Goal: Task Accomplishment & Management: Use online tool/utility

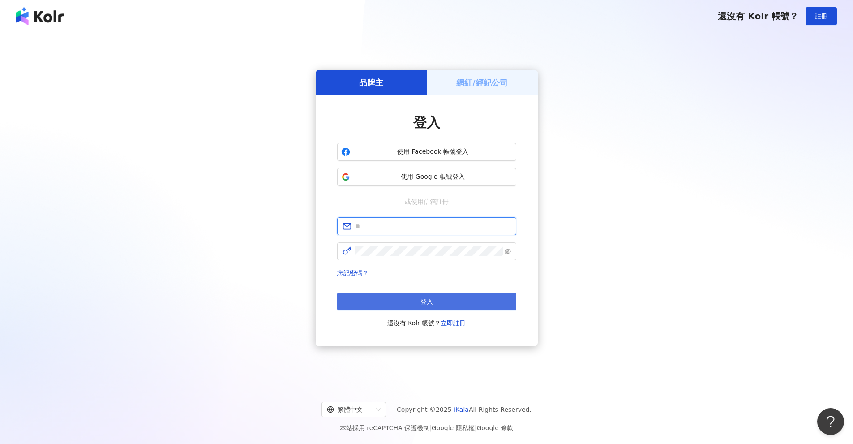
type input "**********"
click at [416, 303] on span "登入" at bounding box center [426, 301] width 13 height 7
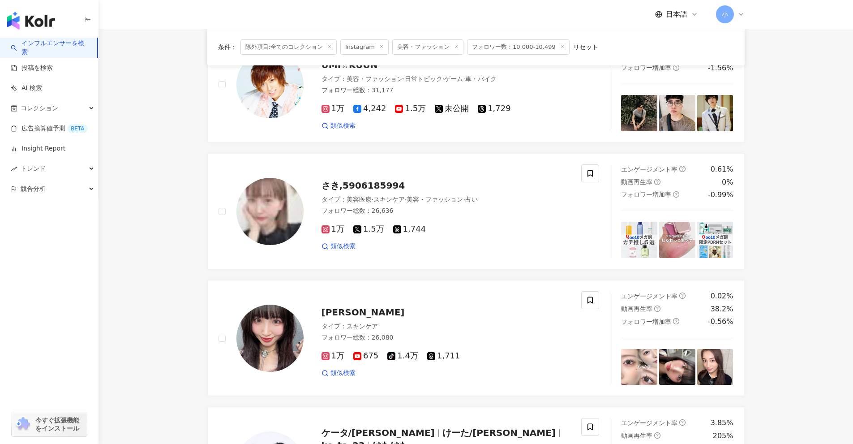
scroll to position [627, 0]
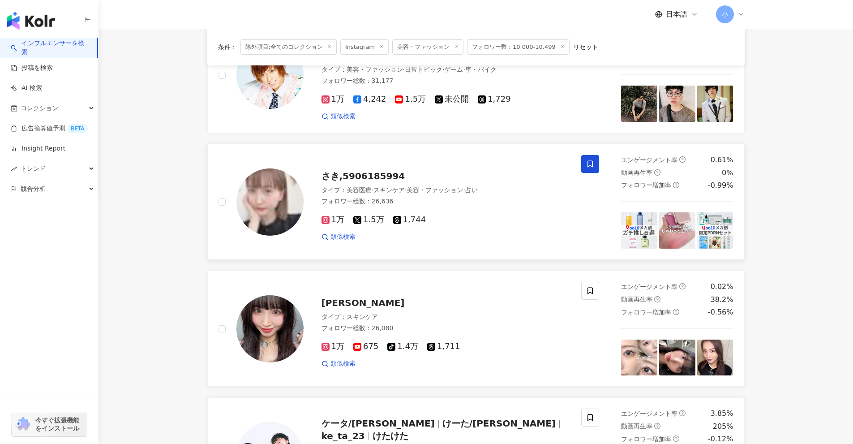
click at [416, 164] on icon at bounding box center [590, 164] width 8 height 8
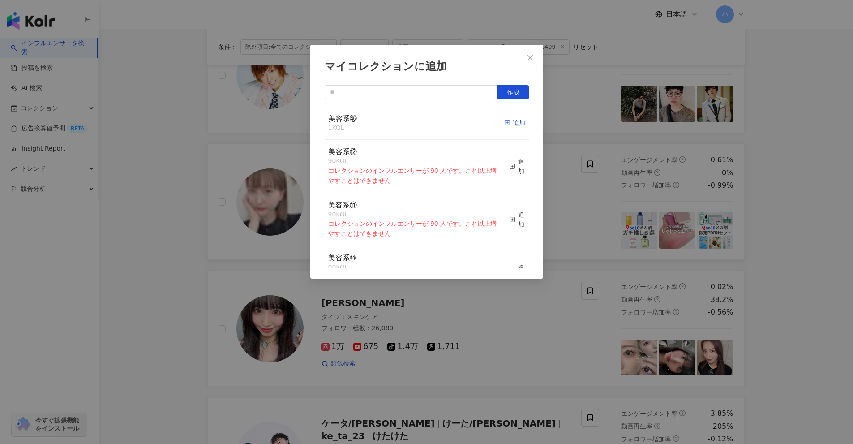
click at [416, 120] on div "追加" at bounding box center [514, 123] width 21 height 10
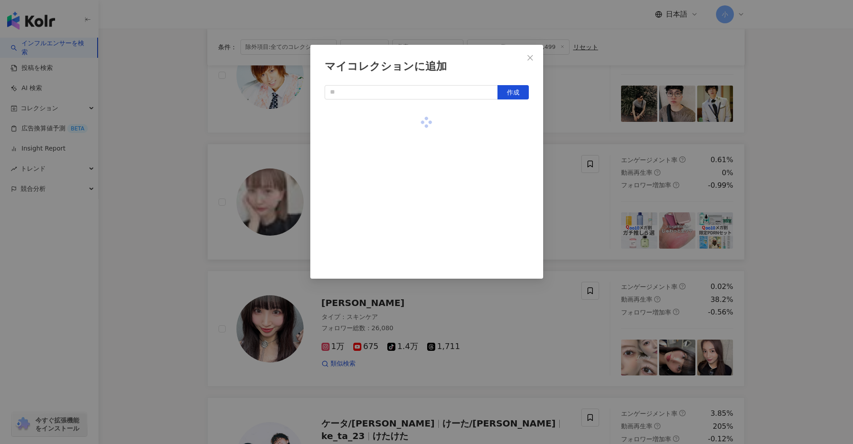
click at [416, 175] on div "マイコレクションに追加 作成" at bounding box center [426, 222] width 853 height 444
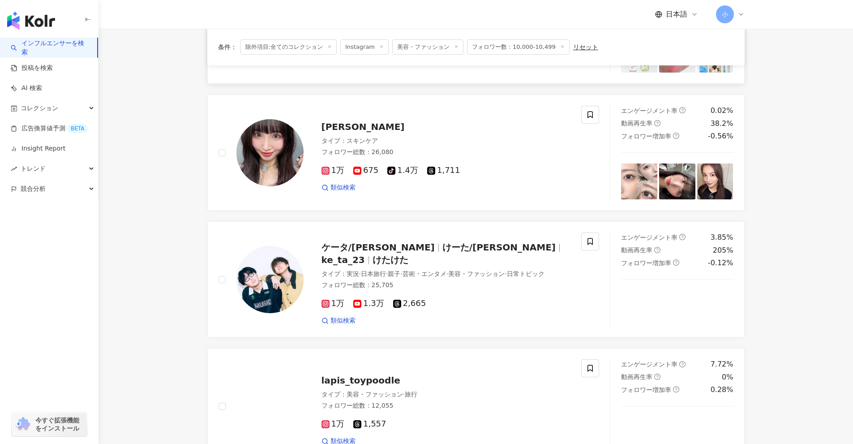
scroll to position [806, 0]
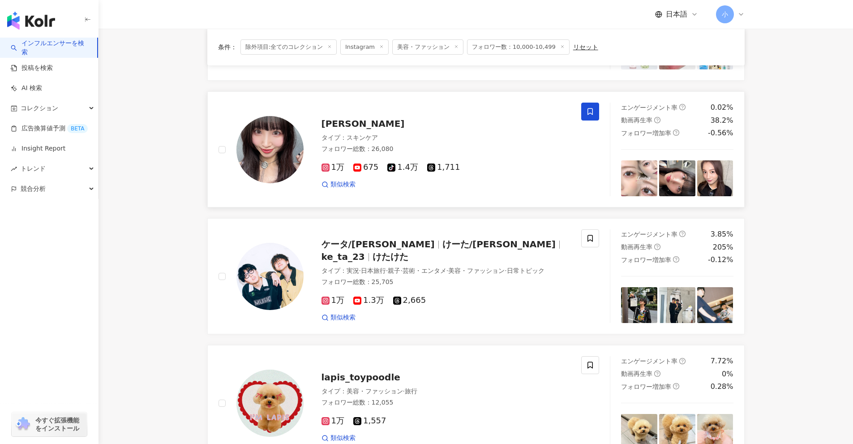
click at [416, 116] on span at bounding box center [590, 112] width 18 height 18
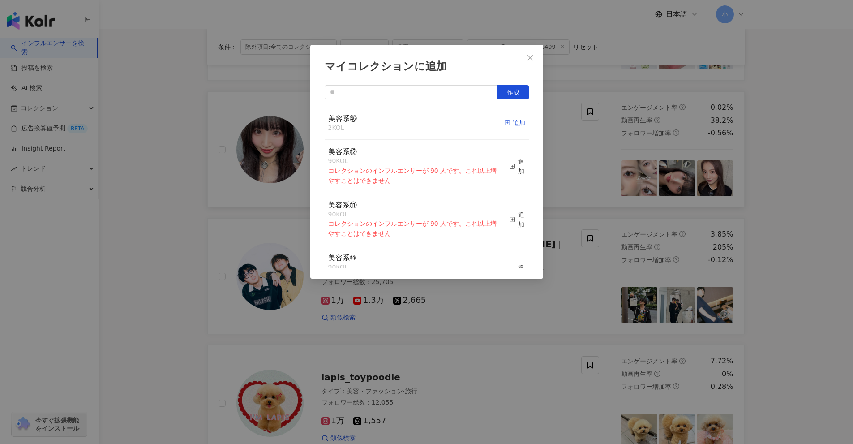
click at [416, 124] on icon "button" at bounding box center [507, 123] width 6 height 6
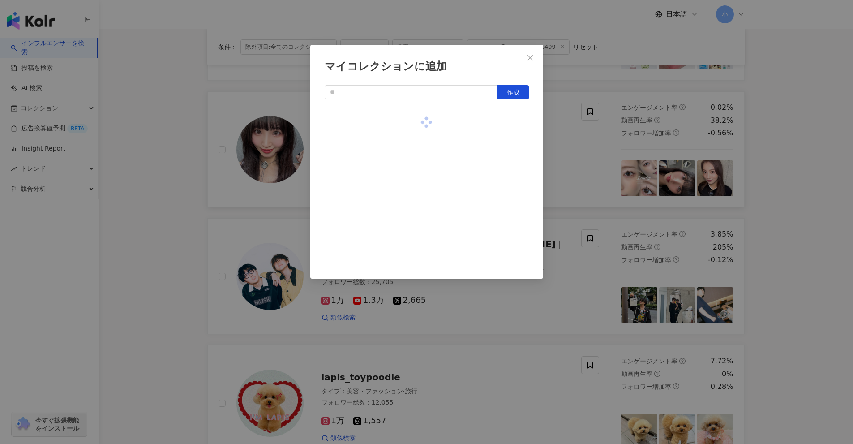
click at [416, 146] on div "マイコレクションに追加 作成" at bounding box center [426, 222] width 853 height 444
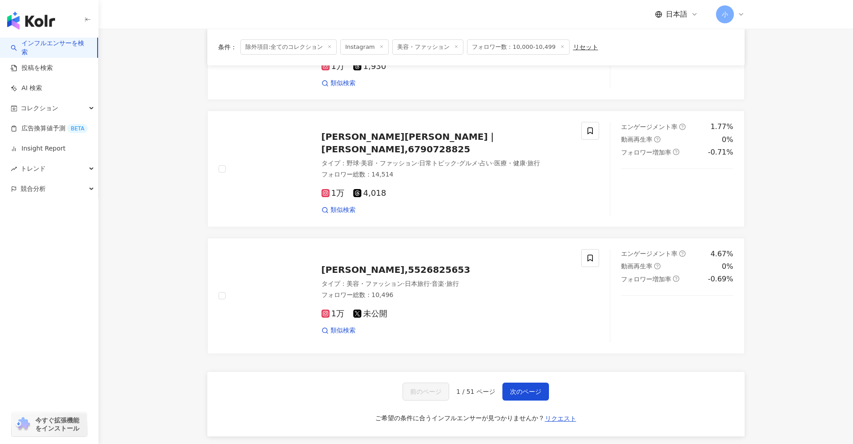
scroll to position [1343, 0]
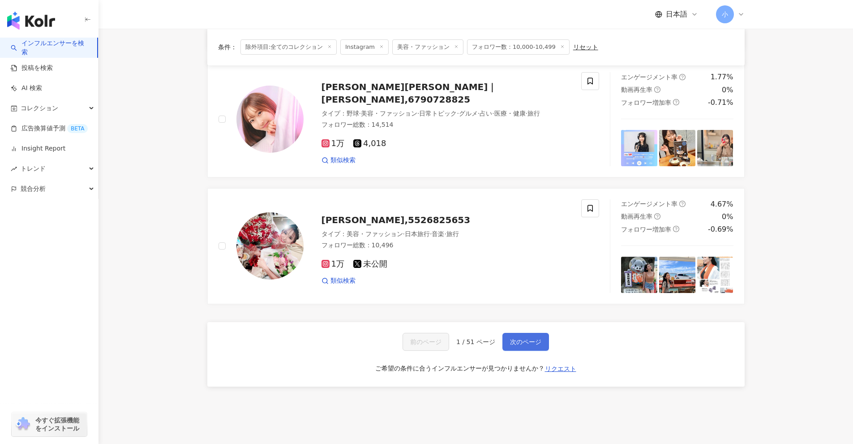
click at [416, 342] on span "次のページ" at bounding box center [525, 341] width 31 height 7
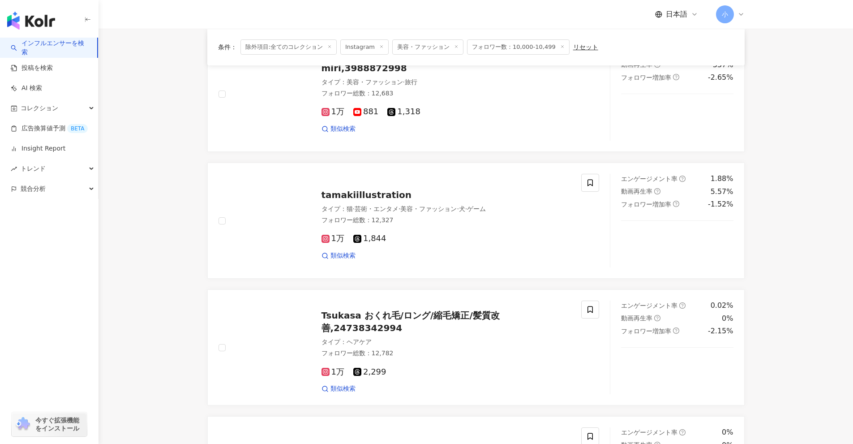
scroll to position [940, 0]
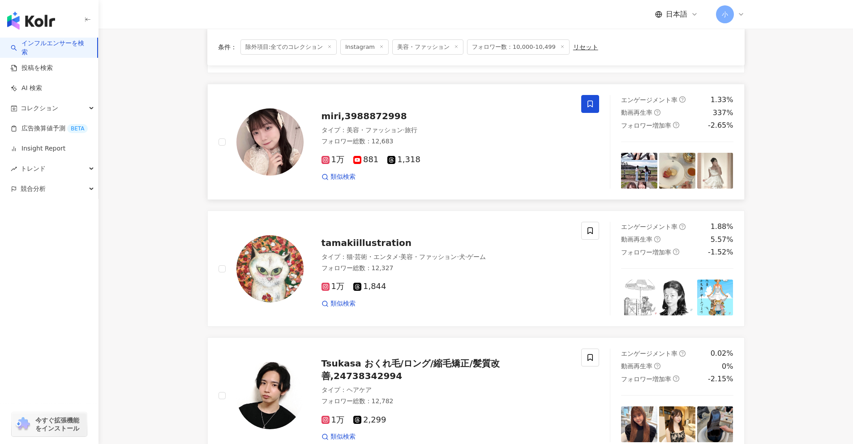
click at [416, 105] on span at bounding box center [590, 104] width 18 height 18
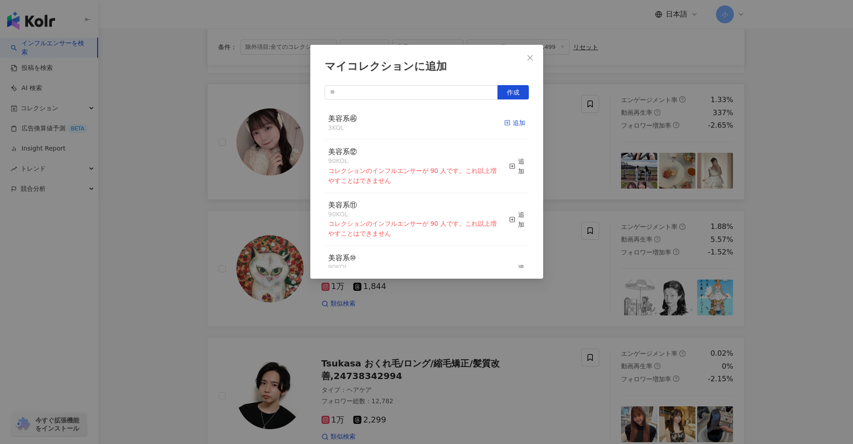
click at [416, 121] on icon "button" at bounding box center [507, 123] width 6 height 6
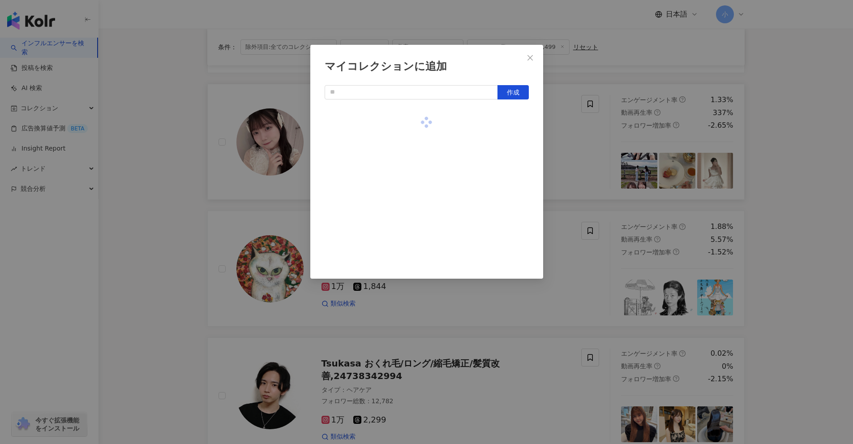
click at [416, 152] on div "マイコレクションに追加 作成" at bounding box center [426, 222] width 853 height 444
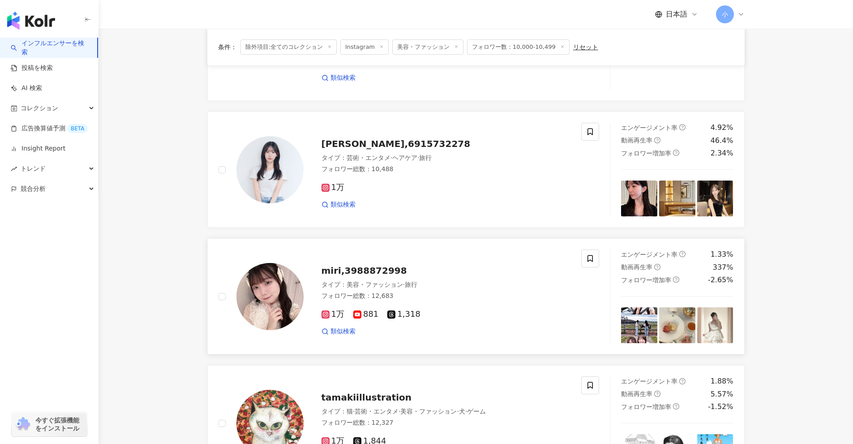
scroll to position [761, 0]
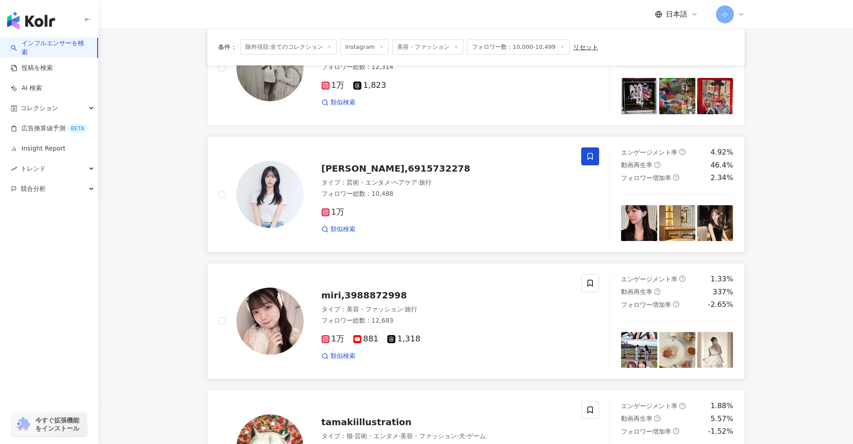
click at [416, 156] on icon at bounding box center [590, 156] width 8 height 8
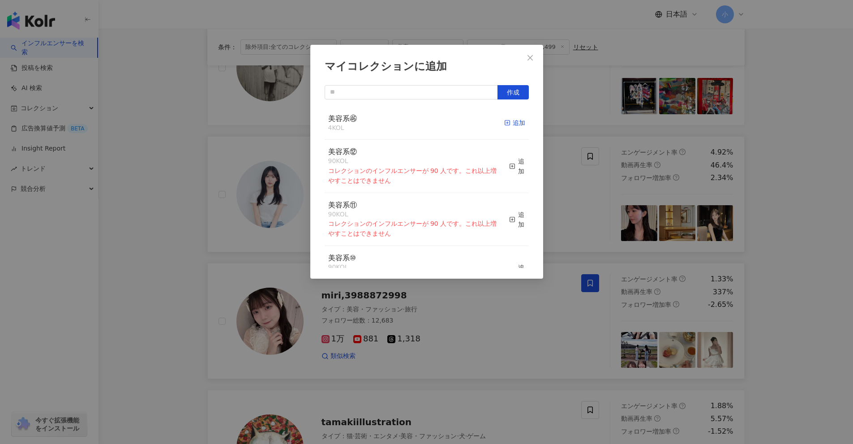
click at [416, 123] on div "追加" at bounding box center [514, 123] width 21 height 10
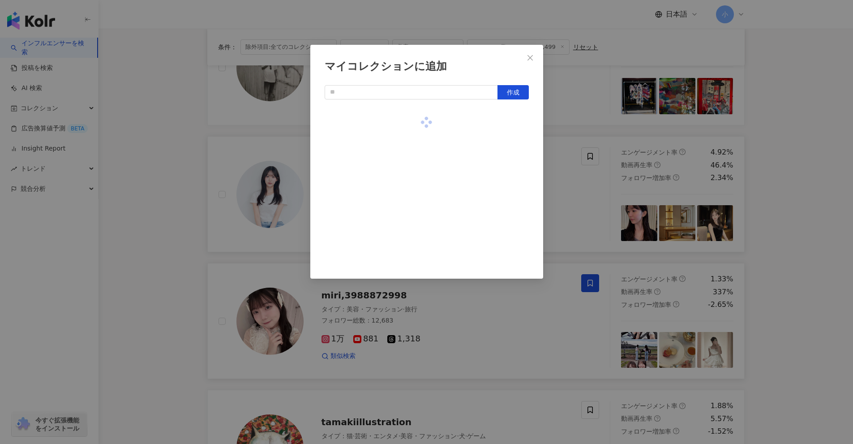
click at [416, 177] on div "マイコレクションに追加 作成" at bounding box center [426, 222] width 853 height 444
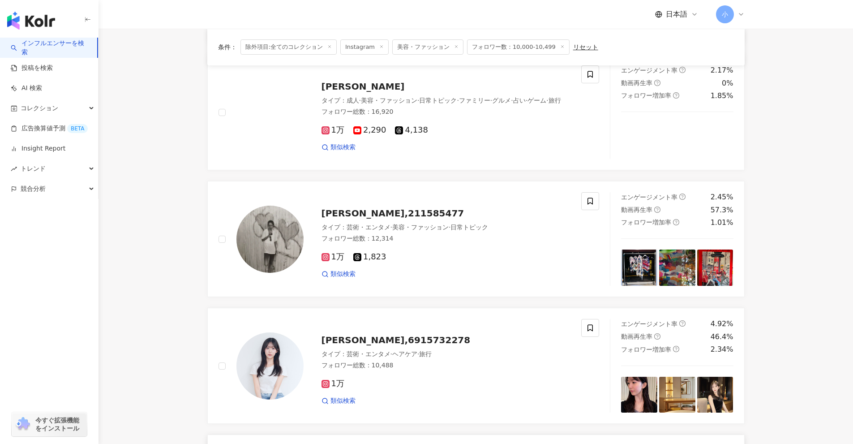
scroll to position [582, 0]
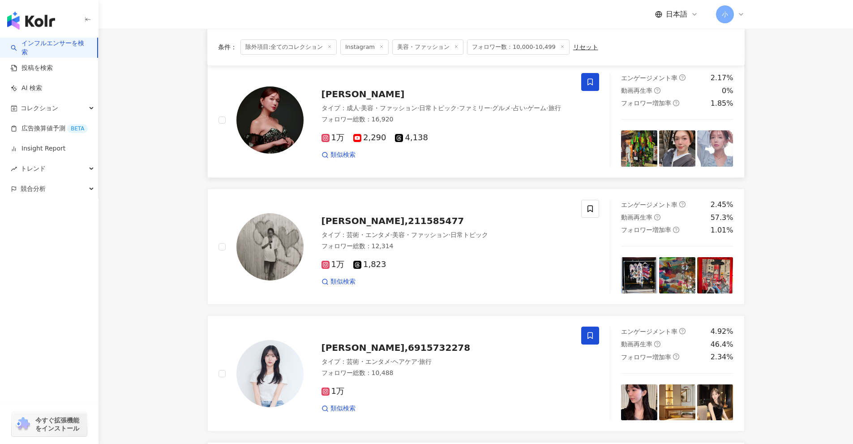
click at [416, 81] on span at bounding box center [590, 82] width 18 height 18
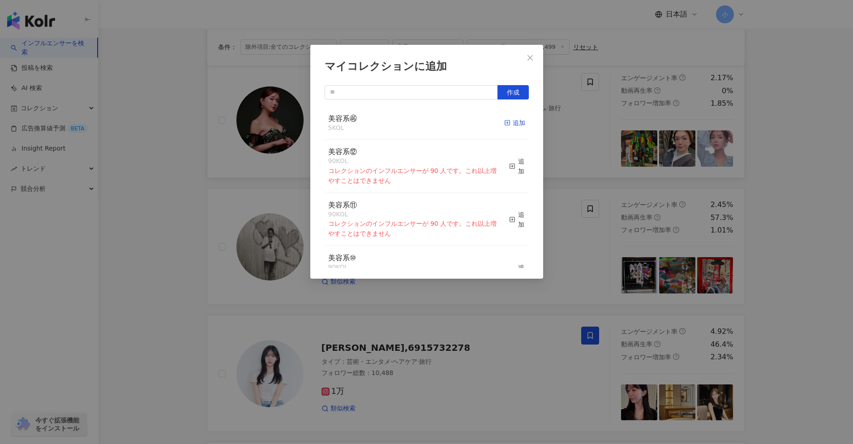
click at [416, 121] on div "追加" at bounding box center [514, 123] width 21 height 10
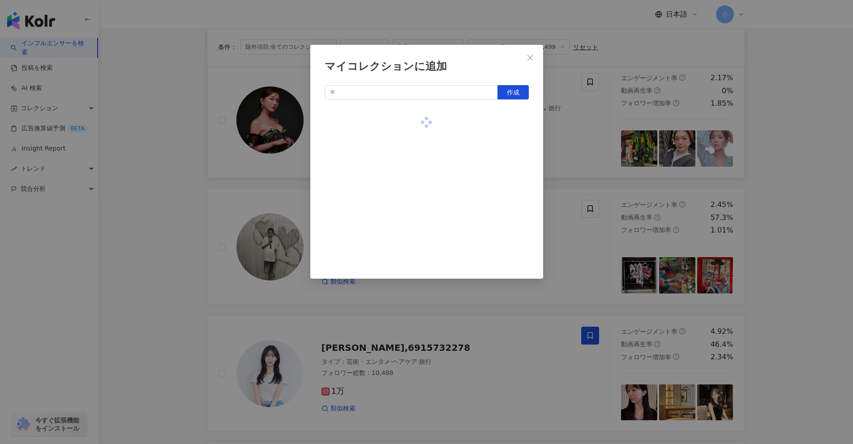
click at [416, 191] on div "マイコレクションに追加 作成" at bounding box center [426, 222] width 853 height 444
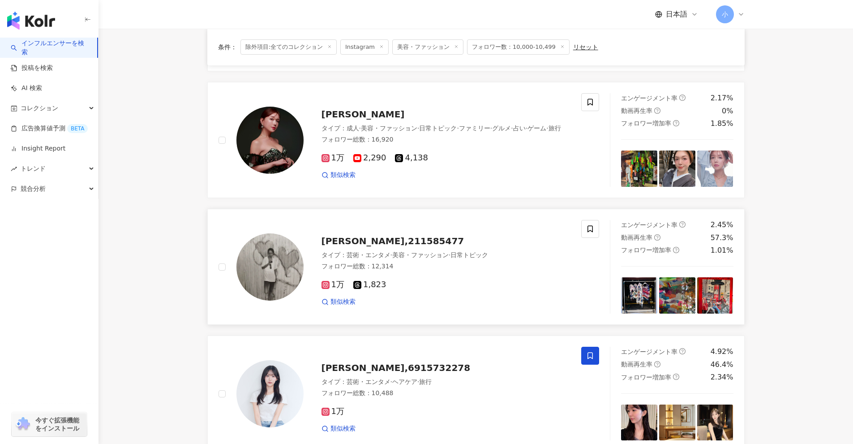
scroll to position [492, 0]
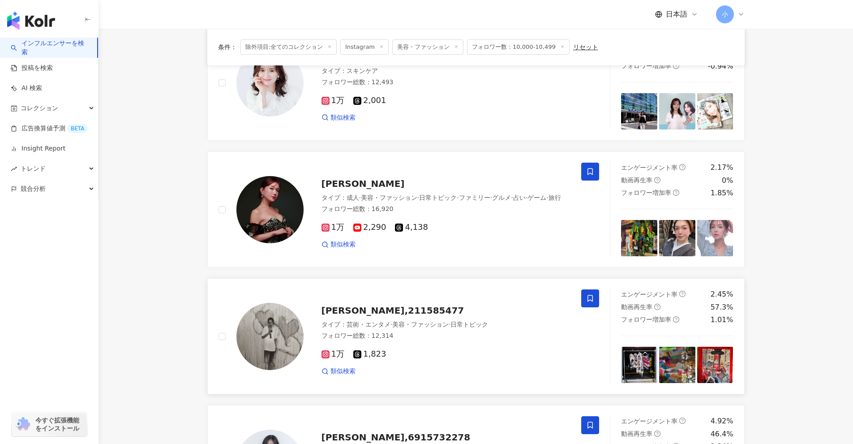
click at [416, 294] on span at bounding box center [590, 298] width 18 height 18
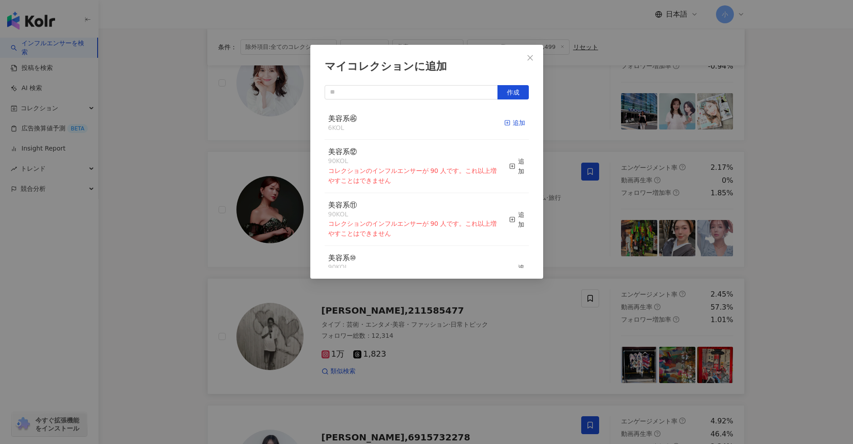
click at [416, 120] on div "追加" at bounding box center [514, 123] width 21 height 10
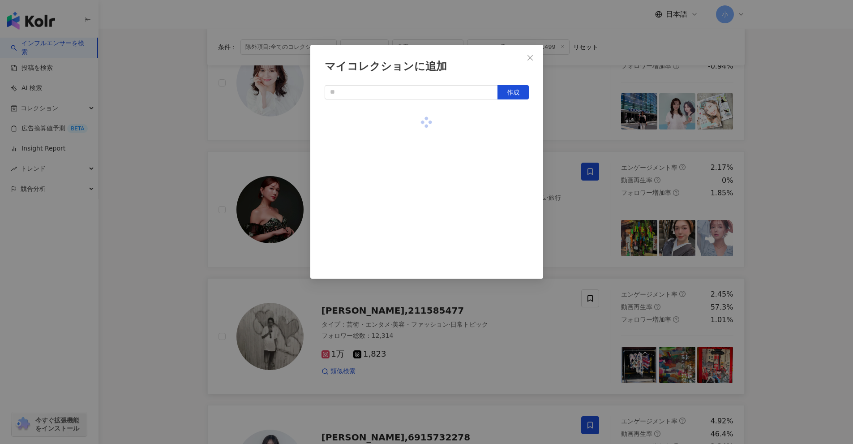
click at [416, 127] on div "マイコレクションに追加 作成" at bounding box center [426, 222] width 853 height 444
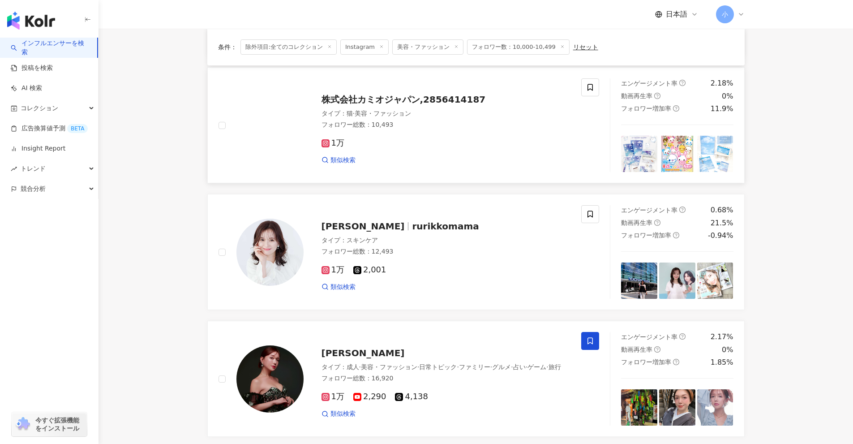
scroll to position [313, 0]
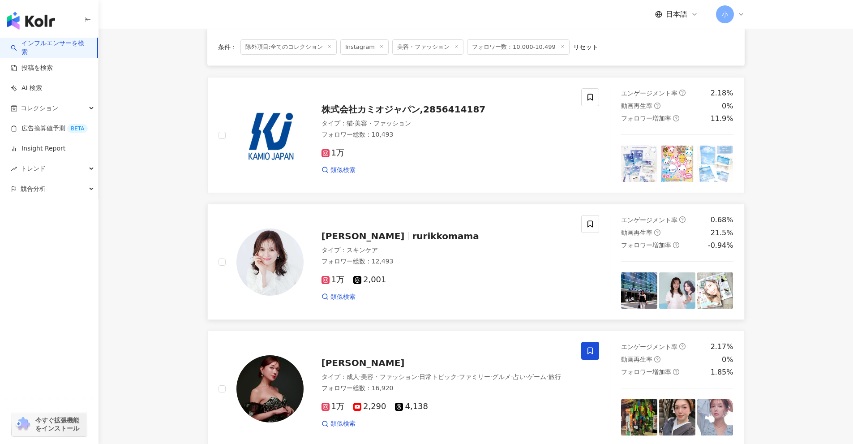
click at [416, 234] on div at bounding box center [590, 262] width 18 height 94
click at [416, 228] on span at bounding box center [590, 224] width 18 height 18
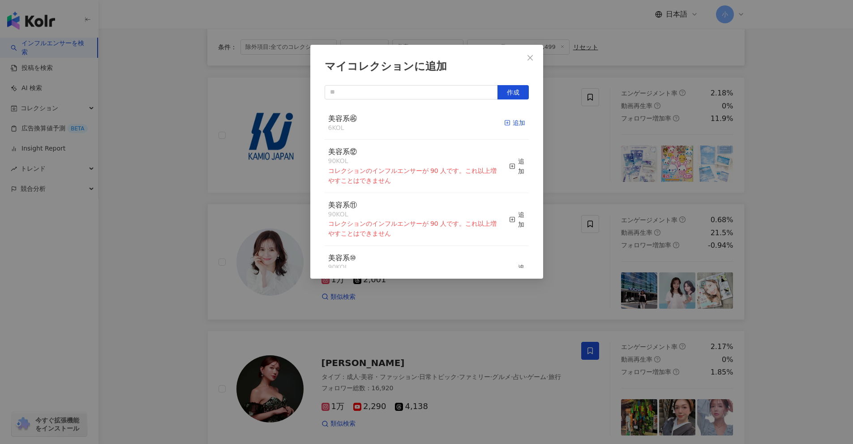
click at [416, 123] on div "追加" at bounding box center [514, 123] width 21 height 10
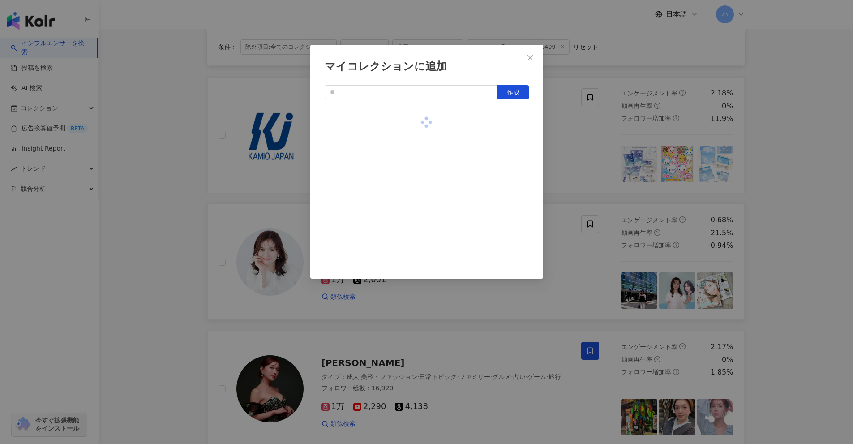
click at [416, 167] on div "マイコレクションに追加 作成" at bounding box center [426, 222] width 853 height 444
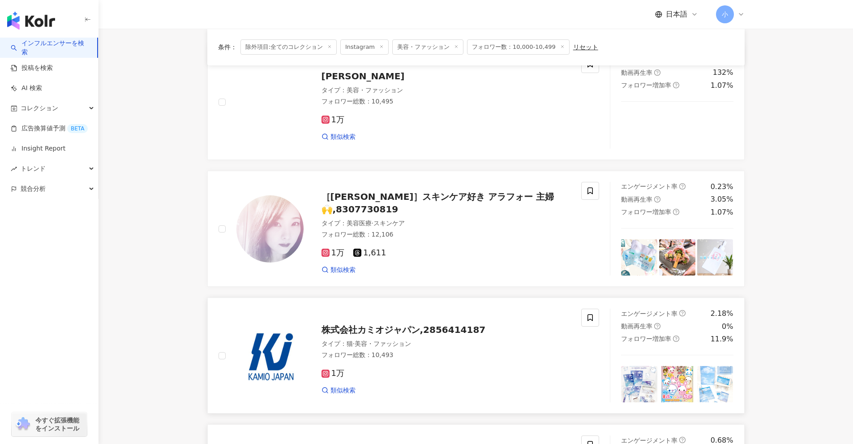
scroll to position [90, 0]
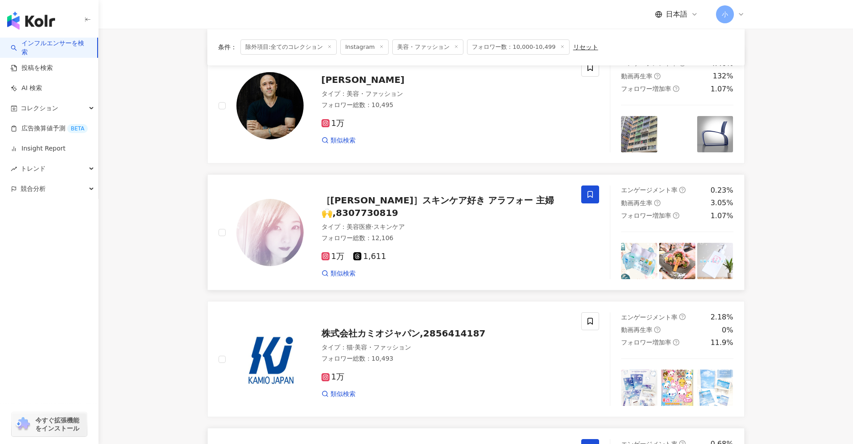
click at [416, 203] on span at bounding box center [590, 194] width 18 height 18
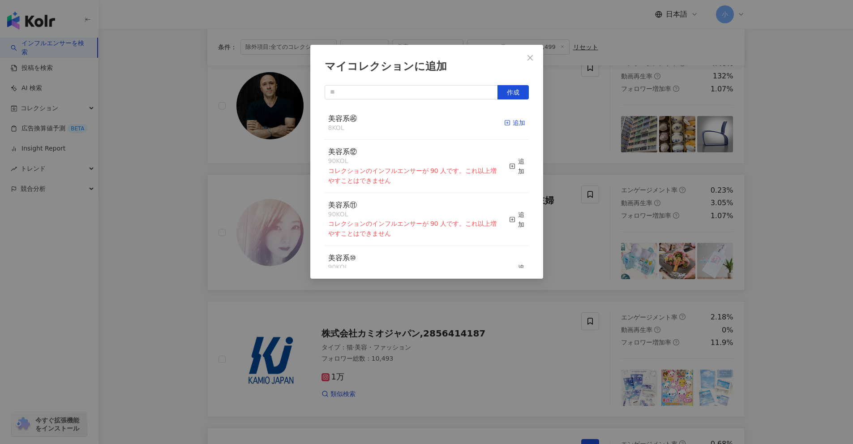
click at [416, 121] on icon "button" at bounding box center [507, 123] width 6 height 6
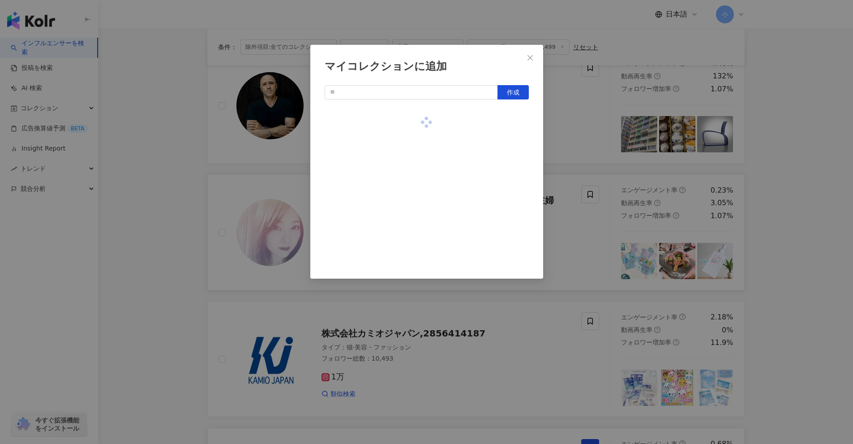
click at [416, 145] on div "マイコレクションに追加 作成" at bounding box center [426, 222] width 853 height 444
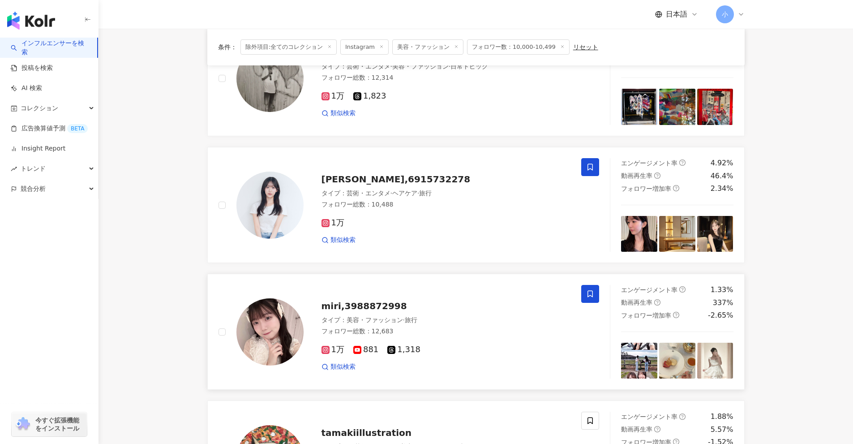
scroll to position [1407, 0]
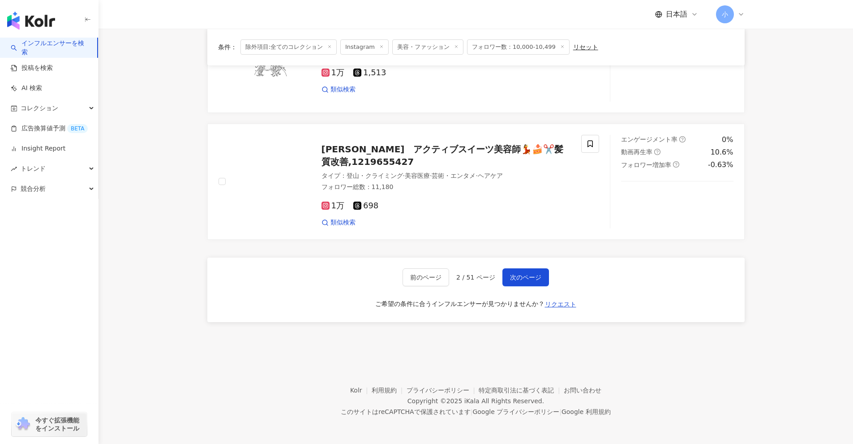
drag, startPoint x: 805, startPoint y: 153, endPoint x: 794, endPoint y: 290, distance: 137.4
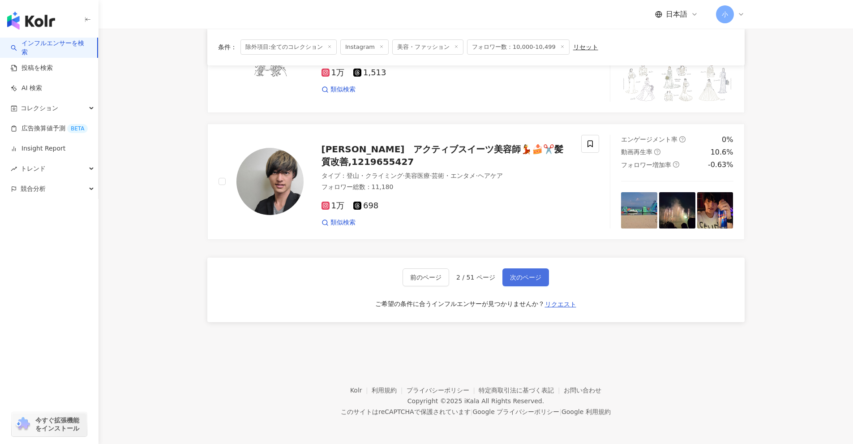
click at [416, 282] on button "次のページ" at bounding box center [525, 277] width 47 height 18
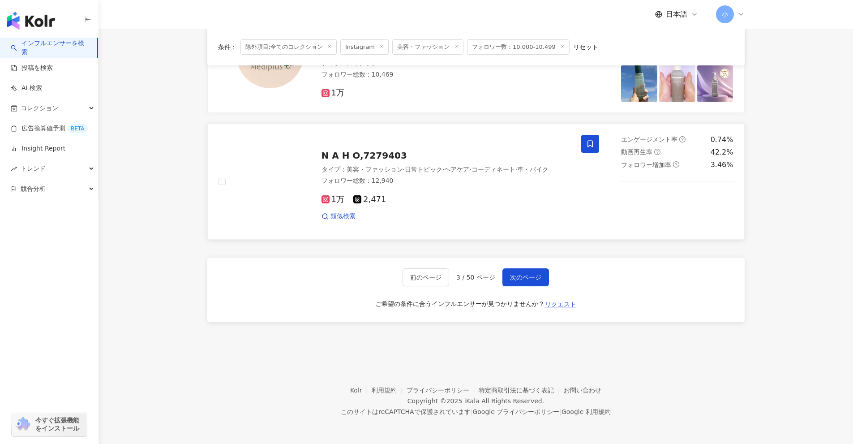
click at [416, 150] on span at bounding box center [590, 144] width 18 height 18
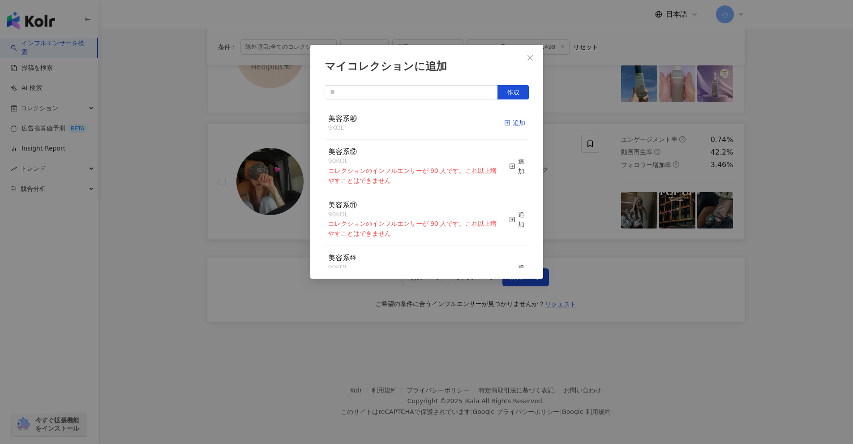
click at [416, 122] on icon "button" at bounding box center [507, 123] width 6 height 6
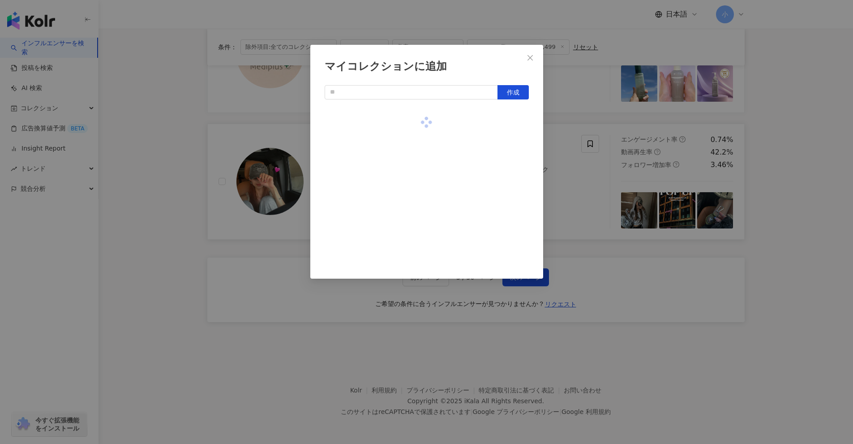
click at [416, 153] on div "マイコレクションに追加 作成" at bounding box center [426, 222] width 853 height 444
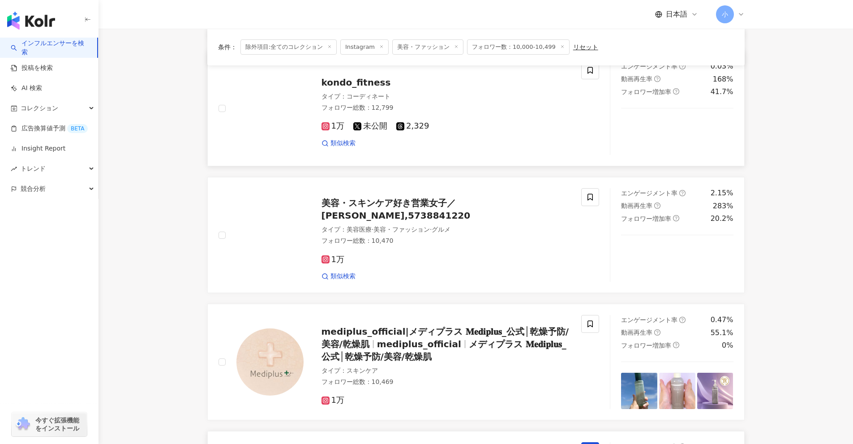
scroll to position [1094, 0]
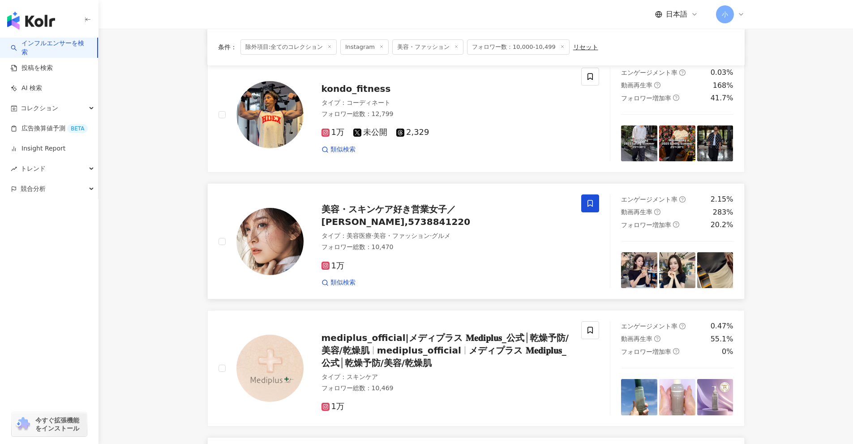
click at [416, 205] on icon at bounding box center [589, 203] width 5 height 7
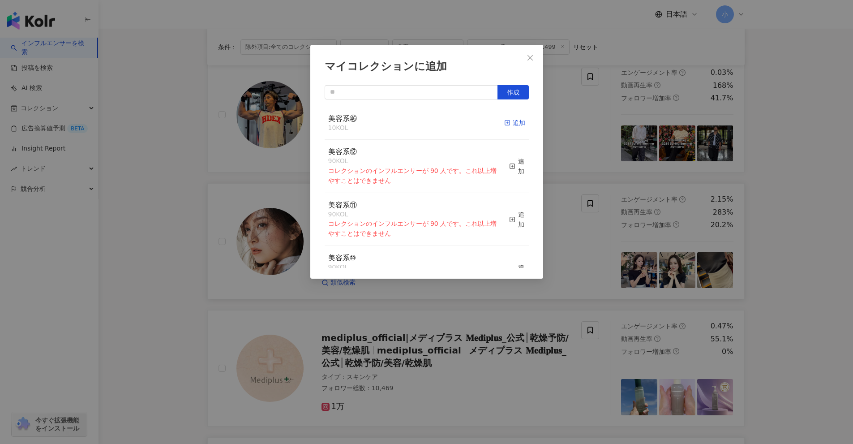
click at [416, 125] on div "追加" at bounding box center [514, 123] width 21 height 10
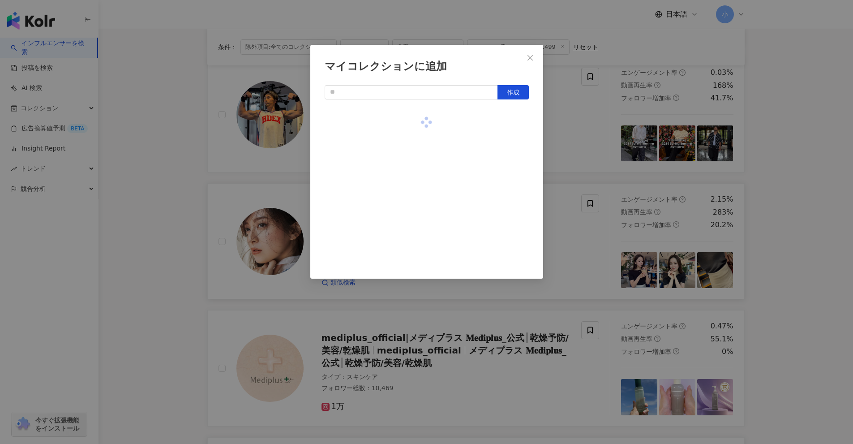
click at [416, 157] on div "マイコレクションに追加 作成" at bounding box center [426, 222] width 853 height 444
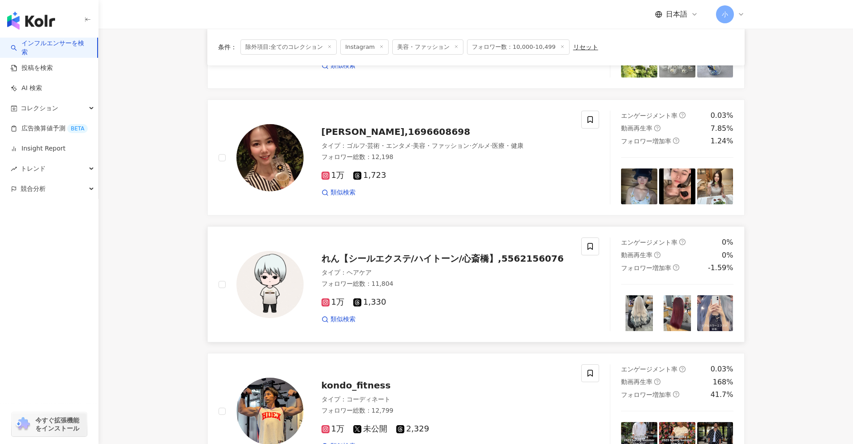
scroll to position [781, 0]
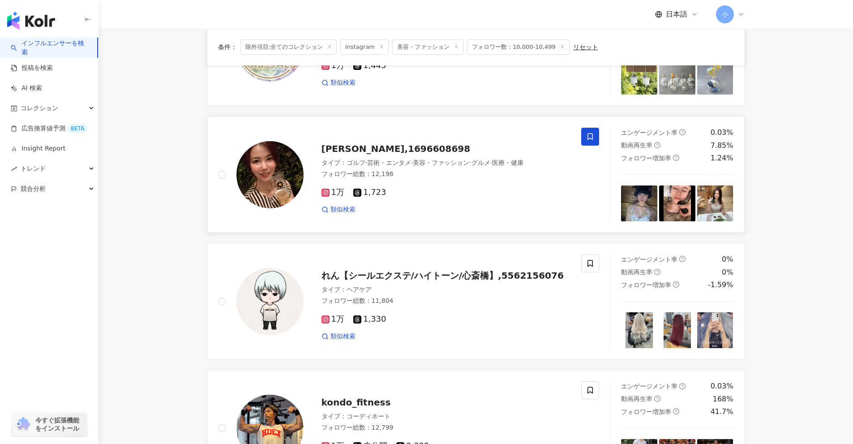
click at [416, 139] on icon at bounding box center [589, 136] width 5 height 7
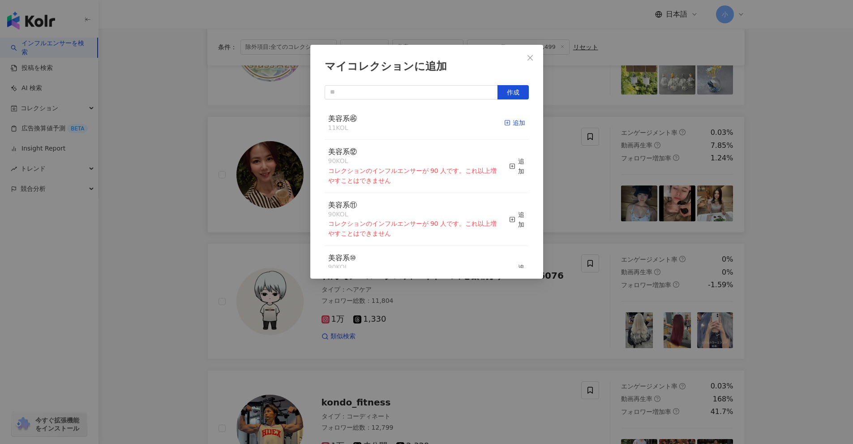
click at [416, 125] on div "追加" at bounding box center [514, 123] width 21 height 10
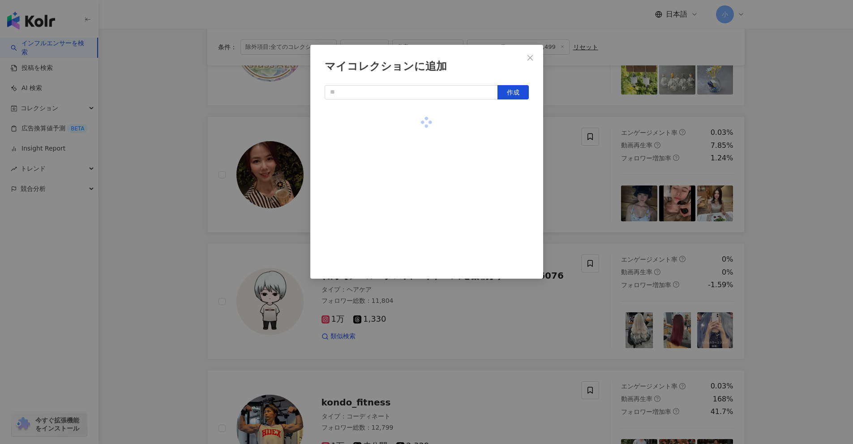
click at [416, 137] on div "マイコレクションに追加 作成" at bounding box center [426, 222] width 853 height 444
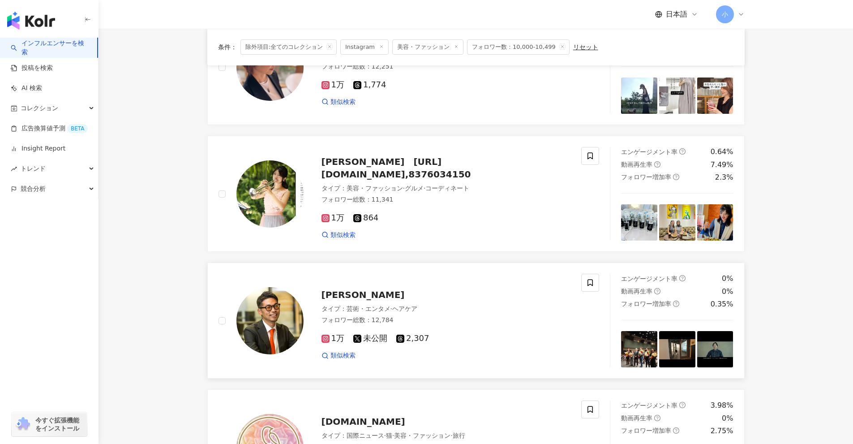
scroll to position [378, 0]
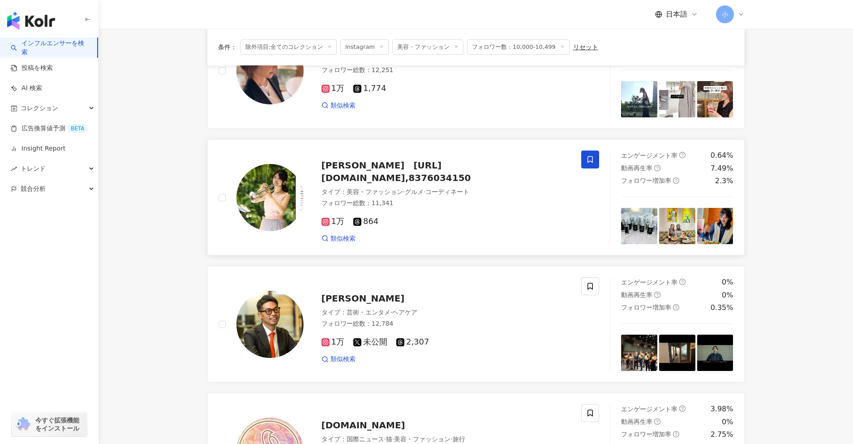
click at [416, 154] on span at bounding box center [590, 159] width 18 height 18
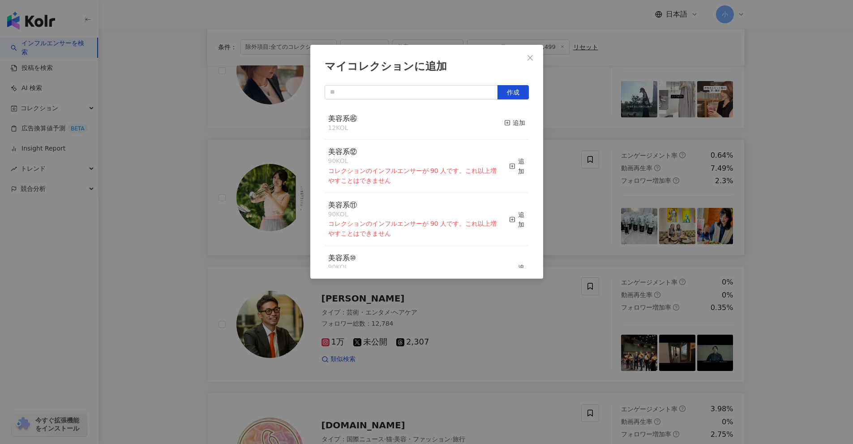
click at [416, 122] on div "美容系㊻ 12 KOL 追加" at bounding box center [427, 124] width 204 height 34
click at [416, 124] on icon "button" at bounding box center [507, 123] width 6 height 6
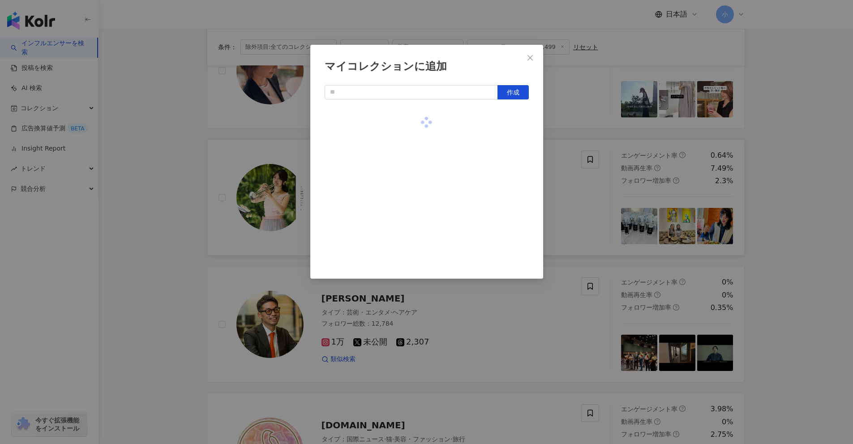
click at [416, 145] on div "マイコレクションに追加 作成" at bounding box center [426, 222] width 853 height 444
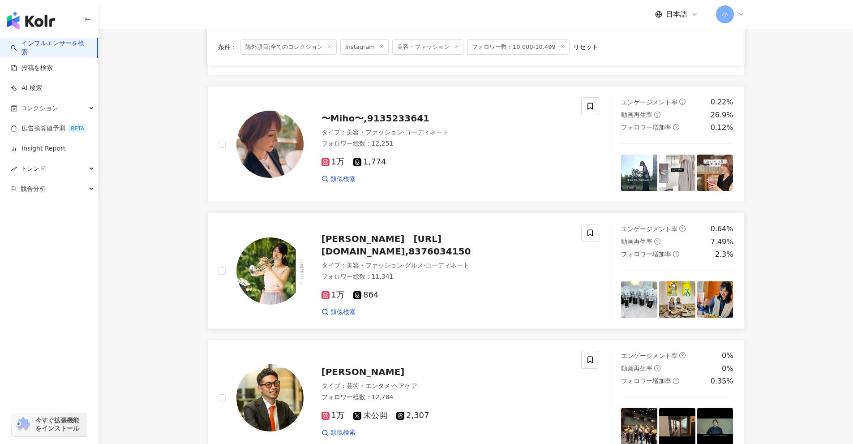
scroll to position [288, 0]
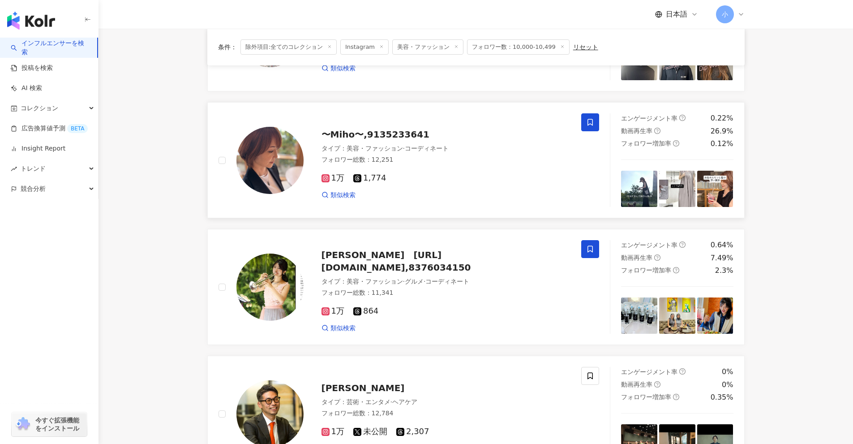
click at [416, 124] on span at bounding box center [590, 122] width 18 height 18
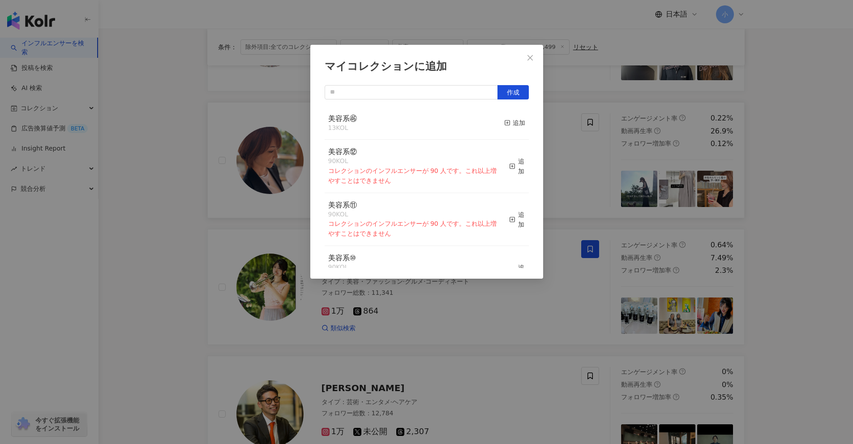
click at [416, 125] on div "美容系㊻ 13 KOL 追加" at bounding box center [427, 124] width 204 height 34
click at [416, 123] on div "追加" at bounding box center [514, 123] width 21 height 10
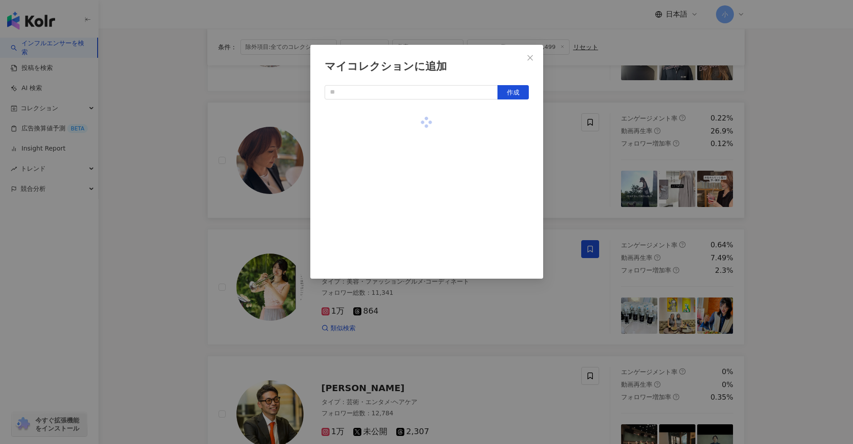
click at [416, 150] on div "マイコレクションに追加 作成" at bounding box center [426, 222] width 853 height 444
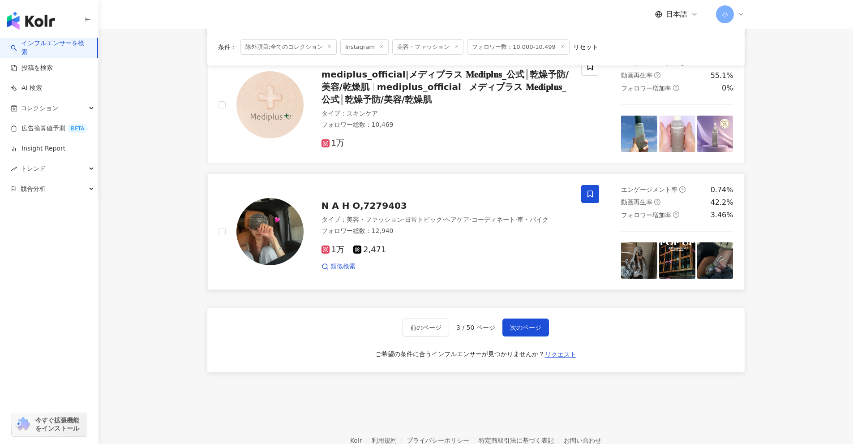
scroll to position [1407, 0]
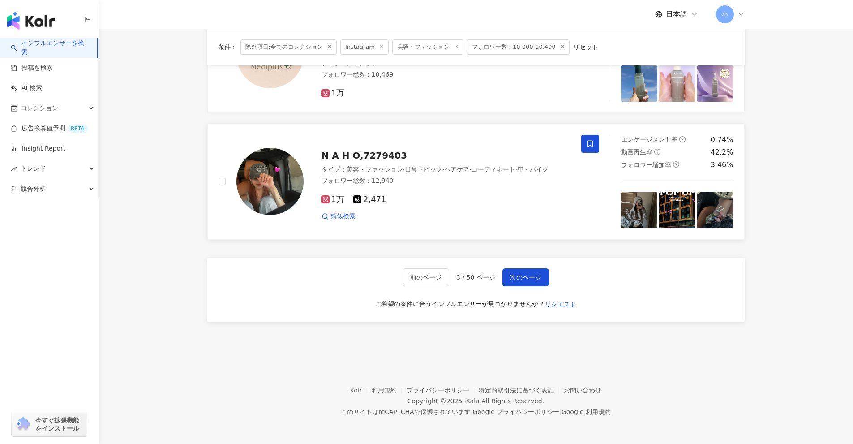
drag, startPoint x: 815, startPoint y: 146, endPoint x: 781, endPoint y: 255, distance: 114.4
click at [416, 277] on span "次のページ" at bounding box center [525, 277] width 31 height 7
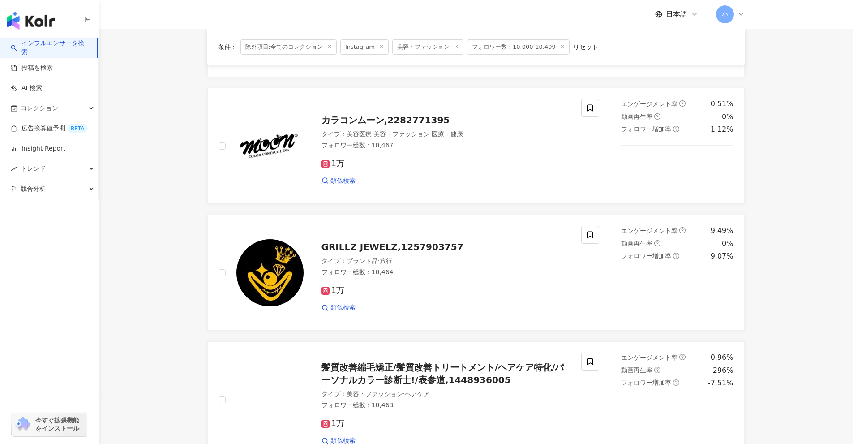
scroll to position [1281, 0]
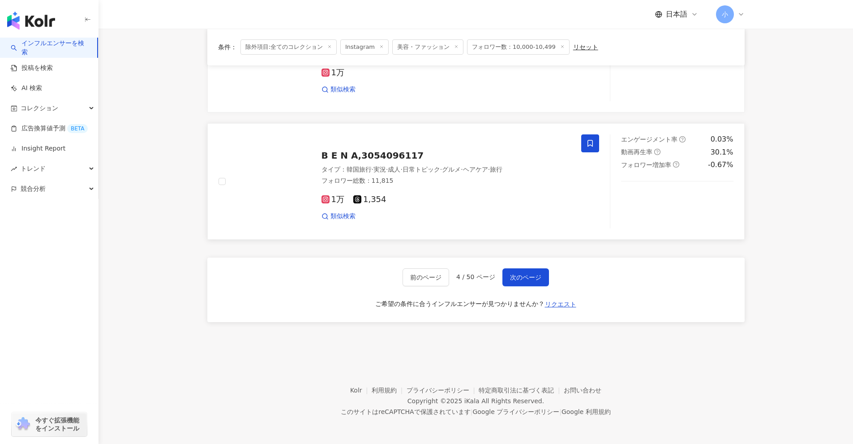
click at [416, 144] on icon at bounding box center [590, 143] width 8 height 8
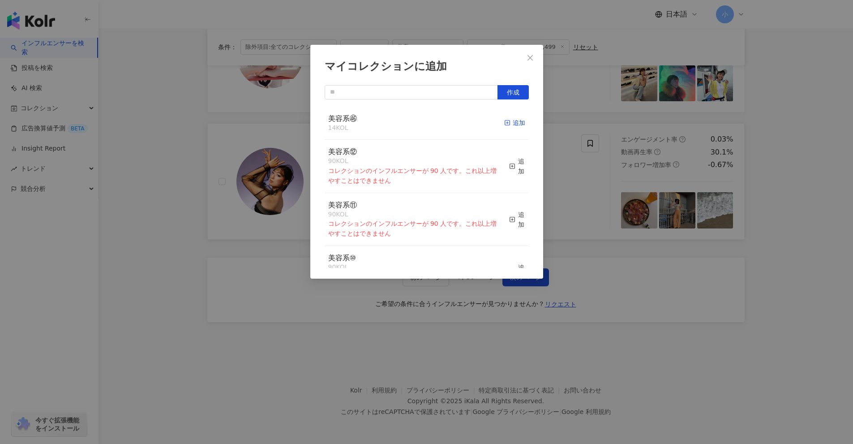
click at [416, 121] on icon "button" at bounding box center [507, 123] width 6 height 6
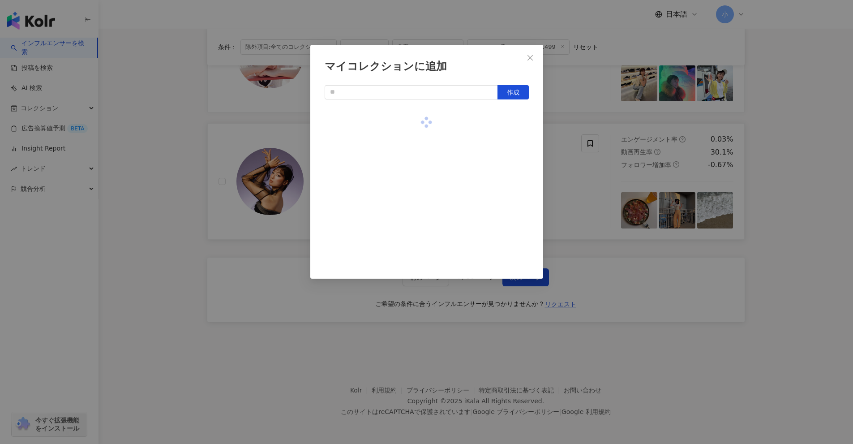
click at [416, 129] on div "マイコレクションに追加 作成" at bounding box center [426, 222] width 853 height 444
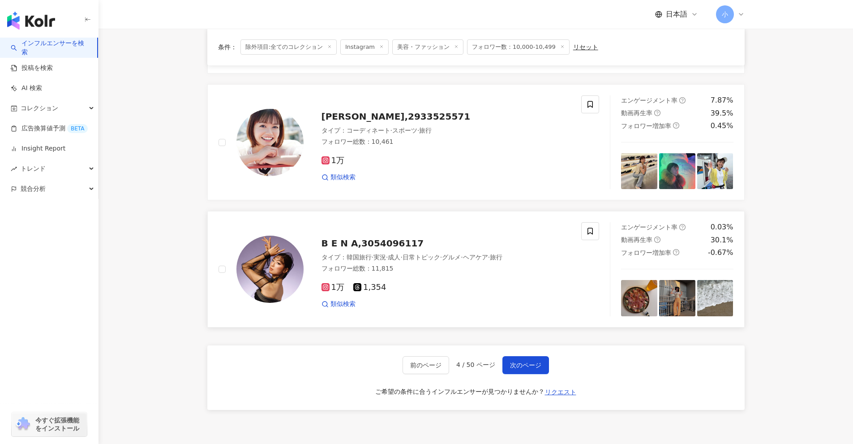
scroll to position [1191, 0]
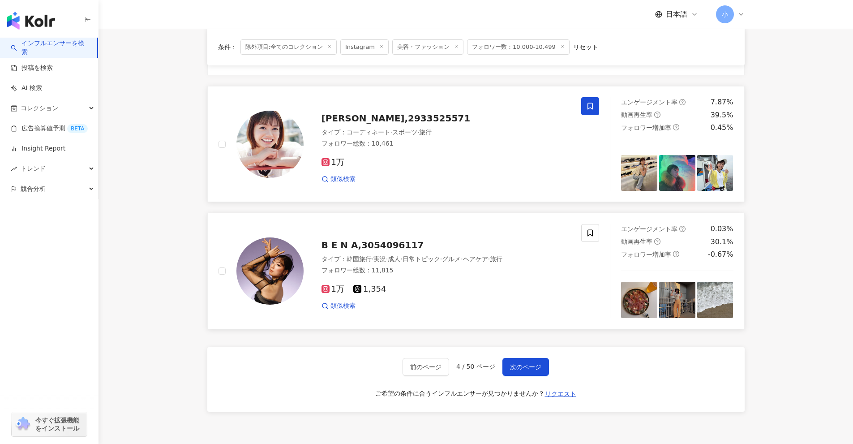
click at [416, 103] on span at bounding box center [590, 106] width 18 height 18
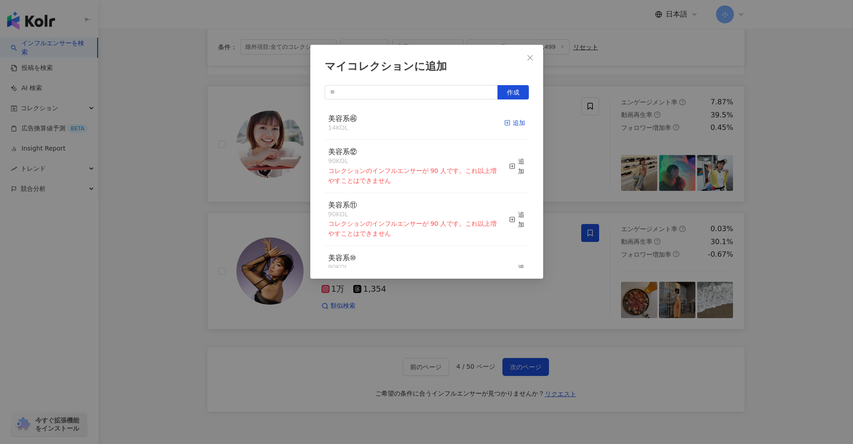
click at [416, 123] on div "追加" at bounding box center [514, 123] width 21 height 10
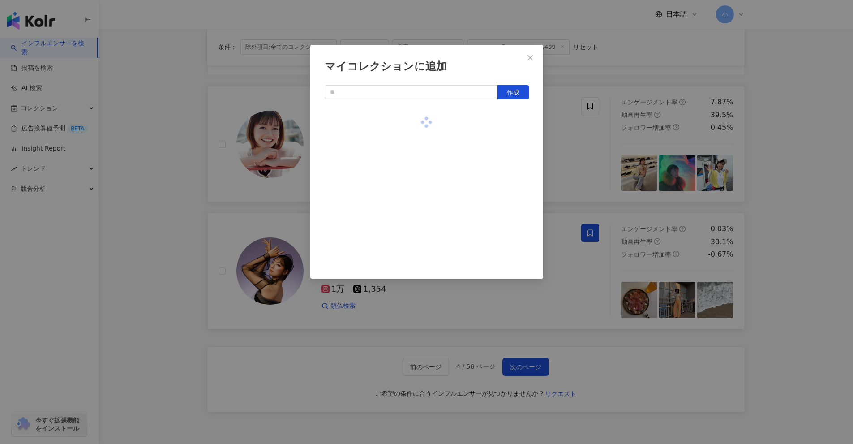
click at [416, 146] on div "マイコレクションに追加 作成" at bounding box center [426, 222] width 853 height 444
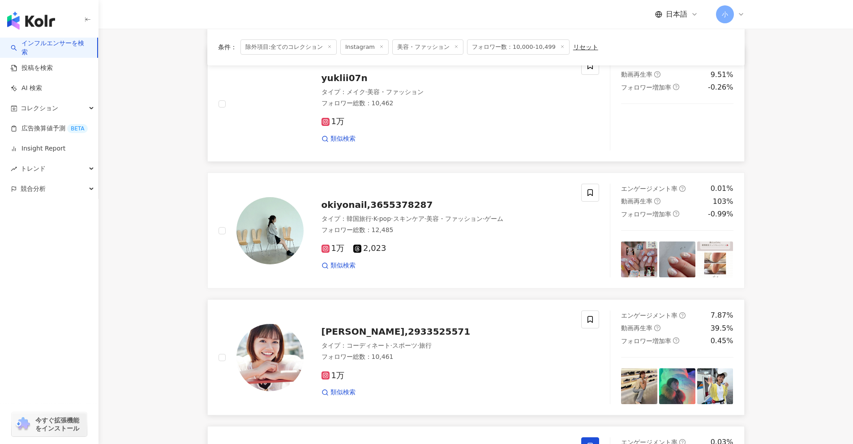
scroll to position [967, 0]
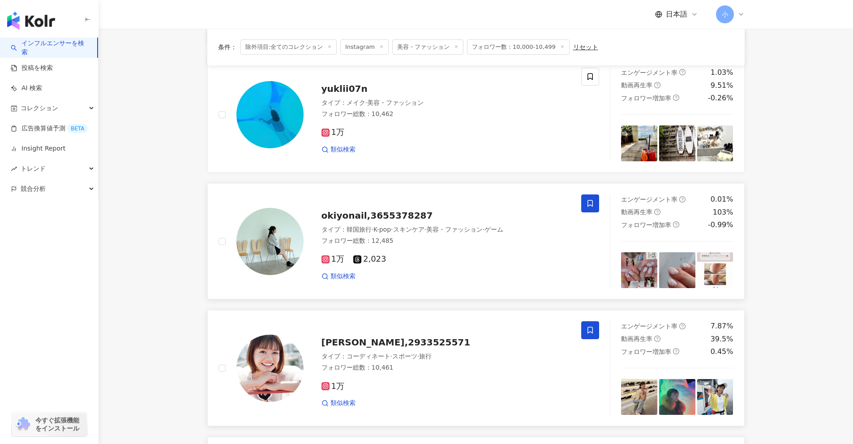
click at [416, 203] on span at bounding box center [590, 203] width 18 height 18
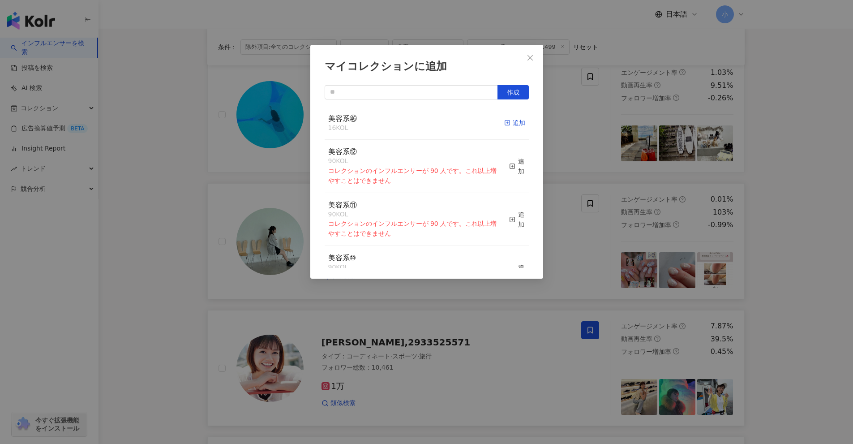
click at [416, 123] on div "追加" at bounding box center [514, 123] width 21 height 10
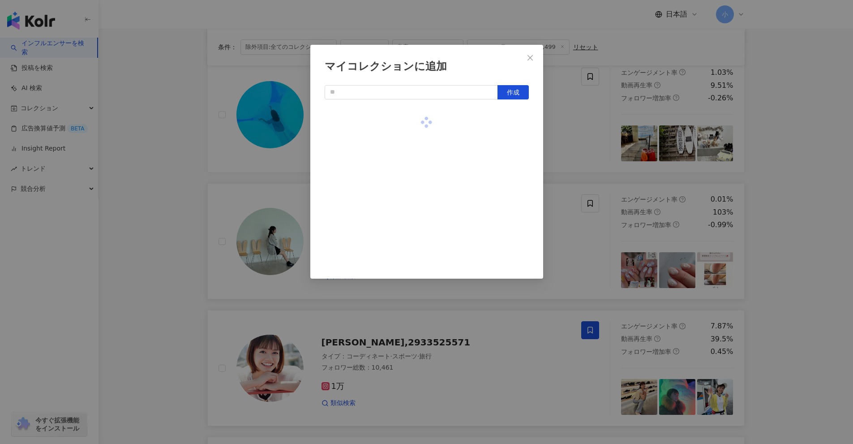
click at [416, 139] on div "マイコレクションに追加 作成" at bounding box center [426, 222] width 853 height 444
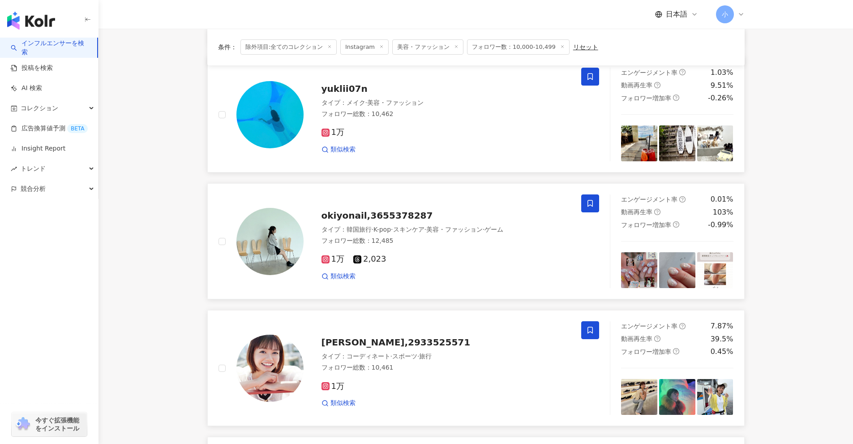
click at [416, 76] on icon at bounding box center [589, 76] width 5 height 7
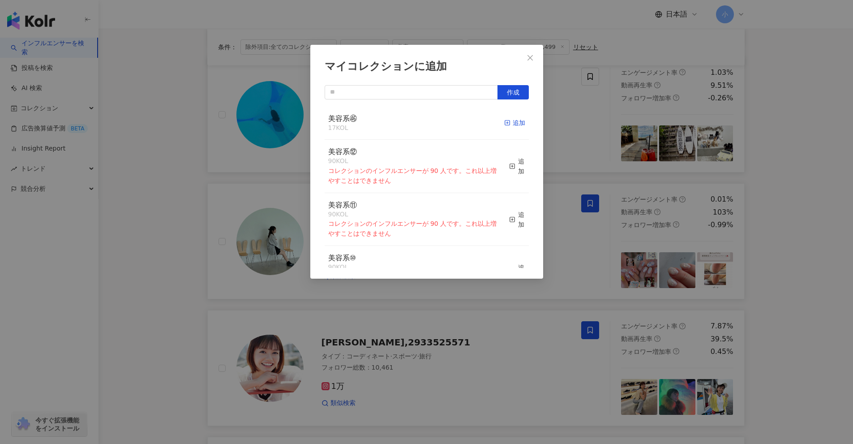
click at [416, 122] on div "追加" at bounding box center [514, 123] width 21 height 10
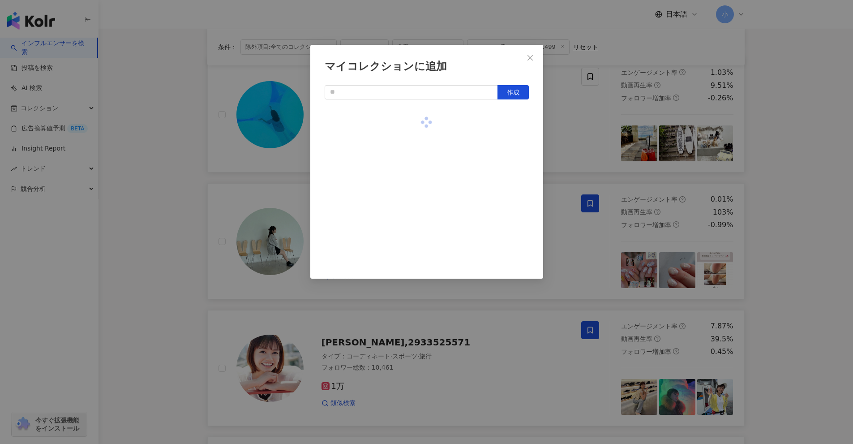
click at [416, 128] on div "マイコレクションに追加 作成" at bounding box center [426, 222] width 853 height 444
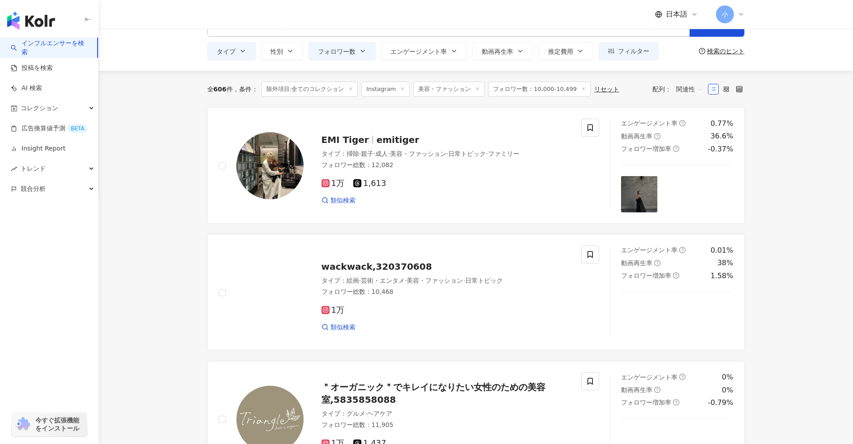
scroll to position [27, 0]
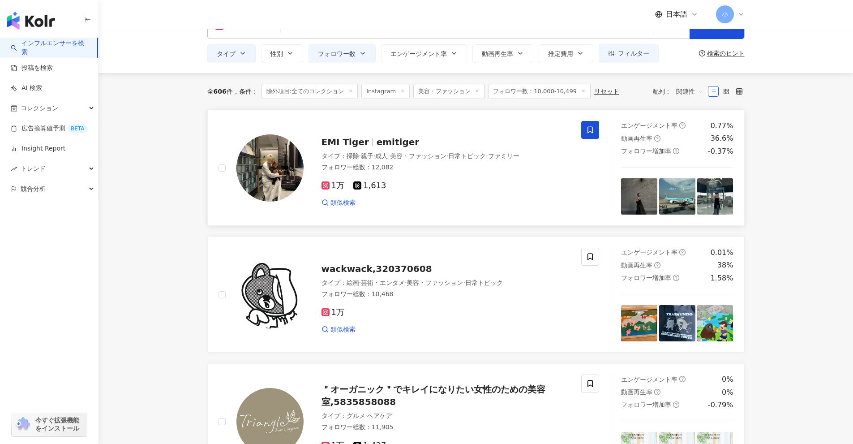
click at [416, 136] on span at bounding box center [590, 130] width 18 height 18
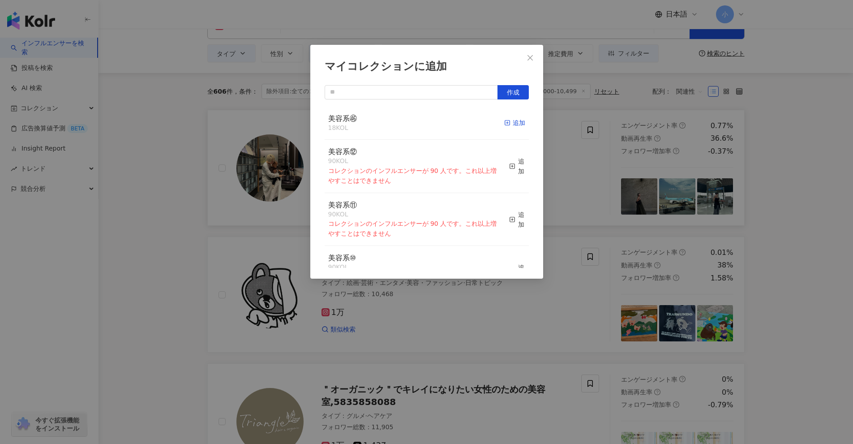
click at [416, 124] on icon "button" at bounding box center [507, 123] width 6 height 6
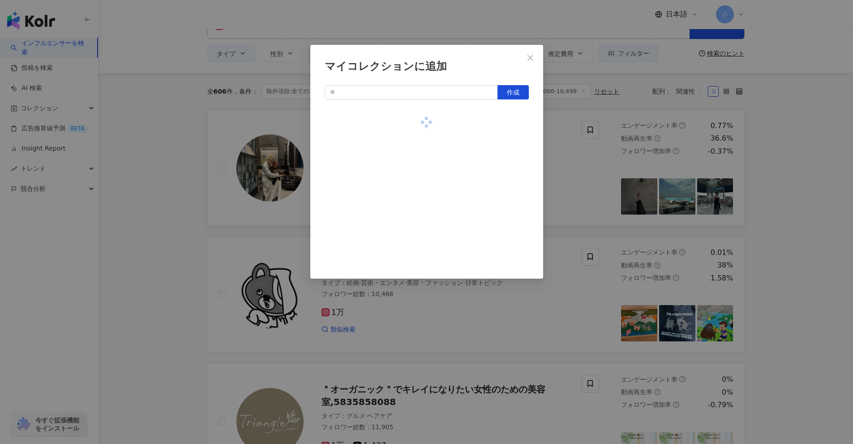
click at [416, 122] on div "マイコレクションに追加 作成" at bounding box center [426, 222] width 853 height 444
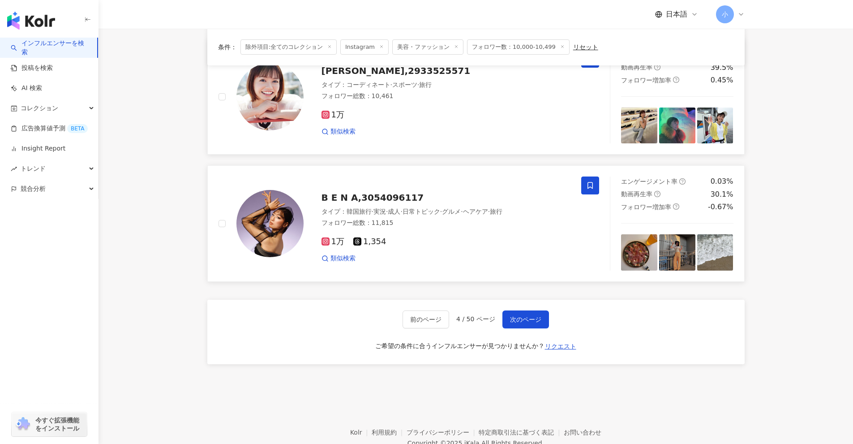
scroll to position [1281, 0]
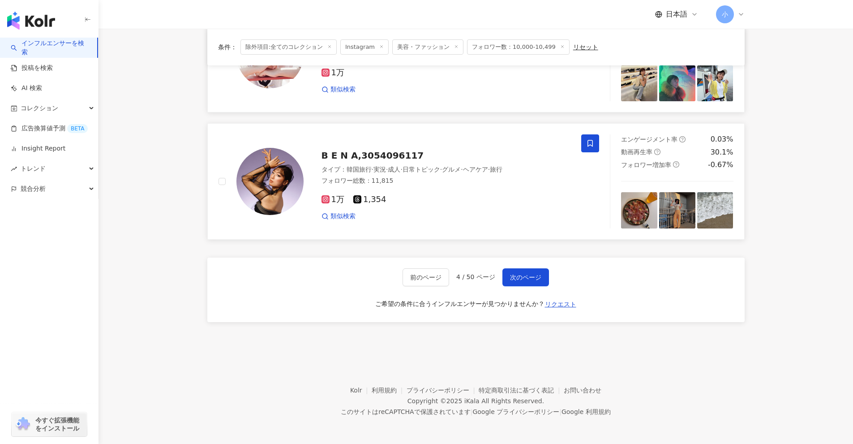
drag, startPoint x: 796, startPoint y: 97, endPoint x: 785, endPoint y: 175, distance: 78.7
click at [416, 276] on span "次のページ" at bounding box center [525, 277] width 31 height 7
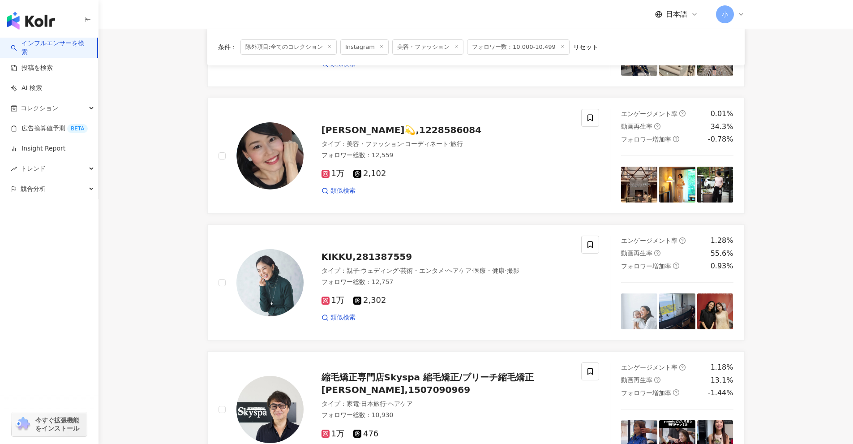
scroll to position [1407, 0]
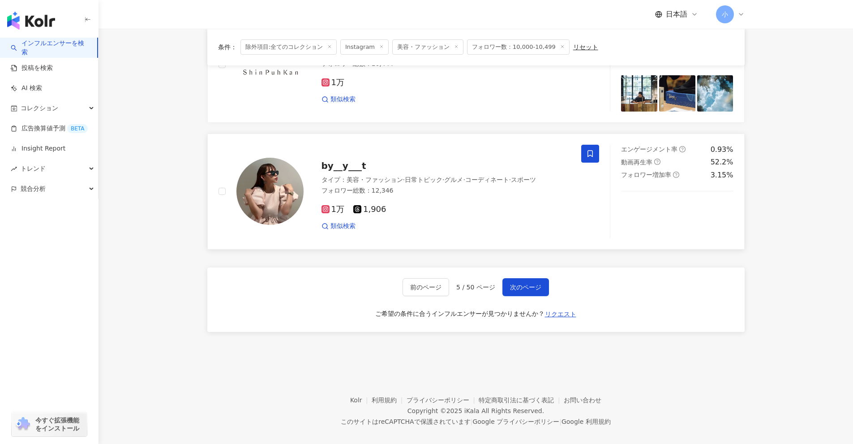
click at [416, 150] on icon at bounding box center [589, 153] width 5 height 7
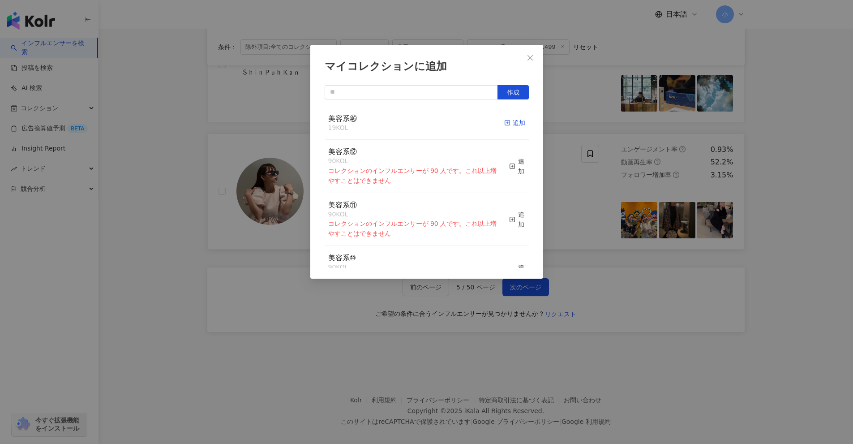
click at [416, 125] on rect "button" at bounding box center [507, 122] width 5 height 5
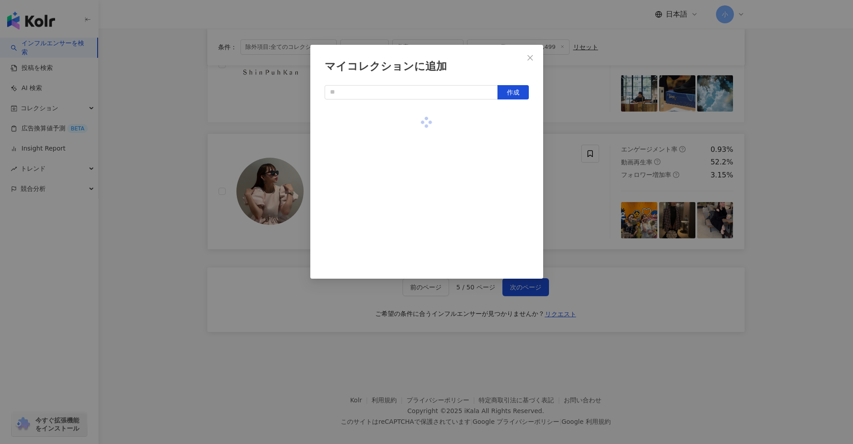
click at [416, 148] on div "マイコレクションに追加 作成" at bounding box center [426, 222] width 853 height 444
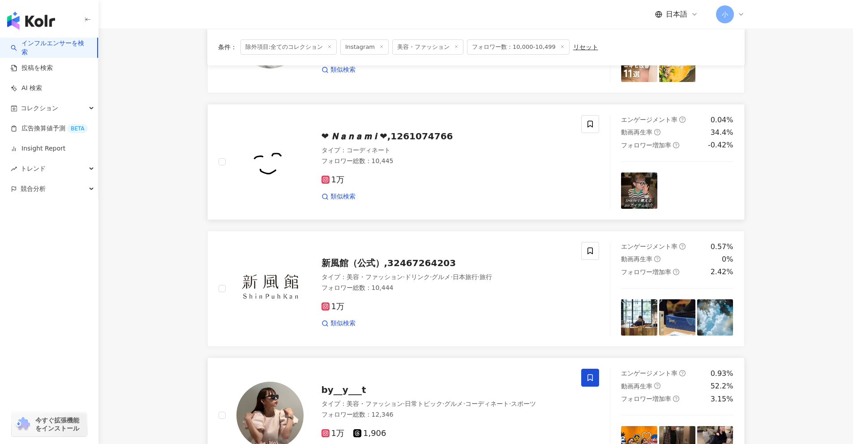
scroll to position [1049, 0]
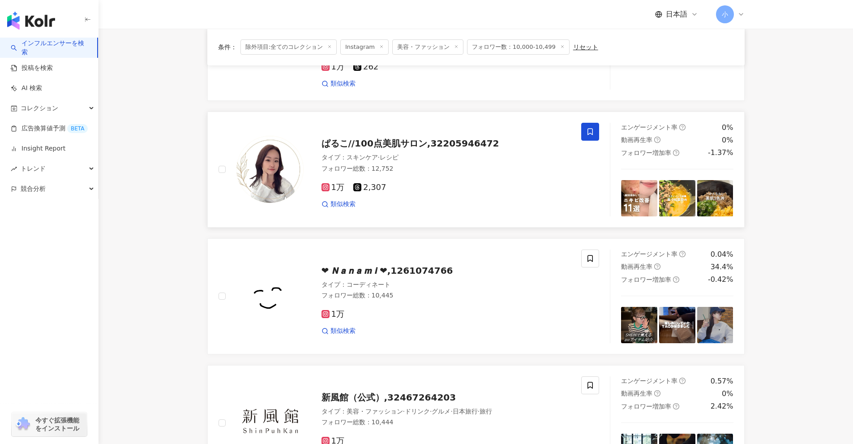
click at [416, 126] on span at bounding box center [590, 132] width 18 height 18
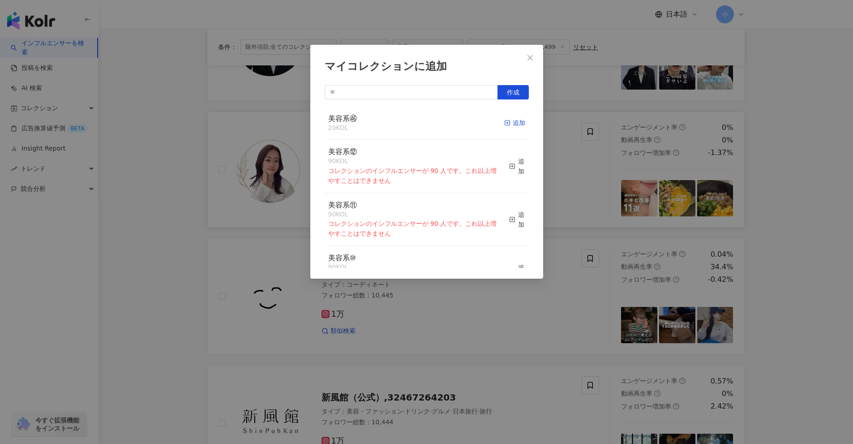
click at [416, 127] on div "追加" at bounding box center [514, 123] width 21 height 10
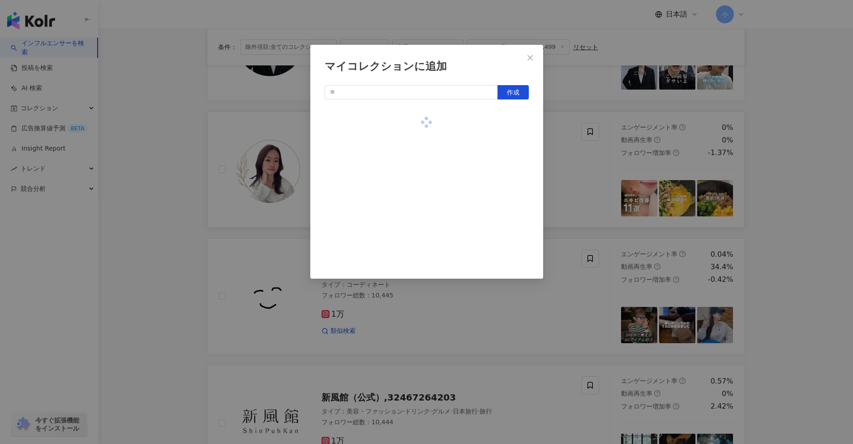
click at [416, 150] on div "マイコレクションに追加 作成" at bounding box center [426, 222] width 853 height 444
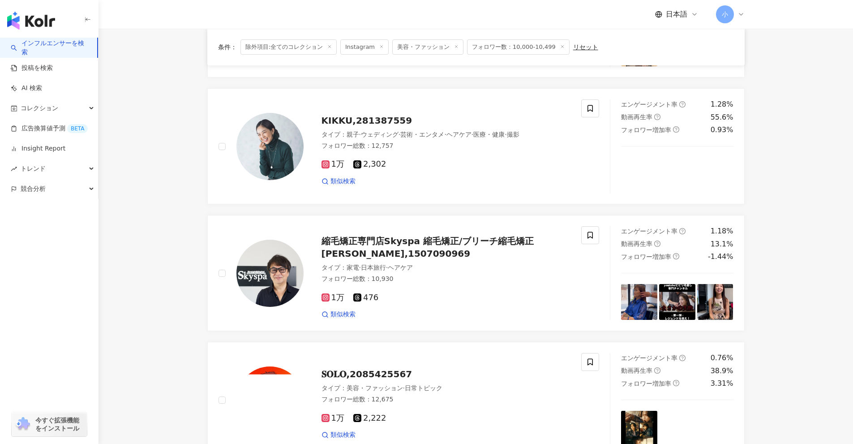
scroll to position [557, 0]
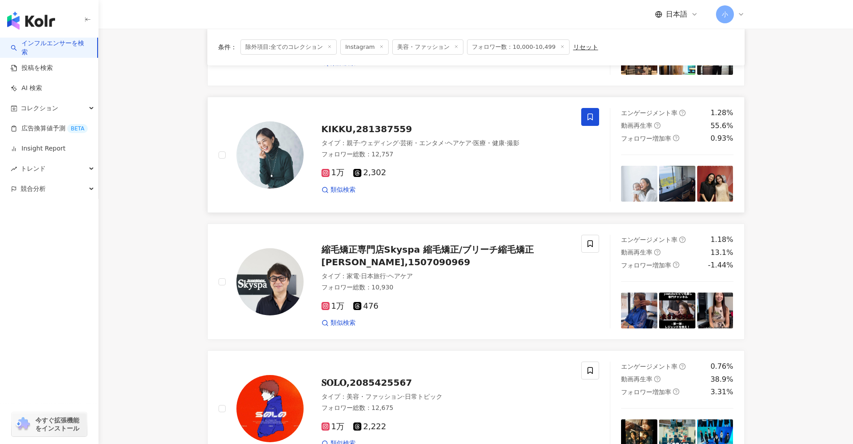
click at [416, 113] on icon at bounding box center [590, 117] width 8 height 8
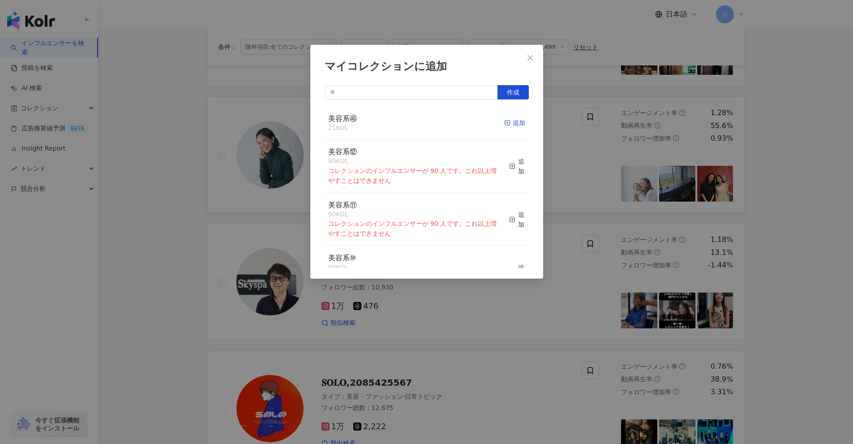
click at [416, 124] on div "追加" at bounding box center [514, 123] width 21 height 10
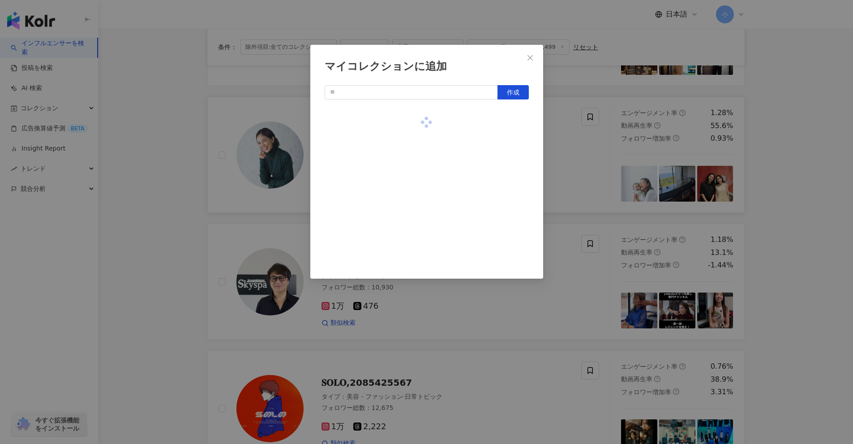
click at [416, 141] on div "マイコレクションに追加 作成" at bounding box center [426, 222] width 853 height 444
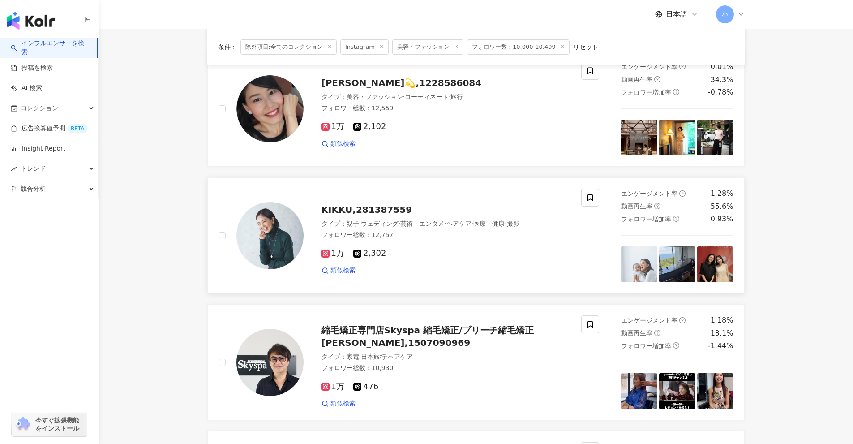
scroll to position [467, 0]
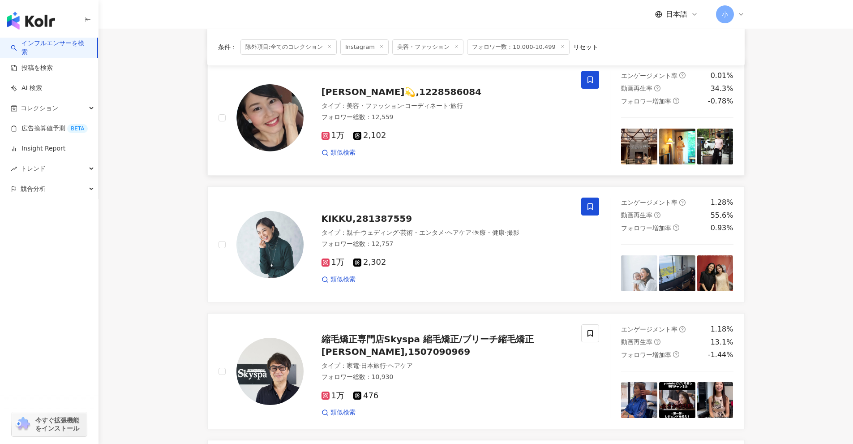
click at [416, 74] on span at bounding box center [590, 80] width 18 height 18
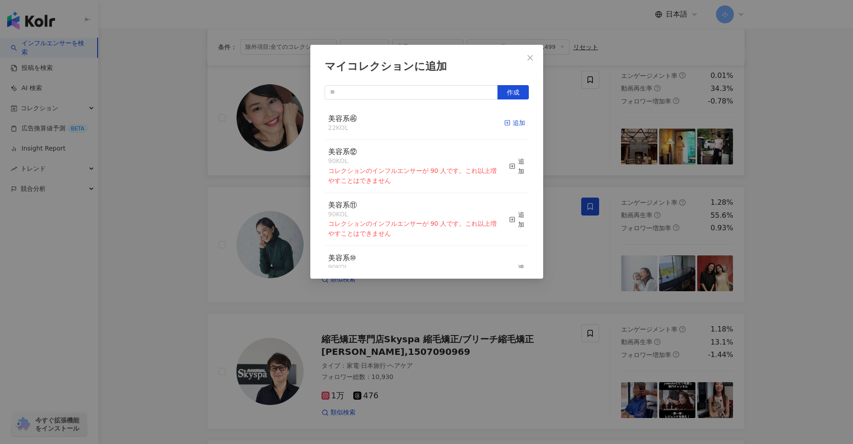
click at [416, 124] on div "追加" at bounding box center [514, 123] width 21 height 10
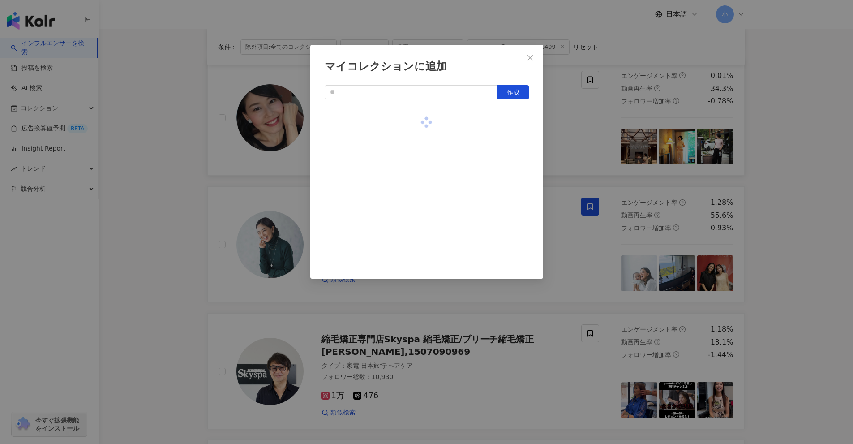
click at [416, 139] on div "マイコレクションに追加 作成" at bounding box center [426, 222] width 853 height 444
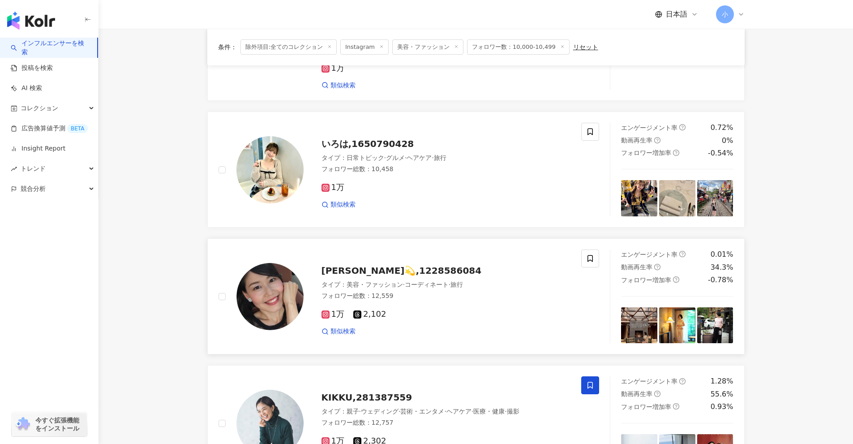
scroll to position [288, 0]
click at [416, 129] on span at bounding box center [590, 132] width 18 height 18
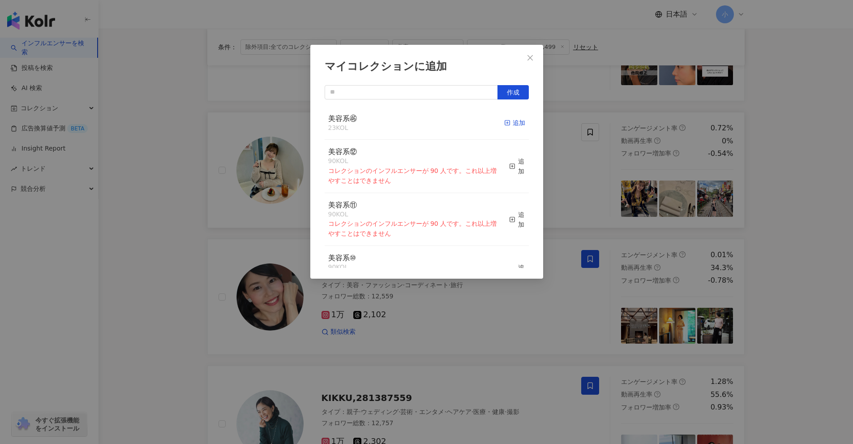
click at [416, 127] on div "追加" at bounding box center [514, 123] width 21 height 10
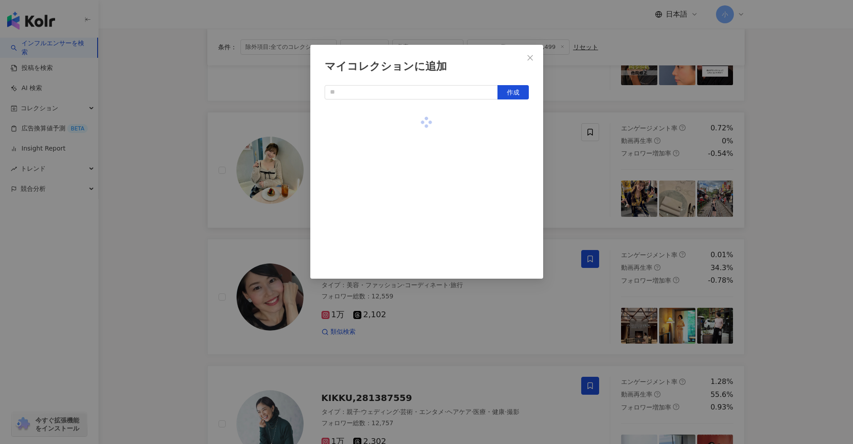
click at [416, 168] on div "マイコレクションに追加 作成" at bounding box center [426, 222] width 853 height 444
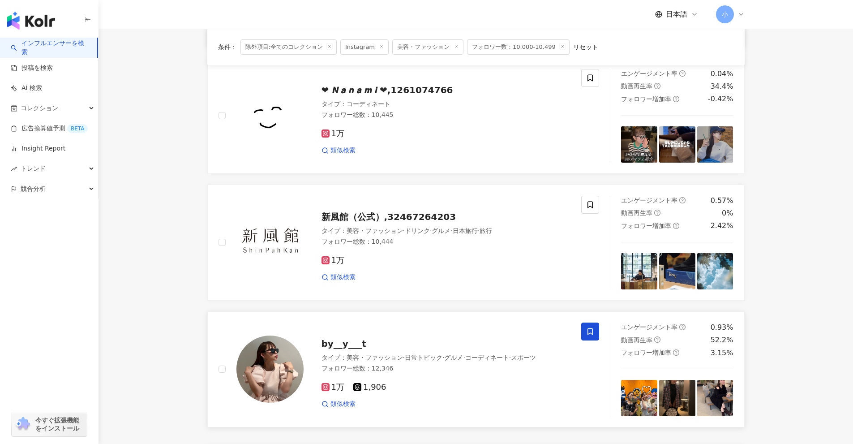
scroll to position [1407, 0]
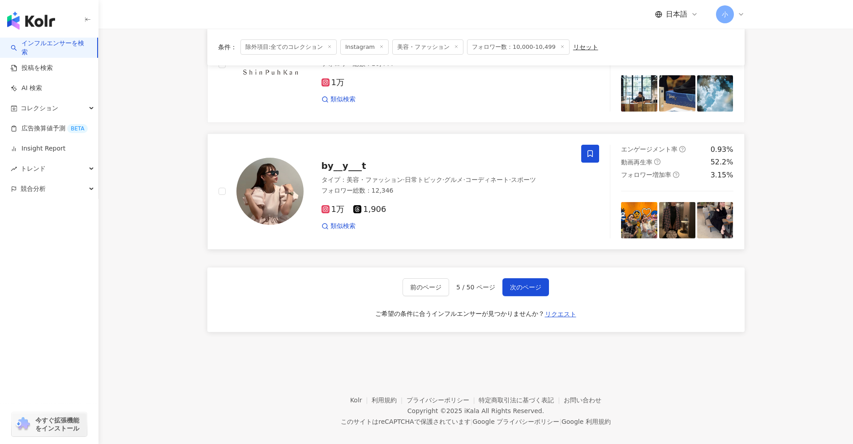
drag, startPoint x: 781, startPoint y: 111, endPoint x: 753, endPoint y: 227, distance: 119.3
click at [416, 283] on span "次のページ" at bounding box center [525, 286] width 31 height 7
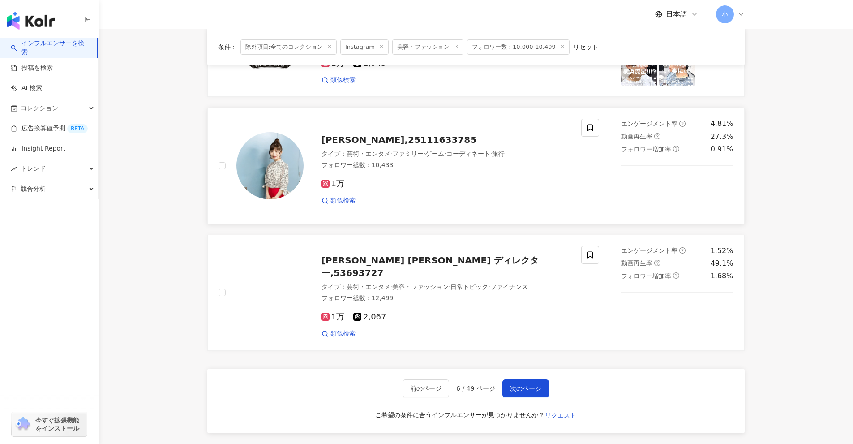
scroll to position [1273, 0]
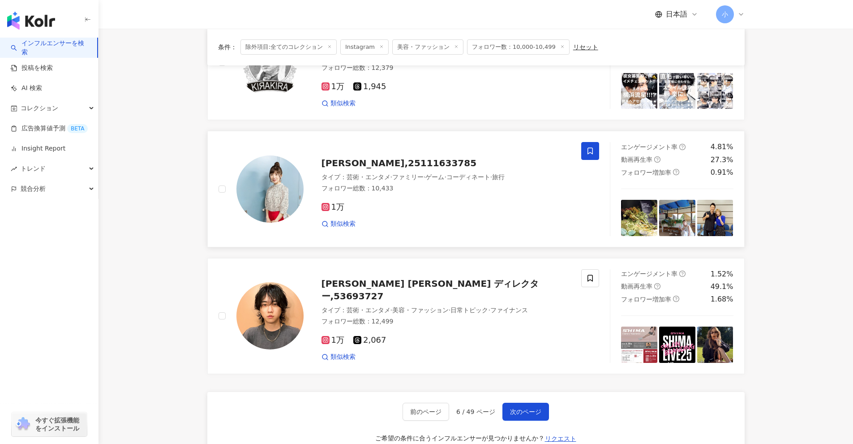
click at [416, 150] on icon at bounding box center [590, 151] width 8 height 8
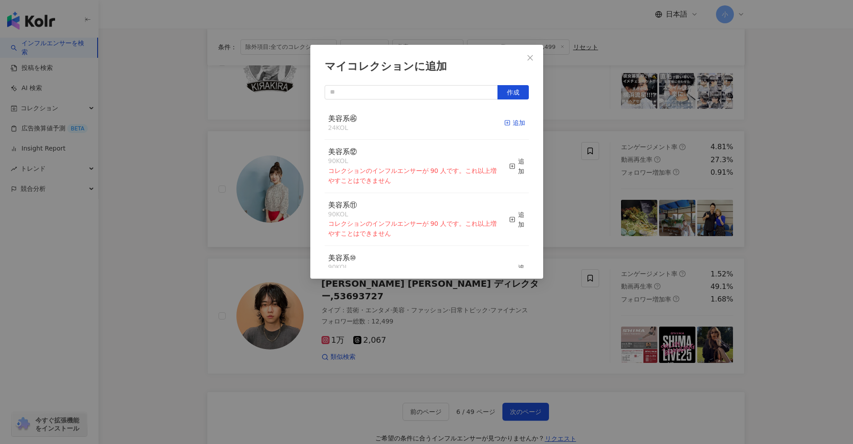
click at [416, 122] on icon "button" at bounding box center [507, 123] width 6 height 6
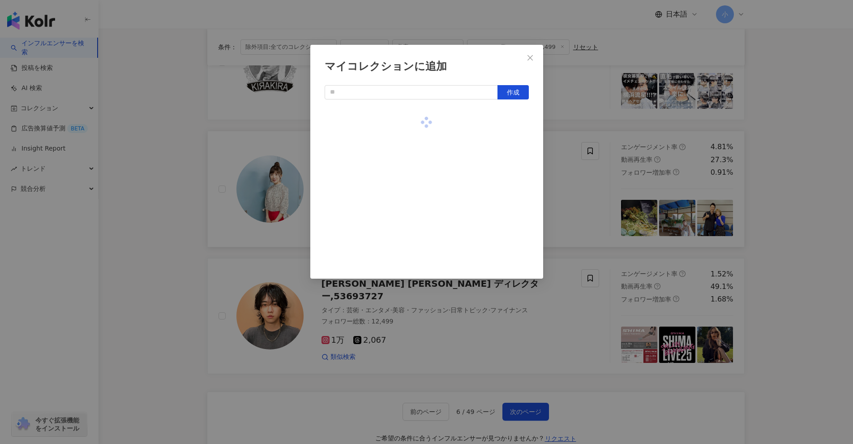
click at [416, 128] on div "マイコレクションに追加 作成" at bounding box center [426, 222] width 853 height 444
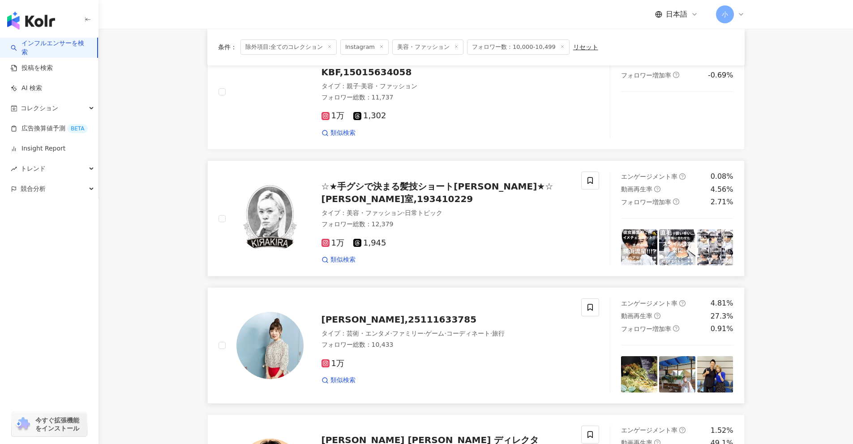
scroll to position [1094, 0]
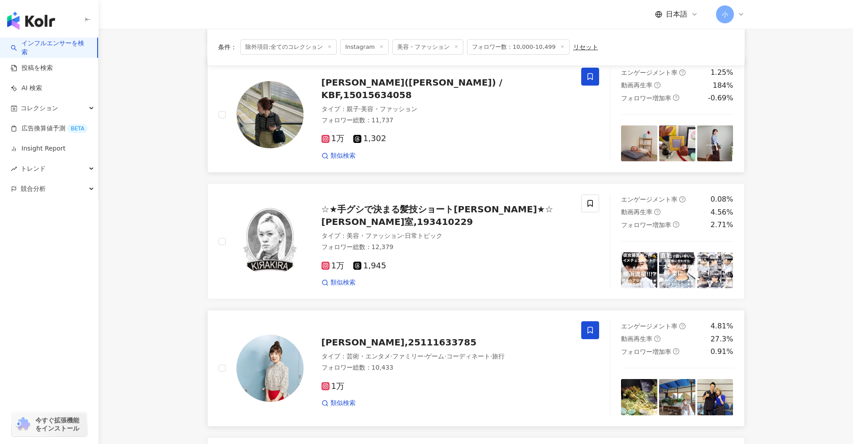
click at [416, 78] on icon at bounding box center [589, 76] width 5 height 7
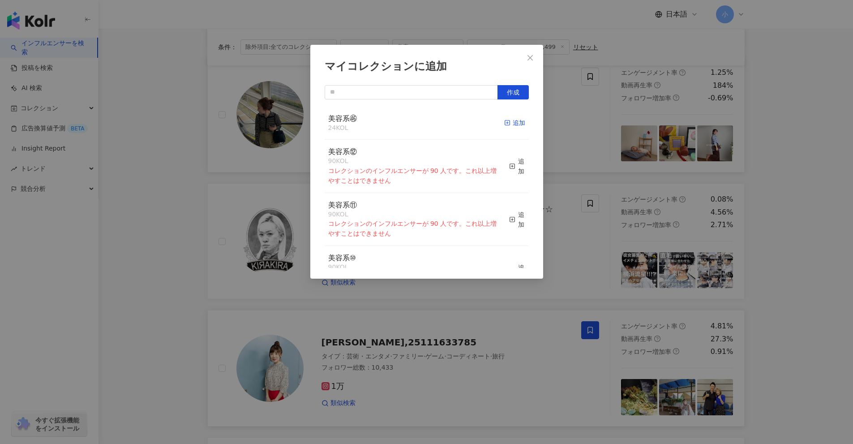
click at [416, 123] on div "追加" at bounding box center [514, 123] width 21 height 10
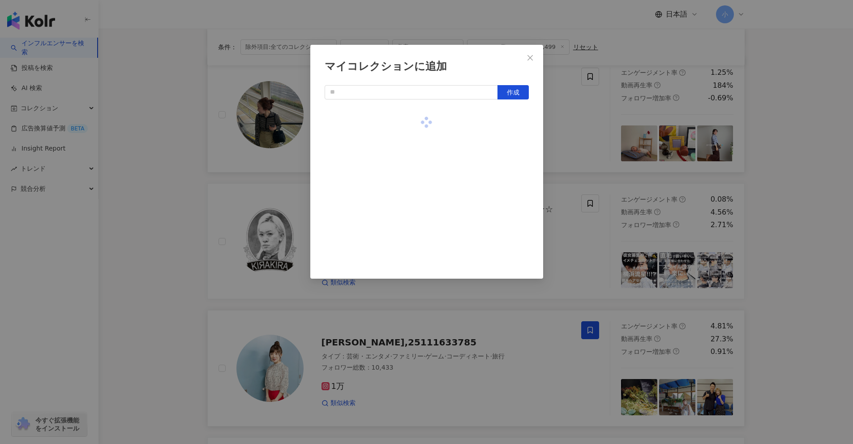
click at [416, 137] on div "マイコレクションに追加 作成" at bounding box center [426, 222] width 853 height 444
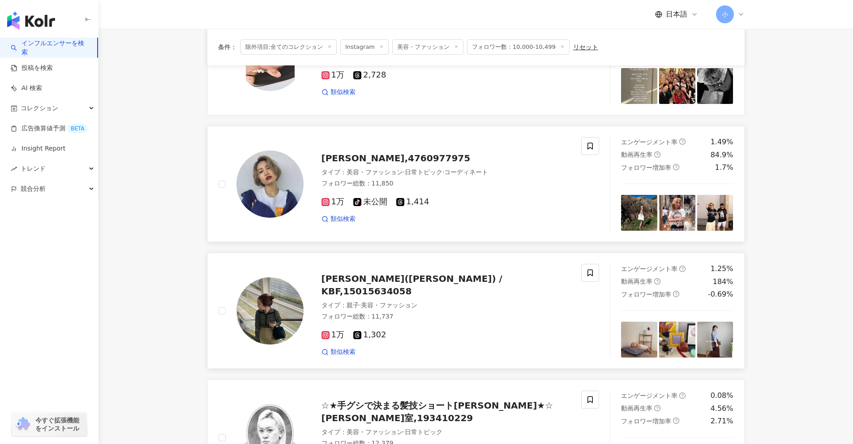
scroll to position [870, 0]
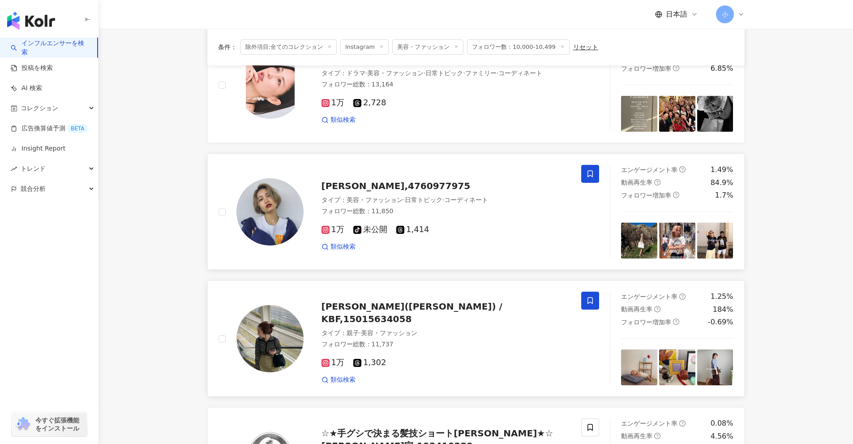
click at [416, 171] on icon at bounding box center [590, 174] width 8 height 8
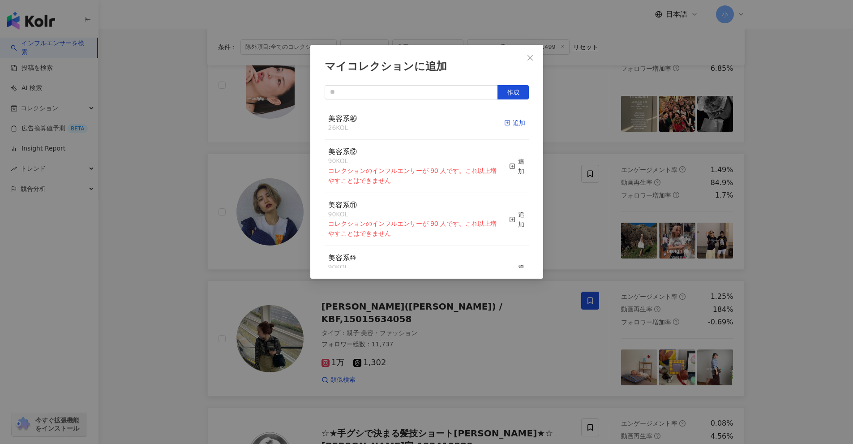
click at [416, 123] on div "追加" at bounding box center [514, 123] width 21 height 10
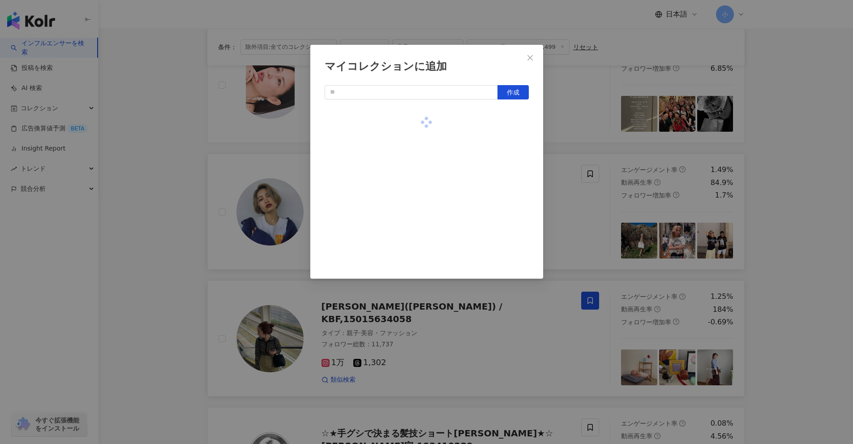
click at [416, 128] on div "マイコレクションに追加 作成" at bounding box center [426, 222] width 853 height 444
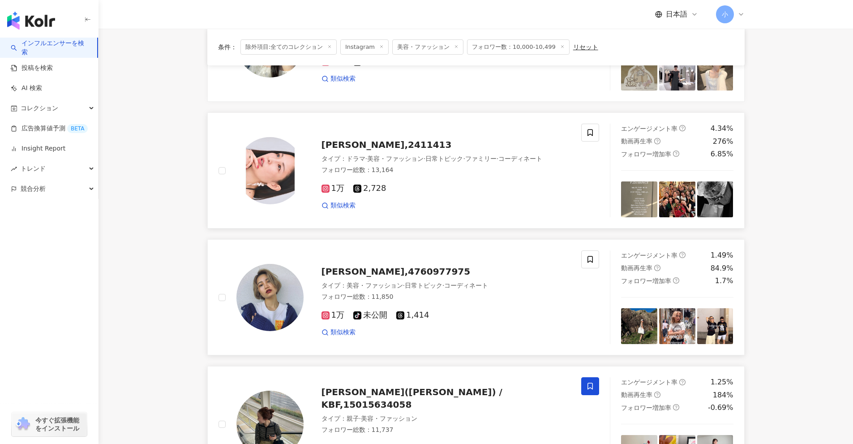
scroll to position [781, 0]
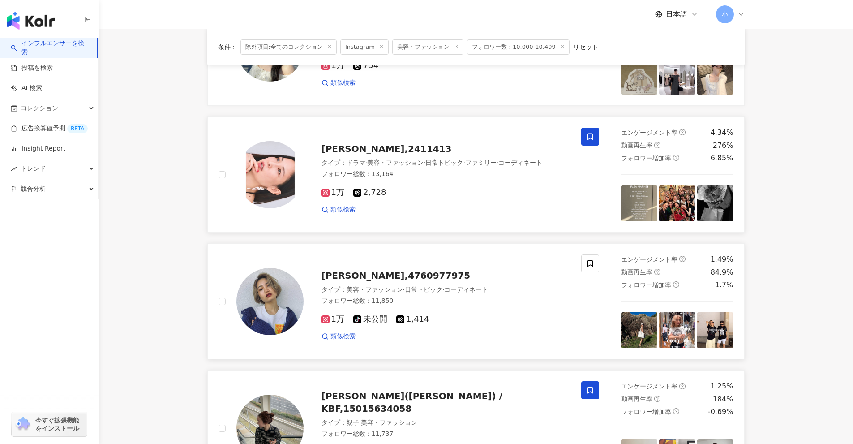
click at [416, 138] on span at bounding box center [590, 137] width 18 height 18
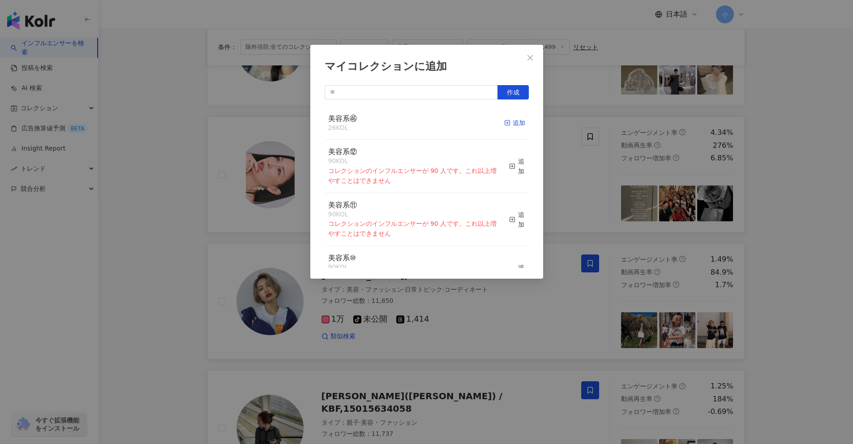
click at [416, 124] on div "追加" at bounding box center [514, 123] width 21 height 10
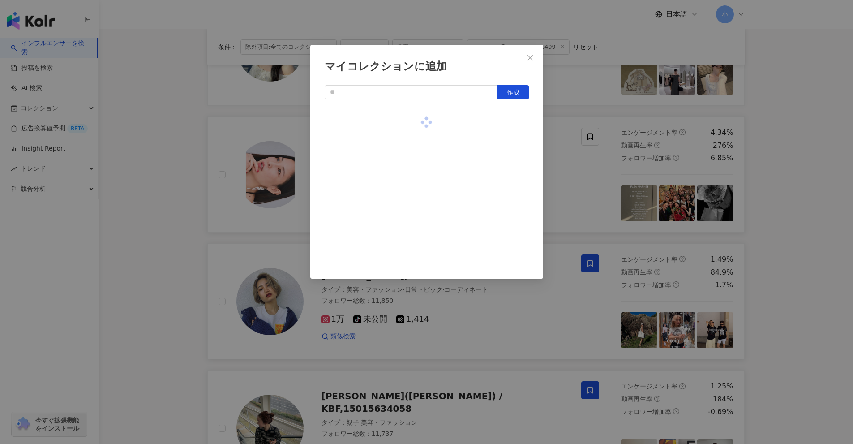
click at [416, 116] on div "マイコレクションに追加 作成" at bounding box center [426, 222] width 853 height 444
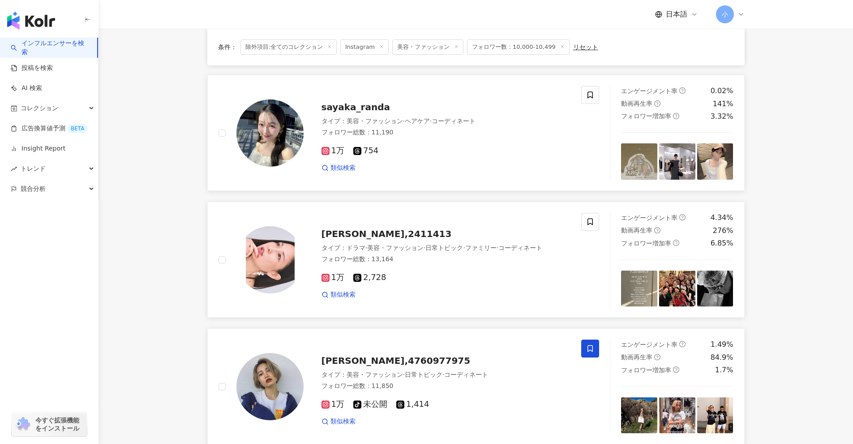
scroll to position [691, 0]
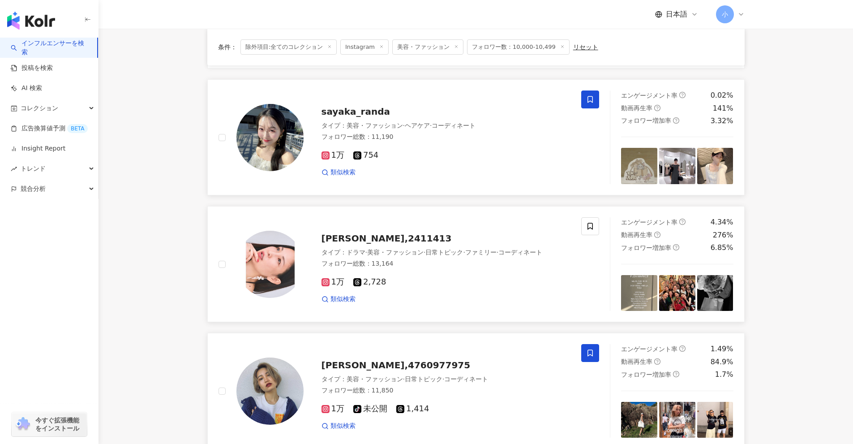
click at [416, 102] on icon at bounding box center [589, 99] width 5 height 7
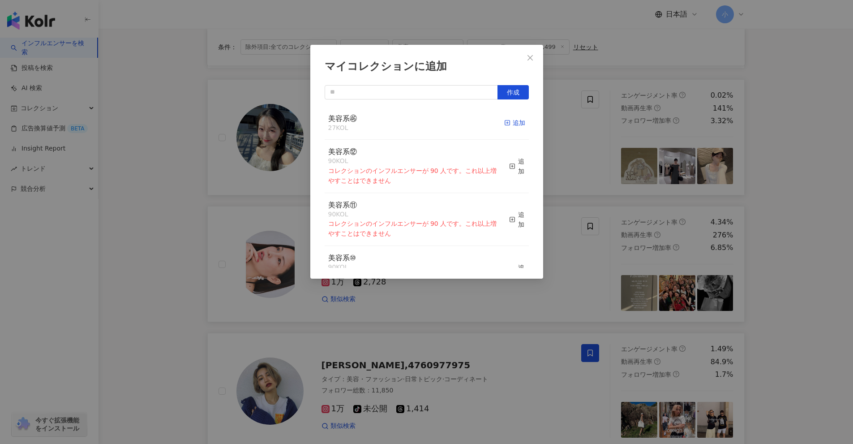
click at [416, 123] on div "追加" at bounding box center [514, 123] width 21 height 10
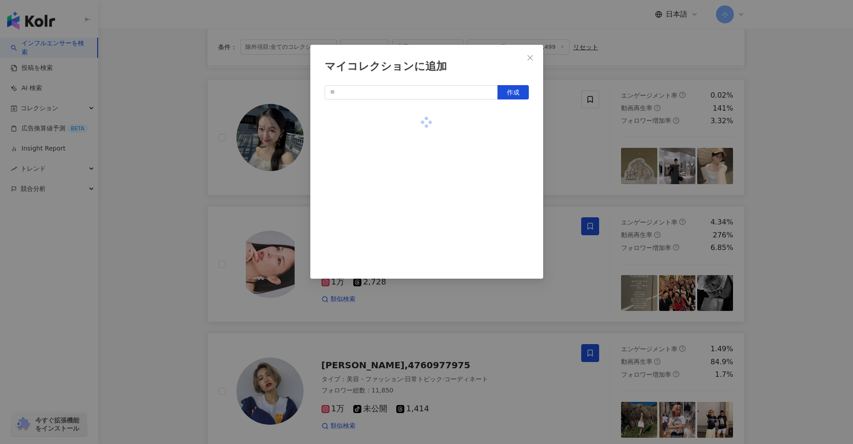
click at [416, 136] on div "マイコレクションに追加 作成" at bounding box center [426, 222] width 853 height 444
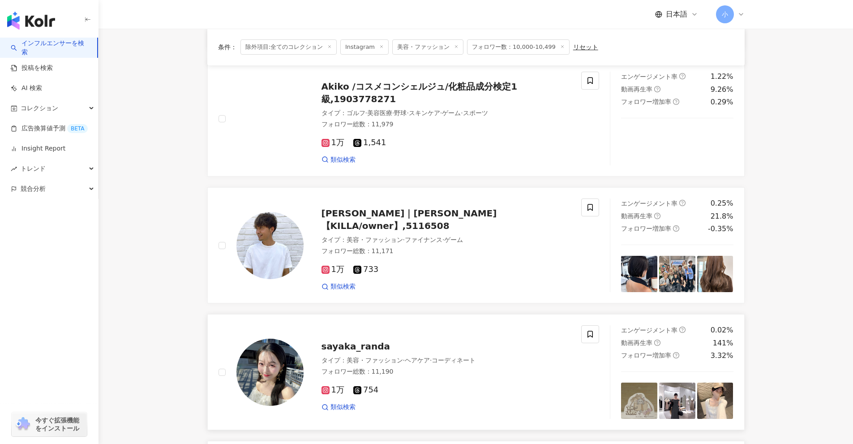
scroll to position [423, 0]
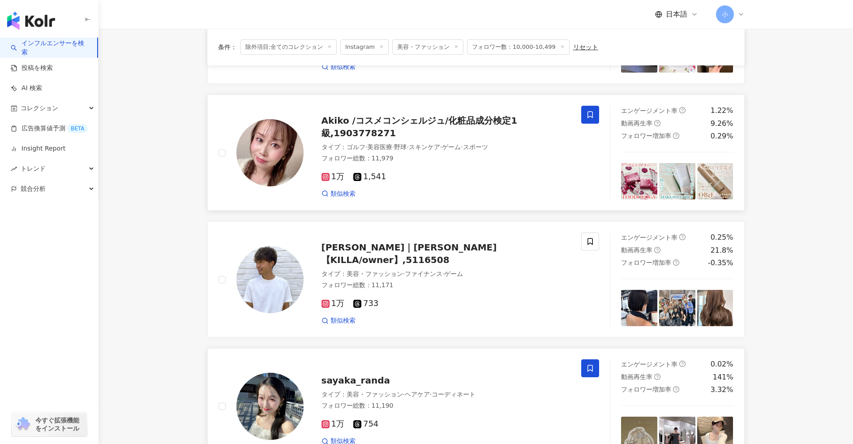
click at [416, 115] on icon at bounding box center [590, 115] width 8 height 8
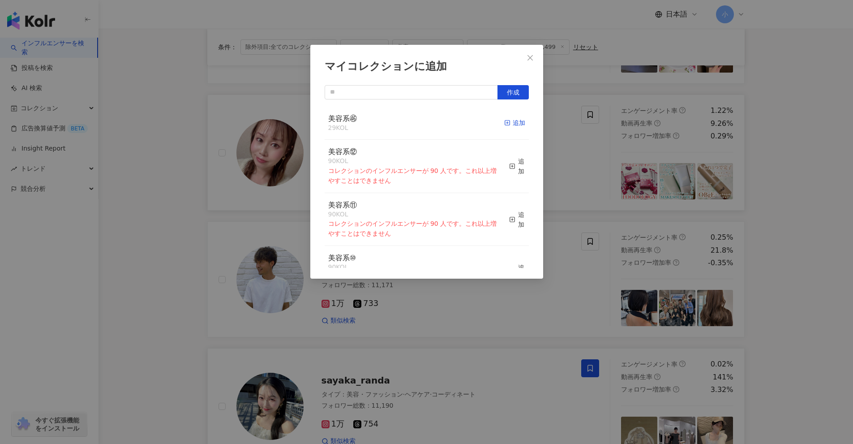
click at [416, 126] on div "追加" at bounding box center [514, 123] width 21 height 10
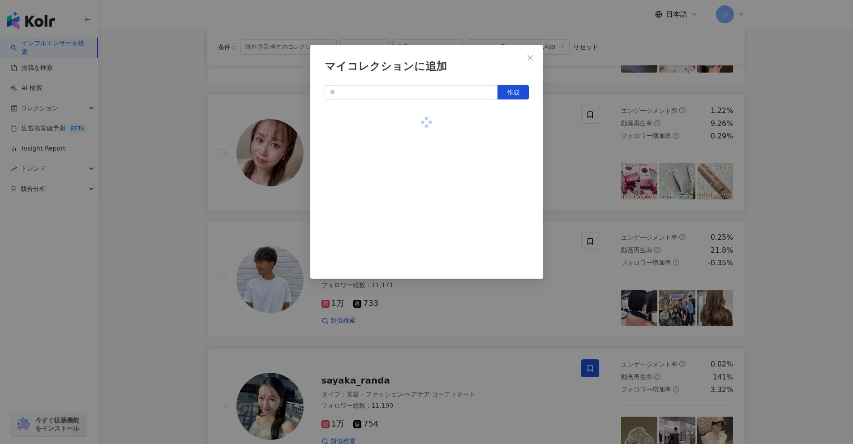
click at [416, 133] on div "マイコレクションに追加 作成" at bounding box center [426, 222] width 853 height 444
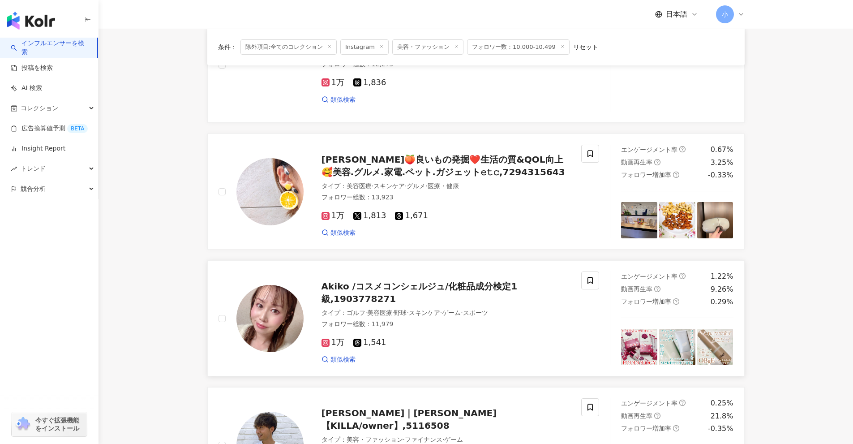
scroll to position [244, 0]
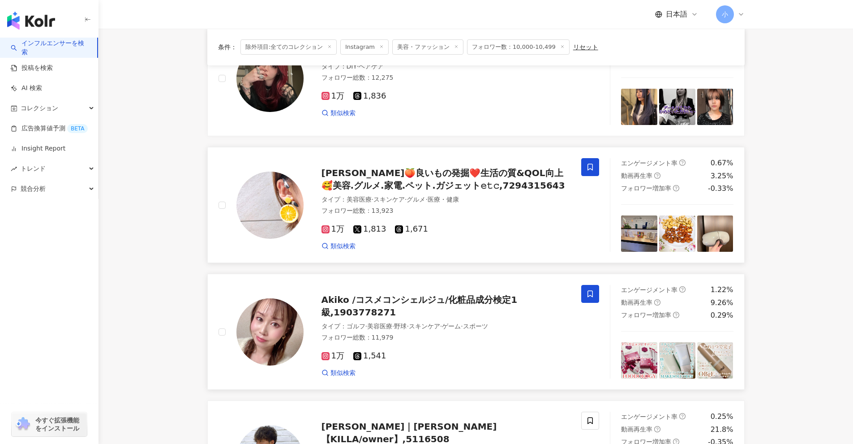
click at [416, 166] on icon at bounding box center [590, 167] width 8 height 8
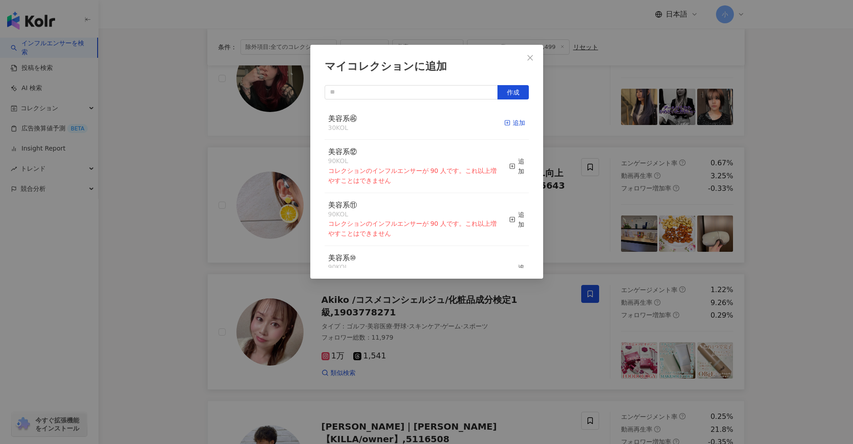
click at [416, 124] on div "追加" at bounding box center [514, 123] width 21 height 10
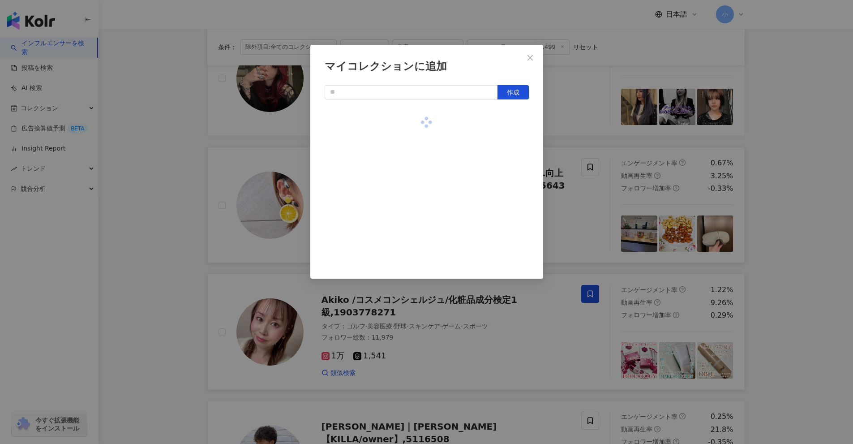
click at [416, 115] on div "マイコレクションに追加 作成" at bounding box center [426, 222] width 853 height 444
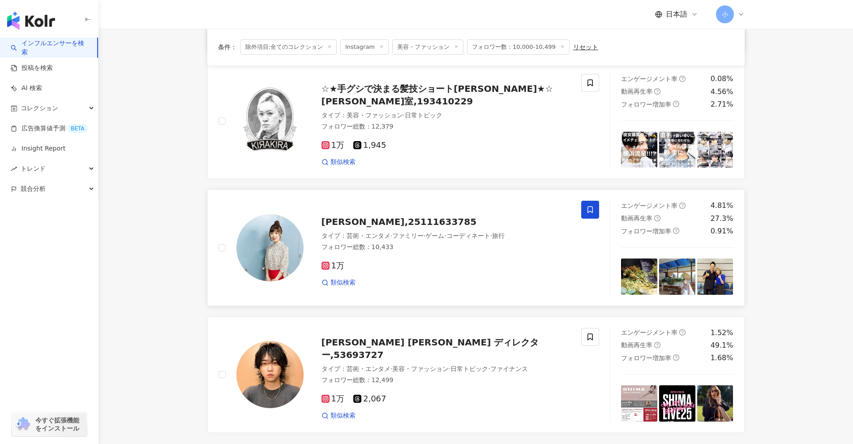
scroll to position [1407, 0]
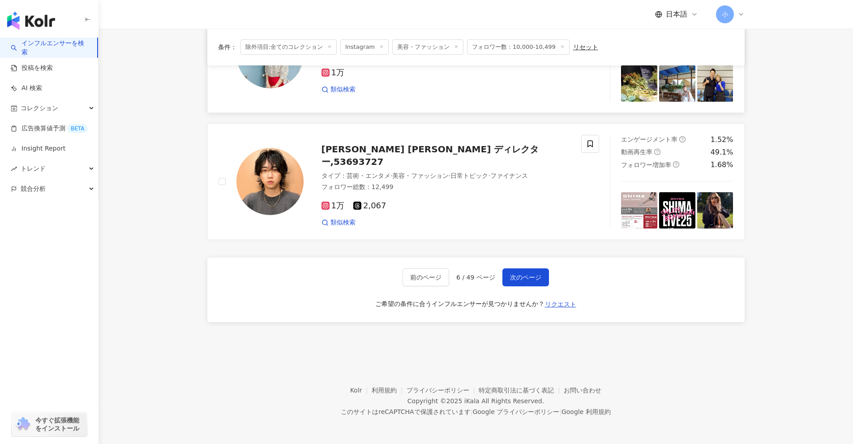
drag, startPoint x: 781, startPoint y: 94, endPoint x: 756, endPoint y: 219, distance: 127.8
click at [416, 274] on button "次のページ" at bounding box center [525, 277] width 47 height 18
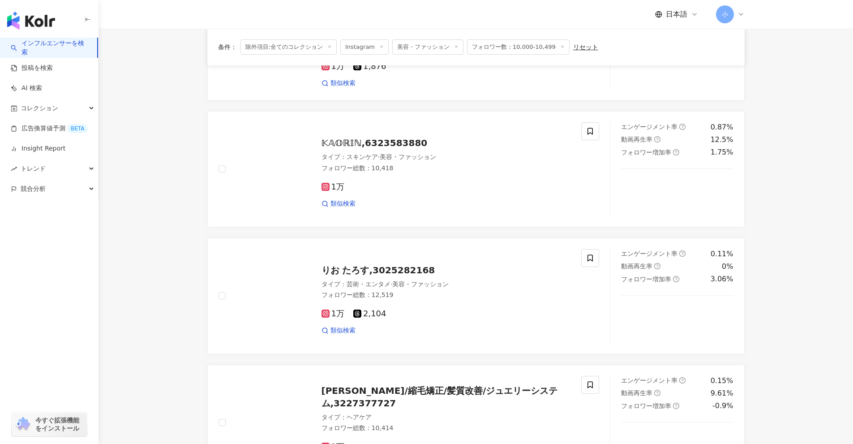
scroll to position [1049, 0]
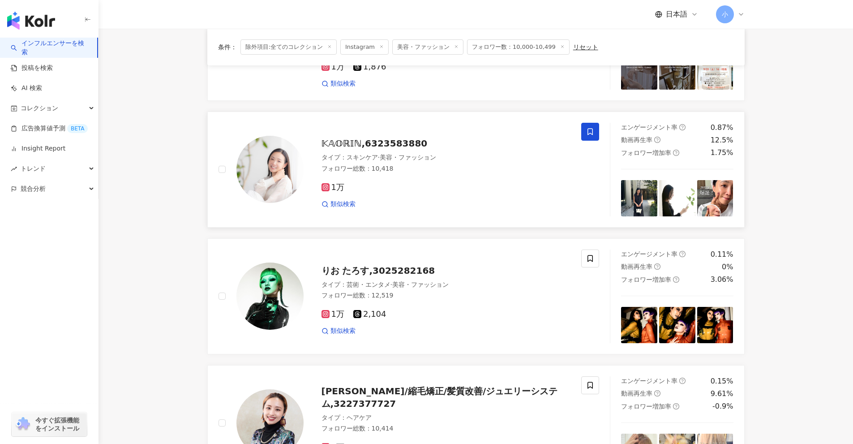
click at [416, 128] on icon at bounding box center [590, 132] width 8 height 8
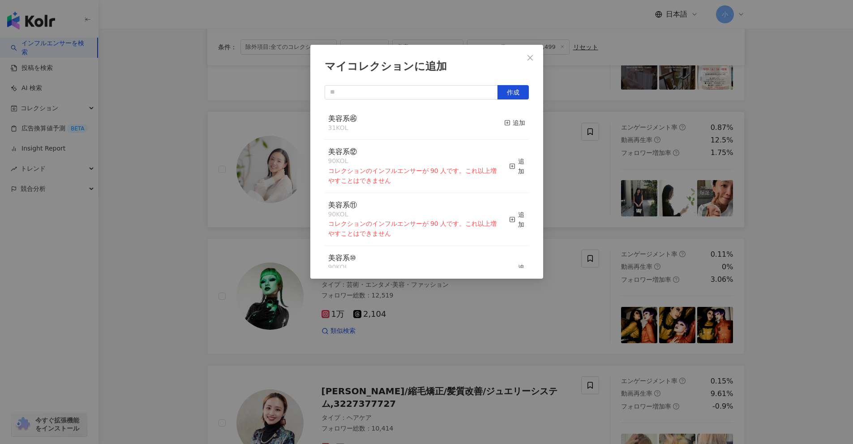
click at [416, 119] on div "美容系㊻ 31 KOL 追加" at bounding box center [427, 124] width 204 height 34
click at [416, 126] on div "追加" at bounding box center [514, 123] width 21 height 10
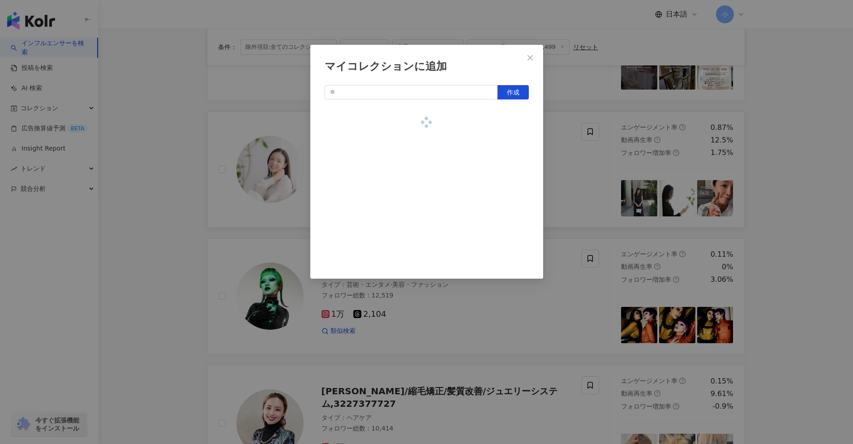
click at [416, 148] on div "マイコレクションに追加 作成" at bounding box center [426, 222] width 853 height 444
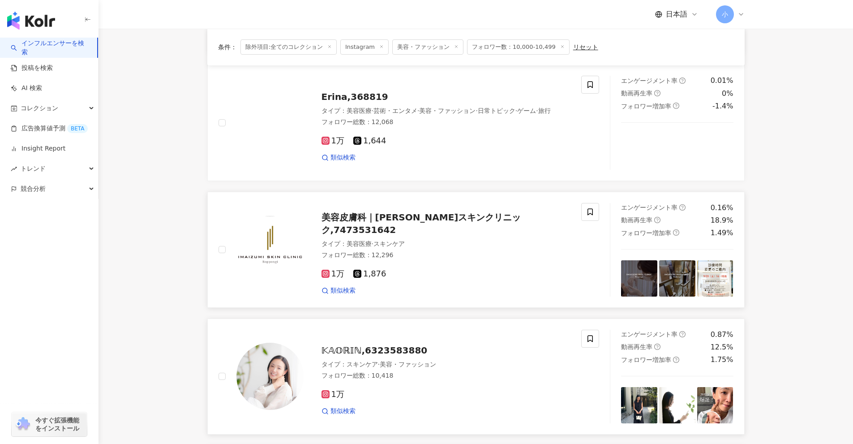
scroll to position [825, 0]
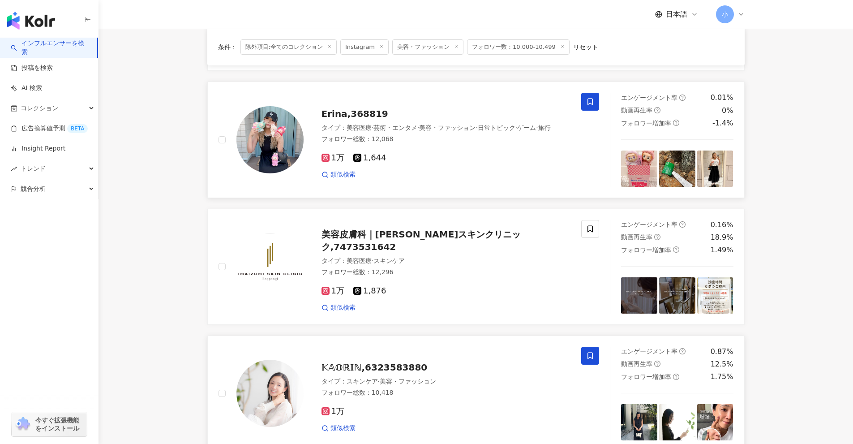
click at [416, 95] on span at bounding box center [590, 102] width 18 height 18
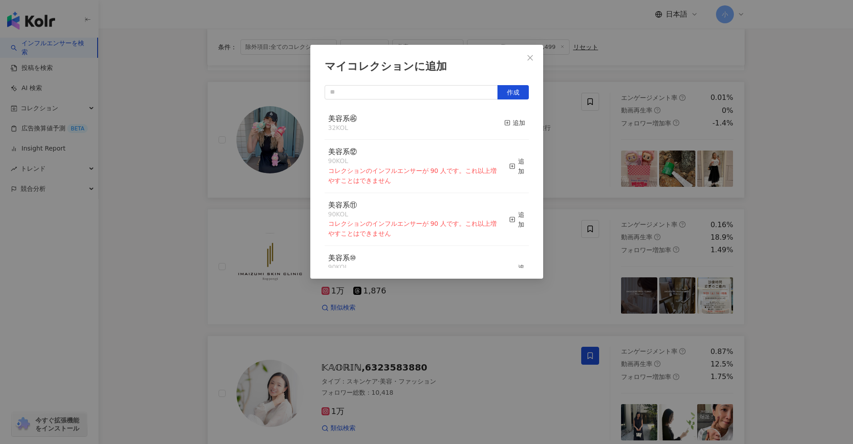
click at [416, 118] on div "美容系㊻ 32 KOL 追加" at bounding box center [427, 124] width 204 height 34
click at [416, 127] on div "追加" at bounding box center [514, 123] width 21 height 10
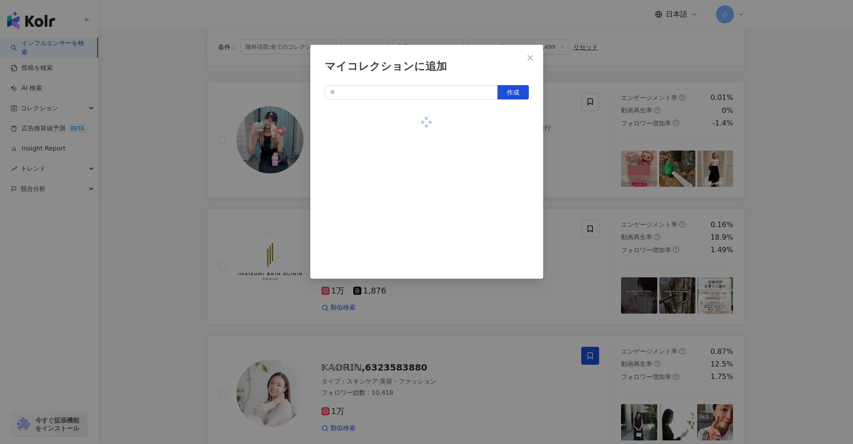
click at [416, 142] on div "マイコレクションに追加 作成" at bounding box center [426, 222] width 853 height 444
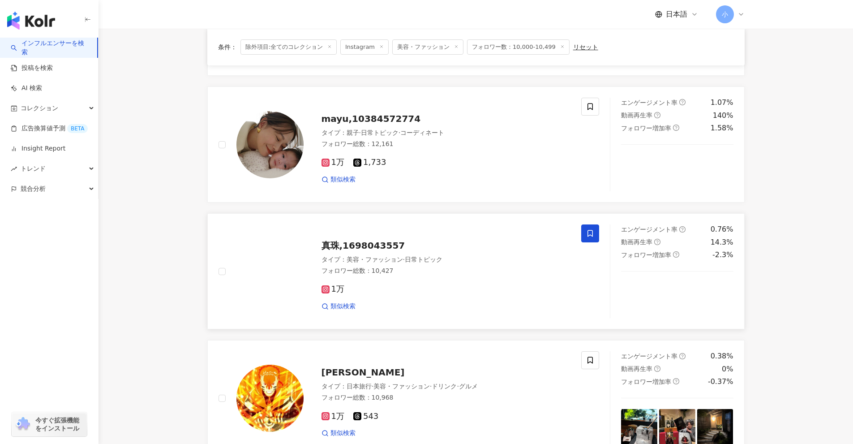
scroll to position [423, 0]
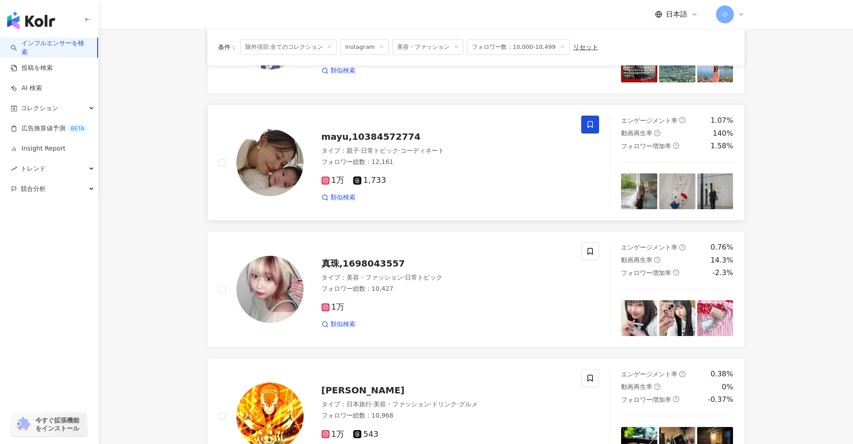
click at [416, 123] on span at bounding box center [590, 124] width 18 height 18
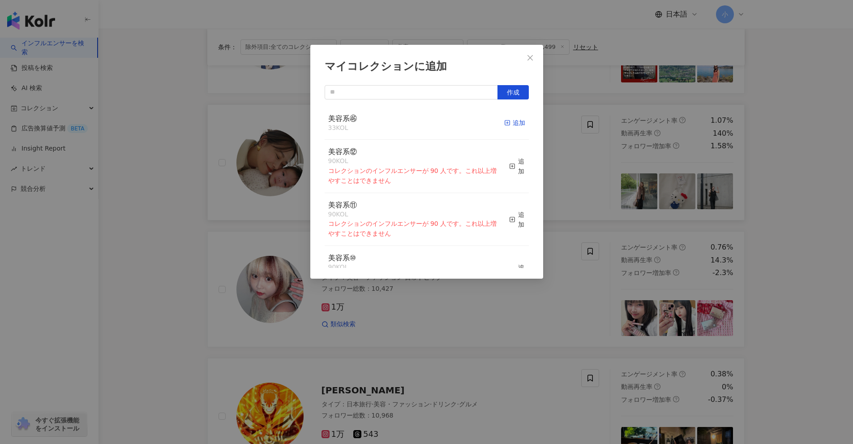
click at [416, 125] on div "追加" at bounding box center [514, 123] width 21 height 10
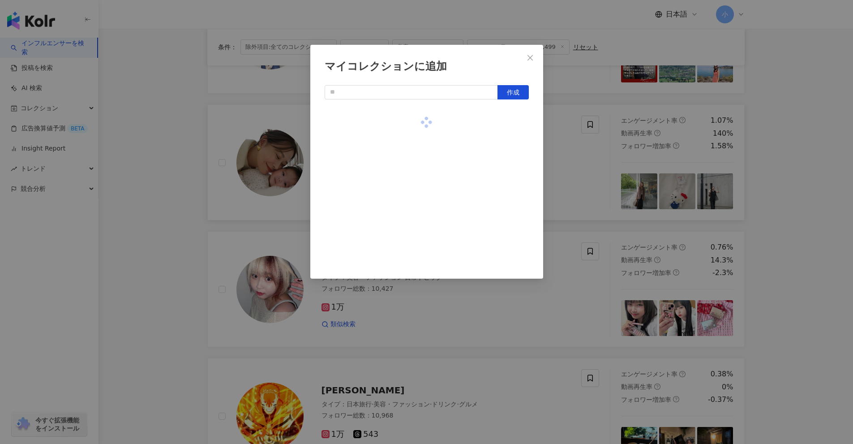
click at [416, 156] on div "マイコレクションに追加 作成" at bounding box center [426, 222] width 853 height 444
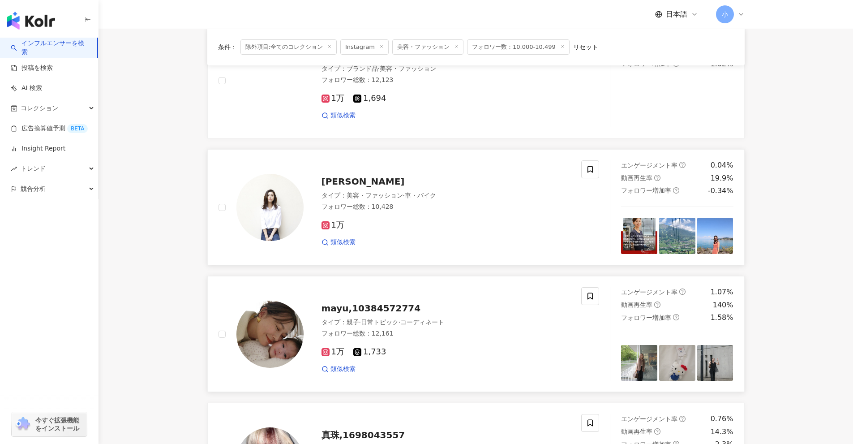
scroll to position [244, 0]
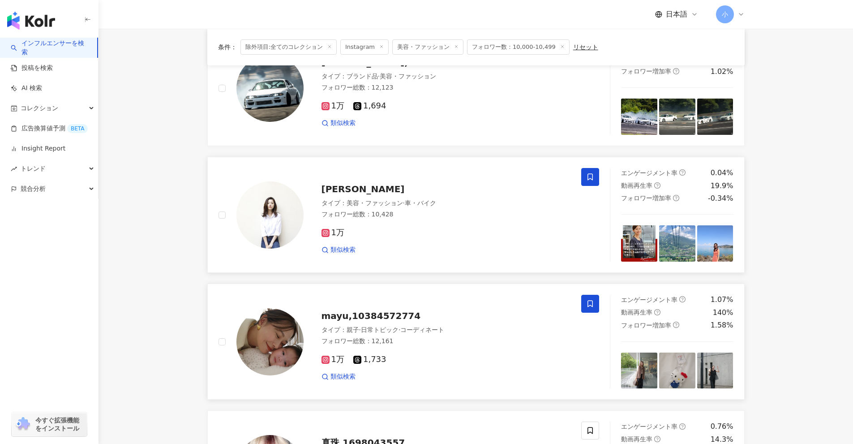
click at [416, 174] on icon at bounding box center [589, 177] width 5 height 7
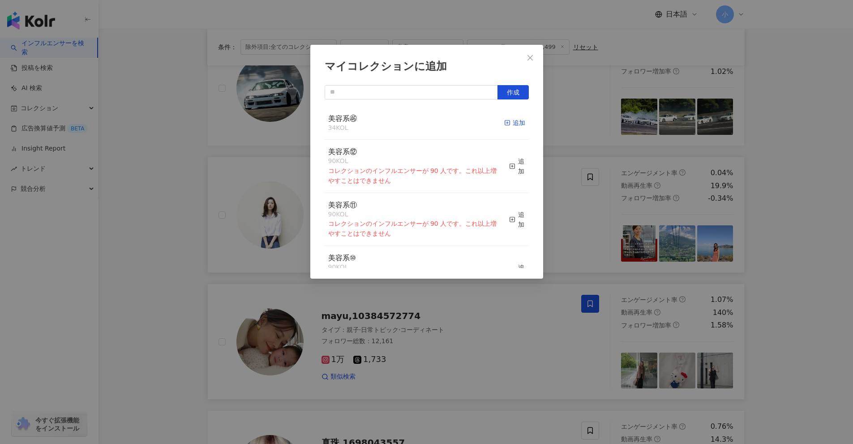
click at [416, 120] on div "追加" at bounding box center [514, 123] width 21 height 10
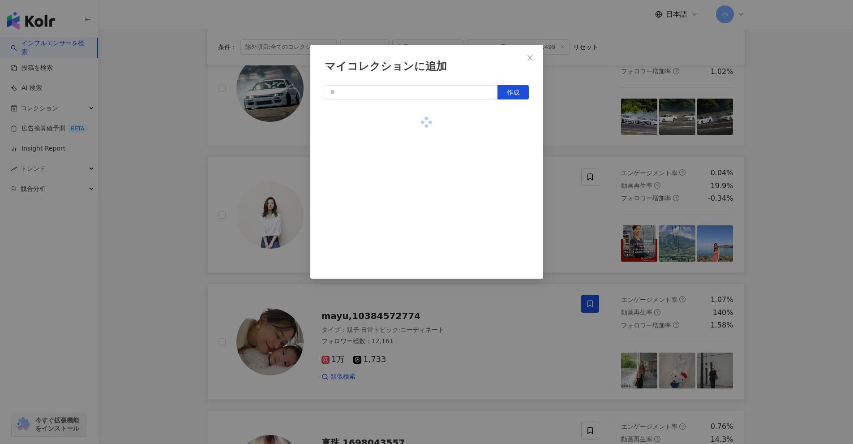
click at [416, 127] on div "マイコレクションに追加 作成" at bounding box center [426, 222] width 853 height 444
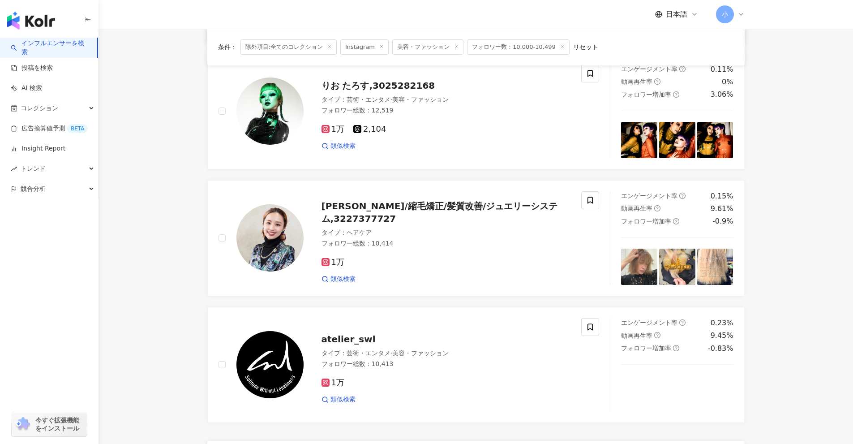
scroll to position [1407, 0]
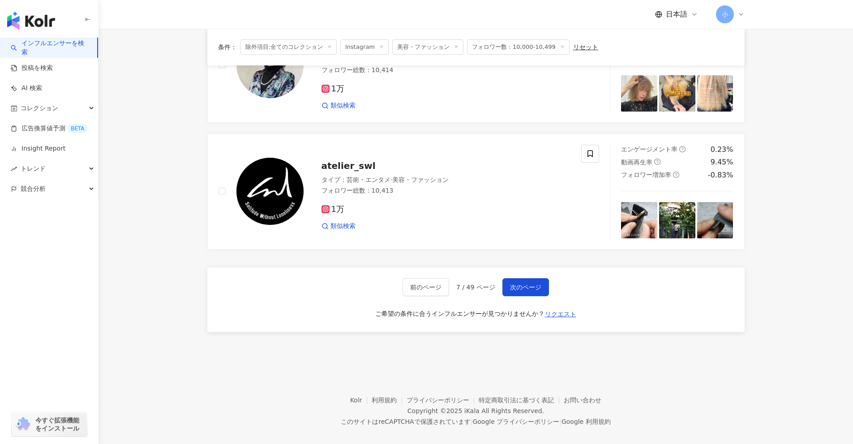
drag, startPoint x: 811, startPoint y: 114, endPoint x: 791, endPoint y: 222, distance: 109.7
click at [416, 283] on span "次のページ" at bounding box center [525, 286] width 31 height 7
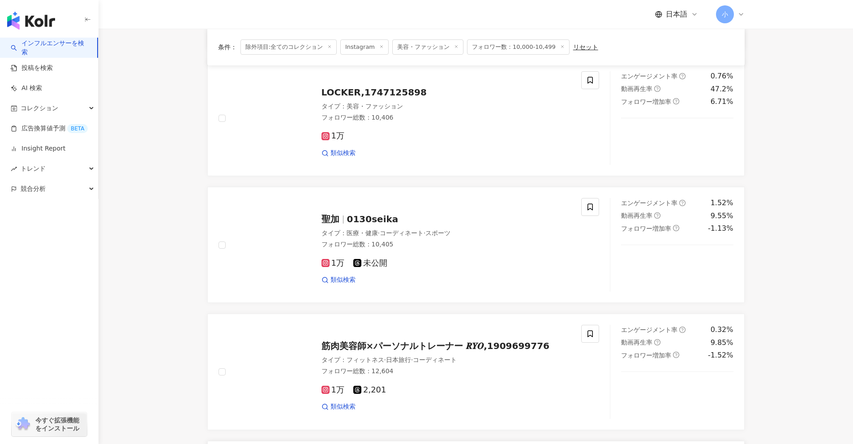
scroll to position [1049, 0]
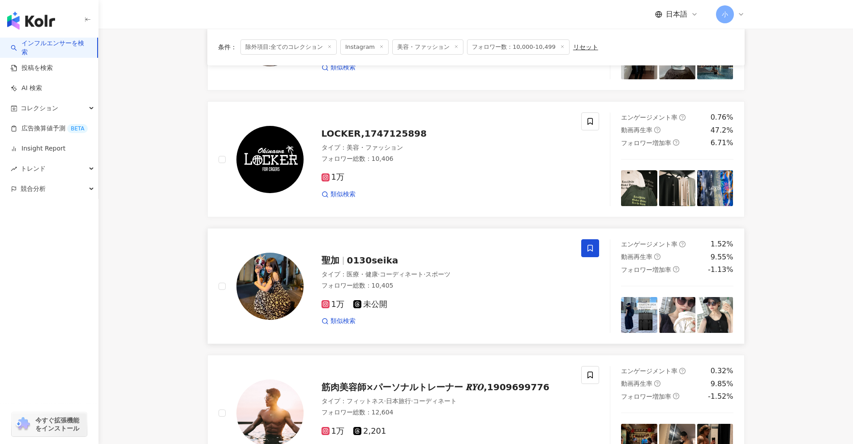
click at [416, 247] on span at bounding box center [590, 248] width 18 height 18
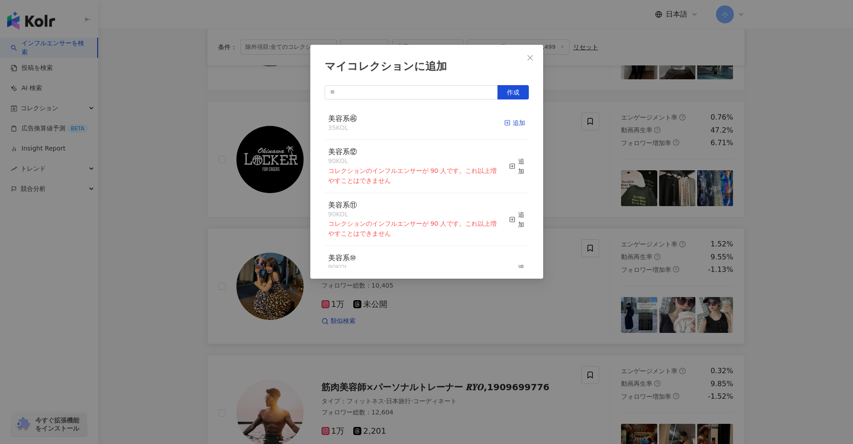
click at [416, 123] on div "追加" at bounding box center [514, 123] width 21 height 10
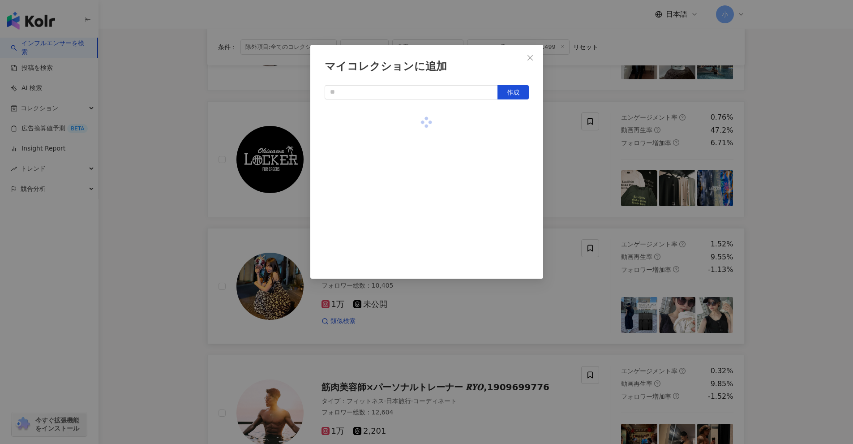
click at [416, 136] on div "マイコレクションに追加 作成" at bounding box center [426, 222] width 853 height 444
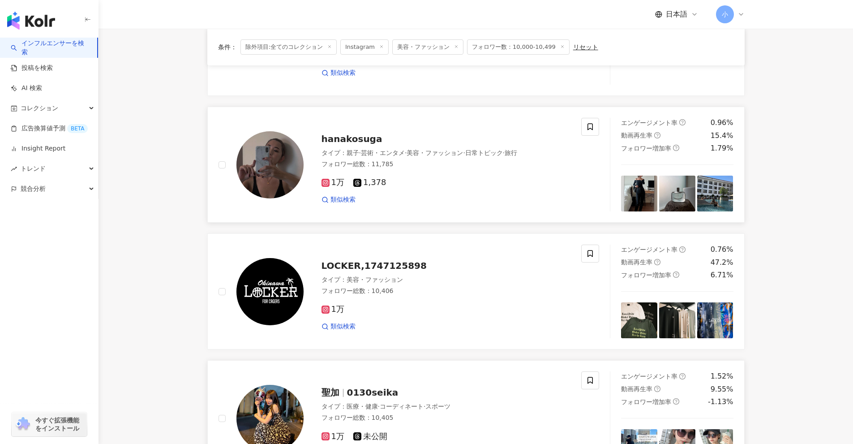
scroll to position [915, 0]
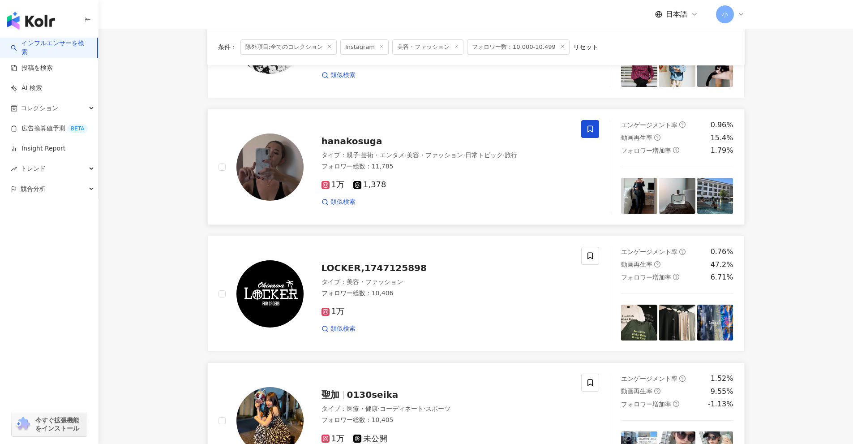
click at [416, 133] on icon at bounding box center [590, 129] width 8 height 8
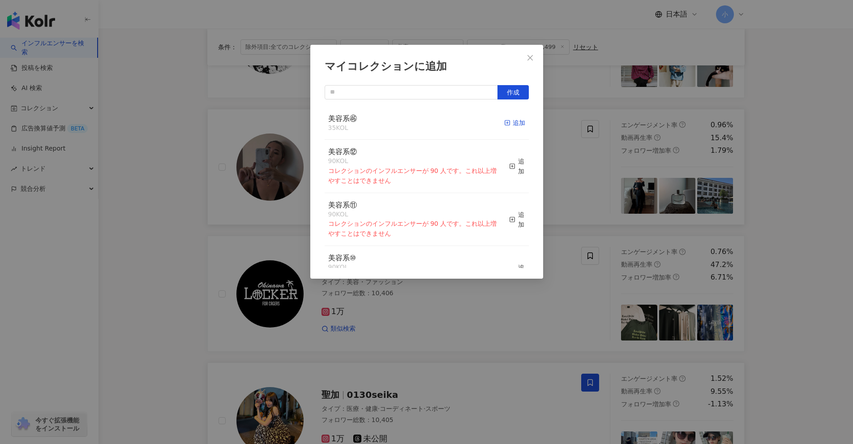
click at [416, 125] on div "追加" at bounding box center [514, 123] width 21 height 10
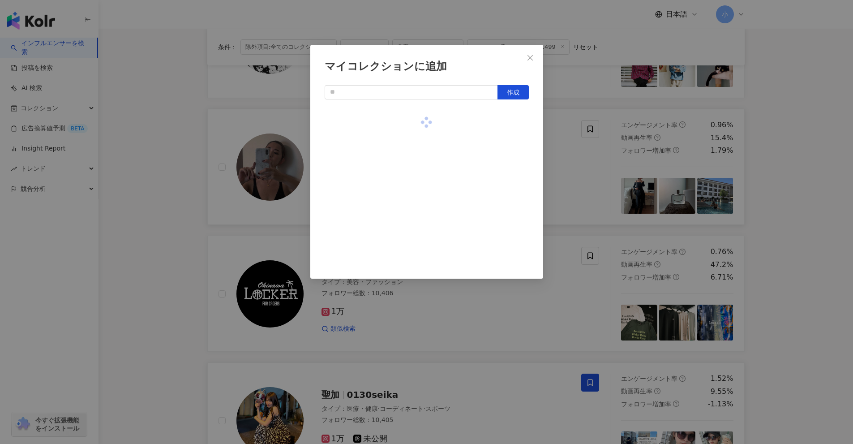
click at [416, 159] on div "マイコレクションに追加 作成" at bounding box center [426, 222] width 853 height 444
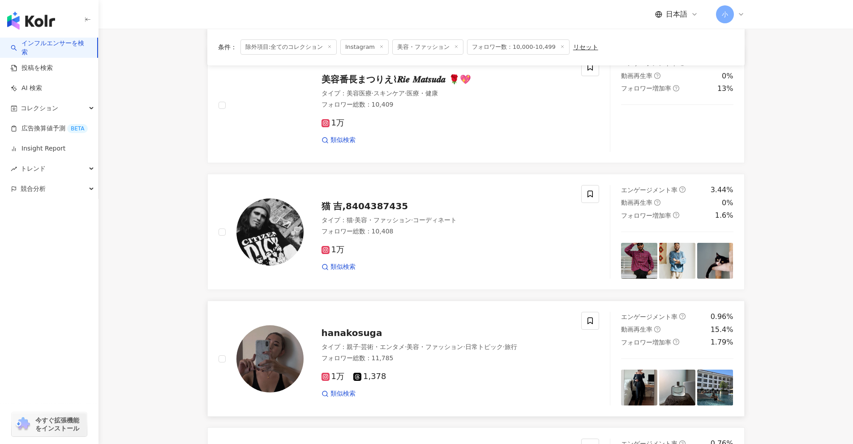
scroll to position [691, 0]
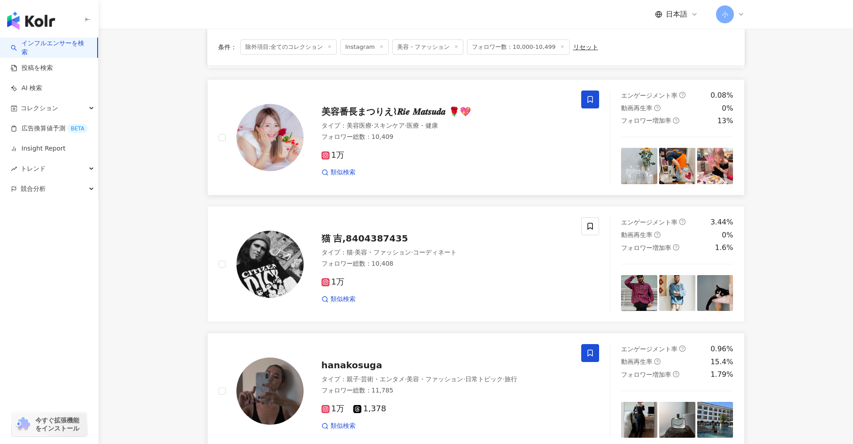
click at [416, 97] on span at bounding box center [590, 99] width 18 height 18
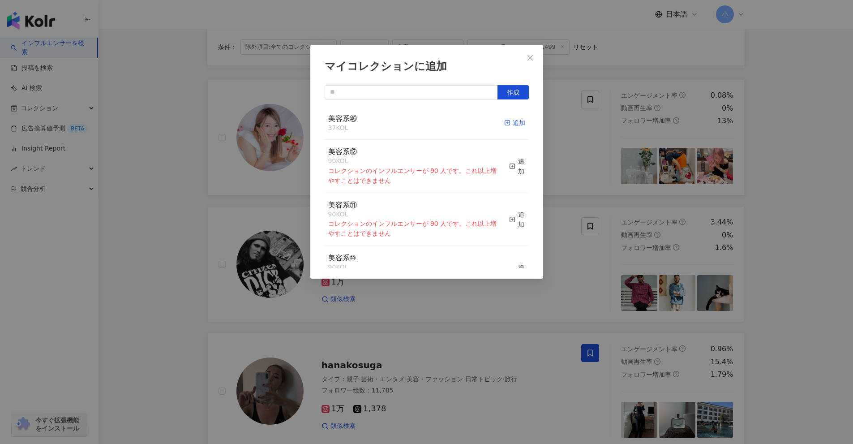
click at [416, 124] on div "追加" at bounding box center [514, 123] width 21 height 10
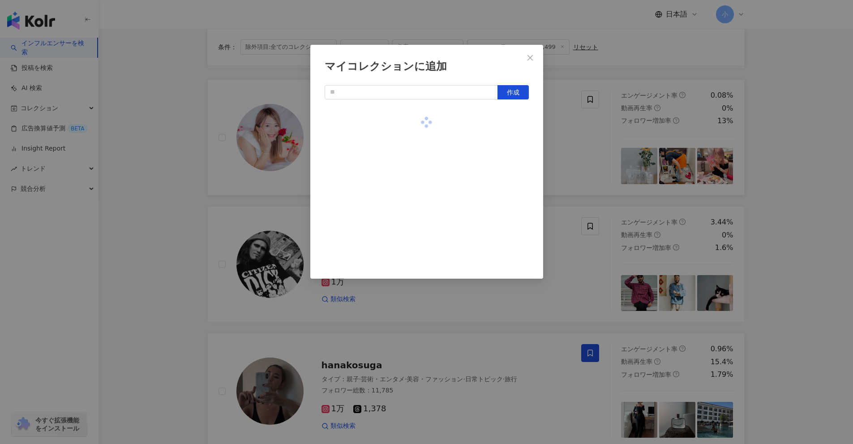
click at [416, 156] on div "マイコレクションに追加 作成" at bounding box center [426, 222] width 853 height 444
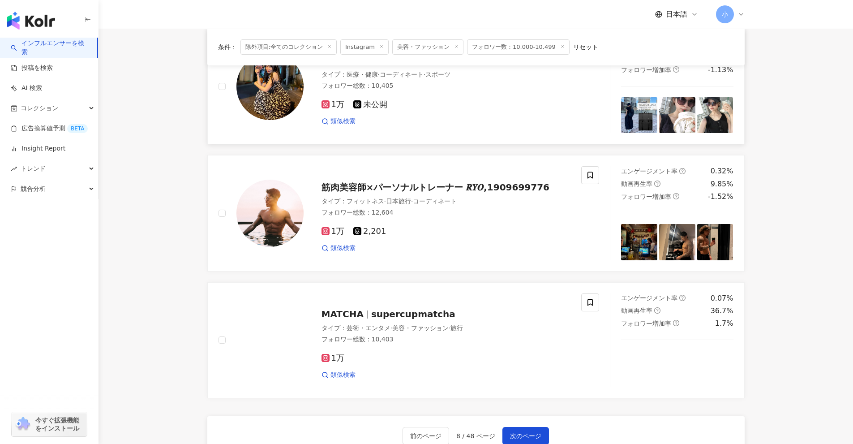
scroll to position [1407, 0]
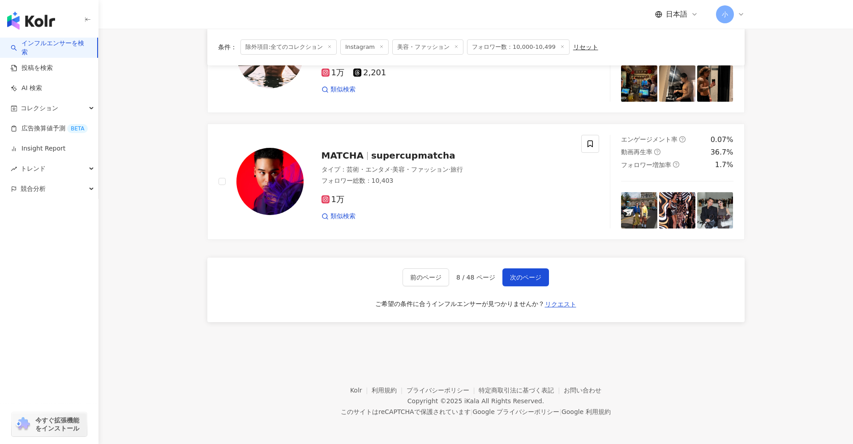
drag, startPoint x: 791, startPoint y: 134, endPoint x: 761, endPoint y: 300, distance: 168.6
click at [416, 277] on span "次のページ" at bounding box center [525, 277] width 31 height 7
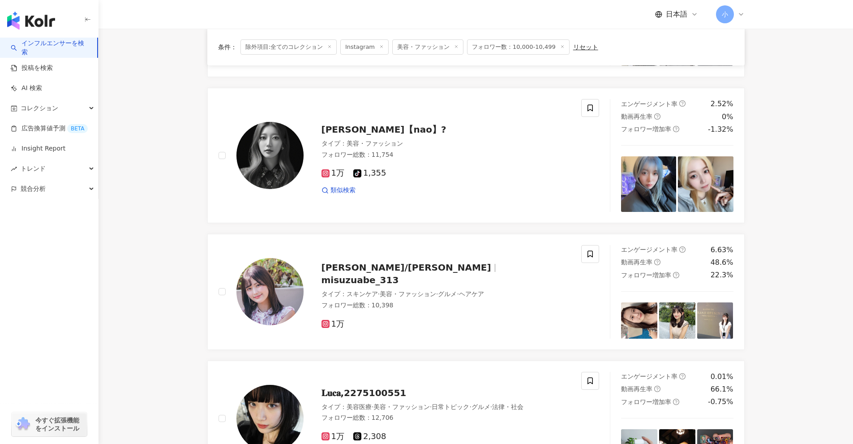
scroll to position [1426, 0]
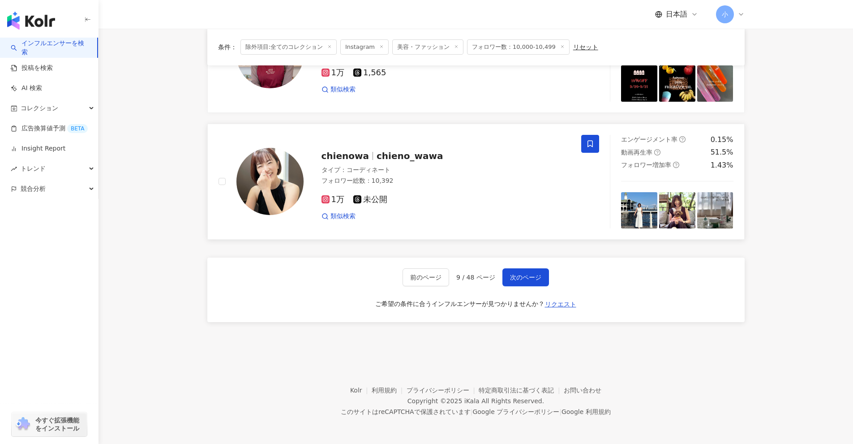
click at [416, 149] on span at bounding box center [590, 144] width 18 height 18
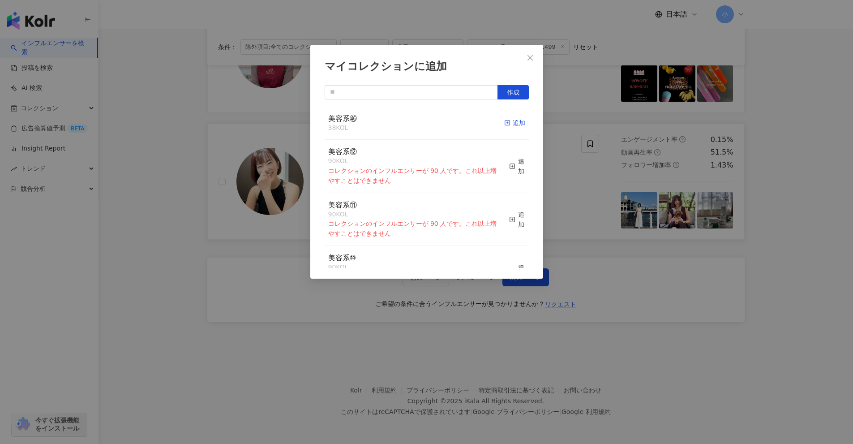
click at [416, 126] on span "button" at bounding box center [507, 122] width 6 height 7
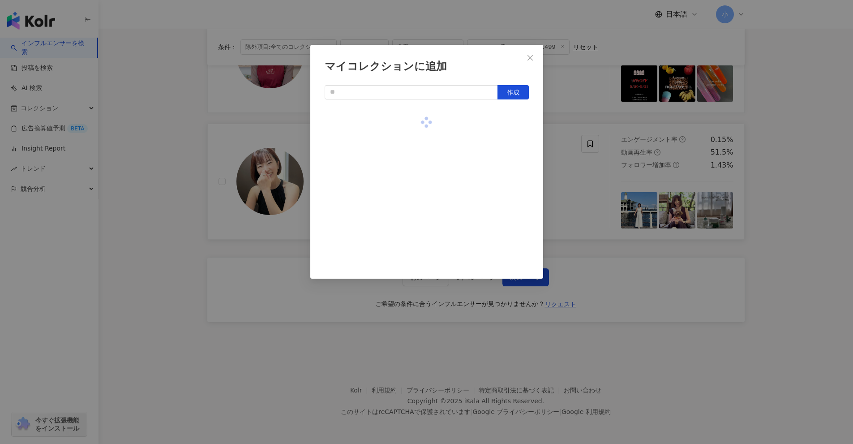
click at [416, 142] on div "マイコレクションに追加 作成" at bounding box center [426, 222] width 853 height 444
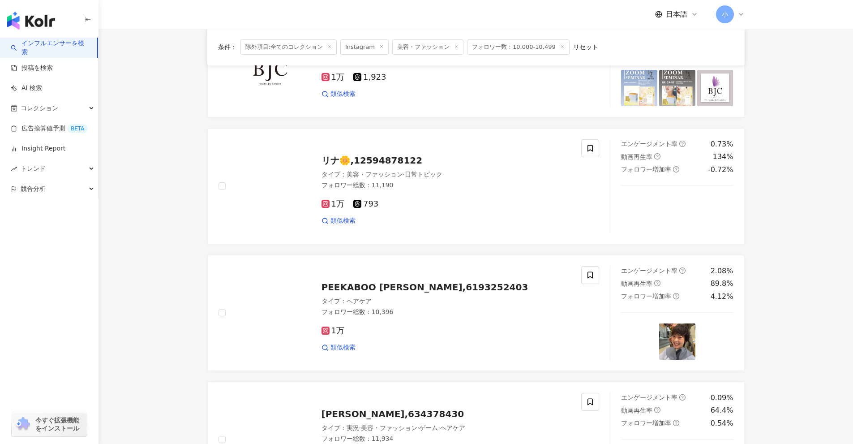
scroll to position [844, 0]
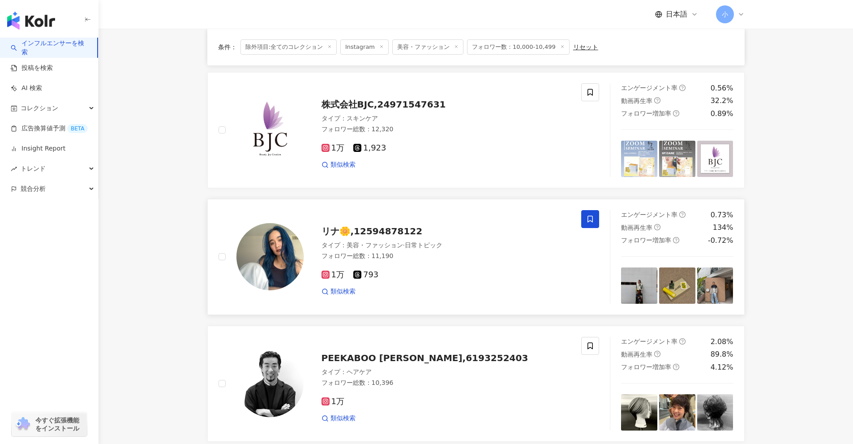
click at [416, 215] on span at bounding box center [590, 219] width 18 height 18
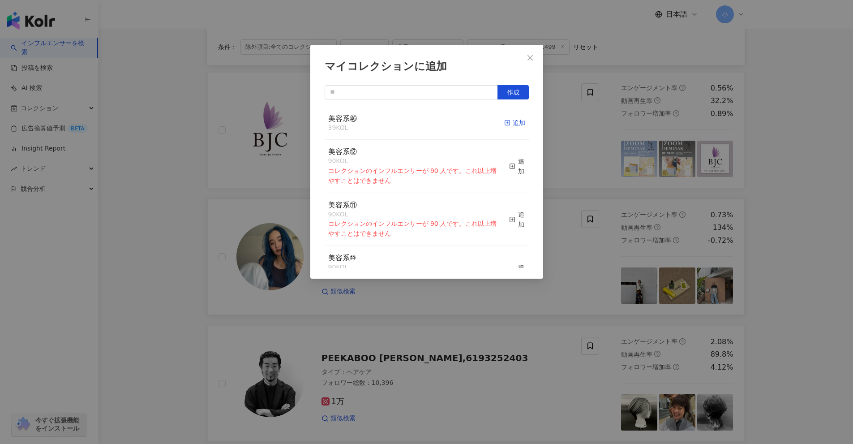
click at [416, 126] on span "button" at bounding box center [507, 122] width 6 height 7
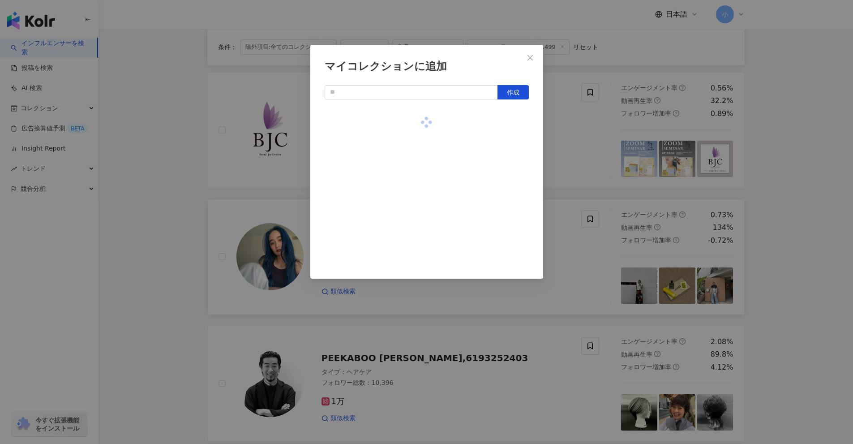
click at [416, 130] on div "マイコレクションに追加 作成" at bounding box center [426, 222] width 853 height 444
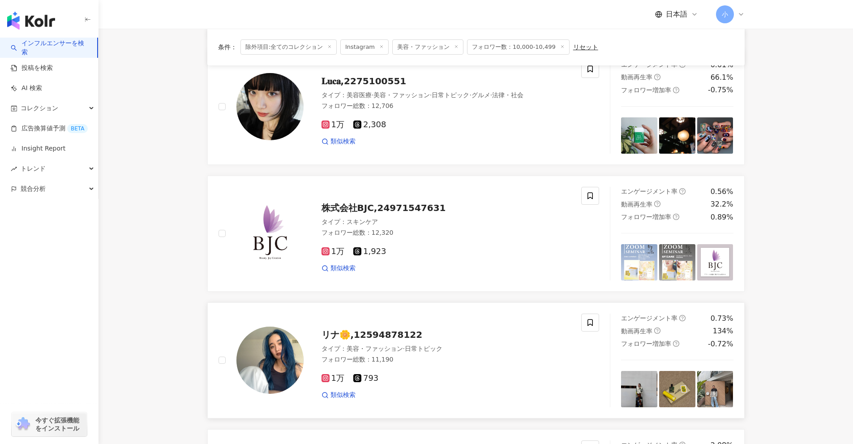
scroll to position [710, 0]
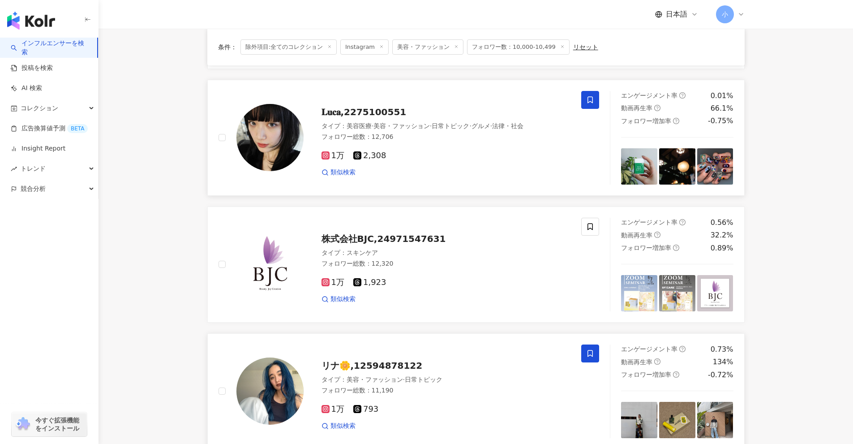
click at [416, 103] on icon at bounding box center [590, 100] width 8 height 8
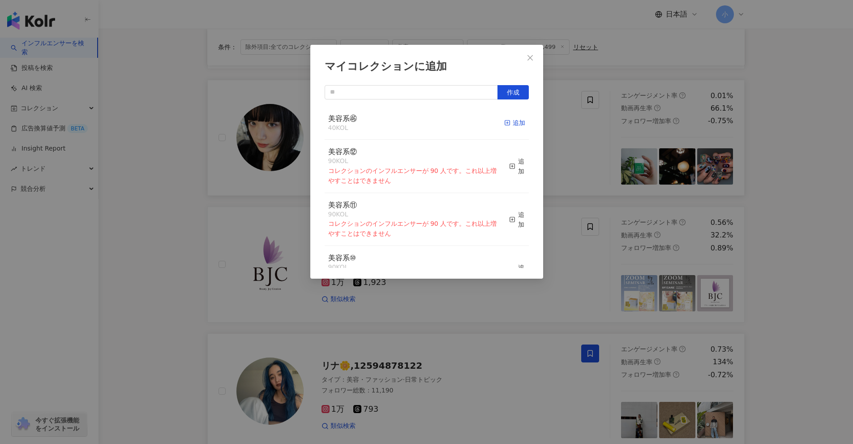
click at [416, 120] on div "追加" at bounding box center [514, 123] width 21 height 10
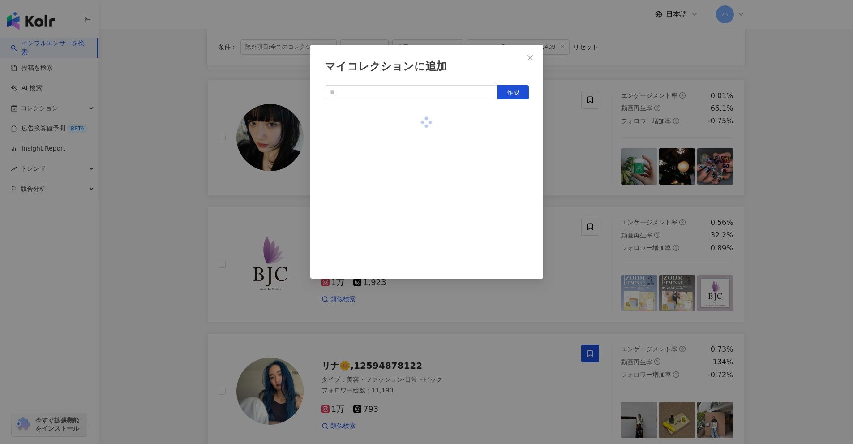
click at [416, 137] on div "マイコレクションに追加 作成" at bounding box center [426, 222] width 853 height 444
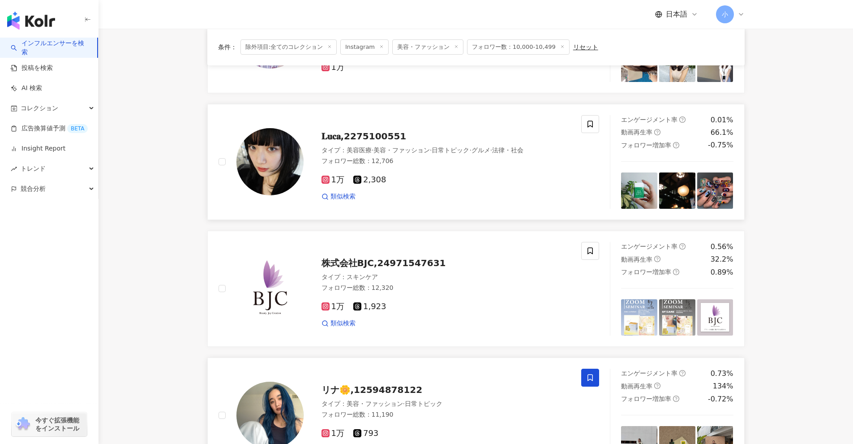
scroll to position [531, 0]
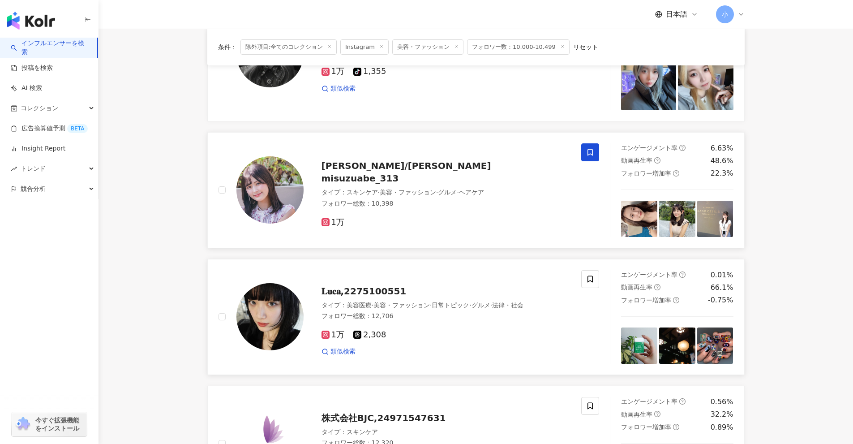
click at [416, 151] on icon at bounding box center [590, 152] width 8 height 8
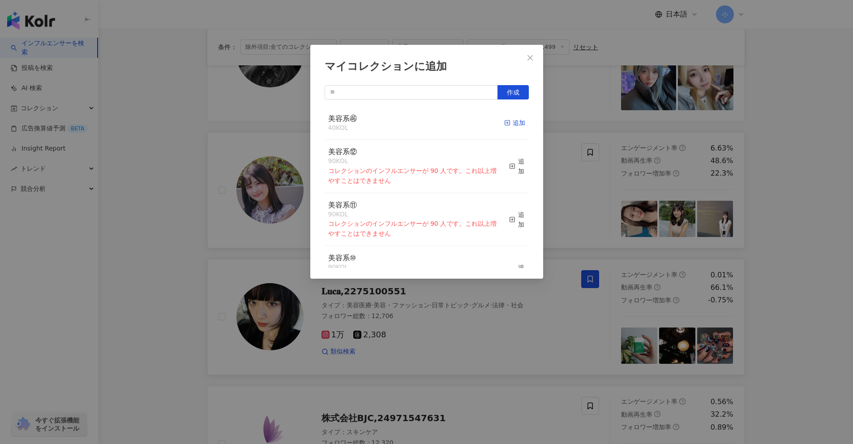
click at [416, 122] on icon "button" at bounding box center [507, 123] width 6 height 6
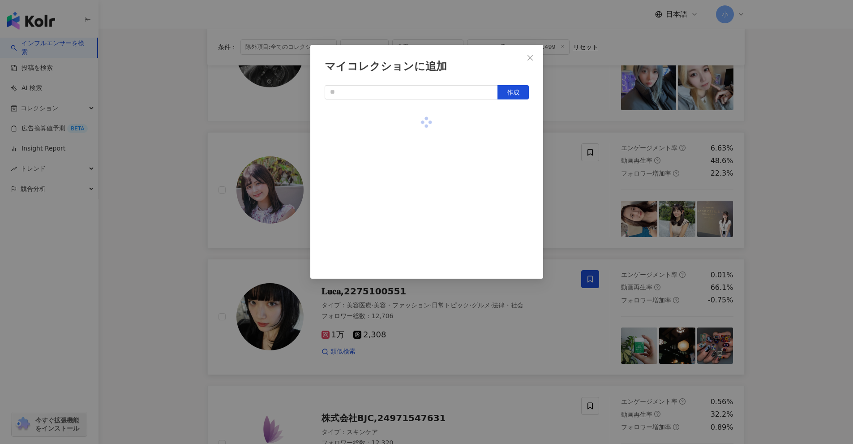
click at [416, 141] on div "マイコレクションに追加 作成" at bounding box center [426, 222] width 853 height 444
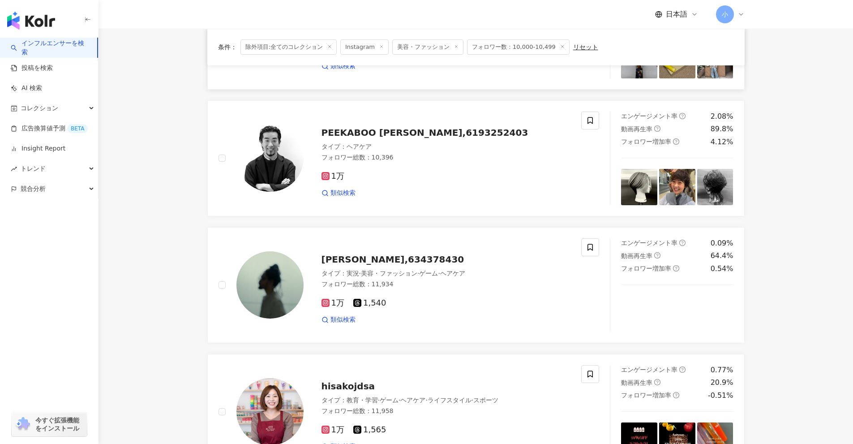
scroll to position [1426, 0]
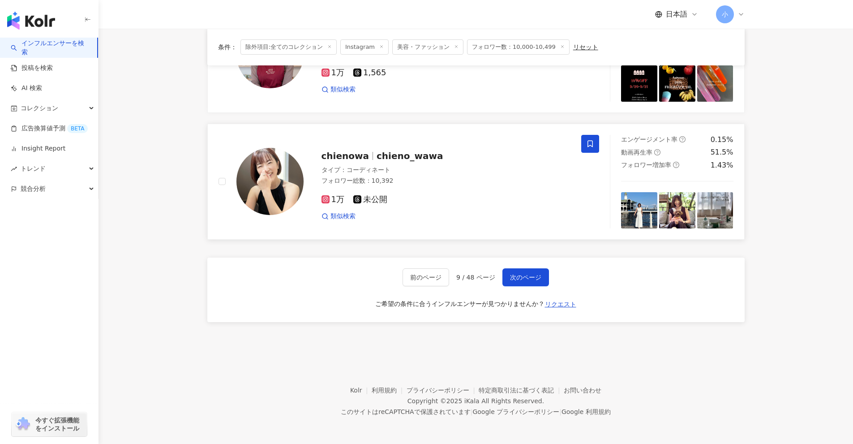
drag, startPoint x: 812, startPoint y: 120, endPoint x: 777, endPoint y: 252, distance: 136.6
click at [416, 279] on span "次のページ" at bounding box center [525, 277] width 31 height 7
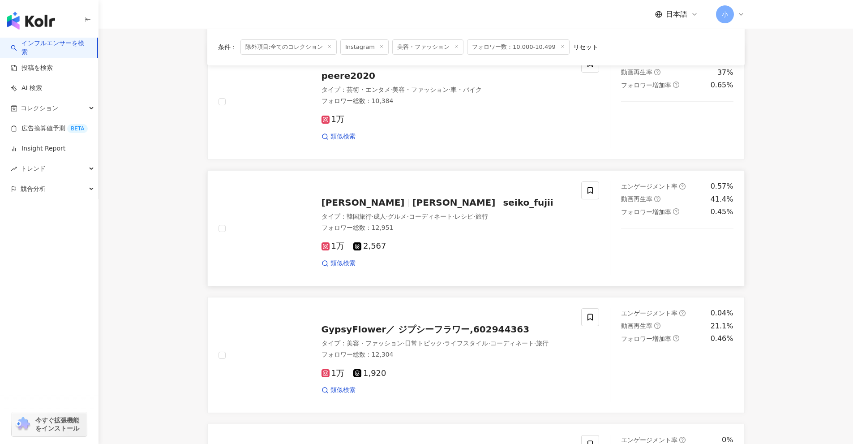
scroll to position [960, 0]
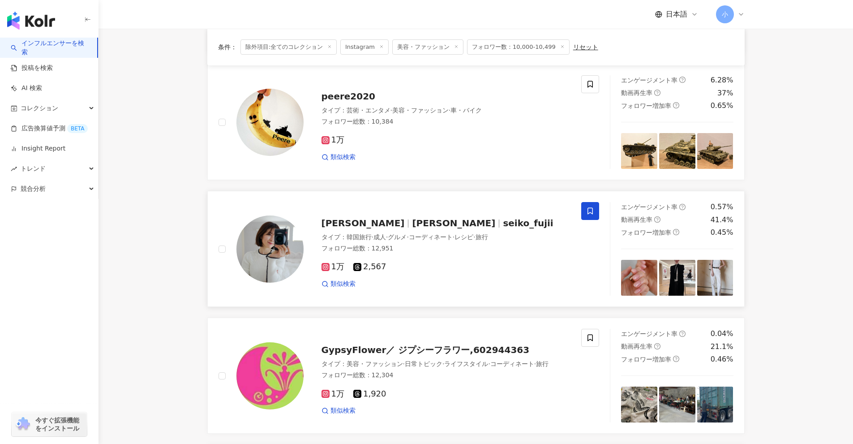
click at [416, 210] on icon at bounding box center [590, 211] width 8 height 8
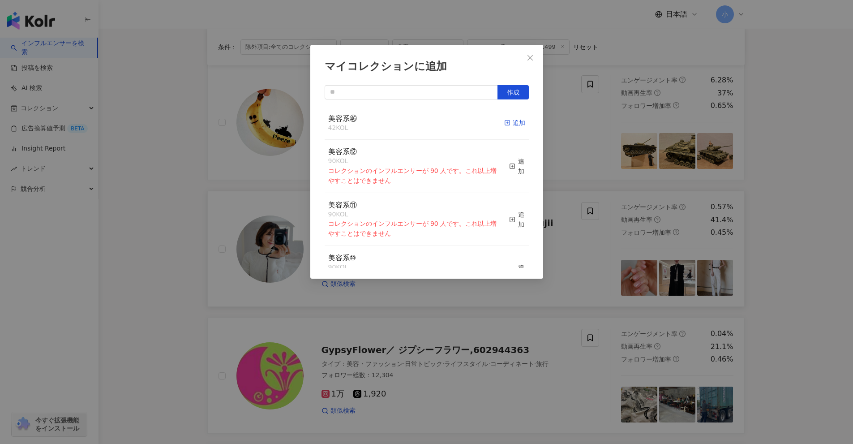
click at [416, 123] on div "追加" at bounding box center [514, 123] width 21 height 10
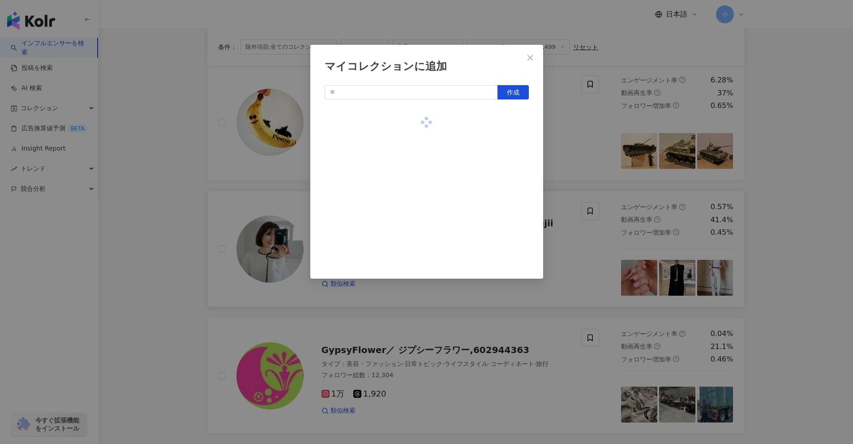
click at [416, 137] on div "マイコレクションに追加 作成" at bounding box center [426, 222] width 853 height 444
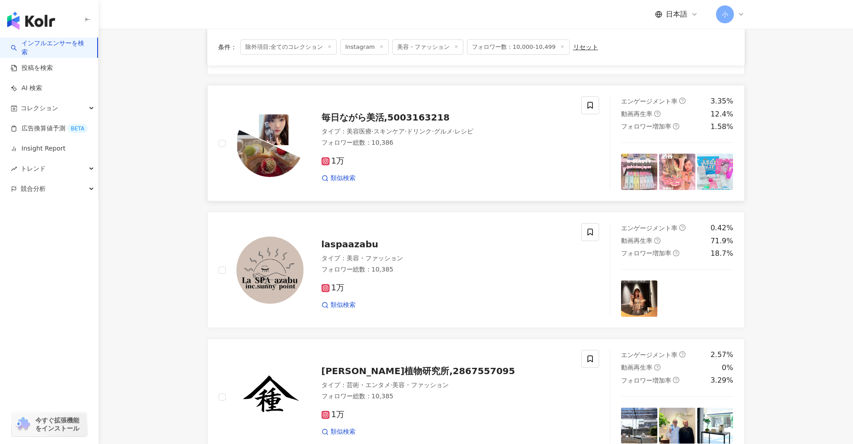
scroll to position [557, 0]
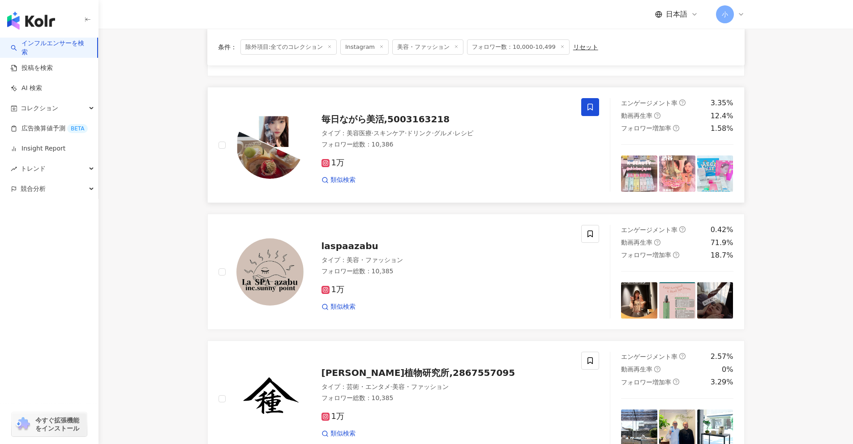
click at [416, 103] on icon at bounding box center [590, 107] width 8 height 8
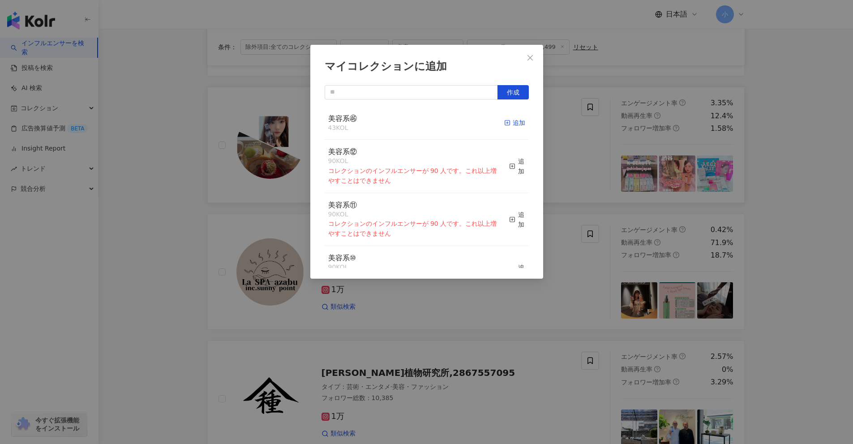
click at [416, 120] on div "追加" at bounding box center [514, 123] width 21 height 10
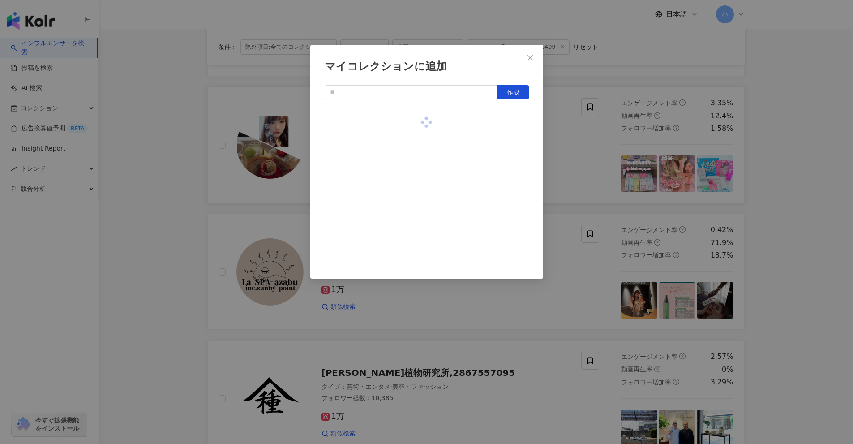
click at [416, 155] on div "マイコレクションに追加 作成" at bounding box center [426, 222] width 853 height 444
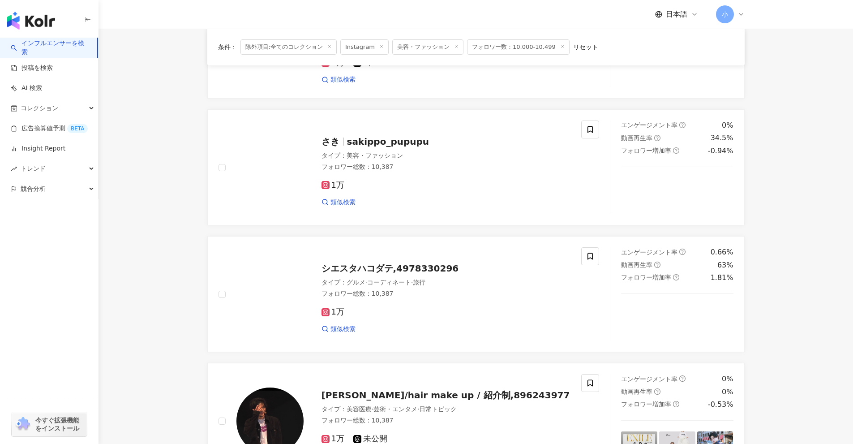
scroll to position [154, 0]
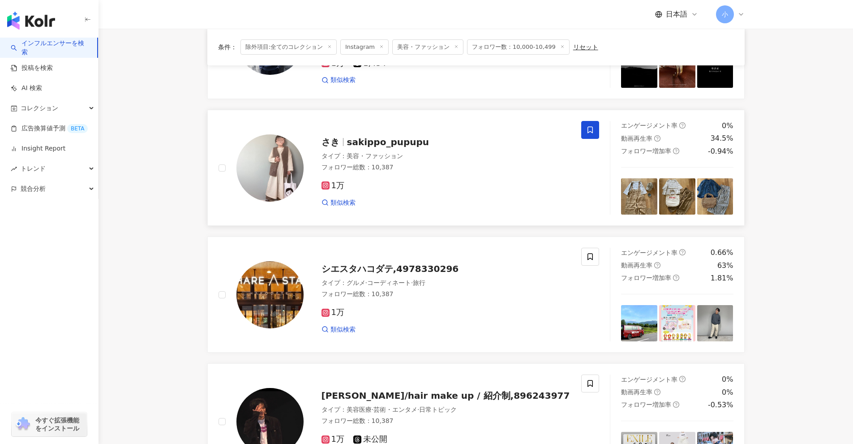
click at [416, 129] on icon at bounding box center [590, 130] width 8 height 8
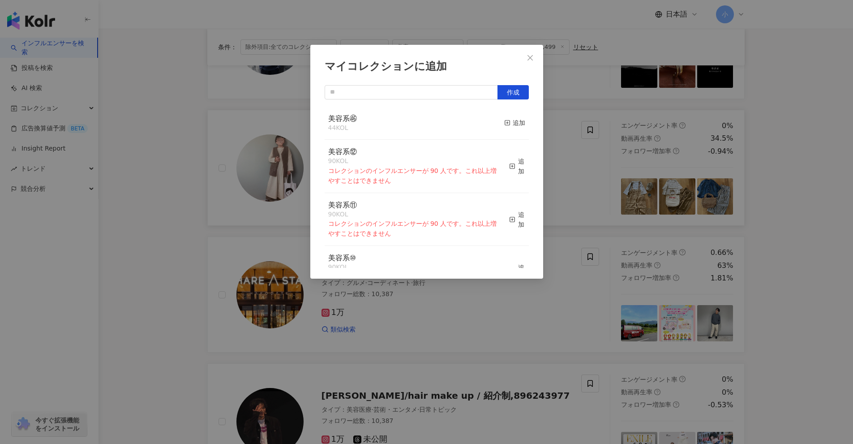
click at [416, 141] on div "マイコレクションに追加 作成 美容系㊻ 44 KOL 追加 美容系⑫ 90 KOL コレクションのインフルエンサーが 90 人です。これ以上増やすことはできま…" at bounding box center [426, 222] width 853 height 444
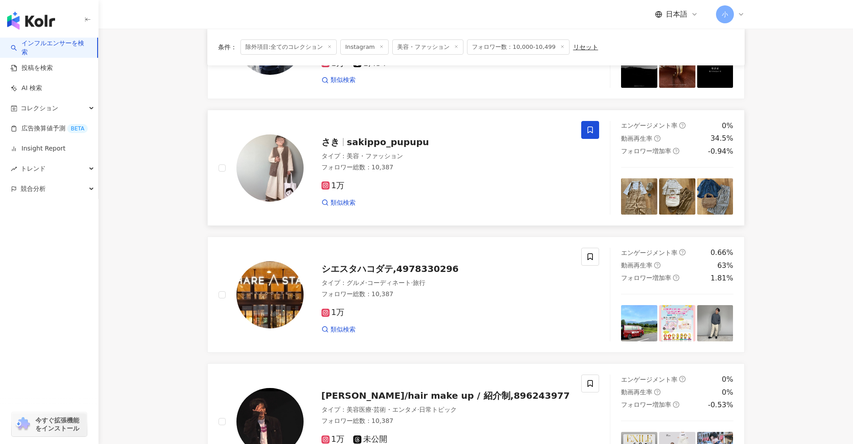
click at [416, 131] on span at bounding box center [590, 130] width 18 height 18
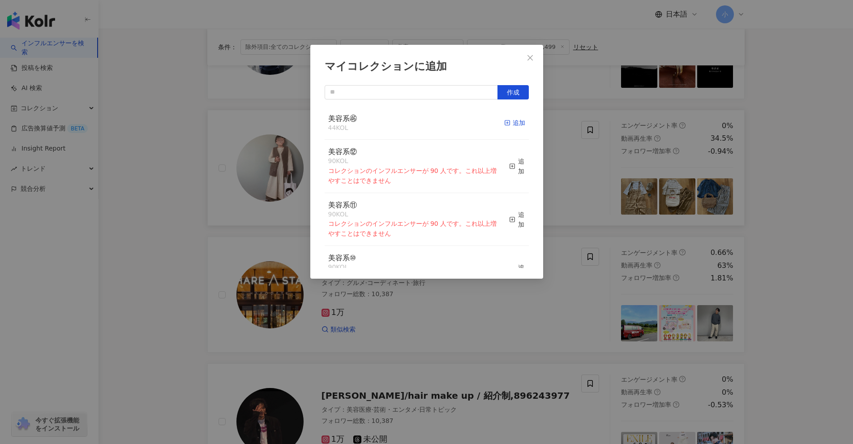
click at [416, 127] on div "追加" at bounding box center [514, 123] width 21 height 10
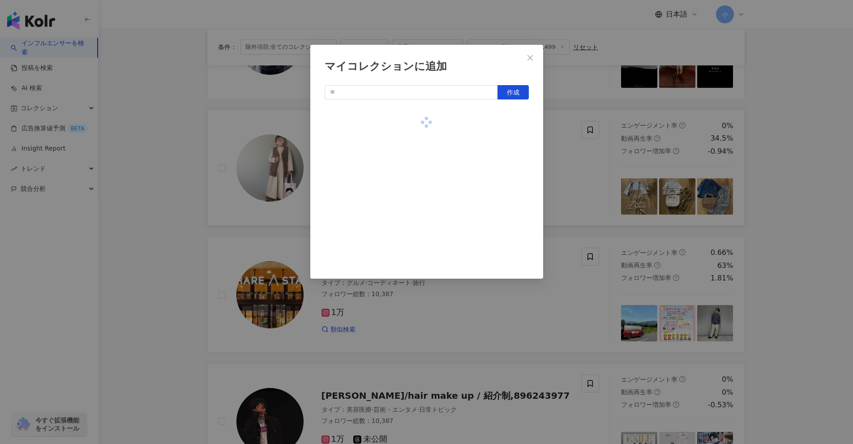
click at [416, 157] on div "マイコレクションに追加 作成" at bounding box center [426, 222] width 853 height 444
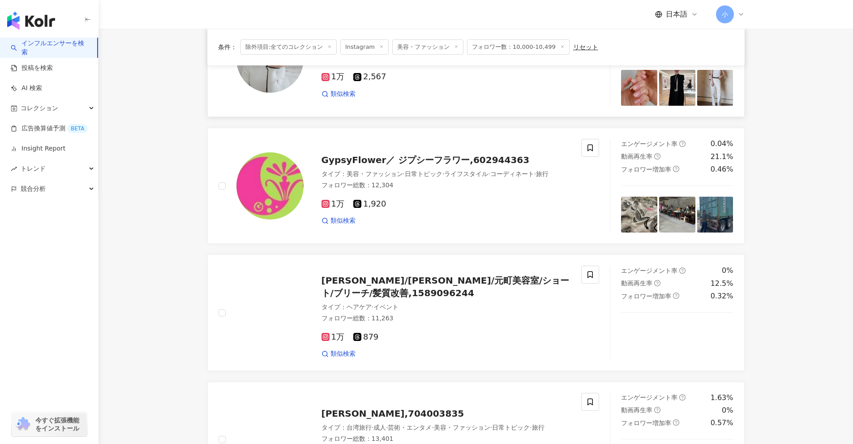
scroll to position [1407, 0]
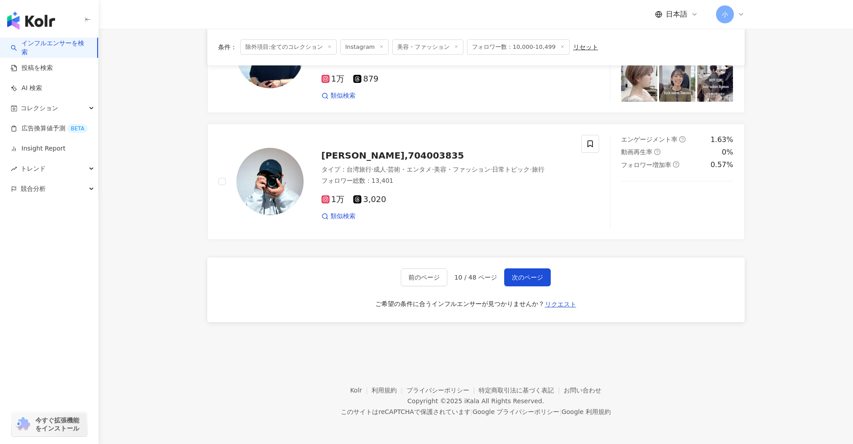
drag, startPoint x: 821, startPoint y: 94, endPoint x: 780, endPoint y: 215, distance: 128.1
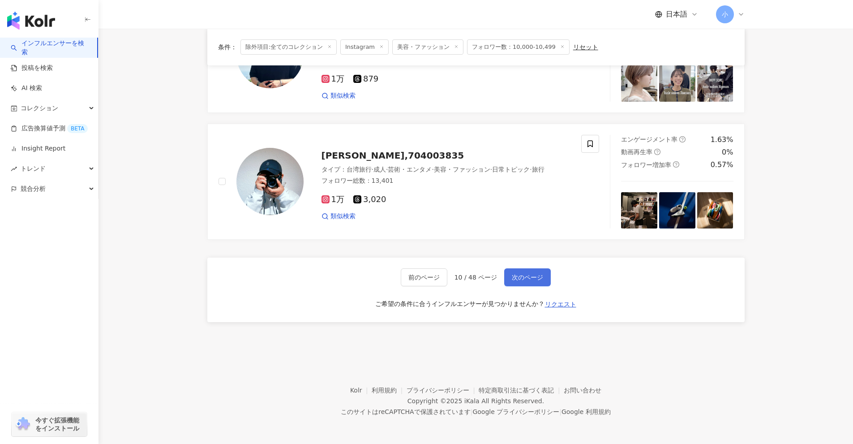
click at [416, 276] on span "次のページ" at bounding box center [527, 277] width 31 height 7
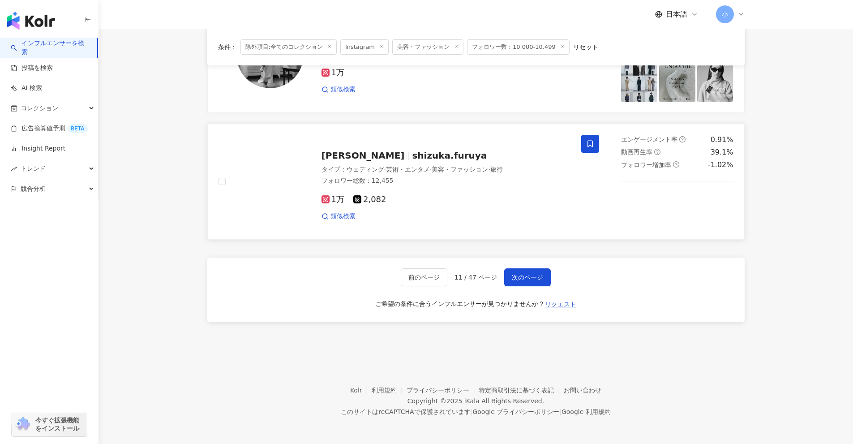
click at [416, 143] on icon at bounding box center [590, 144] width 8 height 8
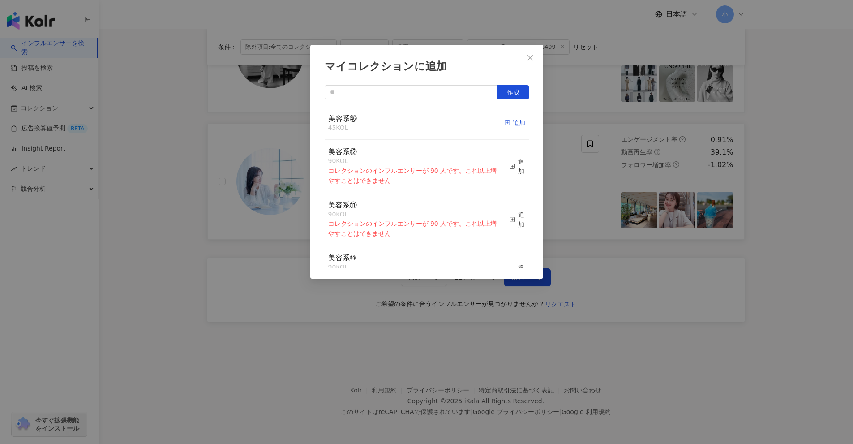
click at [416, 124] on div "追加" at bounding box center [514, 123] width 21 height 10
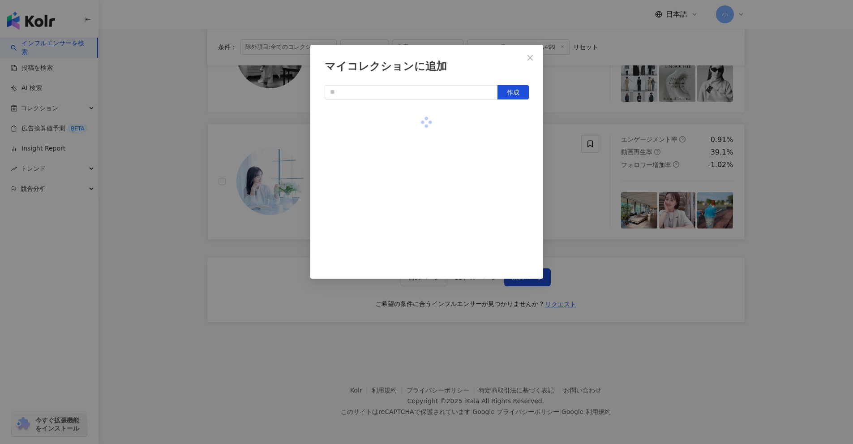
click at [416, 138] on div "マイコレクションに追加 作成" at bounding box center [426, 222] width 853 height 444
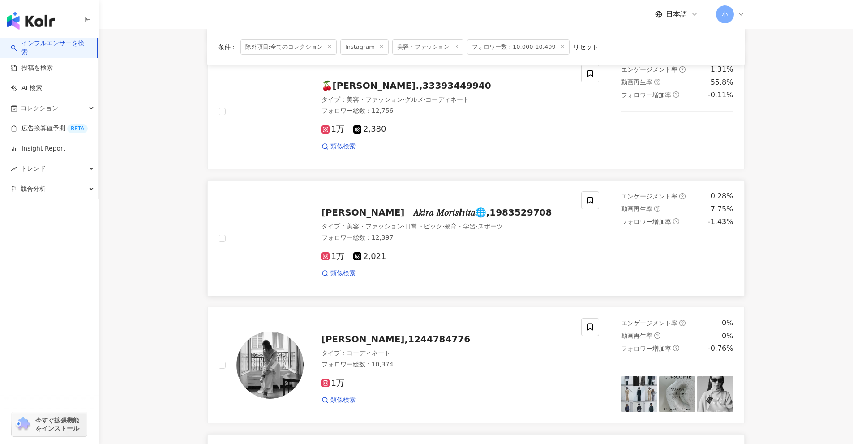
scroll to position [1094, 0]
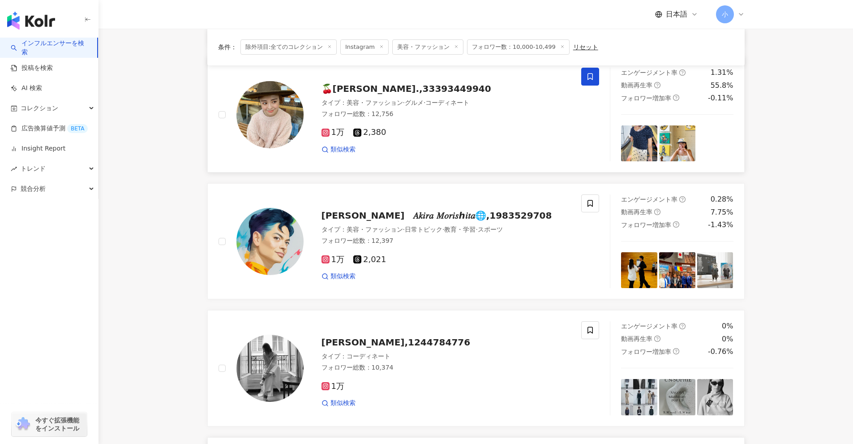
click at [416, 78] on icon at bounding box center [590, 77] width 8 height 8
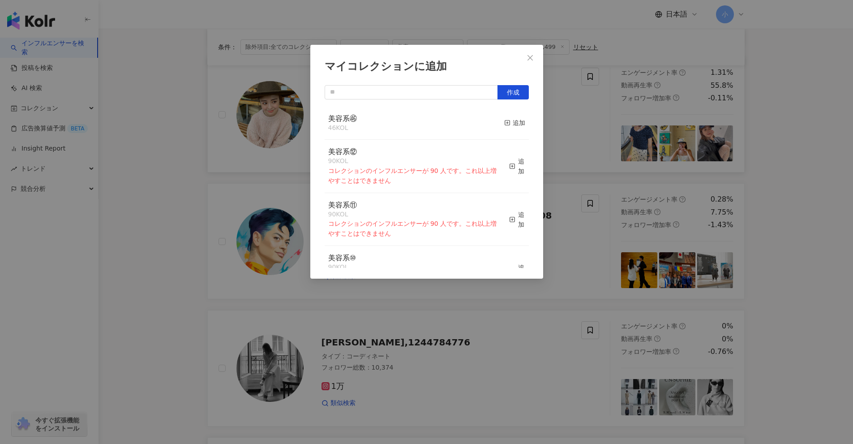
click at [416, 117] on button "追加" at bounding box center [514, 123] width 21 height 19
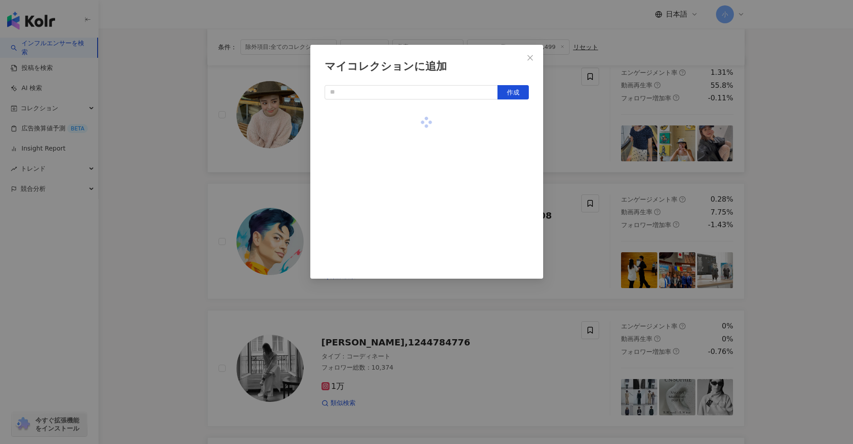
click at [416, 132] on div "マイコレクションに追加 作成" at bounding box center [426, 222] width 853 height 444
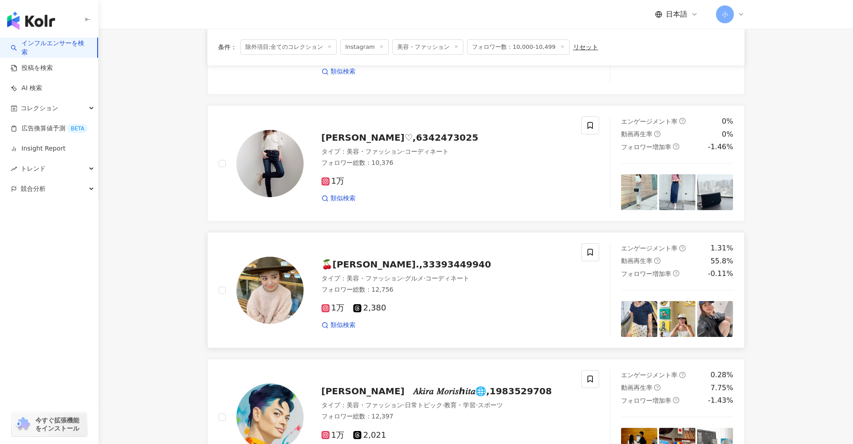
scroll to position [915, 0]
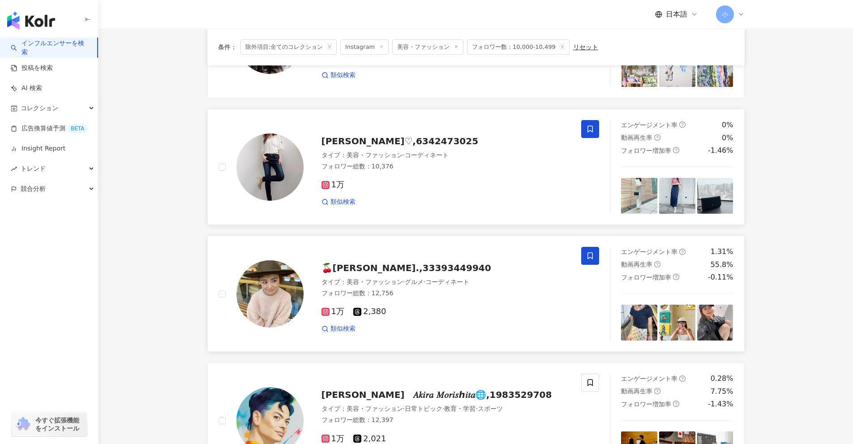
click at [416, 124] on span at bounding box center [590, 129] width 18 height 18
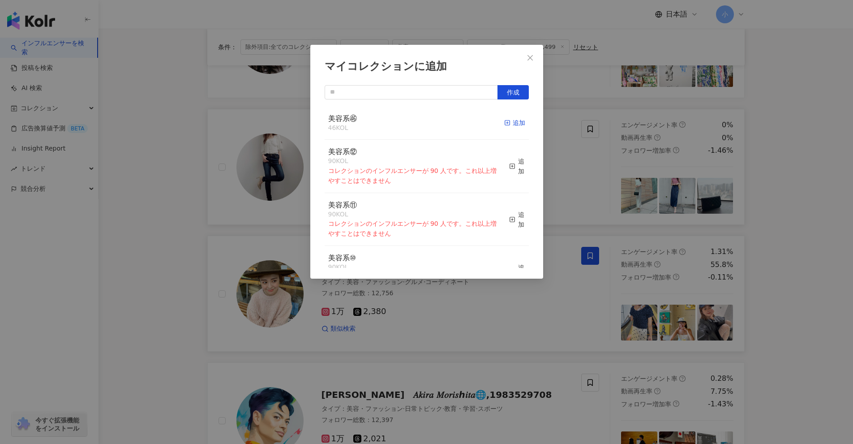
click at [416, 120] on div "追加" at bounding box center [514, 123] width 21 height 10
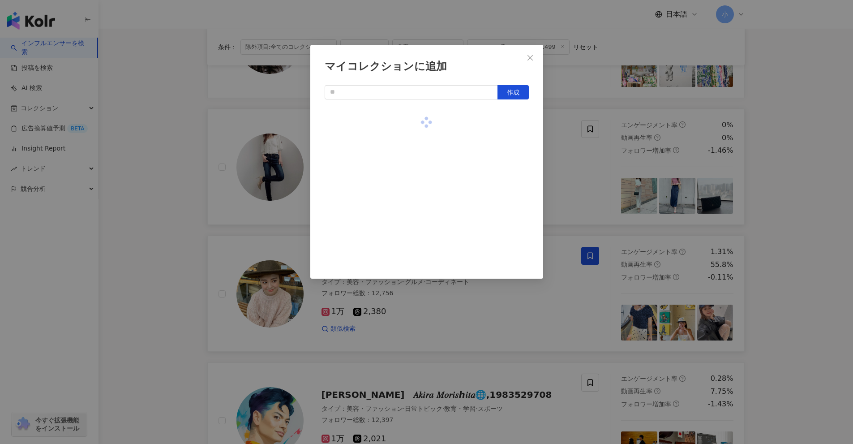
click at [416, 158] on div "マイコレクションに追加 作成" at bounding box center [426, 222] width 853 height 444
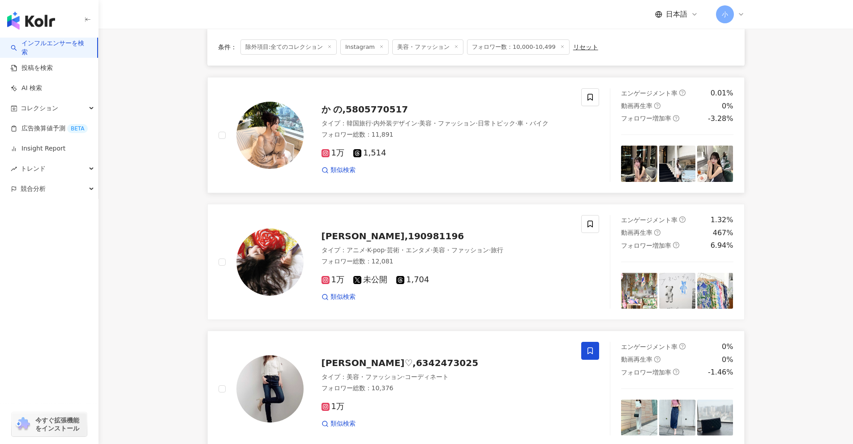
scroll to position [691, 0]
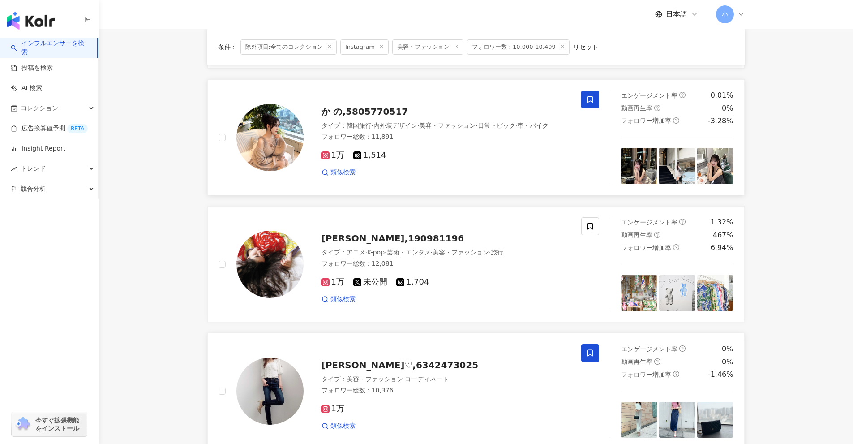
click at [416, 100] on span at bounding box center [590, 99] width 18 height 18
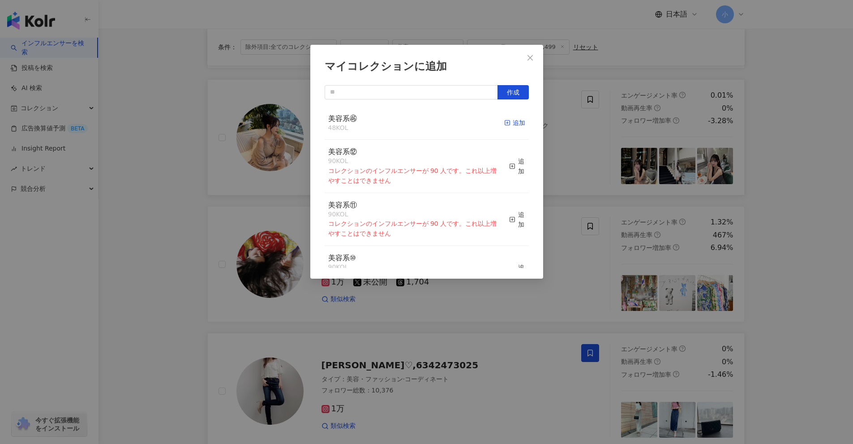
click at [416, 125] on div "追加" at bounding box center [514, 123] width 21 height 10
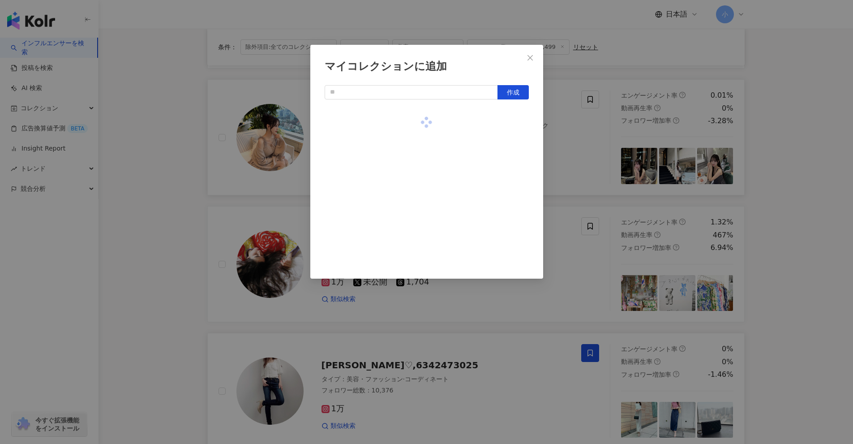
click at [416, 154] on div "マイコレクションに追加 作成" at bounding box center [426, 222] width 853 height 444
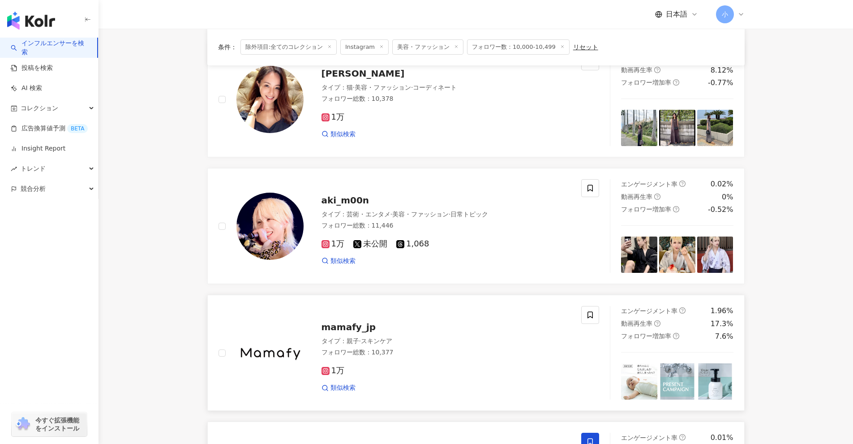
scroll to position [333, 0]
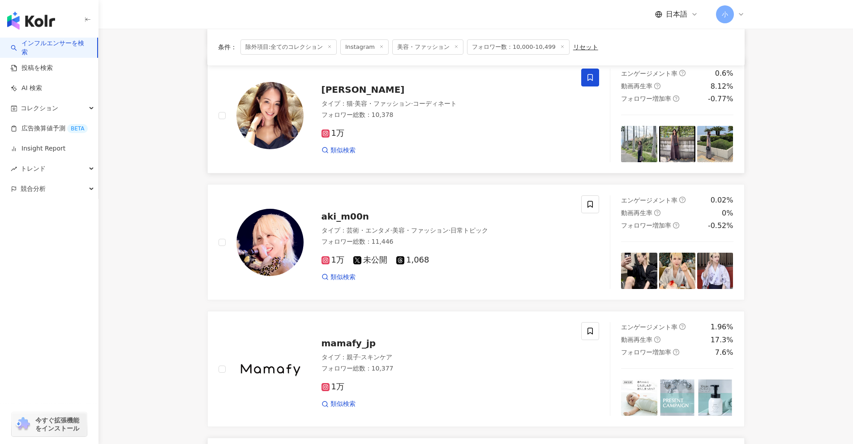
click at [416, 85] on span at bounding box center [590, 77] width 18 height 18
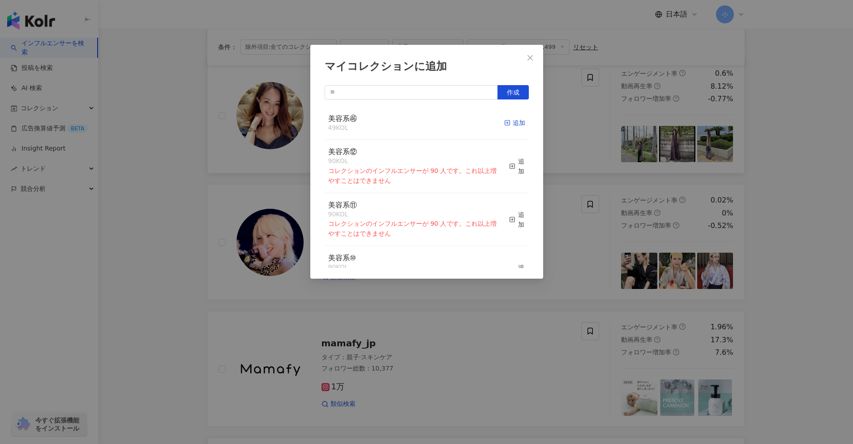
click at [416, 120] on icon "button" at bounding box center [507, 123] width 6 height 6
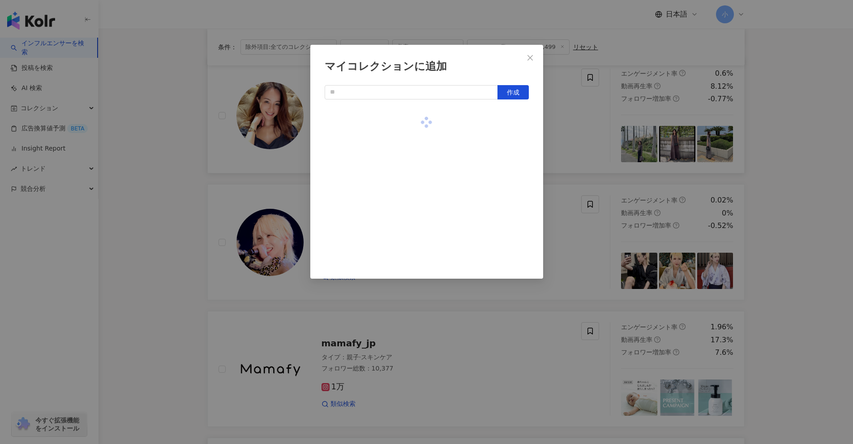
click at [416, 145] on div "マイコレクションに追加 作成" at bounding box center [426, 222] width 853 height 444
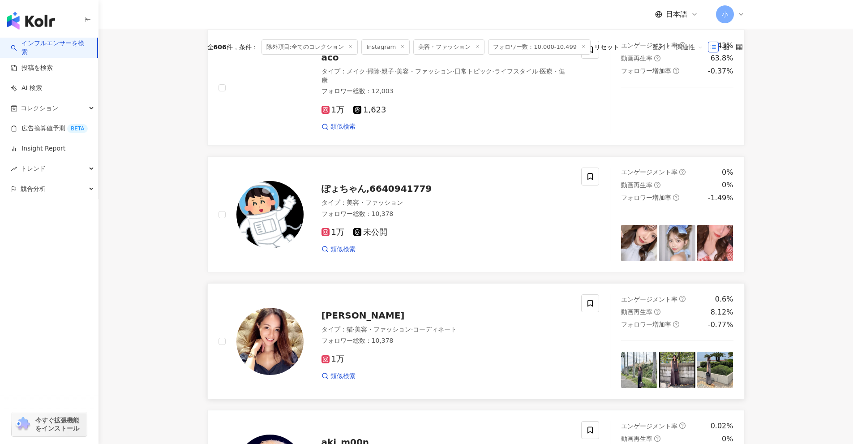
scroll to position [64, 0]
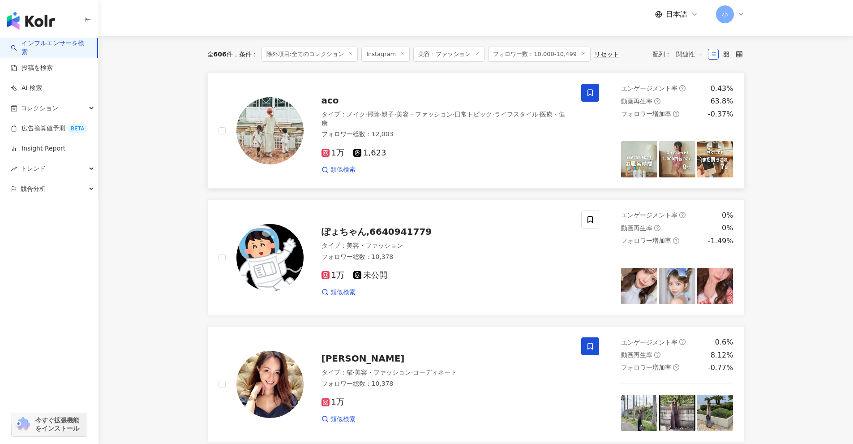
click at [416, 95] on span at bounding box center [590, 93] width 18 height 18
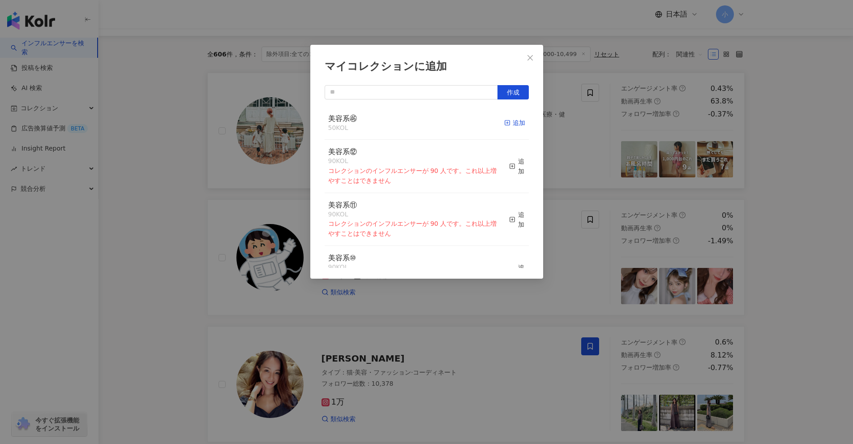
click at [416, 126] on div "追加" at bounding box center [514, 123] width 21 height 10
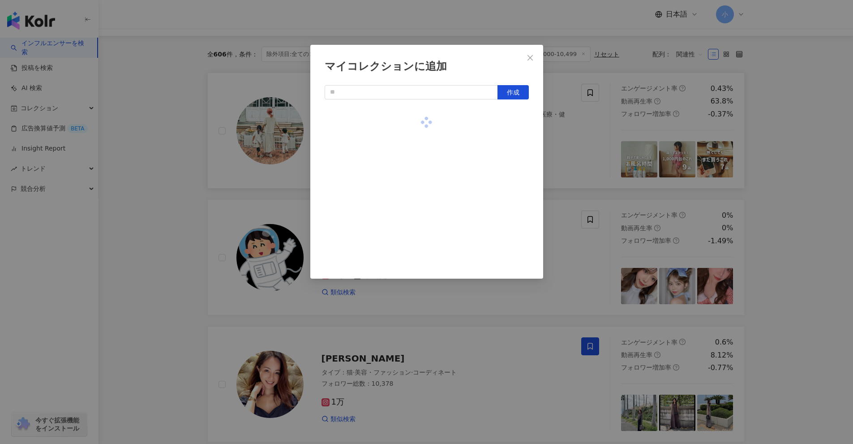
click at [416, 129] on div "マイコレクションに追加 作成" at bounding box center [426, 222] width 853 height 444
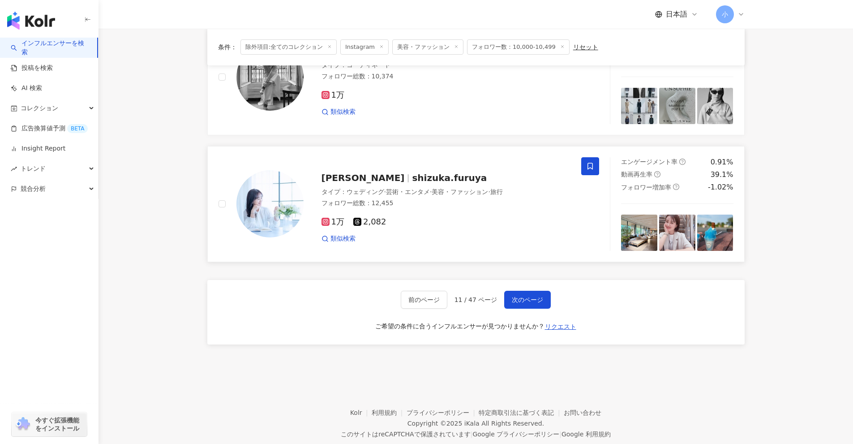
scroll to position [1407, 0]
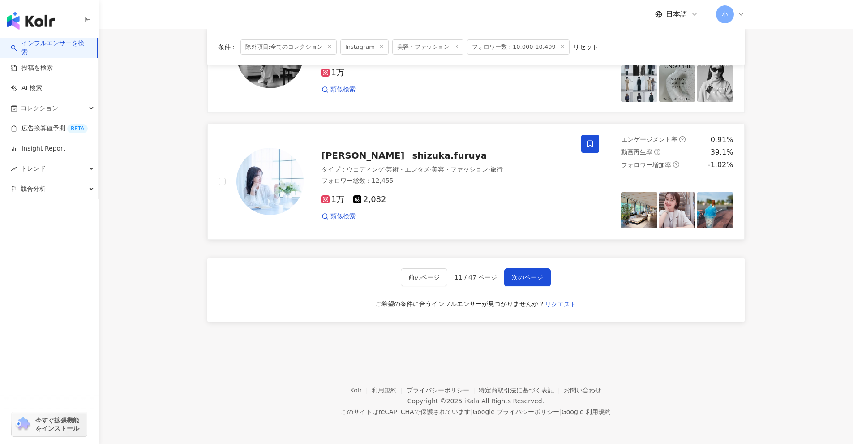
drag, startPoint x: 807, startPoint y: 95, endPoint x: 787, endPoint y: 232, distance: 138.5
click at [416, 277] on button "次のページ" at bounding box center [527, 277] width 47 height 18
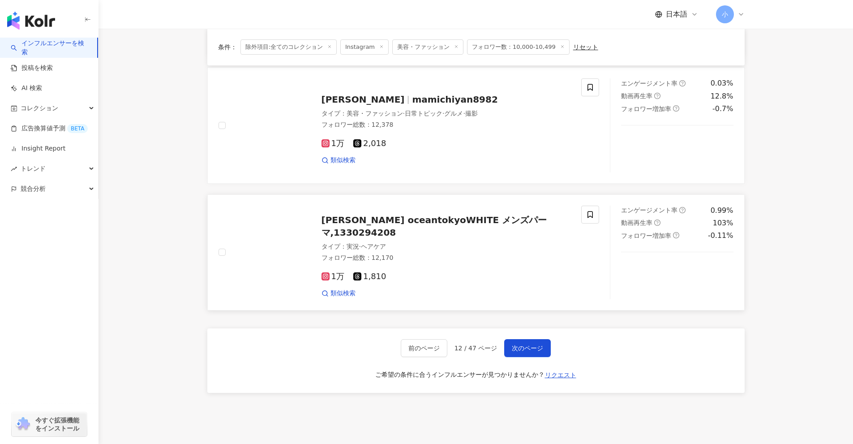
scroll to position [1318, 0]
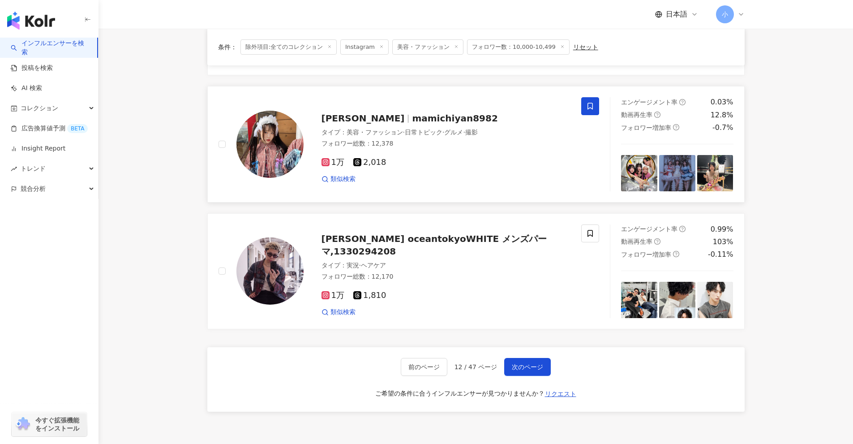
click at [416, 107] on icon at bounding box center [590, 106] width 8 height 8
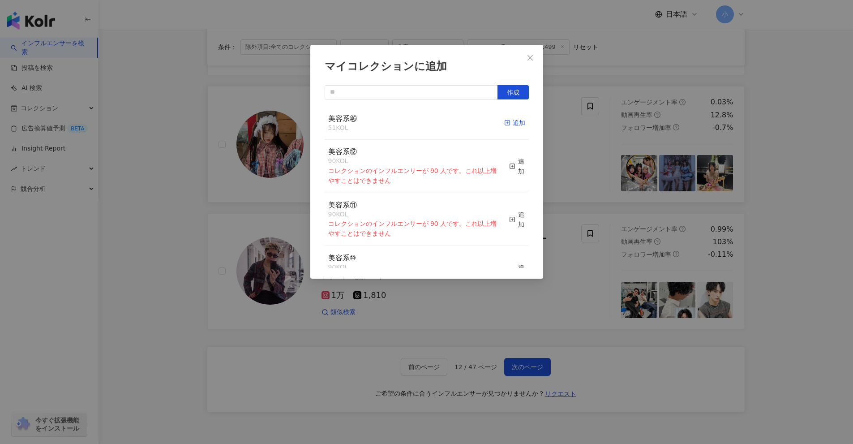
click at [416, 127] on div "追加" at bounding box center [514, 123] width 21 height 10
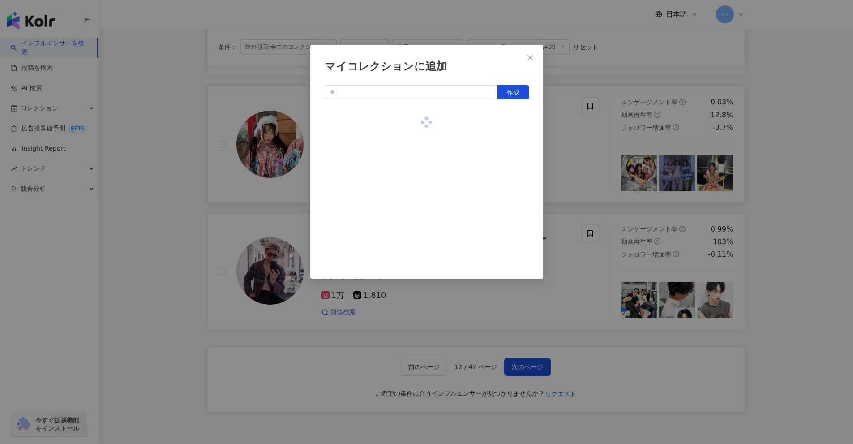
click at [416, 139] on div "マイコレクションに追加 作成" at bounding box center [426, 222] width 853 height 444
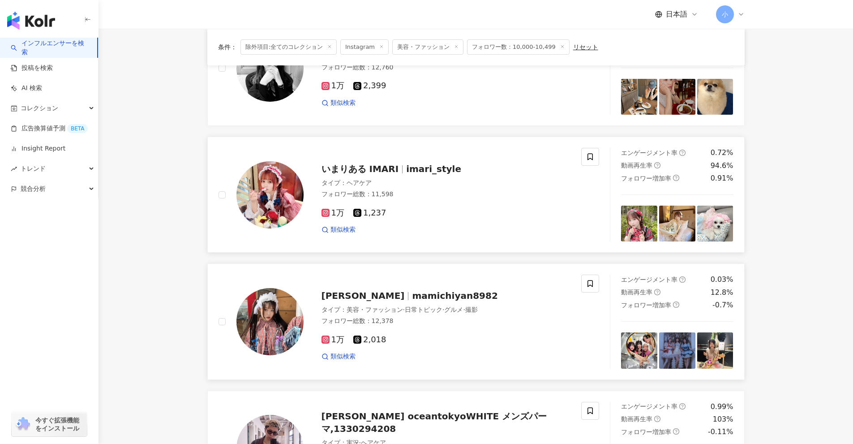
scroll to position [1139, 0]
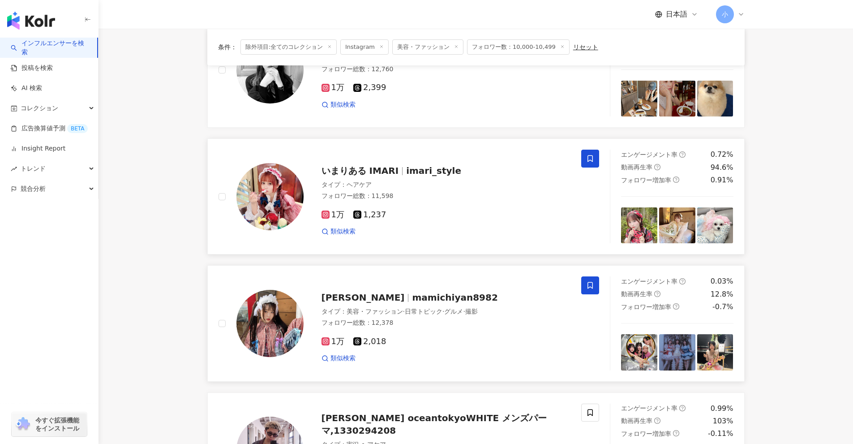
click at [416, 159] on icon at bounding box center [590, 158] width 8 height 8
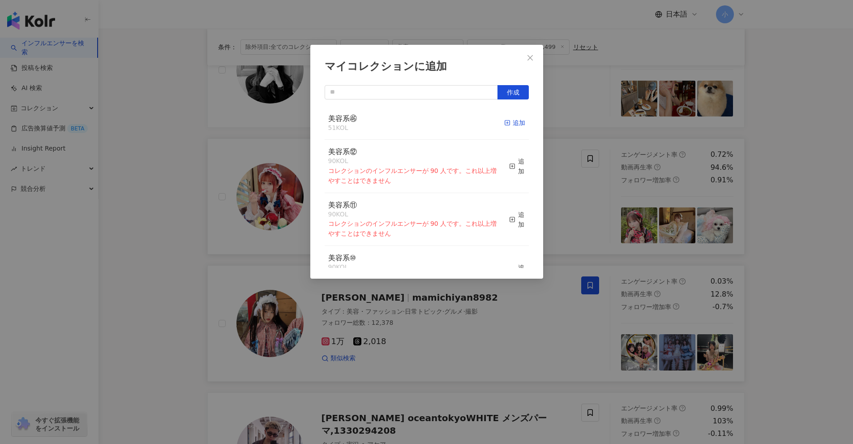
click at [416, 124] on div "追加" at bounding box center [514, 123] width 21 height 10
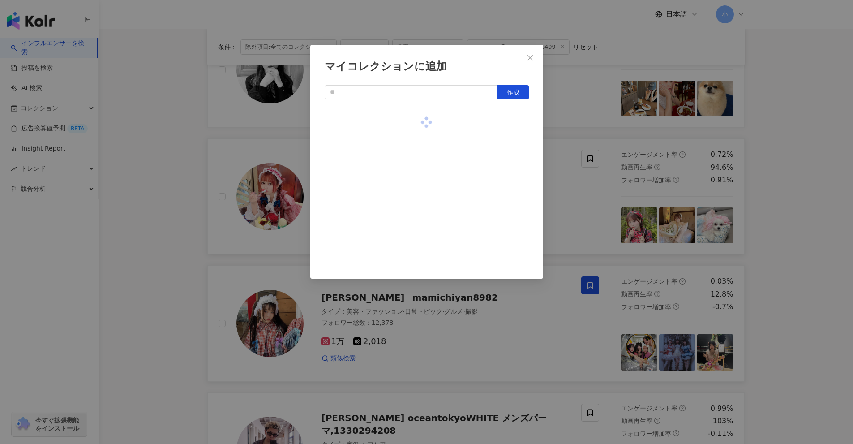
click at [416, 127] on div "マイコレクションに追加 作成" at bounding box center [426, 222] width 853 height 444
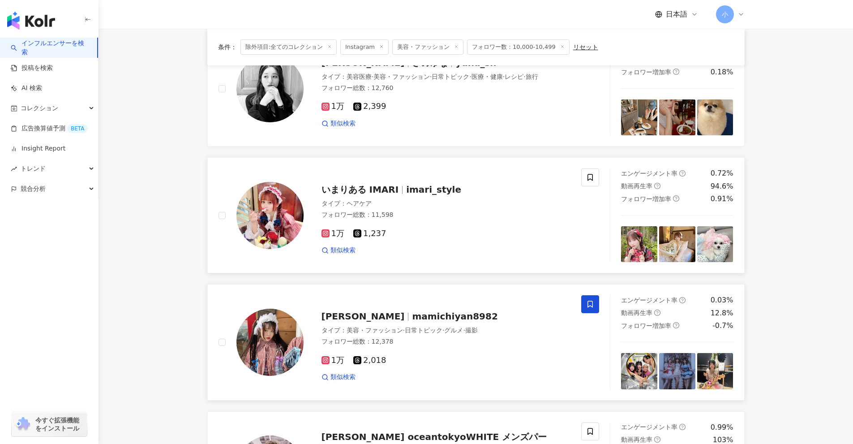
scroll to position [1094, 0]
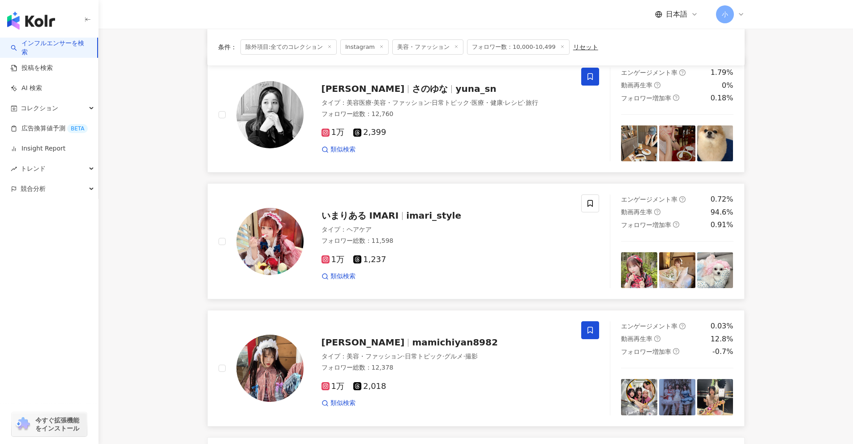
click at [416, 80] on span at bounding box center [590, 77] width 18 height 18
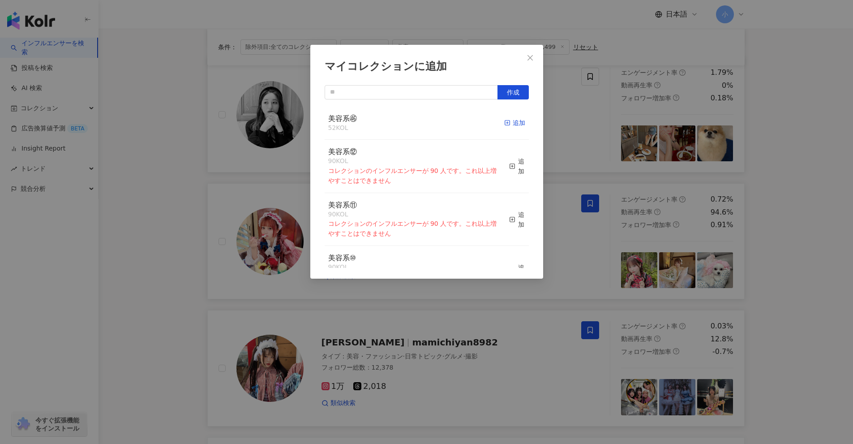
click at [416, 120] on div "追加" at bounding box center [514, 123] width 21 height 10
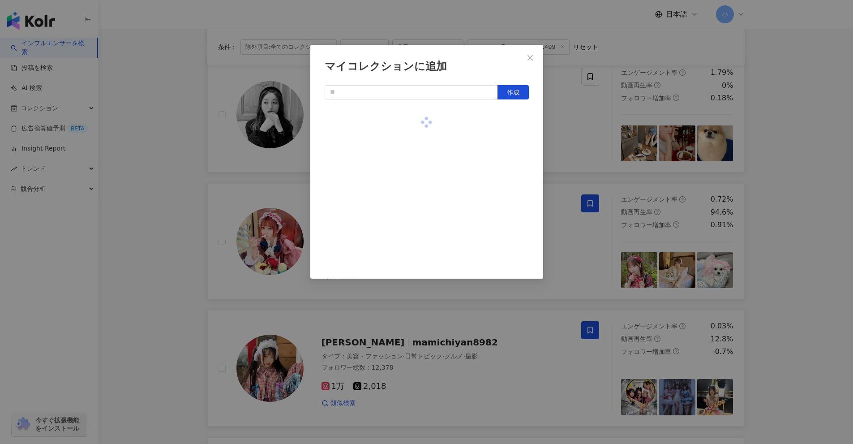
click at [416, 144] on div "マイコレクションに追加 作成" at bounding box center [426, 222] width 853 height 444
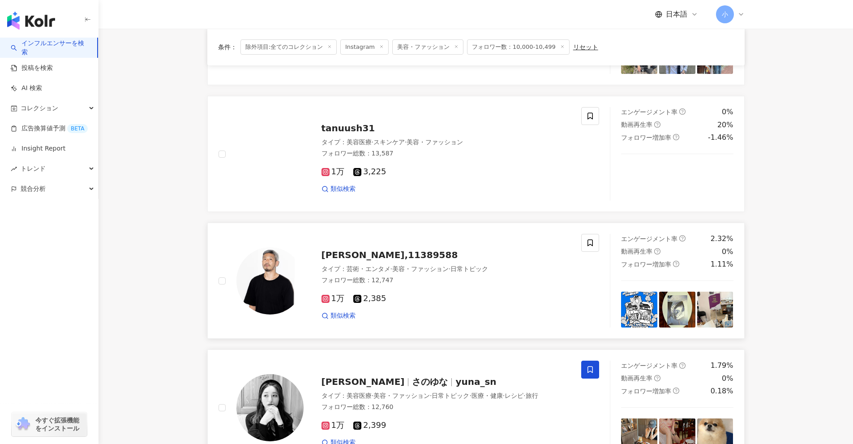
scroll to position [781, 0]
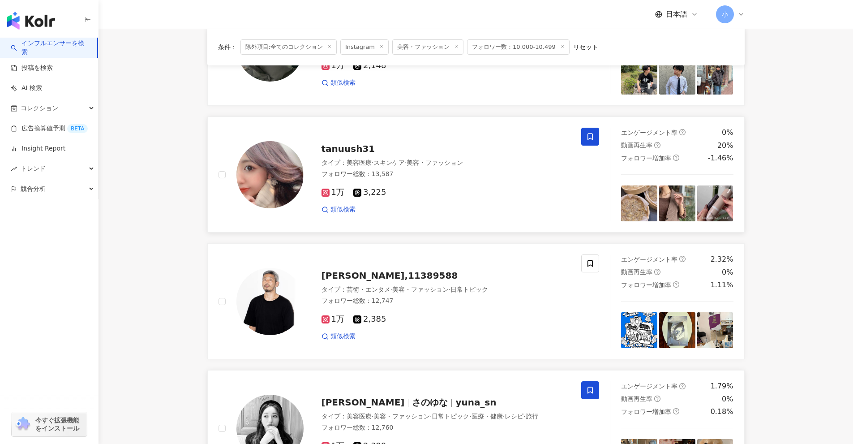
click at [416, 138] on span at bounding box center [590, 137] width 18 height 18
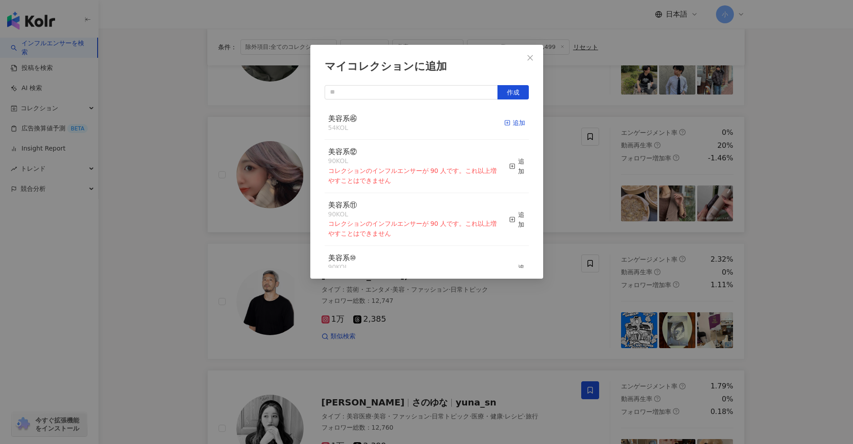
click at [416, 122] on icon "button" at bounding box center [507, 123] width 6 height 6
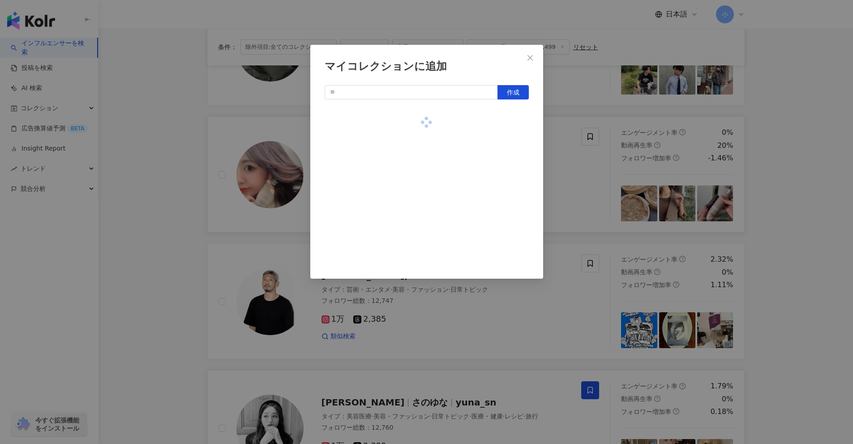
click at [416, 153] on div "マイコレクションに追加 作成" at bounding box center [426, 222] width 853 height 444
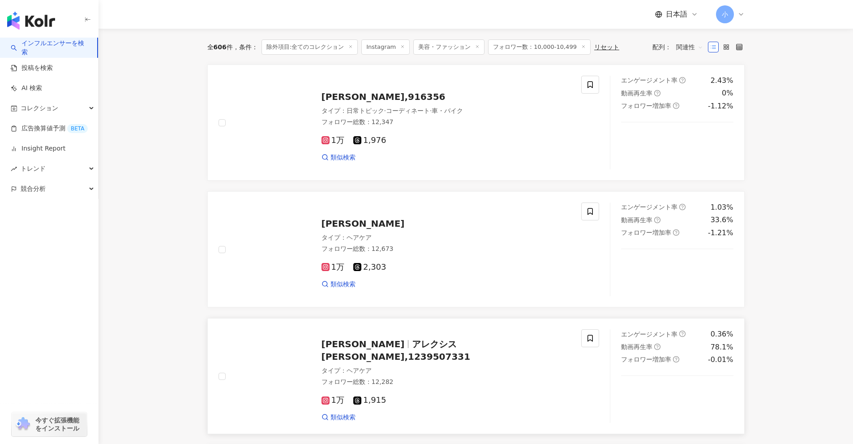
scroll to position [64, 0]
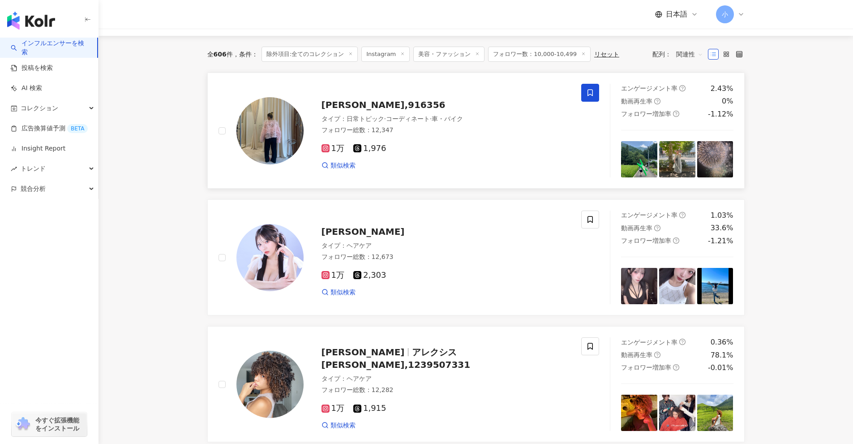
click at [416, 95] on icon at bounding box center [590, 93] width 8 height 8
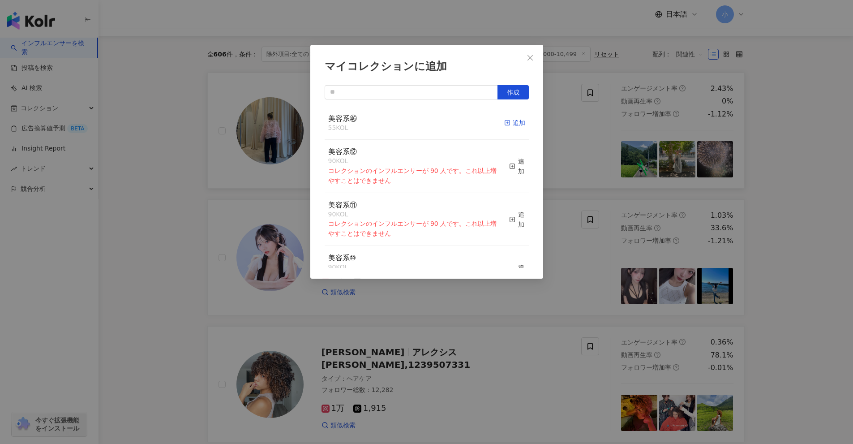
click at [416, 120] on div "追加" at bounding box center [514, 123] width 21 height 10
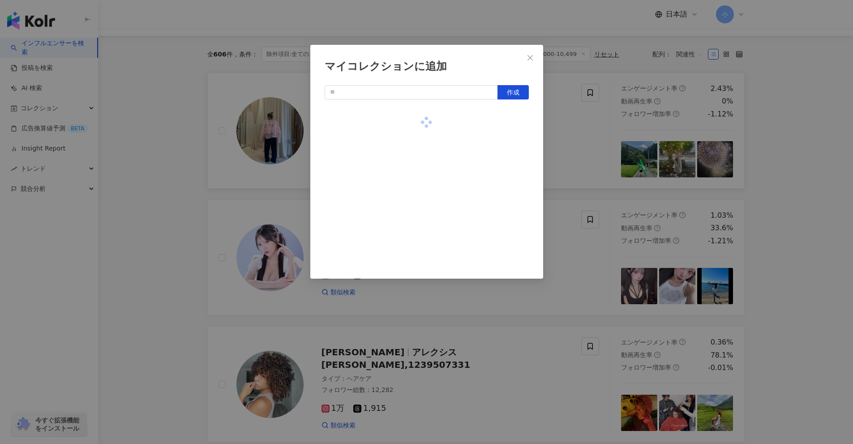
click at [416, 133] on div "マイコレクションに追加 作成" at bounding box center [426, 222] width 853 height 444
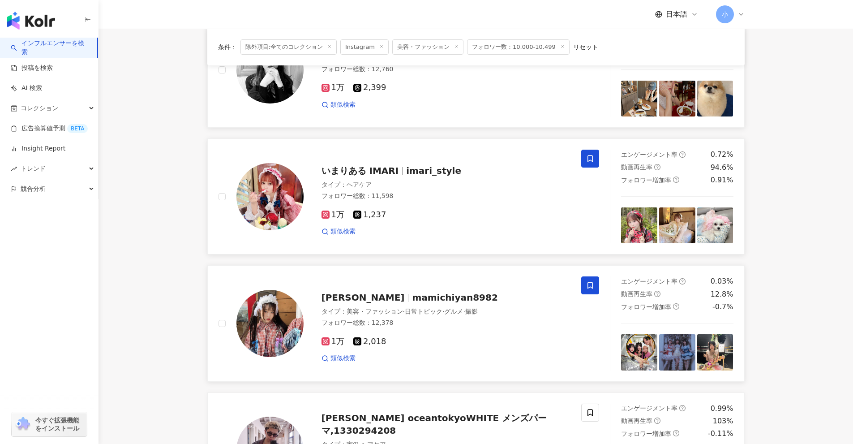
scroll to position [1407, 0]
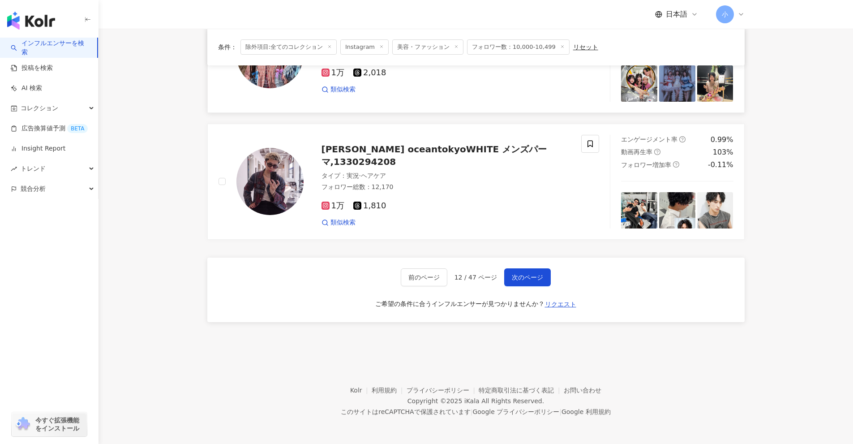
drag, startPoint x: 772, startPoint y: 100, endPoint x: 754, endPoint y: 247, distance: 147.9
click at [416, 281] on span "次のページ" at bounding box center [527, 277] width 31 height 7
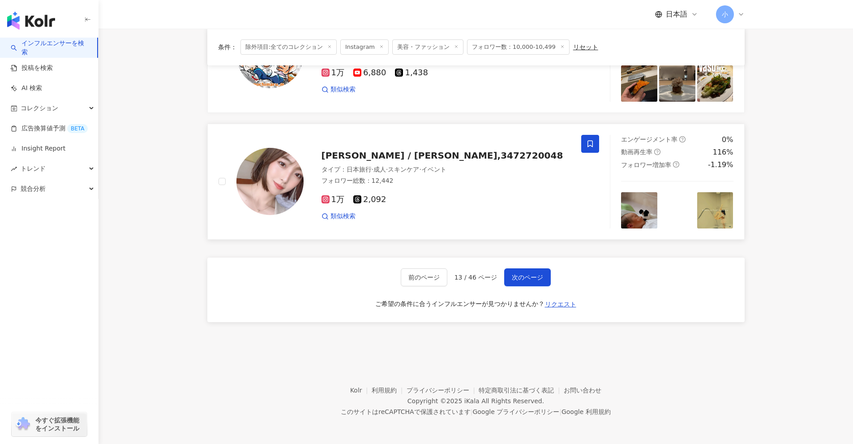
click at [416, 144] on icon at bounding box center [589, 143] width 5 height 7
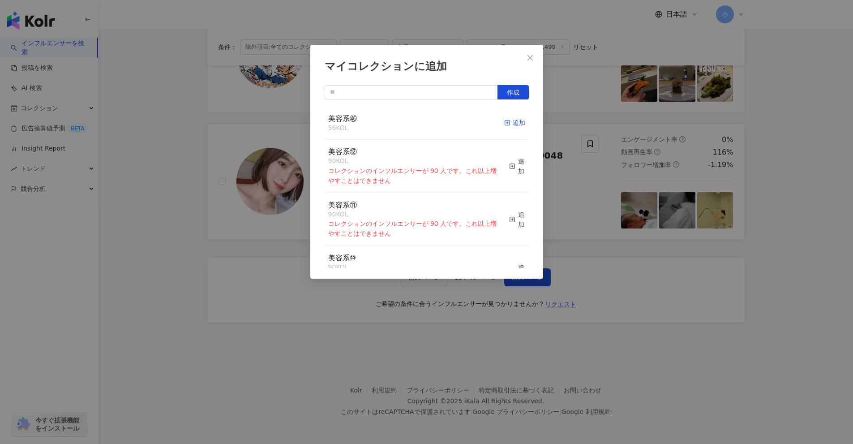
click at [416, 125] on rect "button" at bounding box center [507, 122] width 5 height 5
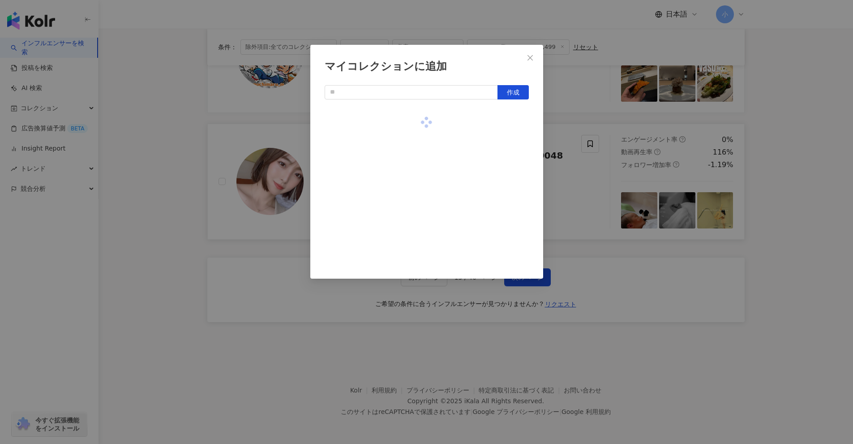
click at [416, 161] on div "マイコレクションに追加 作成" at bounding box center [426, 222] width 853 height 444
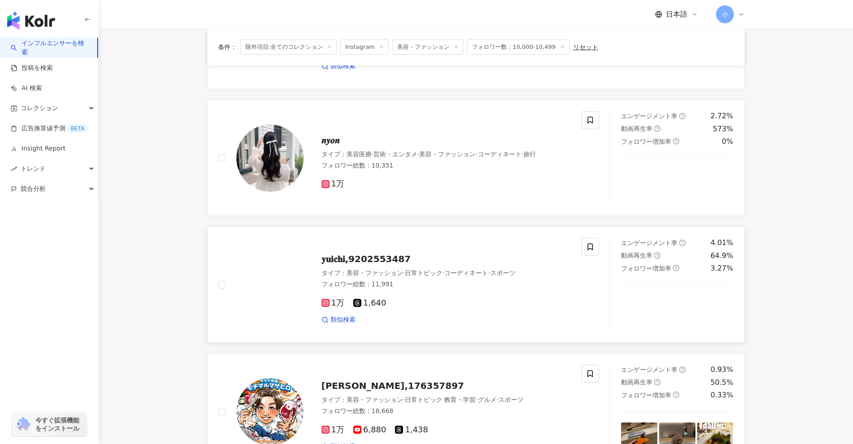
scroll to position [1049, 0]
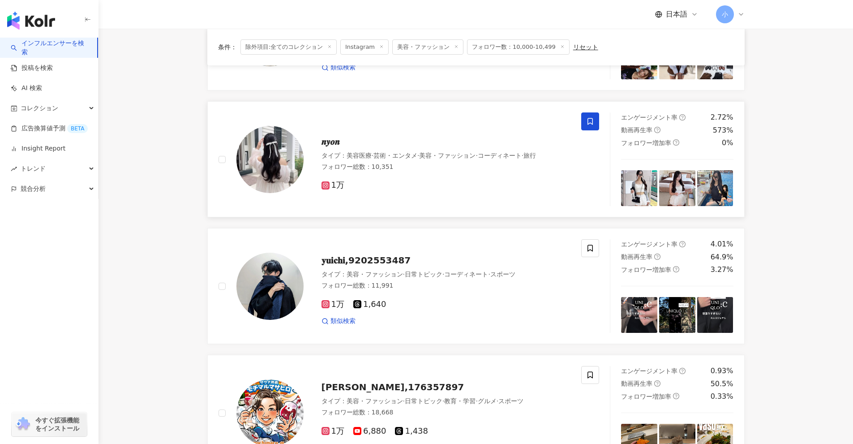
click at [416, 123] on icon at bounding box center [589, 121] width 5 height 7
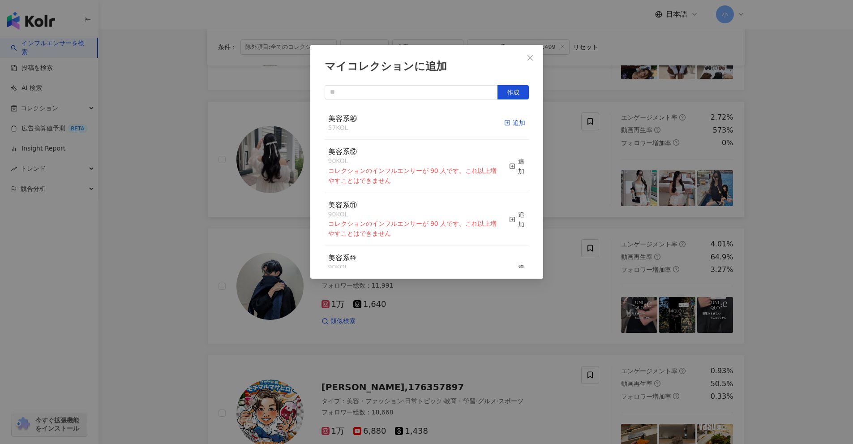
click at [416, 124] on div "追加" at bounding box center [514, 123] width 21 height 10
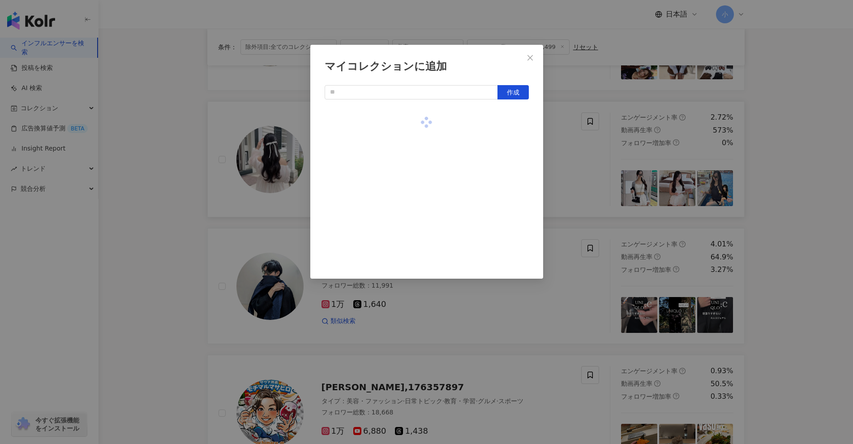
click at [416, 149] on div "マイコレクションに追加 作成" at bounding box center [426, 222] width 853 height 444
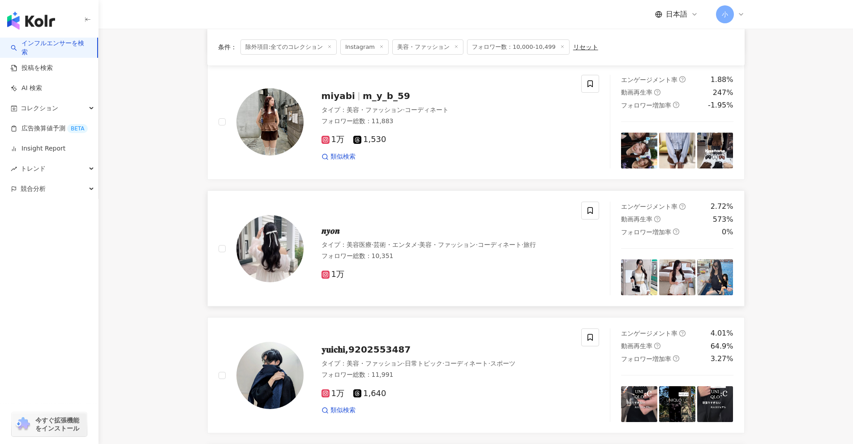
scroll to position [960, 0]
click at [416, 86] on icon at bounding box center [589, 84] width 5 height 7
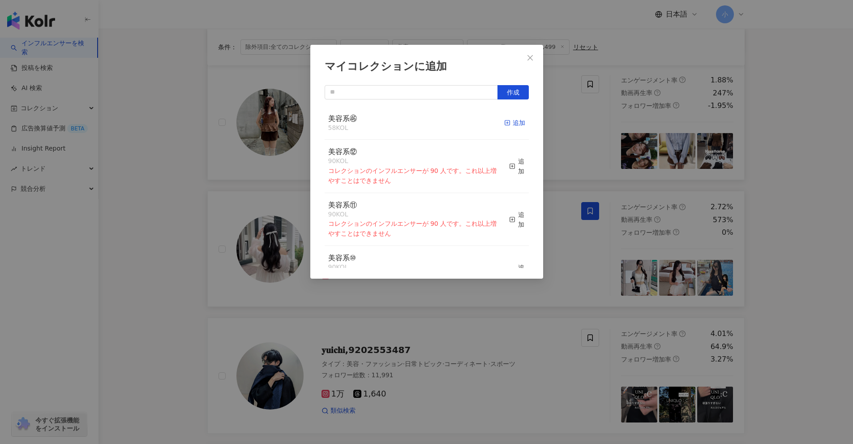
click at [416, 123] on div "追加" at bounding box center [514, 123] width 21 height 10
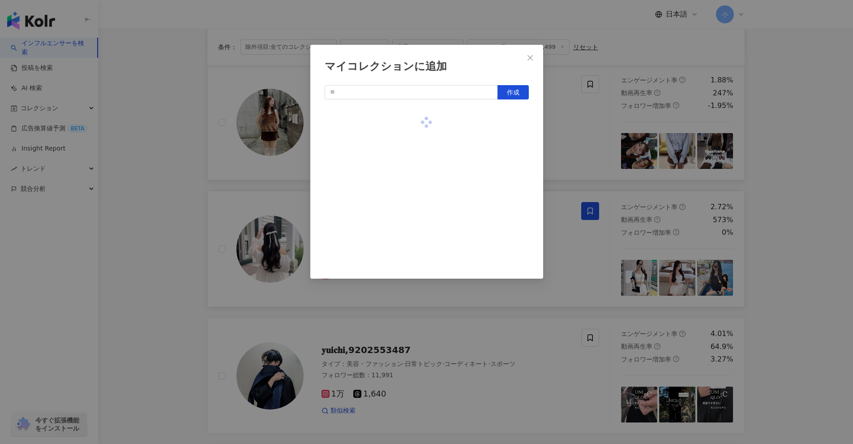
click at [416, 135] on div "マイコレクションに追加 作成" at bounding box center [426, 222] width 853 height 444
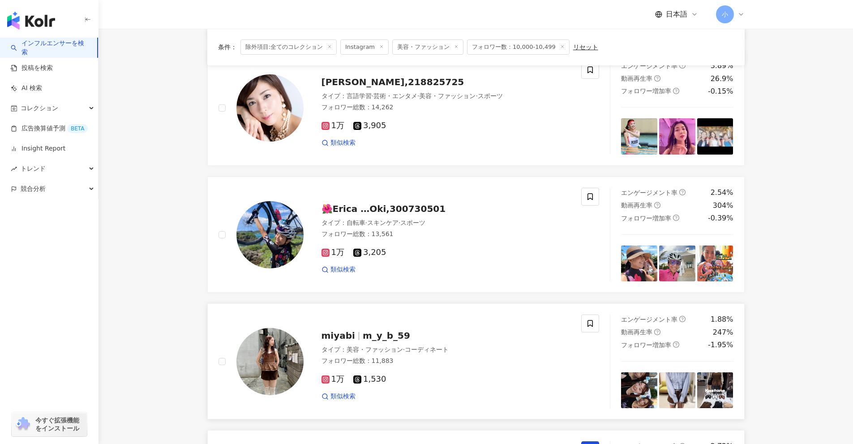
scroll to position [691, 0]
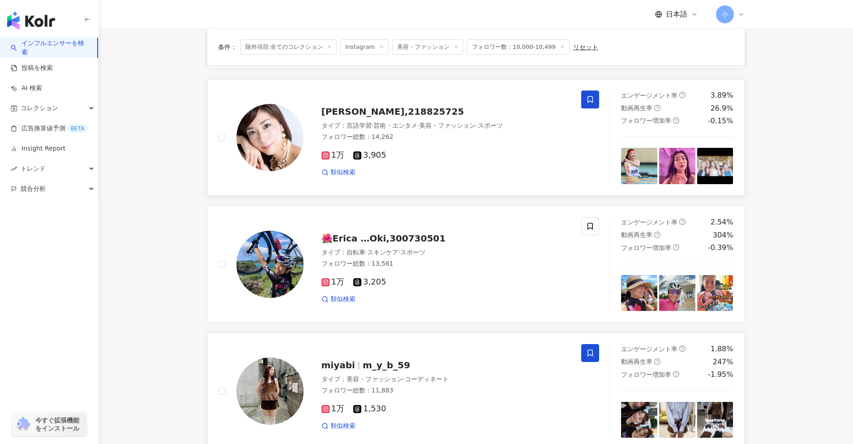
click at [416, 100] on icon at bounding box center [590, 99] width 8 height 8
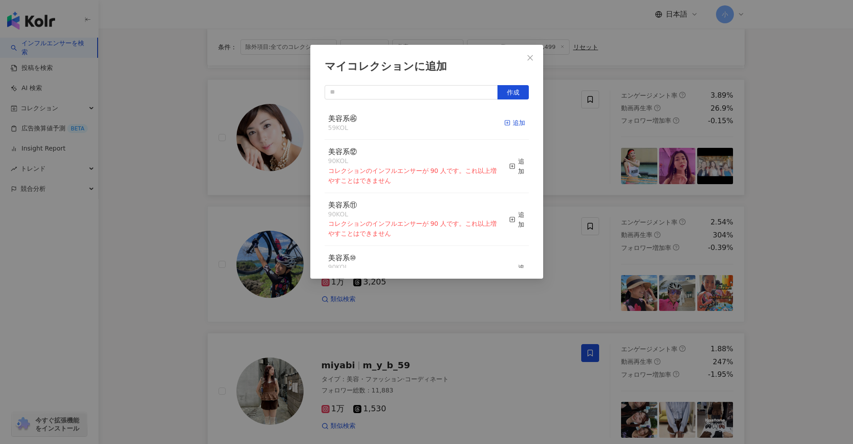
click at [416, 122] on div "追加" at bounding box center [514, 123] width 21 height 10
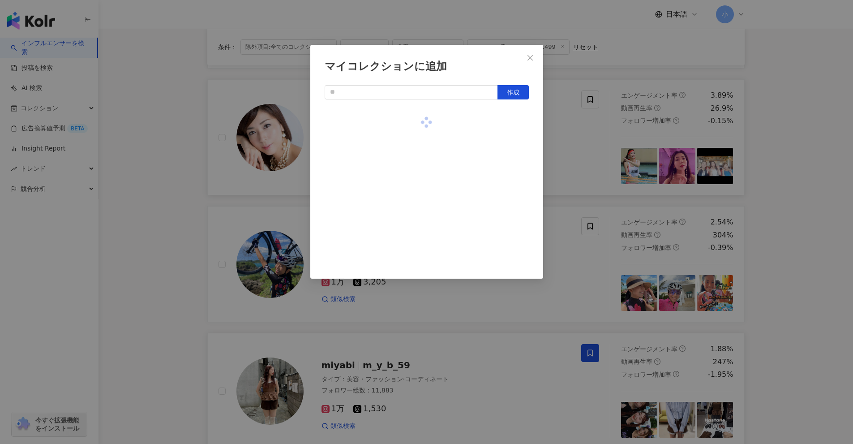
click at [416, 143] on div "マイコレクションに追加 作成" at bounding box center [426, 222] width 853 height 444
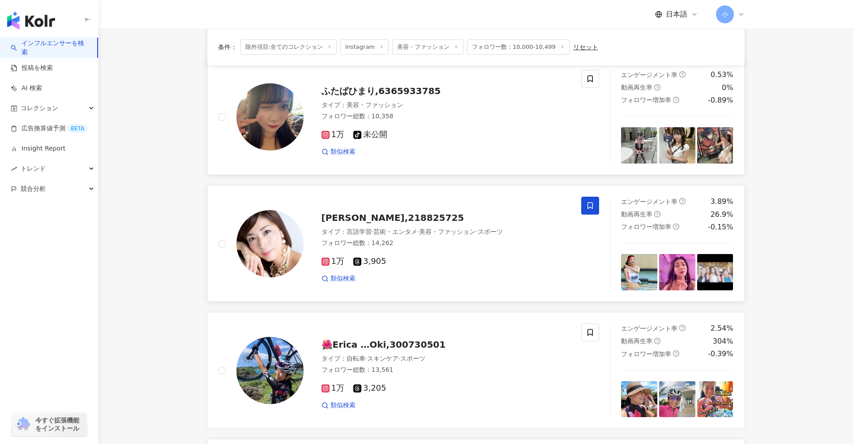
scroll to position [557, 0]
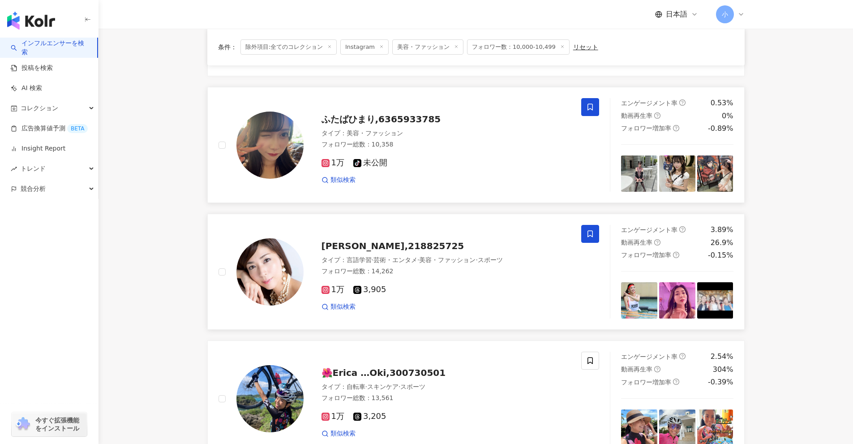
click at [416, 105] on span at bounding box center [590, 107] width 18 height 18
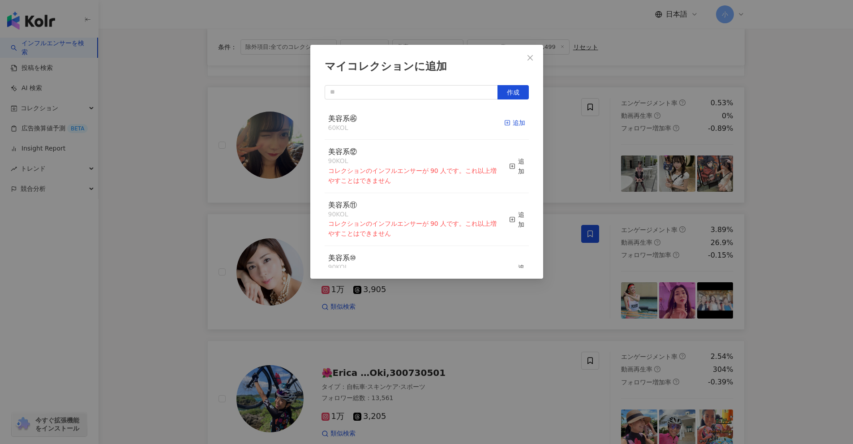
click at [416, 120] on icon "button" at bounding box center [507, 123] width 6 height 6
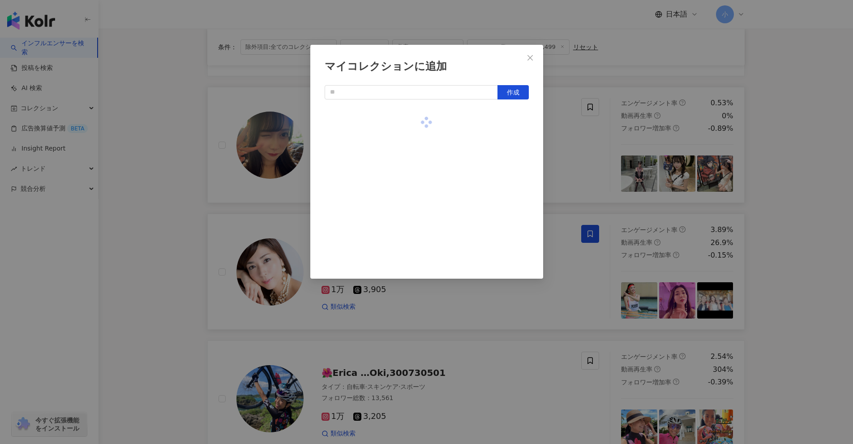
click at [416, 133] on div "マイコレクションに追加 作成" at bounding box center [426, 222] width 853 height 444
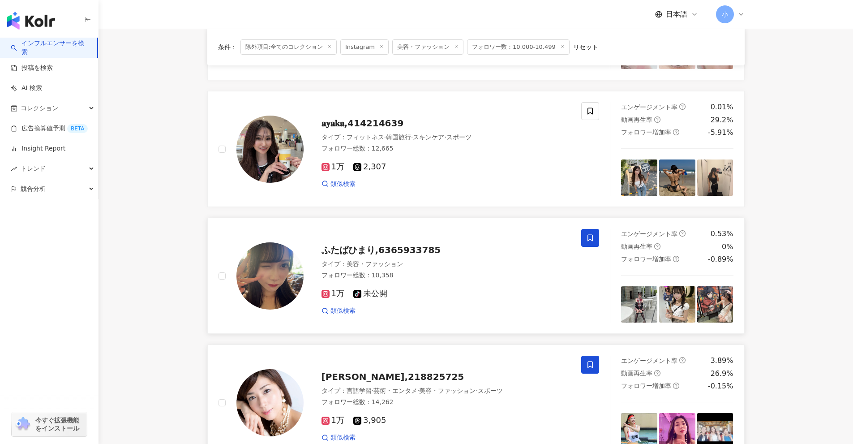
scroll to position [423, 0]
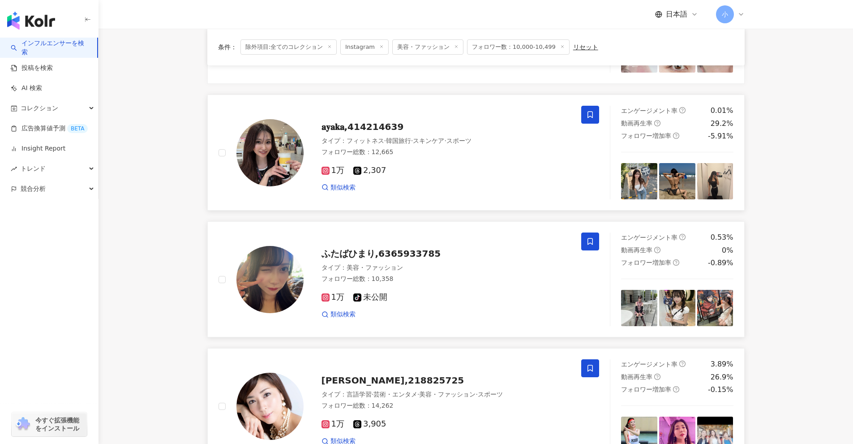
click at [416, 121] on span at bounding box center [590, 115] width 18 height 18
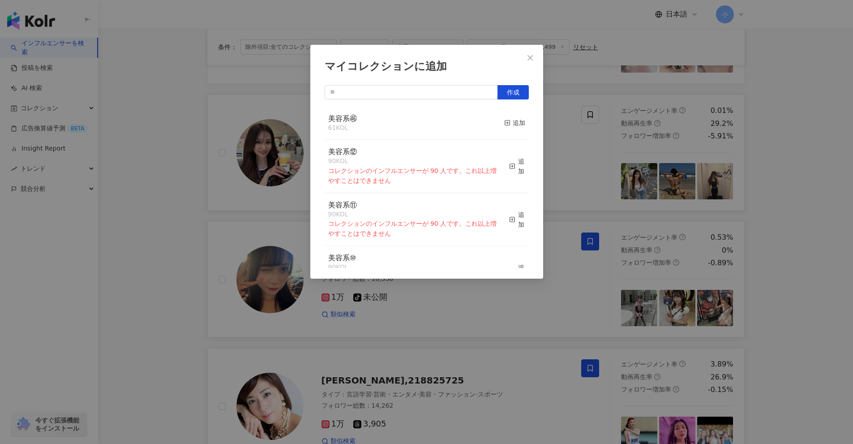
click at [416, 121] on div "美容系㊻ 61 KOL 追加" at bounding box center [427, 124] width 204 height 34
click at [416, 121] on div "追加" at bounding box center [514, 123] width 21 height 10
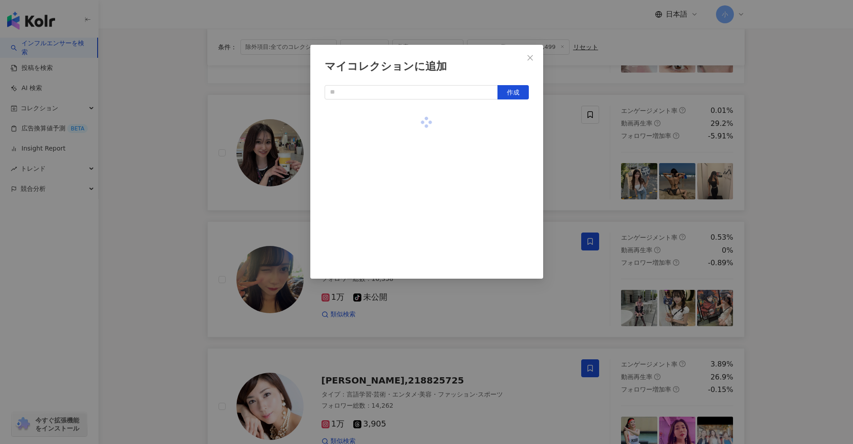
click at [416, 139] on div "マイコレクションに追加 作成" at bounding box center [426, 222] width 853 height 444
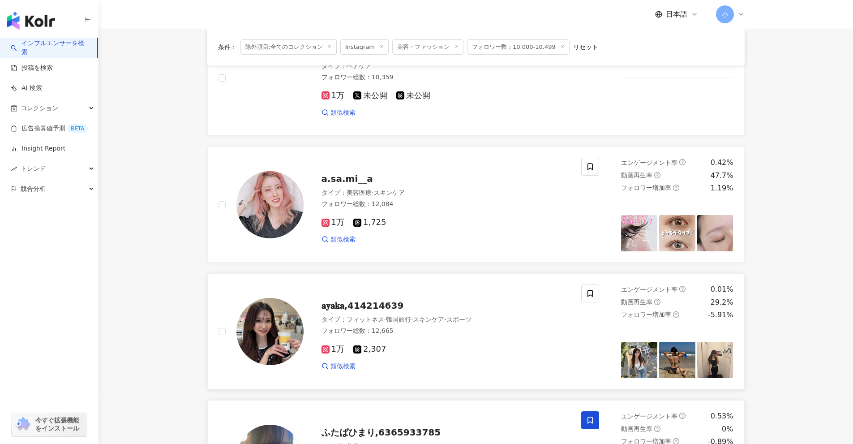
scroll to position [244, 0]
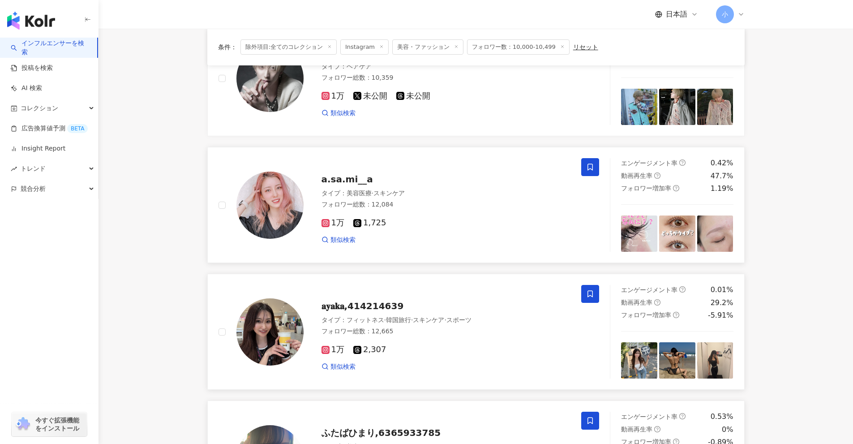
click at [416, 162] on span at bounding box center [590, 167] width 18 height 18
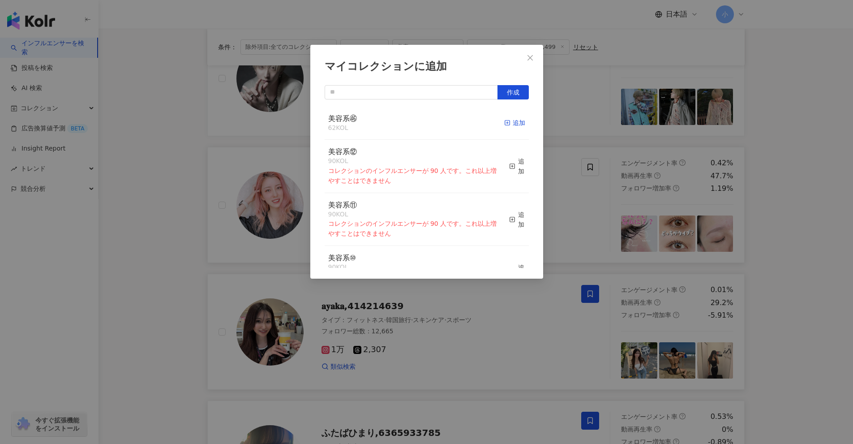
click at [416, 119] on div "追加" at bounding box center [514, 123] width 21 height 10
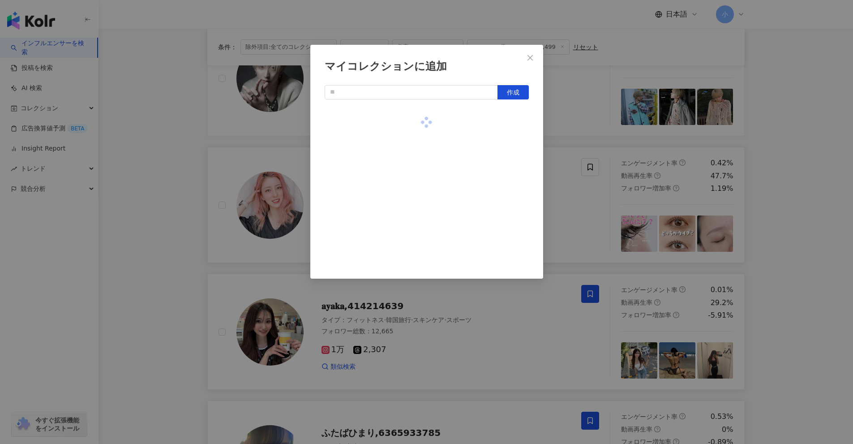
click at [416, 127] on div "マイコレクションに追加 作成" at bounding box center [426, 222] width 853 height 444
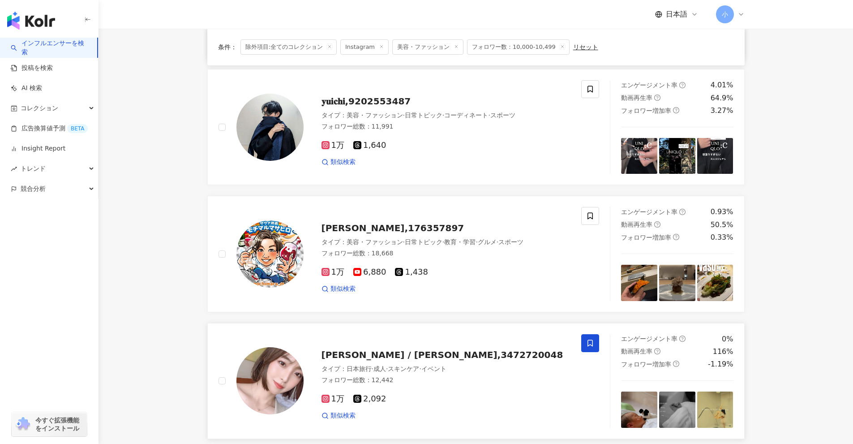
scroll to position [1407, 0]
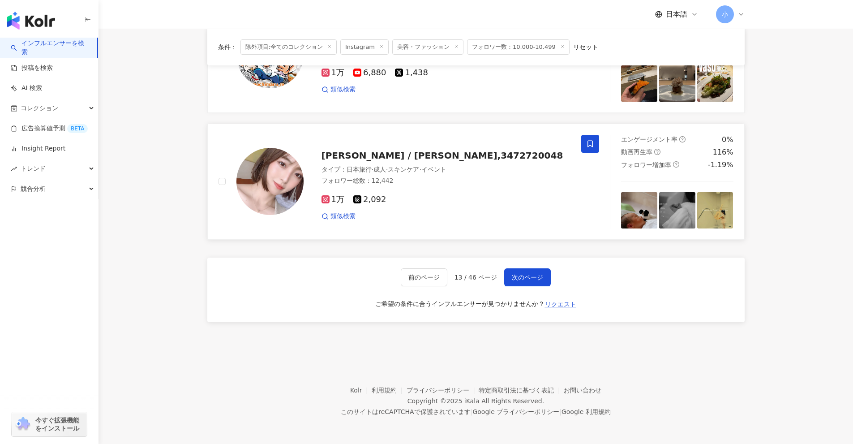
drag, startPoint x: 837, startPoint y: 94, endPoint x: 811, endPoint y: 215, distance: 123.6
click at [416, 275] on span "次のページ" at bounding box center [527, 277] width 31 height 7
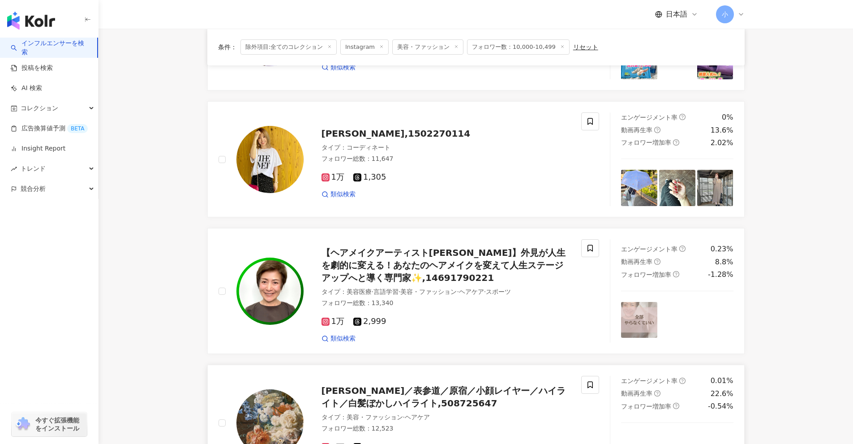
scroll to position [1150, 0]
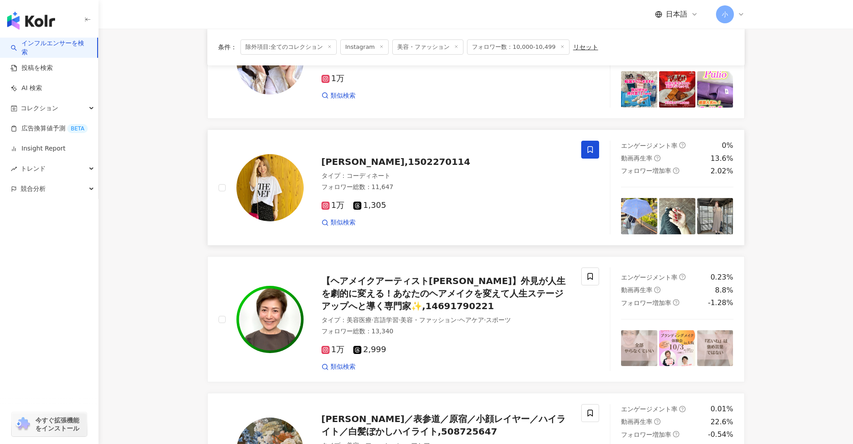
click at [416, 154] on span at bounding box center [590, 150] width 18 height 18
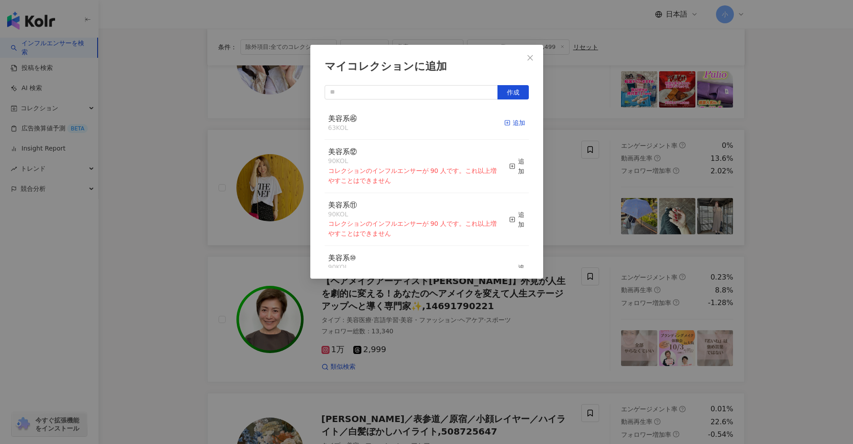
click at [416, 119] on div "追加" at bounding box center [514, 123] width 21 height 10
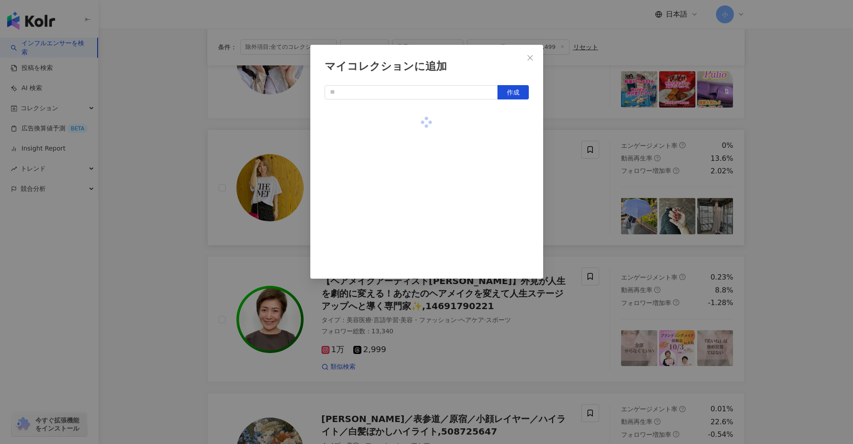
click at [416, 179] on div "マイコレクションに追加 作成" at bounding box center [426, 222] width 853 height 444
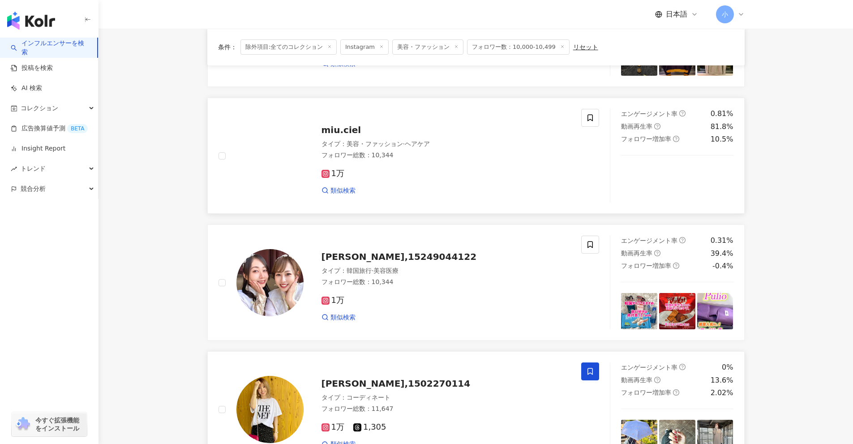
scroll to position [927, 0]
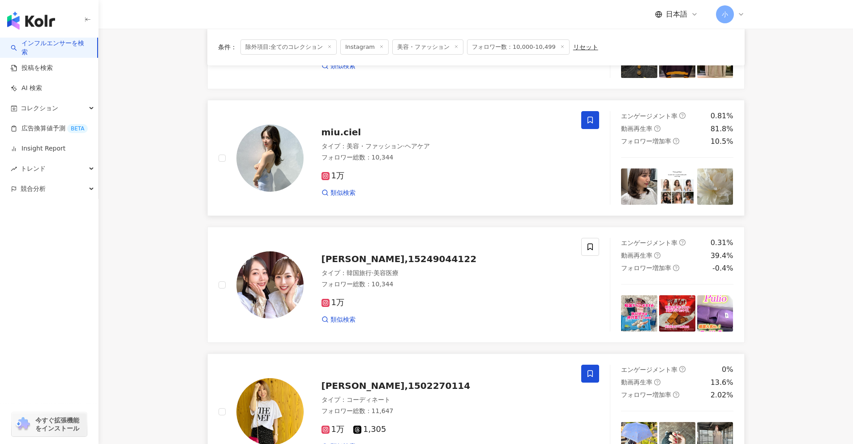
click at [416, 114] on span at bounding box center [590, 120] width 18 height 18
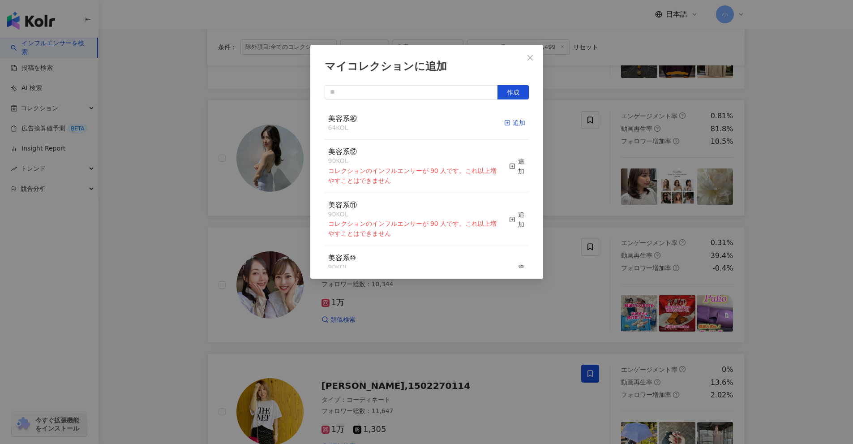
click at [416, 123] on div "追加" at bounding box center [514, 123] width 21 height 10
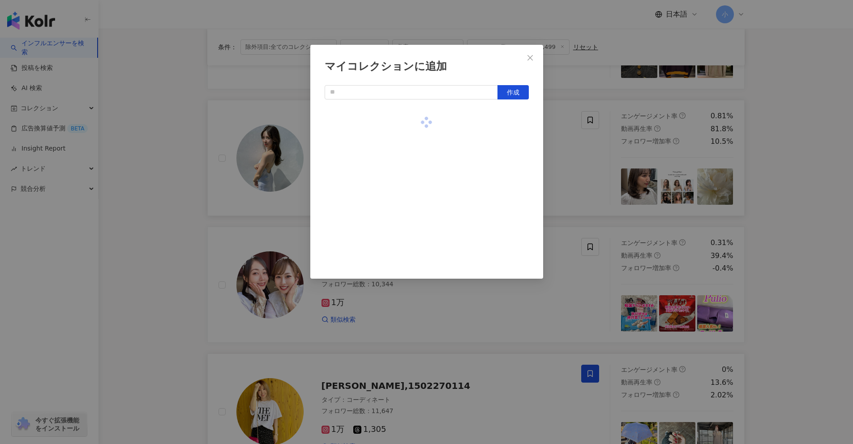
click at [416, 162] on div "マイコレクションに追加 作成" at bounding box center [426, 222] width 853 height 444
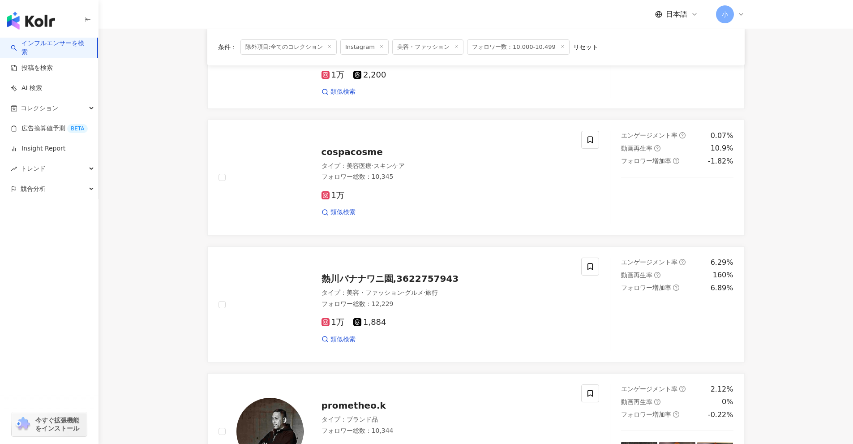
scroll to position [479, 0]
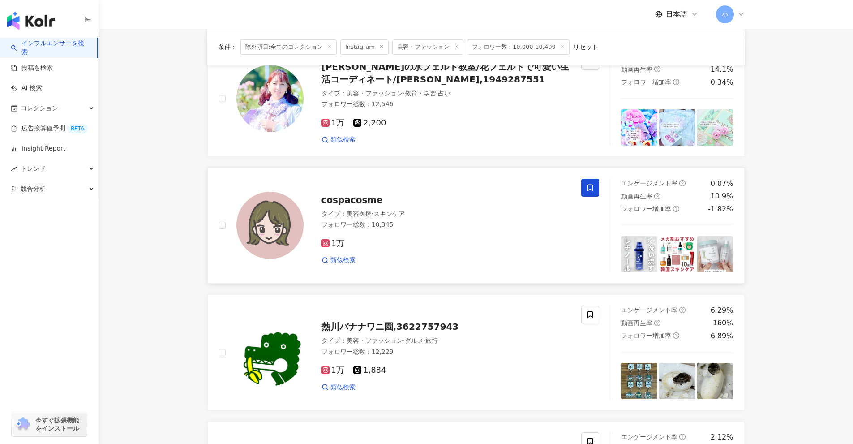
click at [416, 188] on icon at bounding box center [590, 188] width 8 height 8
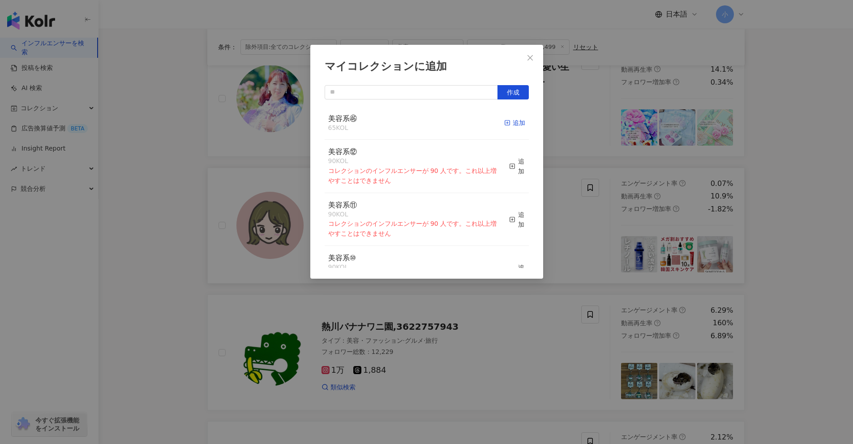
click at [416, 126] on div "追加" at bounding box center [514, 123] width 21 height 10
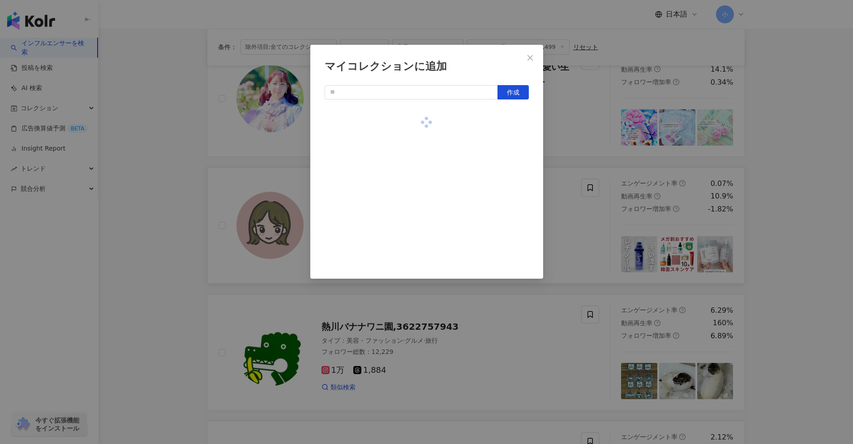
click at [416, 163] on div "マイコレクションに追加 作成" at bounding box center [426, 222] width 853 height 444
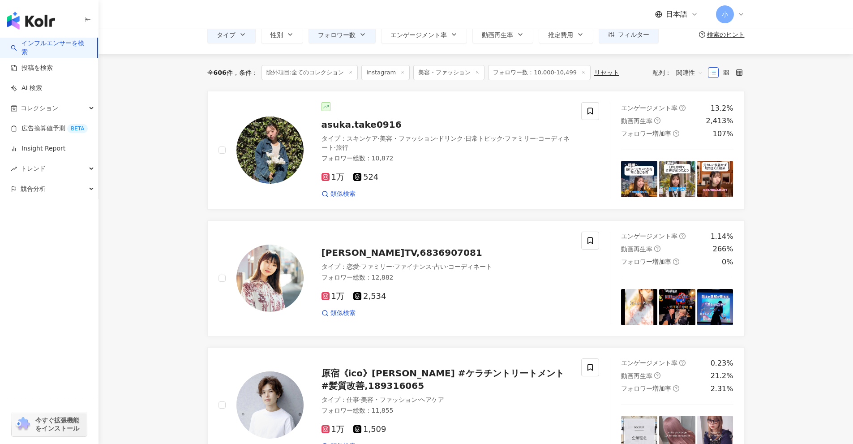
scroll to position [50, 0]
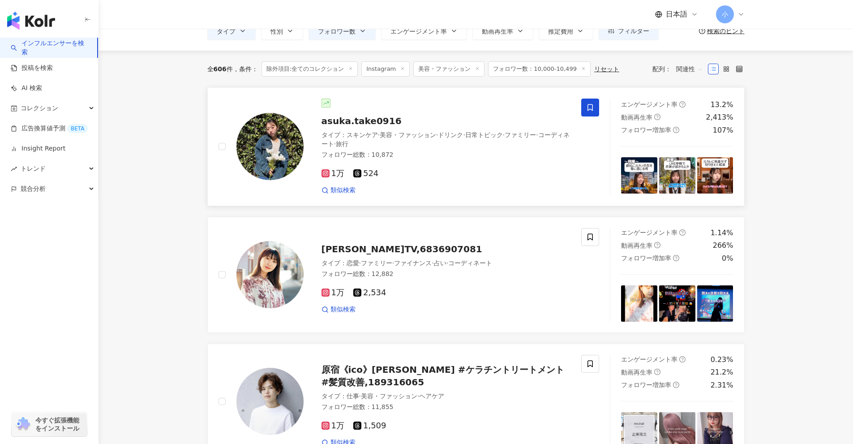
click at [416, 110] on icon at bounding box center [590, 107] width 8 height 8
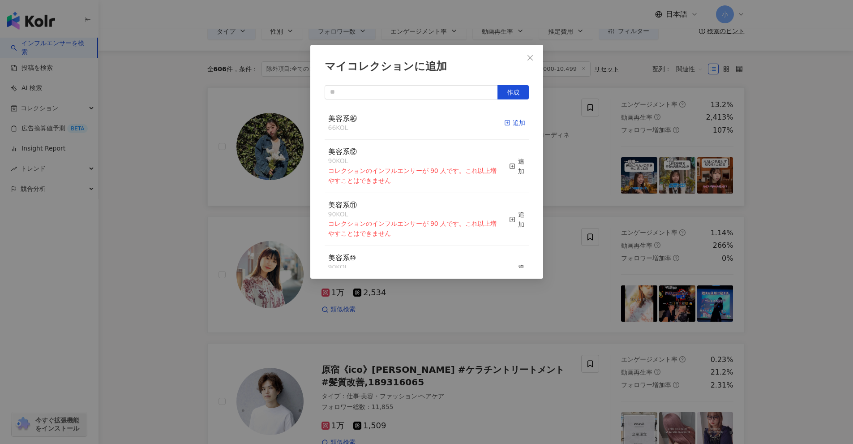
click at [416, 124] on div "追加" at bounding box center [514, 123] width 21 height 10
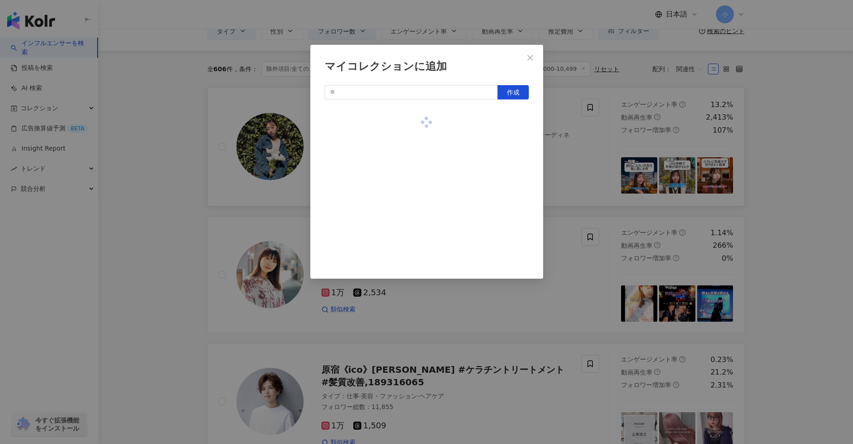
click at [416, 129] on div "マイコレクションに追加 作成" at bounding box center [426, 222] width 853 height 444
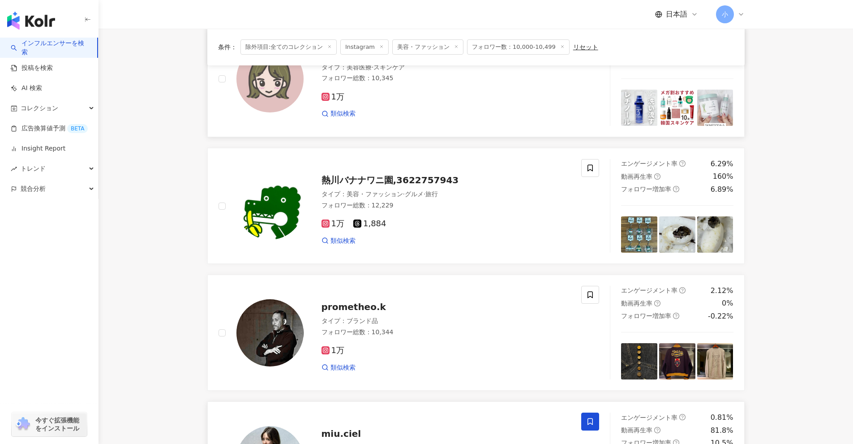
scroll to position [1419, 0]
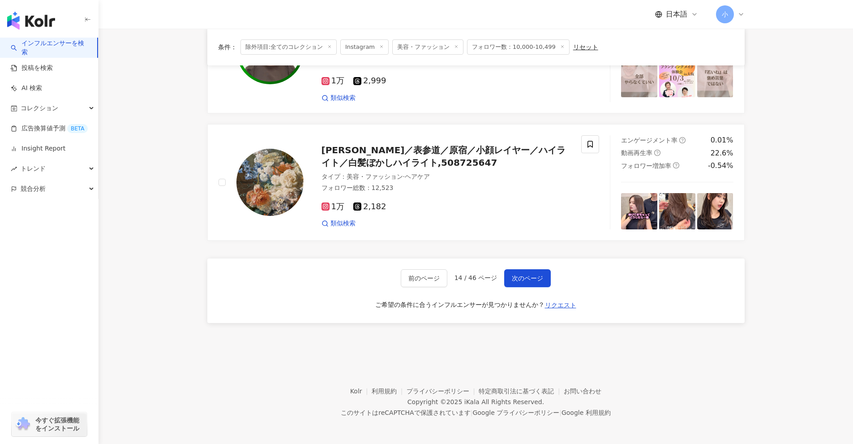
drag, startPoint x: 796, startPoint y: 90, endPoint x: 791, endPoint y: 245, distance: 154.5
click at [416, 279] on span "次のページ" at bounding box center [527, 277] width 31 height 7
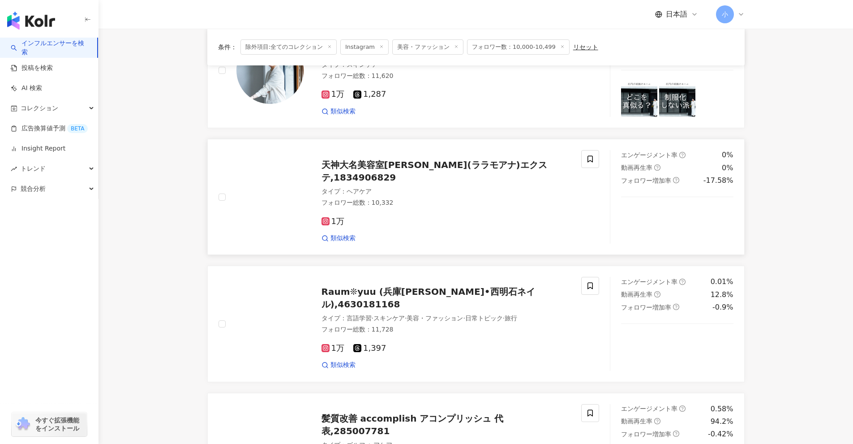
scroll to position [1005, 0]
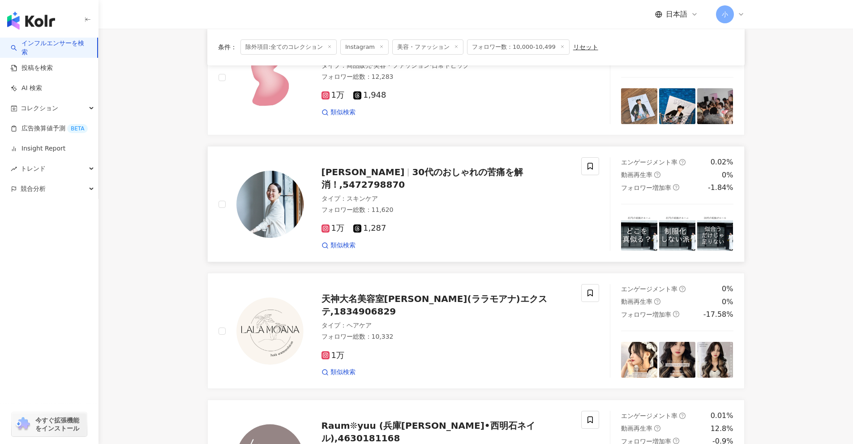
click at [416, 169] on div "[PERSON_NAME] 30代のおしゃれの苦痛を解消！,5472798870 タイプ ： スキンケア フォロワー総数 ： 11,620 1万 1,287 …" at bounding box center [409, 204] width 402 height 94
click at [416, 165] on span at bounding box center [590, 166] width 18 height 18
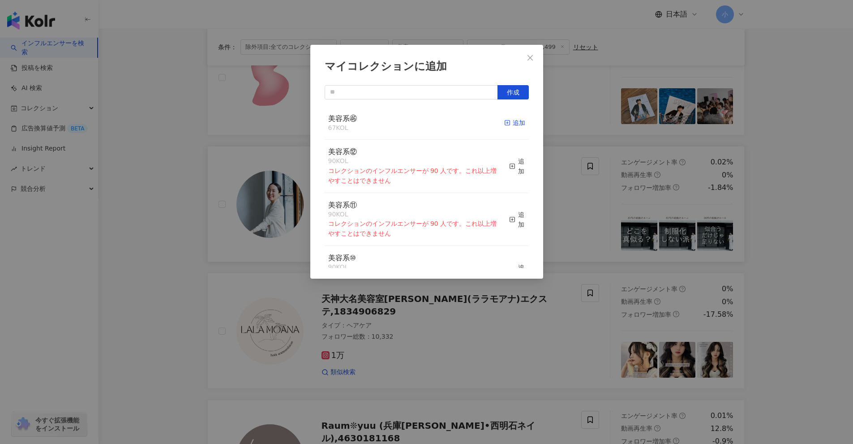
click at [416, 123] on div "追加" at bounding box center [514, 123] width 21 height 10
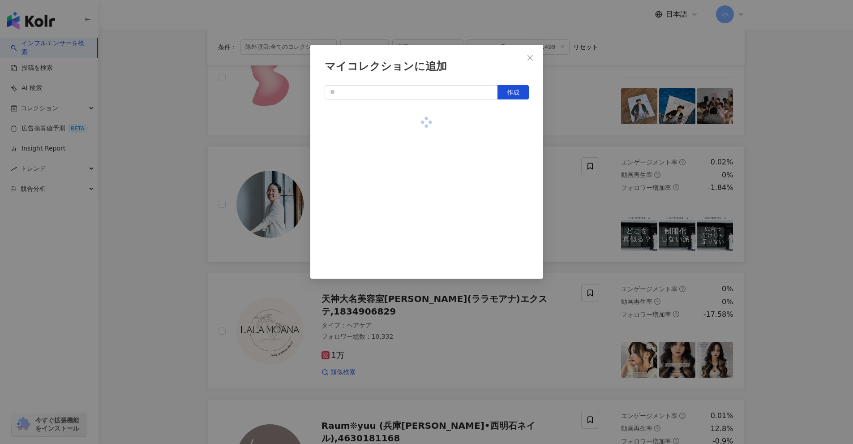
click at [416, 174] on div "マイコレクションに追加 作成" at bounding box center [426, 222] width 853 height 444
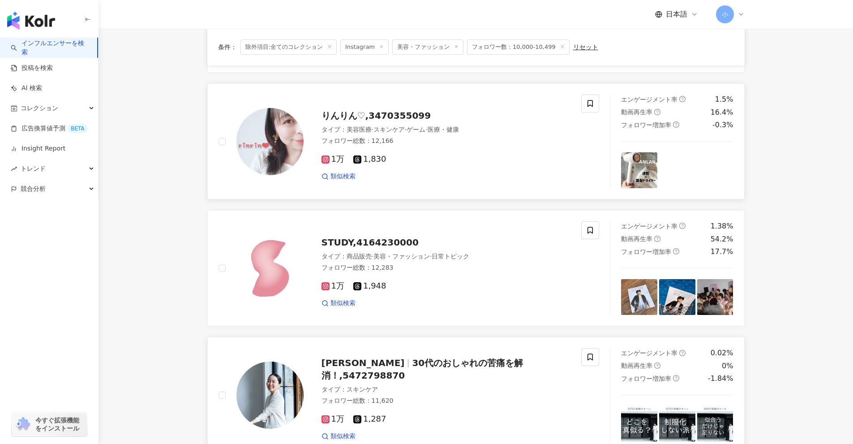
scroll to position [781, 0]
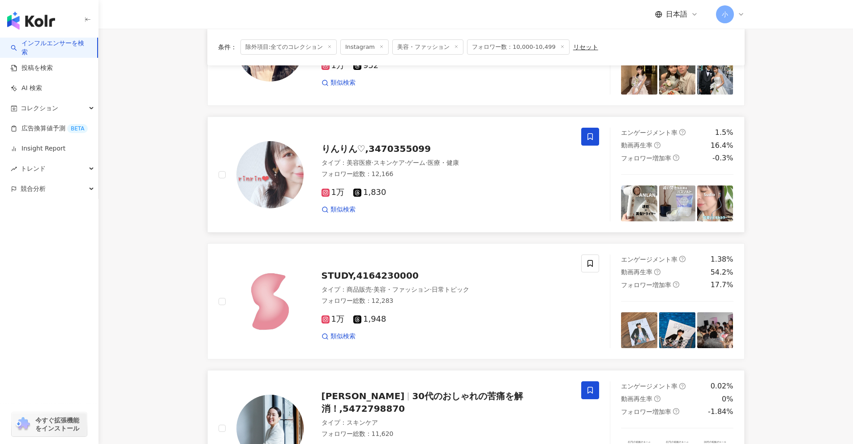
click at [416, 135] on span at bounding box center [590, 137] width 18 height 18
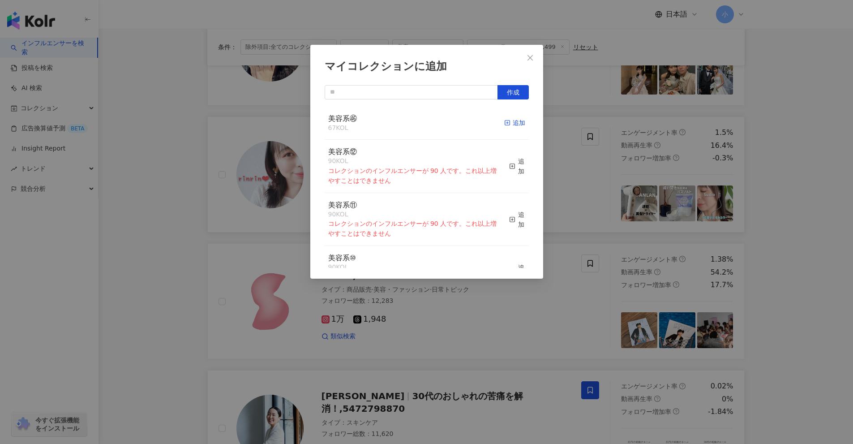
click at [416, 124] on div "追加" at bounding box center [514, 123] width 21 height 10
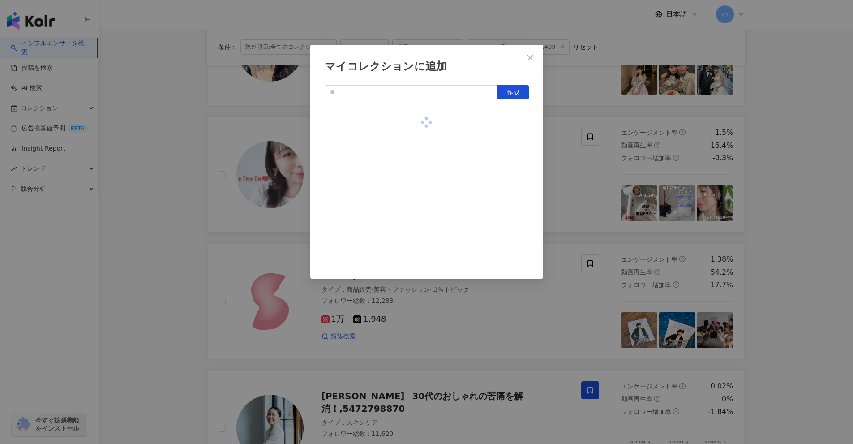
click at [416, 187] on div "マイコレクションに追加 作成" at bounding box center [426, 222] width 853 height 444
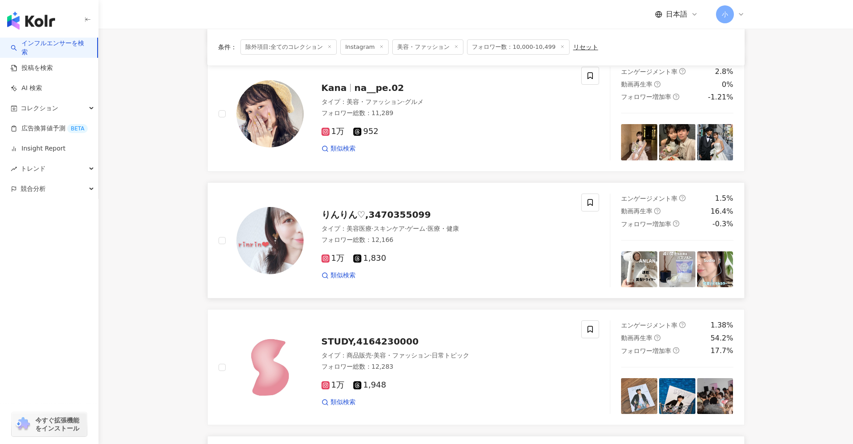
scroll to position [691, 0]
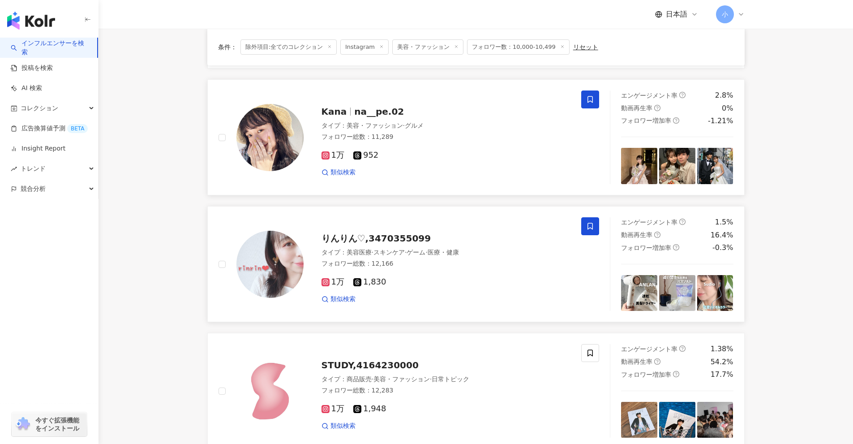
click at [416, 102] on icon at bounding box center [590, 99] width 8 height 8
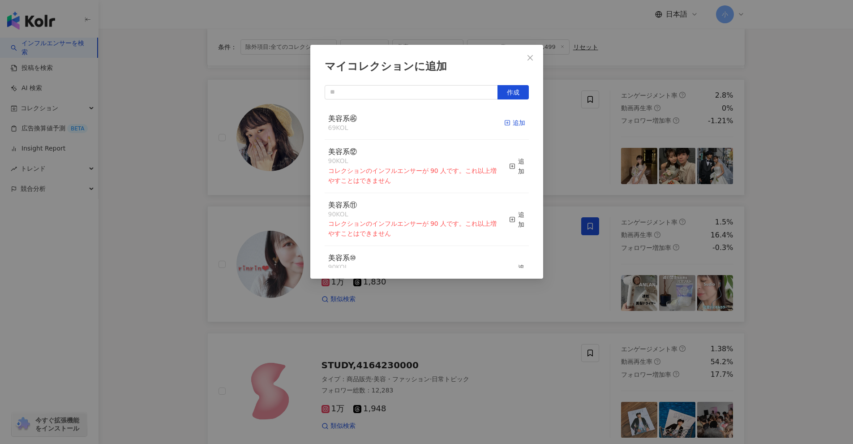
click at [416, 124] on icon "button" at bounding box center [507, 123] width 6 height 6
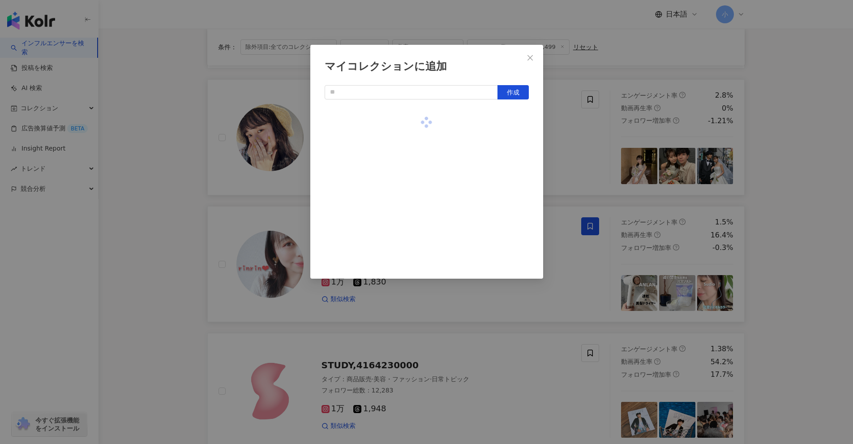
click at [416, 150] on div "マイコレクションに追加 作成" at bounding box center [426, 222] width 853 height 444
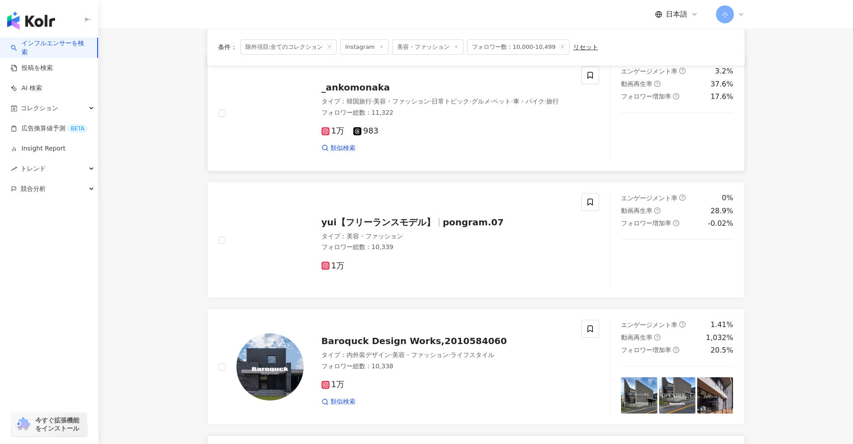
scroll to position [333, 0]
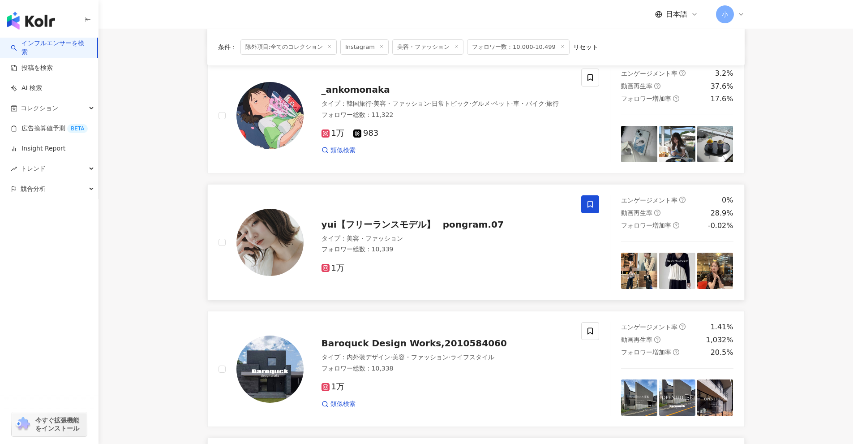
click at [416, 200] on icon at bounding box center [590, 204] width 8 height 8
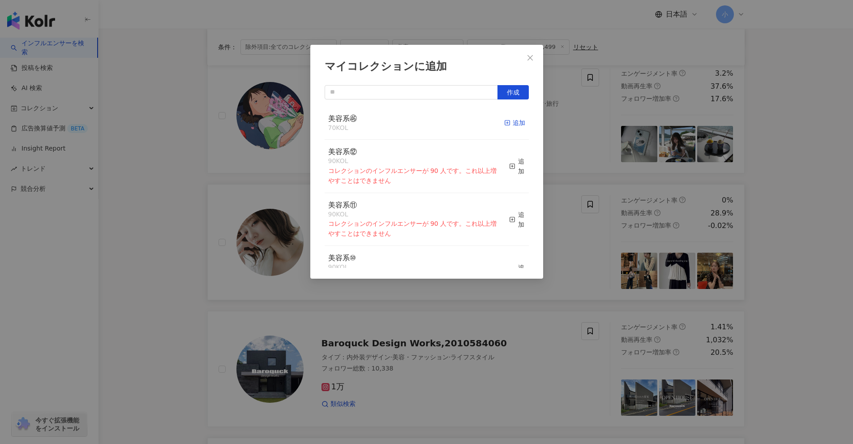
click at [416, 124] on div "追加" at bounding box center [514, 123] width 21 height 10
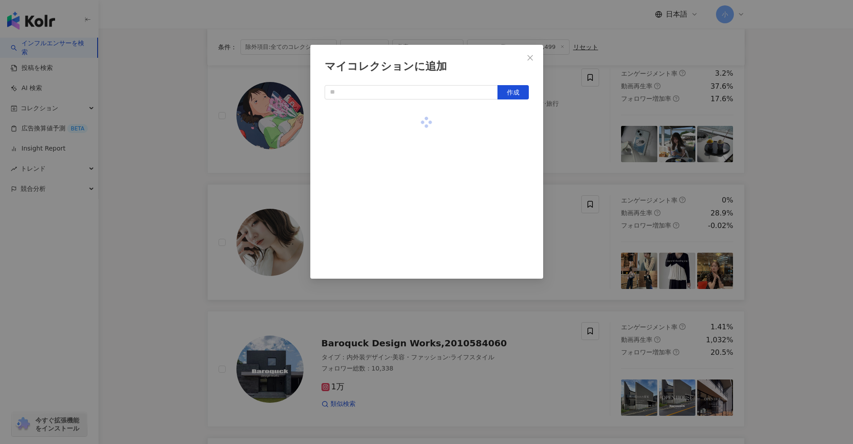
click at [416, 137] on div "マイコレクションに追加 作成" at bounding box center [426, 222] width 853 height 444
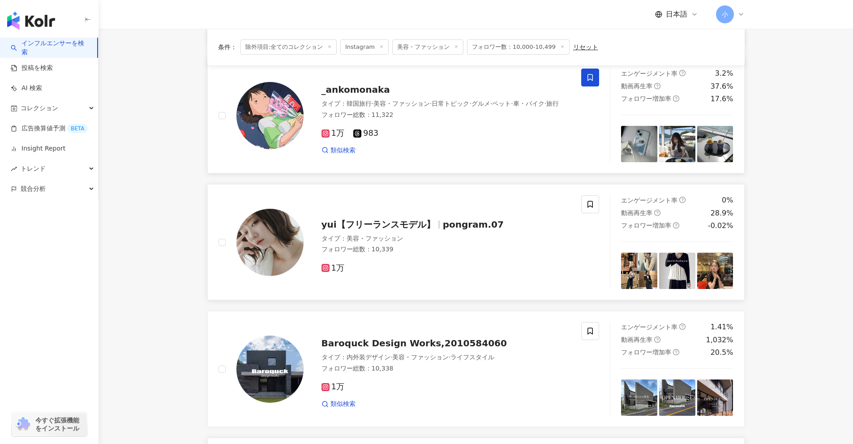
click at [416, 79] on icon at bounding box center [590, 77] width 8 height 8
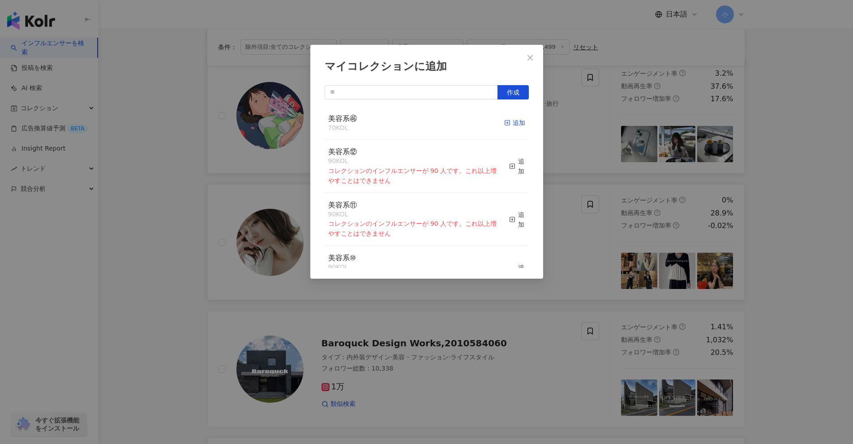
click at [416, 123] on rect "button" at bounding box center [507, 122] width 5 height 5
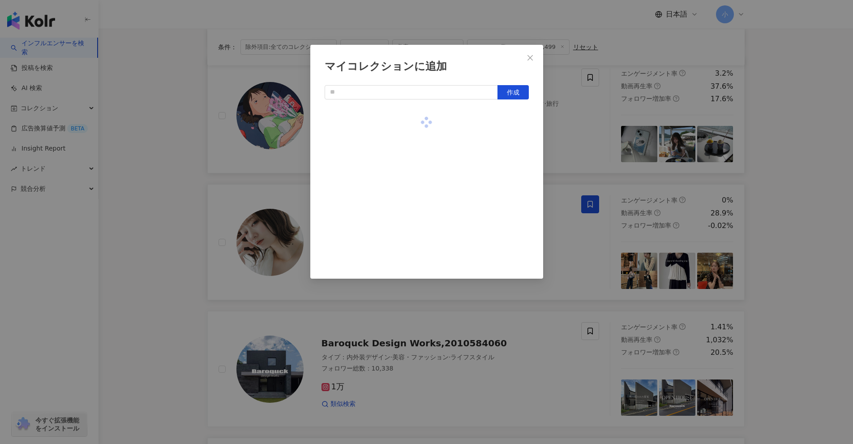
click at [416, 198] on div "マイコレクションに追加 作成" at bounding box center [426, 222] width 853 height 444
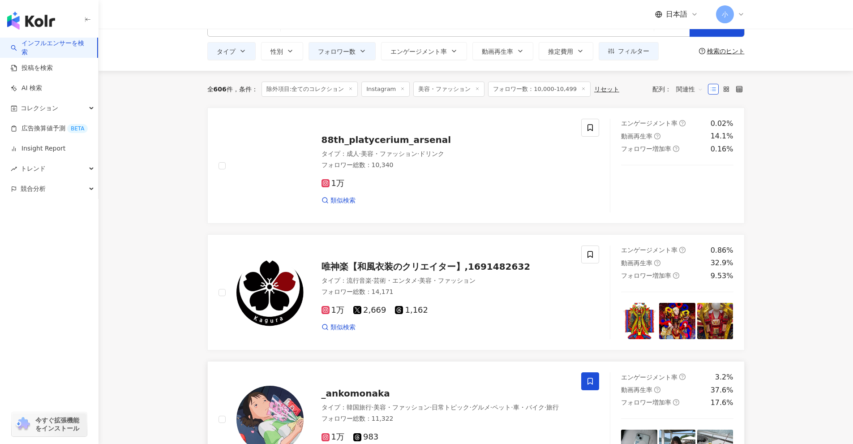
scroll to position [1407, 0]
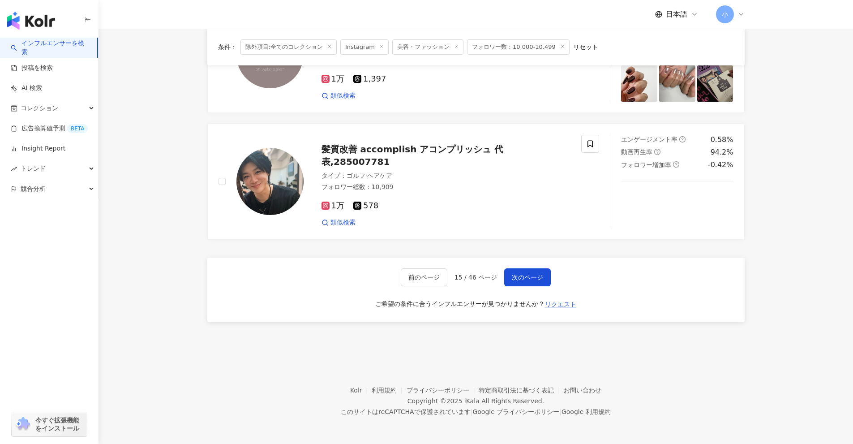
drag, startPoint x: 799, startPoint y: 127, endPoint x: 729, endPoint y: 343, distance: 227.2
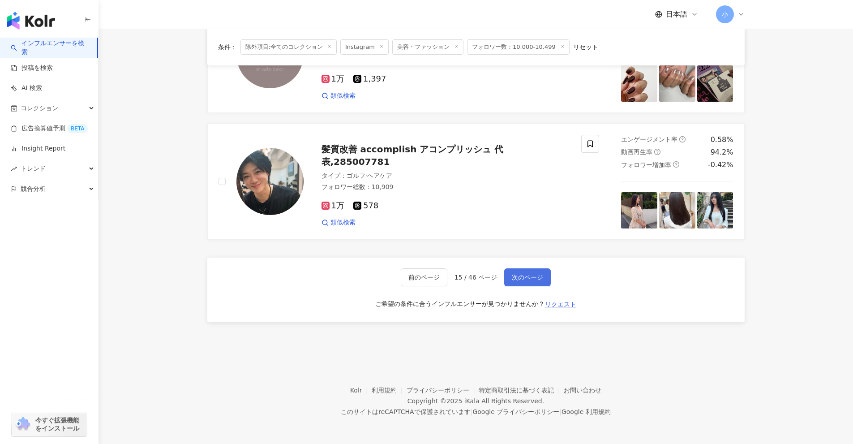
click at [416, 279] on span "次のページ" at bounding box center [527, 277] width 31 height 7
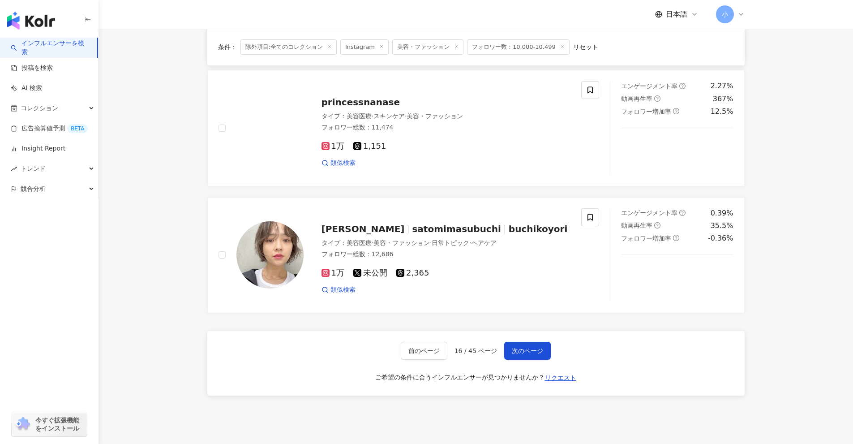
scroll to position [1273, 0]
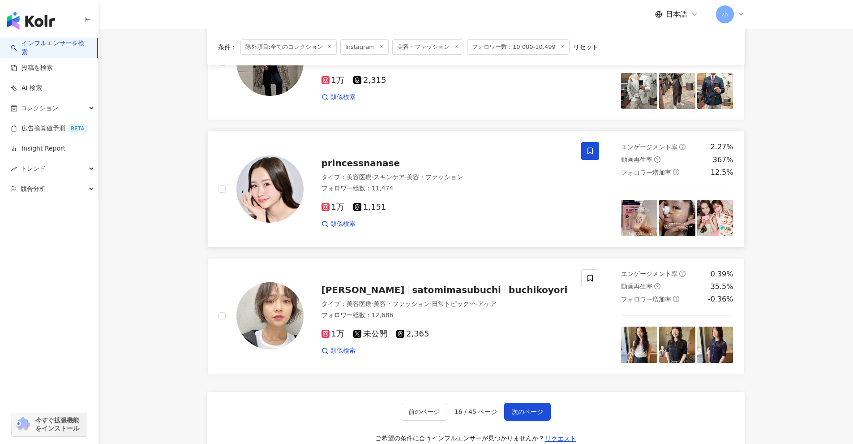
click at [416, 152] on icon at bounding box center [590, 151] width 8 height 8
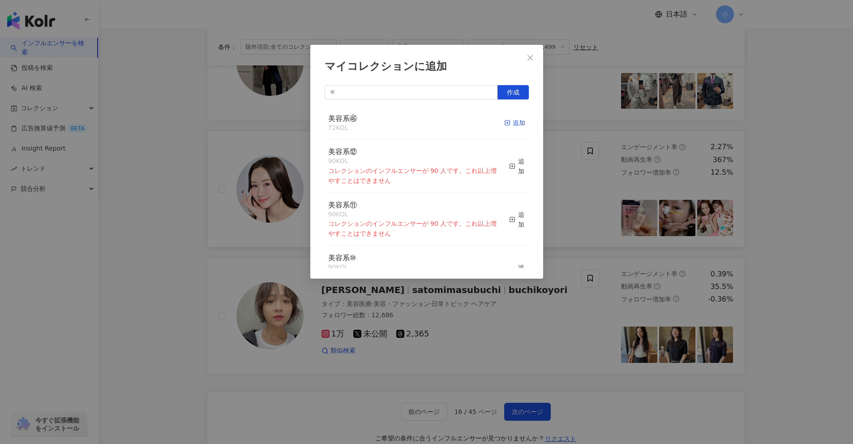
click at [416, 126] on div "追加" at bounding box center [514, 123] width 21 height 10
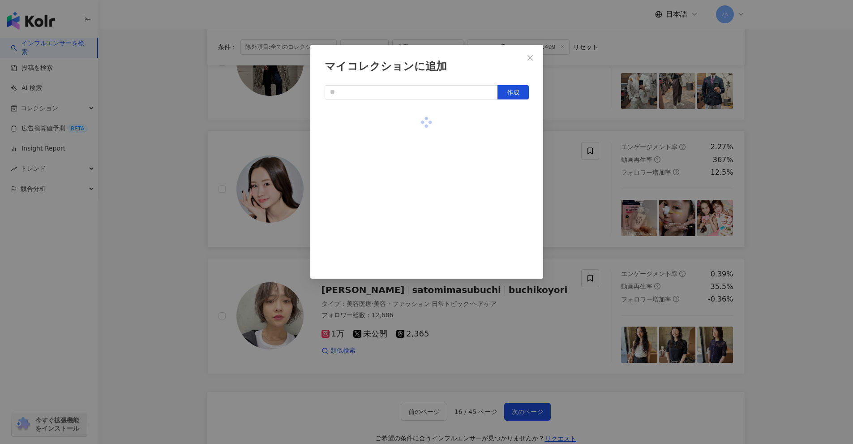
click at [416, 173] on div "マイコレクションに追加 作成" at bounding box center [426, 222] width 853 height 444
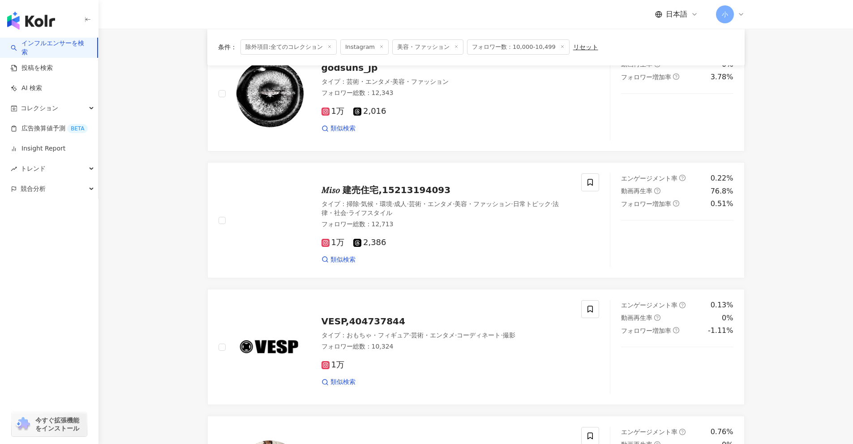
scroll to position [825, 0]
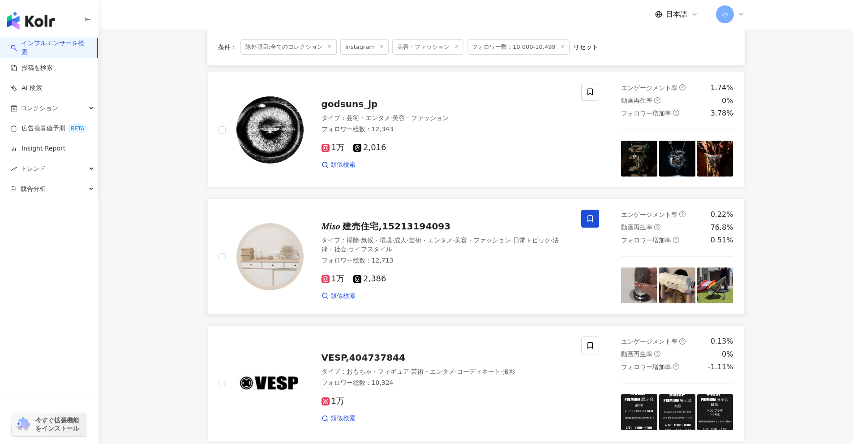
click at [416, 220] on span at bounding box center [590, 219] width 18 height 18
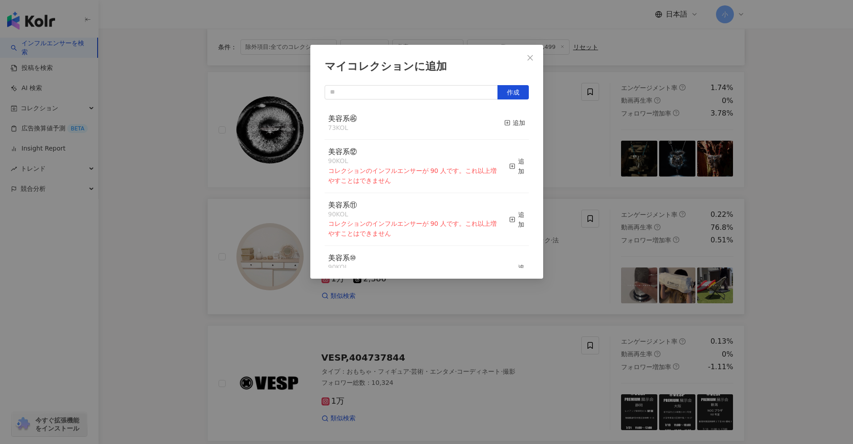
click at [416, 157] on div "マイコレクションに追加 作成 美容系㊻ 73 KOL 追加 美容系⑫ 90 KOL コレクションのインフルエンサーが 90 人です。これ以上増やすことはできま…" at bounding box center [426, 222] width 853 height 444
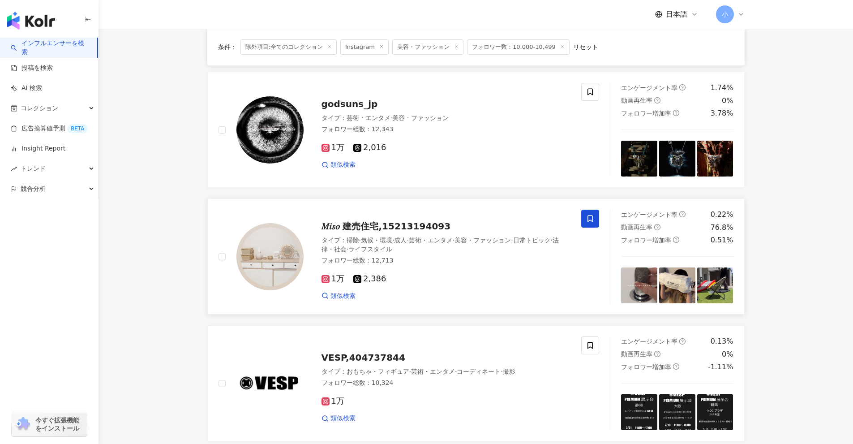
click at [416, 214] on icon at bounding box center [590, 218] width 8 height 8
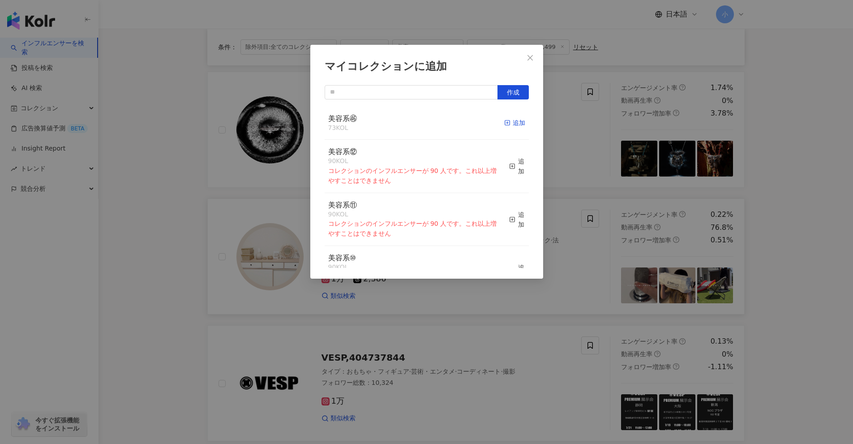
click at [416, 122] on icon "button" at bounding box center [507, 123] width 6 height 6
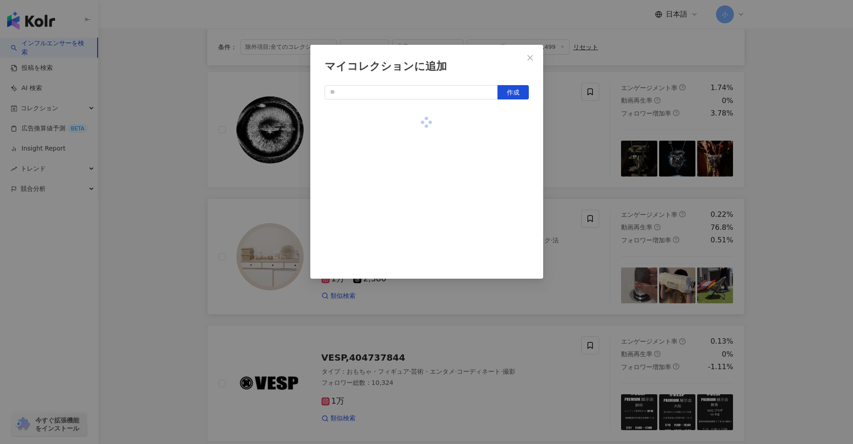
click at [416, 162] on div "マイコレクションに追加 作成" at bounding box center [426, 222] width 853 height 444
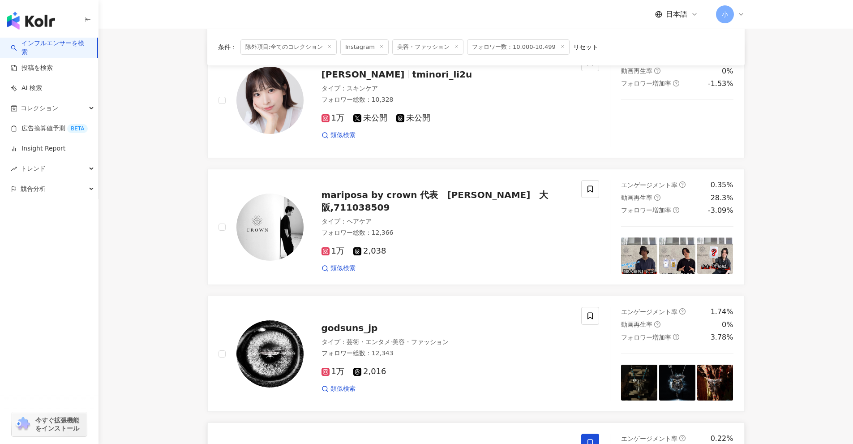
scroll to position [467, 0]
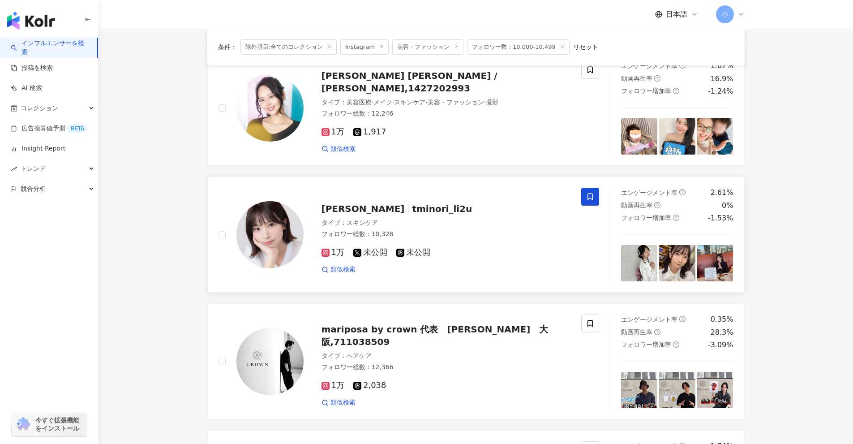
click at [416, 200] on icon at bounding box center [590, 196] width 8 height 8
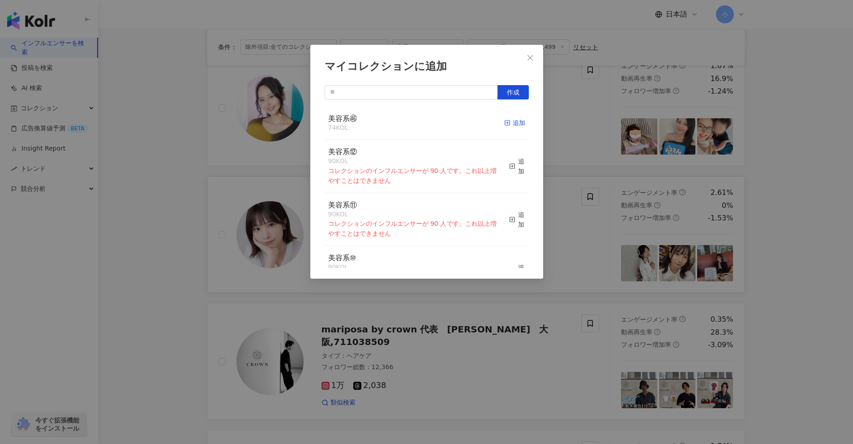
click at [416, 124] on icon "button" at bounding box center [507, 123] width 6 height 6
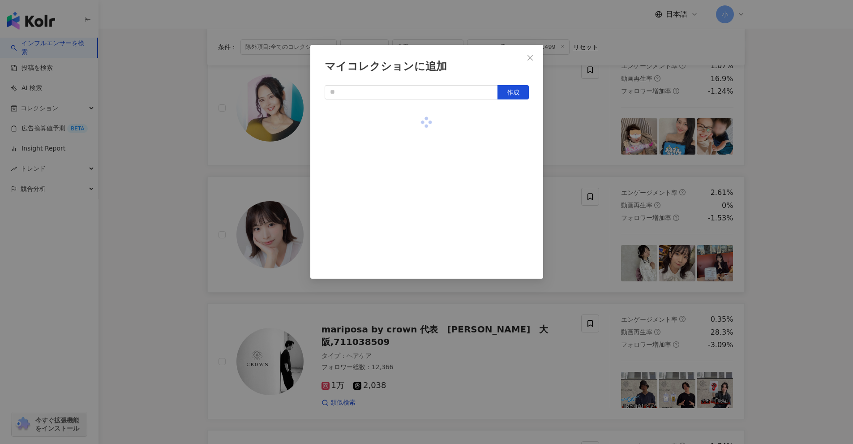
click at [416, 129] on div "マイコレクションに追加 作成" at bounding box center [426, 222] width 853 height 444
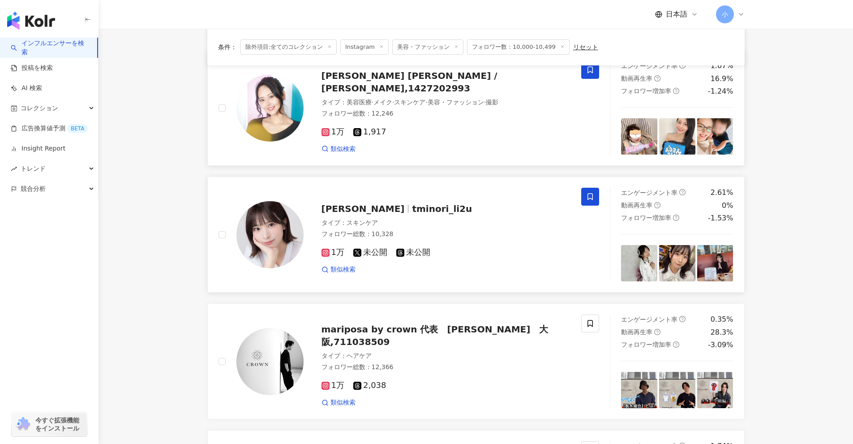
click at [416, 72] on span at bounding box center [590, 70] width 18 height 18
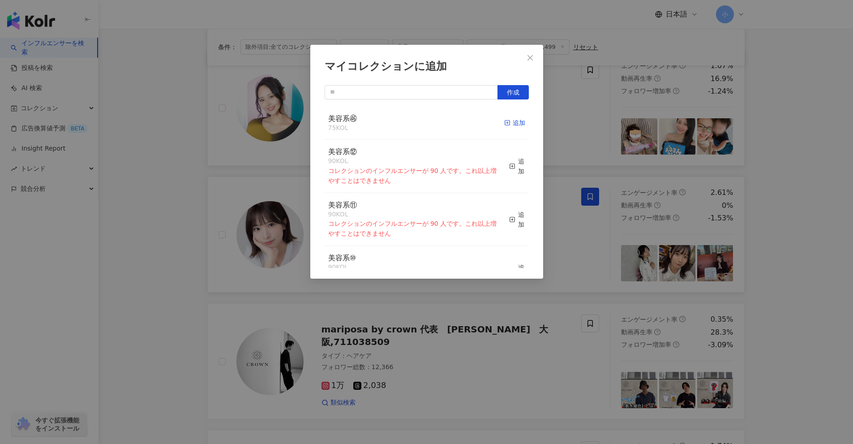
click at [416, 123] on div "追加" at bounding box center [514, 123] width 21 height 10
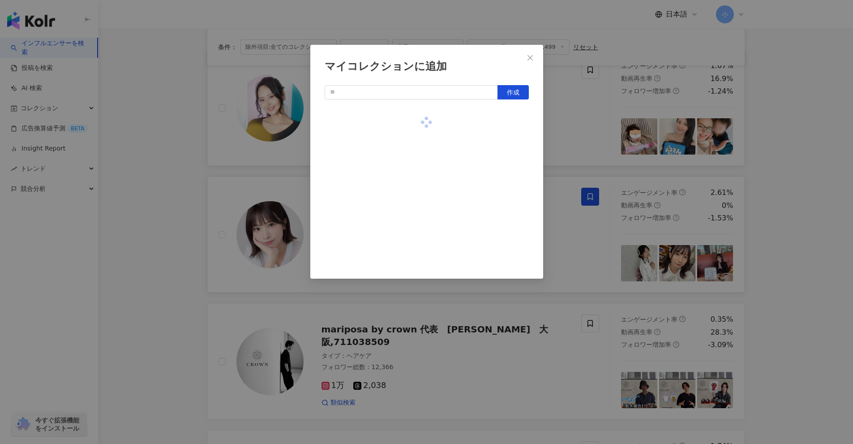
click at [416, 157] on div "マイコレクションに追加 作成" at bounding box center [426, 222] width 853 height 444
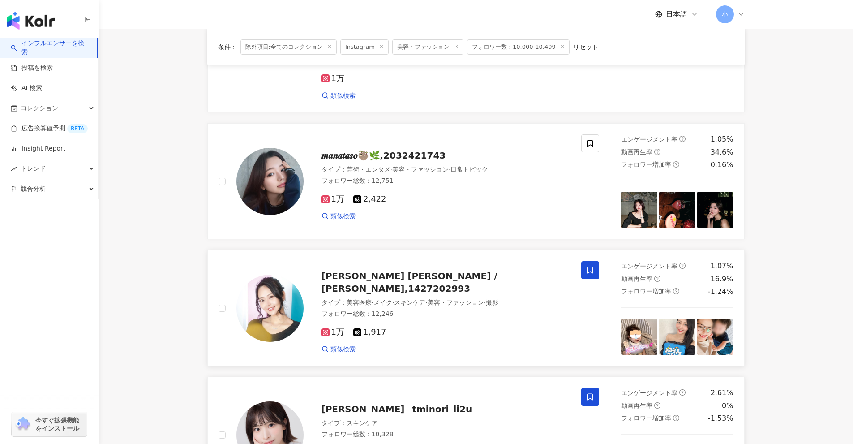
scroll to position [244, 0]
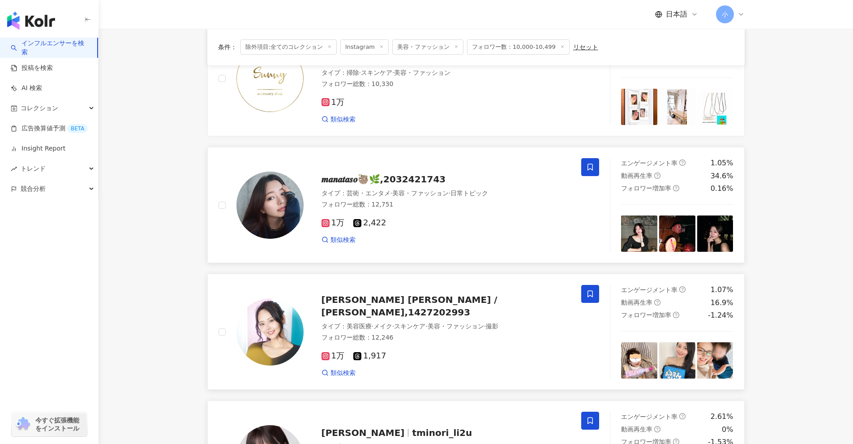
click at [416, 167] on span at bounding box center [590, 167] width 18 height 18
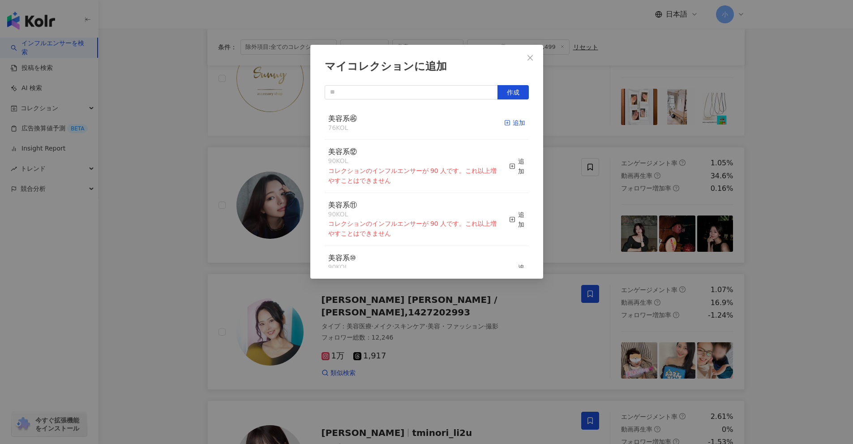
click at [416, 123] on div "追加" at bounding box center [514, 123] width 21 height 10
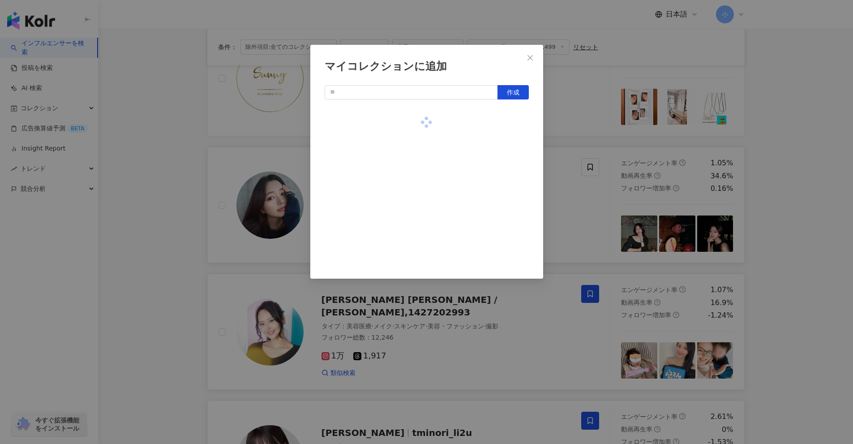
click at [416, 162] on div "マイコレクションに追加 作成" at bounding box center [426, 222] width 853 height 444
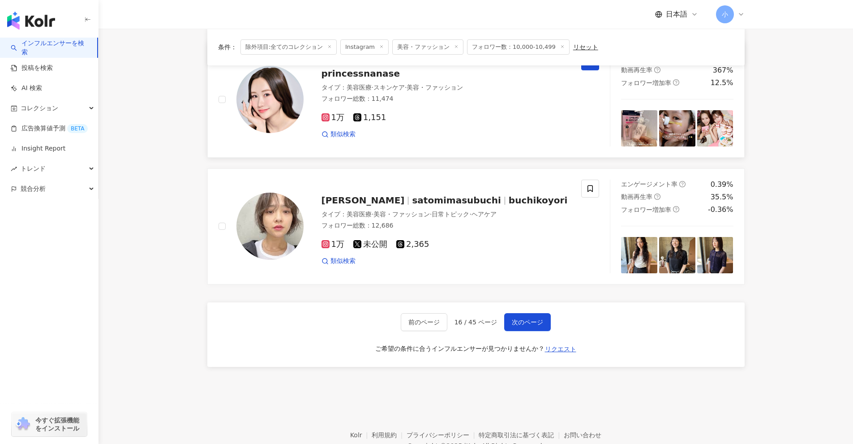
scroll to position [1407, 0]
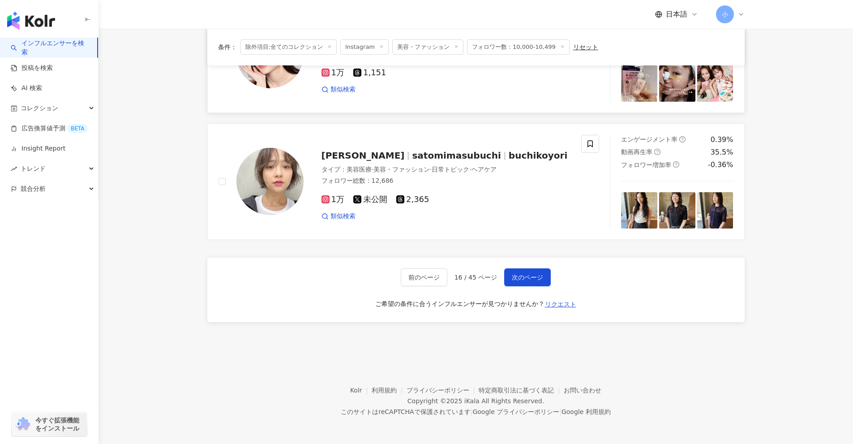
drag, startPoint x: 793, startPoint y: 99, endPoint x: 782, endPoint y: 284, distance: 185.2
click at [416, 275] on span "次のページ" at bounding box center [527, 277] width 31 height 7
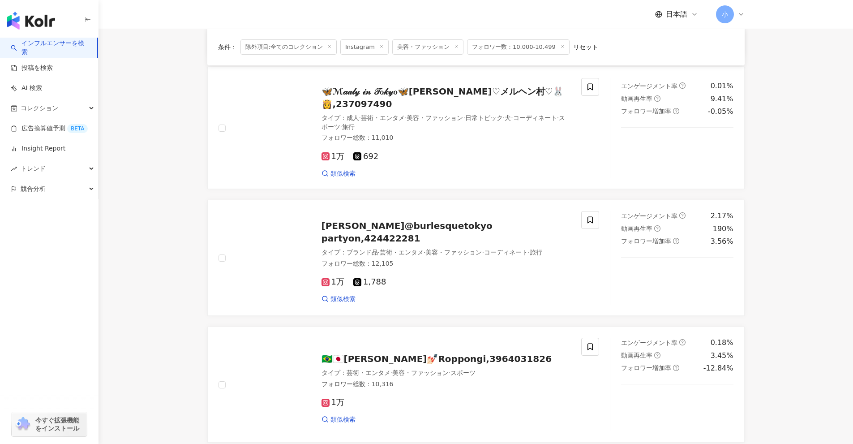
scroll to position [786, 0]
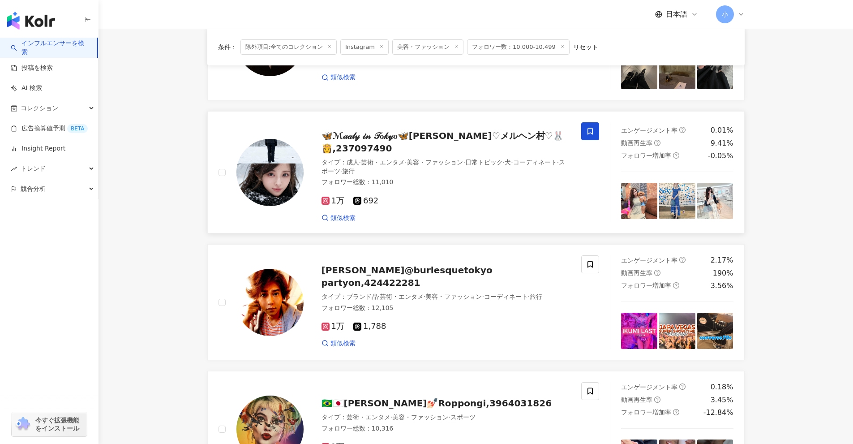
click at [416, 132] on icon at bounding box center [590, 131] width 8 height 8
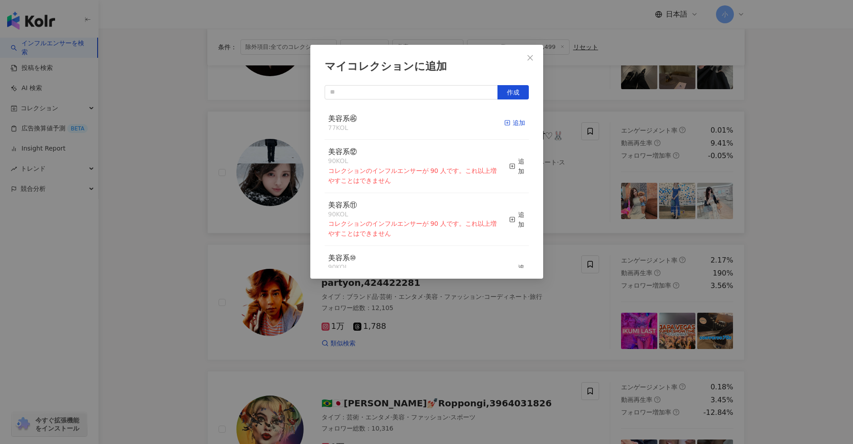
click at [416, 123] on div "追加" at bounding box center [514, 123] width 21 height 10
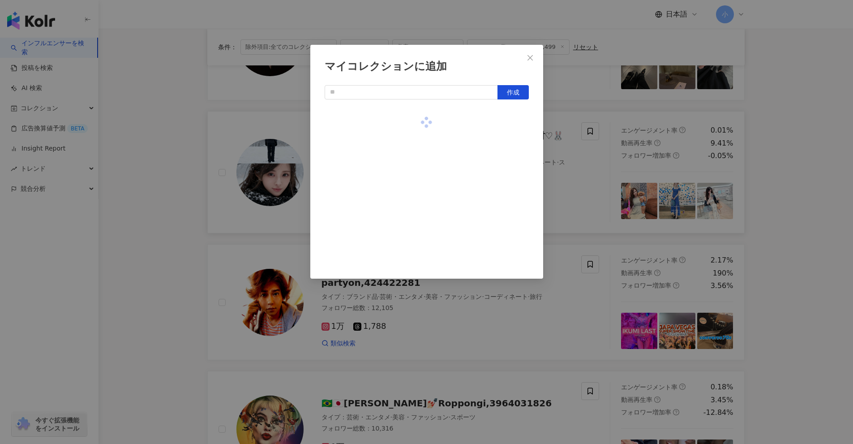
click at [416, 183] on div "マイコレクションに追加 作成" at bounding box center [426, 222] width 853 height 444
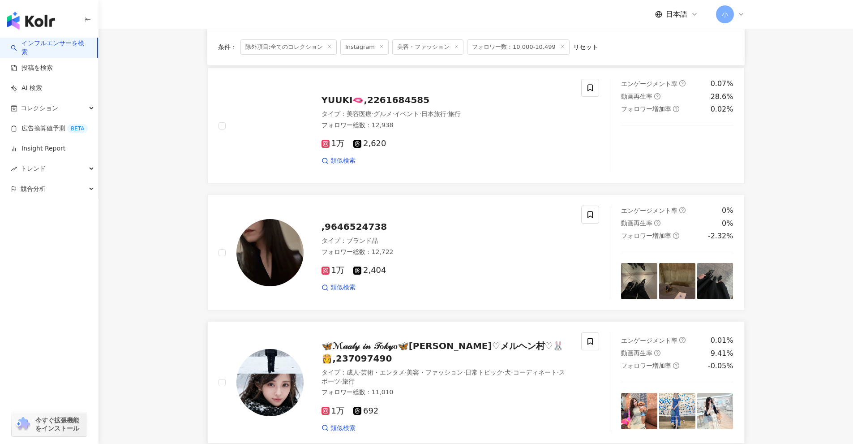
scroll to position [562, 0]
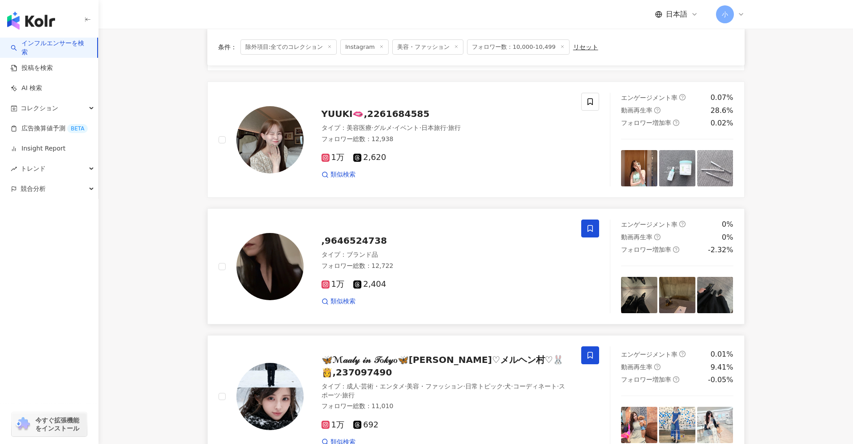
click at [416, 227] on icon at bounding box center [589, 228] width 5 height 7
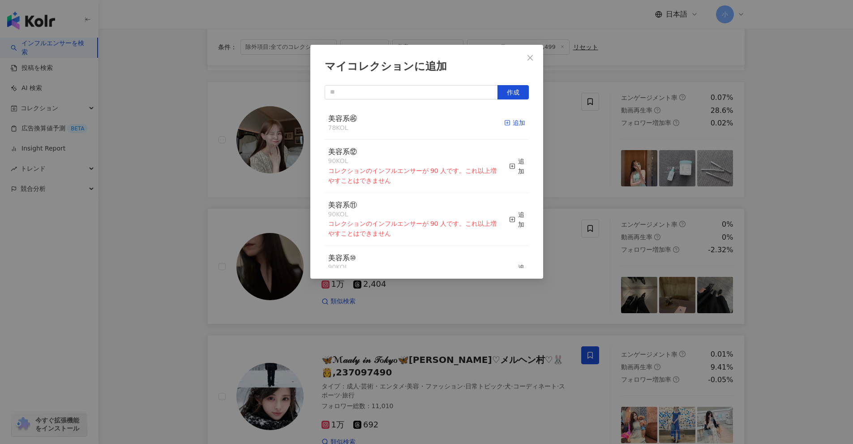
click at [416, 123] on div "追加" at bounding box center [514, 123] width 21 height 10
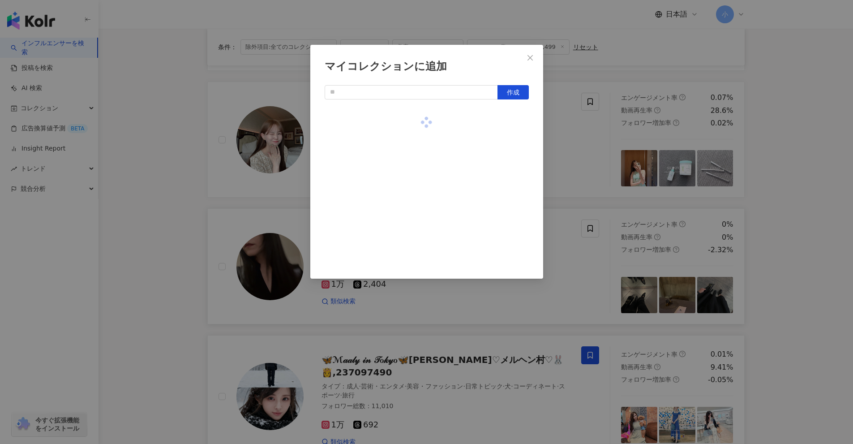
click at [416, 124] on div "マイコレクションに追加 作成" at bounding box center [426, 222] width 853 height 444
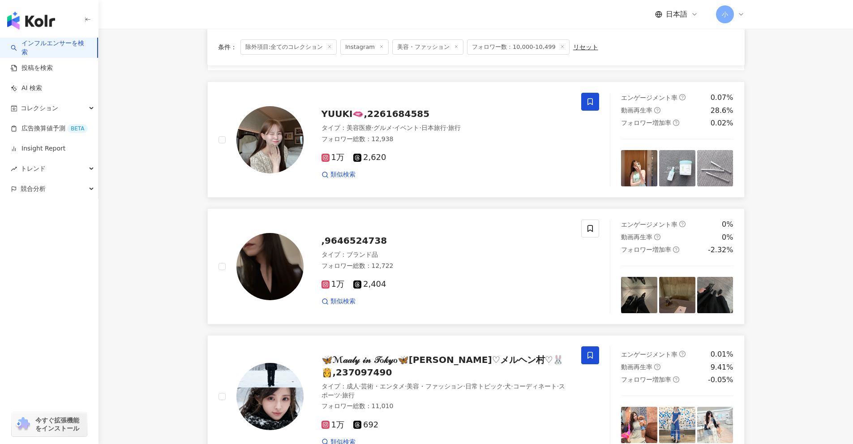
click at [416, 102] on span at bounding box center [590, 102] width 18 height 18
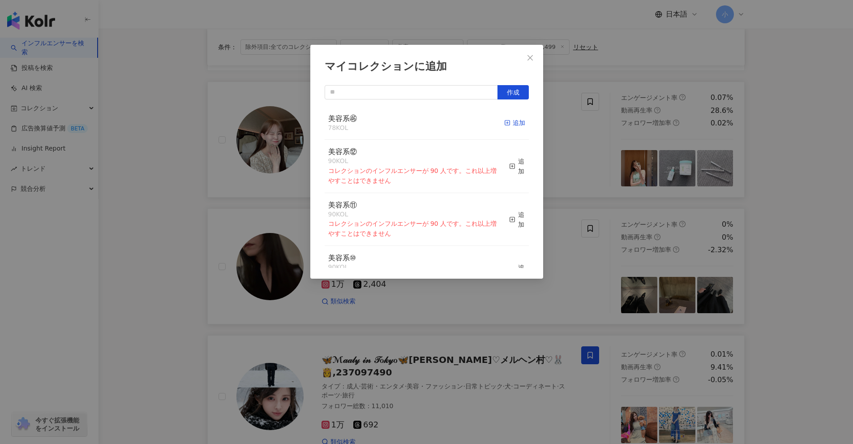
click at [416, 124] on div "追加" at bounding box center [514, 123] width 21 height 10
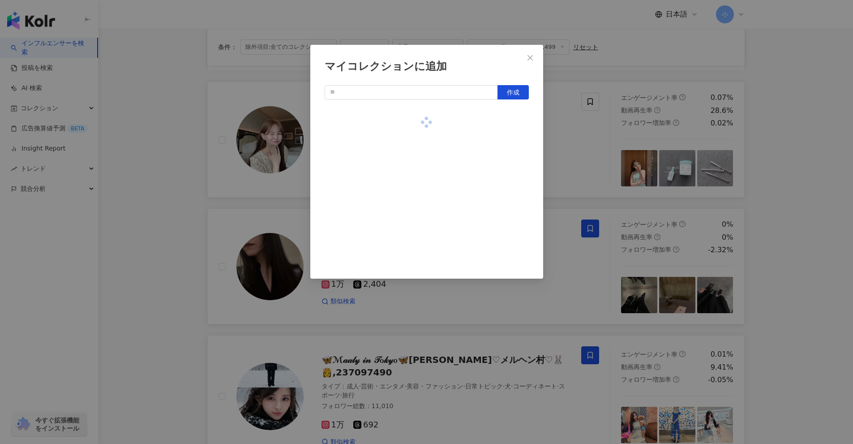
click at [416, 171] on div "マイコレクションに追加 作成" at bounding box center [426, 222] width 853 height 444
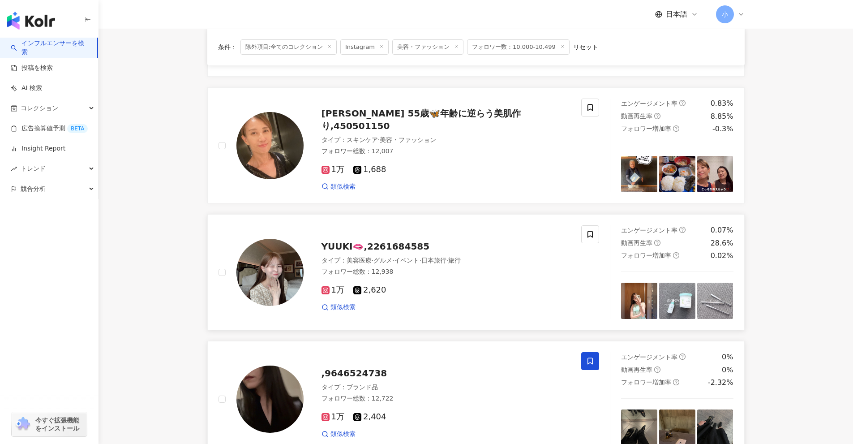
scroll to position [428, 0]
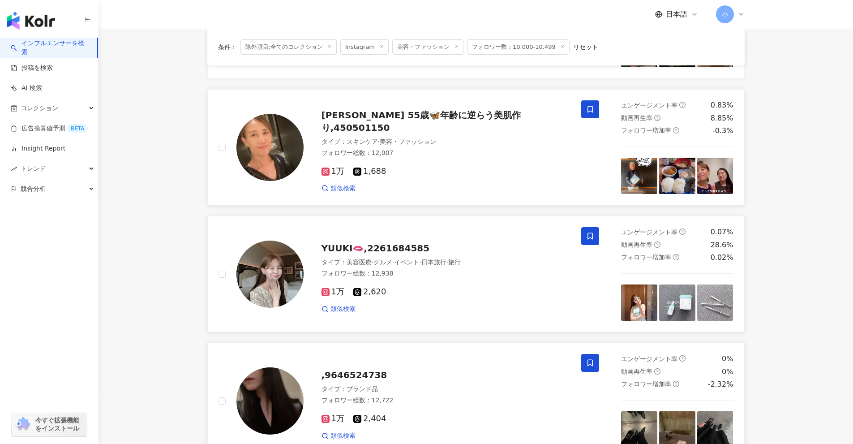
click at [416, 109] on icon at bounding box center [590, 109] width 8 height 8
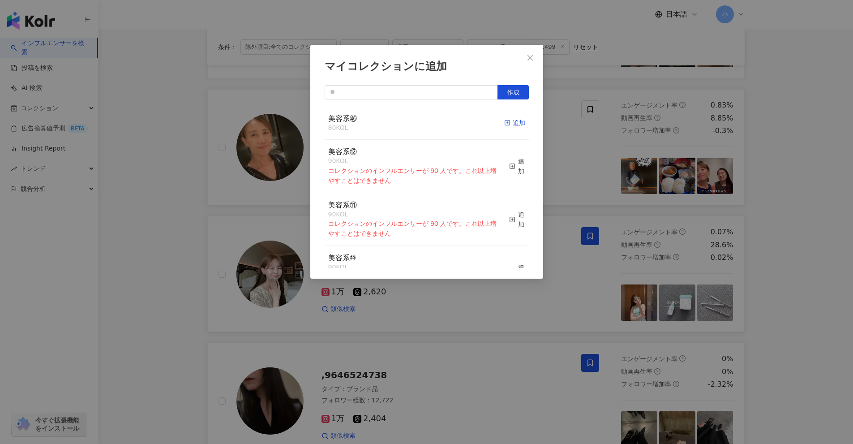
click at [416, 124] on div "追加" at bounding box center [514, 123] width 21 height 10
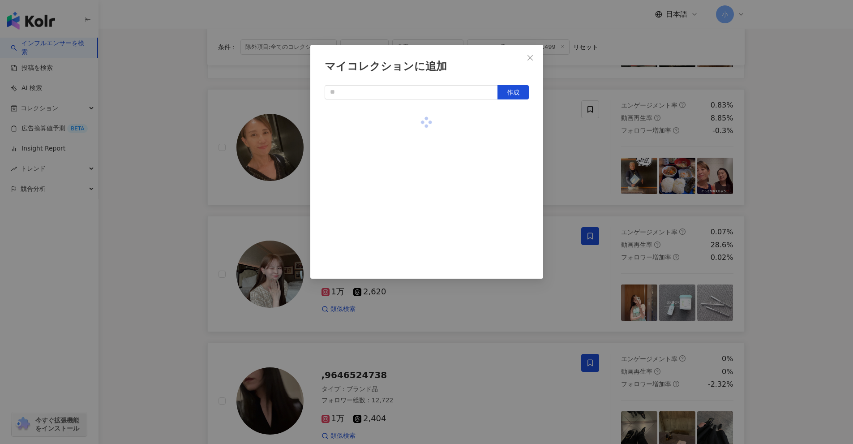
click at [416, 154] on div "マイコレクションに追加 作成" at bounding box center [426, 222] width 853 height 444
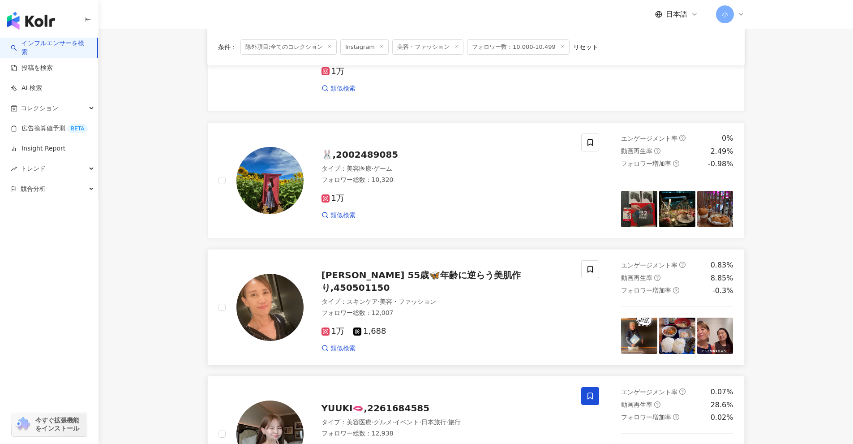
scroll to position [249, 0]
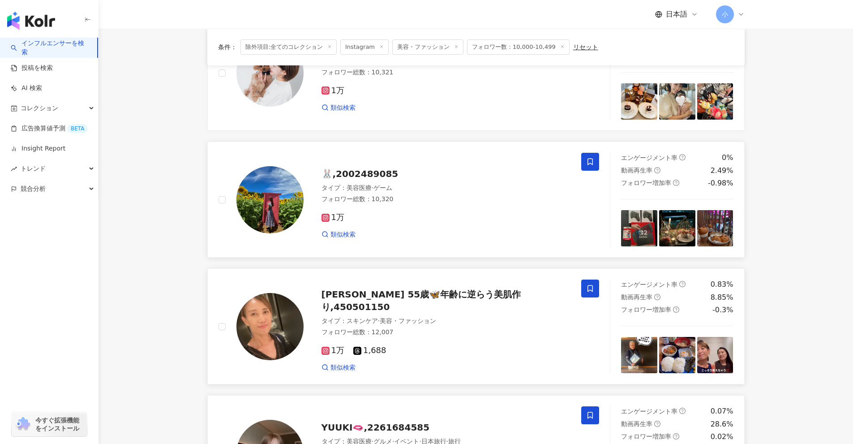
click at [416, 160] on icon at bounding box center [590, 162] width 8 height 8
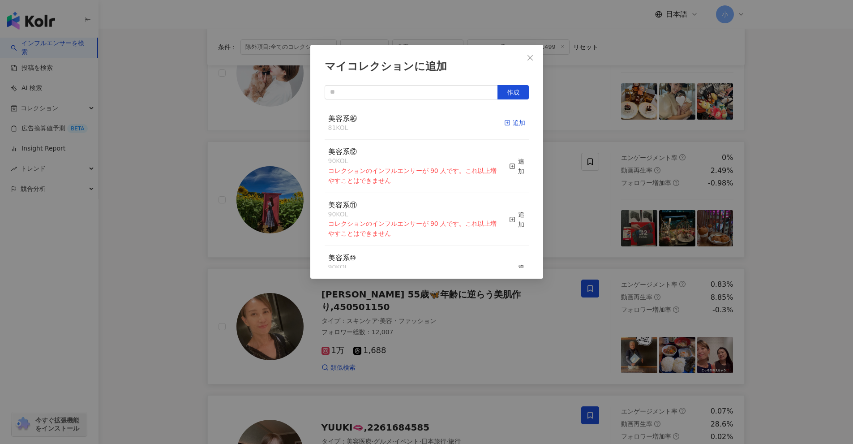
click at [416, 124] on div "追加" at bounding box center [514, 123] width 21 height 10
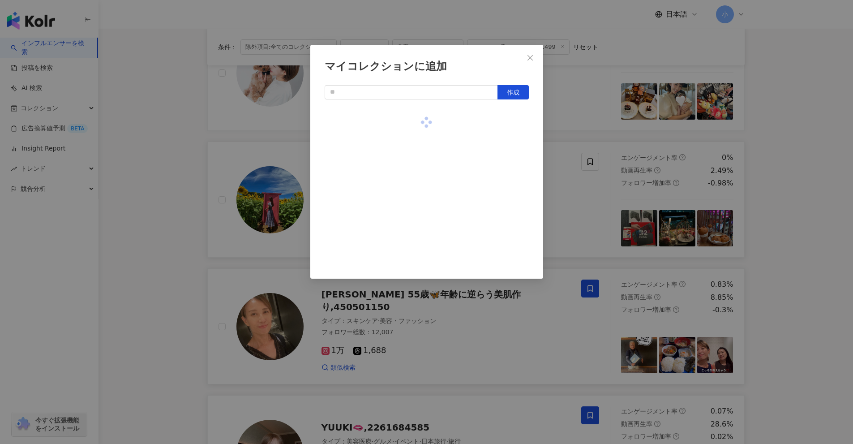
click at [416, 146] on div "マイコレクションに追加 作成" at bounding box center [426, 222] width 853 height 444
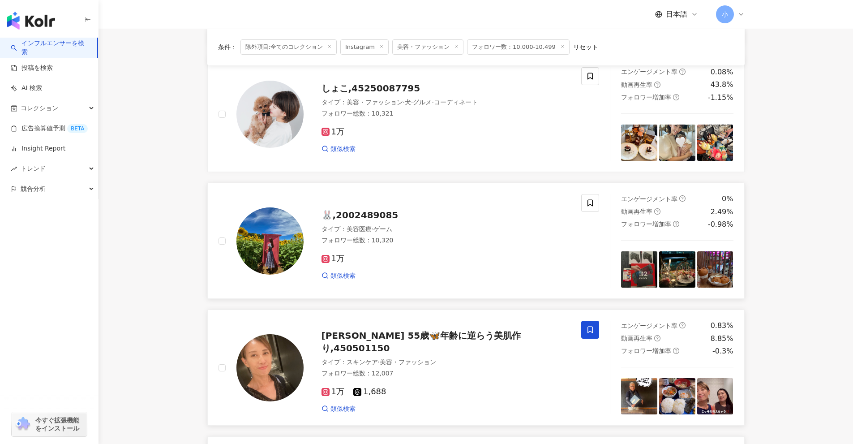
scroll to position [204, 0]
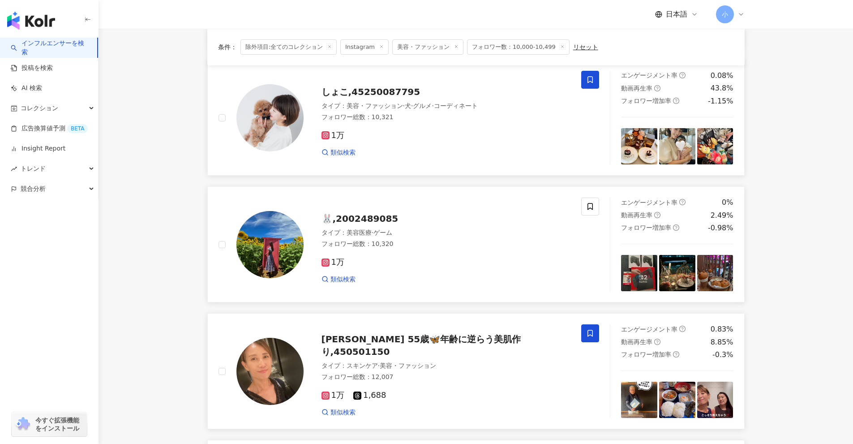
click at [416, 81] on icon at bounding box center [590, 80] width 8 height 8
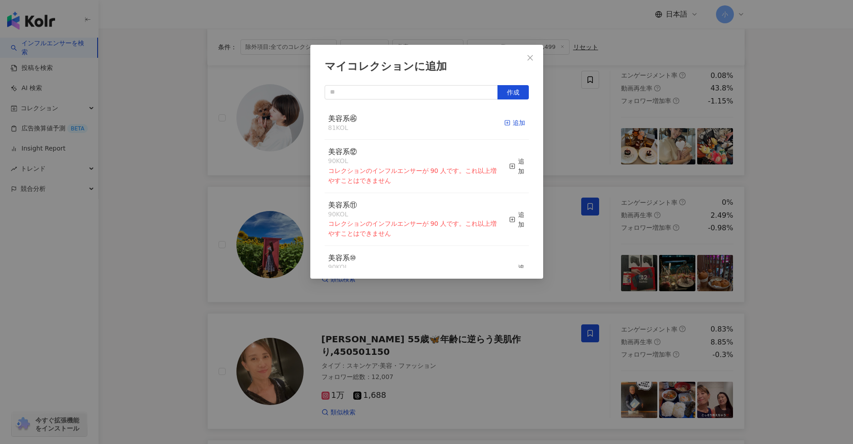
click at [416, 122] on div "追加" at bounding box center [514, 123] width 21 height 10
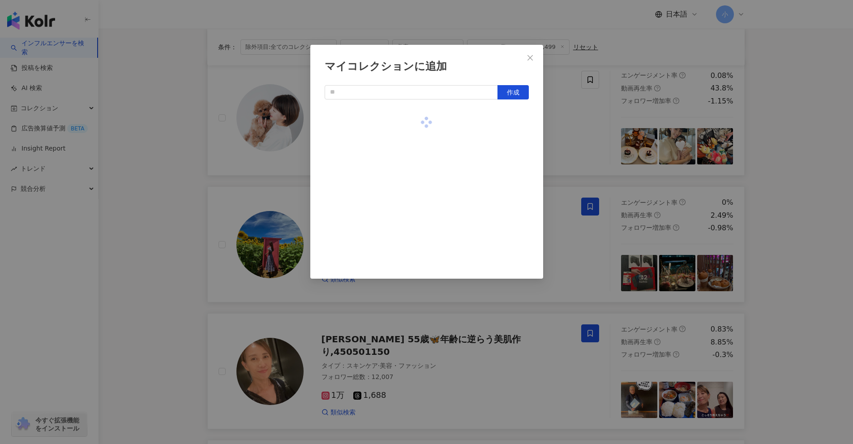
click at [416, 157] on div "マイコレクションに追加 作成" at bounding box center [426, 222] width 853 height 444
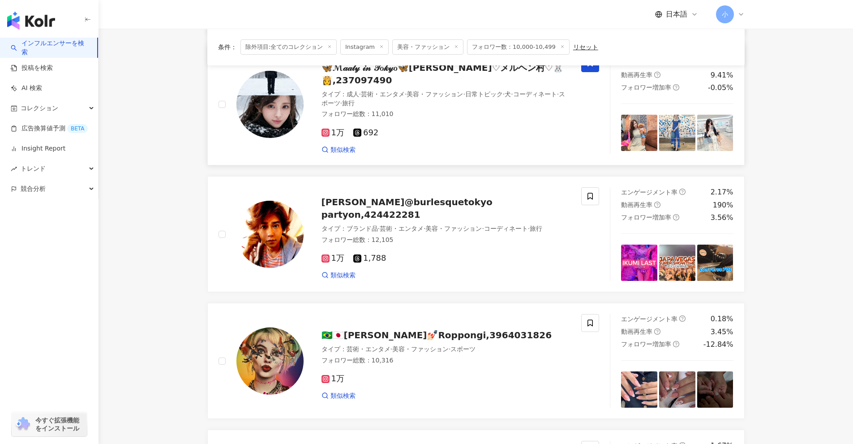
scroll to position [1413, 0]
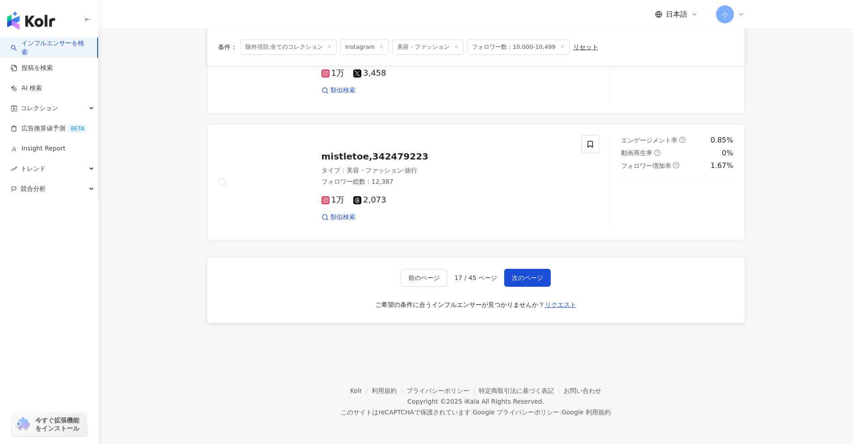
drag, startPoint x: 764, startPoint y: 106, endPoint x: 739, endPoint y: 292, distance: 188.3
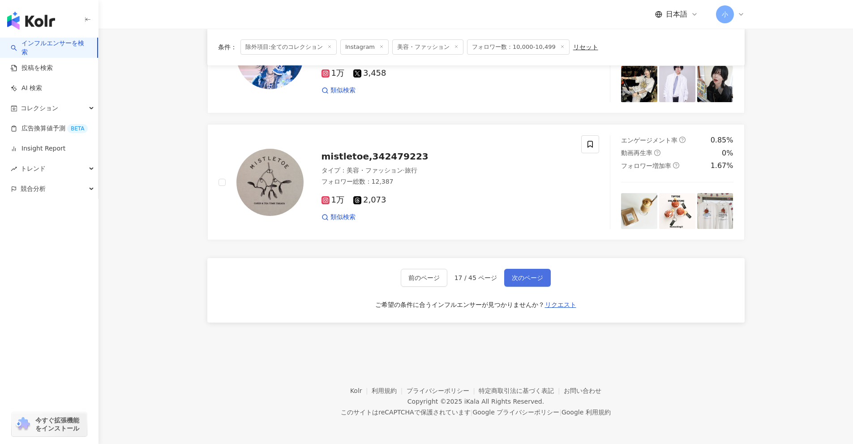
click at [416, 274] on span "次のページ" at bounding box center [527, 277] width 31 height 7
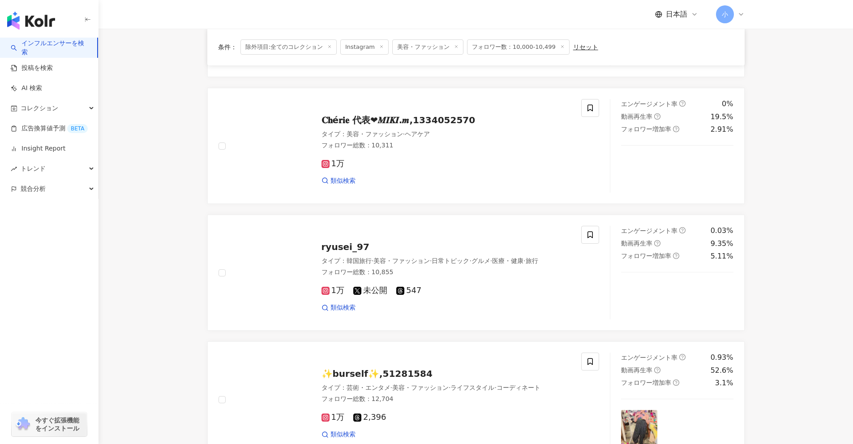
scroll to position [1407, 0]
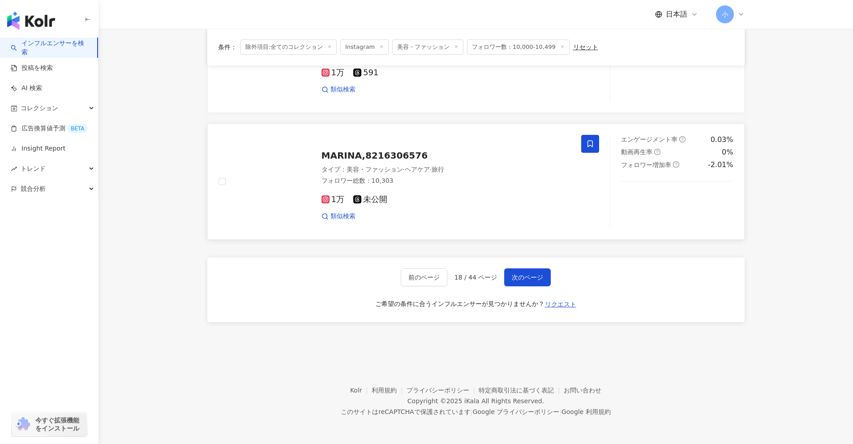
click at [416, 142] on icon at bounding box center [590, 144] width 8 height 8
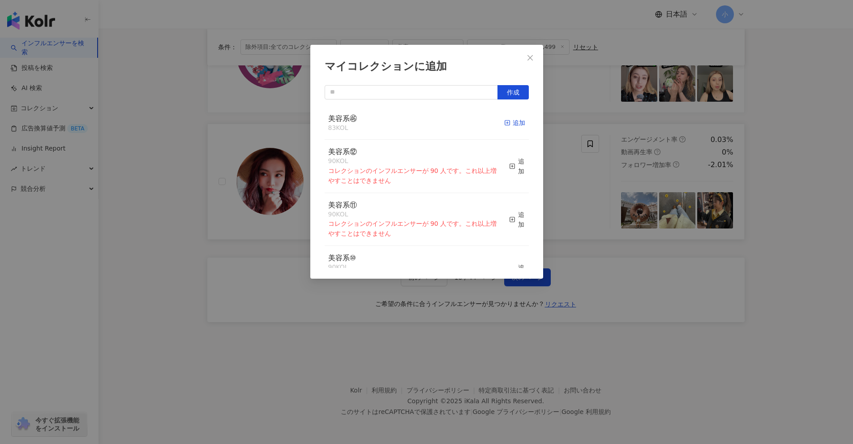
click at [416, 121] on icon "button" at bounding box center [507, 123] width 6 height 6
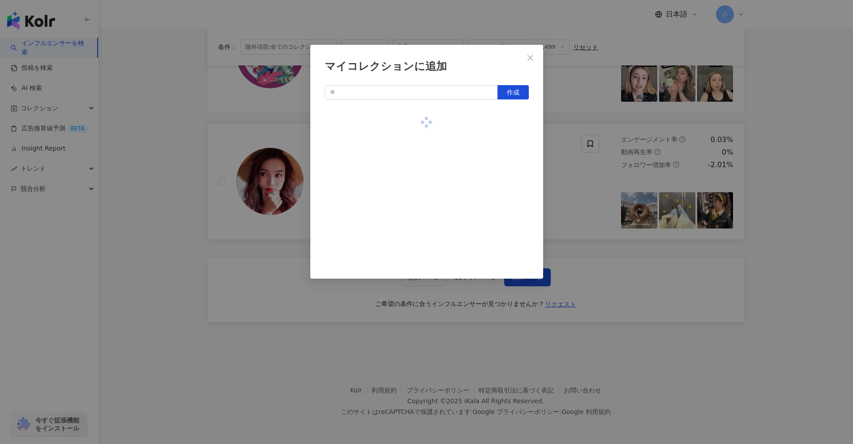
click at [416, 187] on div "マイコレクションに追加 作成" at bounding box center [426, 222] width 853 height 444
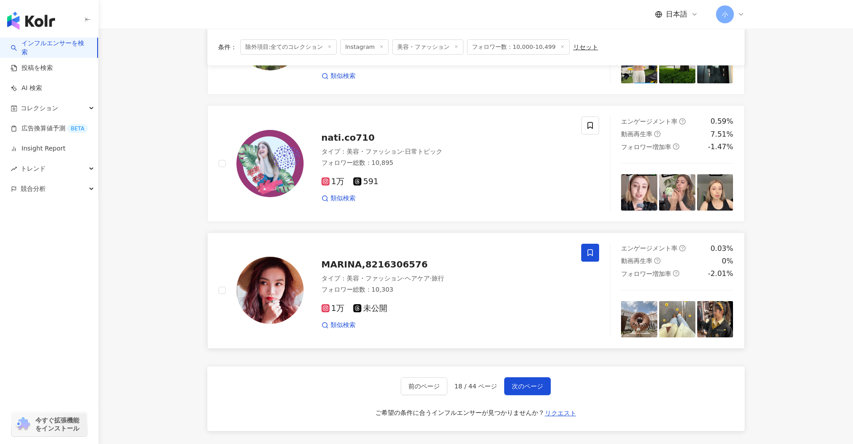
scroll to position [1228, 0]
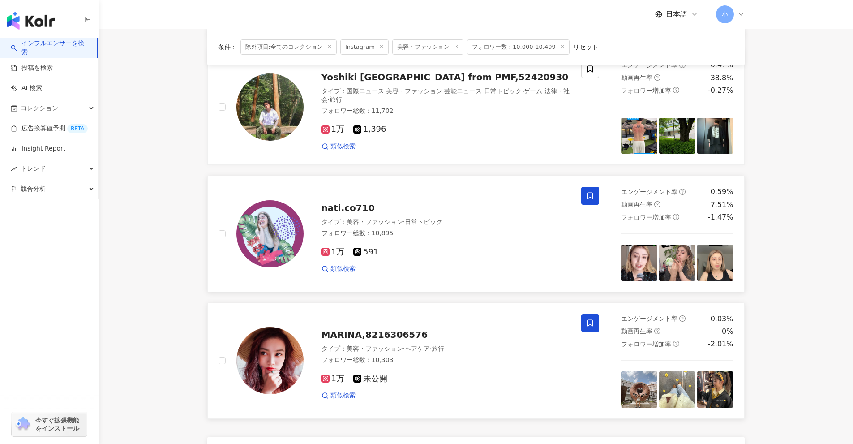
click at [416, 197] on icon at bounding box center [589, 195] width 5 height 7
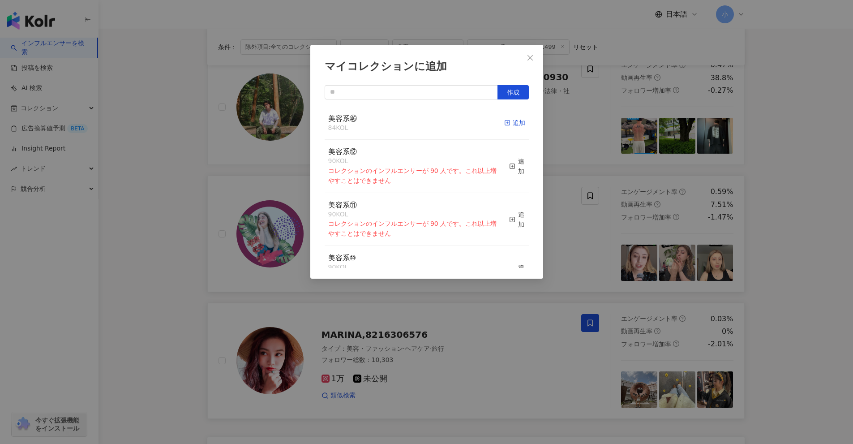
click at [416, 122] on div "追加" at bounding box center [514, 123] width 21 height 10
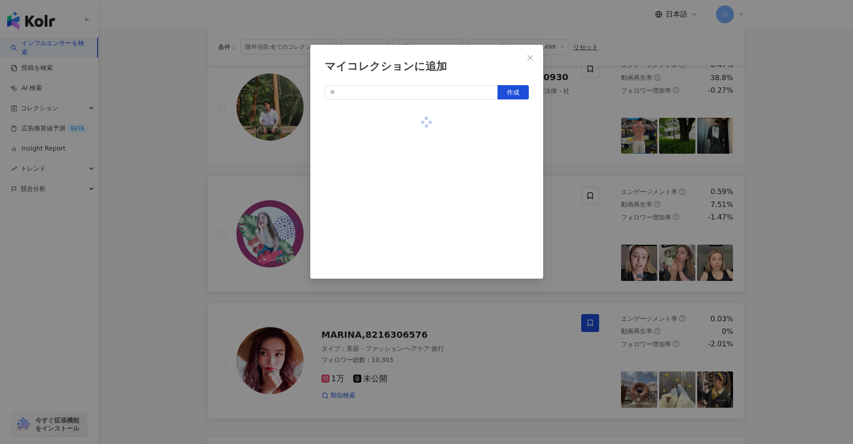
drag, startPoint x: 826, startPoint y: 161, endPoint x: 820, endPoint y: 164, distance: 6.8
click at [416, 162] on div "マイコレクションに追加 作成" at bounding box center [426, 222] width 853 height 444
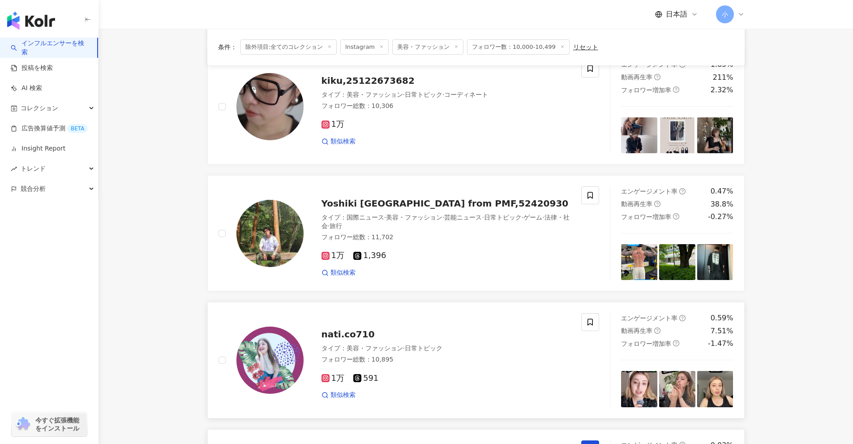
scroll to position [1094, 0]
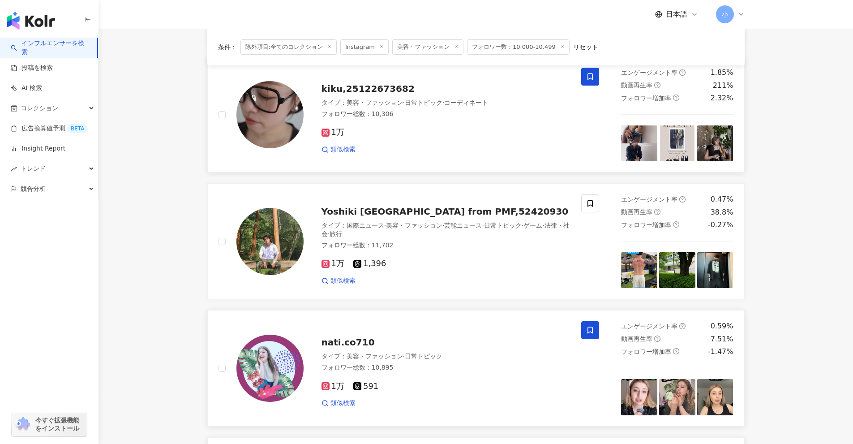
click at [416, 86] on span at bounding box center [590, 77] width 18 height 18
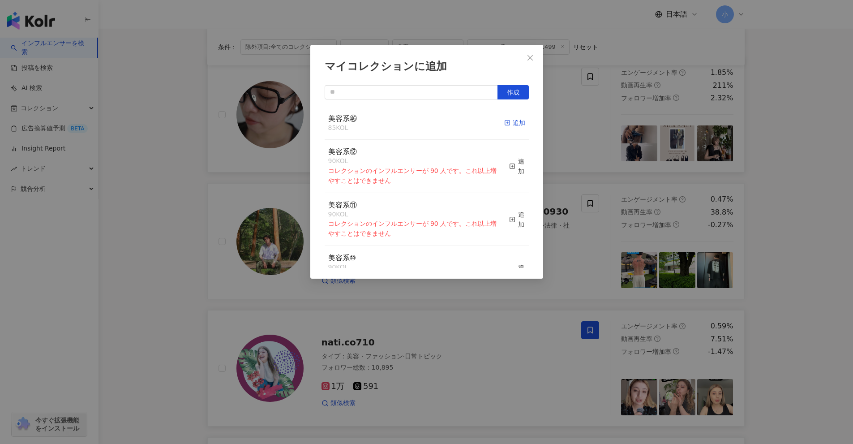
click at [416, 122] on icon "button" at bounding box center [507, 123] width 6 height 6
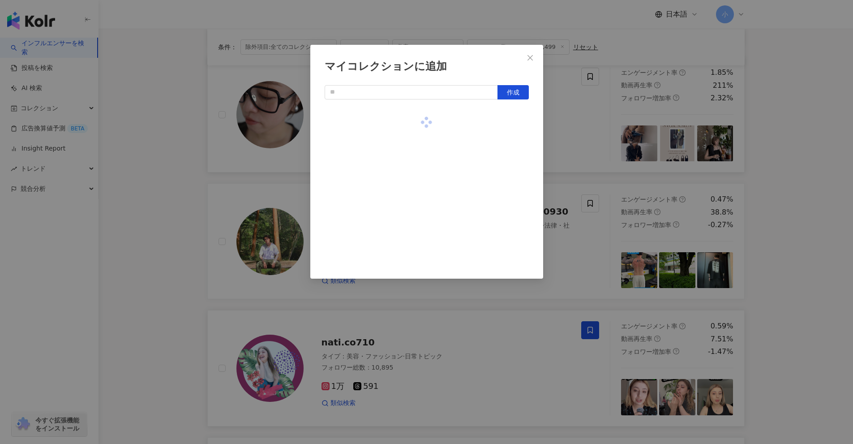
click at [416, 156] on div "マイコレクションに追加 作成" at bounding box center [426, 222] width 853 height 444
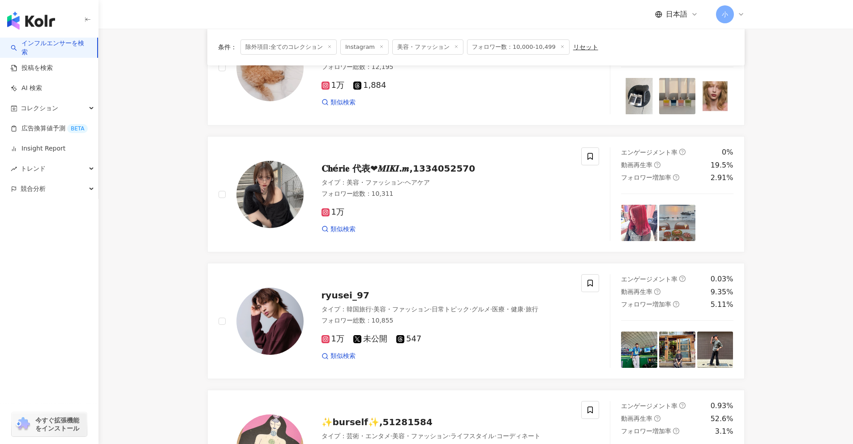
scroll to position [378, 0]
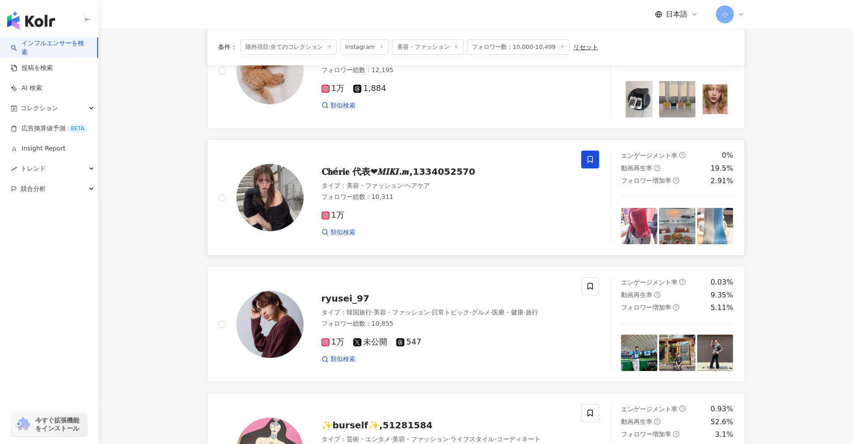
click at [416, 165] on span at bounding box center [590, 159] width 18 height 18
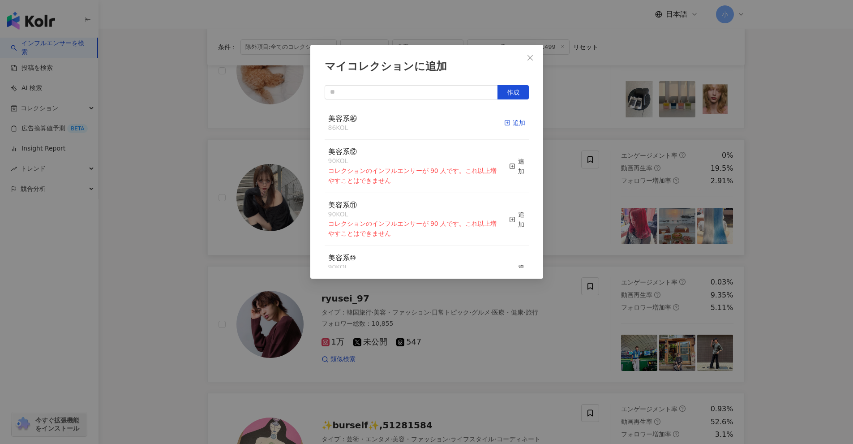
click at [416, 121] on div "追加" at bounding box center [514, 123] width 21 height 10
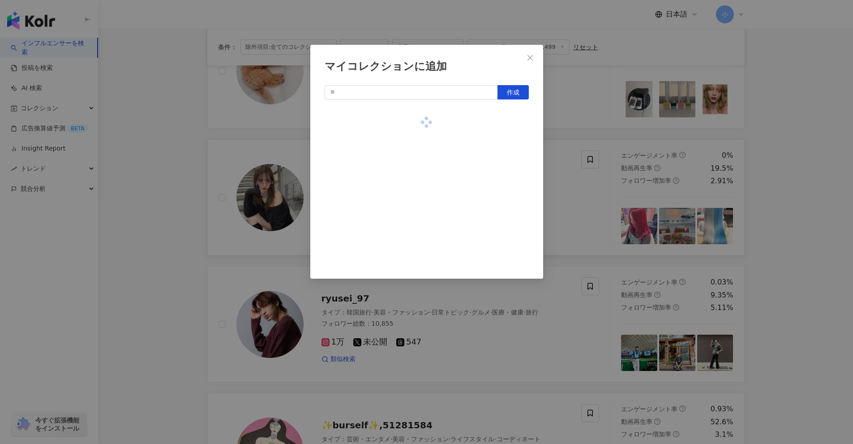
click at [416, 193] on div "マイコレクションに追加 作成" at bounding box center [426, 222] width 853 height 444
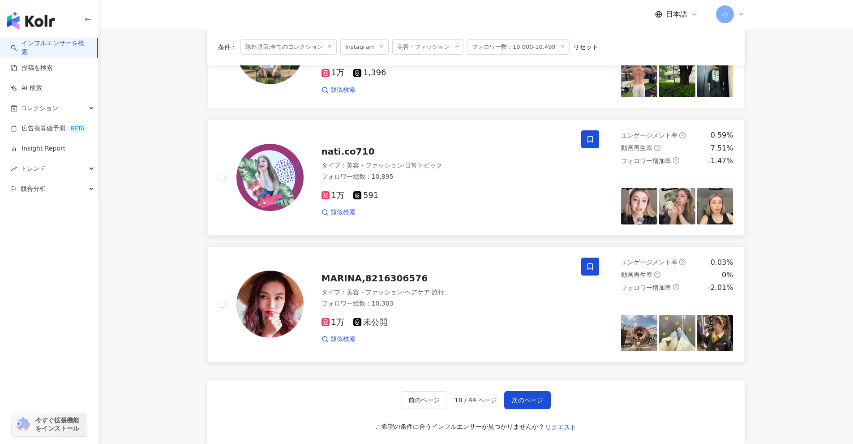
scroll to position [1407, 0]
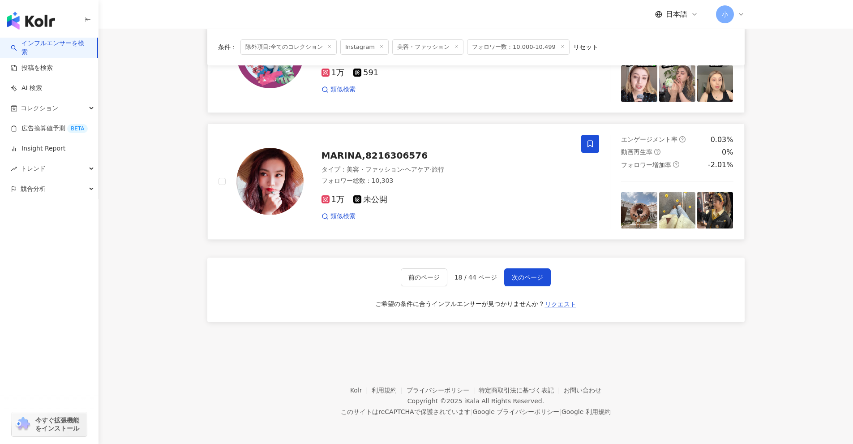
drag, startPoint x: 797, startPoint y: 128, endPoint x: 787, endPoint y: 293, distance: 165.5
click at [416, 277] on span "次のページ" at bounding box center [527, 277] width 31 height 7
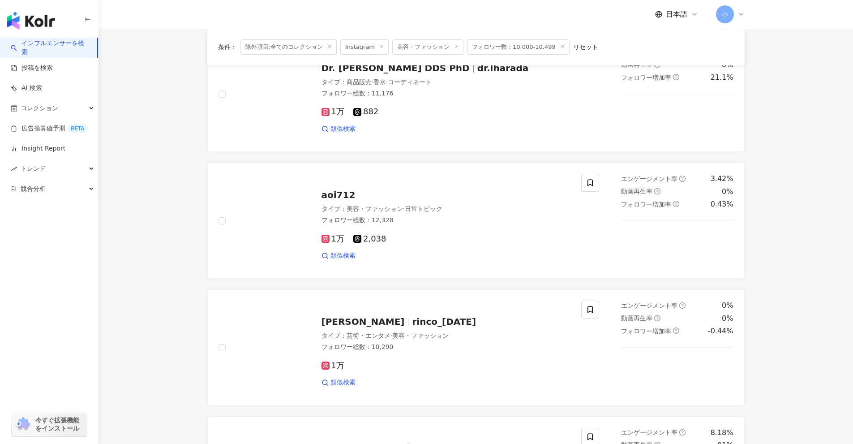
scroll to position [1094, 0]
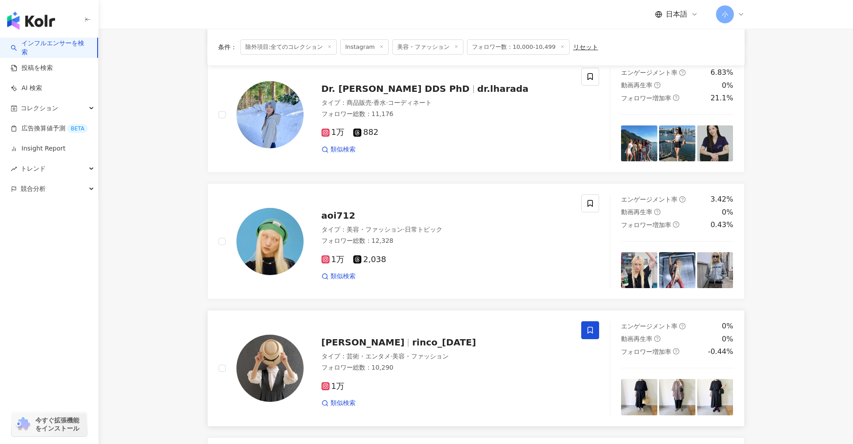
click at [416, 331] on icon at bounding box center [590, 330] width 8 height 8
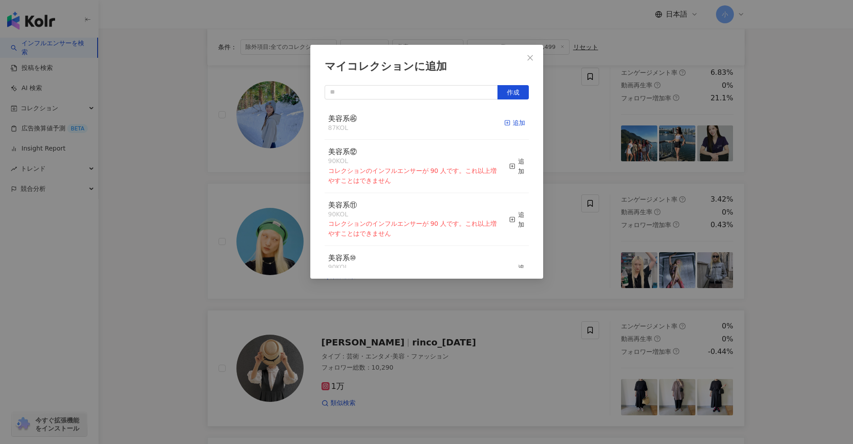
click at [416, 125] on div "追加" at bounding box center [514, 123] width 21 height 10
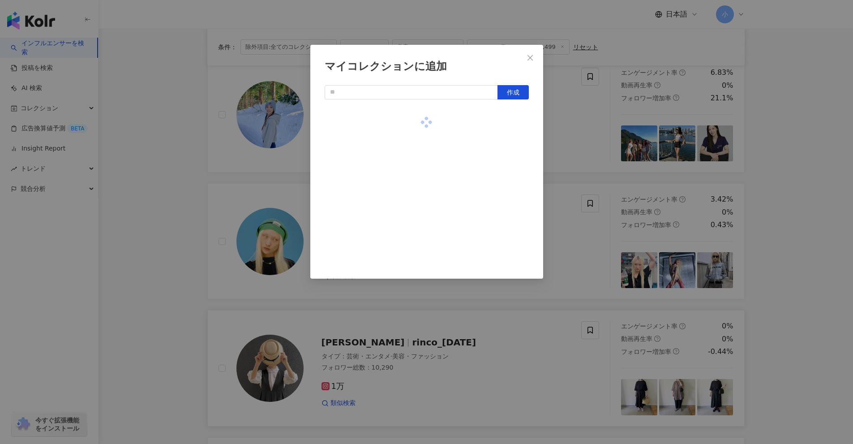
click at [416, 161] on div "マイコレクションに追加 作成" at bounding box center [426, 222] width 853 height 444
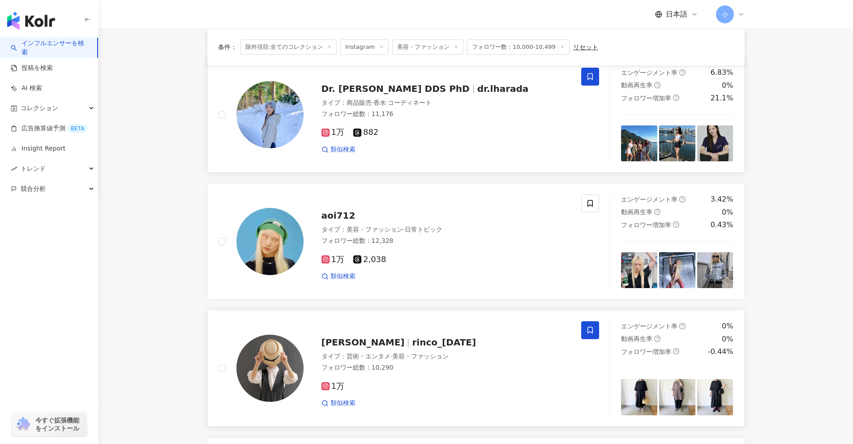
click at [416, 78] on icon at bounding box center [590, 77] width 8 height 8
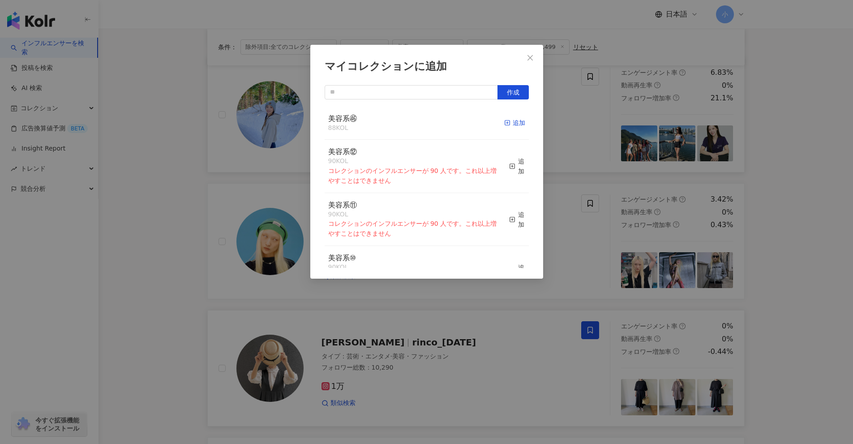
click at [416, 122] on icon "button" at bounding box center [507, 123] width 6 height 6
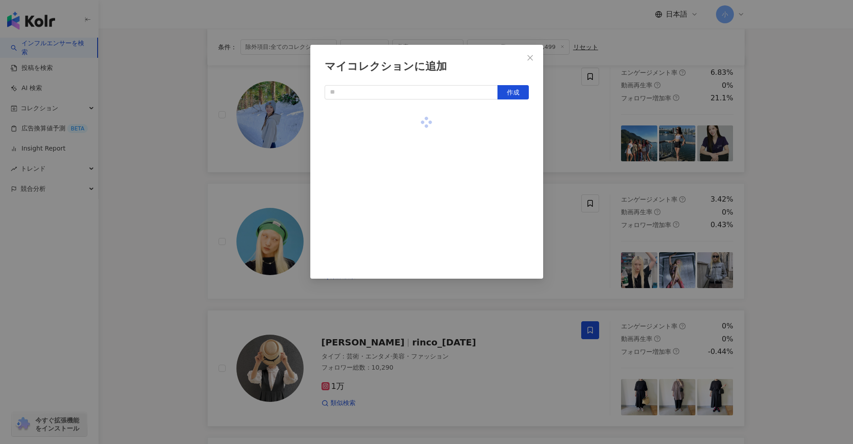
click at [416, 163] on div "マイコレクションに追加 作成" at bounding box center [426, 222] width 853 height 444
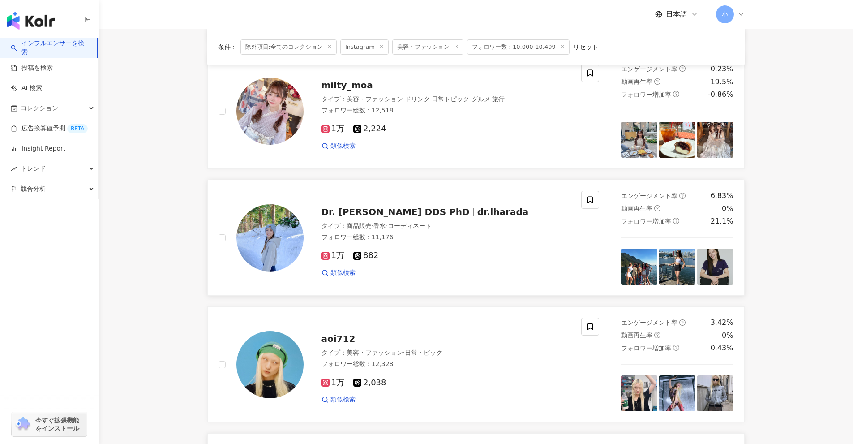
scroll to position [960, 0]
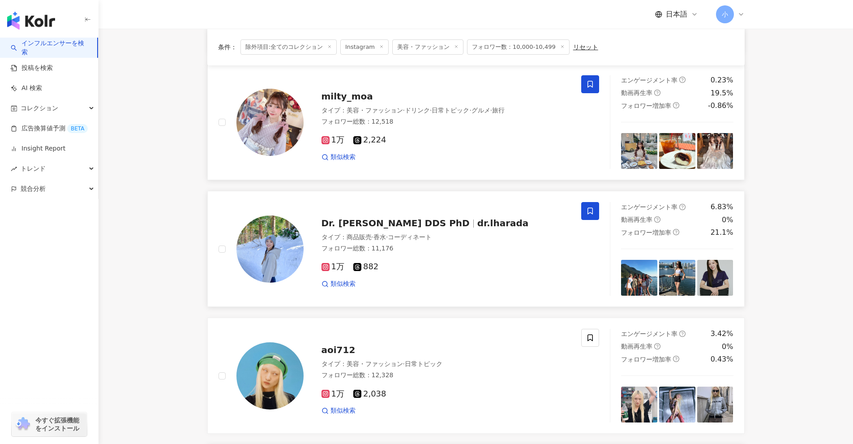
click at [416, 86] on icon at bounding box center [590, 84] width 8 height 8
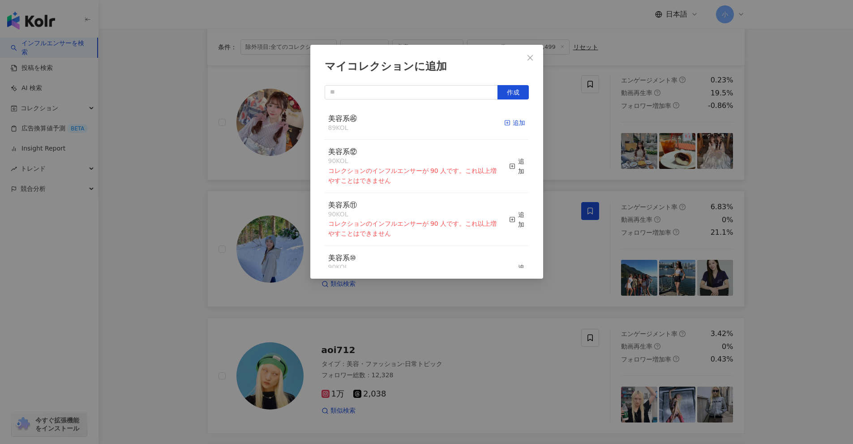
click at [416, 124] on div "追加" at bounding box center [514, 123] width 21 height 10
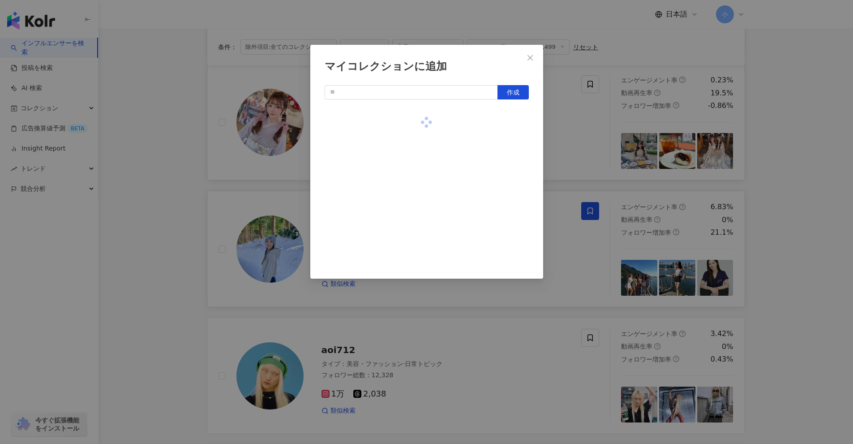
click at [416, 161] on div "マイコレクションに追加 作成" at bounding box center [426, 222] width 853 height 444
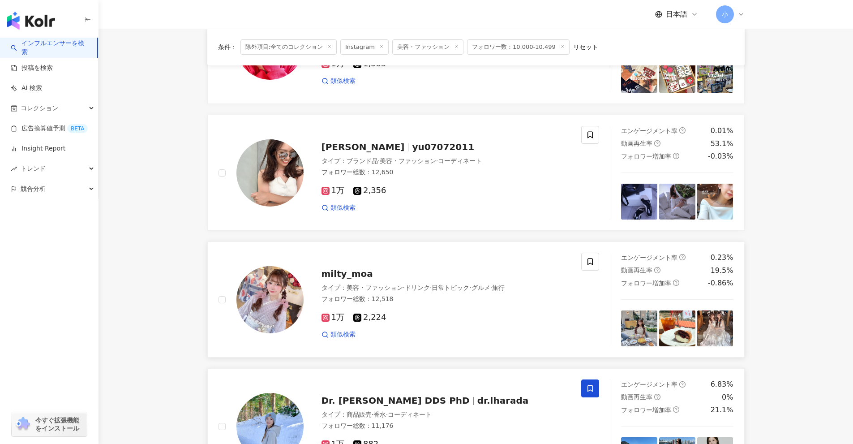
scroll to position [781, 0]
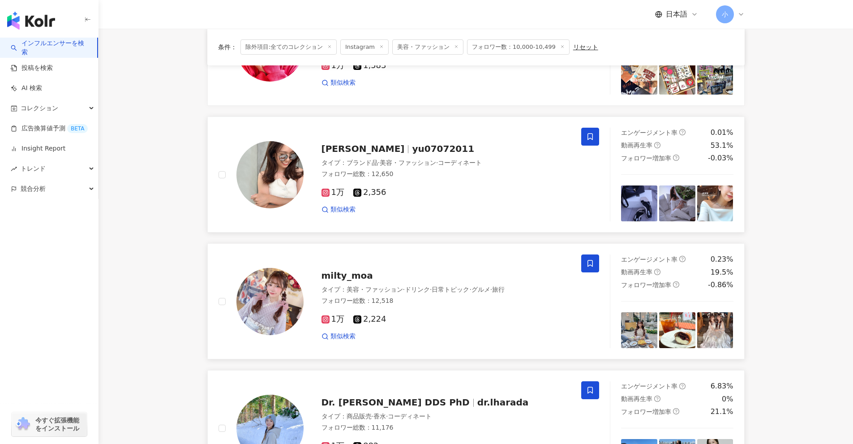
click at [416, 138] on span at bounding box center [590, 137] width 18 height 18
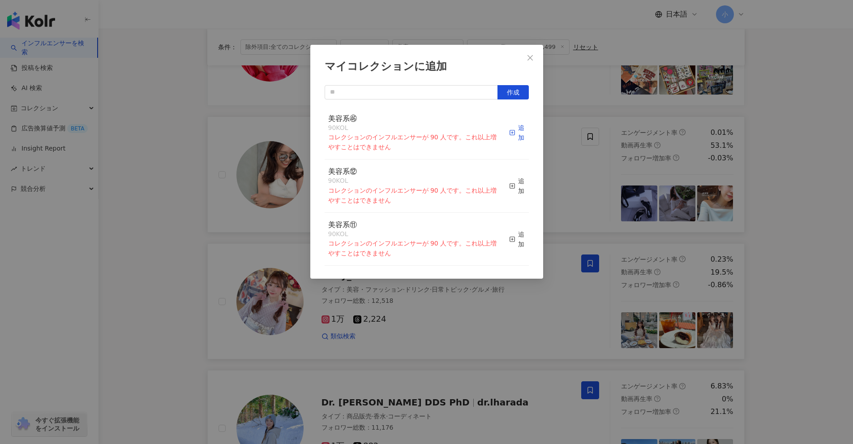
click at [416, 121] on button "追加" at bounding box center [517, 133] width 16 height 38
click at [416, 95] on input "text" at bounding box center [411, 92] width 173 height 14
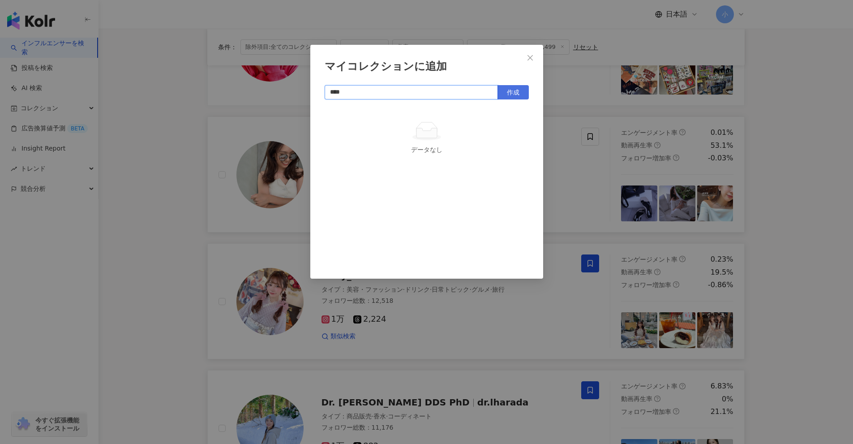
click at [416, 90] on span "作成" at bounding box center [513, 92] width 13 height 7
type input "****"
click at [416, 218] on div "マイコレクションに追加 **** 作成 美容系㊼ 1 KOL 追加済み" at bounding box center [426, 222] width 853 height 444
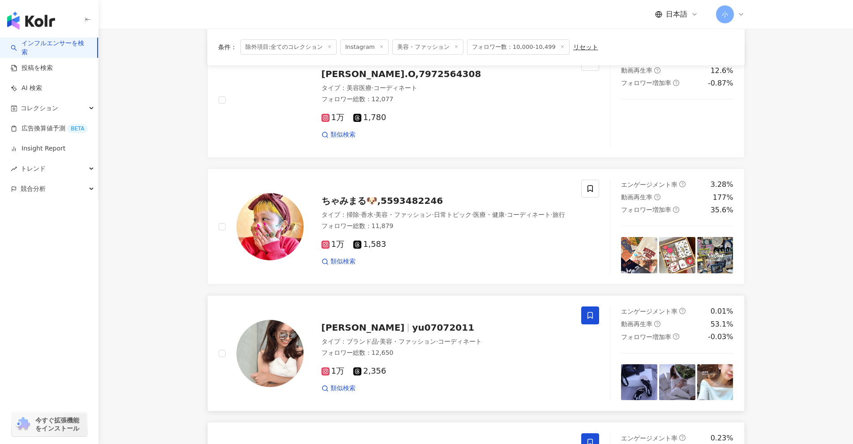
scroll to position [602, 0]
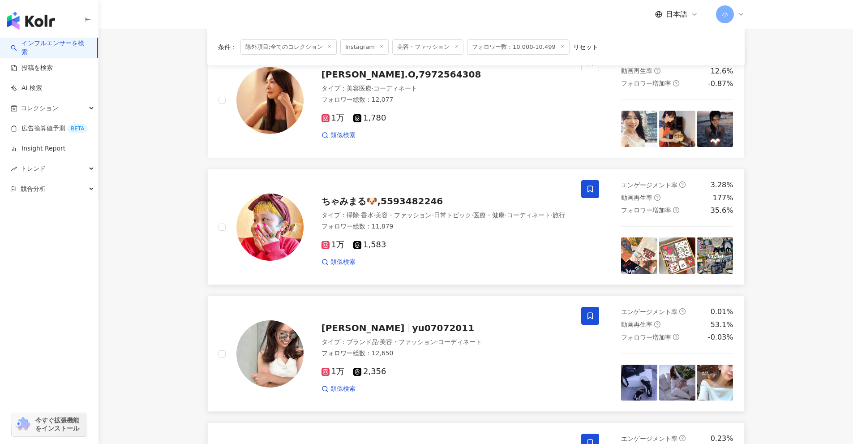
click at [416, 188] on icon at bounding box center [589, 189] width 5 height 7
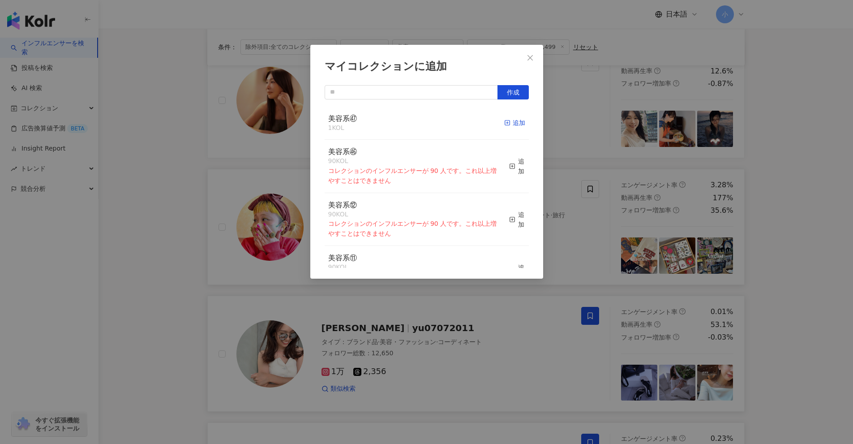
click at [416, 123] on div "追加" at bounding box center [514, 123] width 21 height 10
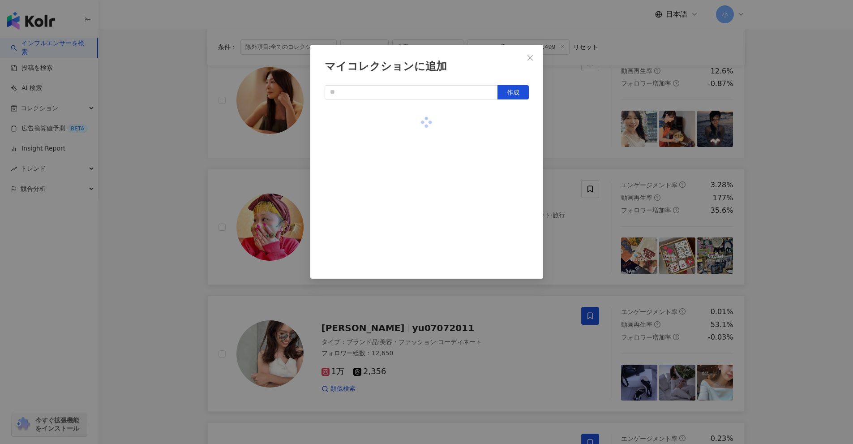
click at [416, 177] on div "マイコレクションに追加 作成" at bounding box center [426, 222] width 853 height 444
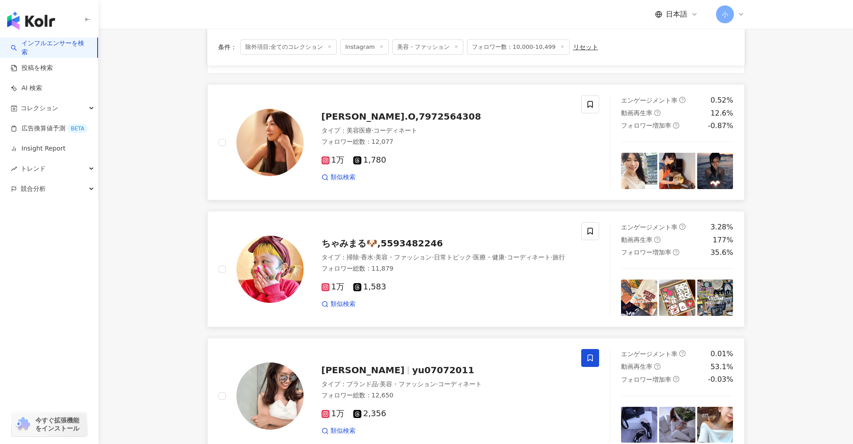
scroll to position [557, 0]
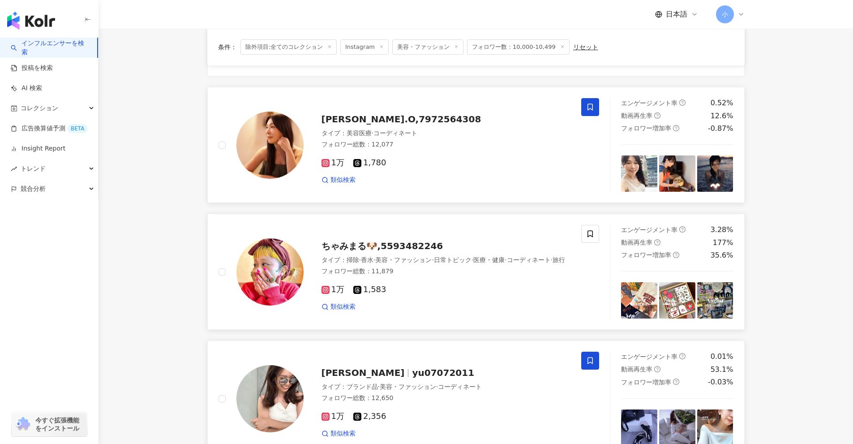
click at [416, 108] on icon at bounding box center [590, 107] width 8 height 8
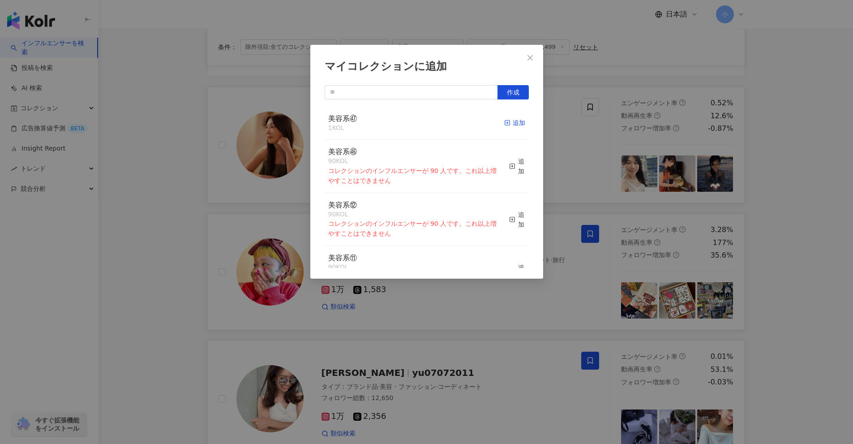
click at [416, 124] on div "追加" at bounding box center [514, 123] width 21 height 10
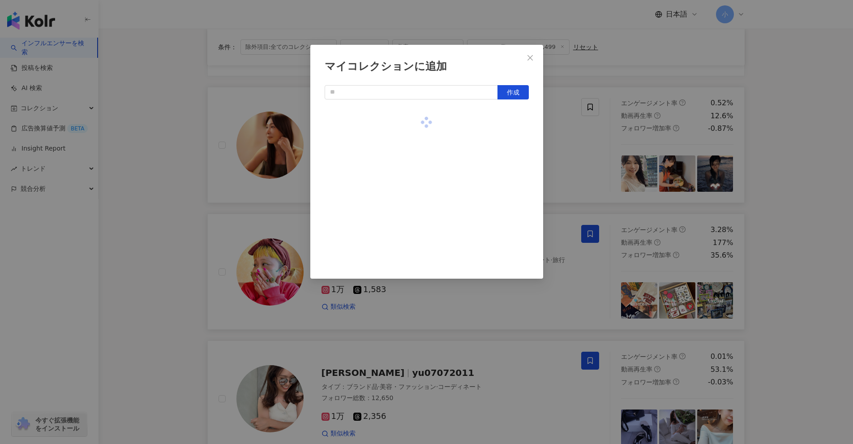
click at [416, 193] on div "マイコレクションに追加 作成" at bounding box center [426, 222] width 853 height 444
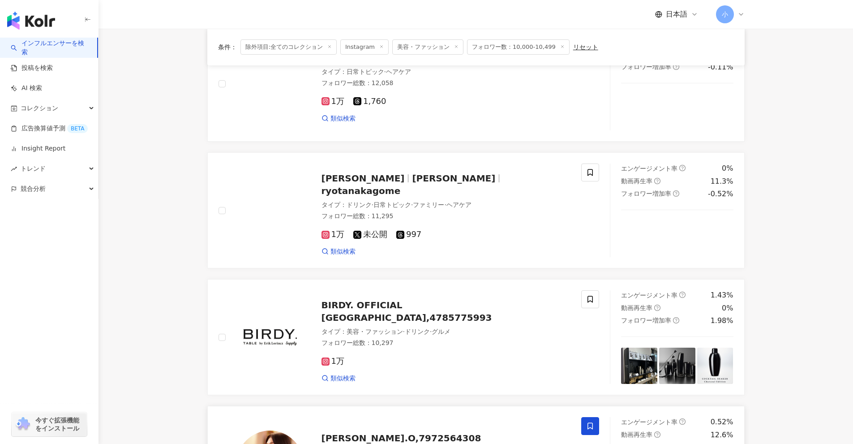
scroll to position [199, 0]
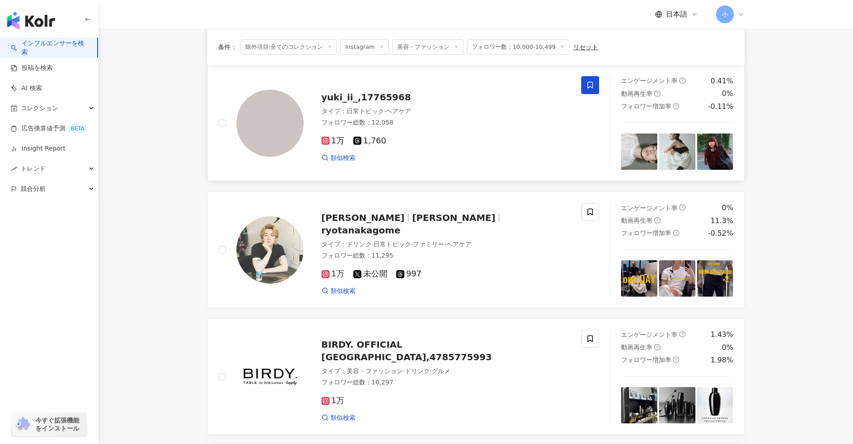
click at [416, 87] on icon at bounding box center [589, 85] width 5 height 7
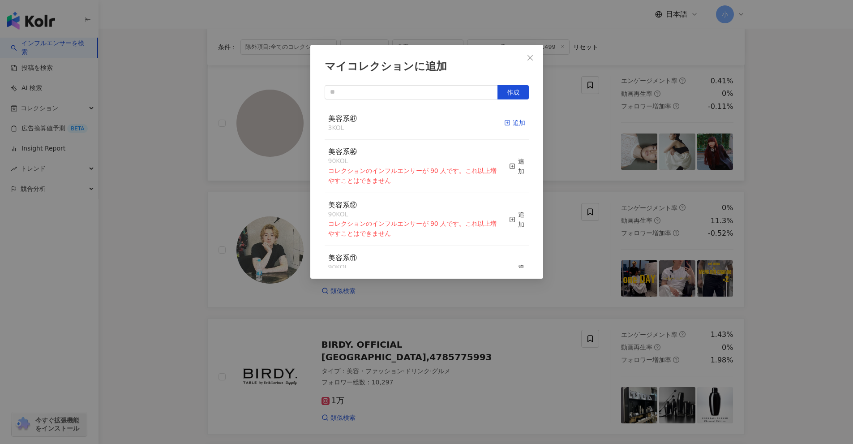
click at [416, 125] on div "追加" at bounding box center [514, 123] width 21 height 10
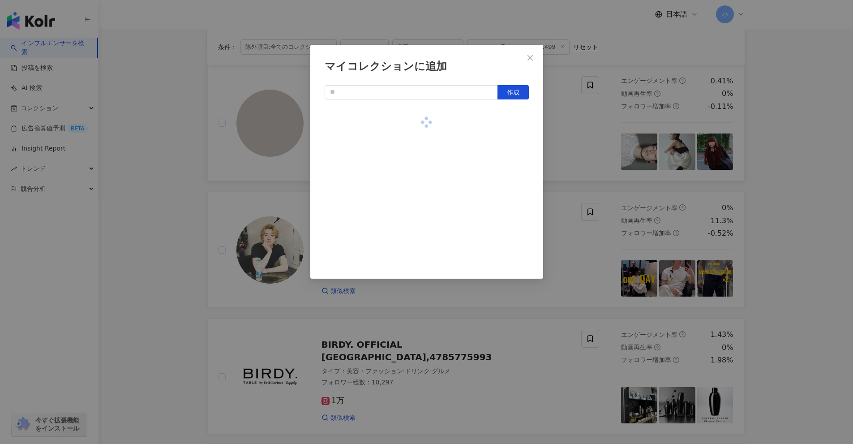
click at [416, 200] on div "マイコレクションに追加 作成" at bounding box center [426, 222] width 853 height 444
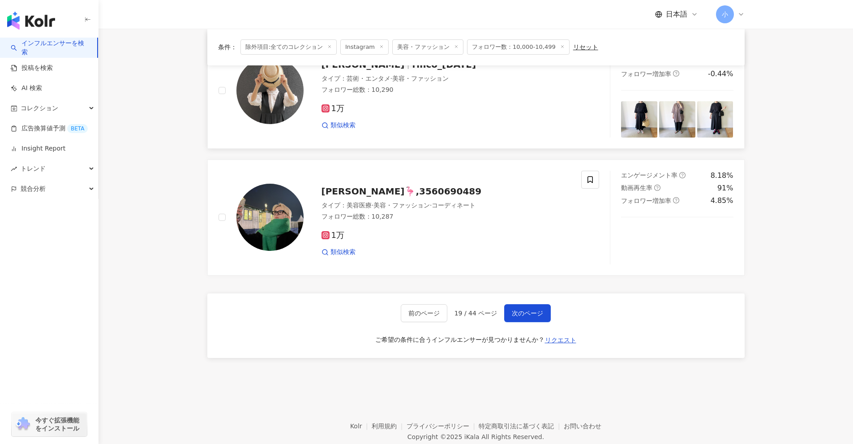
scroll to position [1407, 0]
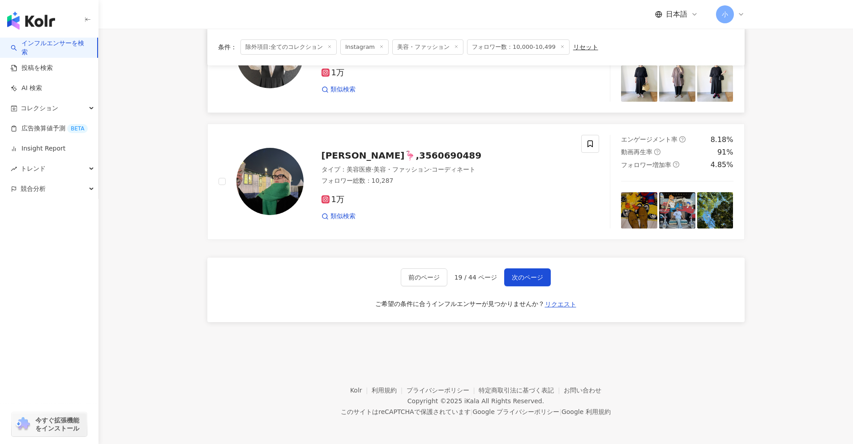
drag, startPoint x: 794, startPoint y: 142, endPoint x: 794, endPoint y: 337, distance: 195.2
click at [416, 279] on span "次のページ" at bounding box center [527, 277] width 31 height 7
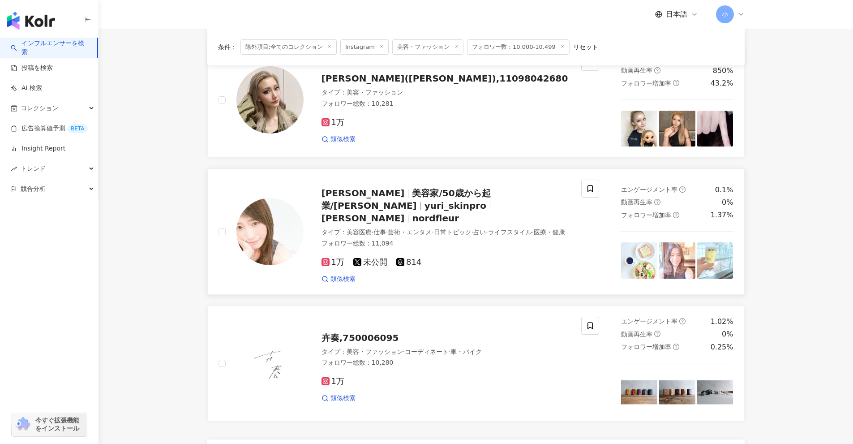
scroll to position [1234, 0]
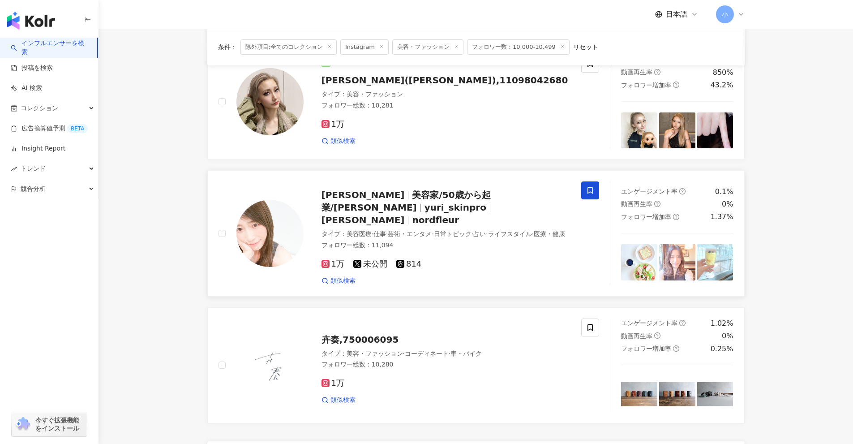
click at [416, 187] on span at bounding box center [590, 190] width 18 height 18
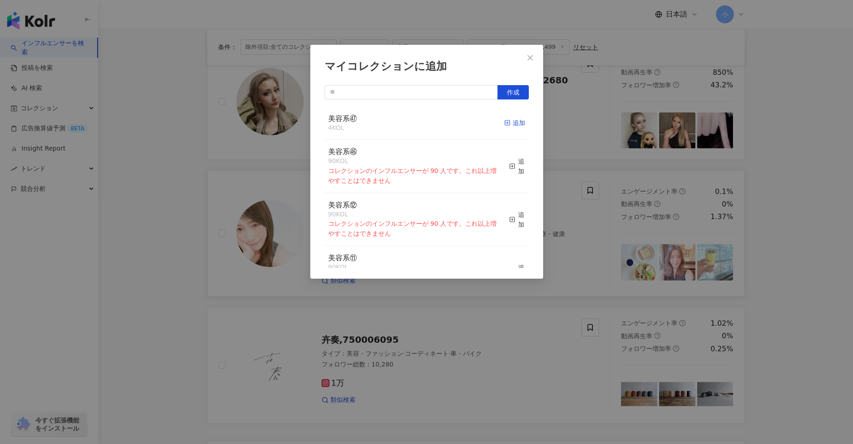
click at [416, 124] on div "追加" at bounding box center [514, 123] width 21 height 10
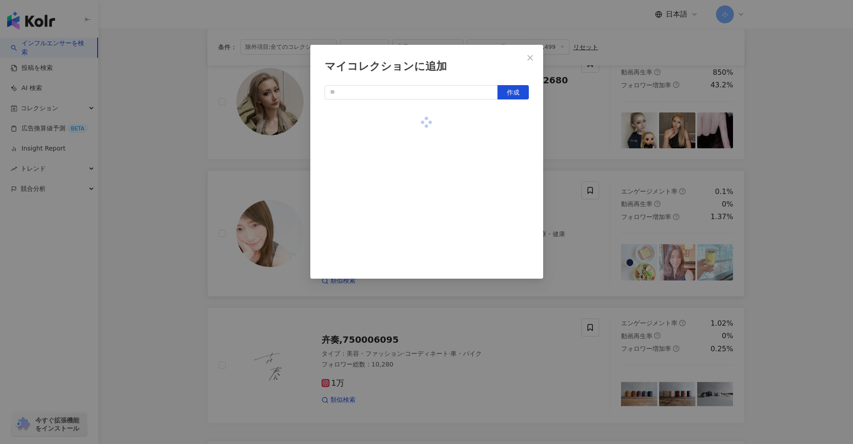
click at [416, 176] on div "マイコレクションに追加 作成" at bounding box center [426, 222] width 853 height 444
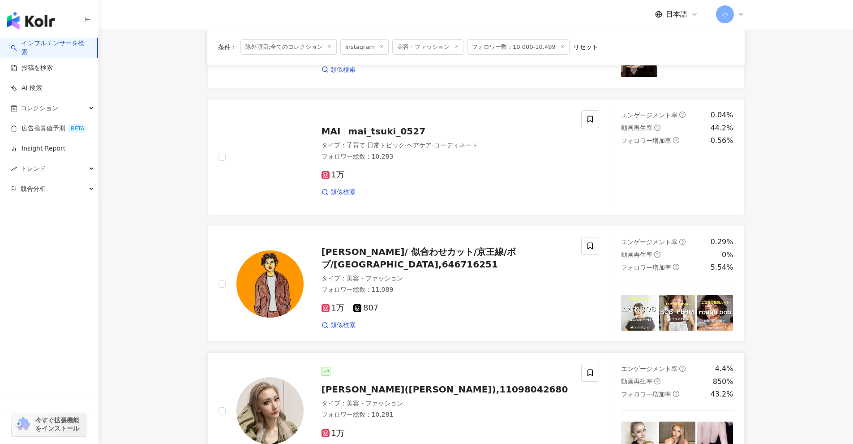
scroll to position [920, 0]
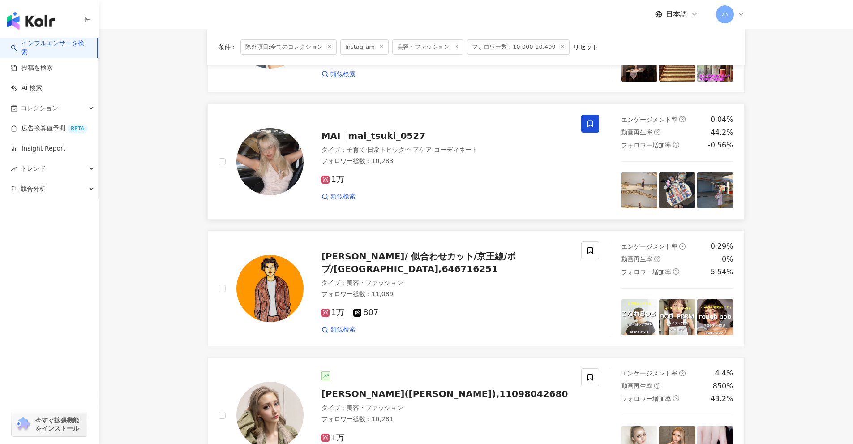
click at [416, 120] on span at bounding box center [590, 124] width 18 height 18
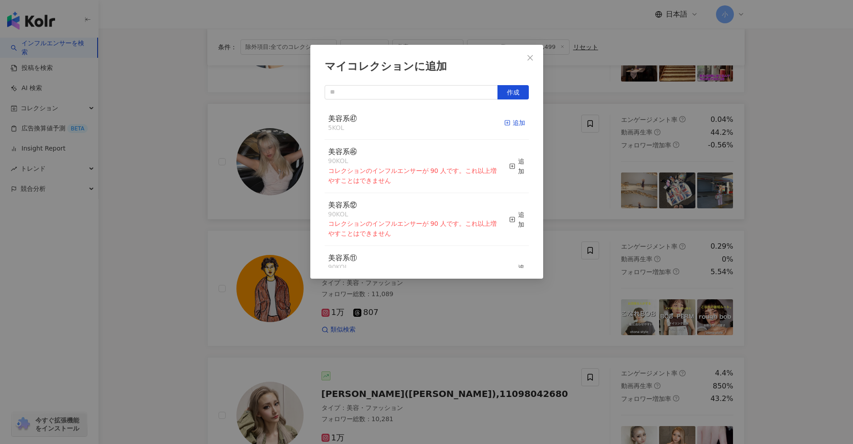
click at [416, 121] on div "追加" at bounding box center [514, 123] width 21 height 10
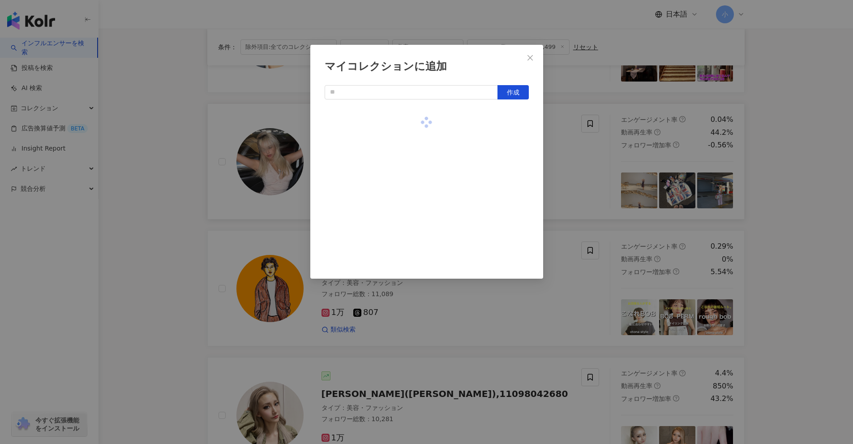
click at [416, 171] on div "マイコレクションに追加 作成" at bounding box center [426, 222] width 853 height 444
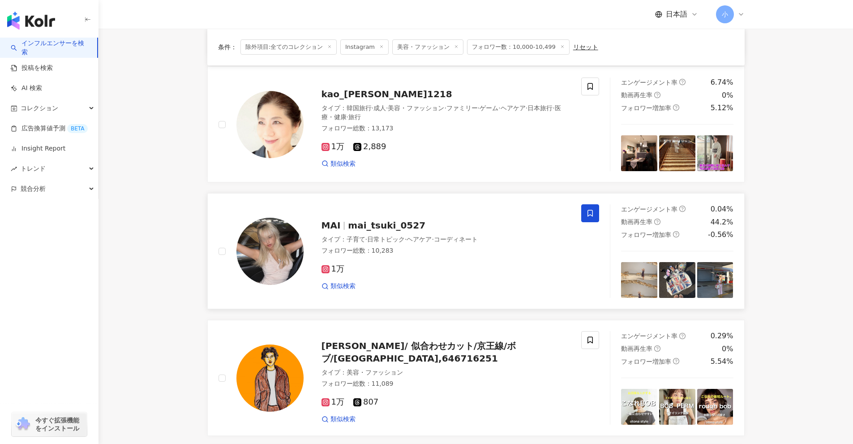
scroll to position [697, 0]
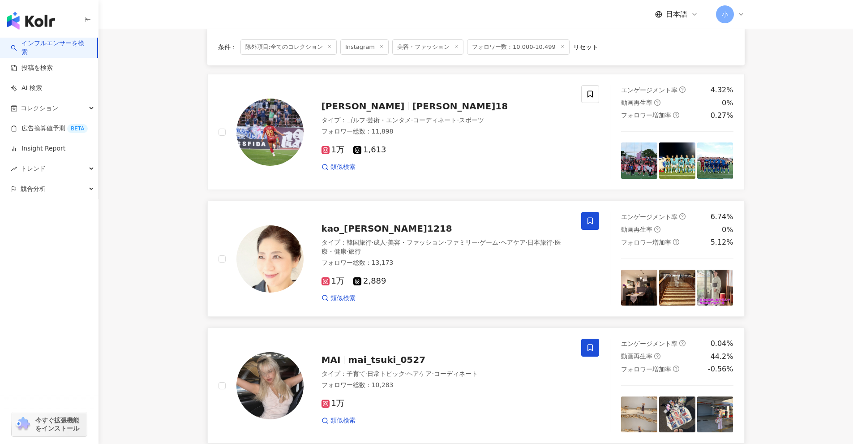
click at [416, 220] on icon at bounding box center [590, 221] width 8 height 8
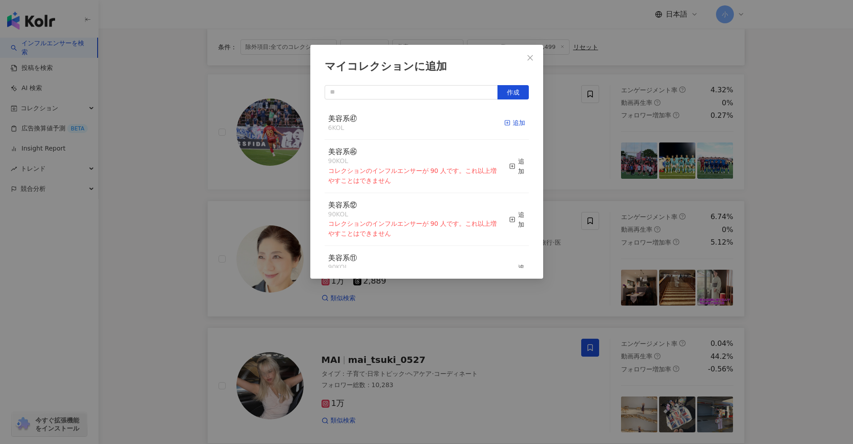
click at [416, 123] on div "追加" at bounding box center [514, 123] width 21 height 10
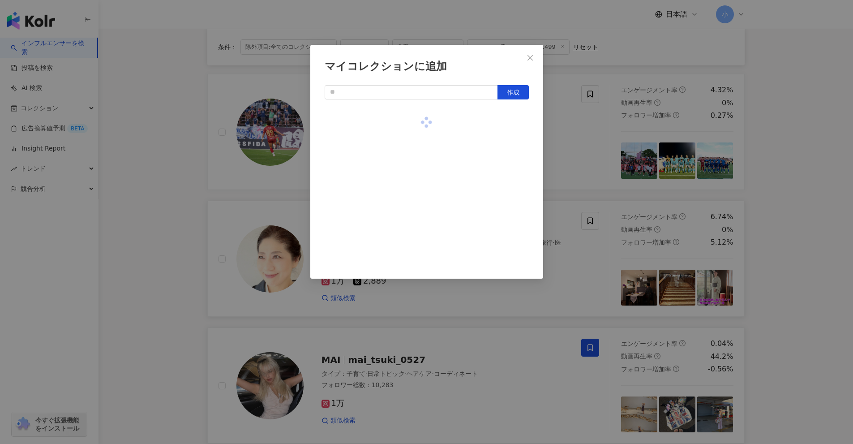
click at [416, 144] on div "マイコレクションに追加 作成" at bounding box center [426, 222] width 853 height 444
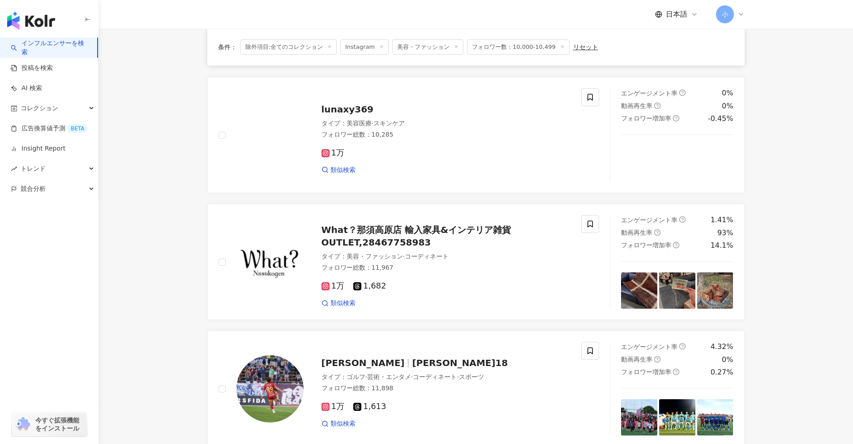
scroll to position [383, 0]
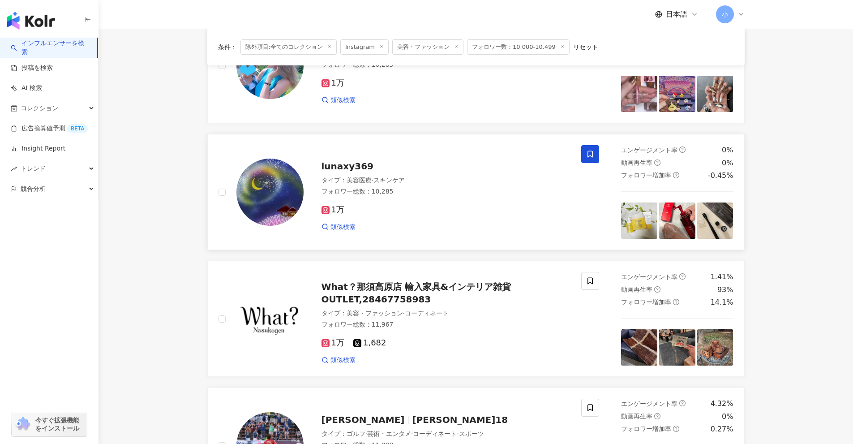
click at [416, 157] on icon at bounding box center [590, 154] width 8 height 8
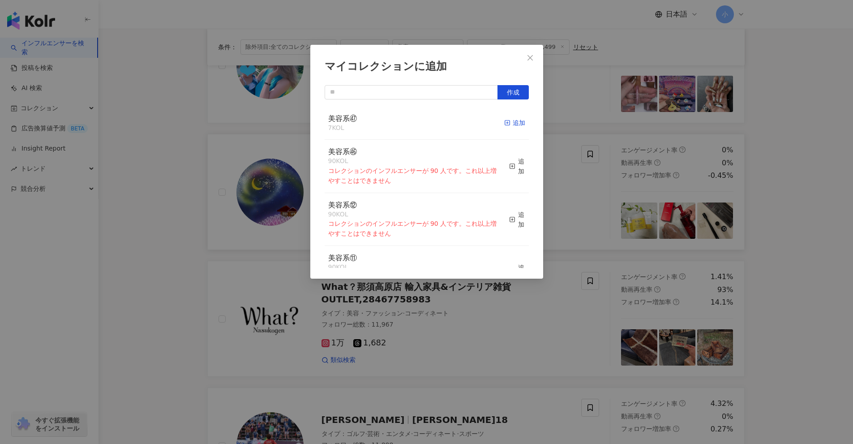
click at [416, 118] on div "追加" at bounding box center [514, 123] width 21 height 10
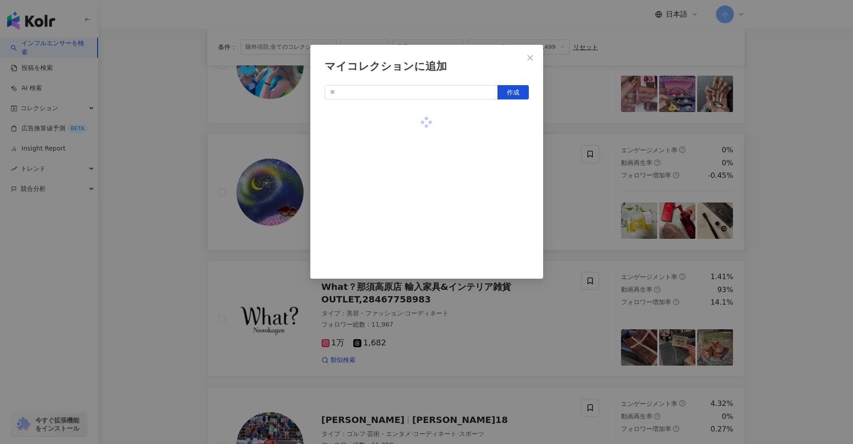
click at [416, 133] on div "マイコレクションに追加 作成" at bounding box center [426, 222] width 853 height 444
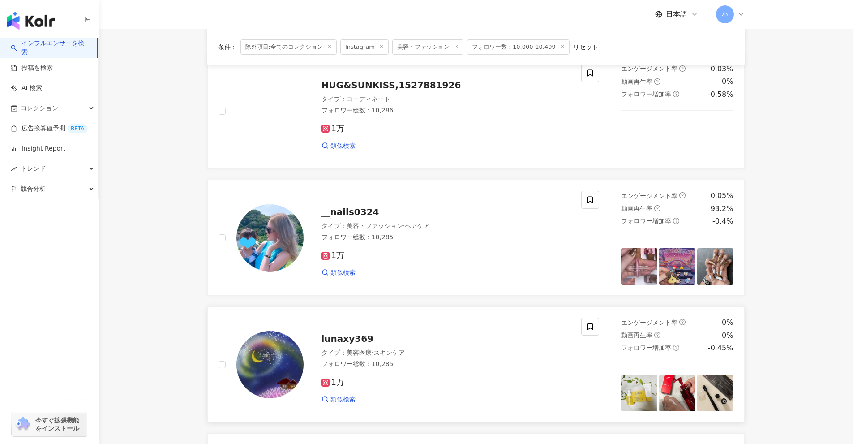
scroll to position [204, 0]
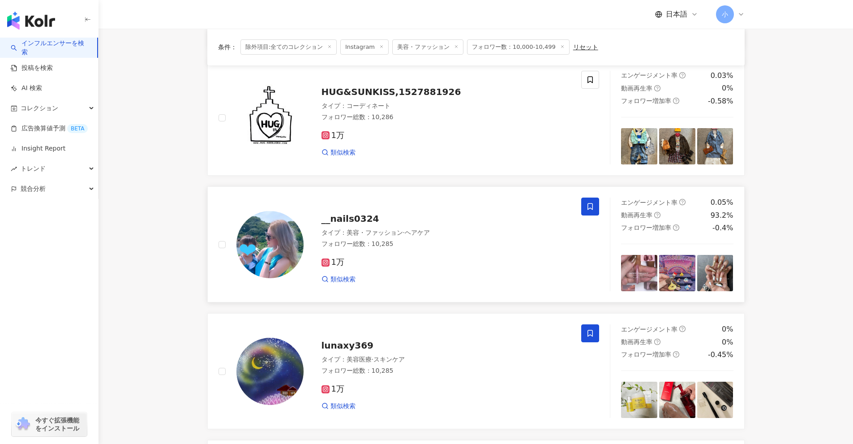
click at [416, 201] on span at bounding box center [590, 206] width 18 height 18
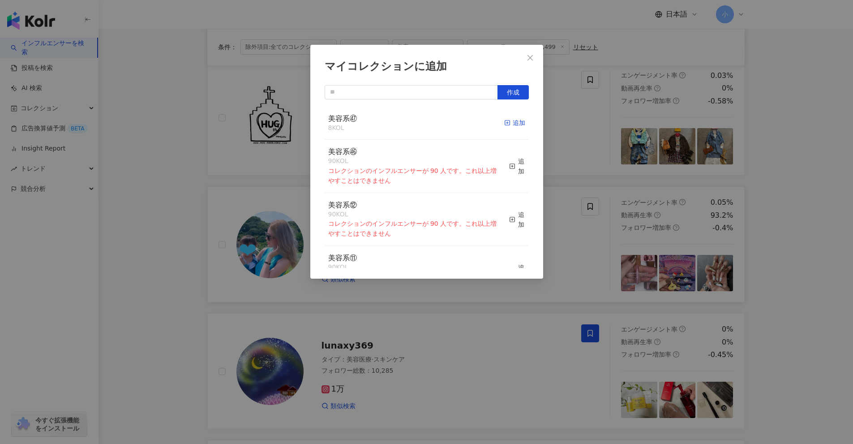
click at [416, 123] on div "追加" at bounding box center [514, 123] width 21 height 10
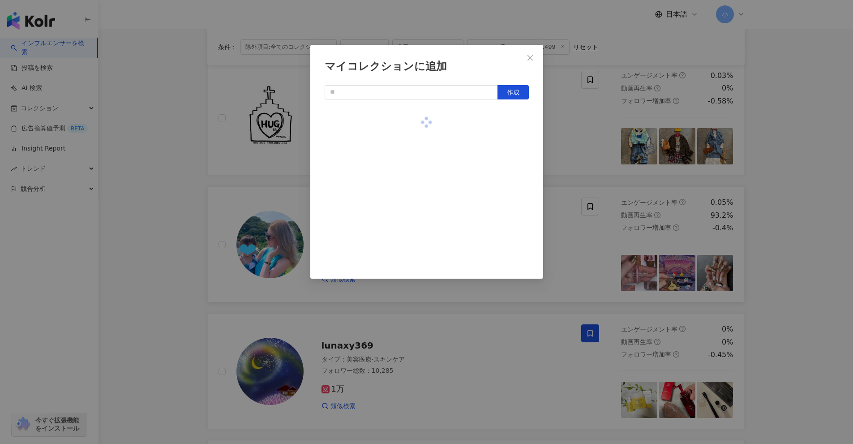
click at [416, 145] on div "マイコレクションに追加 作成" at bounding box center [426, 222] width 853 height 444
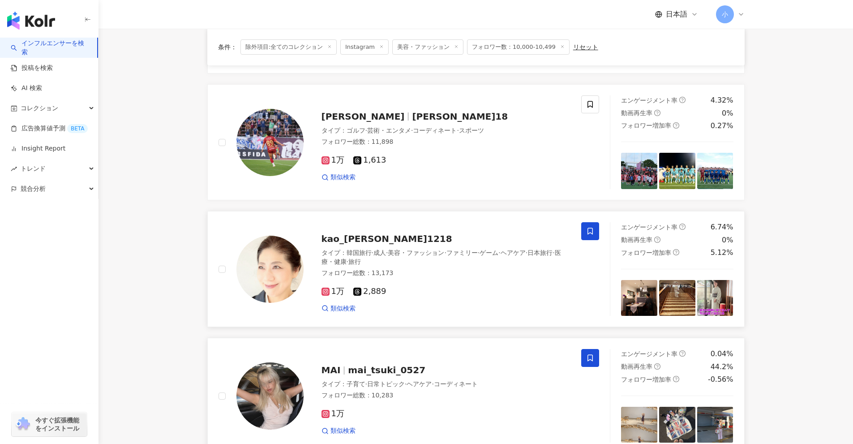
scroll to position [1413, 0]
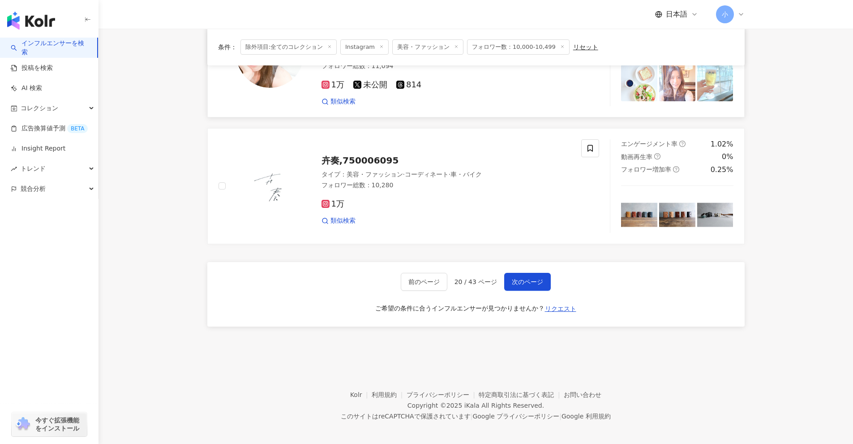
drag, startPoint x: 815, startPoint y: 142, endPoint x: 801, endPoint y: 373, distance: 231.0
click at [416, 278] on span "次のページ" at bounding box center [527, 281] width 31 height 7
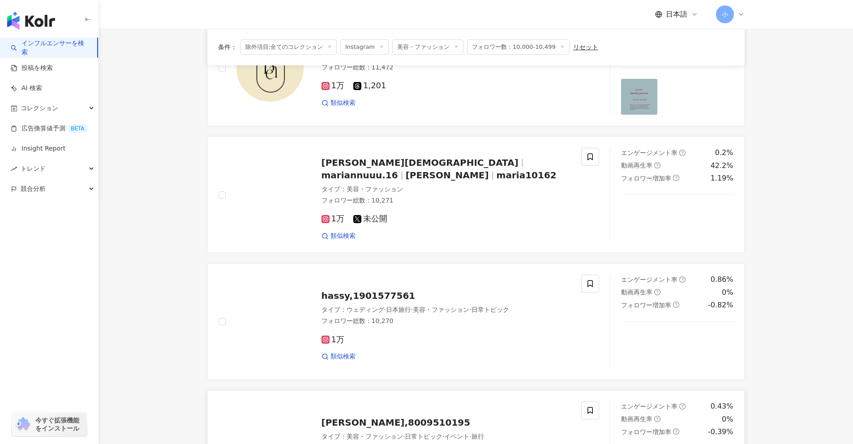
scroll to position [1012, 0]
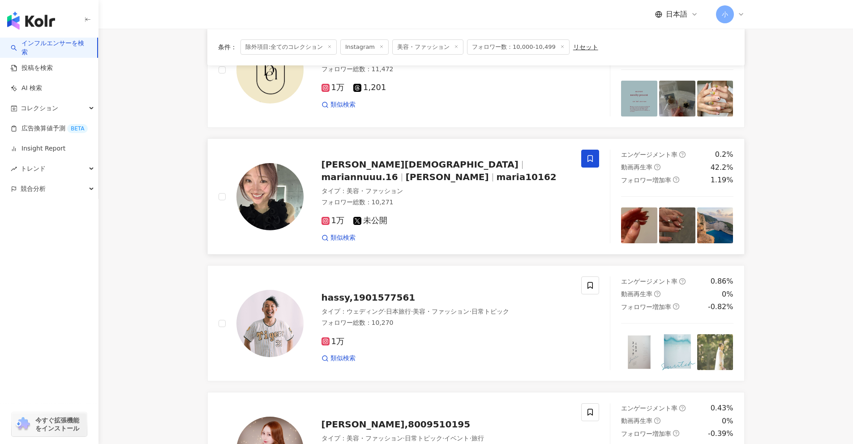
click at [416, 162] on span at bounding box center [590, 159] width 18 height 18
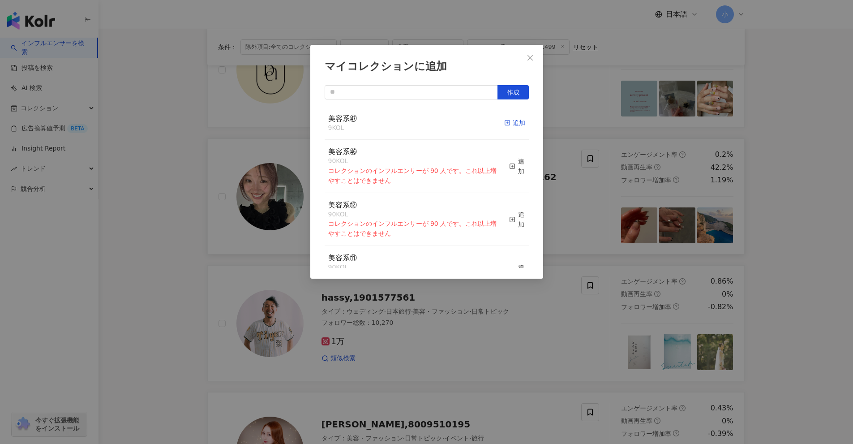
click at [416, 124] on div "追加" at bounding box center [514, 123] width 21 height 10
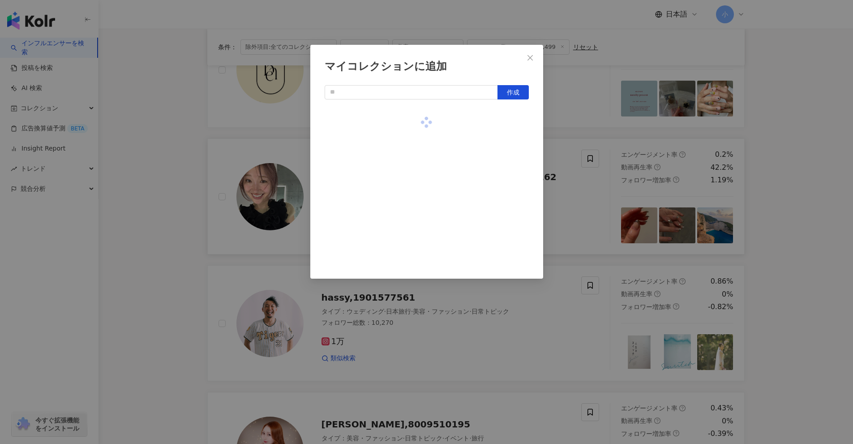
click at [416, 168] on div "マイコレクションに追加 作成" at bounding box center [426, 222] width 853 height 444
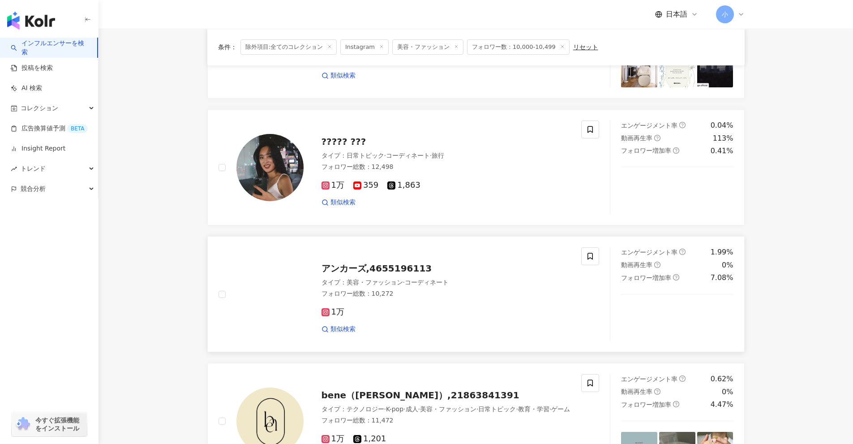
scroll to position [654, 0]
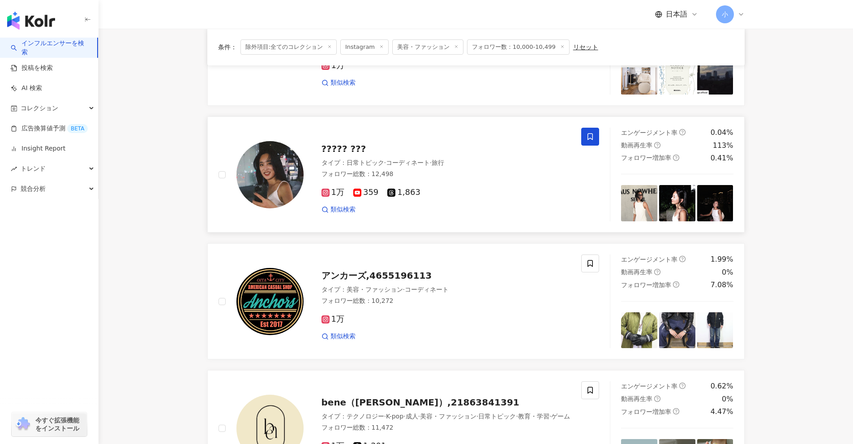
click at [416, 136] on icon at bounding box center [590, 137] width 8 height 8
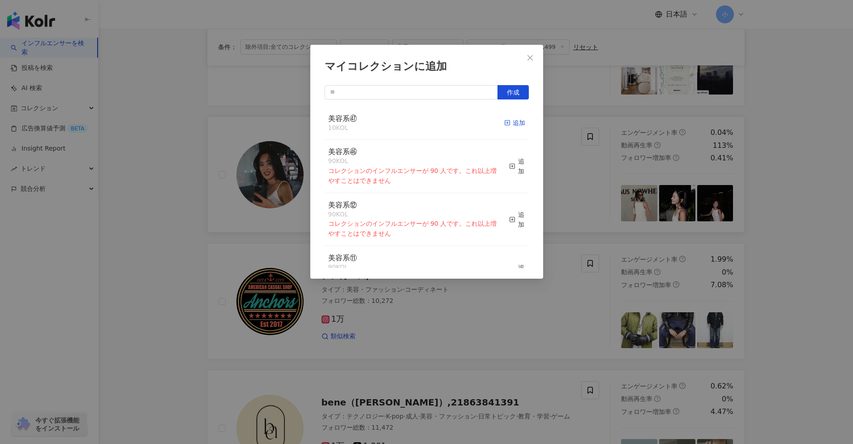
click at [416, 123] on line "button" at bounding box center [507, 123] width 2 height 0
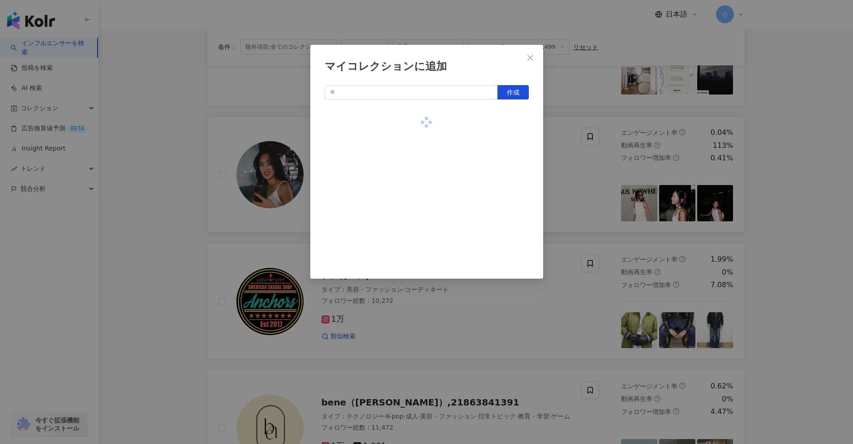
click at [416, 162] on div "マイコレクションに追加 作成" at bounding box center [426, 222] width 853 height 444
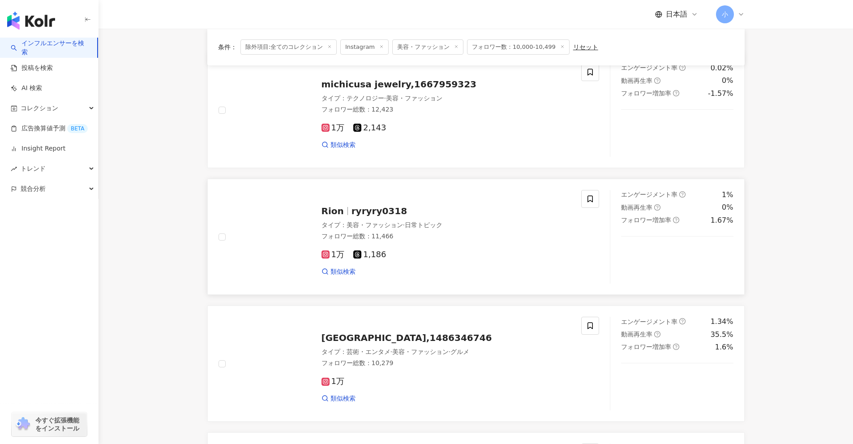
scroll to position [72, 0]
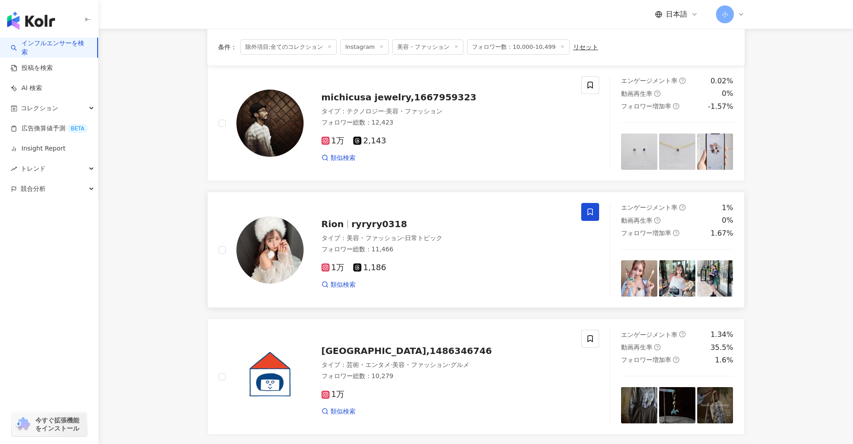
click at [416, 217] on span at bounding box center [590, 212] width 18 height 18
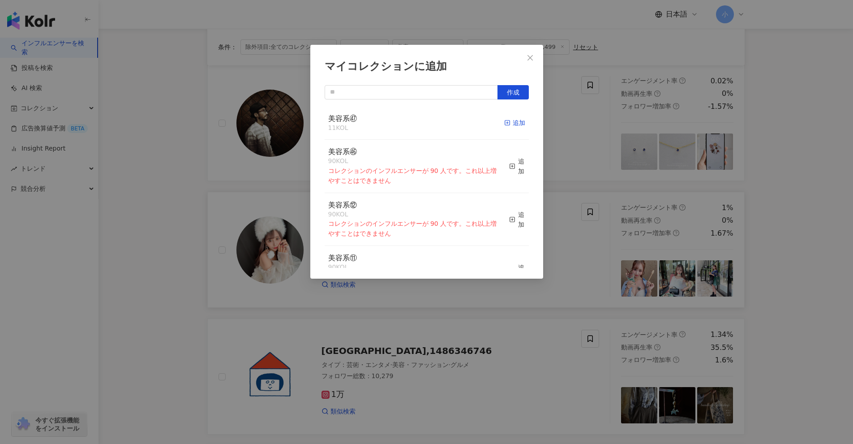
click at [416, 121] on div "追加" at bounding box center [514, 123] width 21 height 10
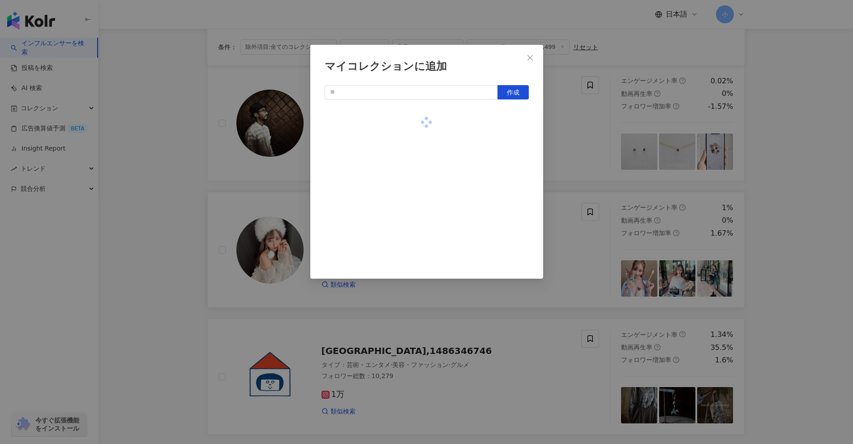
click at [416, 154] on div "マイコレクションに追加 作成" at bounding box center [426, 222] width 853 height 444
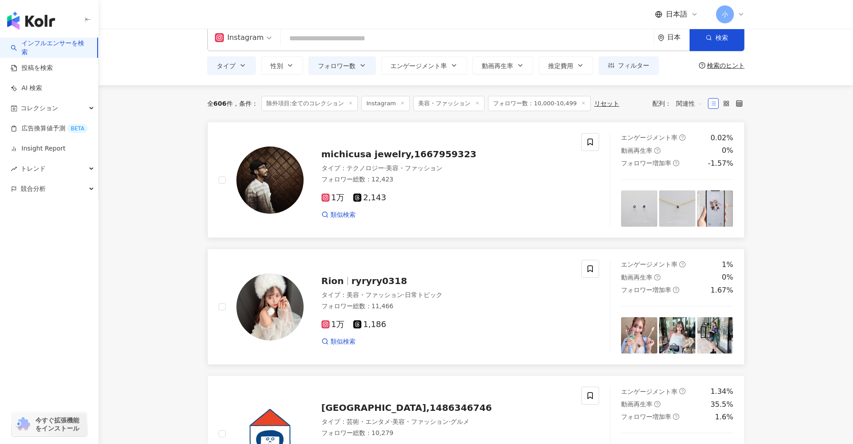
scroll to position [0, 0]
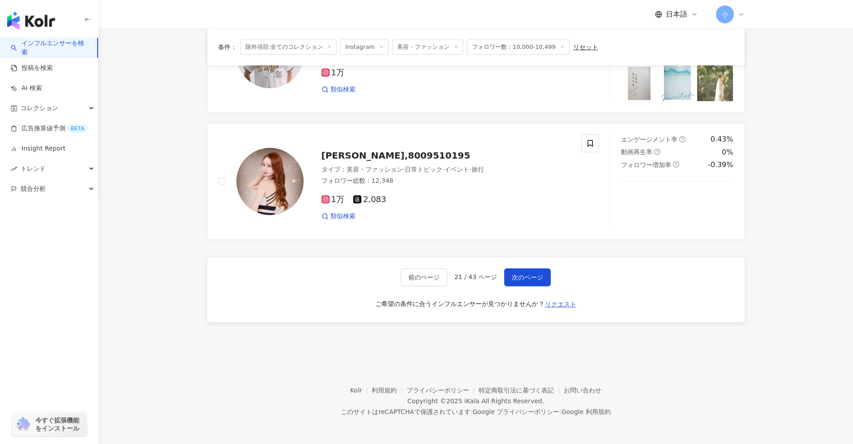
drag, startPoint x: 804, startPoint y: 123, endPoint x: 800, endPoint y: 423, distance: 300.4
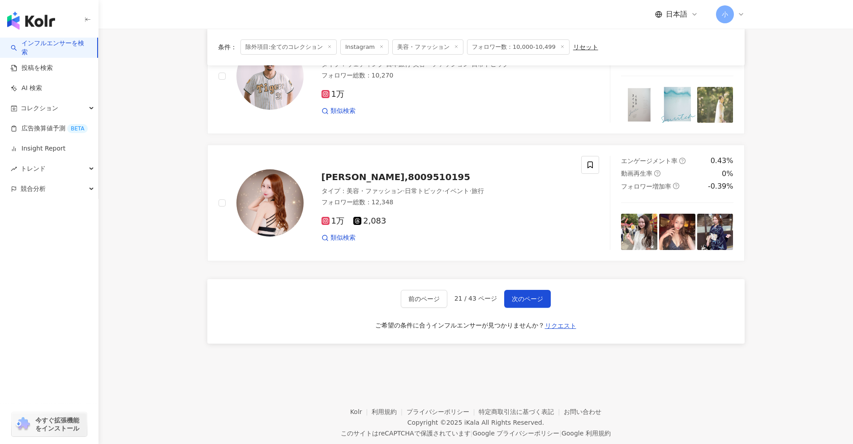
scroll to position [1236, 0]
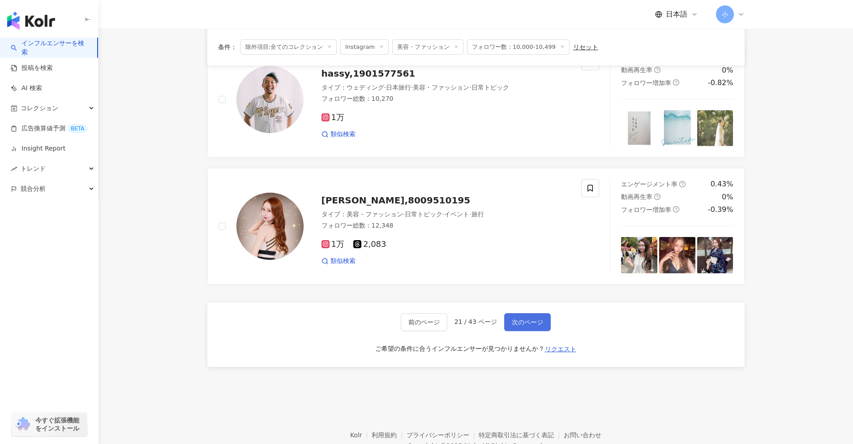
click at [416, 322] on span "次のページ" at bounding box center [527, 321] width 31 height 7
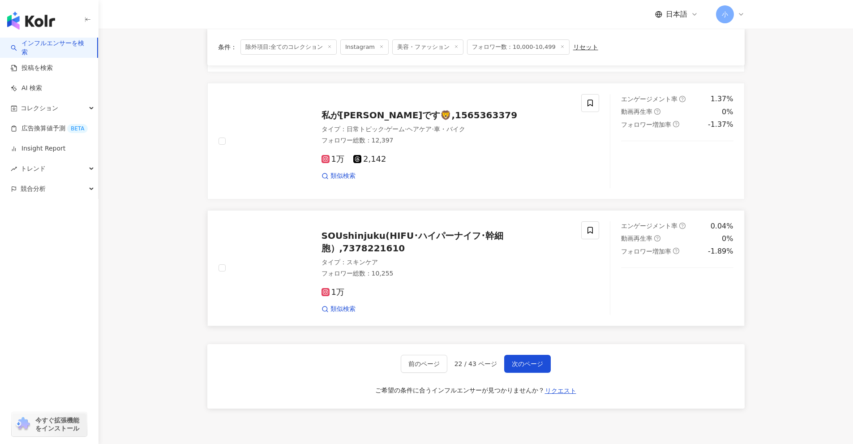
scroll to position [1318, 0]
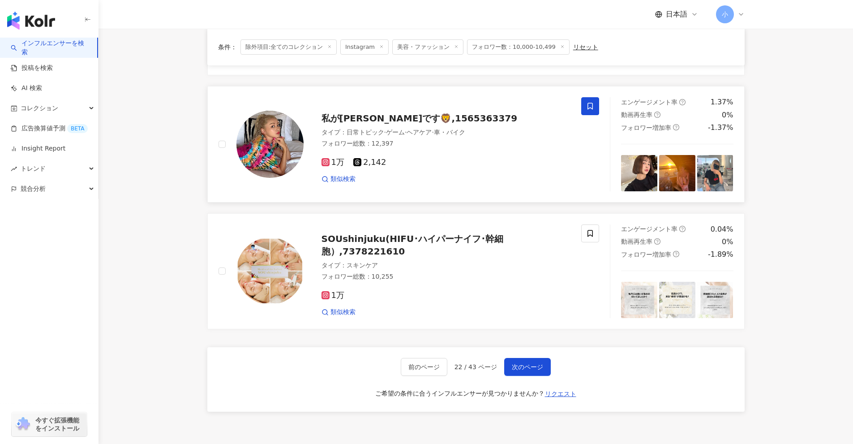
click at [416, 110] on icon at bounding box center [590, 106] width 8 height 8
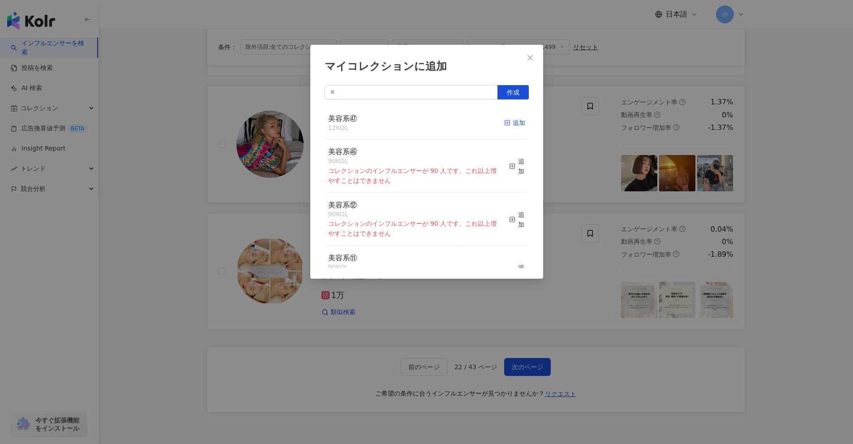
click at [416, 126] on icon "button" at bounding box center [507, 123] width 6 height 6
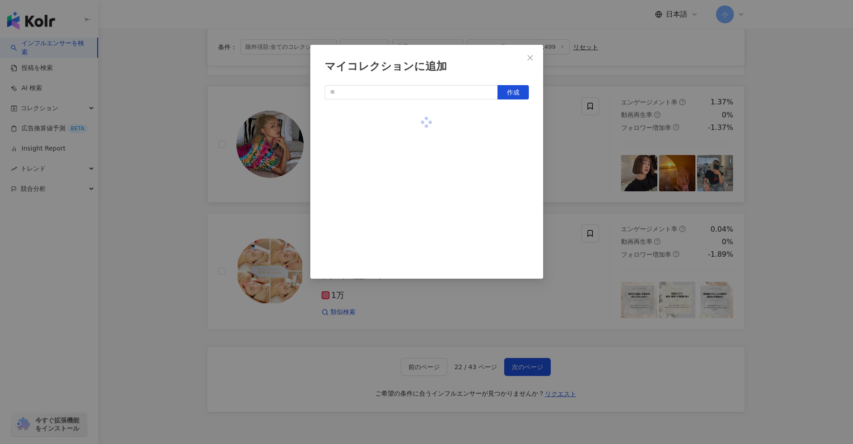
click at [416, 150] on div "マイコレクションに追加 作成" at bounding box center [426, 222] width 853 height 444
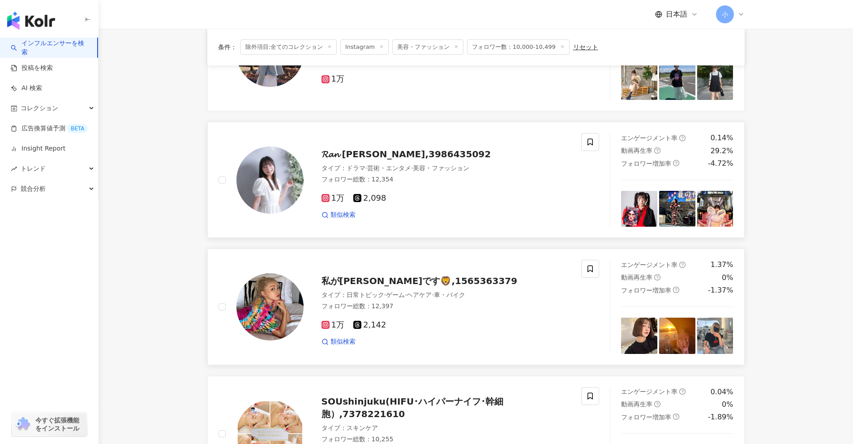
scroll to position [1139, 0]
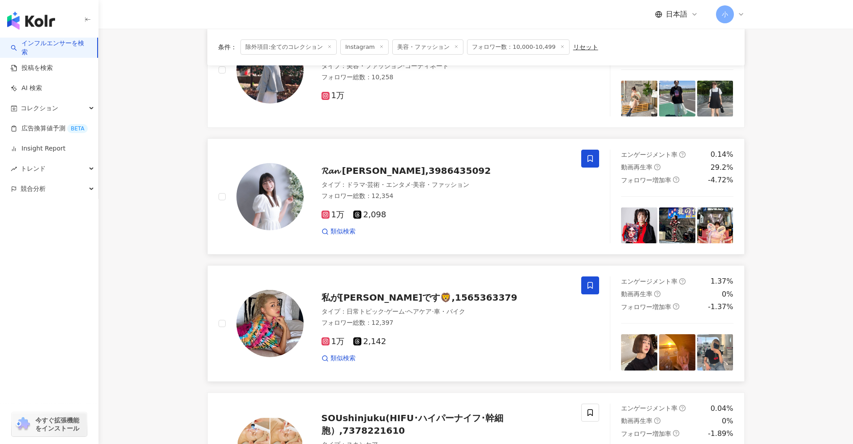
click at [416, 164] on span at bounding box center [590, 159] width 18 height 18
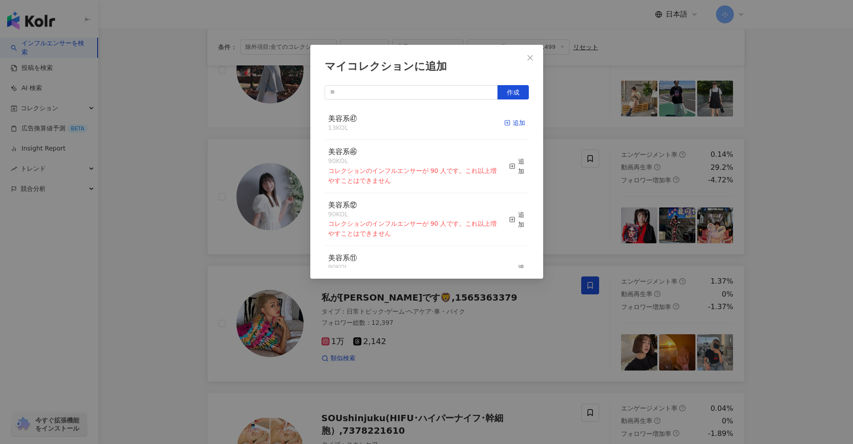
click at [416, 123] on div "追加" at bounding box center [514, 123] width 21 height 10
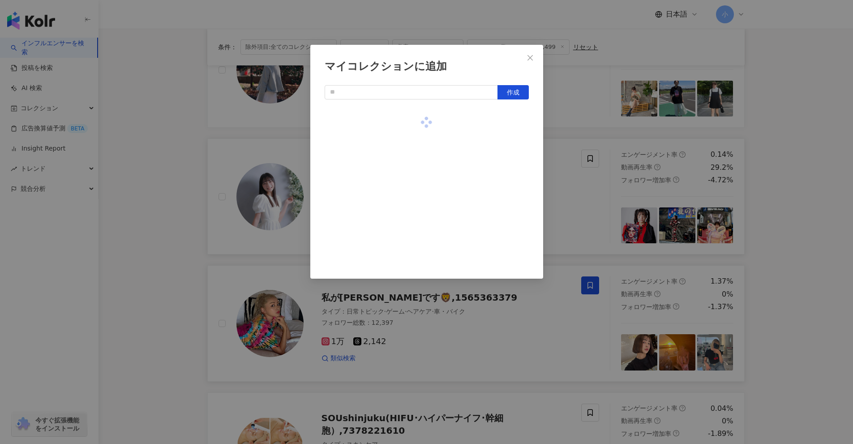
click at [416, 161] on div "マイコレクションに追加 作成" at bounding box center [426, 222] width 853 height 444
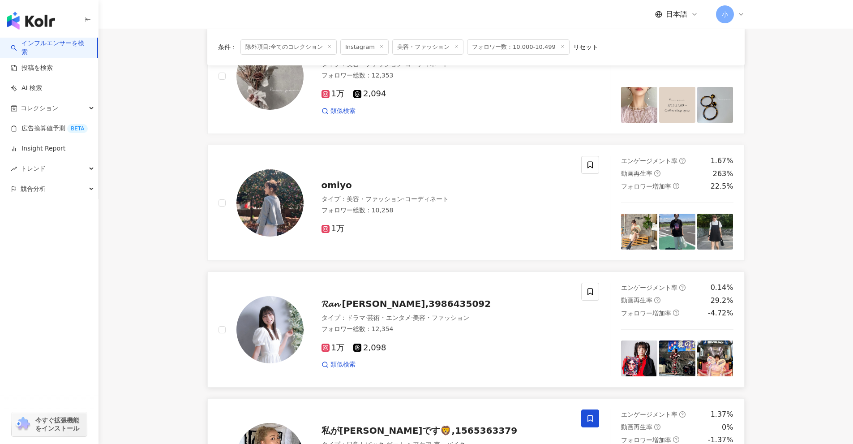
scroll to position [1005, 0]
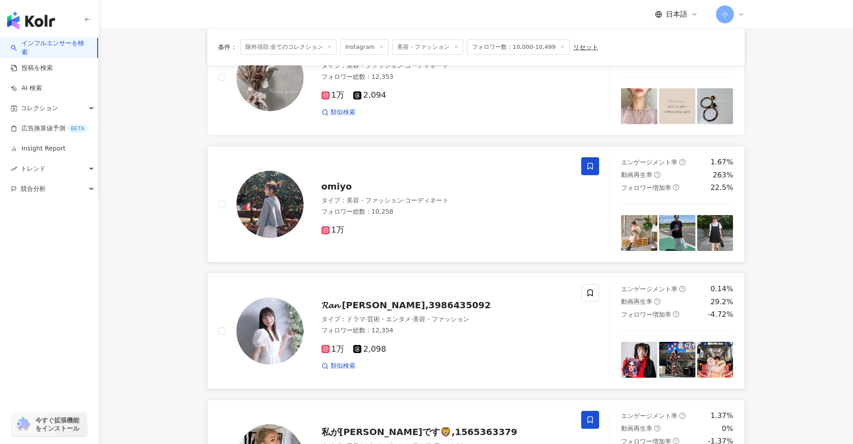
click at [416, 163] on icon at bounding box center [589, 166] width 5 height 7
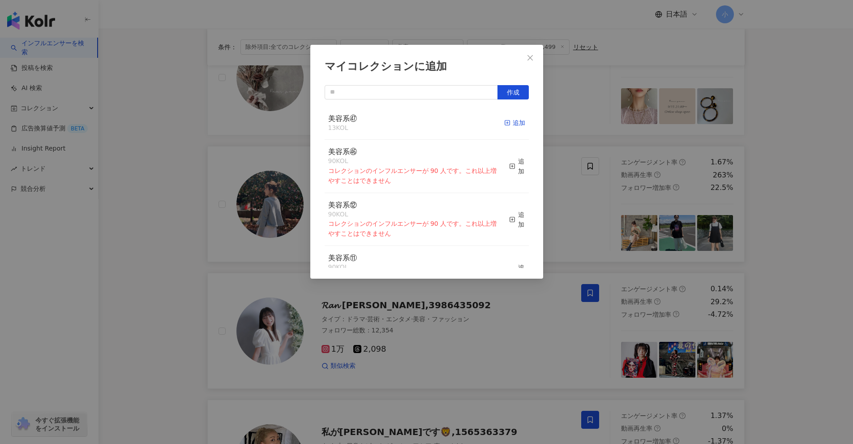
click at [416, 127] on div "追加" at bounding box center [514, 123] width 21 height 10
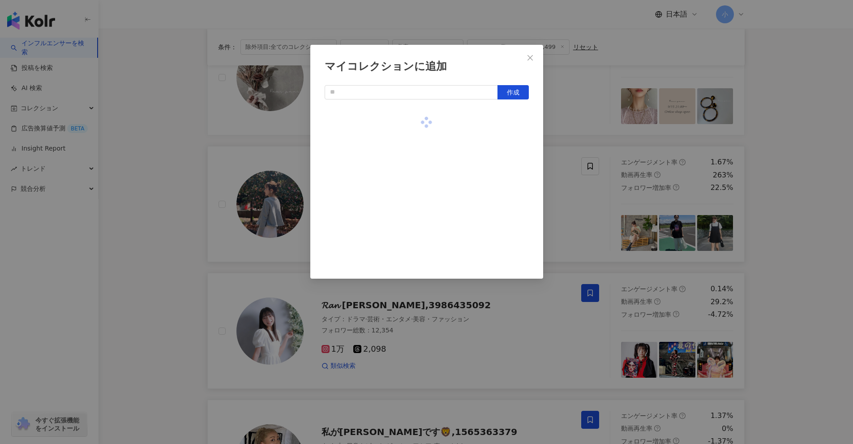
click at [416, 168] on div "マイコレクションに追加 作成" at bounding box center [426, 222] width 853 height 444
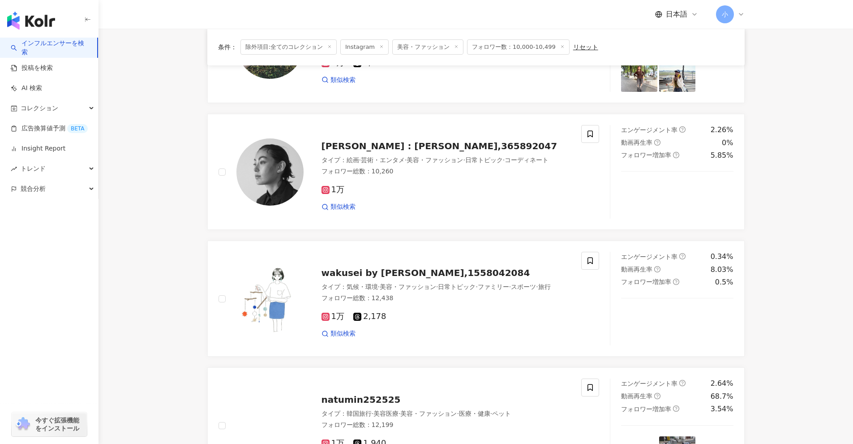
scroll to position [467, 0]
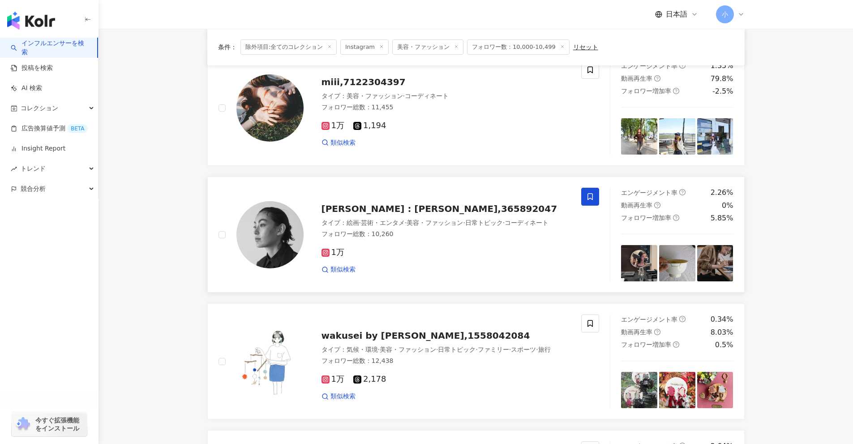
click at [416, 192] on icon at bounding box center [590, 196] width 8 height 8
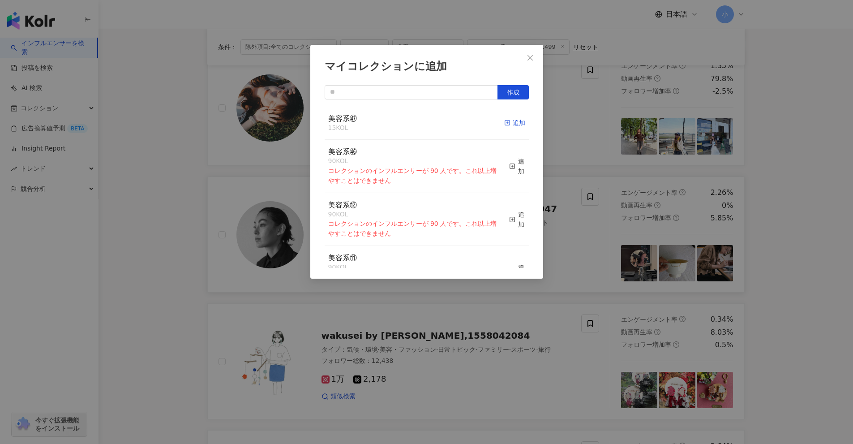
click at [416, 123] on div "追加" at bounding box center [514, 123] width 21 height 10
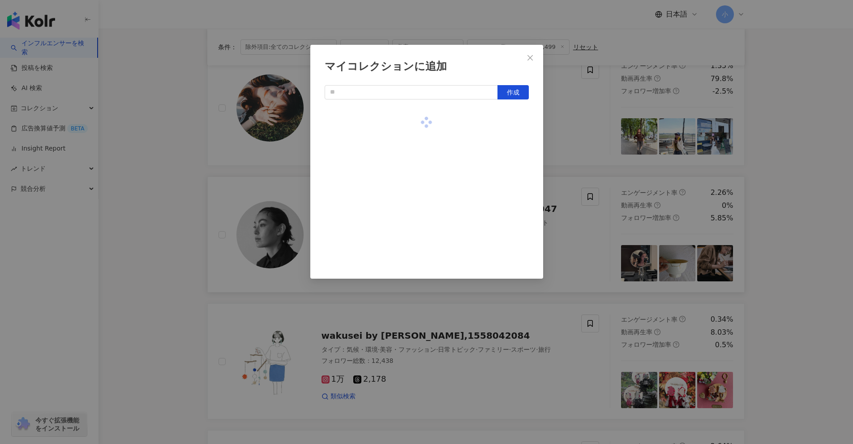
click at [416, 147] on div "マイコレクションに追加 作成" at bounding box center [426, 222] width 853 height 444
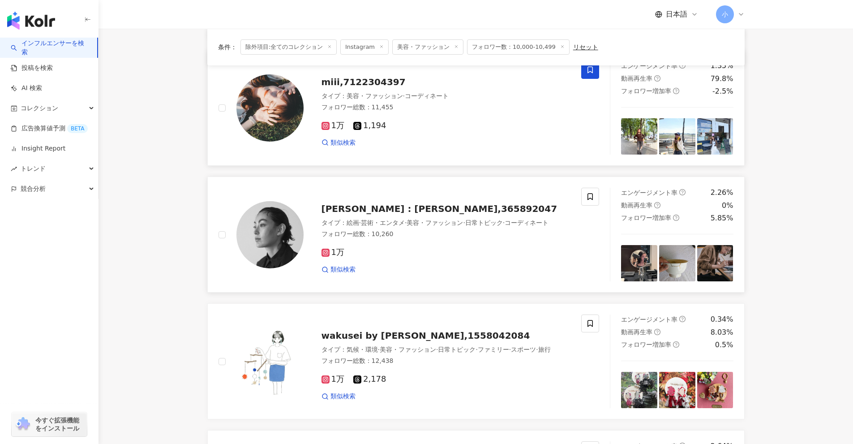
click at [416, 76] on span at bounding box center [590, 70] width 18 height 18
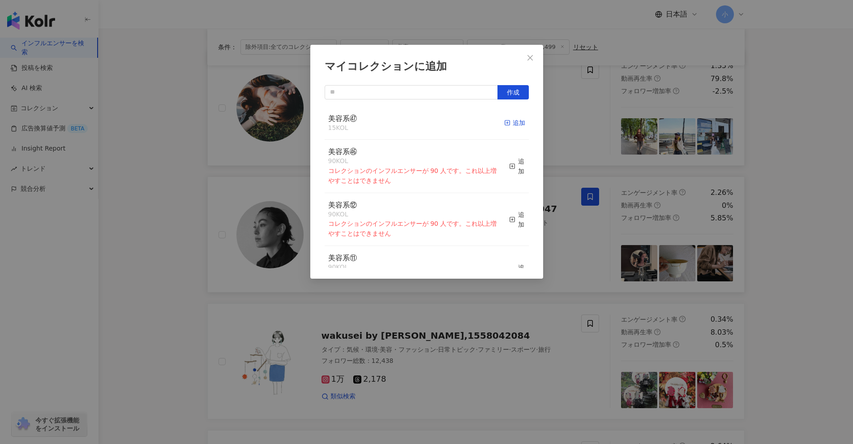
click at [416, 121] on icon "button" at bounding box center [507, 123] width 6 height 6
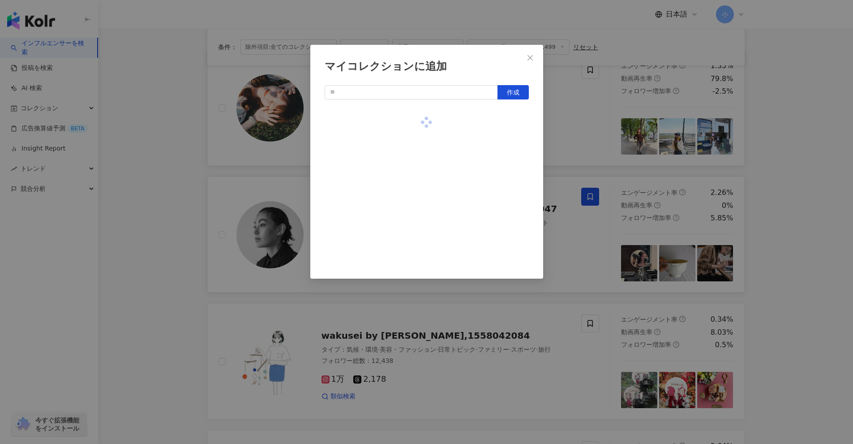
click at [416, 158] on div "マイコレクションに追加 作成" at bounding box center [426, 222] width 853 height 444
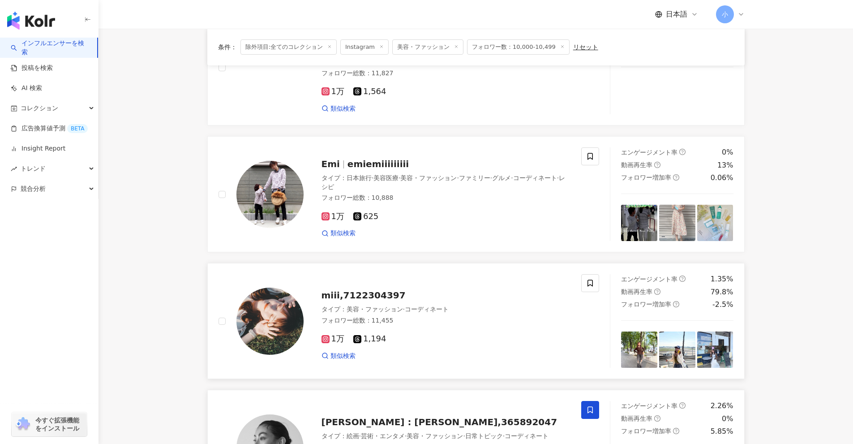
scroll to position [244, 0]
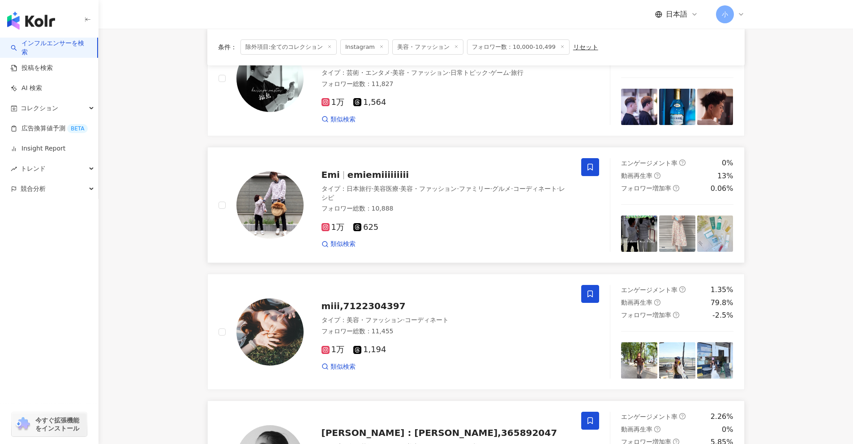
click at [416, 164] on span at bounding box center [590, 167] width 18 height 18
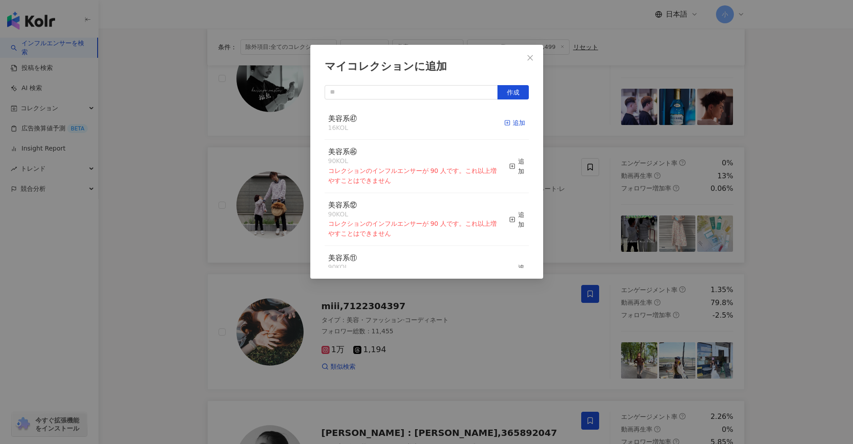
click at [416, 120] on div "追加" at bounding box center [514, 123] width 21 height 10
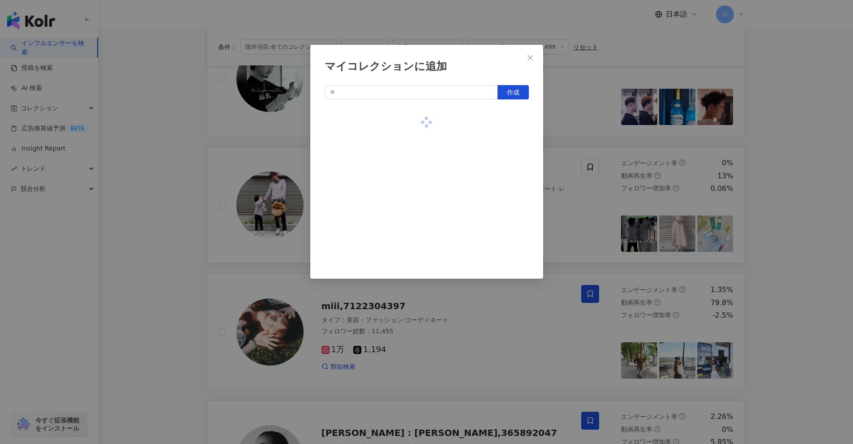
click at [416, 135] on div "マイコレクションに追加 作成" at bounding box center [426, 222] width 853 height 444
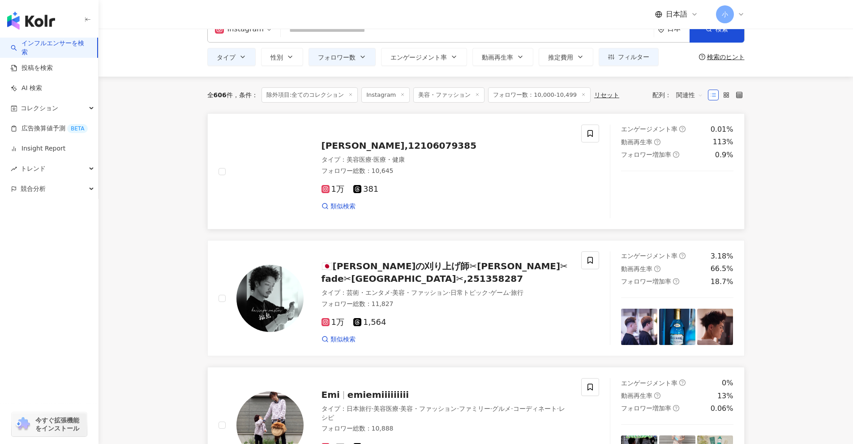
scroll to position [0, 0]
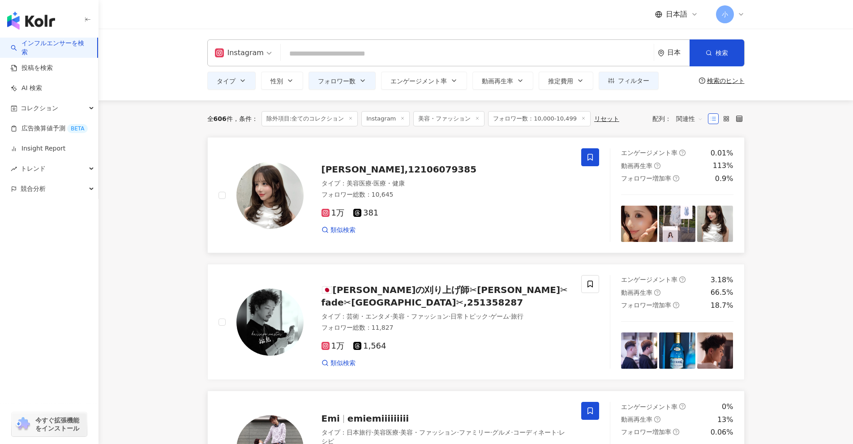
click at [416, 158] on icon at bounding box center [589, 157] width 5 height 7
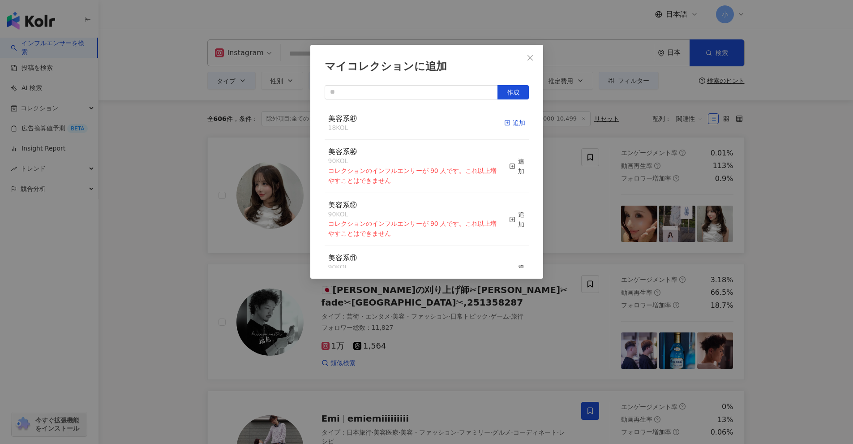
click at [416, 128] on div "追加" at bounding box center [514, 123] width 21 height 10
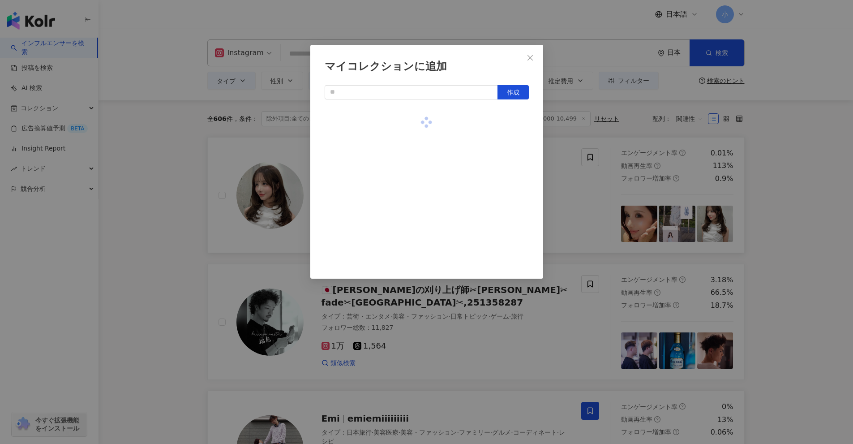
click at [416, 204] on div "マイコレクションに追加 作成" at bounding box center [426, 222] width 853 height 444
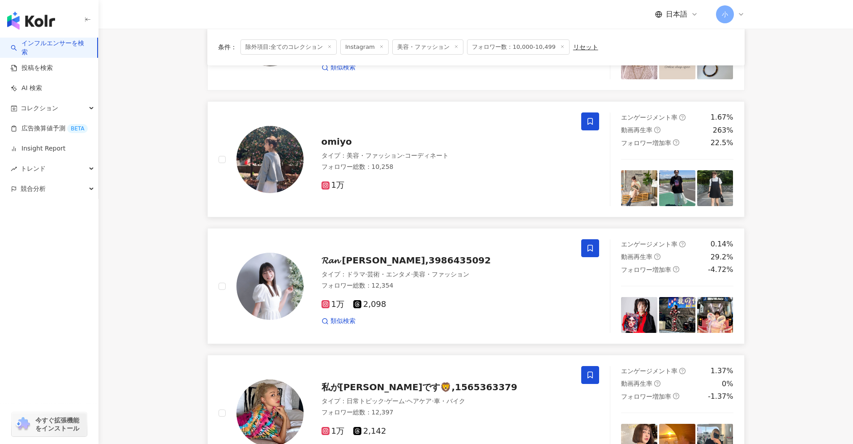
scroll to position [1407, 0]
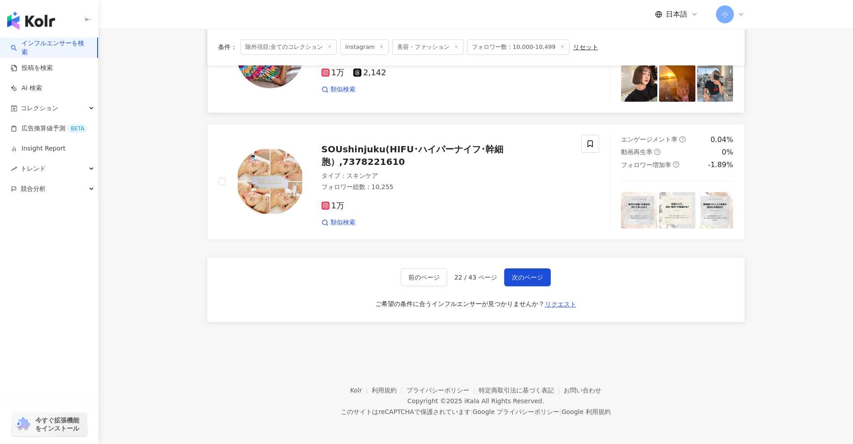
drag, startPoint x: 804, startPoint y: 134, endPoint x: 745, endPoint y: 393, distance: 266.2
click at [416, 274] on span "次のページ" at bounding box center [527, 277] width 31 height 7
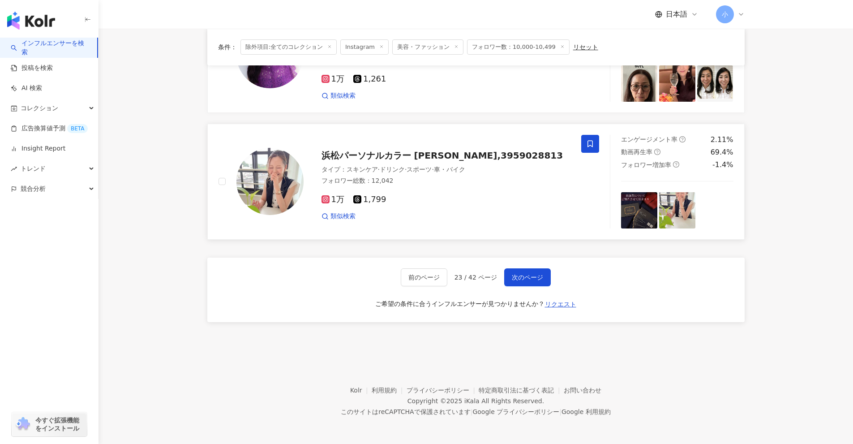
click at [416, 148] on span at bounding box center [590, 144] width 18 height 18
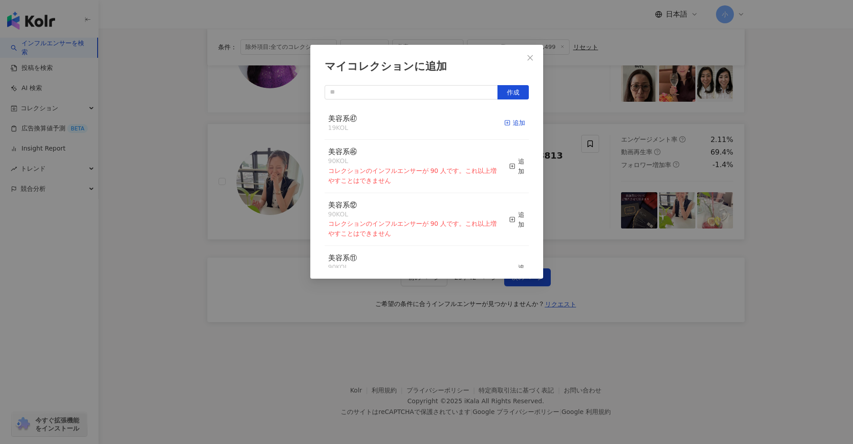
click at [416, 126] on div "追加" at bounding box center [514, 123] width 21 height 10
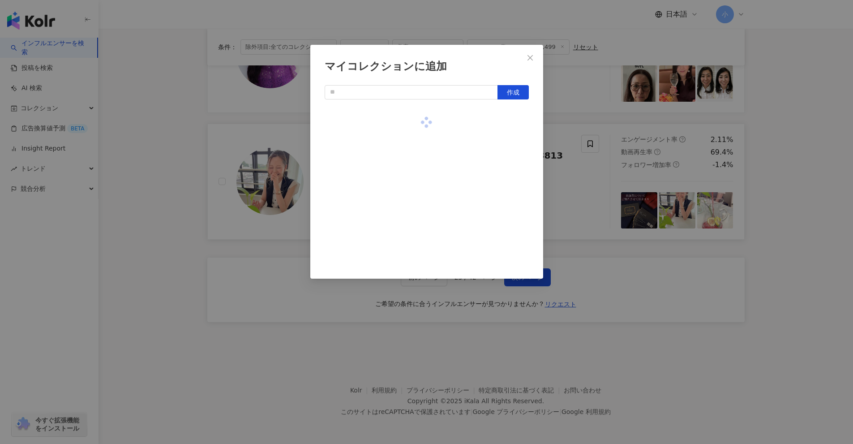
click at [416, 161] on div "マイコレクションに追加 作成" at bounding box center [426, 222] width 853 height 444
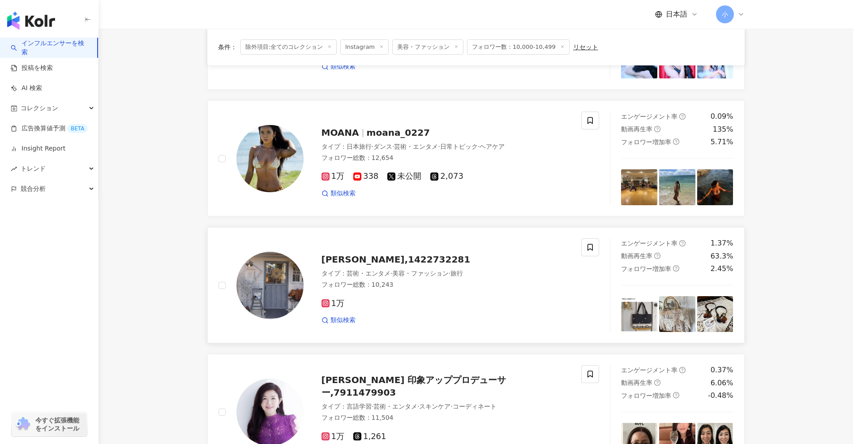
scroll to position [1049, 0]
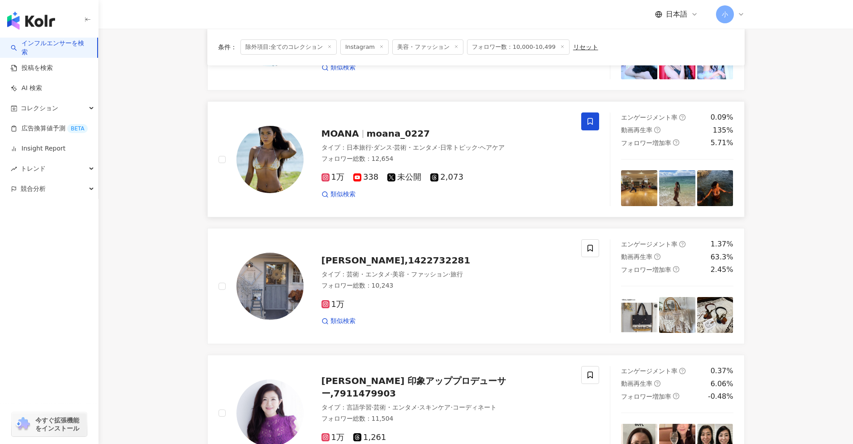
click at [416, 124] on icon at bounding box center [590, 121] width 8 height 8
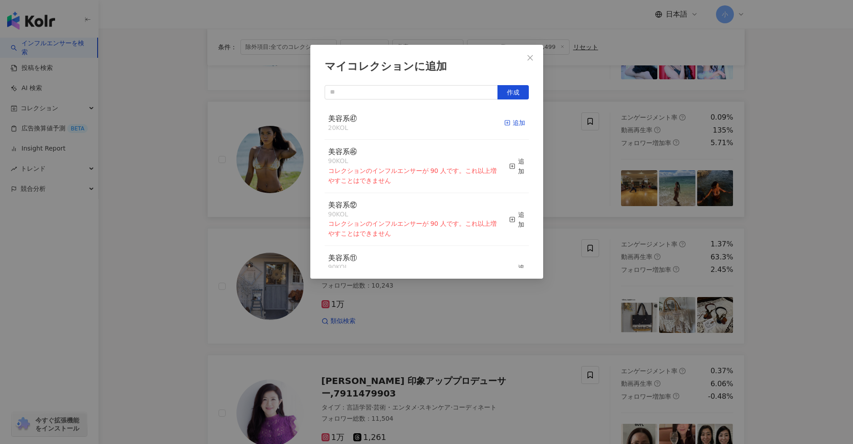
click at [416, 124] on div "追加" at bounding box center [514, 123] width 21 height 10
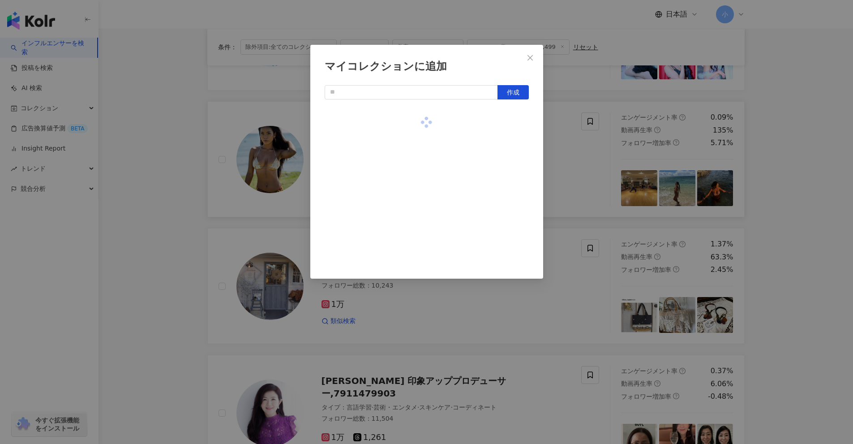
click at [416, 161] on div "マイコレクションに追加 作成" at bounding box center [426, 222] width 853 height 444
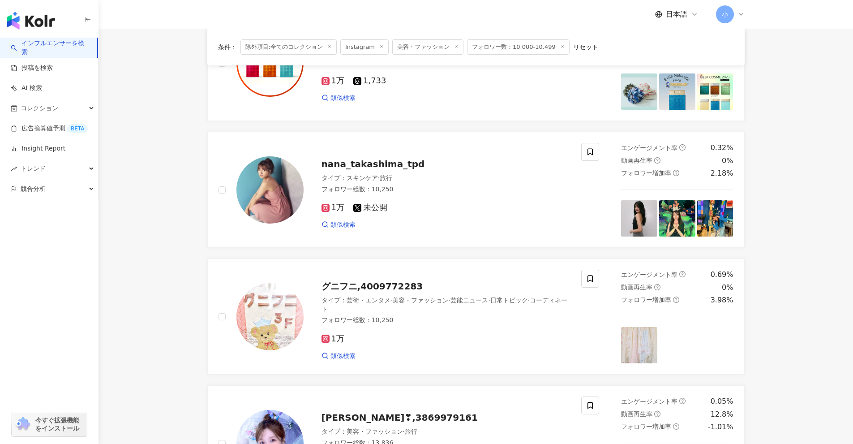
scroll to position [378, 0]
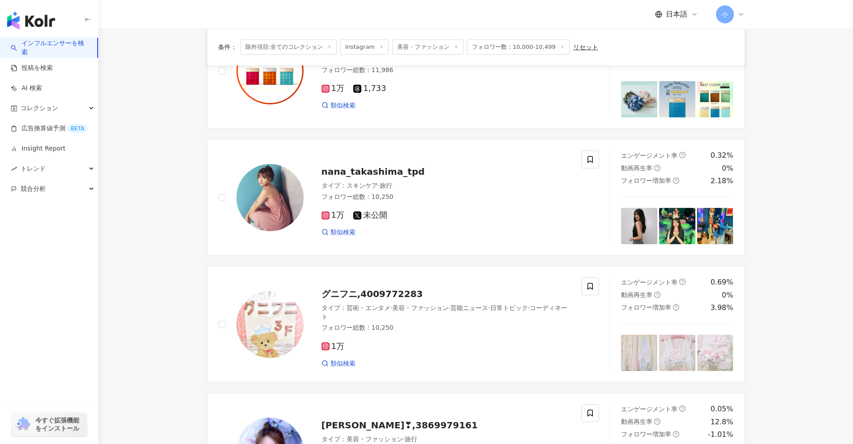
click at [416, 161] on span at bounding box center [590, 159] width 18 height 18
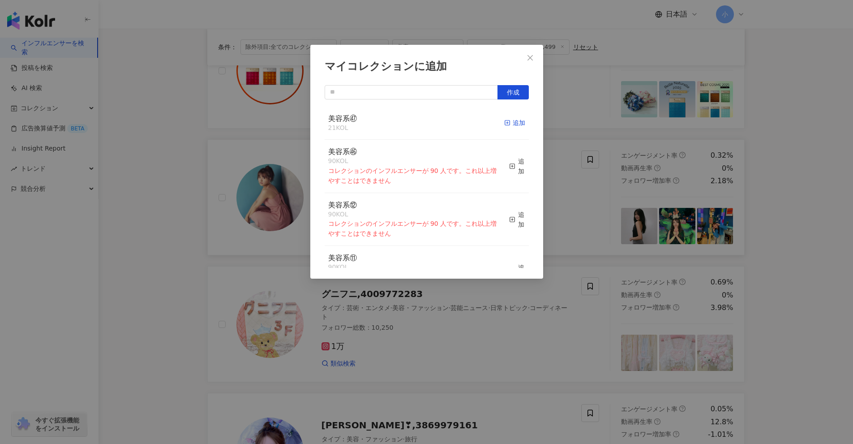
click at [416, 122] on div "追加" at bounding box center [514, 123] width 21 height 10
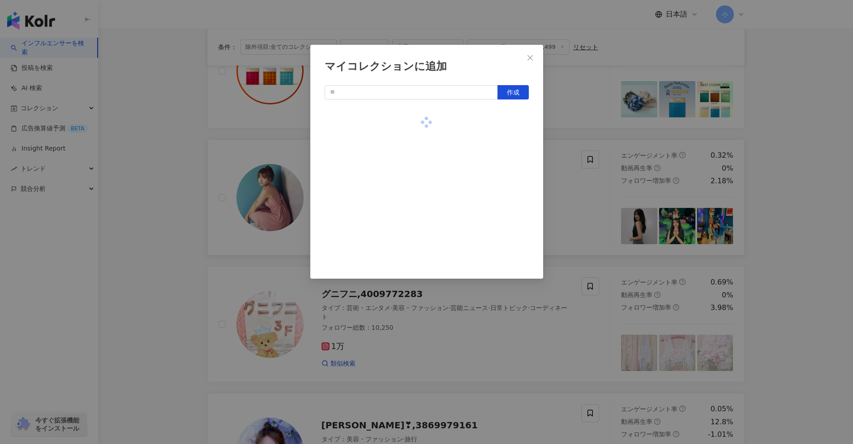
click at [416, 146] on div "マイコレクションに追加 作成" at bounding box center [426, 222] width 853 height 444
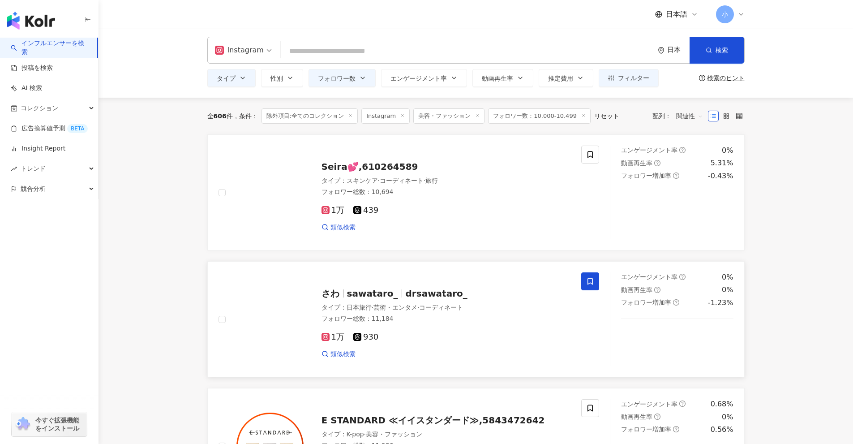
scroll to position [0, 0]
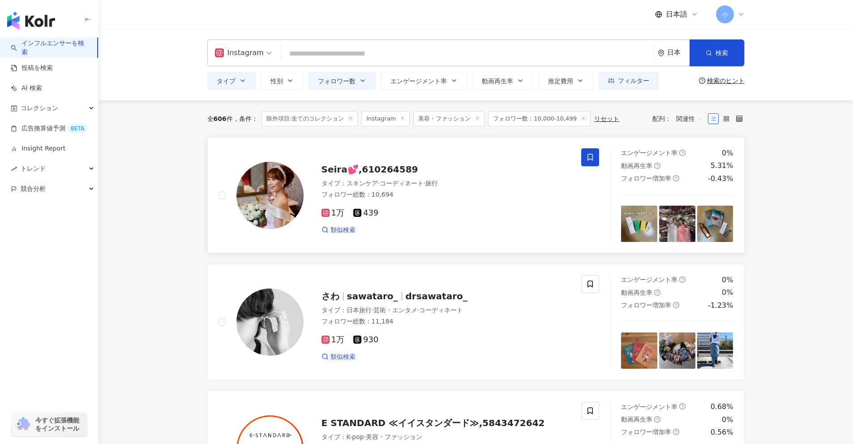
click at [416, 155] on icon at bounding box center [590, 157] width 8 height 8
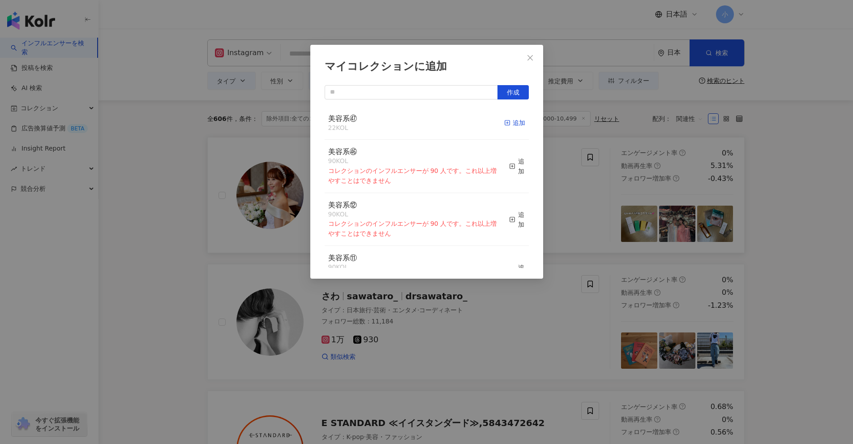
click at [416, 121] on rect "button" at bounding box center [507, 122] width 5 height 5
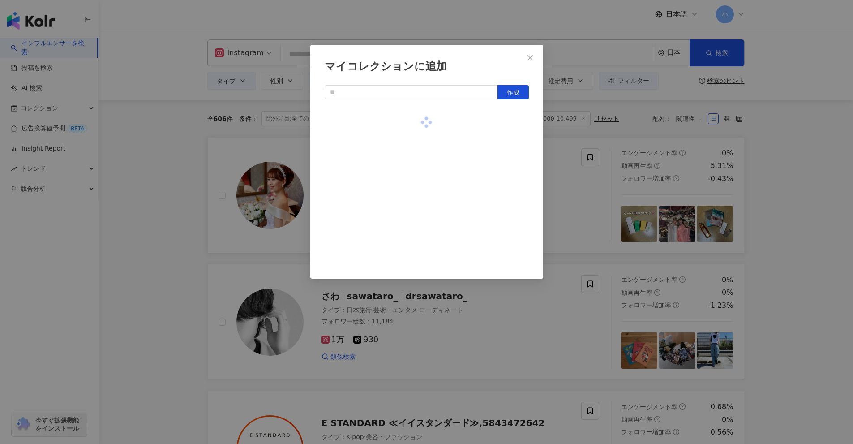
click at [416, 188] on div "マイコレクションに追加 作成" at bounding box center [426, 222] width 853 height 444
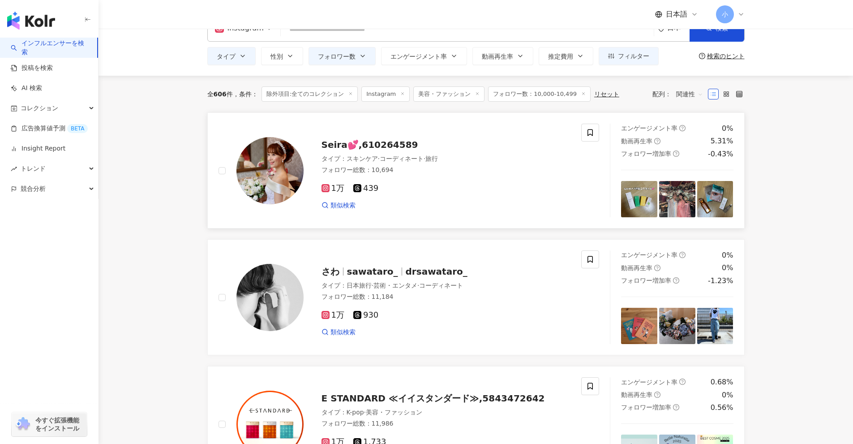
scroll to position [1407, 0]
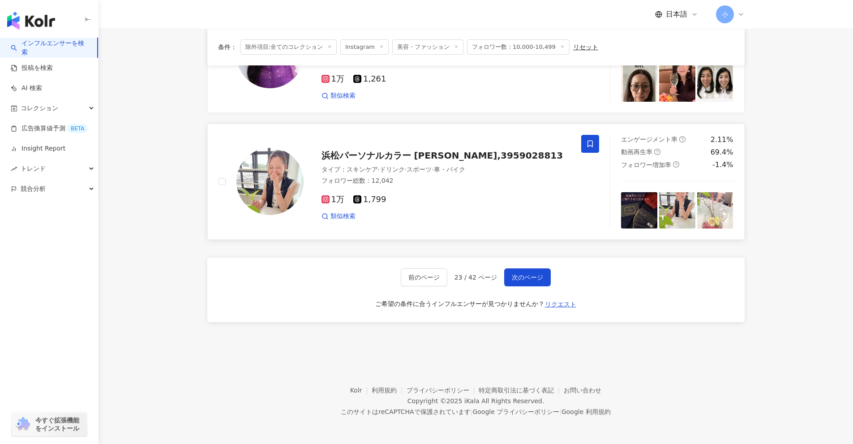
drag, startPoint x: 788, startPoint y: 146, endPoint x: 764, endPoint y: 389, distance: 243.8
click at [416, 279] on span "次のページ" at bounding box center [527, 277] width 31 height 7
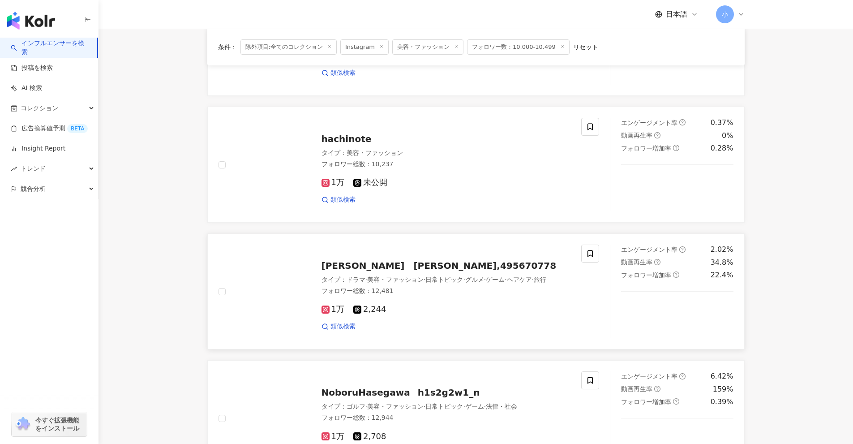
scroll to position [915, 0]
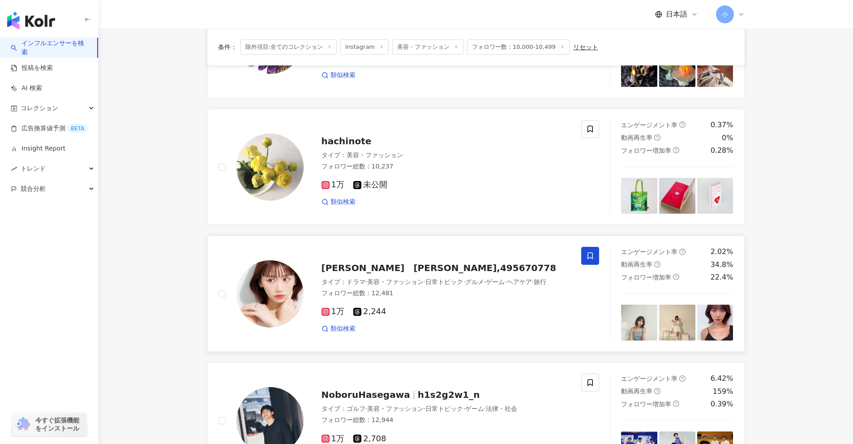
click at [416, 254] on span at bounding box center [590, 256] width 18 height 18
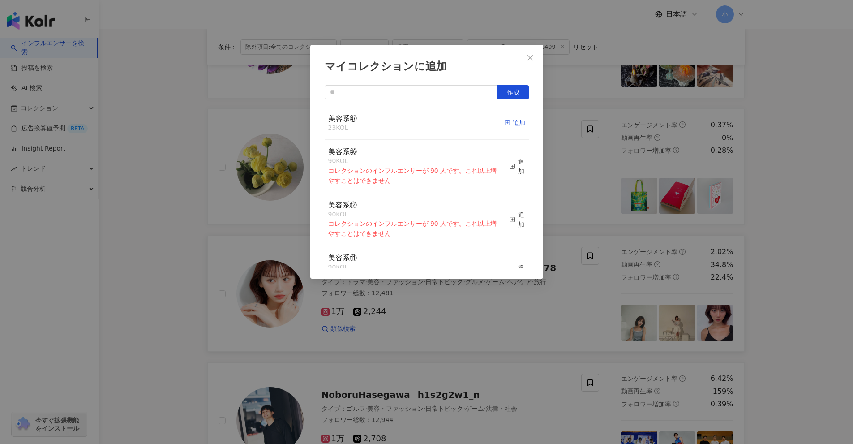
click at [416, 122] on div "追加" at bounding box center [514, 123] width 21 height 10
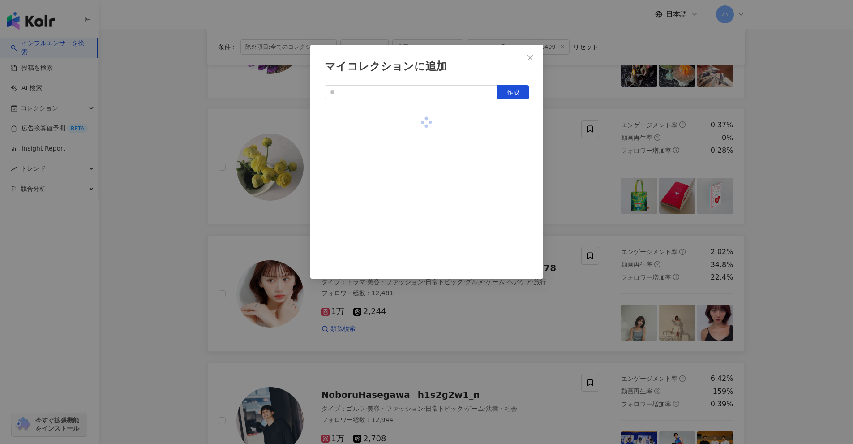
click at [416, 132] on div "マイコレクションに追加 作成" at bounding box center [426, 222] width 853 height 444
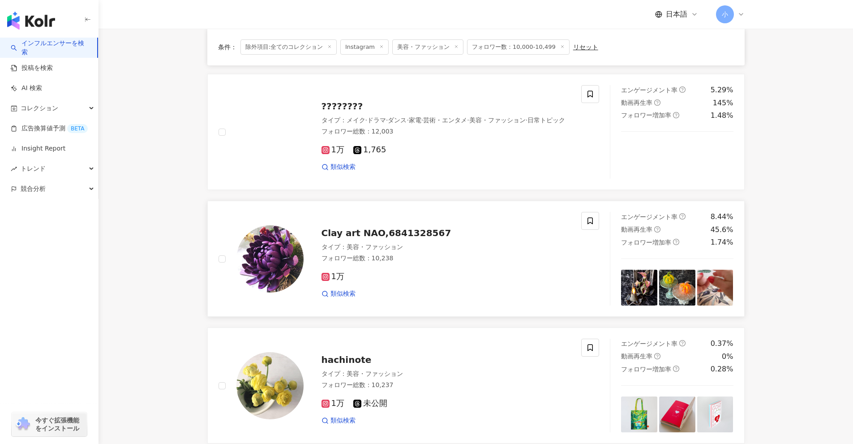
scroll to position [691, 0]
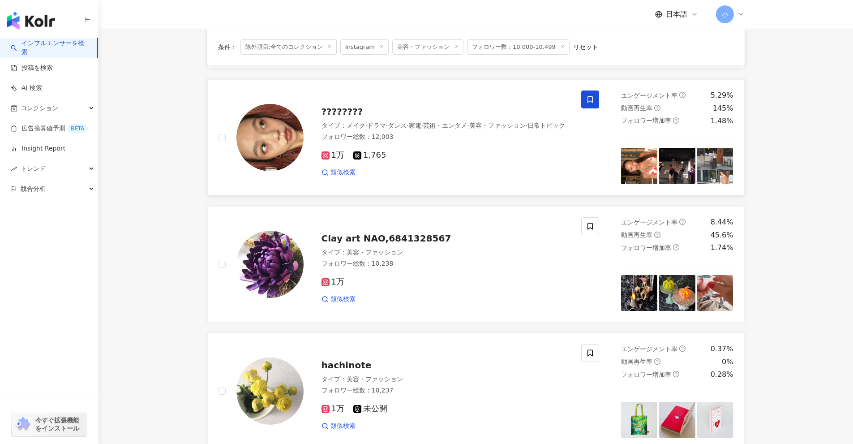
click at [416, 98] on icon at bounding box center [590, 99] width 8 height 8
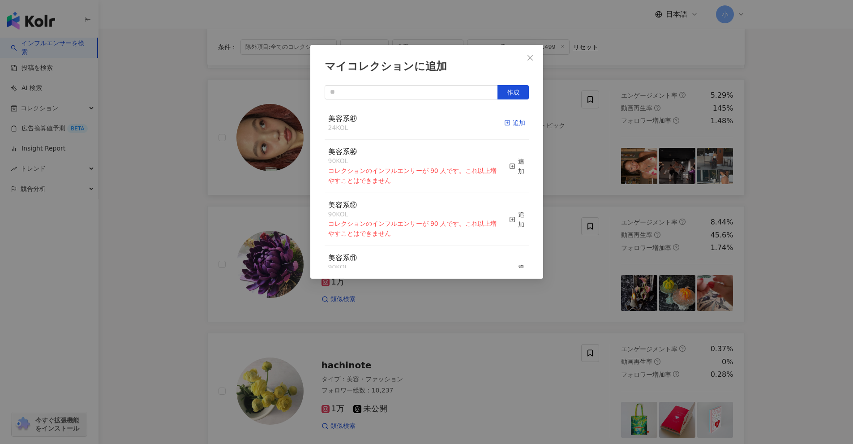
click at [416, 127] on div "追加" at bounding box center [514, 123] width 21 height 10
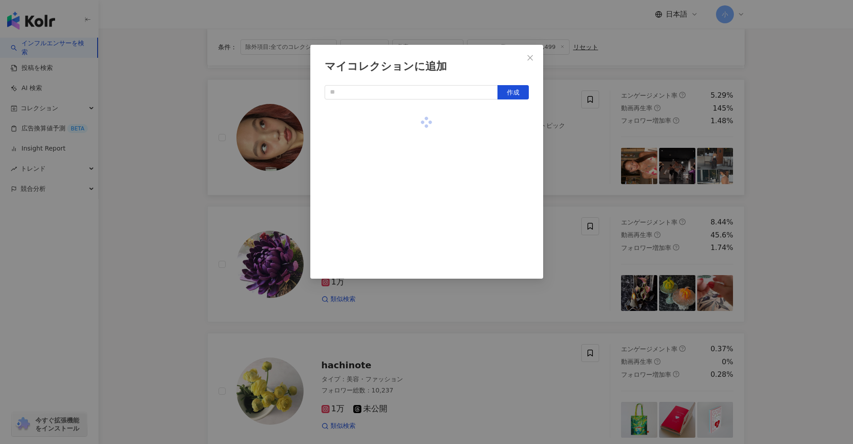
click at [416, 145] on div "マイコレクションに追加 作成" at bounding box center [426, 222] width 853 height 444
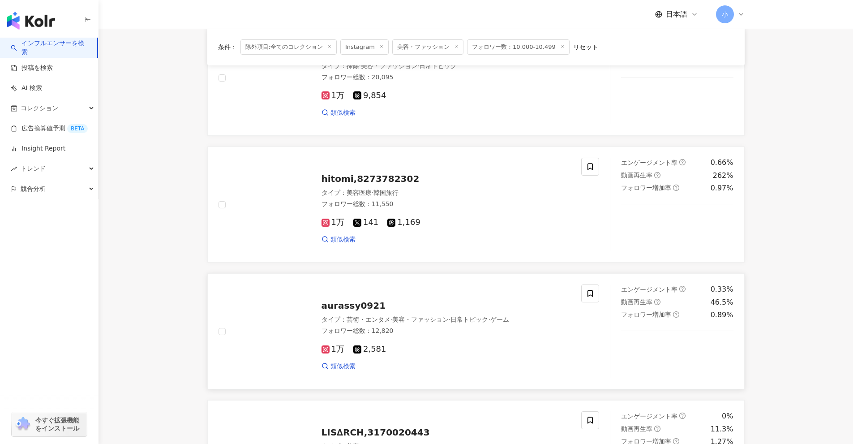
scroll to position [244, 0]
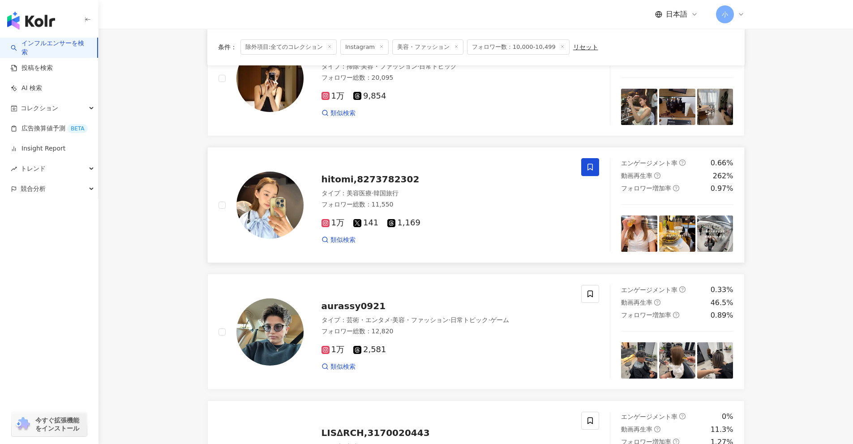
click at [416, 163] on span at bounding box center [590, 167] width 18 height 18
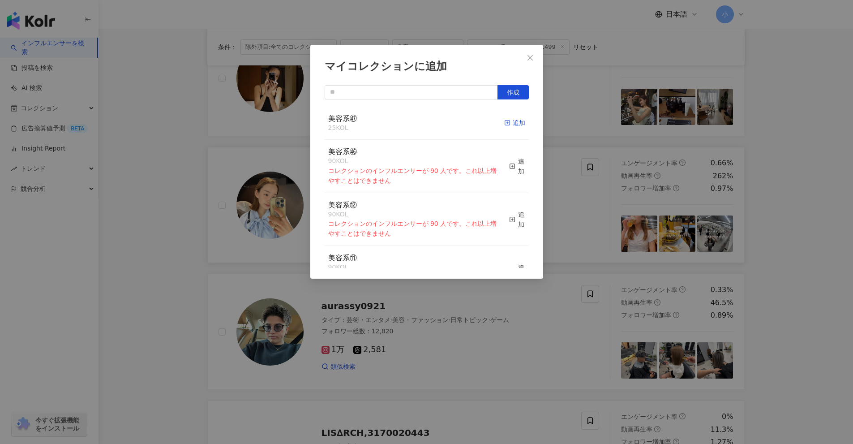
click at [416, 126] on span "button" at bounding box center [507, 122] width 6 height 7
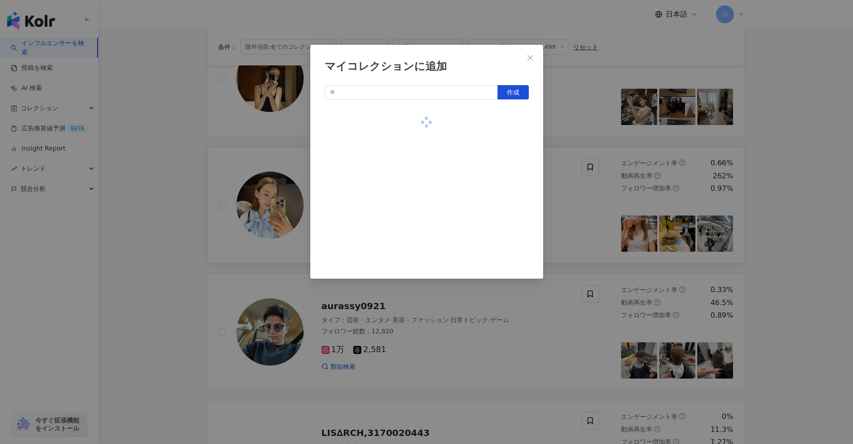
click at [416, 136] on div "マイコレクションに追加 作成" at bounding box center [426, 222] width 853 height 444
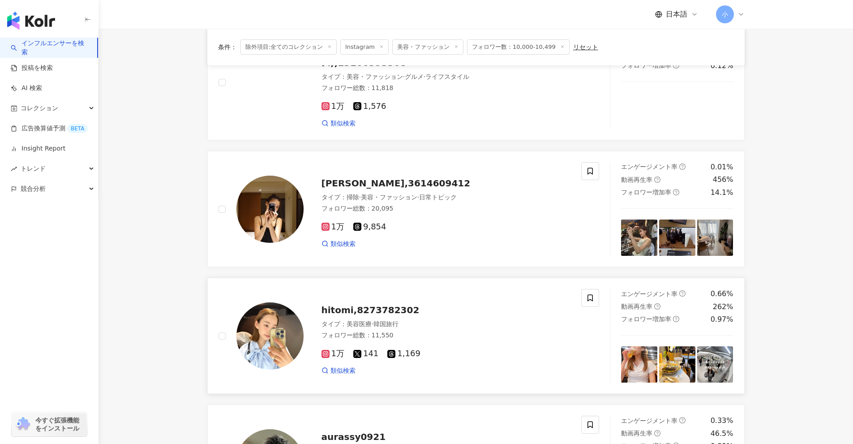
scroll to position [109, 0]
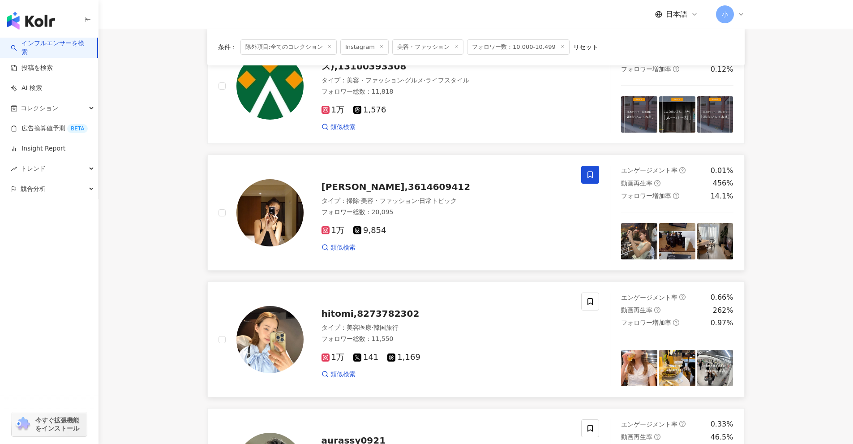
click at [416, 171] on icon at bounding box center [590, 175] width 8 height 8
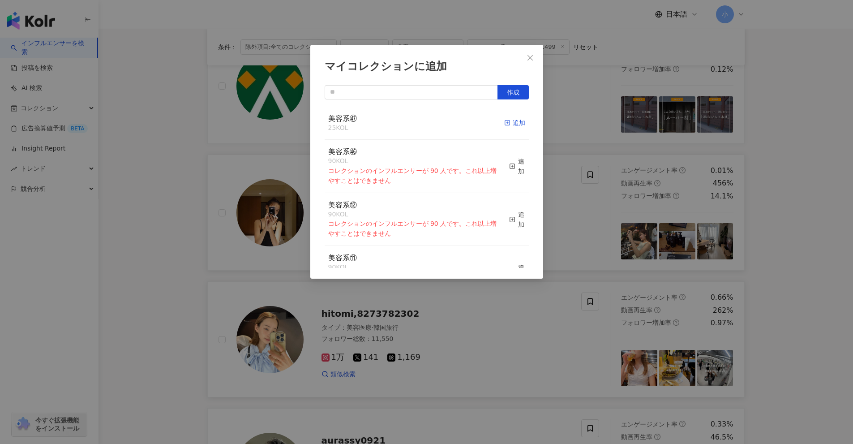
click at [416, 122] on icon "button" at bounding box center [507, 123] width 6 height 6
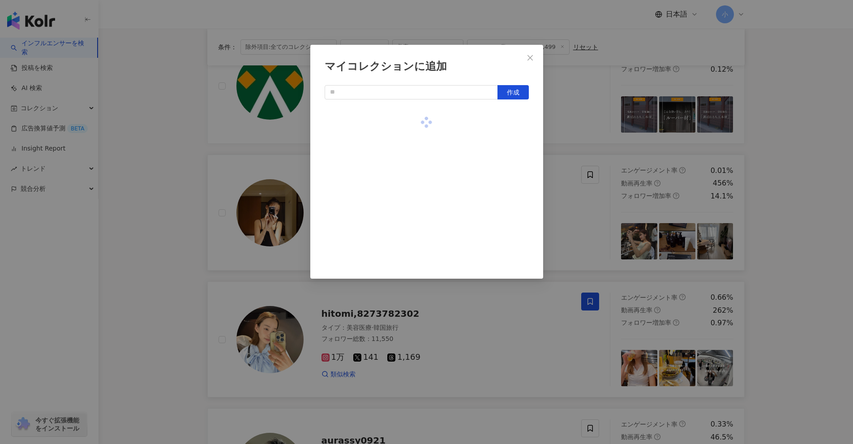
click at [416, 137] on div "マイコレクションに追加 作成" at bounding box center [426, 222] width 853 height 444
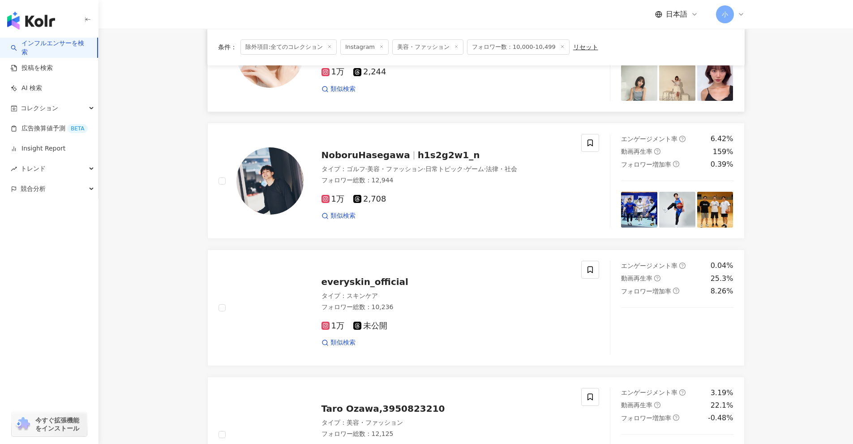
scroll to position [1407, 0]
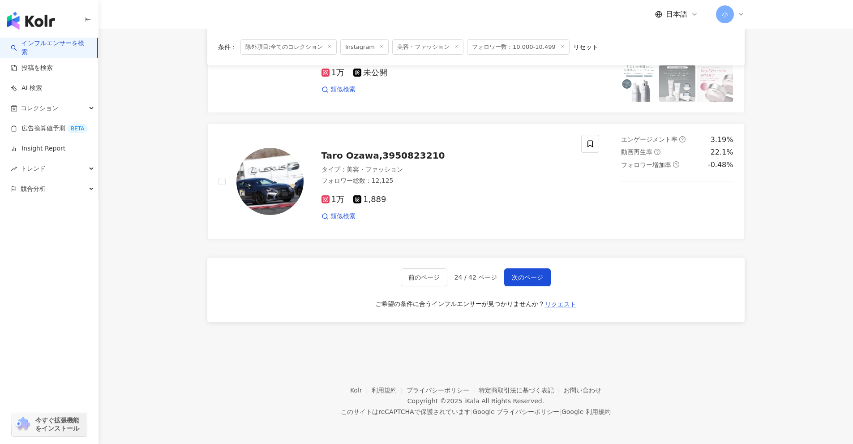
drag, startPoint x: 800, startPoint y: 113, endPoint x: 776, endPoint y: 337, distance: 225.5
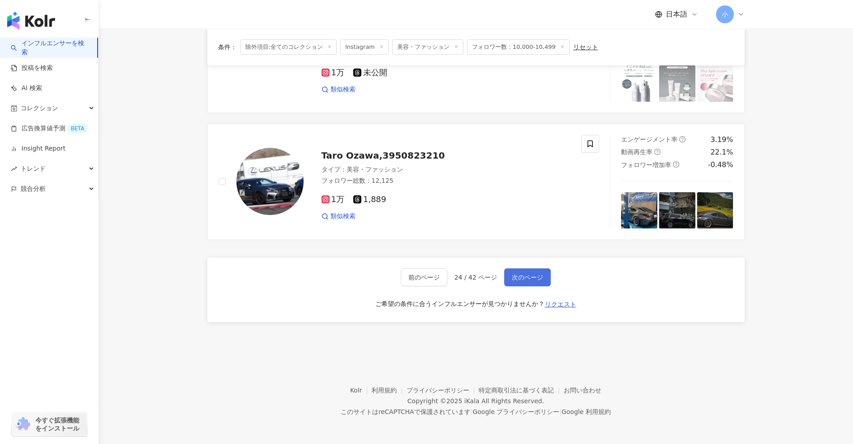
click at [416, 278] on span "次のページ" at bounding box center [527, 277] width 31 height 7
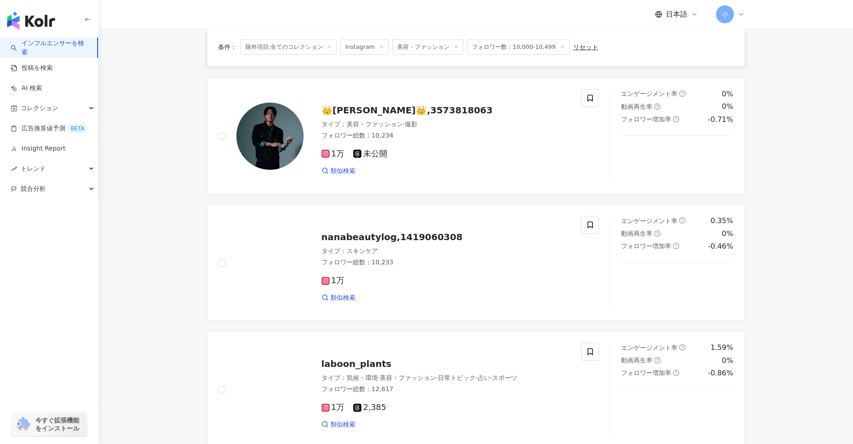
scroll to position [162, 0]
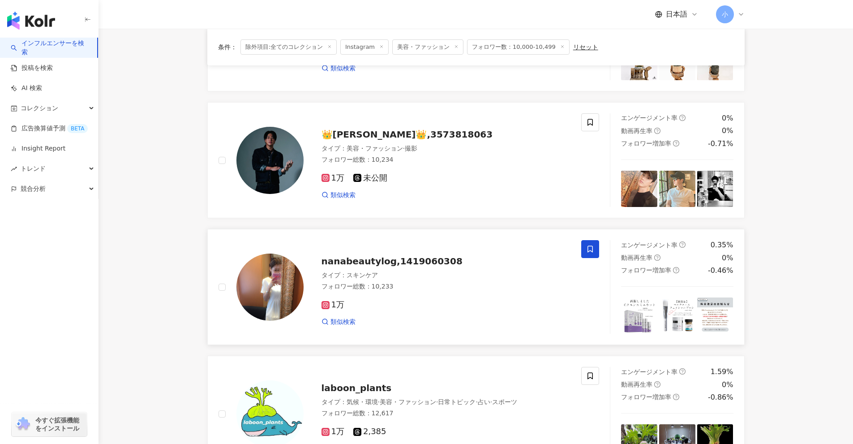
click at [416, 251] on icon at bounding box center [590, 249] width 8 height 8
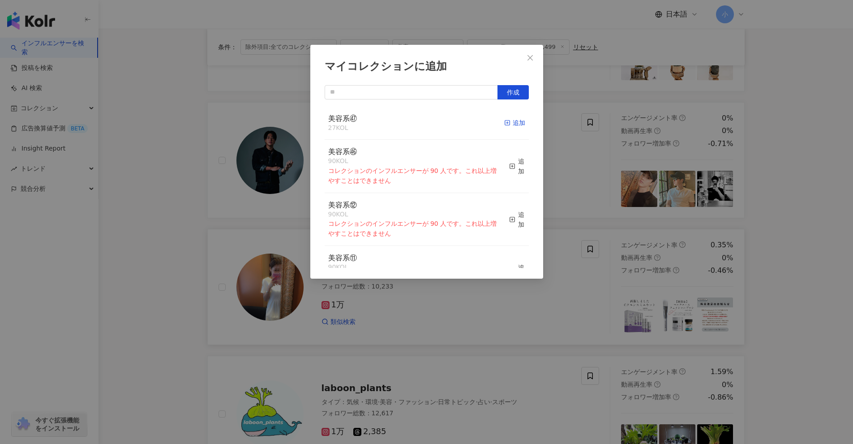
click at [416, 123] on div "追加" at bounding box center [514, 123] width 21 height 10
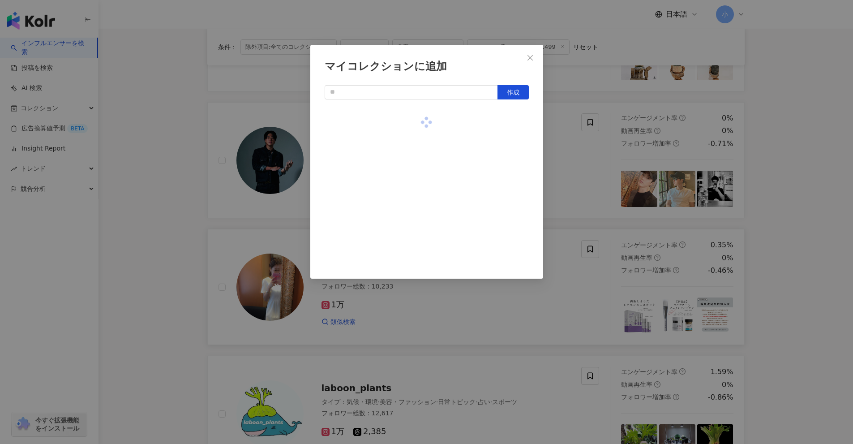
click at [416, 141] on div "マイコレクションに追加 作成" at bounding box center [426, 162] width 233 height 234
click at [416, 171] on div "マイコレクションに追加 作成" at bounding box center [426, 222] width 853 height 444
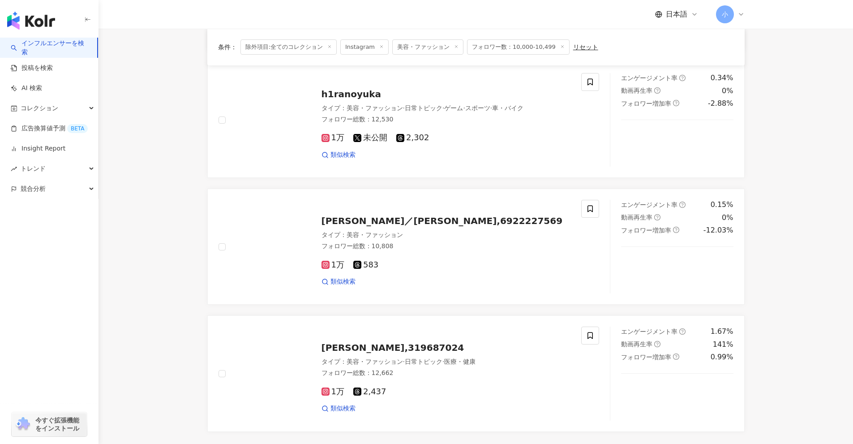
scroll to position [1281, 0]
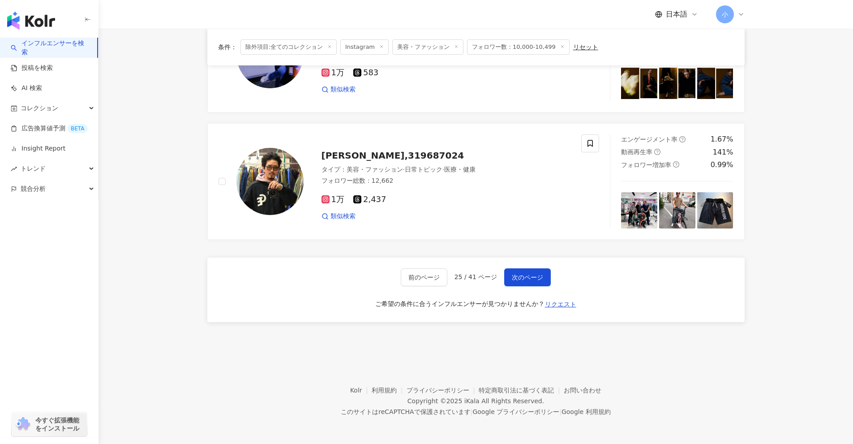
drag, startPoint x: 815, startPoint y: 138, endPoint x: 776, endPoint y: 358, distance: 222.8
click at [416, 278] on button "次のページ" at bounding box center [527, 277] width 47 height 18
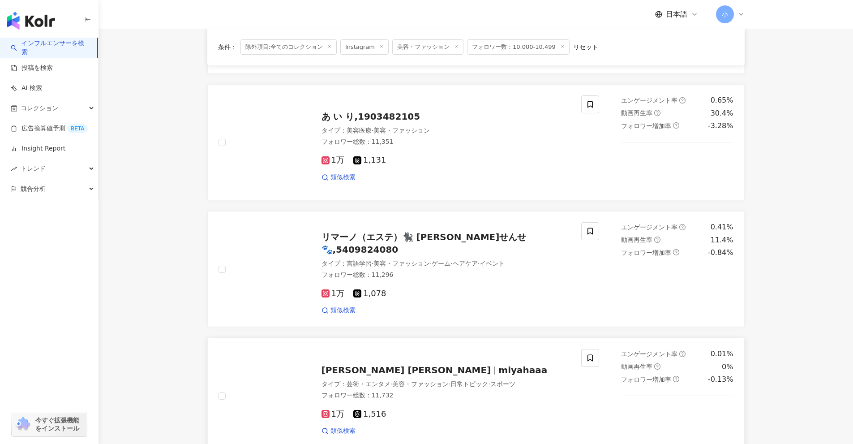
scroll to position [1049, 0]
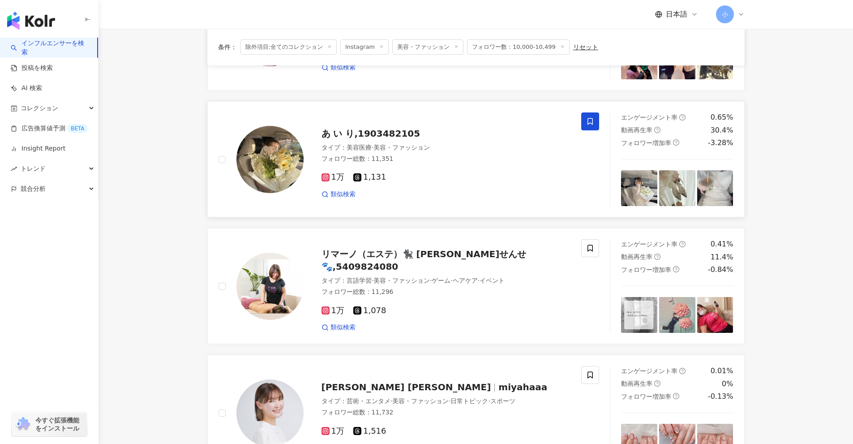
click at [416, 129] on span at bounding box center [590, 121] width 18 height 18
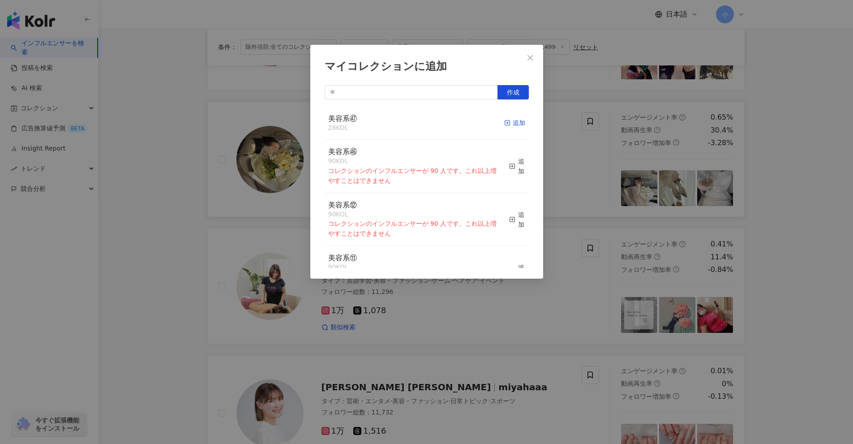
click at [416, 125] on rect "button" at bounding box center [507, 122] width 5 height 5
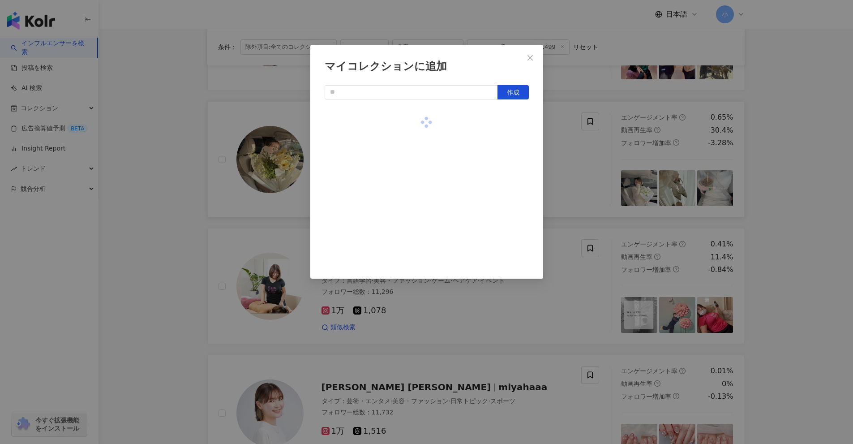
click at [416, 160] on div "マイコレクションに追加 作成" at bounding box center [426, 222] width 853 height 444
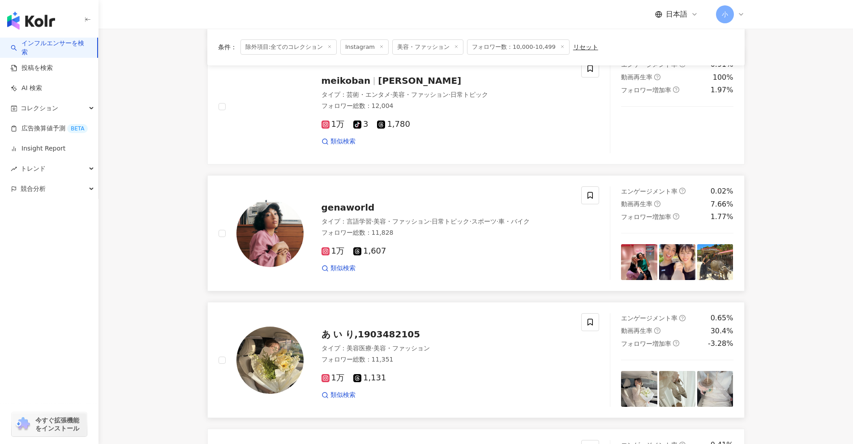
scroll to position [825, 0]
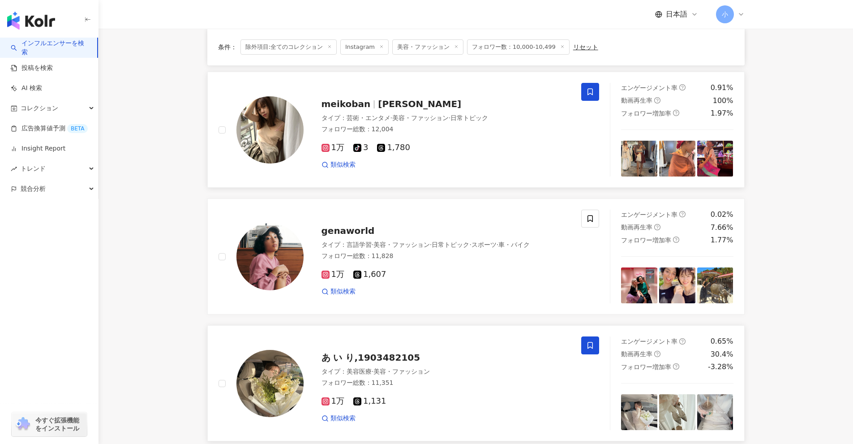
click at [416, 96] on span at bounding box center [590, 92] width 18 height 18
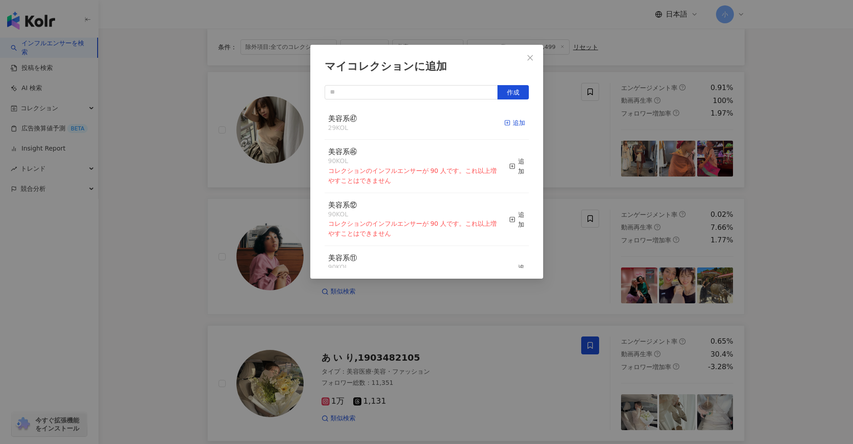
click at [416, 124] on icon "button" at bounding box center [507, 123] width 6 height 6
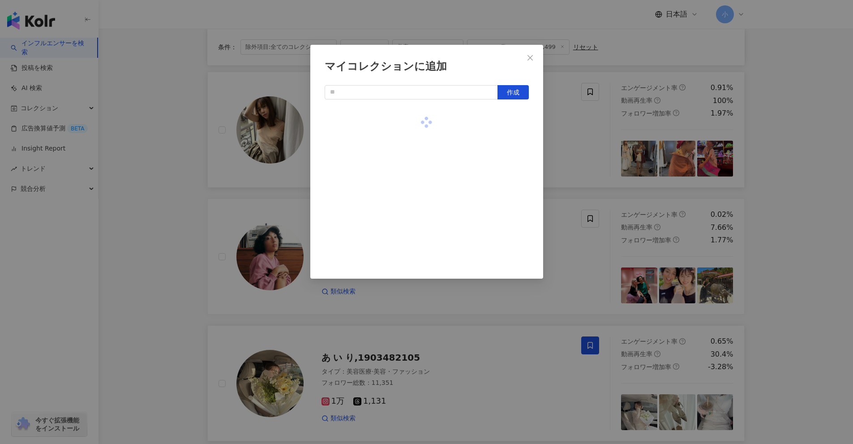
click at [416, 156] on div "マイコレクションに追加 作成" at bounding box center [426, 222] width 853 height 444
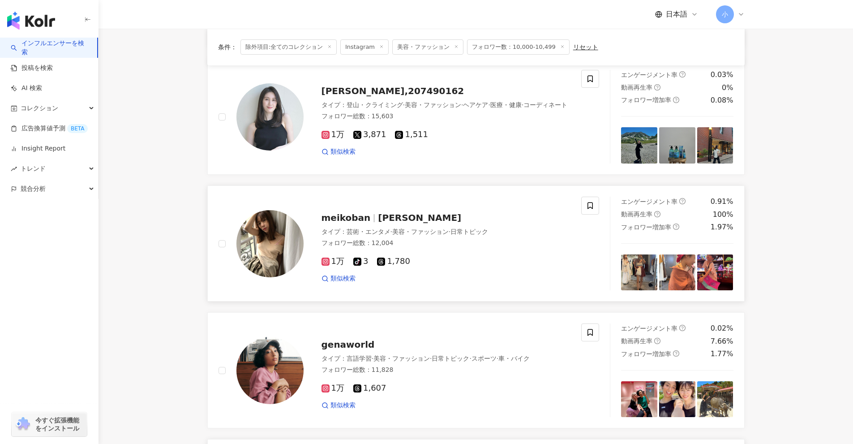
scroll to position [646, 0]
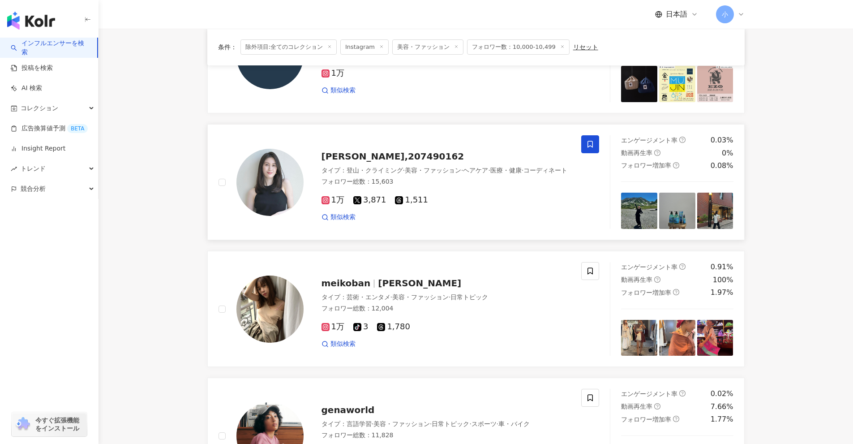
click at [416, 146] on icon at bounding box center [590, 144] width 8 height 8
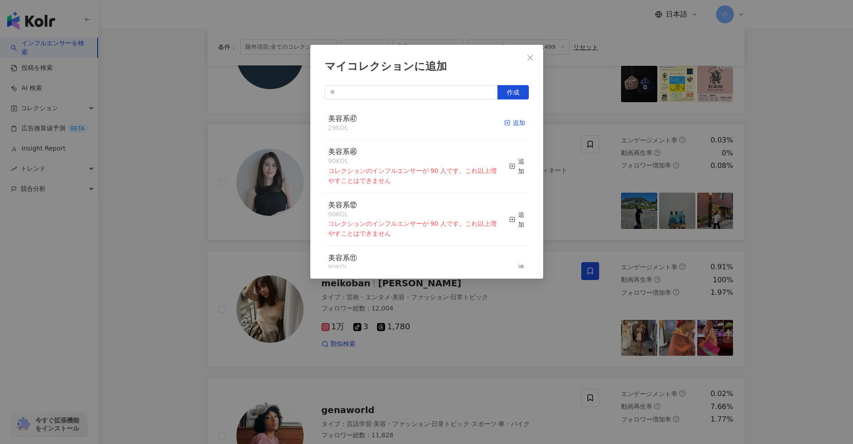
click at [416, 125] on div "追加" at bounding box center [514, 123] width 21 height 10
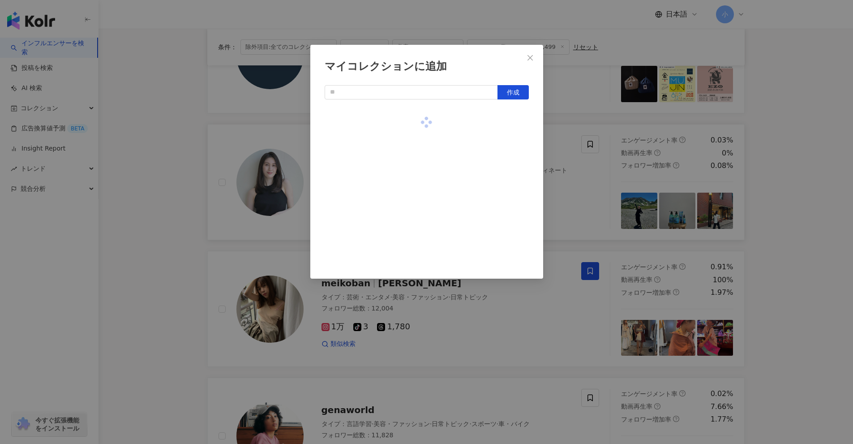
click at [416, 168] on div "マイコレクションに追加 作成" at bounding box center [426, 222] width 853 height 444
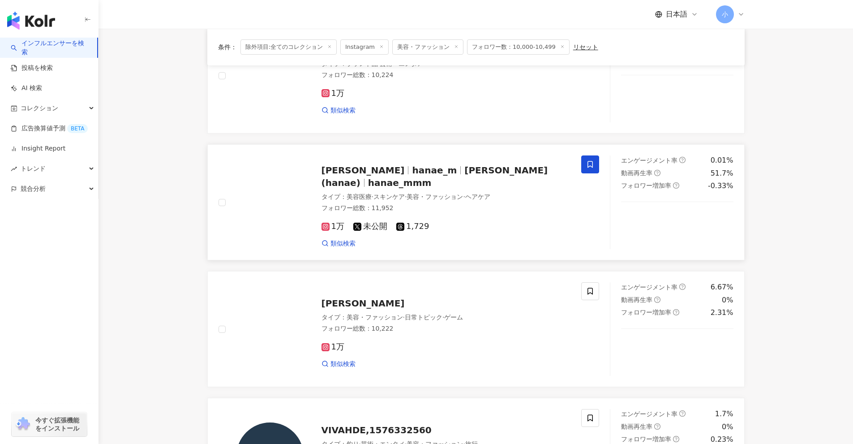
scroll to position [244, 0]
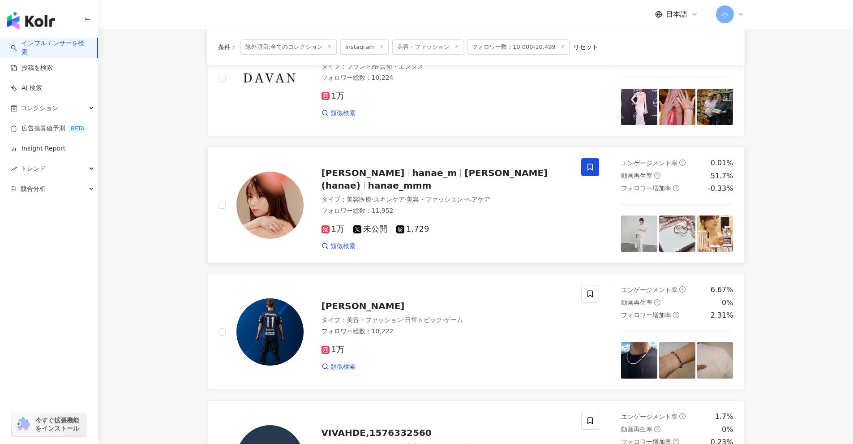
click at [416, 162] on span at bounding box center [590, 167] width 18 height 18
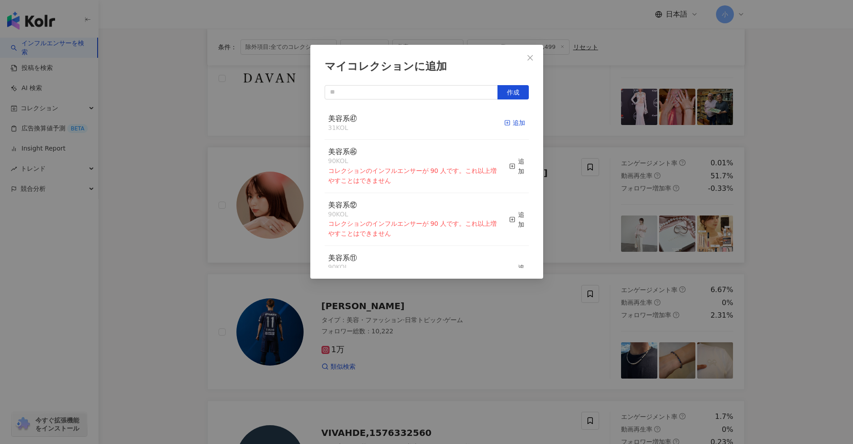
click at [416, 121] on icon "button" at bounding box center [507, 123] width 6 height 6
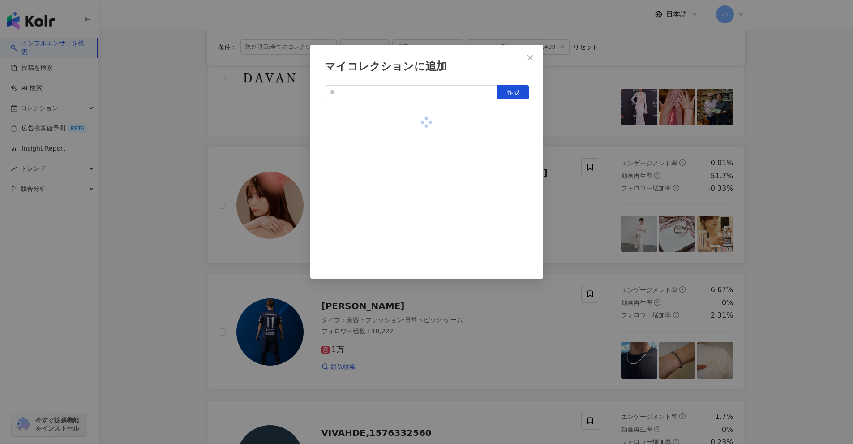
click at [416, 146] on div "マイコレクションに追加 作成" at bounding box center [426, 222] width 853 height 444
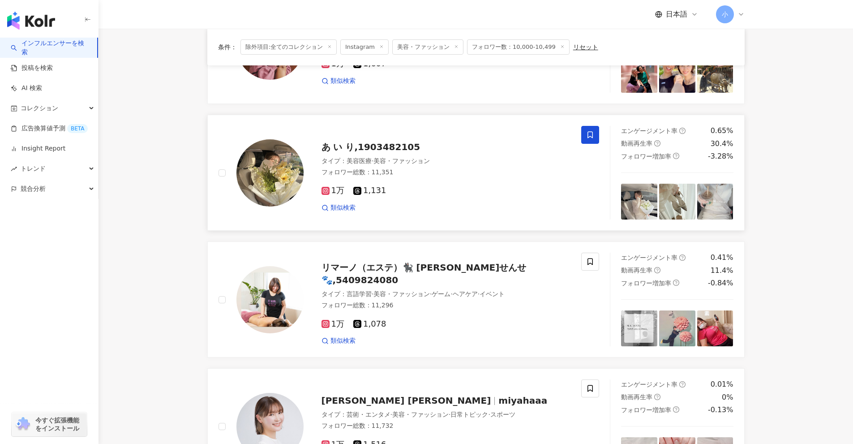
scroll to position [1407, 0]
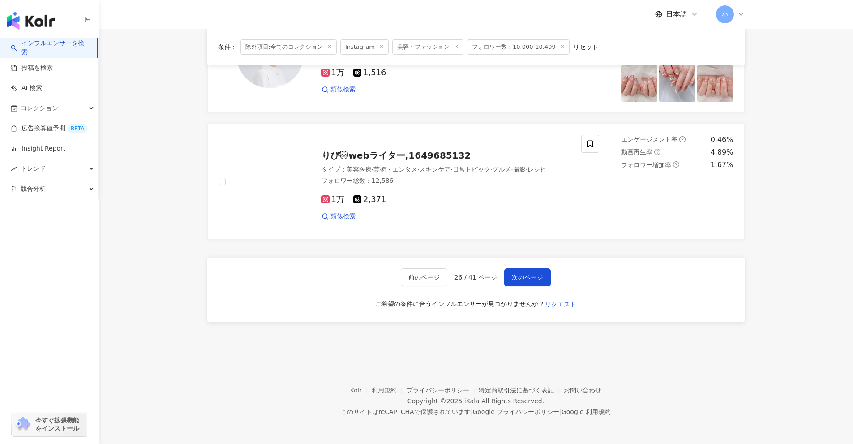
drag, startPoint x: 791, startPoint y: 148, endPoint x: 763, endPoint y: 380, distance: 233.5
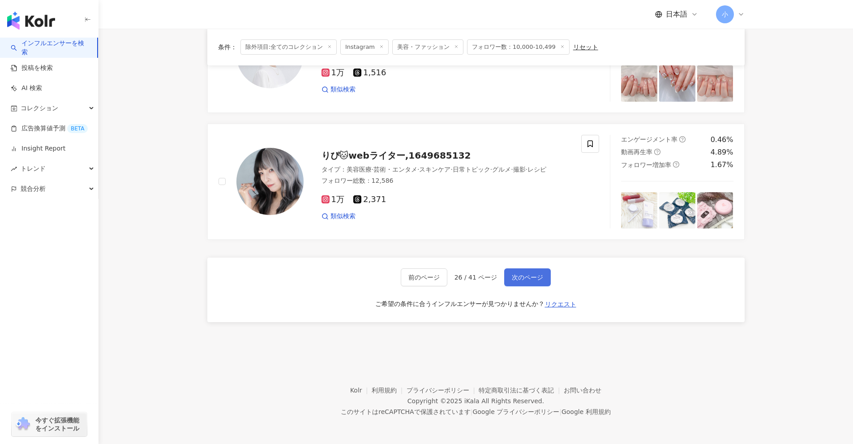
click at [416, 278] on span "次のページ" at bounding box center [527, 277] width 31 height 7
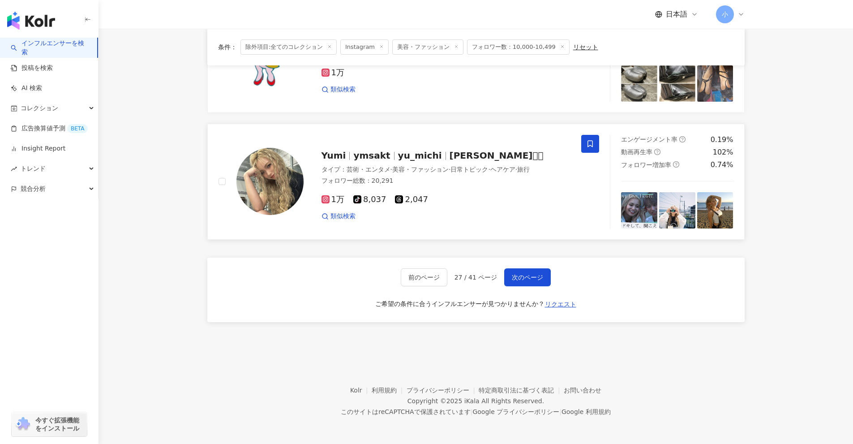
click at [416, 145] on icon at bounding box center [590, 144] width 8 height 8
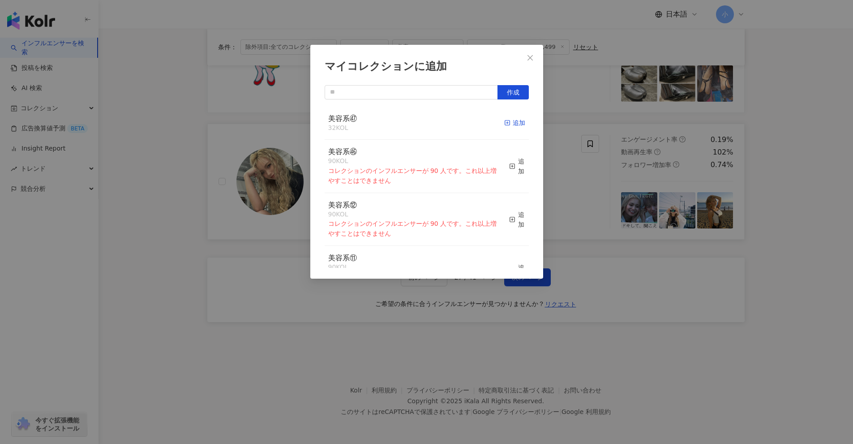
click at [416, 119] on span "button" at bounding box center [507, 122] width 6 height 7
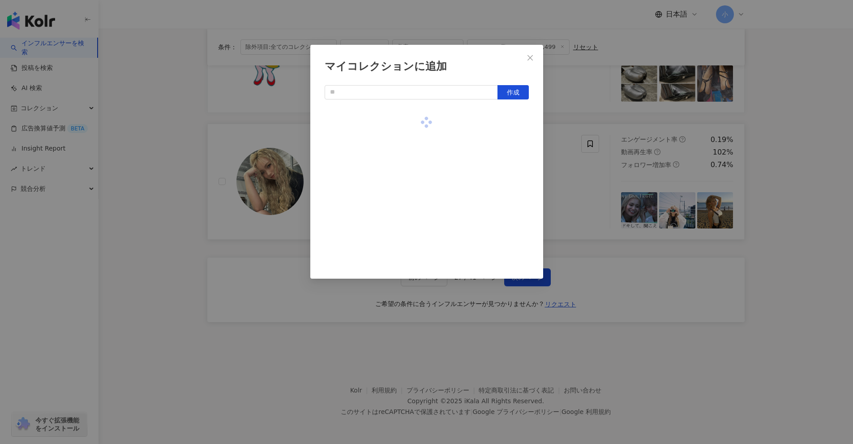
click at [416, 193] on div "マイコレクションに追加 作成" at bounding box center [426, 222] width 853 height 444
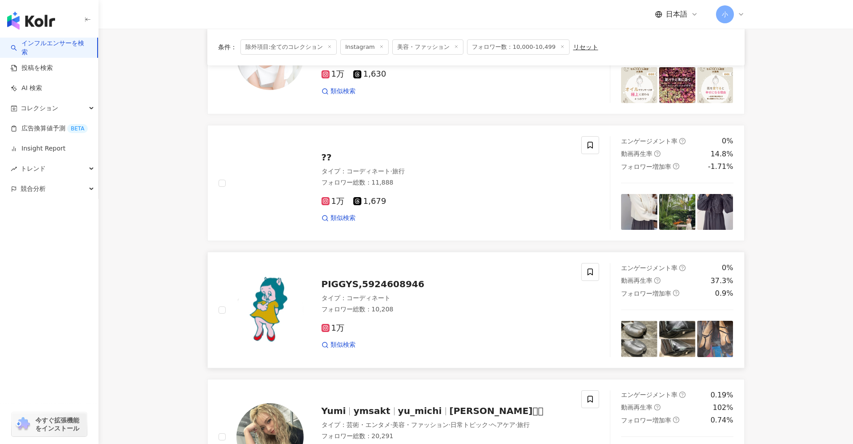
scroll to position [1139, 0]
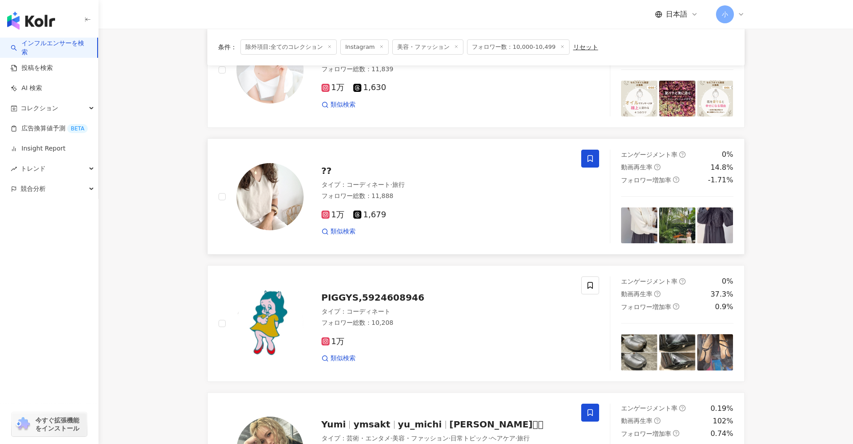
click at [416, 160] on icon at bounding box center [590, 158] width 8 height 8
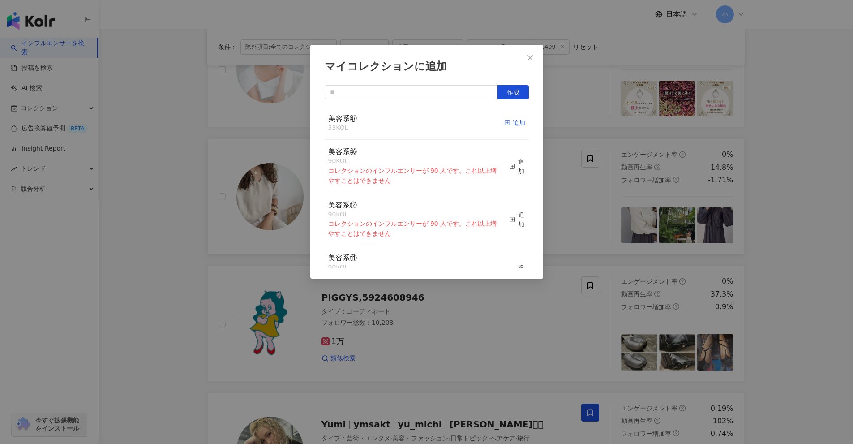
click at [416, 121] on icon "button" at bounding box center [507, 123] width 6 height 6
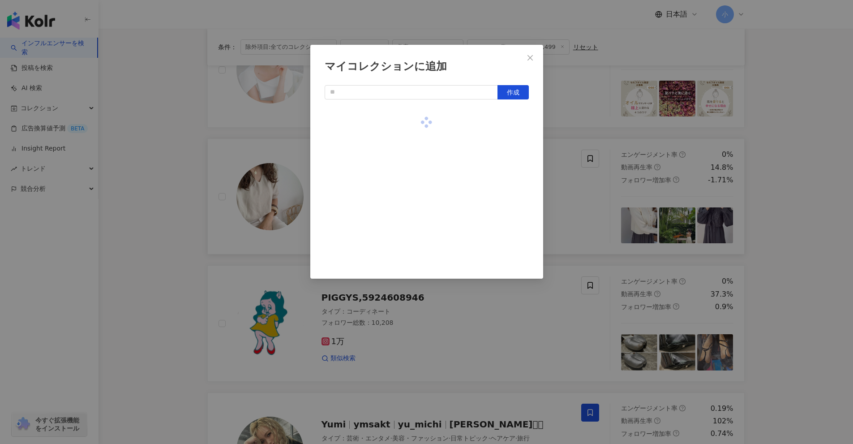
click at [416, 160] on div "マイコレクションに追加 作成" at bounding box center [426, 222] width 853 height 444
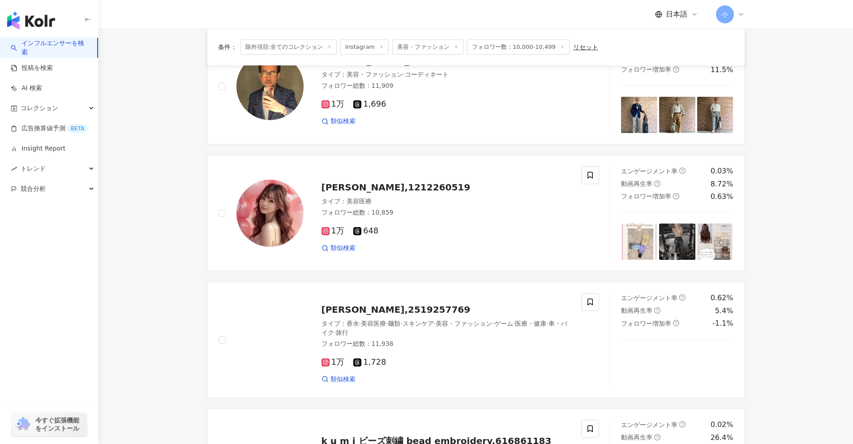
scroll to position [602, 0]
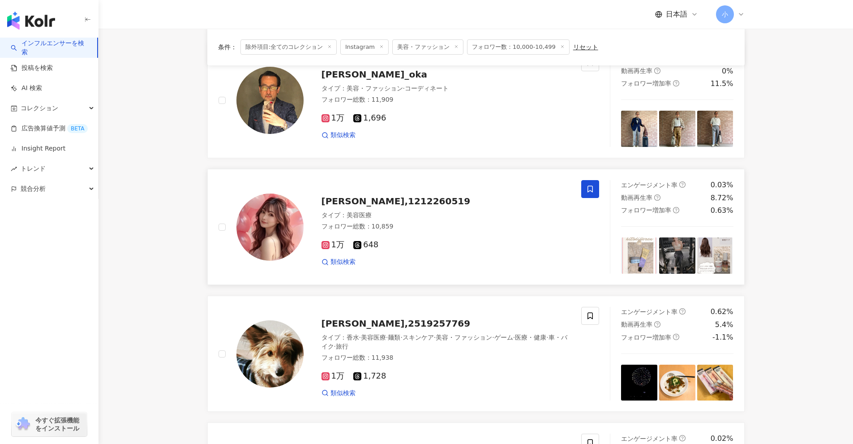
click at [416, 191] on icon at bounding box center [590, 189] width 8 height 8
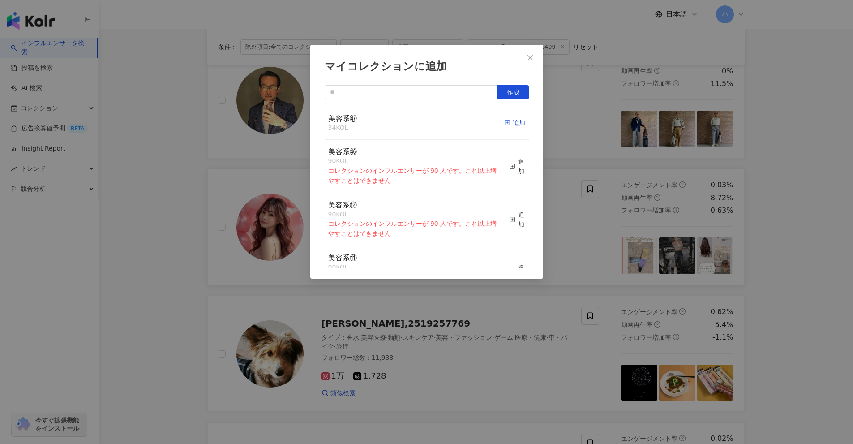
click at [416, 123] on div "追加" at bounding box center [514, 123] width 21 height 10
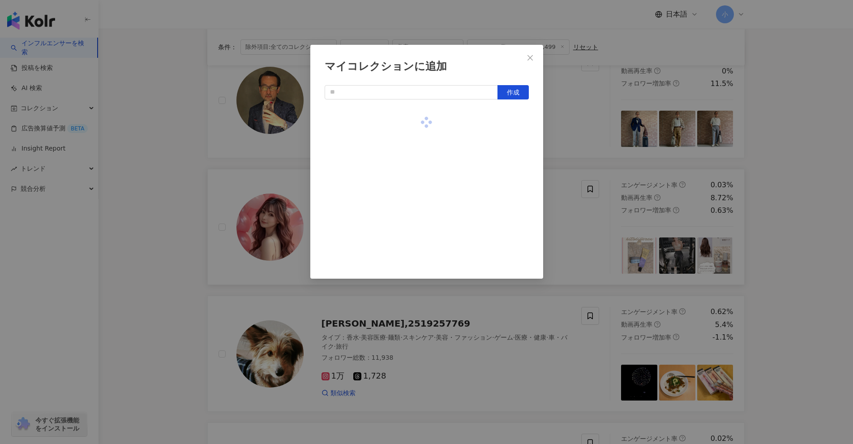
click at [416, 177] on div "マイコレクションに追加 作成" at bounding box center [426, 222] width 853 height 444
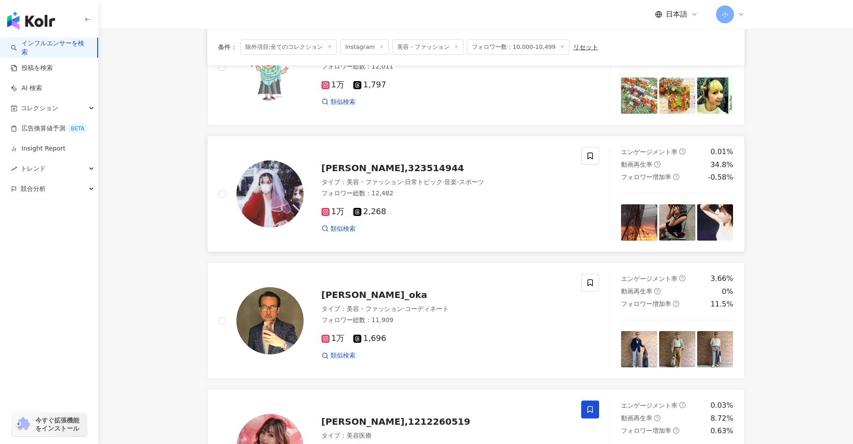
scroll to position [378, 0]
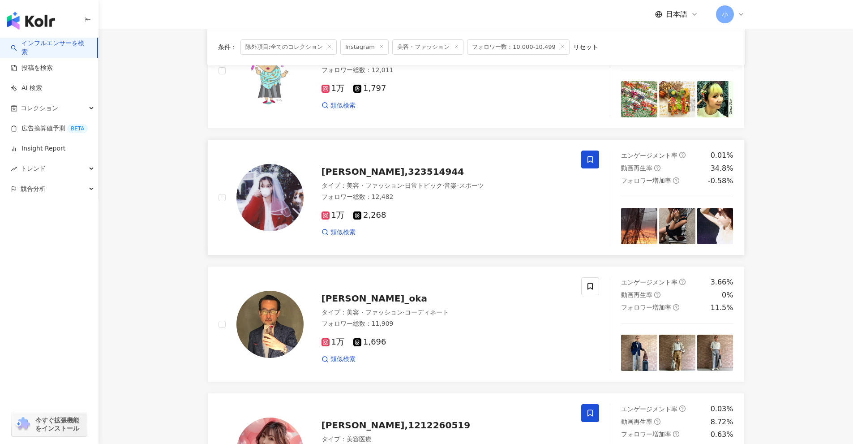
click at [416, 159] on icon at bounding box center [590, 159] width 8 height 8
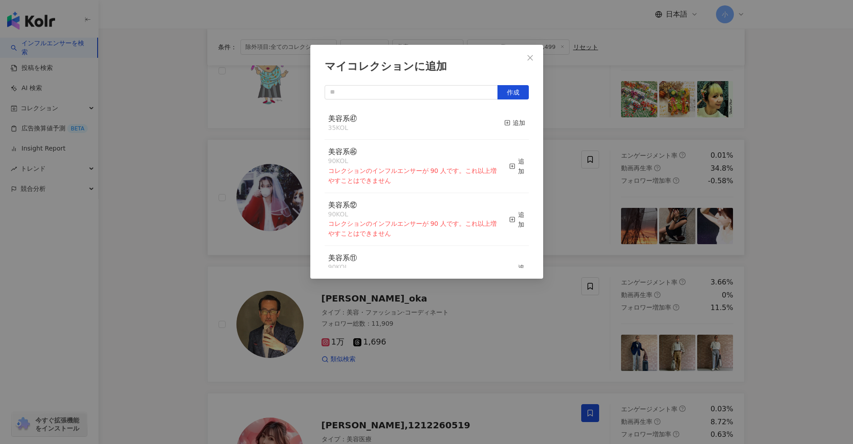
click at [416, 193] on div "マイコレクションに追加 作成 美容系㊼ 35 KOL 追加 美容系㊻ 90 KOL コレクションのインフルエンサーが 90 人です。これ以上増やすことはできま…" at bounding box center [426, 222] width 853 height 444
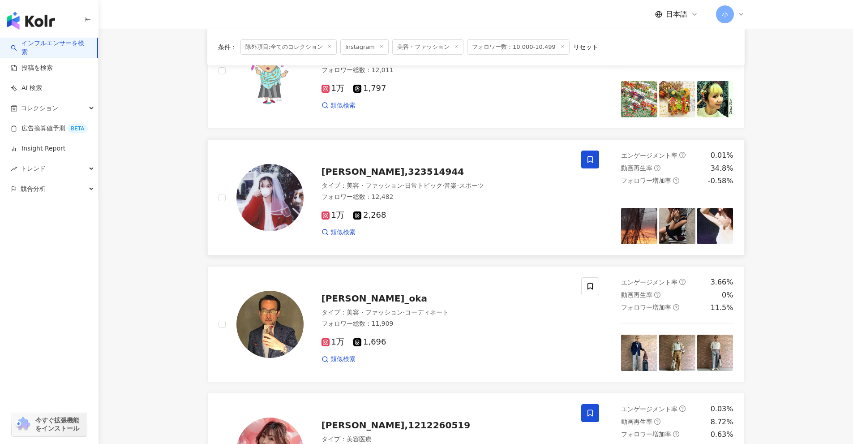
click at [416, 159] on icon at bounding box center [590, 159] width 8 height 8
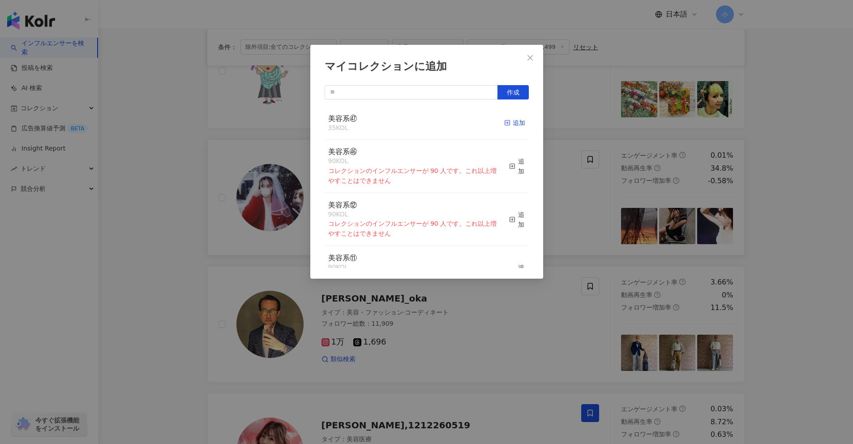
click at [416, 124] on icon "button" at bounding box center [507, 123] width 6 height 6
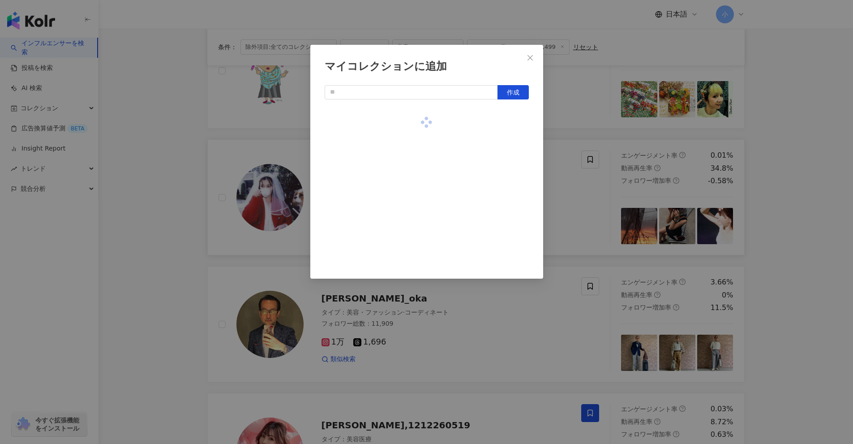
click at [416, 175] on div "マイコレクションに追加 作成" at bounding box center [426, 222] width 853 height 444
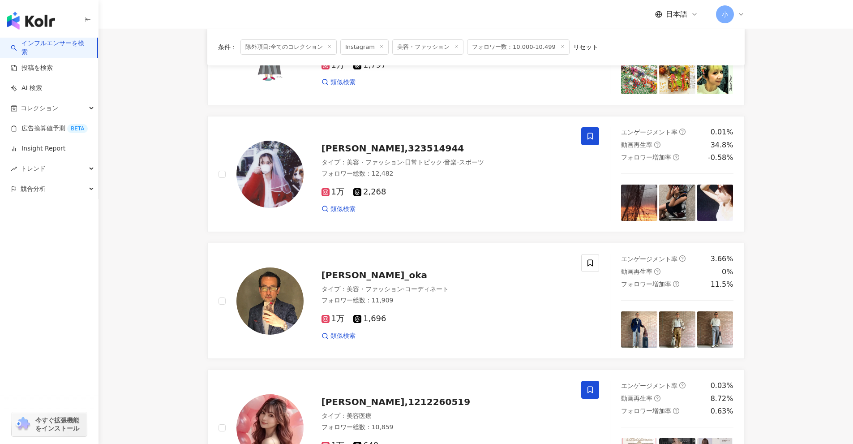
scroll to position [1407, 0]
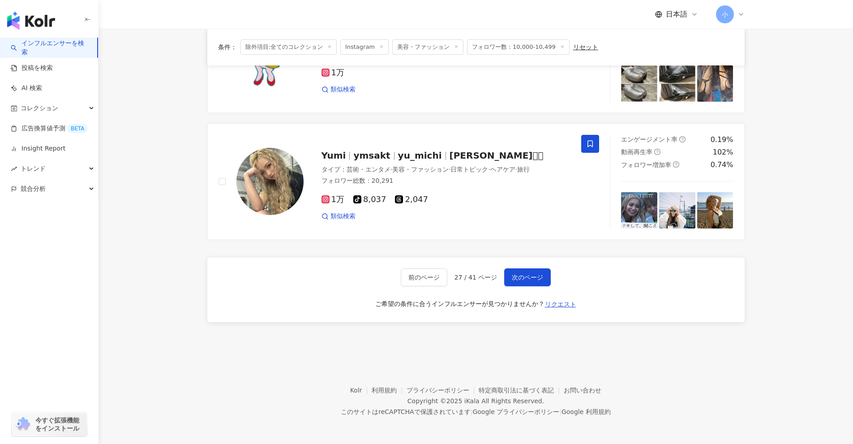
drag, startPoint x: 815, startPoint y: 124, endPoint x: 804, endPoint y: 391, distance: 267.5
click at [416, 278] on span "次のページ" at bounding box center [527, 277] width 31 height 7
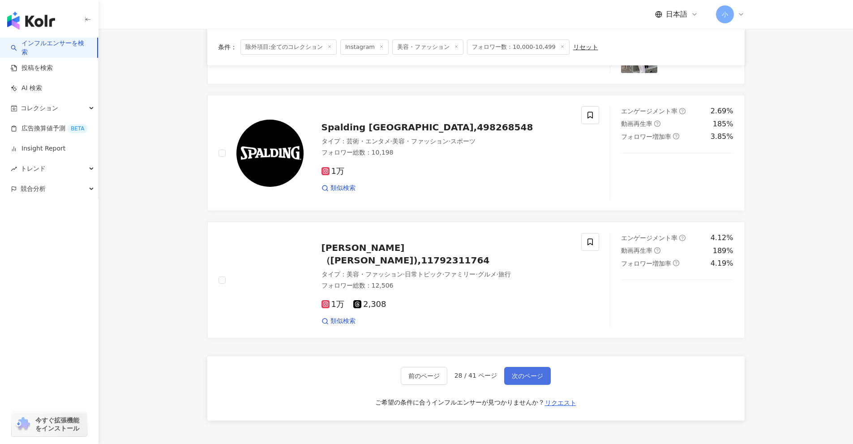
scroll to position [1320, 0]
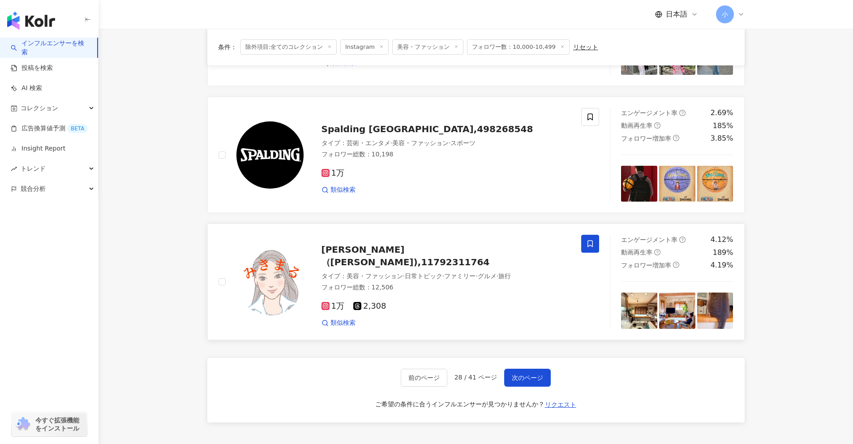
click at [416, 235] on span at bounding box center [590, 244] width 18 height 18
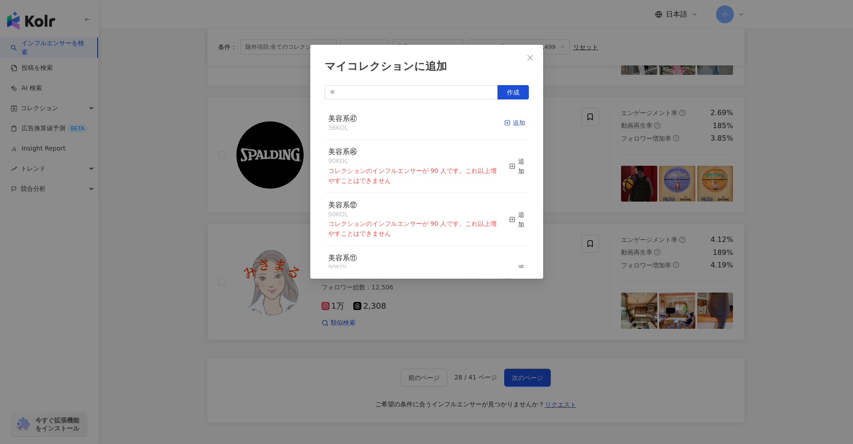
click at [416, 122] on icon "button" at bounding box center [507, 123] width 6 height 6
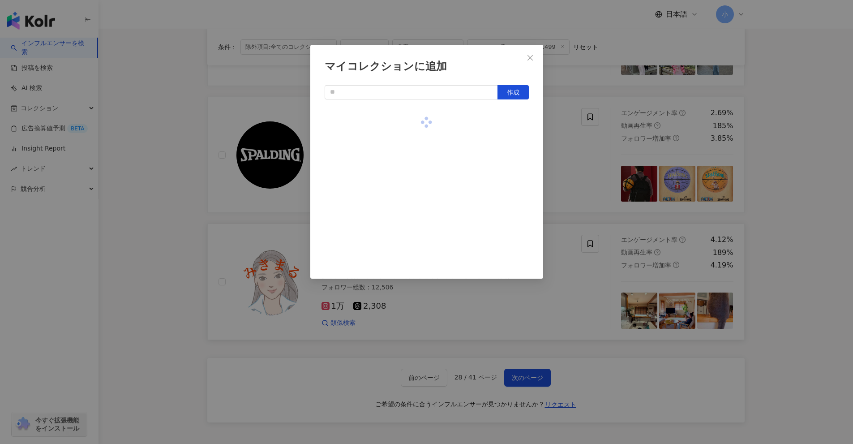
click at [416, 141] on div "マイコレクションに追加 作成" at bounding box center [426, 222] width 853 height 444
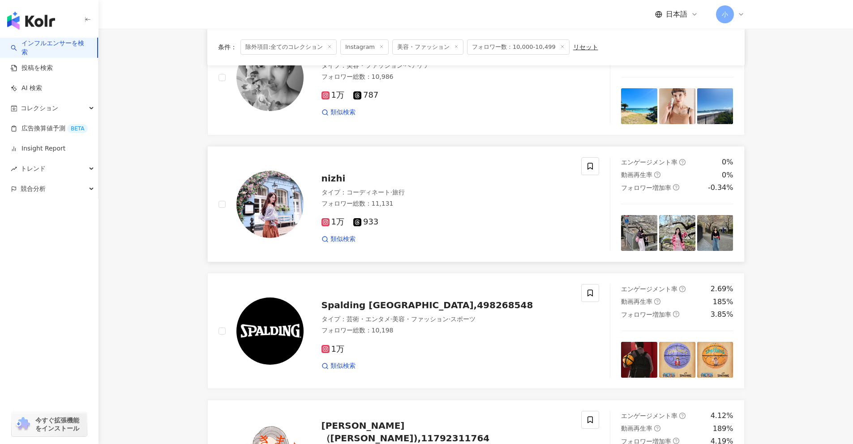
scroll to position [1141, 0]
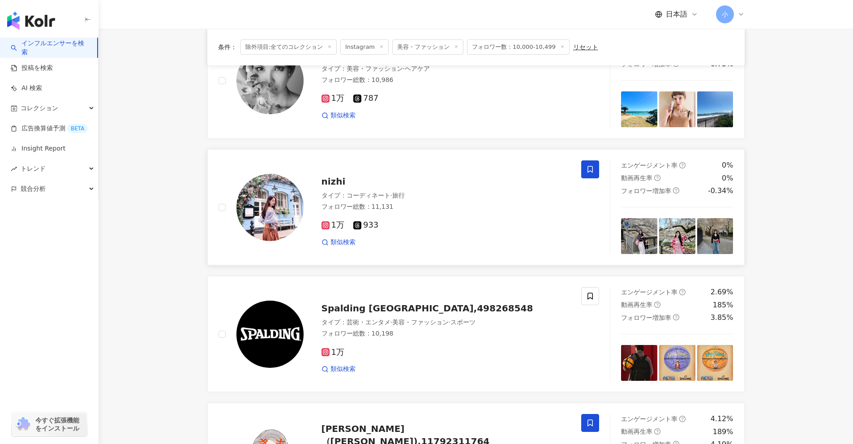
click at [416, 160] on span at bounding box center [590, 169] width 18 height 18
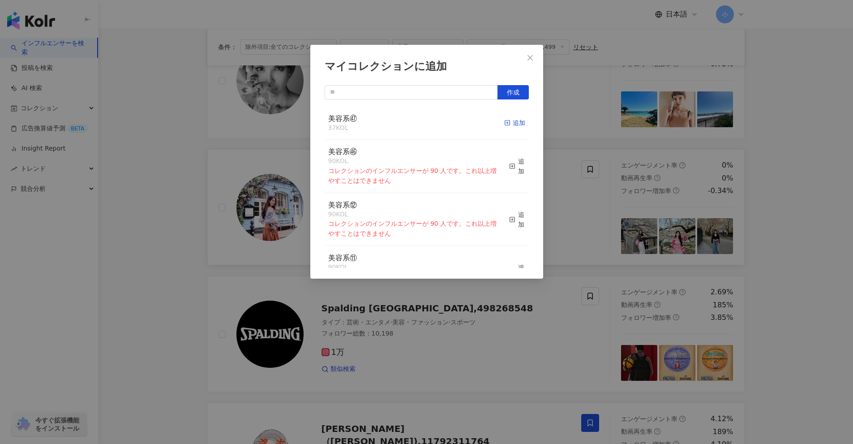
click at [416, 121] on div "追加" at bounding box center [514, 123] width 21 height 10
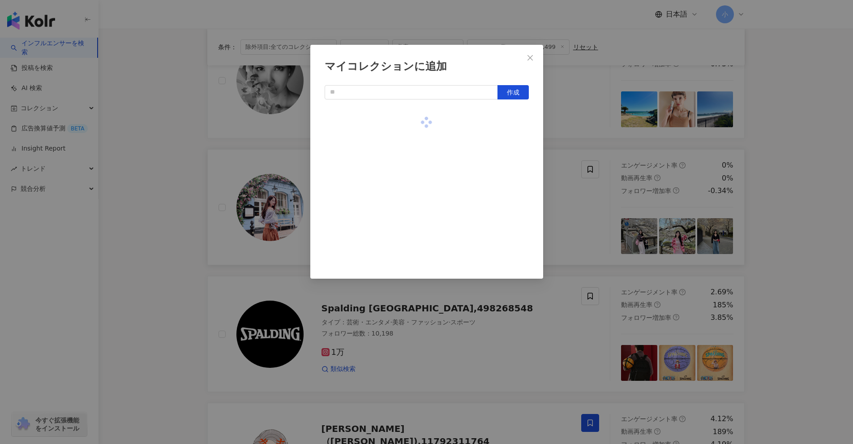
click at [416, 209] on div "マイコレクションに追加 作成" at bounding box center [426, 222] width 853 height 444
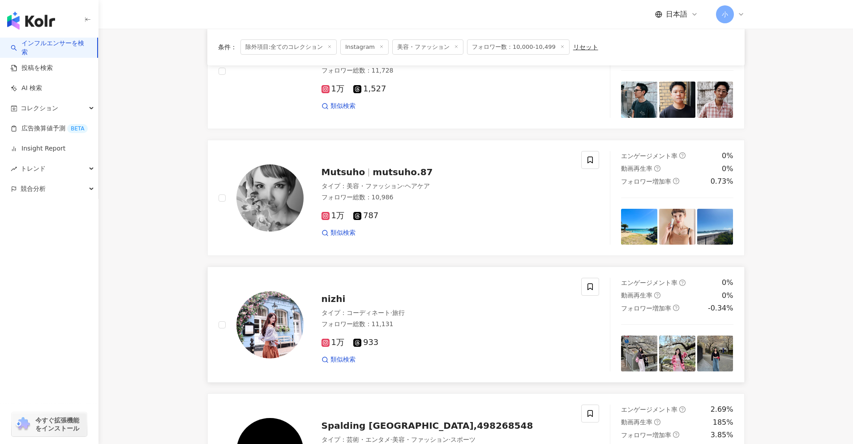
scroll to position [962, 0]
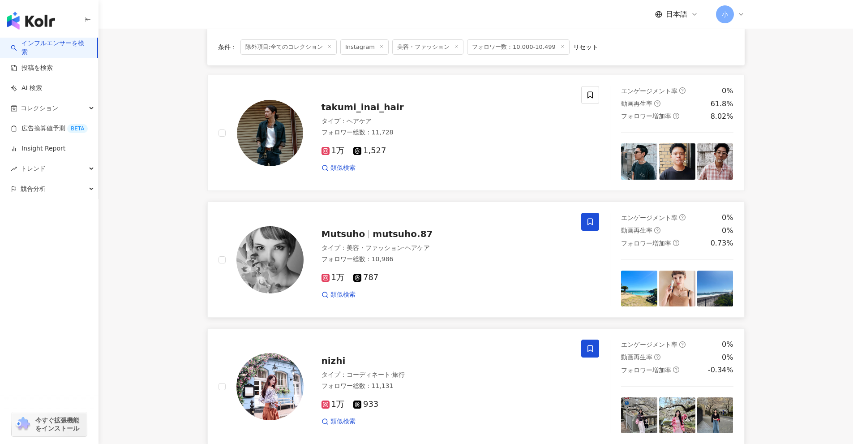
click at [416, 218] on icon at bounding box center [590, 222] width 8 height 8
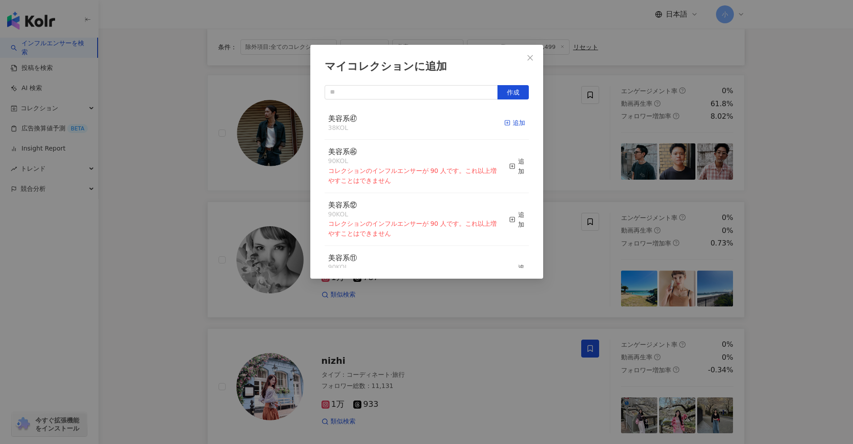
click at [416, 127] on div "追加" at bounding box center [514, 123] width 21 height 10
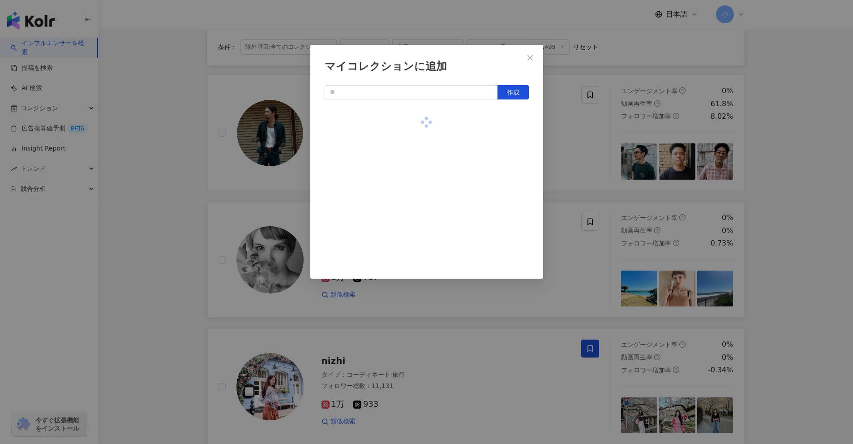
drag, startPoint x: 579, startPoint y: 157, endPoint x: 579, endPoint y: 164, distance: 7.2
click at [416, 158] on div "マイコレクションに追加 作成" at bounding box center [426, 222] width 853 height 444
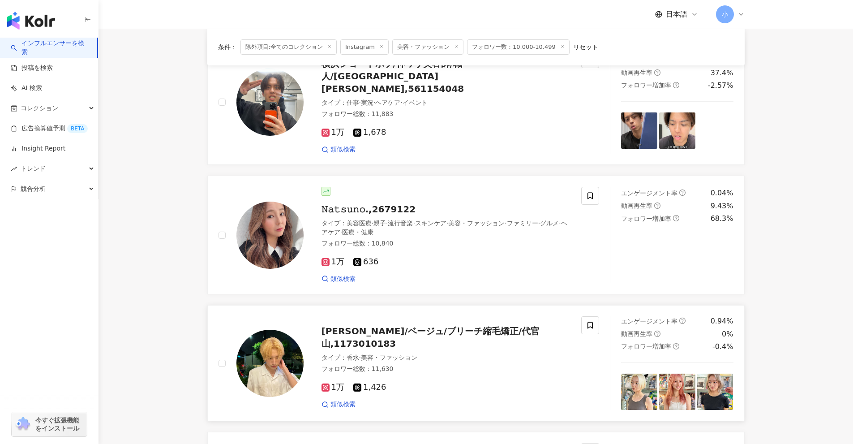
scroll to position [603, 0]
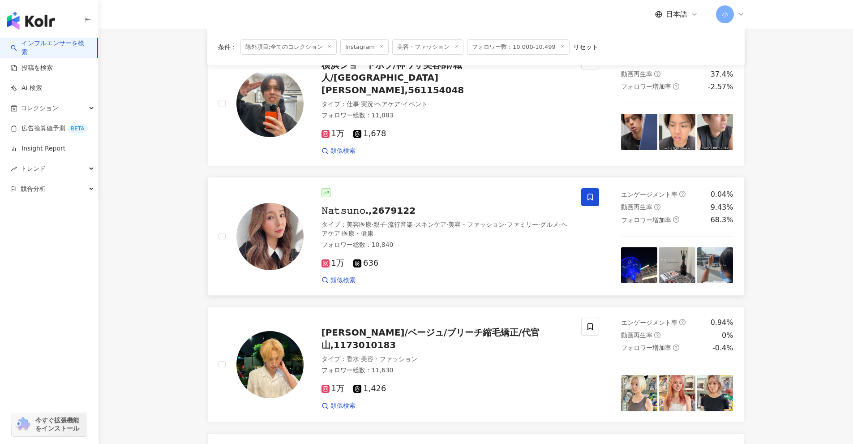
click at [416, 188] on span at bounding box center [590, 197] width 18 height 18
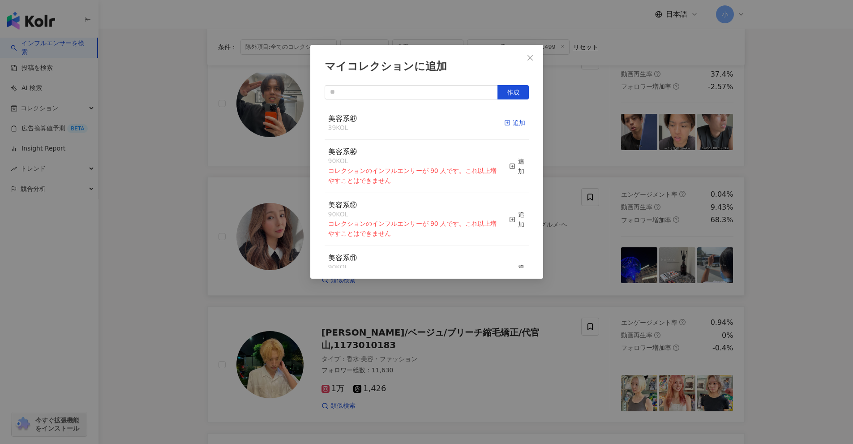
click at [416, 127] on div "追加" at bounding box center [514, 123] width 21 height 10
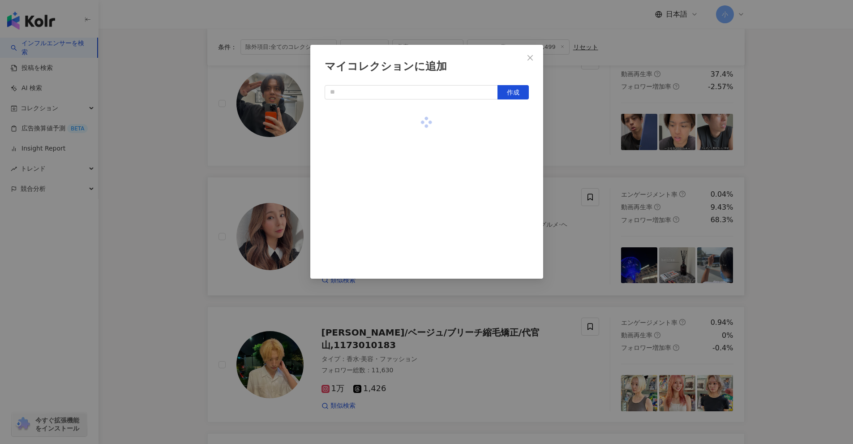
drag, startPoint x: 563, startPoint y: 147, endPoint x: 566, endPoint y: 156, distance: 9.5
click at [416, 148] on div "マイコレクションに追加 作成" at bounding box center [426, 222] width 853 height 444
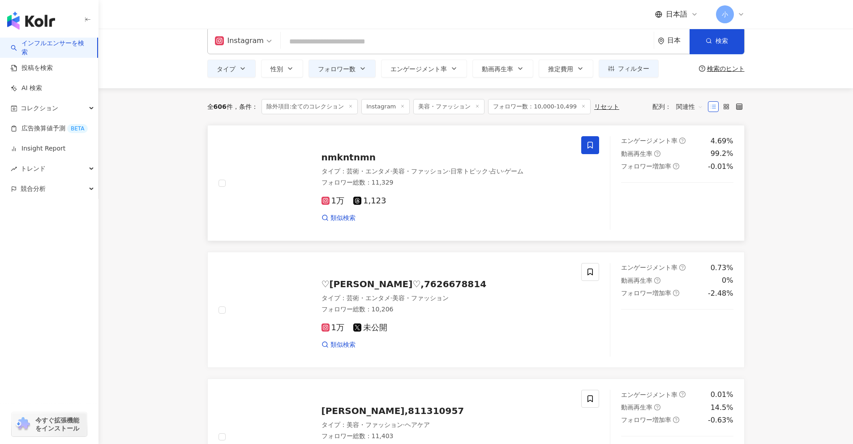
scroll to position [14, 0]
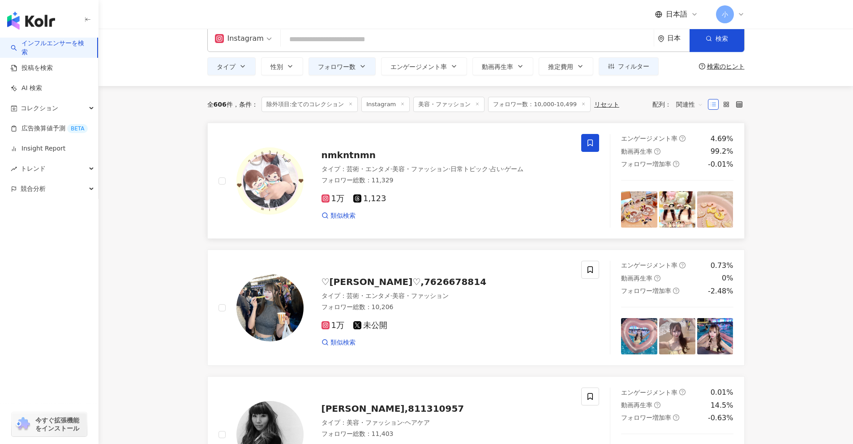
click at [416, 143] on icon at bounding box center [590, 143] width 8 height 8
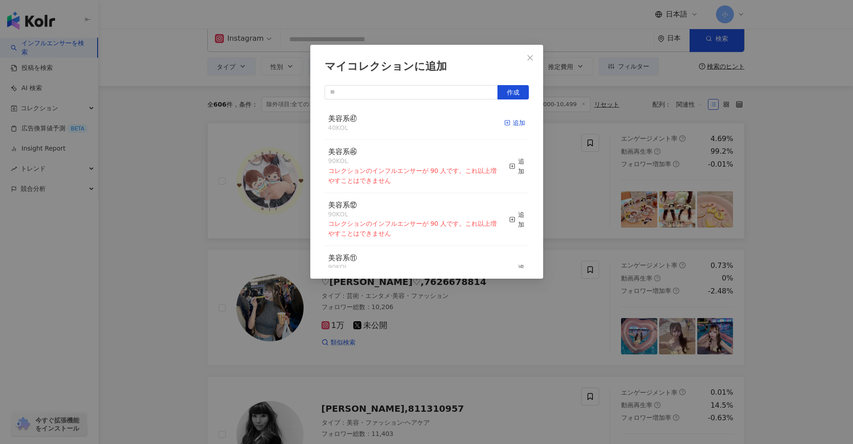
click at [416, 124] on div "追加" at bounding box center [514, 123] width 21 height 10
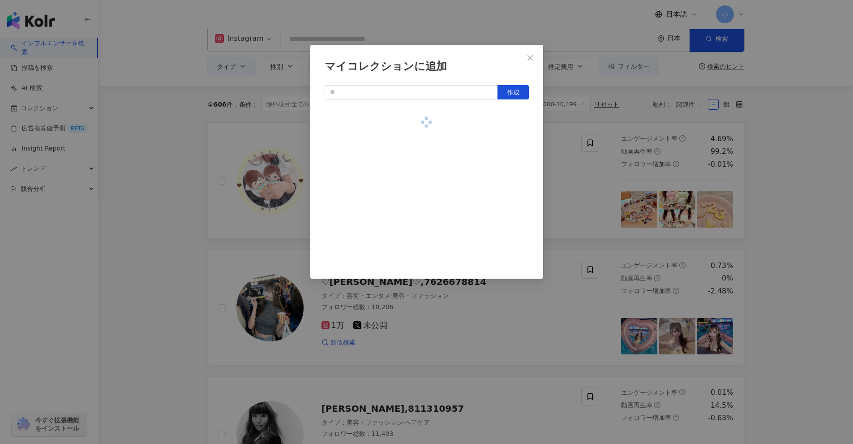
click at [416, 155] on div "マイコレクションに追加 作成" at bounding box center [426, 222] width 853 height 444
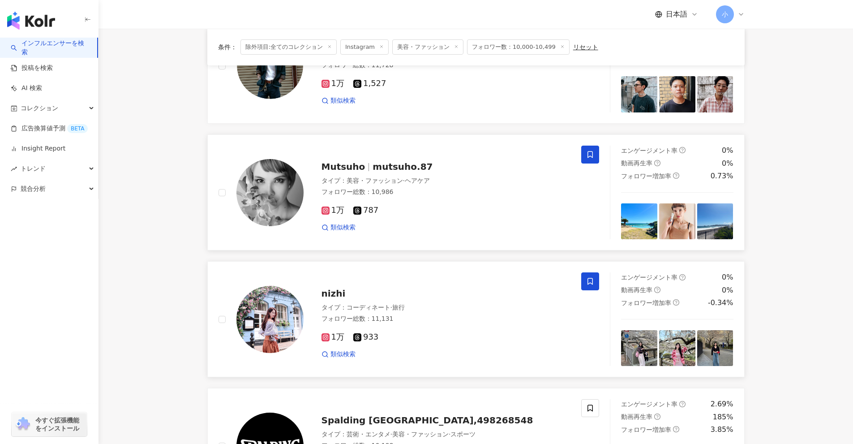
scroll to position [1409, 0]
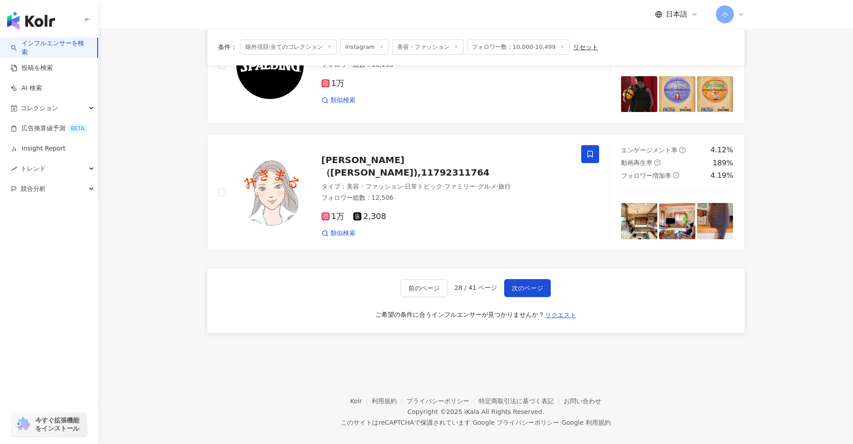
drag, startPoint x: 783, startPoint y: 133, endPoint x: 623, endPoint y: 314, distance: 242.3
click at [416, 284] on span "次のページ" at bounding box center [527, 287] width 31 height 7
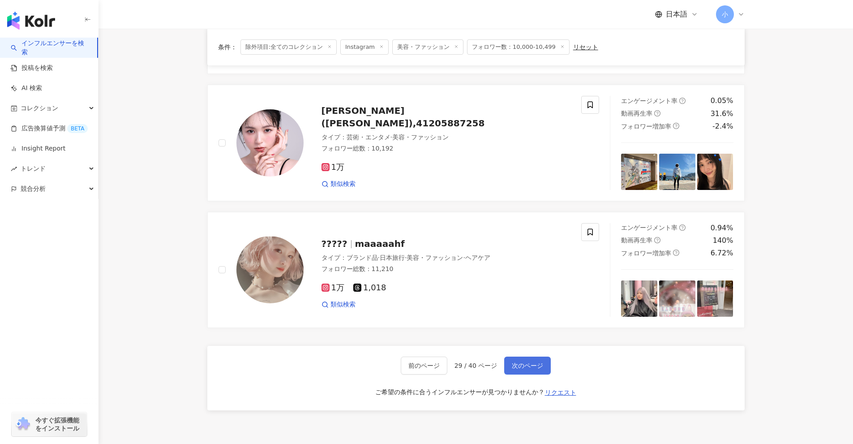
scroll to position [1318, 0]
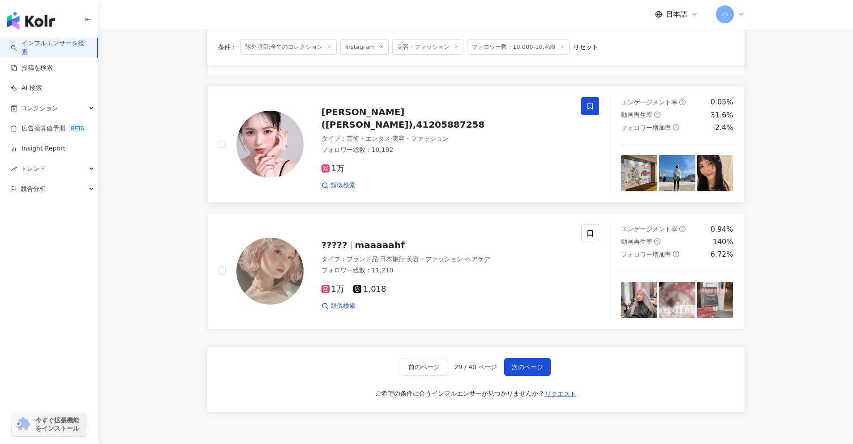
click at [416, 104] on icon at bounding box center [590, 106] width 8 height 8
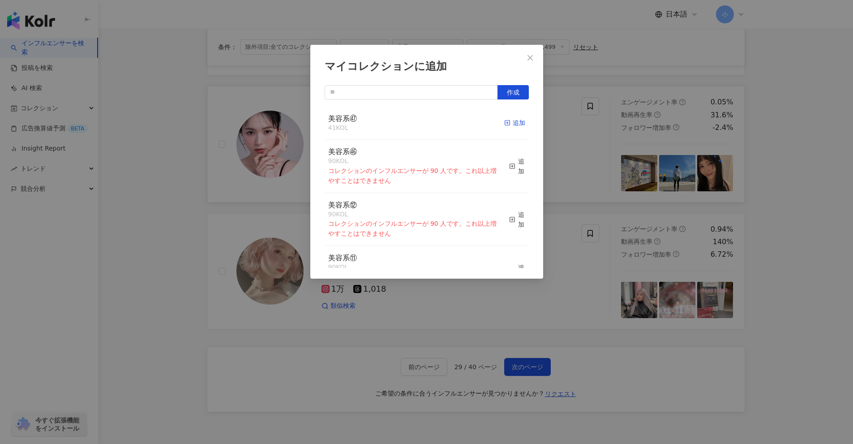
click at [416, 120] on div "追加" at bounding box center [514, 123] width 21 height 10
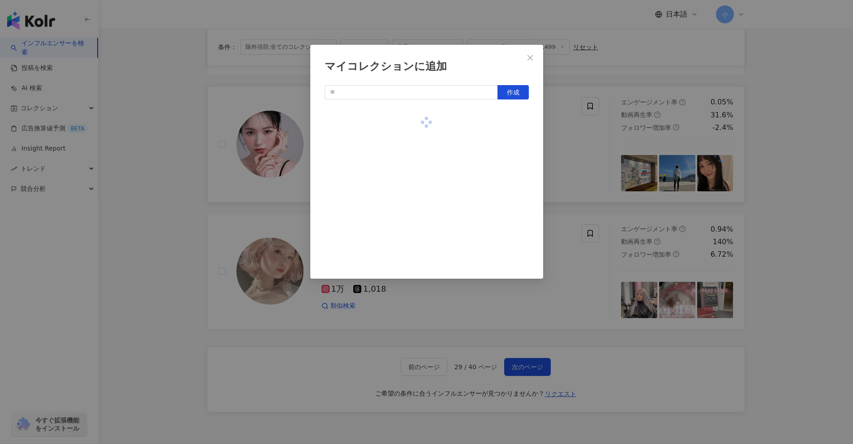
click at [416, 137] on div "マイコレクションに追加 作成" at bounding box center [426, 222] width 853 height 444
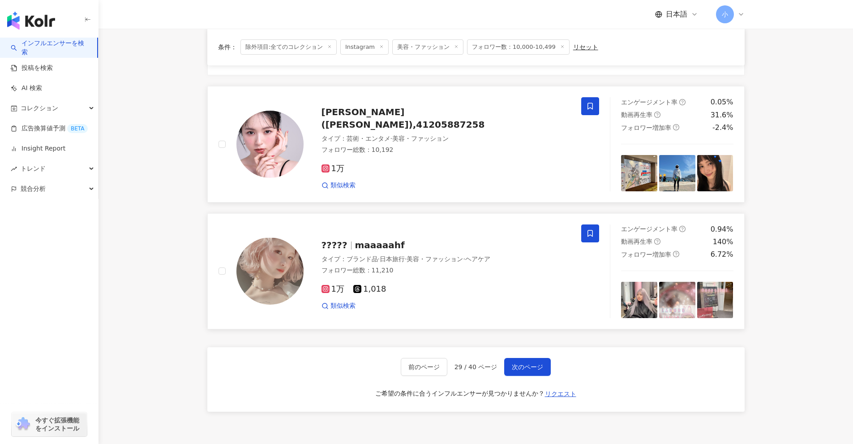
click at [416, 227] on span at bounding box center [590, 233] width 18 height 18
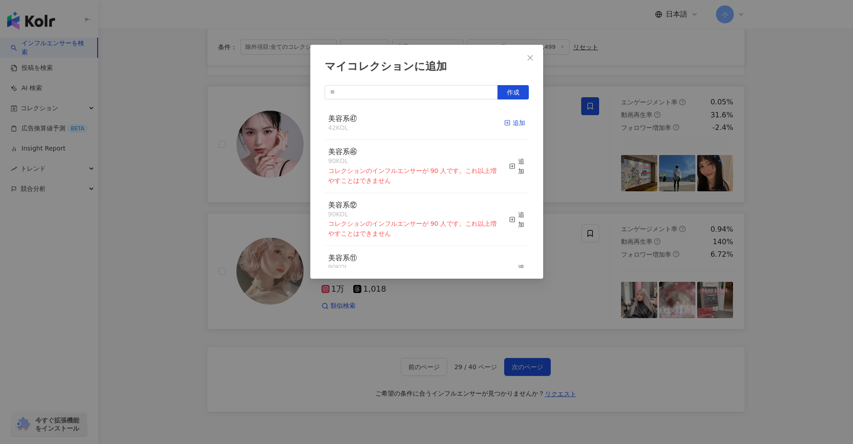
click at [416, 119] on span "button" at bounding box center [507, 122] width 6 height 7
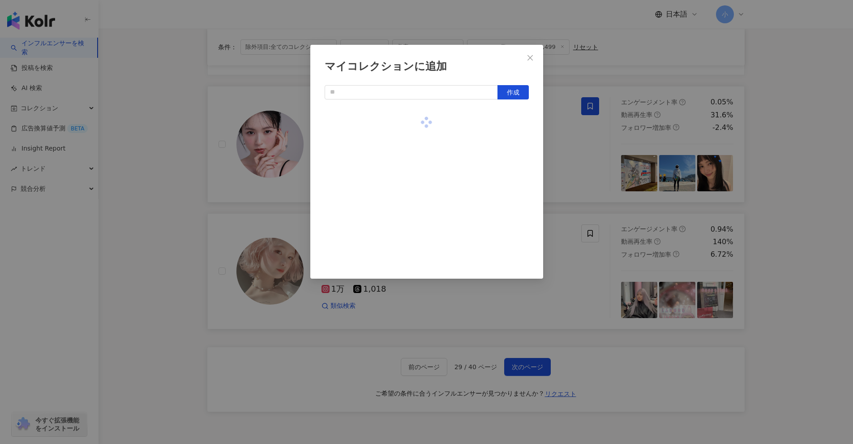
click at [416, 151] on div "マイコレクションに追加 作成" at bounding box center [426, 222] width 853 height 444
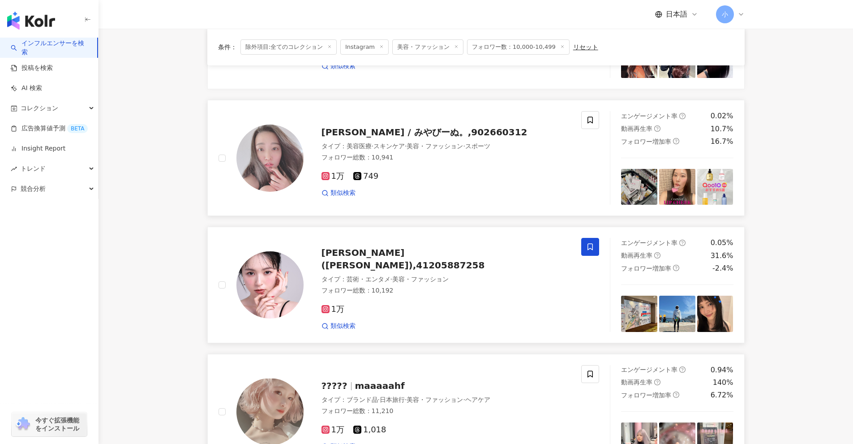
scroll to position [1139, 0]
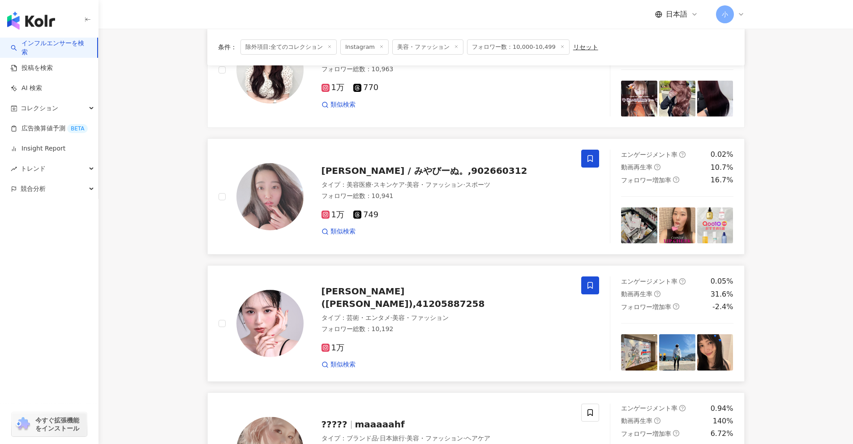
click at [416, 157] on icon at bounding box center [590, 158] width 8 height 8
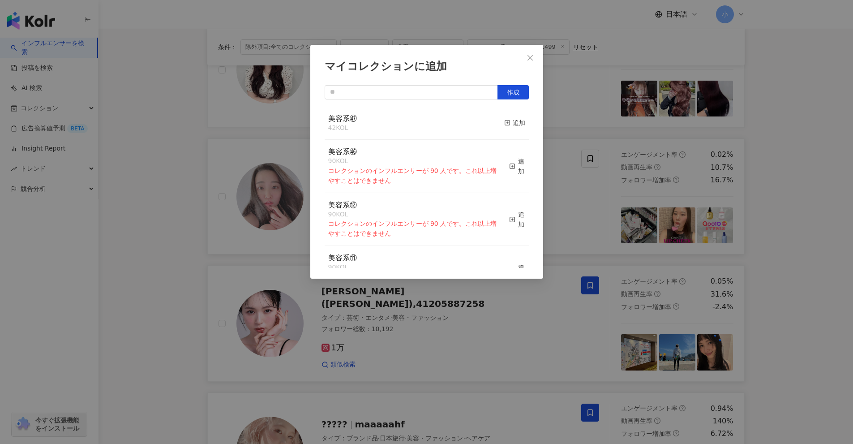
click at [416, 119] on div "美容系㊼ 42 KOL 追加" at bounding box center [427, 124] width 204 height 34
click at [416, 120] on div "追加" at bounding box center [514, 123] width 21 height 10
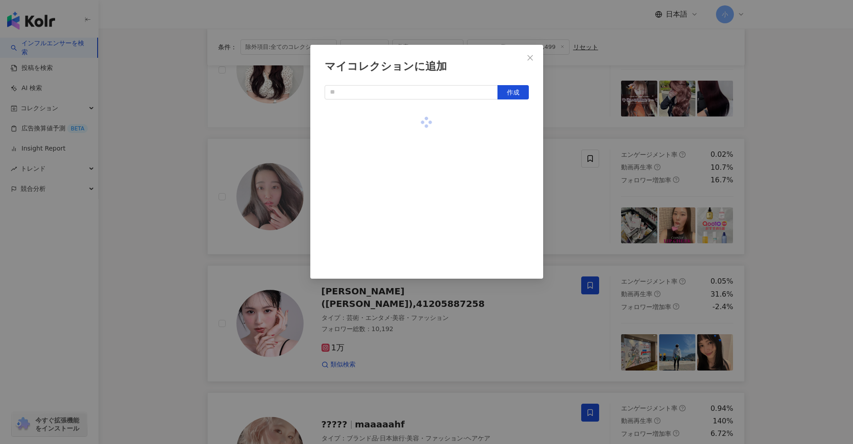
click at [416, 190] on div "マイコレクションに追加 作成" at bounding box center [426, 222] width 853 height 444
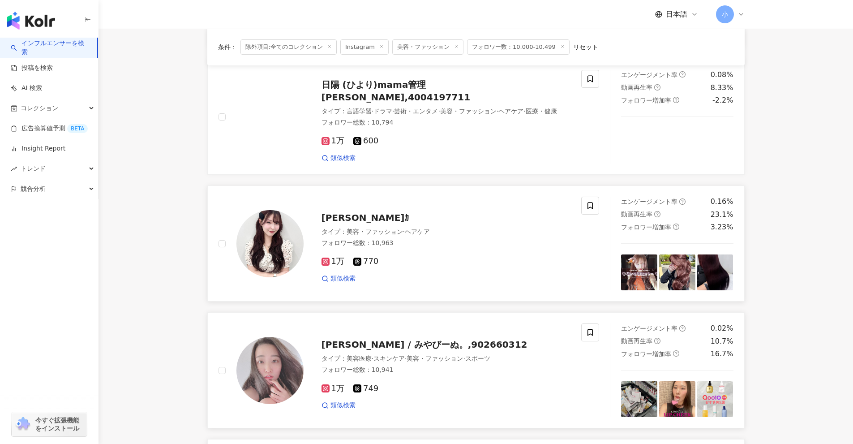
scroll to position [960, 0]
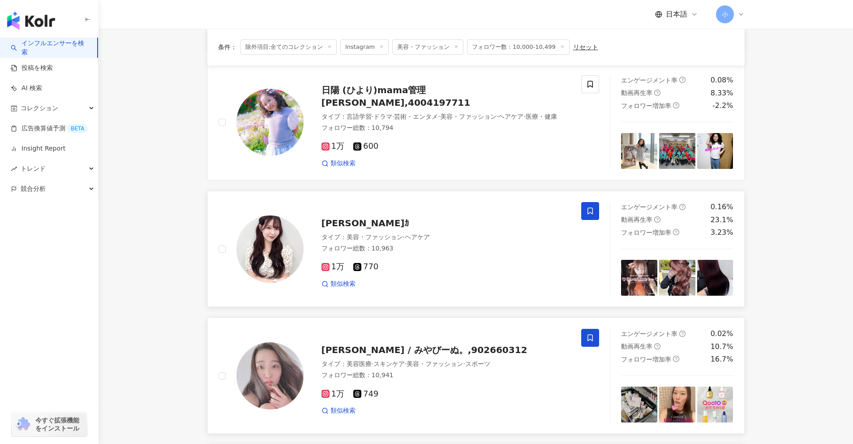
click at [416, 209] on icon at bounding box center [589, 211] width 5 height 7
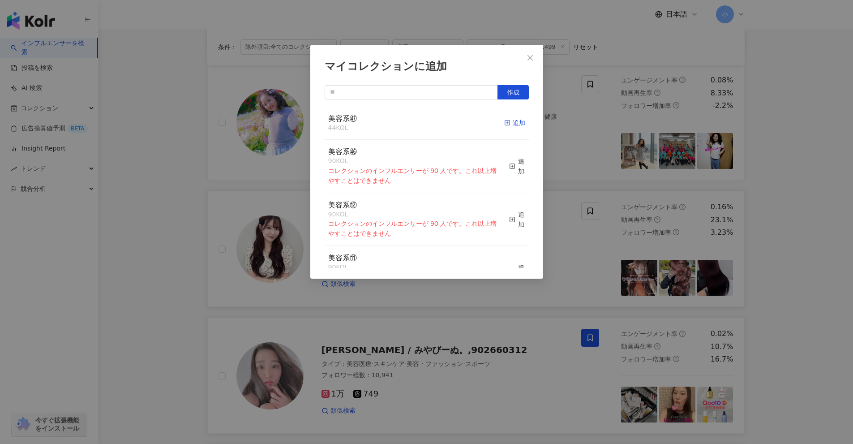
click at [416, 120] on icon "button" at bounding box center [507, 123] width 6 height 6
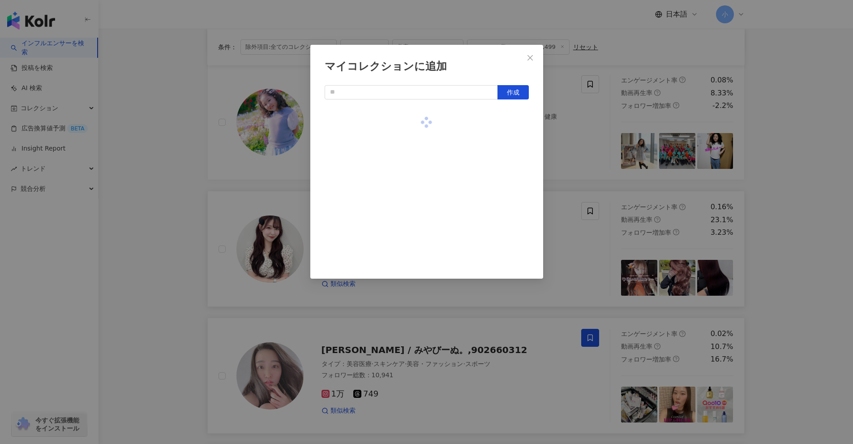
click at [416, 147] on div "マイコレクションに追加 作成" at bounding box center [426, 222] width 853 height 444
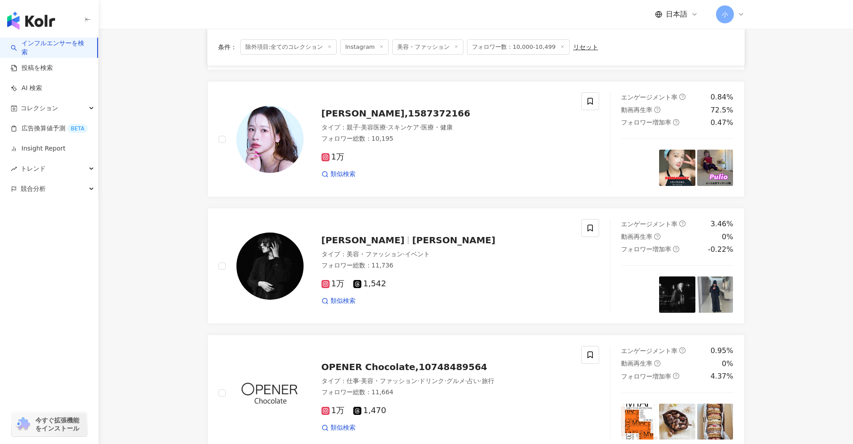
scroll to position [512, 0]
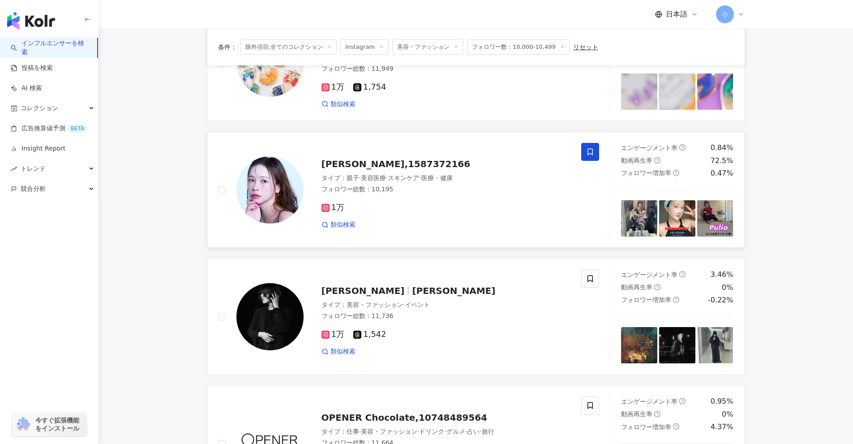
click at [416, 157] on span at bounding box center [590, 152] width 18 height 18
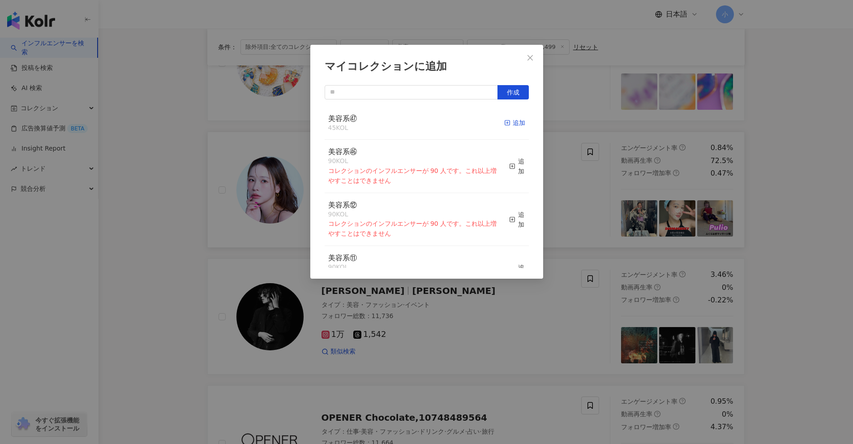
click at [416, 123] on div "追加" at bounding box center [514, 123] width 21 height 10
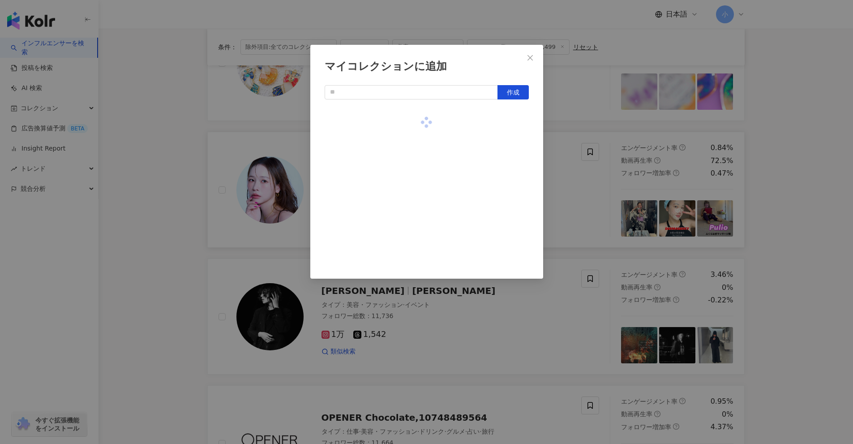
click at [416, 233] on div "マイコレクションに追加 作成" at bounding box center [426, 222] width 853 height 444
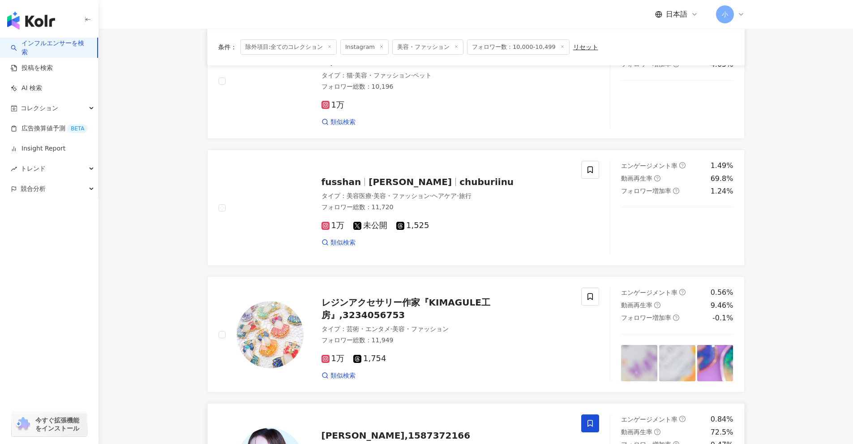
scroll to position [199, 0]
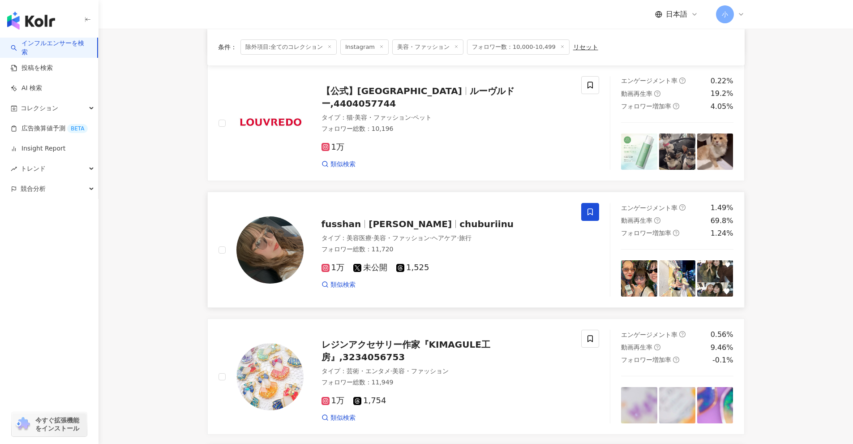
click at [416, 211] on icon at bounding box center [590, 212] width 8 height 8
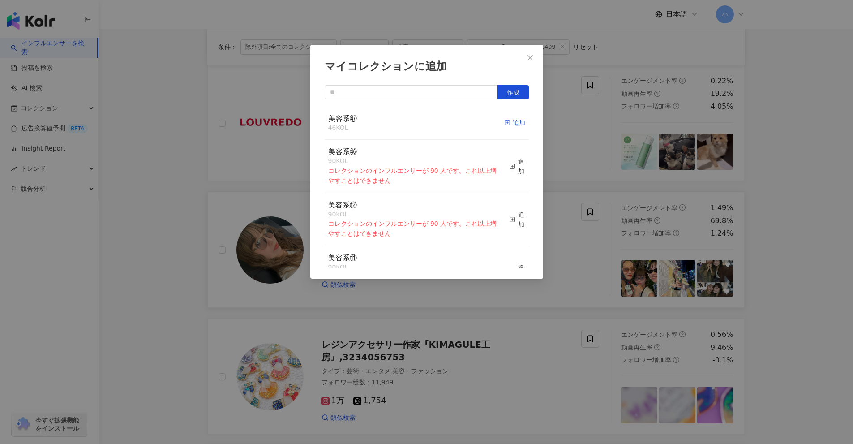
click at [416, 124] on div "追加" at bounding box center [514, 123] width 21 height 10
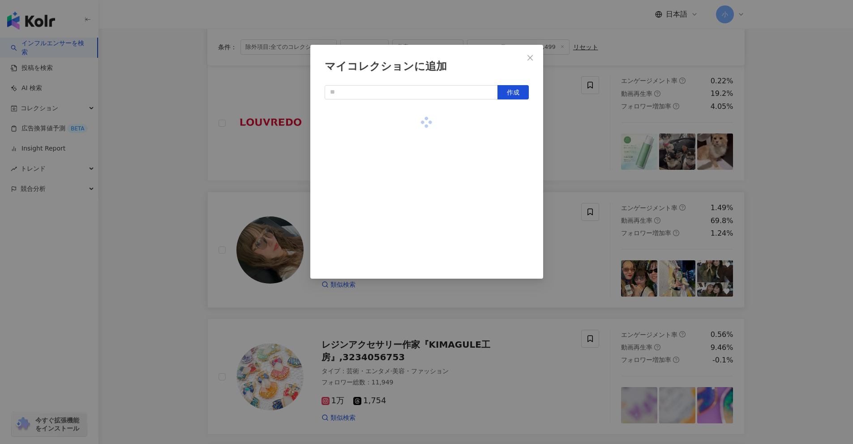
click at [416, 225] on div "マイコレクションに追加 作成" at bounding box center [426, 222] width 853 height 444
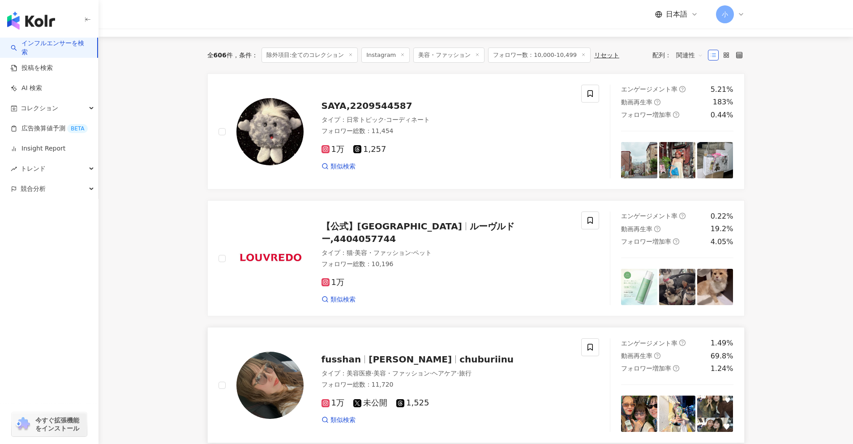
scroll to position [20, 0]
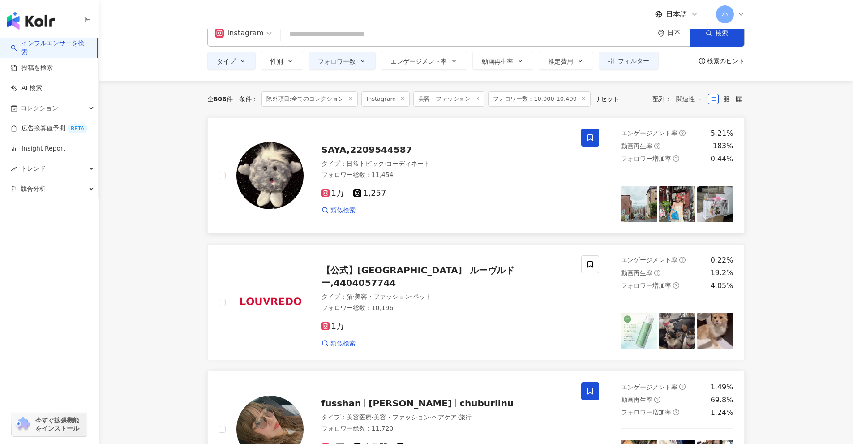
click at [416, 133] on icon at bounding box center [590, 137] width 8 height 8
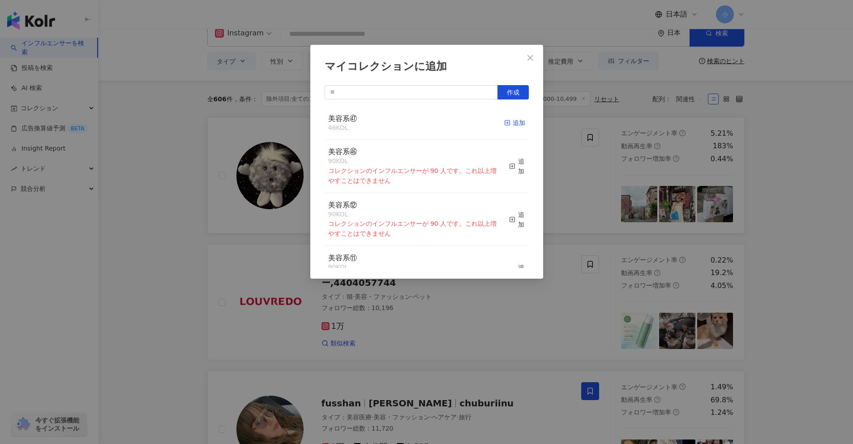
click at [416, 124] on div "追加" at bounding box center [514, 123] width 21 height 10
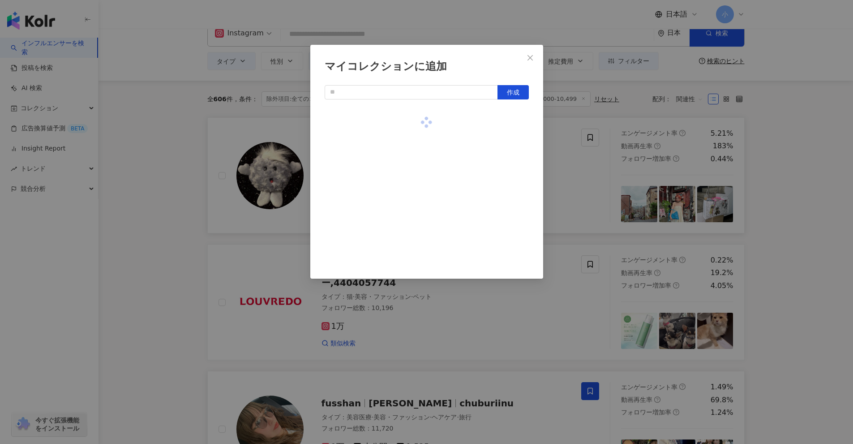
click at [416, 184] on div "マイコレクションに追加 作成" at bounding box center [426, 222] width 853 height 444
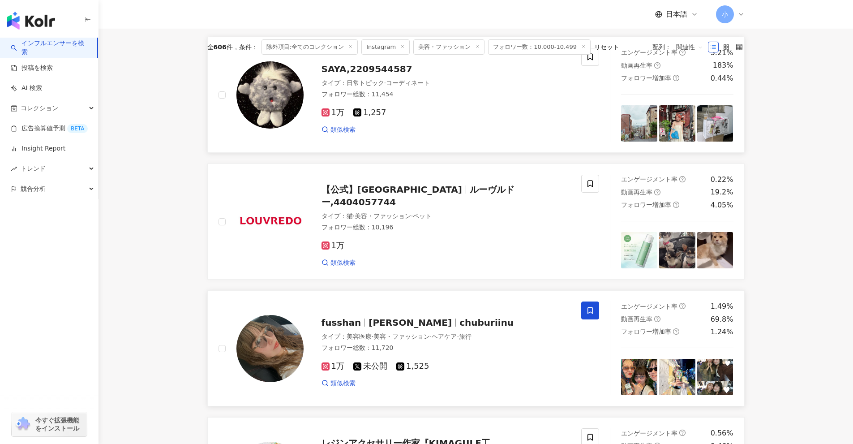
scroll to position [1407, 0]
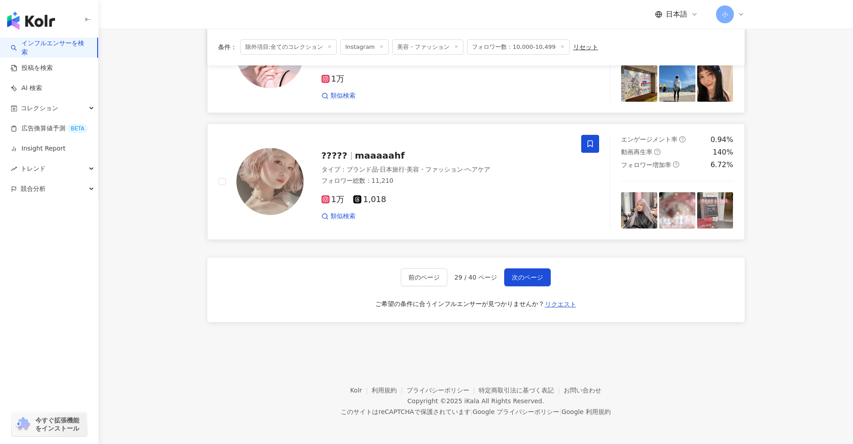
drag, startPoint x: 783, startPoint y: 143, endPoint x: 805, endPoint y: 399, distance: 256.5
click at [416, 278] on span "次のページ" at bounding box center [527, 277] width 31 height 7
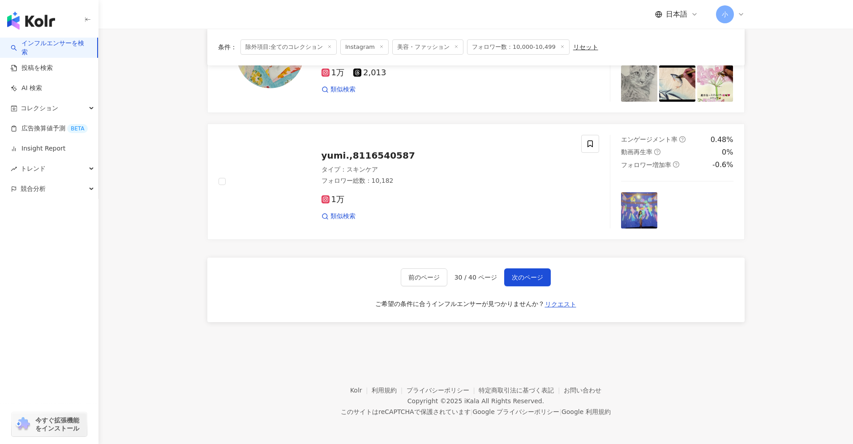
scroll to position [1318, 0]
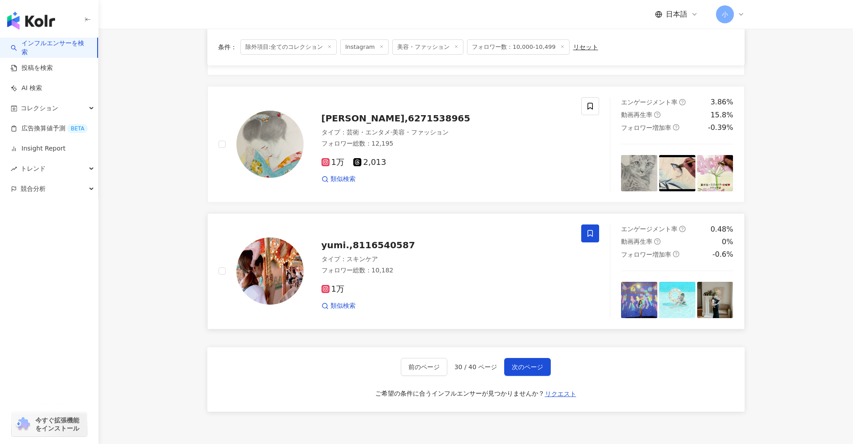
click at [416, 235] on icon at bounding box center [589, 233] width 5 height 7
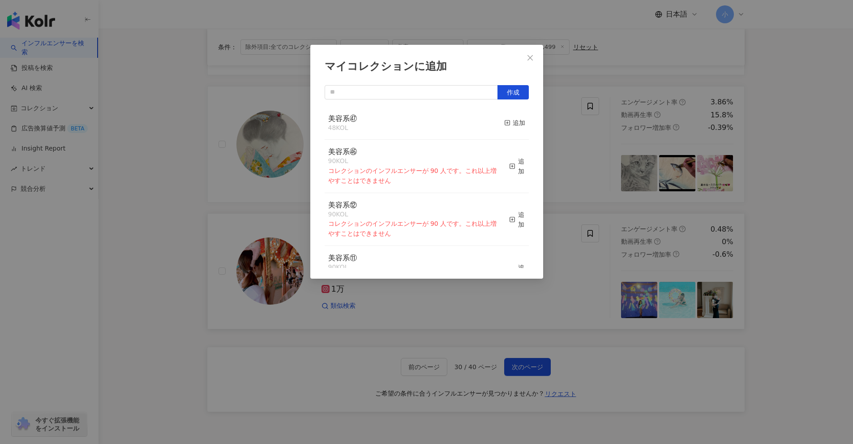
drag, startPoint x: 513, startPoint y: 123, endPoint x: 523, endPoint y: 123, distance: 9.9
click at [416, 122] on div "追加" at bounding box center [514, 123] width 21 height 10
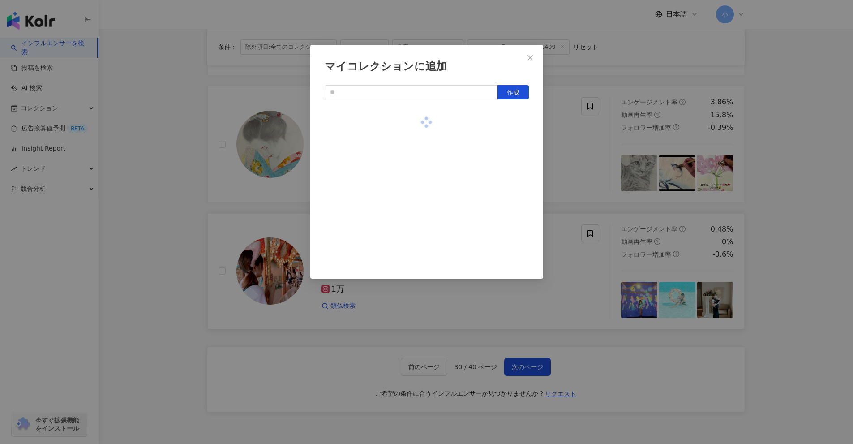
click at [416, 203] on div "マイコレクションに追加 作成" at bounding box center [426, 222] width 853 height 444
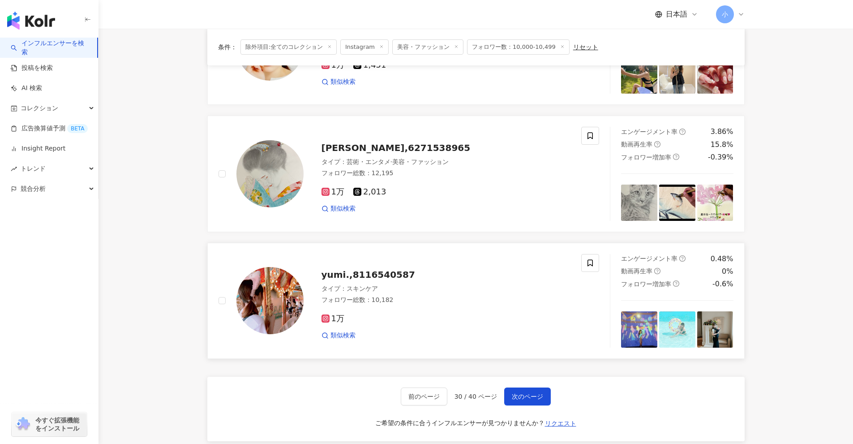
scroll to position [1139, 0]
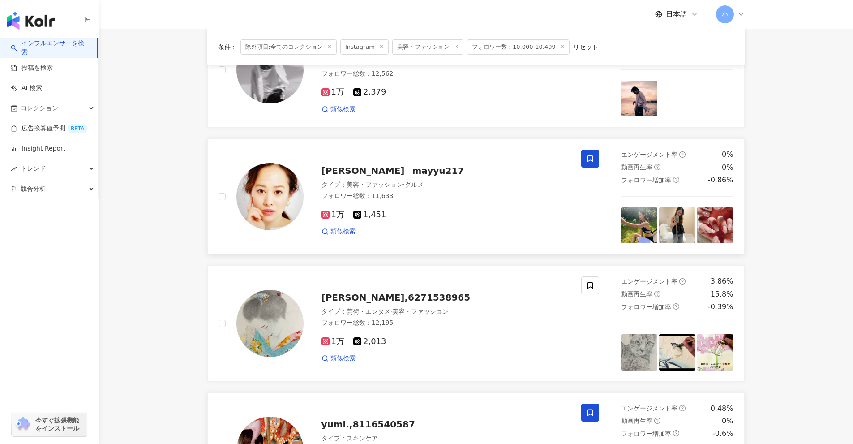
click at [416, 158] on icon at bounding box center [590, 158] width 8 height 8
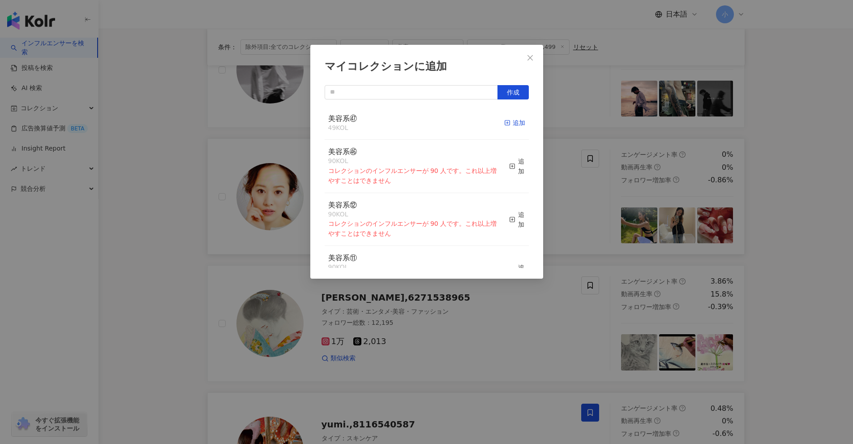
click at [416, 123] on div "追加" at bounding box center [514, 123] width 21 height 10
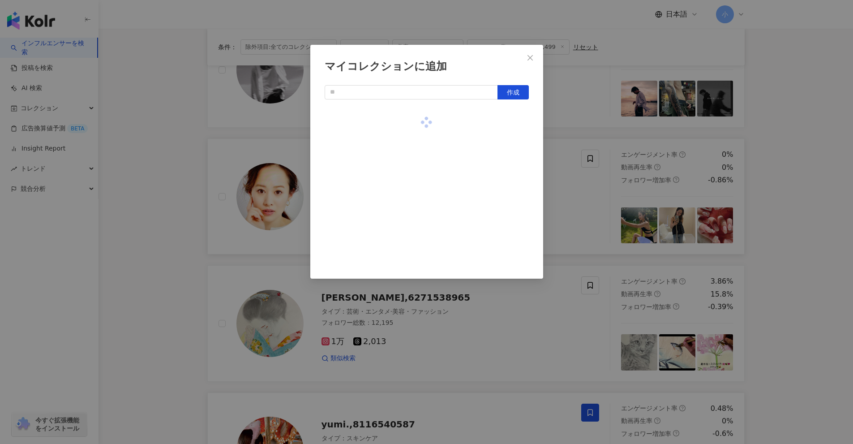
click at [416, 254] on div "マイコレクションに追加 作成" at bounding box center [426, 222] width 853 height 444
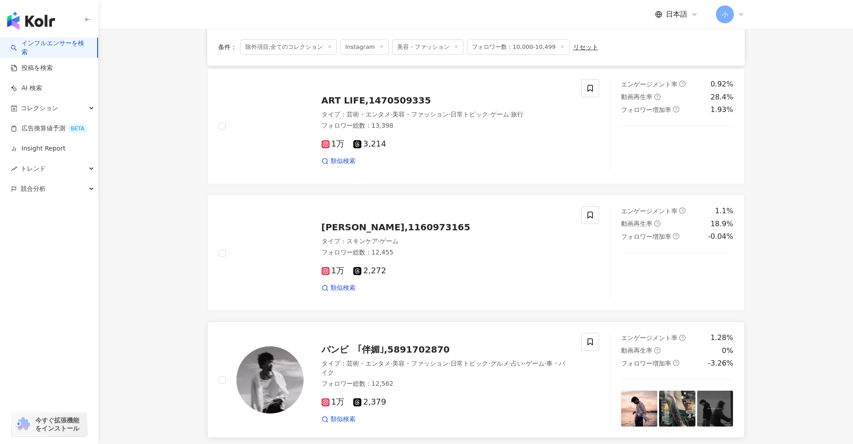
scroll to position [825, 0]
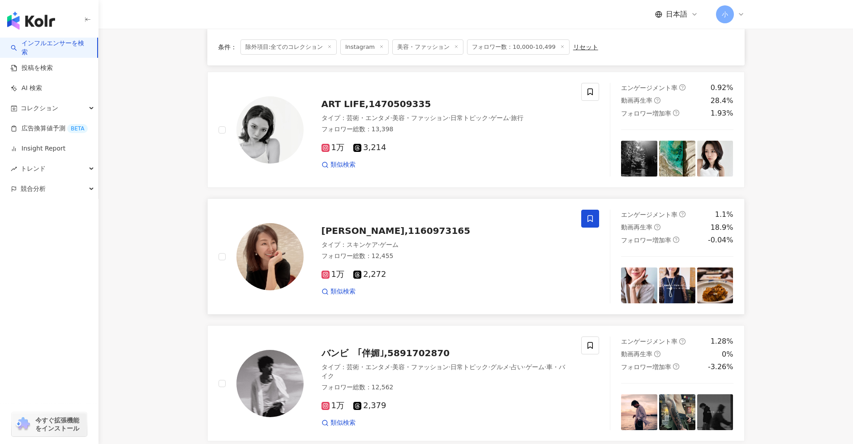
click at [416, 217] on icon at bounding box center [590, 218] width 8 height 8
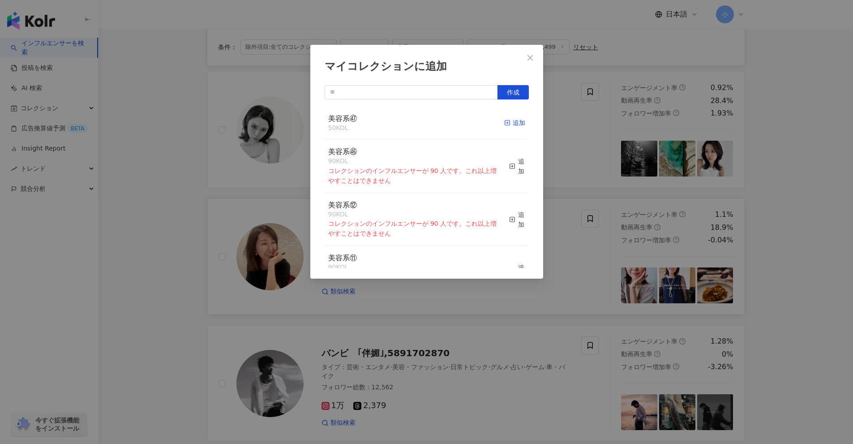
click at [416, 121] on div "追加" at bounding box center [514, 123] width 21 height 10
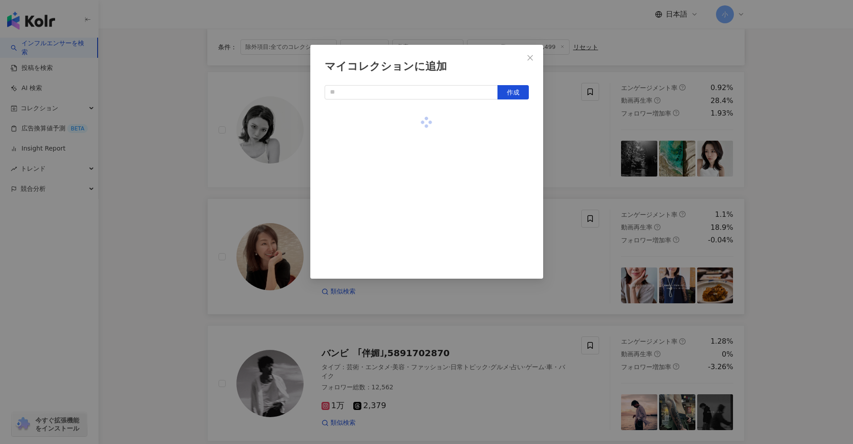
click at [416, 137] on div "マイコレクションに追加 作成" at bounding box center [426, 222] width 853 height 444
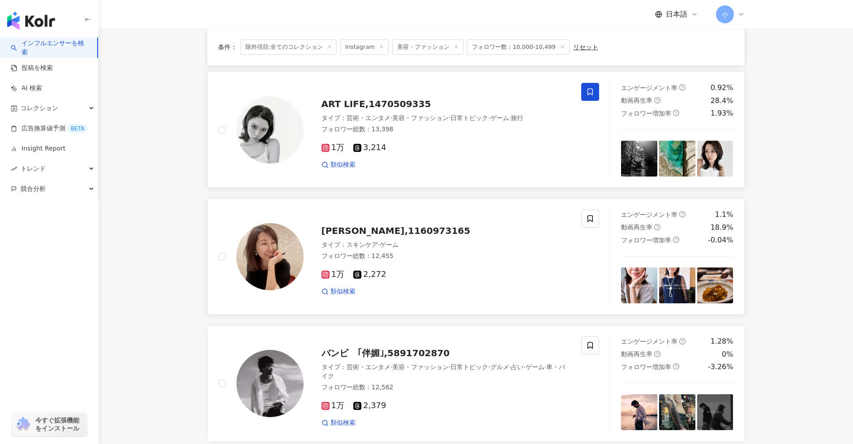
click at [416, 94] on icon at bounding box center [589, 92] width 5 height 7
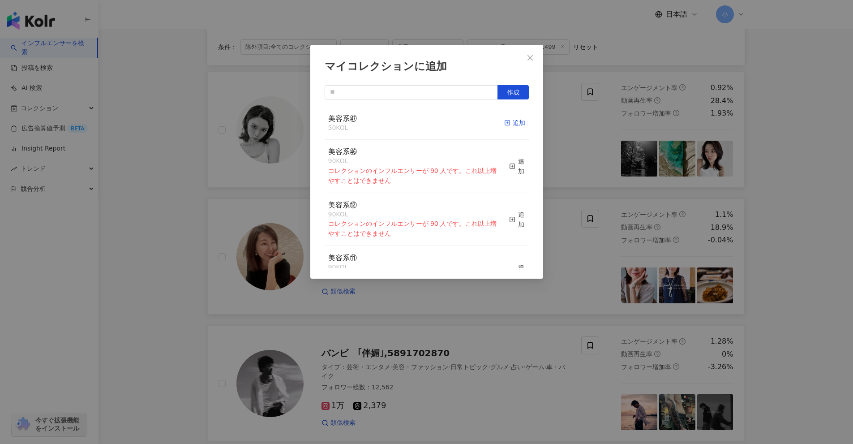
click at [416, 125] on rect "button" at bounding box center [507, 122] width 5 height 5
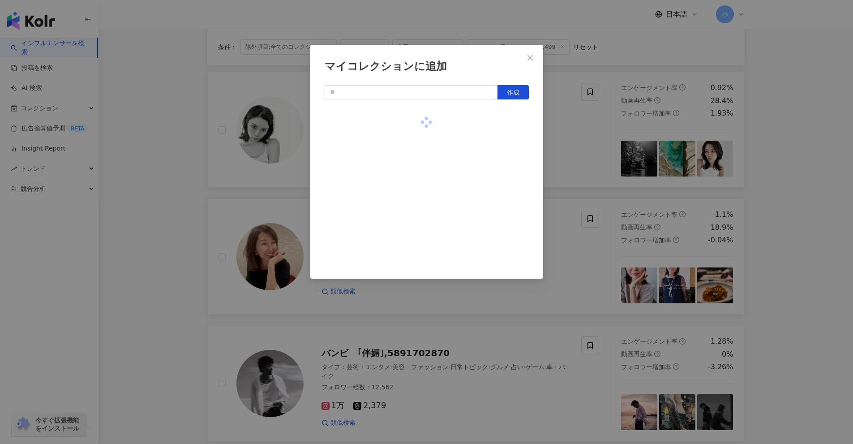
click at [416, 137] on div "マイコレクションに追加 作成" at bounding box center [426, 222] width 853 height 444
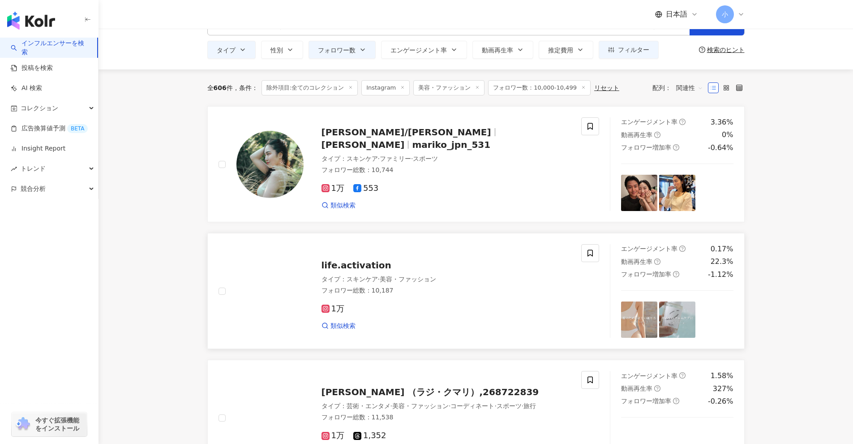
scroll to position [0, 0]
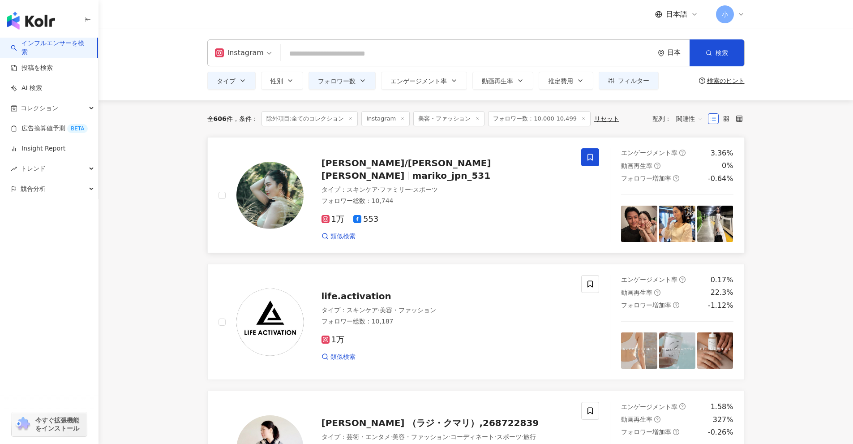
click at [416, 156] on icon at bounding box center [590, 157] width 8 height 8
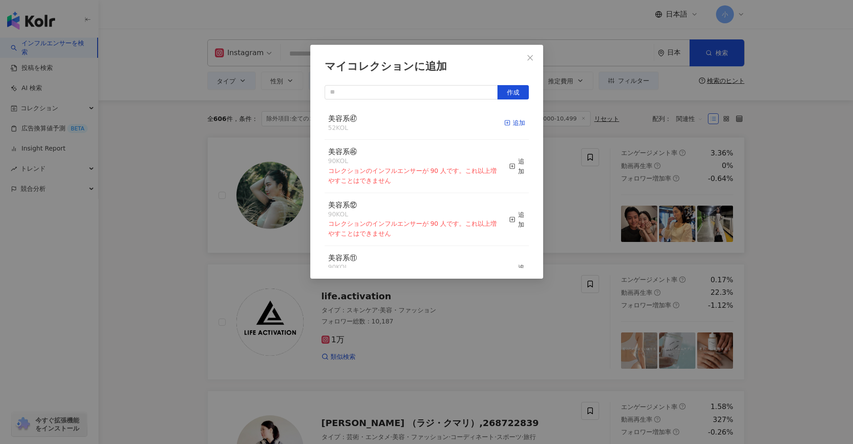
click at [416, 125] on div "追加" at bounding box center [514, 123] width 21 height 10
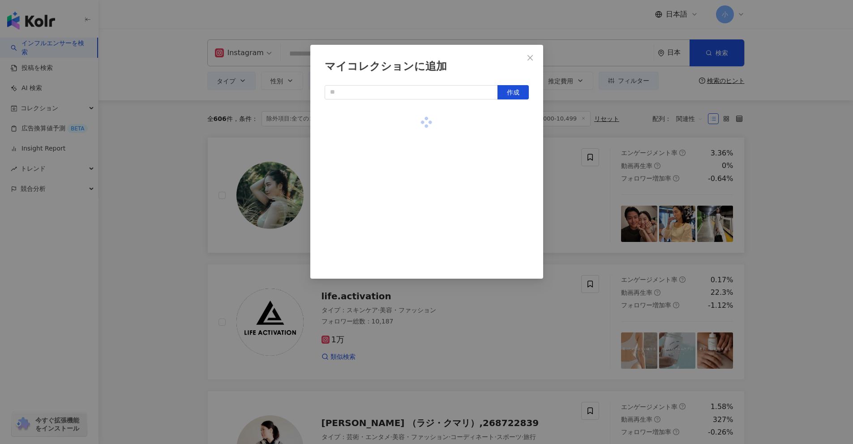
click at [416, 220] on div "マイコレクションに追加 作成" at bounding box center [426, 222] width 853 height 444
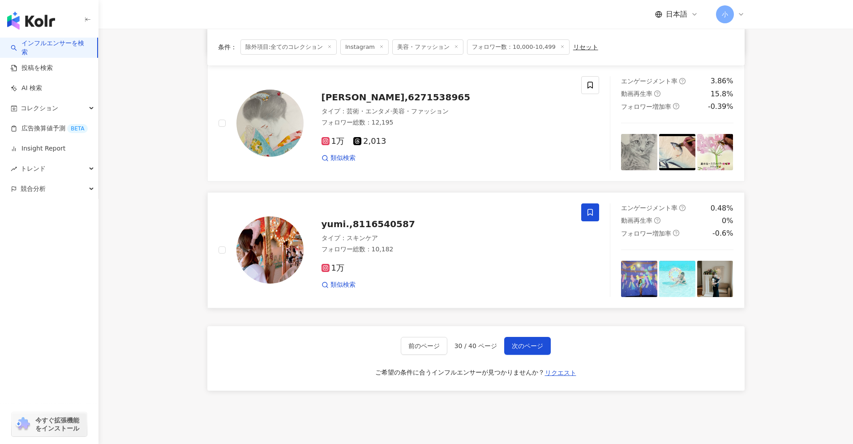
scroll to position [1407, 0]
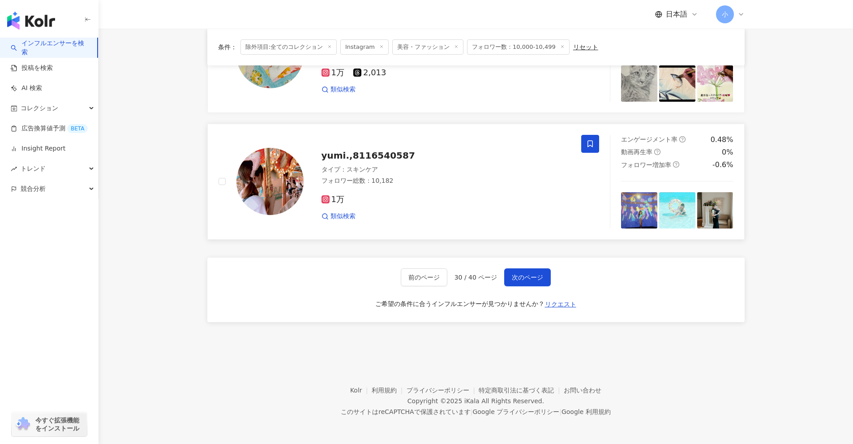
drag, startPoint x: 784, startPoint y: 177, endPoint x: 761, endPoint y: 431, distance: 254.4
click at [416, 281] on span "次のページ" at bounding box center [527, 277] width 31 height 7
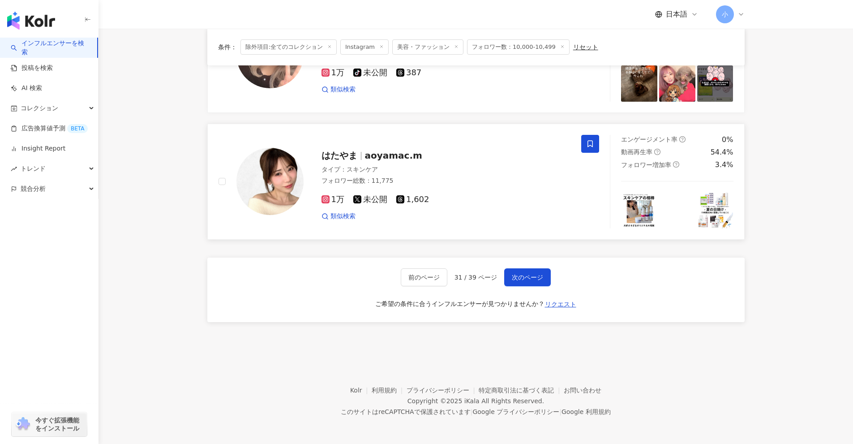
click at [416, 148] on span at bounding box center [590, 144] width 18 height 18
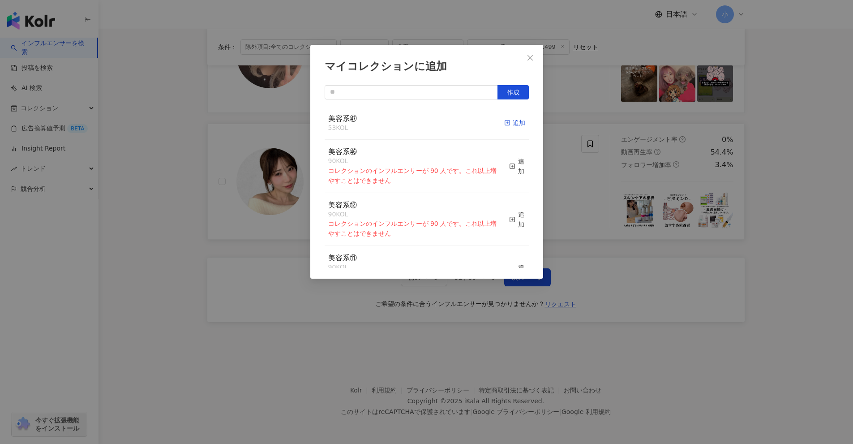
click at [416, 127] on div "追加" at bounding box center [514, 123] width 21 height 10
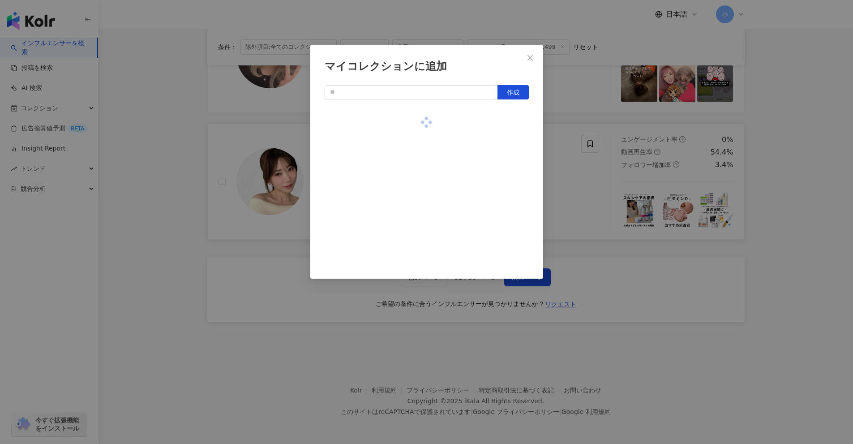
click at [416, 203] on div "マイコレクションに追加 作成" at bounding box center [426, 222] width 853 height 444
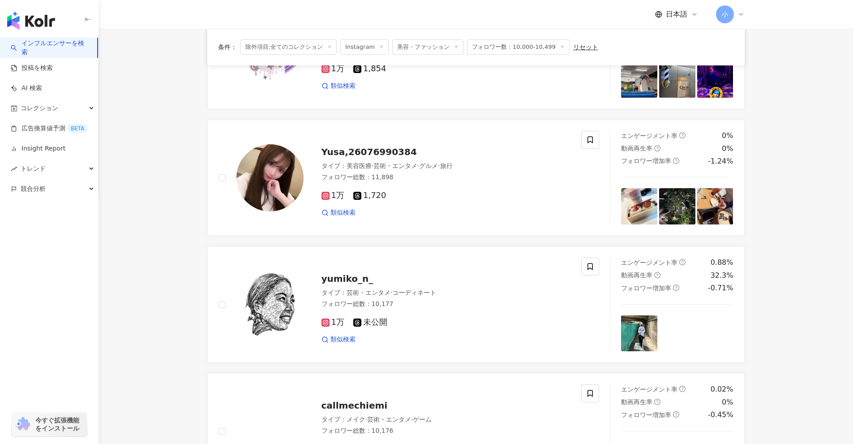
scroll to position [646, 0]
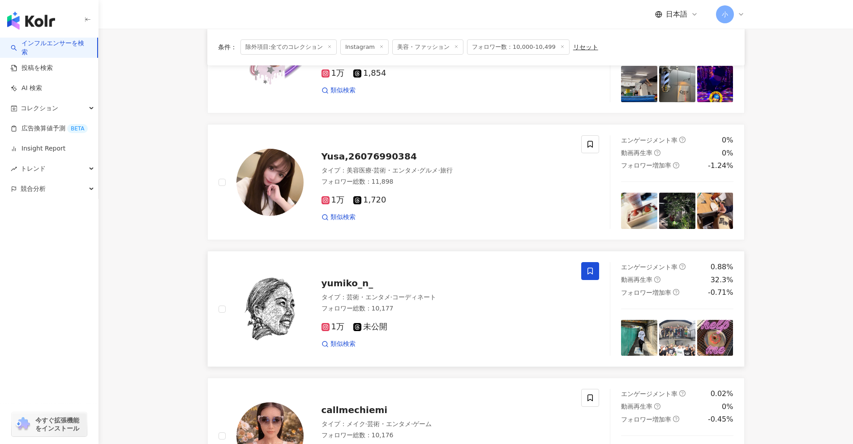
click at [416, 269] on icon at bounding box center [590, 271] width 8 height 8
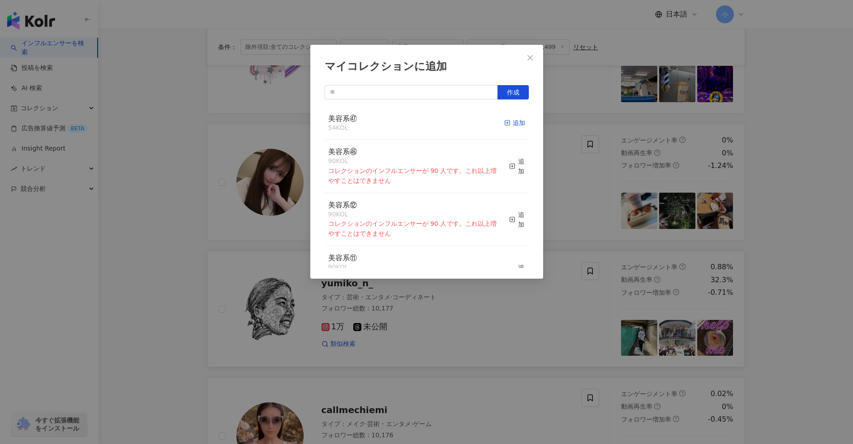
click at [416, 123] on div "追加" at bounding box center [514, 123] width 21 height 10
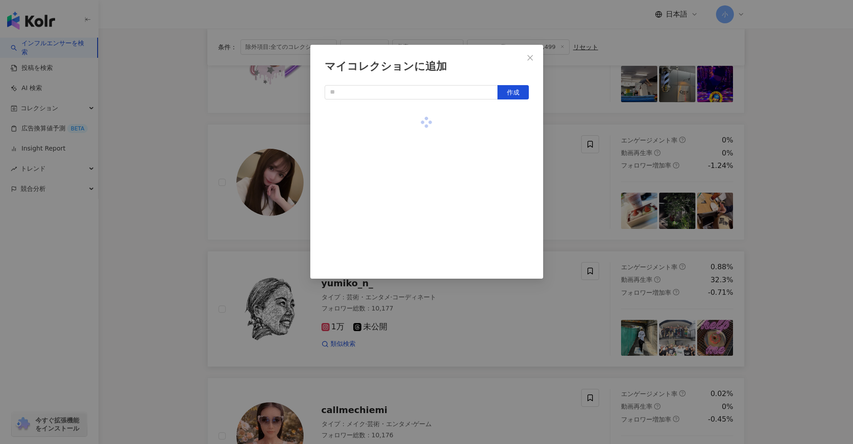
click at [416, 178] on div "マイコレクションに追加 作成" at bounding box center [426, 222] width 853 height 444
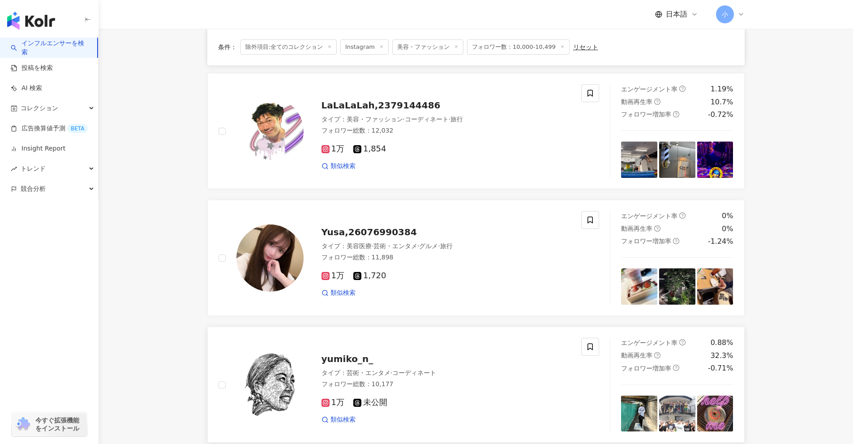
scroll to position [557, 0]
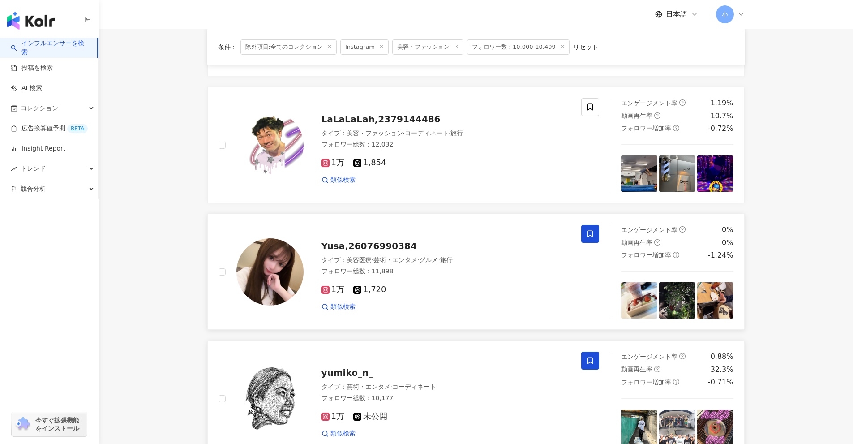
click at [416, 235] on icon at bounding box center [589, 234] width 5 height 7
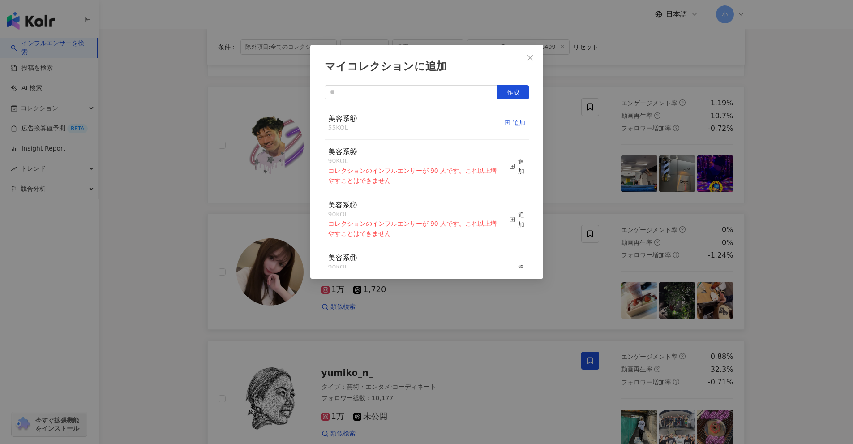
click at [416, 126] on div "追加" at bounding box center [514, 123] width 21 height 10
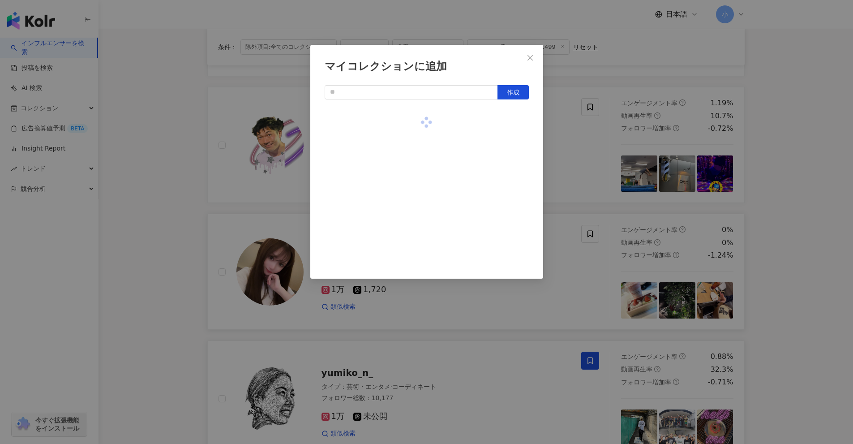
click at [416, 228] on div "マイコレクションに追加 作成" at bounding box center [426, 222] width 853 height 444
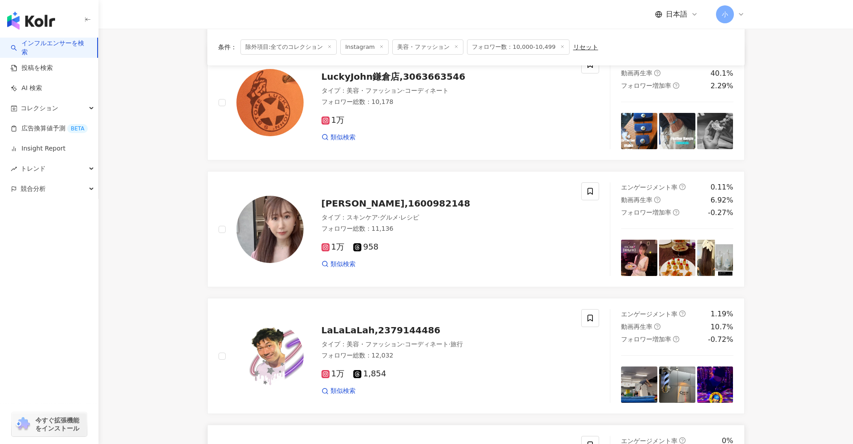
scroll to position [333, 0]
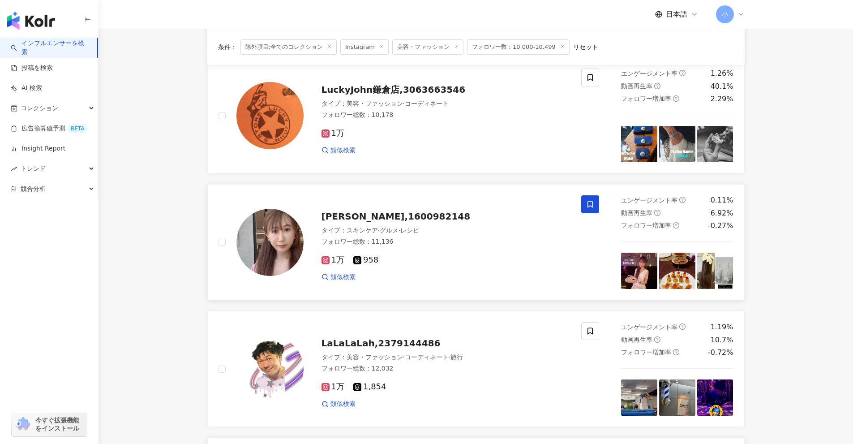
click at [416, 204] on icon at bounding box center [590, 204] width 8 height 8
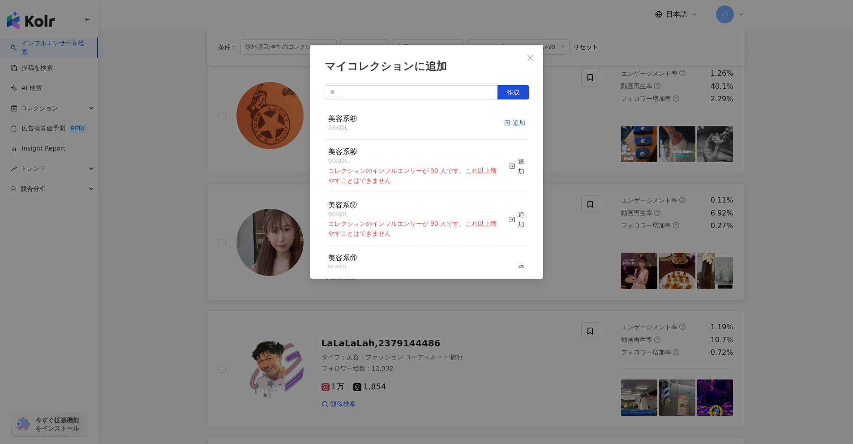
click at [416, 124] on div "追加" at bounding box center [514, 123] width 21 height 10
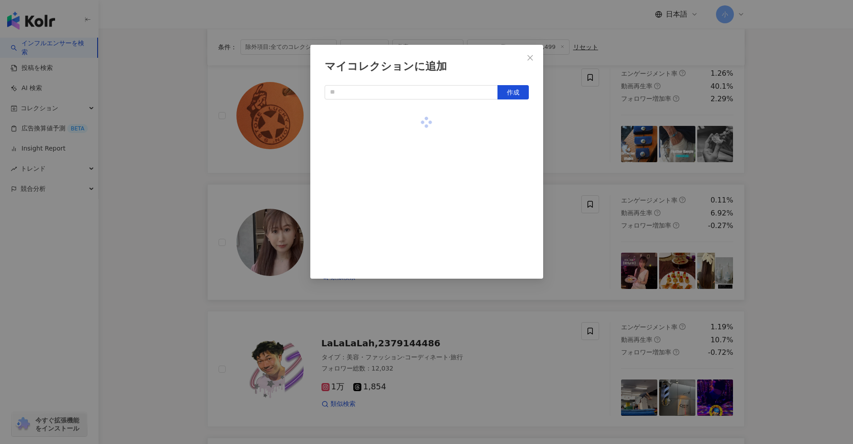
click at [416, 202] on div "マイコレクションに追加 作成" at bounding box center [426, 222] width 853 height 444
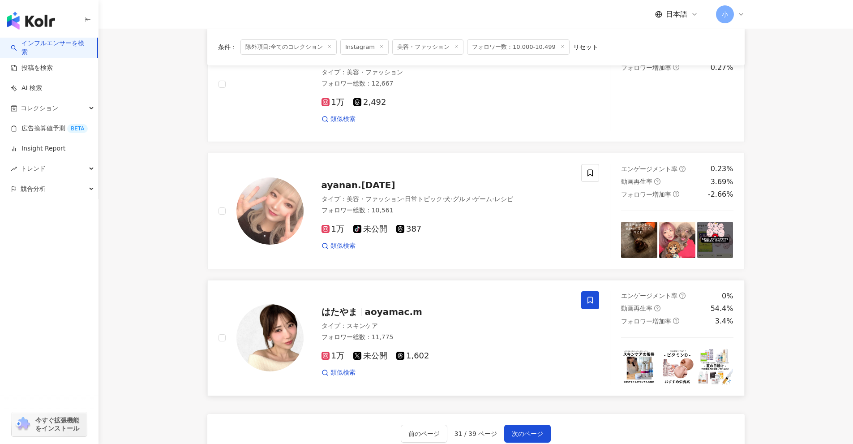
scroll to position [1407, 0]
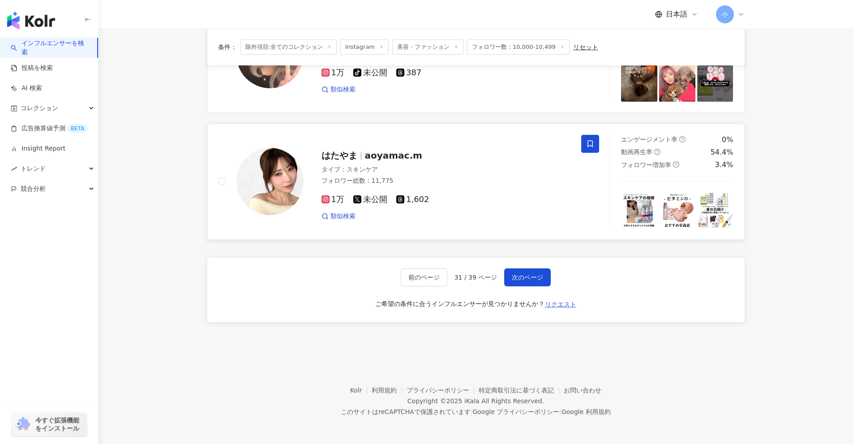
drag, startPoint x: 786, startPoint y: 164, endPoint x: 767, endPoint y: 402, distance: 238.4
click at [416, 276] on span "次のページ" at bounding box center [527, 277] width 31 height 7
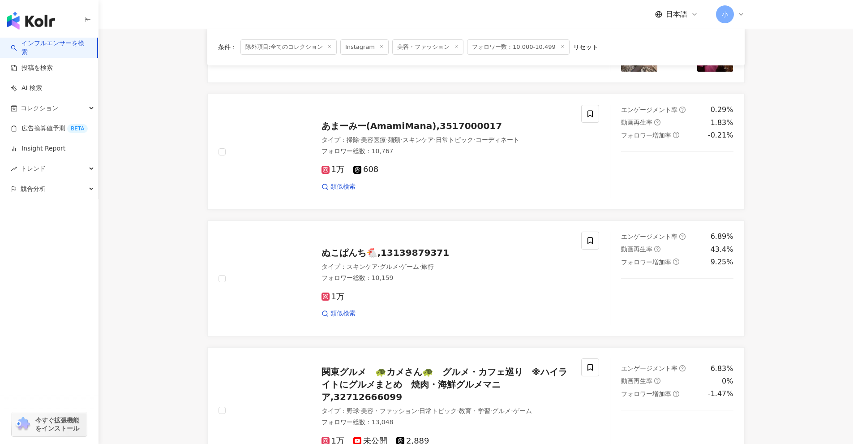
scroll to position [1049, 0]
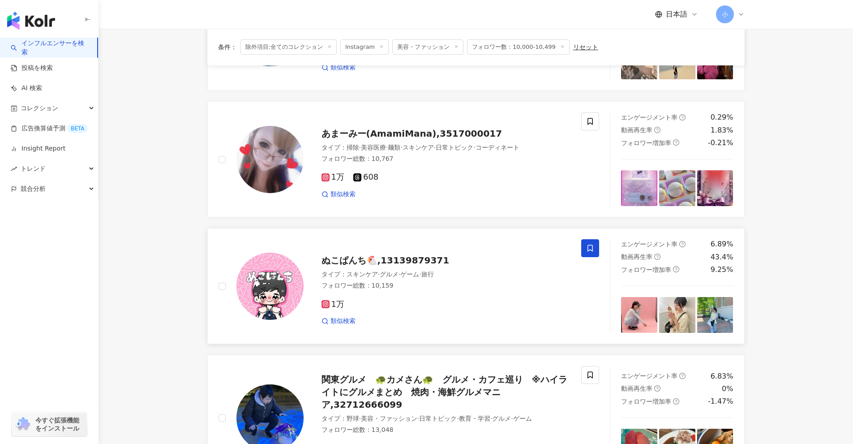
click at [416, 250] on icon at bounding box center [589, 248] width 5 height 7
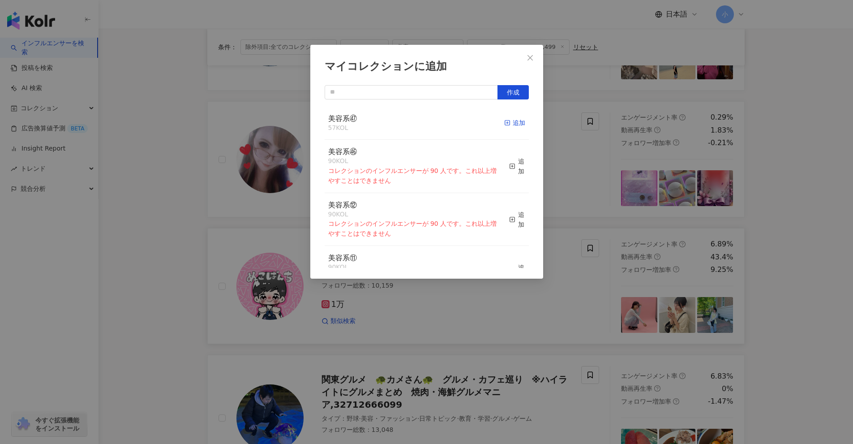
click at [416, 124] on div "追加" at bounding box center [514, 123] width 21 height 10
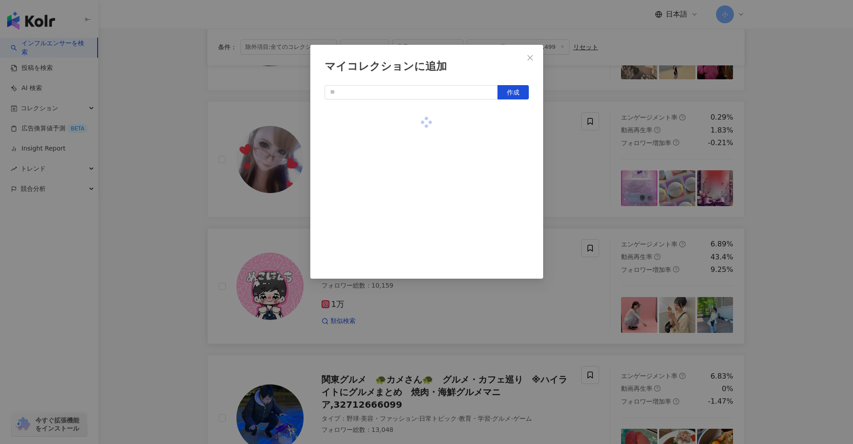
click at [416, 222] on div "マイコレクションに追加 作成" at bounding box center [426, 222] width 853 height 444
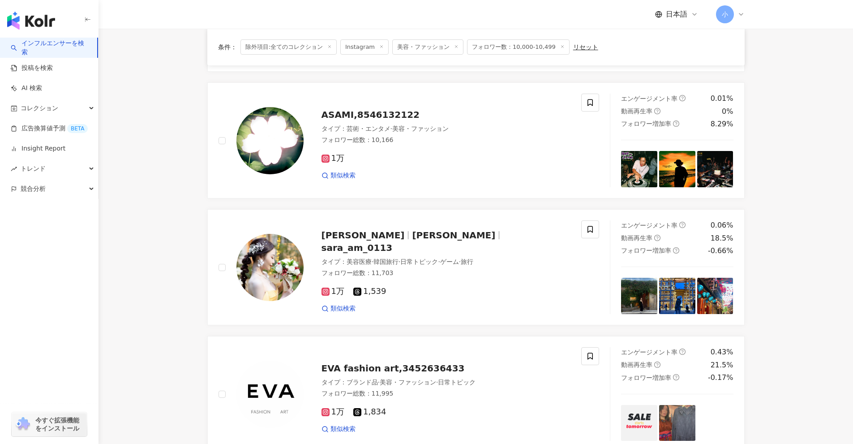
scroll to position [557, 0]
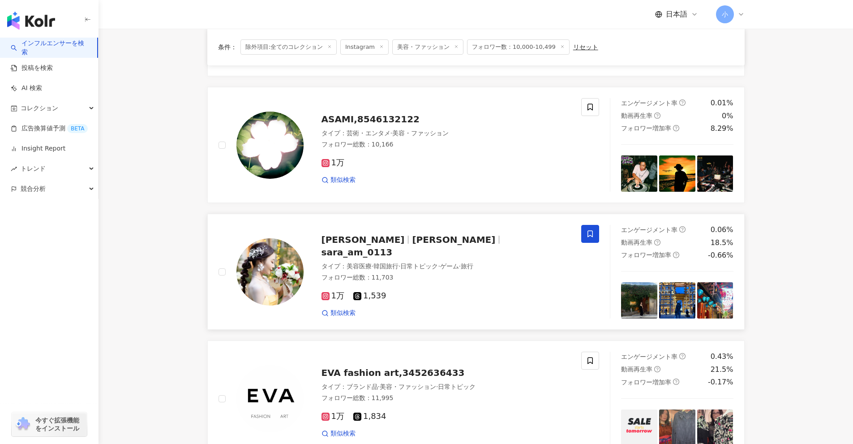
click at [416, 237] on span at bounding box center [590, 234] width 18 height 18
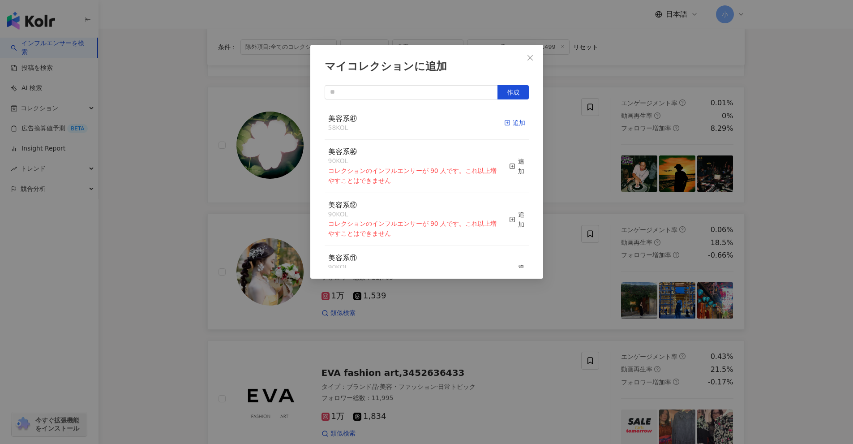
click at [416, 124] on div "追加" at bounding box center [514, 123] width 21 height 10
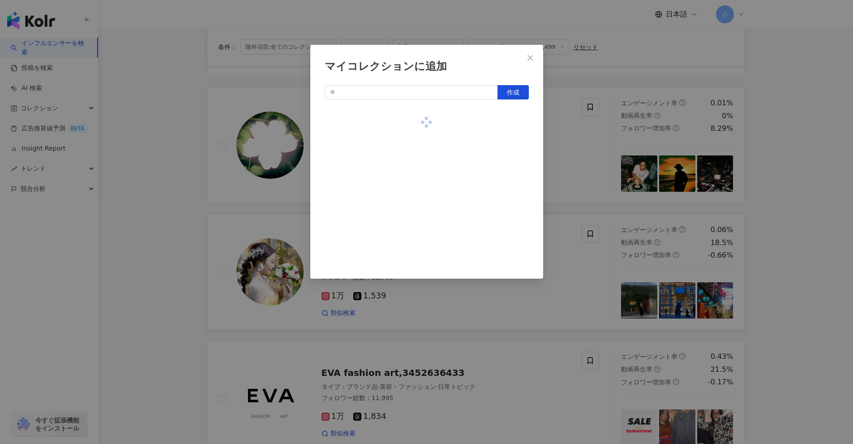
click at [416, 226] on div "マイコレクションに追加 作成" at bounding box center [426, 222] width 853 height 444
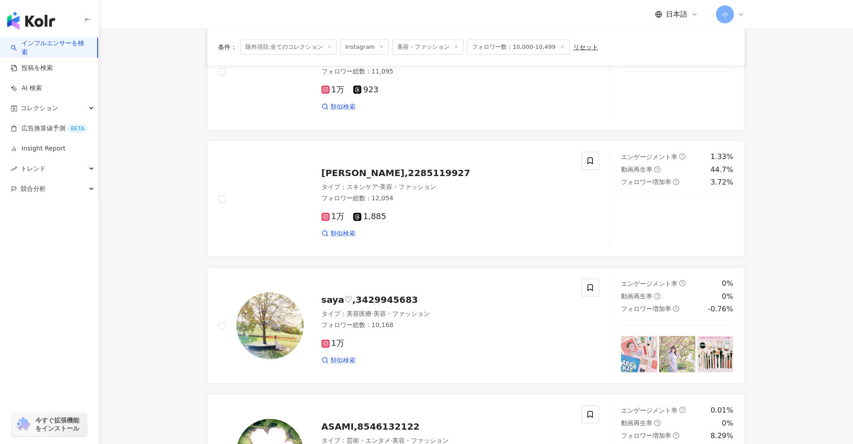
scroll to position [244, 0]
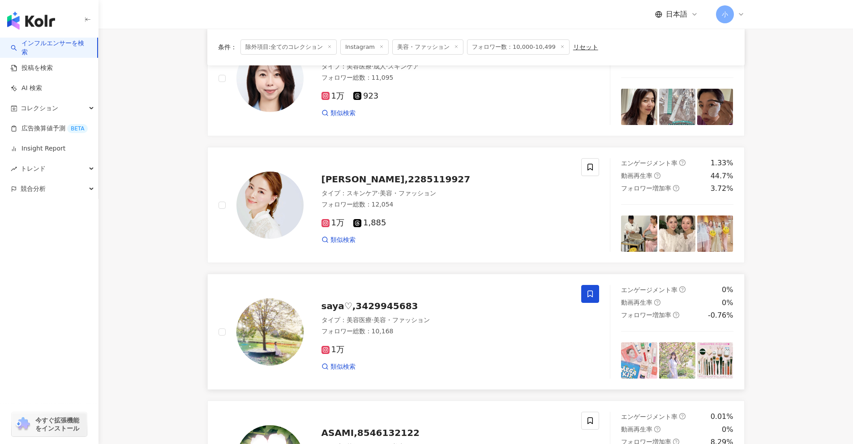
click at [416, 291] on span at bounding box center [590, 294] width 18 height 18
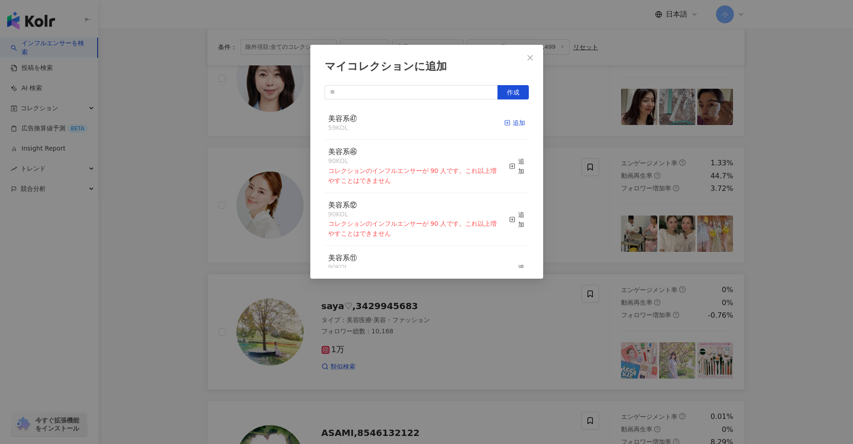
click at [416, 124] on icon "button" at bounding box center [507, 123] width 6 height 6
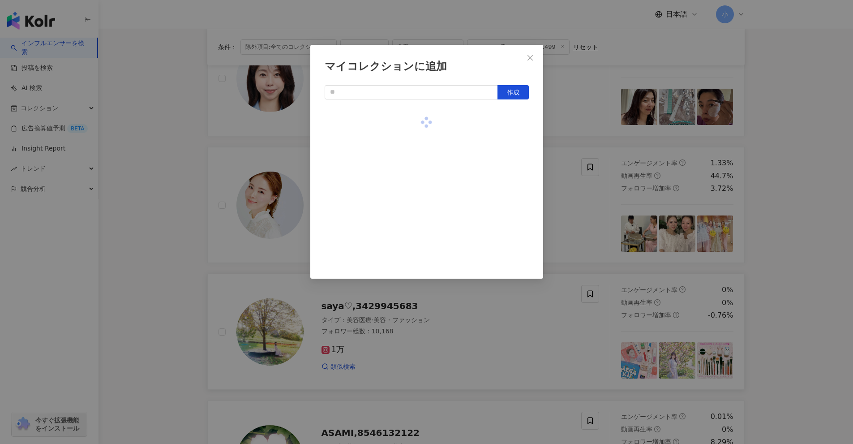
click at [416, 275] on div "マイコレクションに追加 作成" at bounding box center [426, 222] width 853 height 444
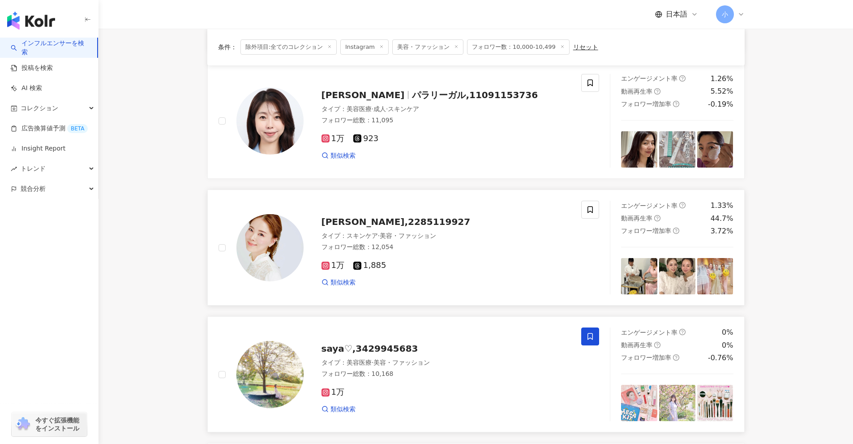
scroll to position [199, 0]
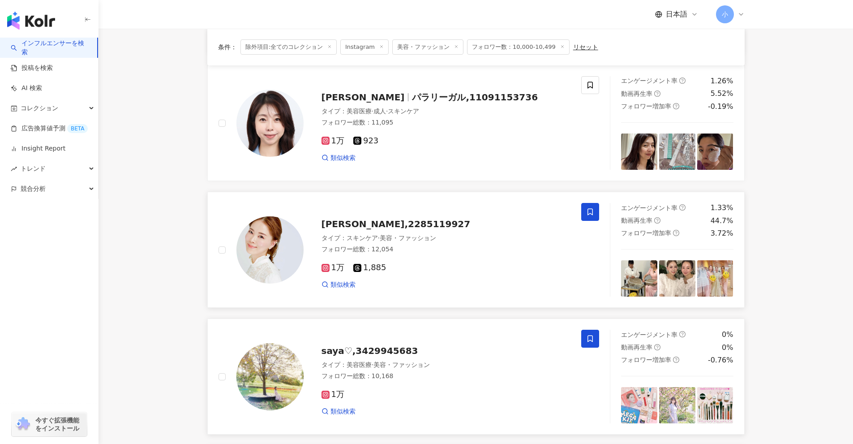
click at [416, 209] on icon at bounding box center [589, 212] width 5 height 7
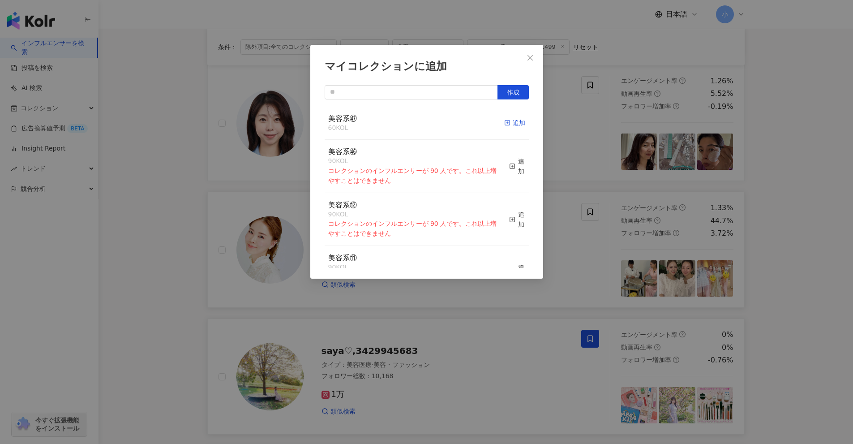
click at [416, 123] on div "追加" at bounding box center [514, 123] width 21 height 10
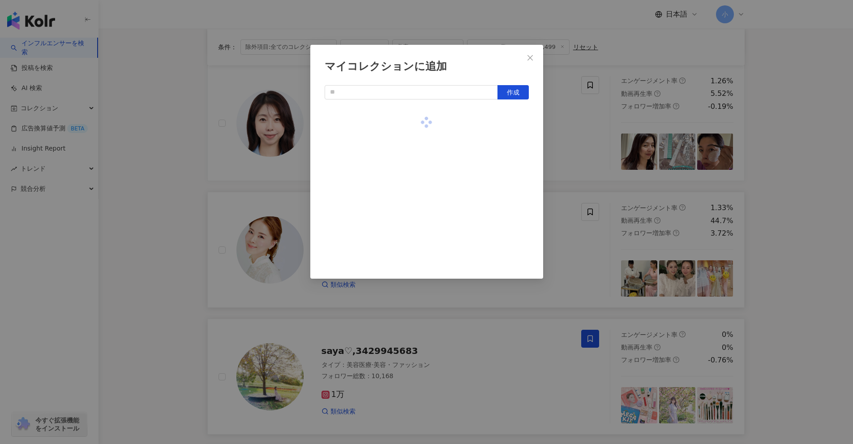
click at [416, 221] on div "マイコレクションに追加 作成" at bounding box center [426, 222] width 853 height 444
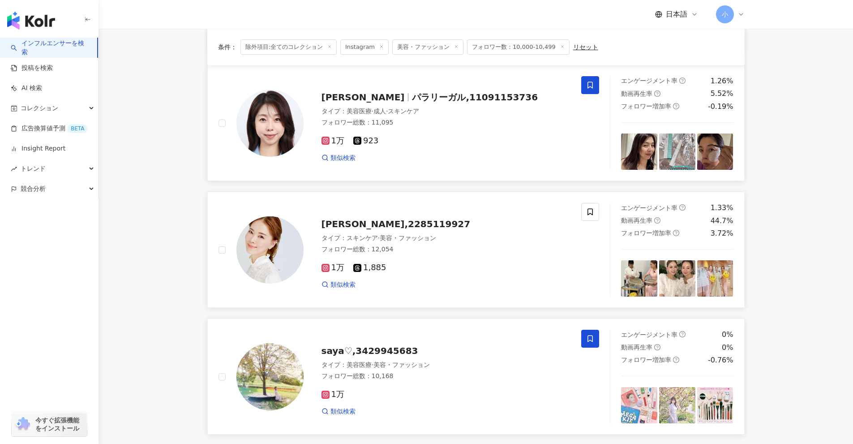
click at [416, 89] on span at bounding box center [590, 85] width 18 height 18
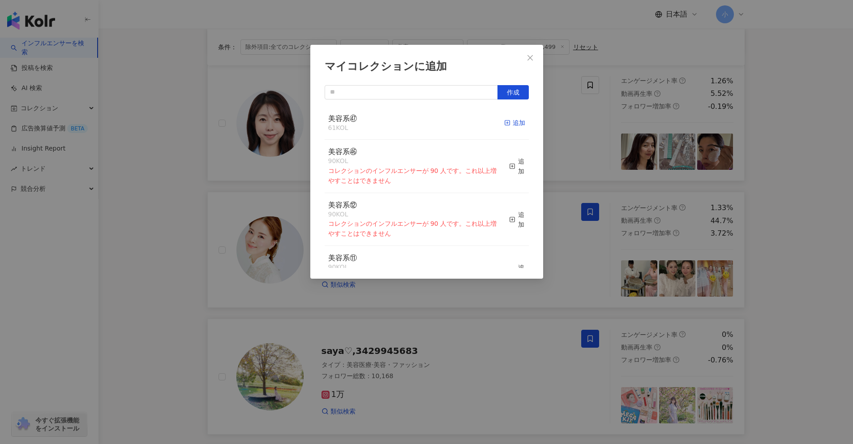
click at [416, 122] on icon "button" at bounding box center [507, 123] width 6 height 6
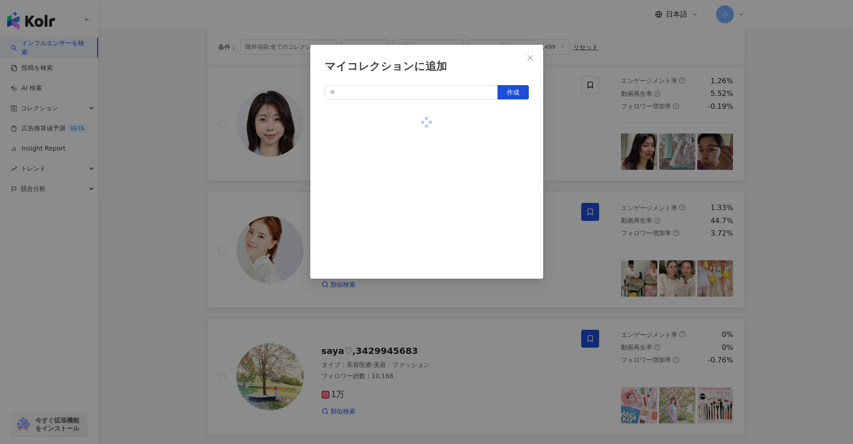
click at [416, 242] on div "マイコレクションに追加 作成" at bounding box center [426, 222] width 853 height 444
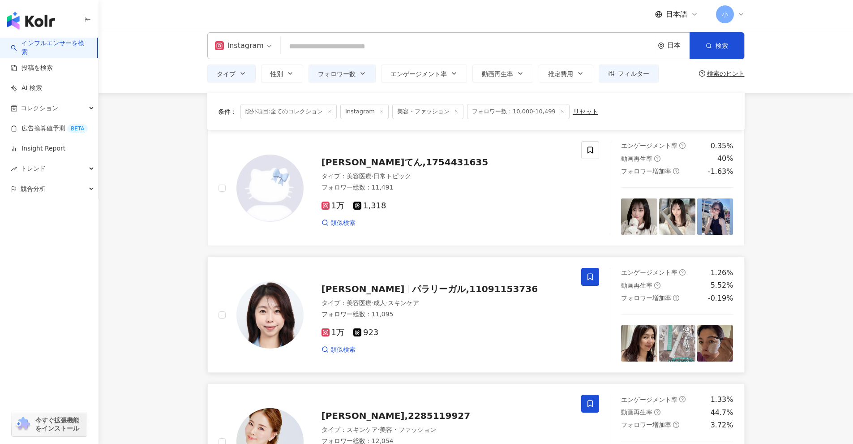
scroll to position [0, 0]
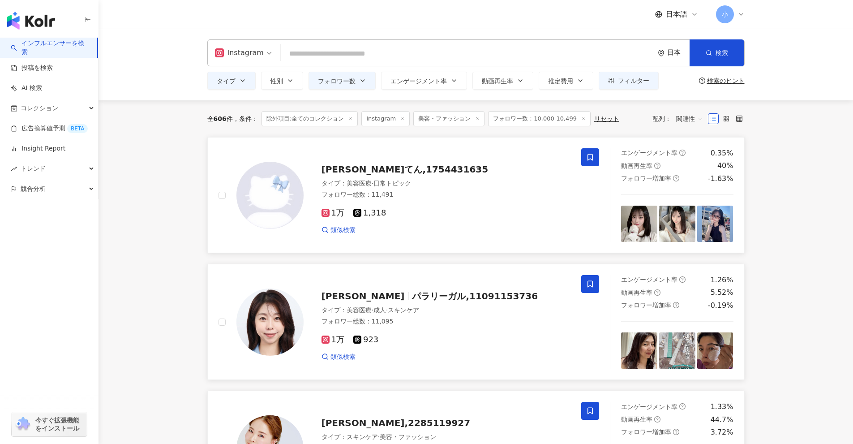
click at [416, 157] on icon at bounding box center [590, 157] width 8 height 8
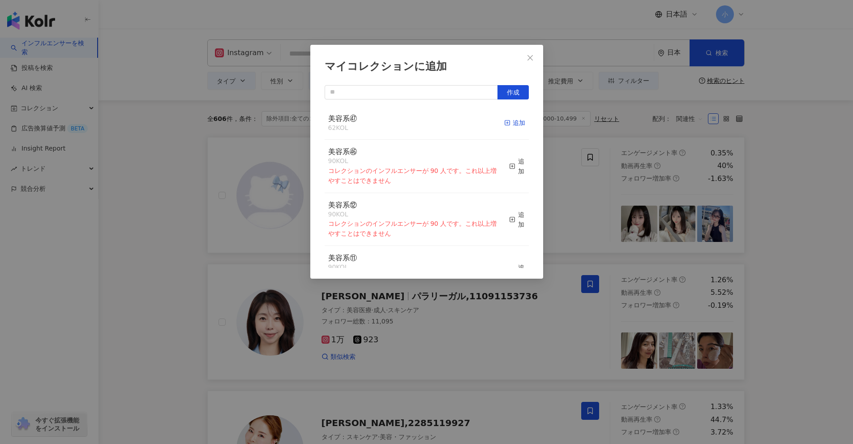
click at [416, 124] on div "追加" at bounding box center [514, 123] width 21 height 10
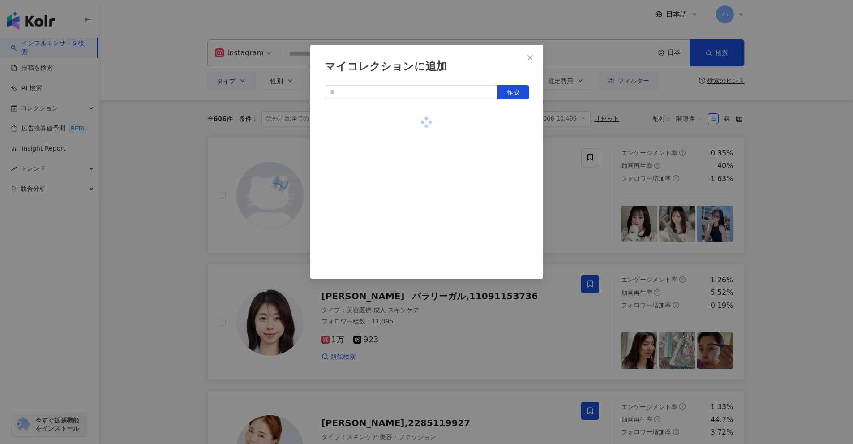
click at [416, 210] on div "マイコレクションに追加 作成" at bounding box center [426, 222] width 853 height 444
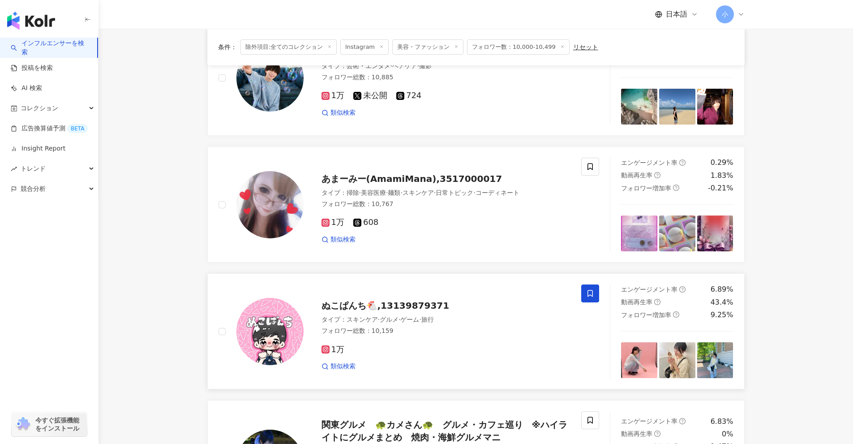
scroll to position [1407, 0]
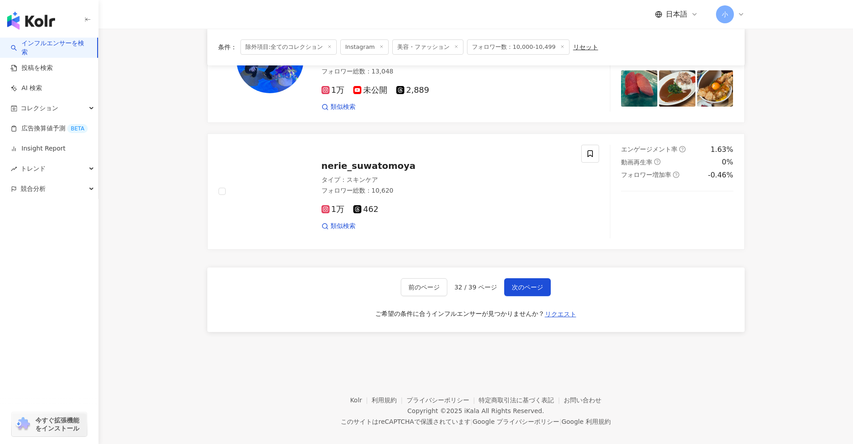
drag, startPoint x: 787, startPoint y: 209, endPoint x: 778, endPoint y: 395, distance: 186.0
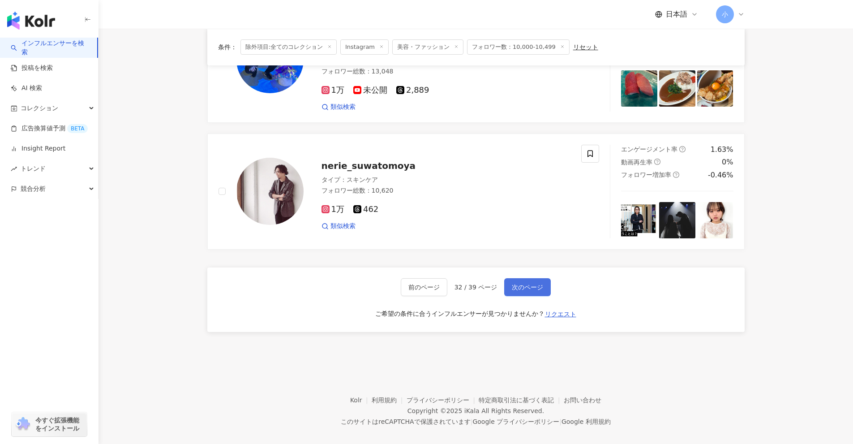
click at [416, 283] on span "次のページ" at bounding box center [527, 286] width 31 height 7
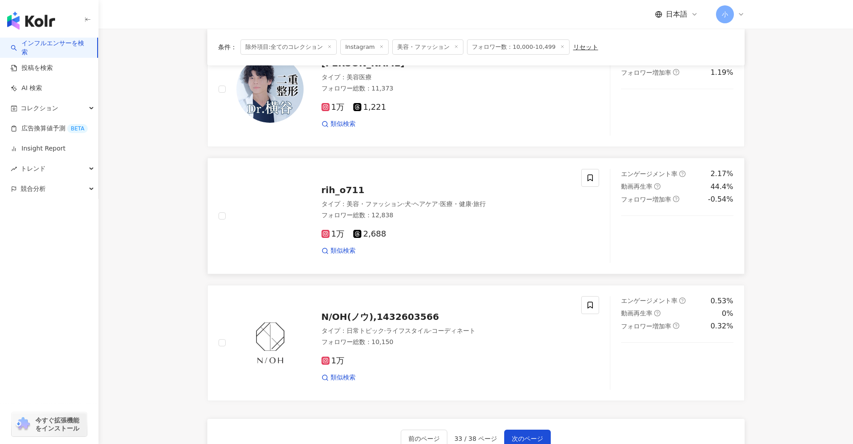
scroll to position [1228, 0]
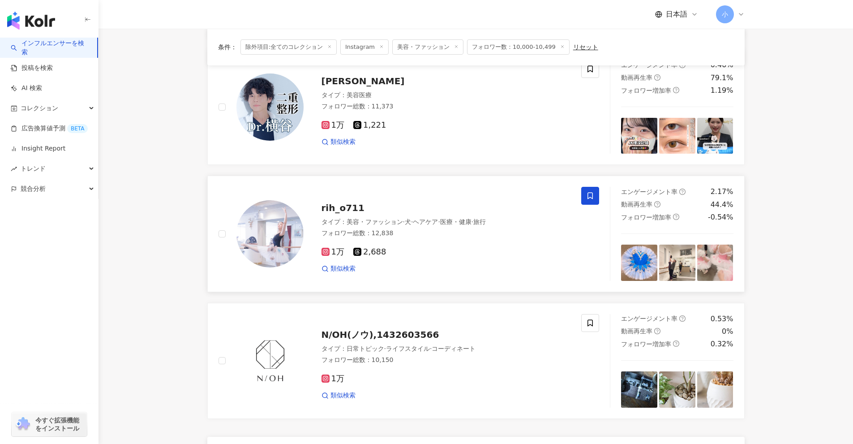
click at [416, 198] on icon at bounding box center [590, 196] width 8 height 8
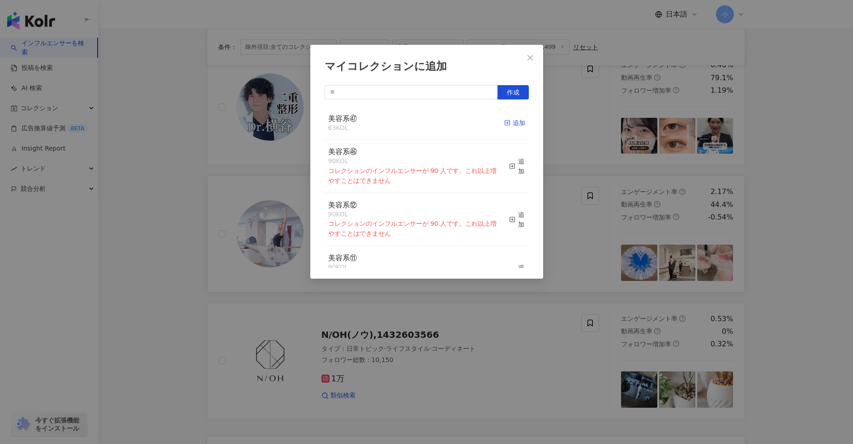
click at [416, 119] on div "追加" at bounding box center [514, 123] width 21 height 10
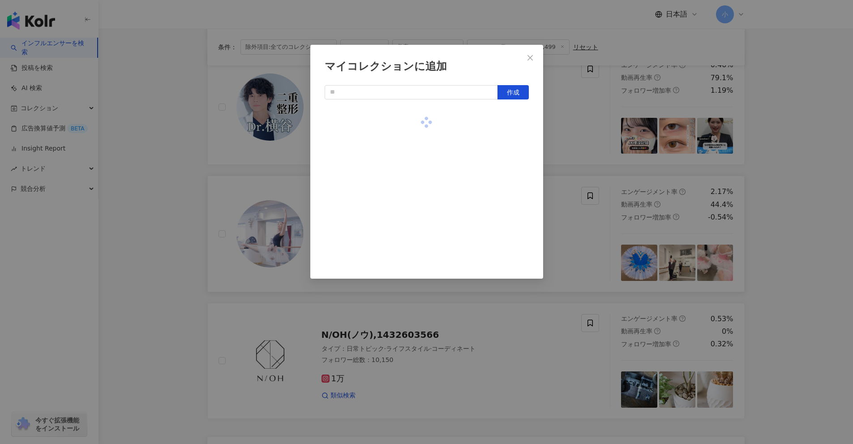
click at [416, 204] on div "マイコレクションに追加 作成" at bounding box center [426, 222] width 853 height 444
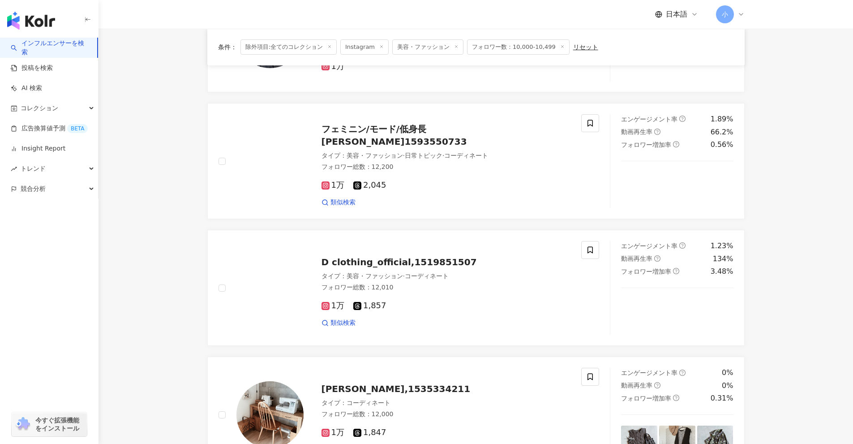
scroll to position [781, 0]
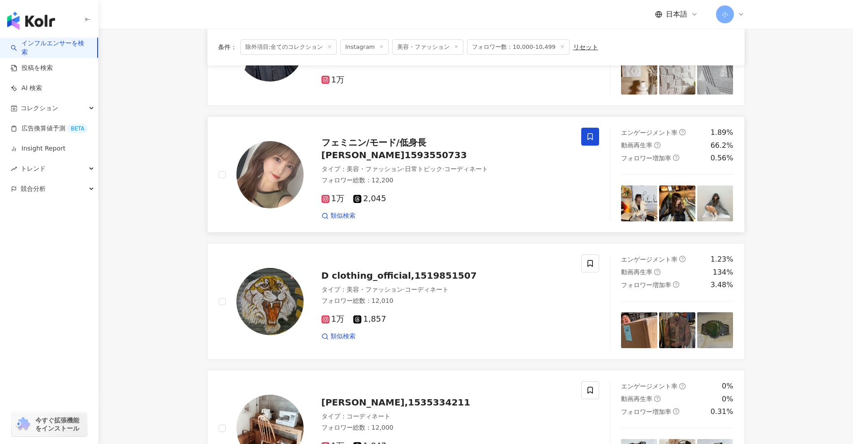
click at [416, 136] on icon at bounding box center [590, 137] width 8 height 8
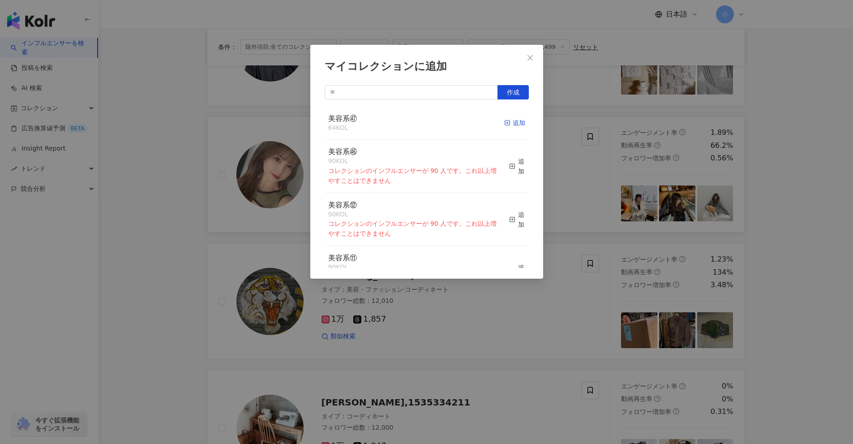
click at [416, 126] on div "追加" at bounding box center [514, 123] width 21 height 10
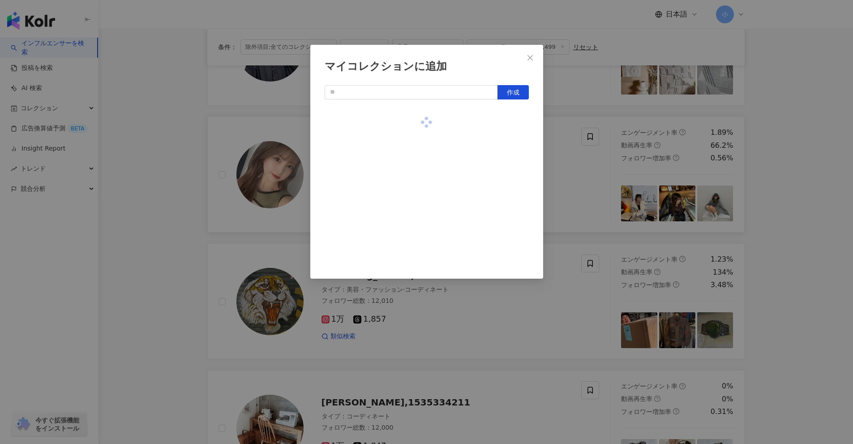
click at [416, 219] on div "マイコレクションに追加 作成" at bounding box center [426, 222] width 853 height 444
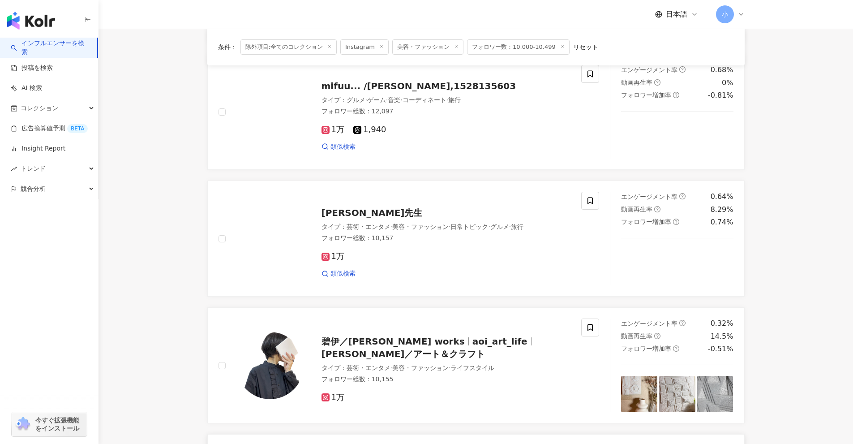
scroll to position [423, 0]
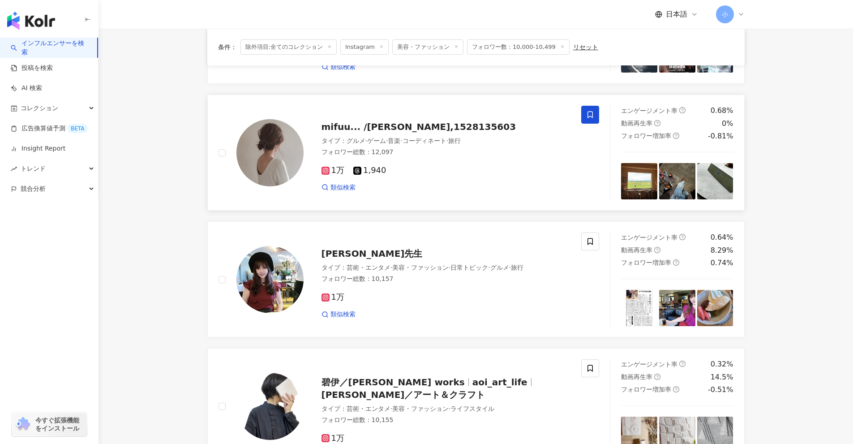
click at [416, 117] on icon at bounding box center [590, 115] width 8 height 8
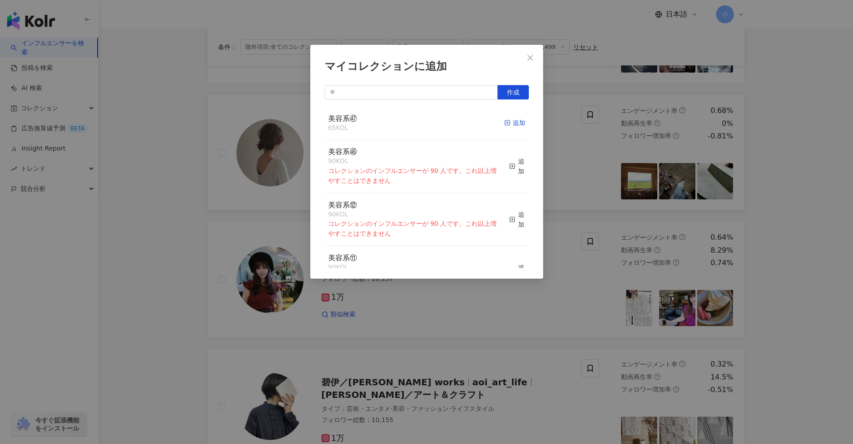
click at [416, 122] on div "追加" at bounding box center [514, 123] width 21 height 10
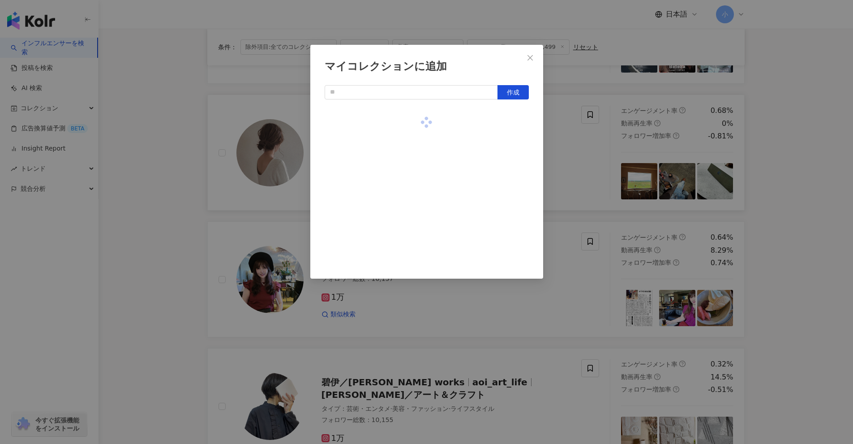
click at [416, 185] on div "マイコレクションに追加 作成" at bounding box center [426, 222] width 853 height 444
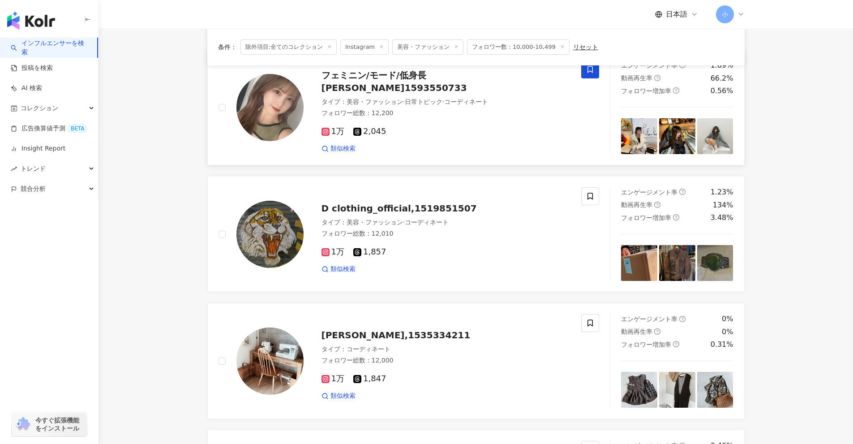
scroll to position [1407, 0]
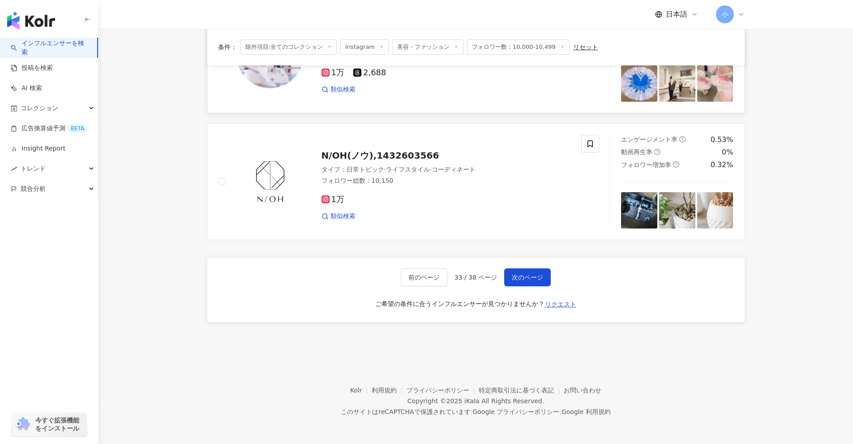
drag, startPoint x: 807, startPoint y: 141, endPoint x: 757, endPoint y: 322, distance: 187.7
click at [416, 274] on span "次のページ" at bounding box center [527, 277] width 31 height 7
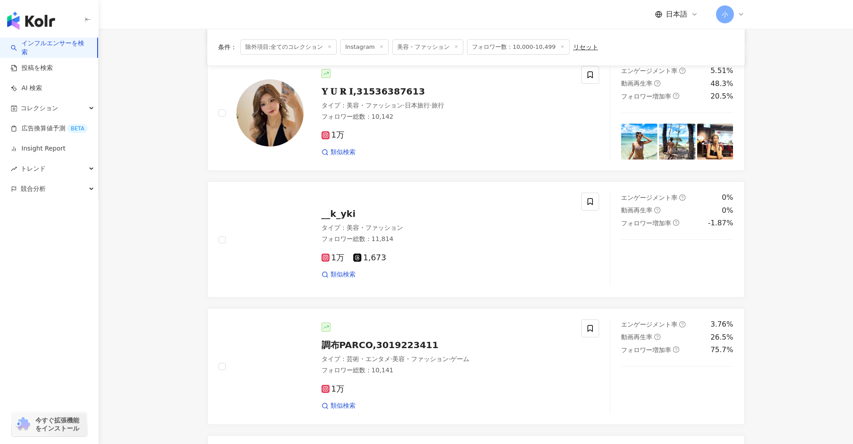
scroll to position [1094, 0]
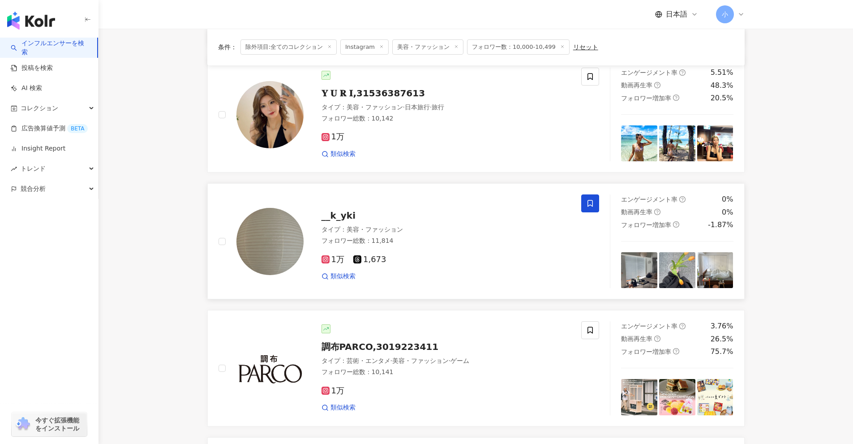
click at [416, 206] on icon at bounding box center [590, 203] width 8 height 8
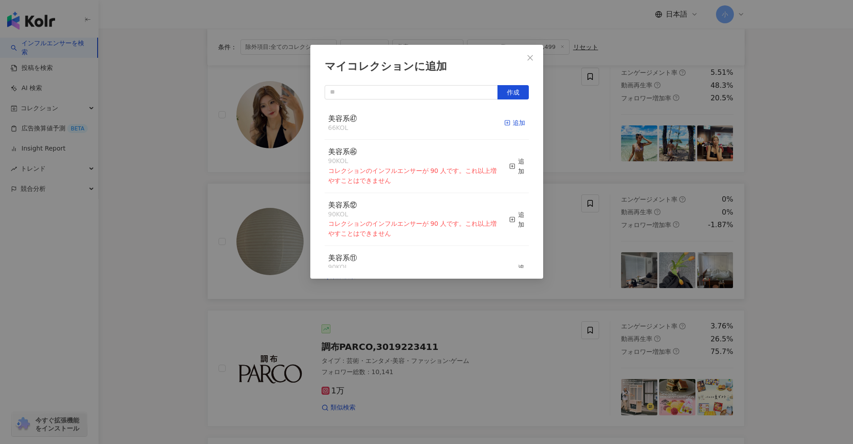
click at [416, 120] on div "追加" at bounding box center [514, 123] width 21 height 10
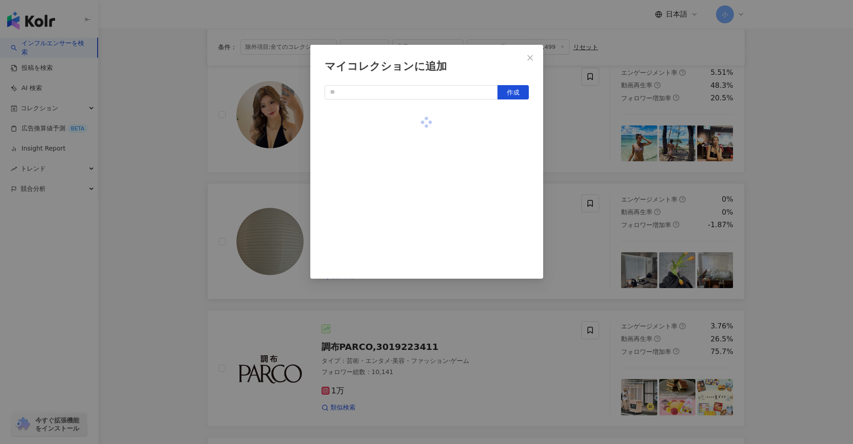
click at [416, 187] on div "マイコレクションに追加 作成" at bounding box center [426, 222] width 853 height 444
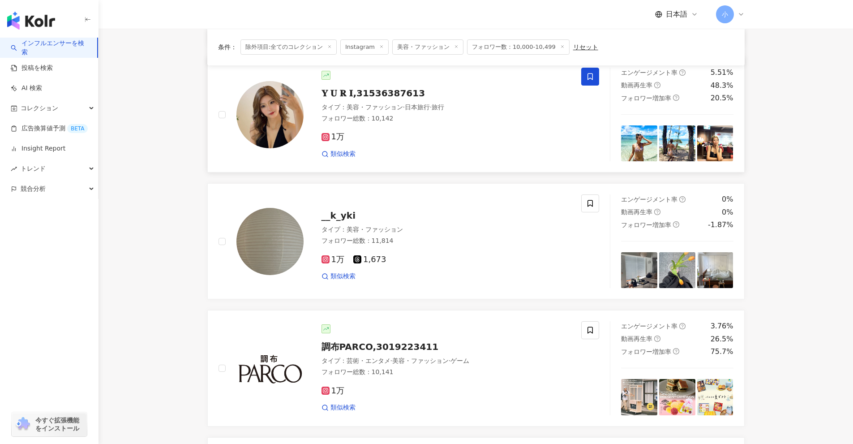
click at [416, 77] on icon at bounding box center [590, 77] width 8 height 8
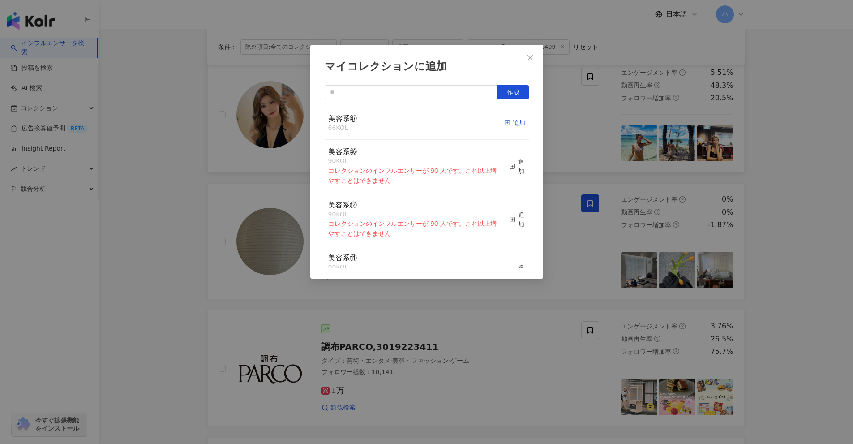
click at [416, 123] on icon "button" at bounding box center [507, 123] width 6 height 6
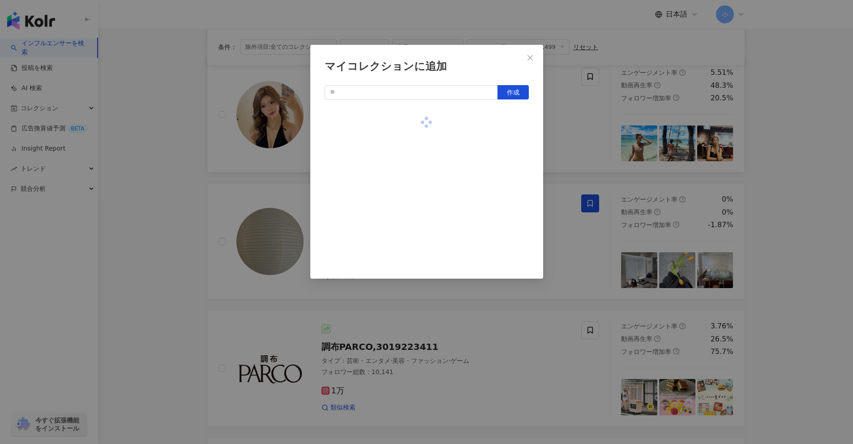
click at [416, 179] on div "マイコレクションに追加 作成" at bounding box center [426, 222] width 853 height 444
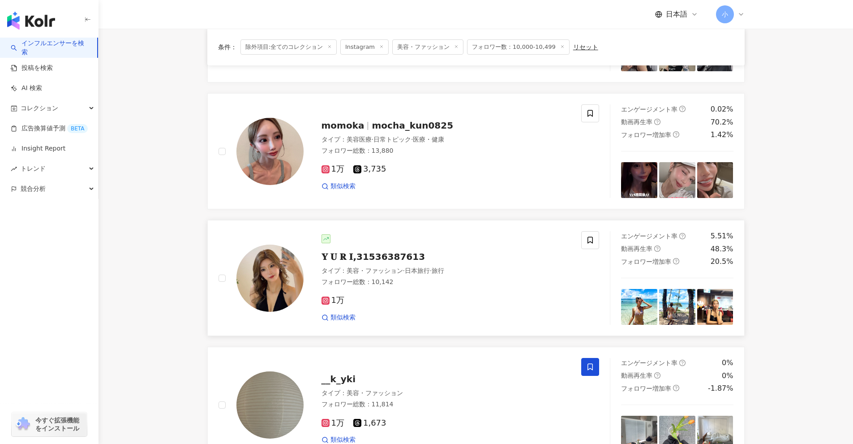
scroll to position [915, 0]
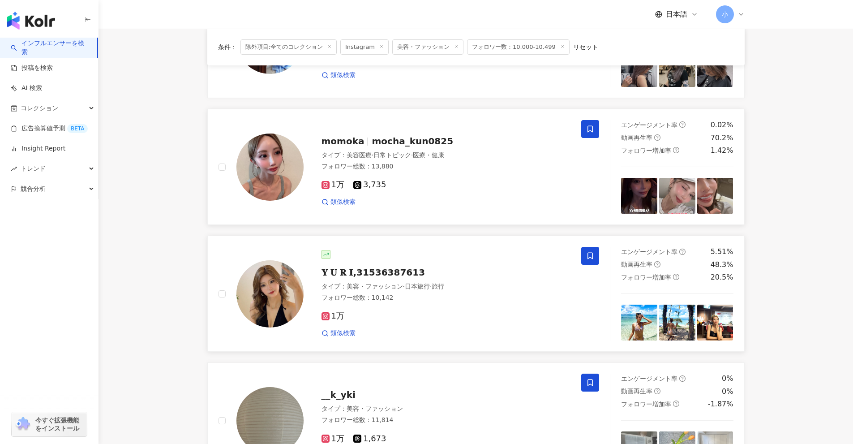
click at [416, 130] on span at bounding box center [590, 129] width 18 height 18
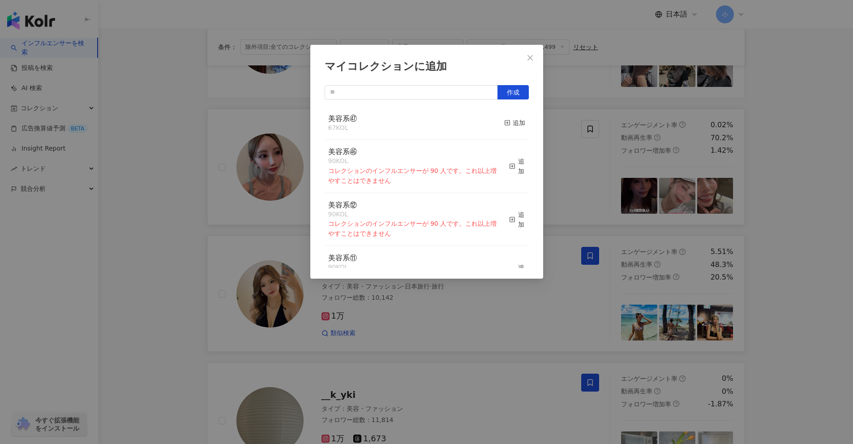
click at [416, 129] on button "追加" at bounding box center [514, 123] width 21 height 19
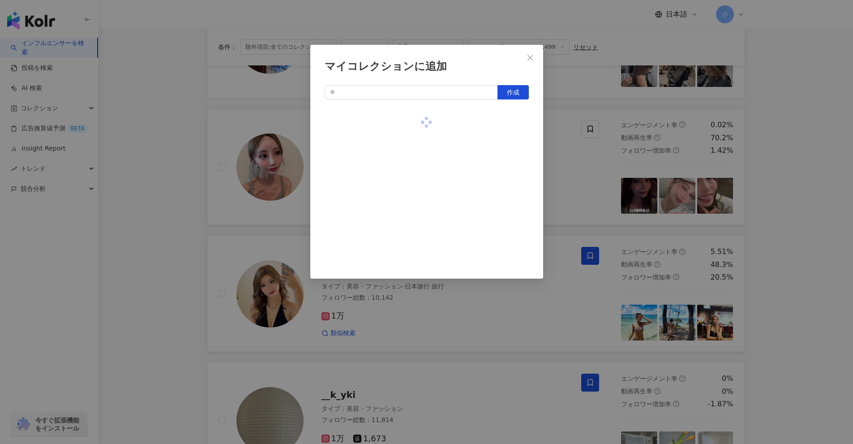
click at [416, 180] on div "マイコレクションに追加 作成" at bounding box center [426, 222] width 853 height 444
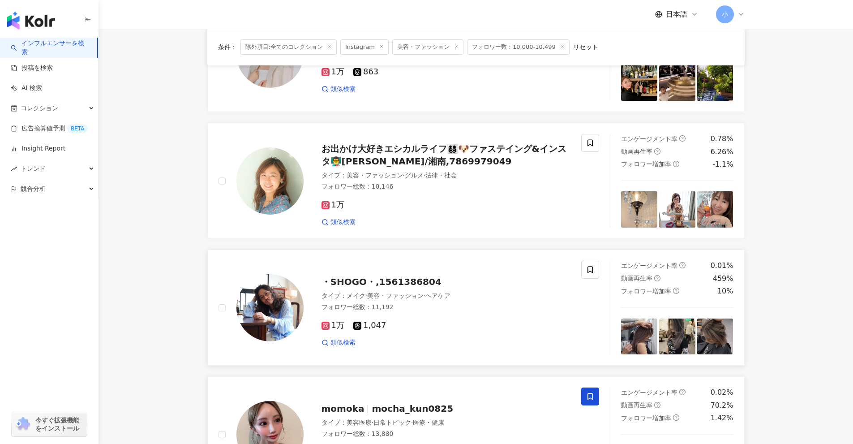
scroll to position [602, 0]
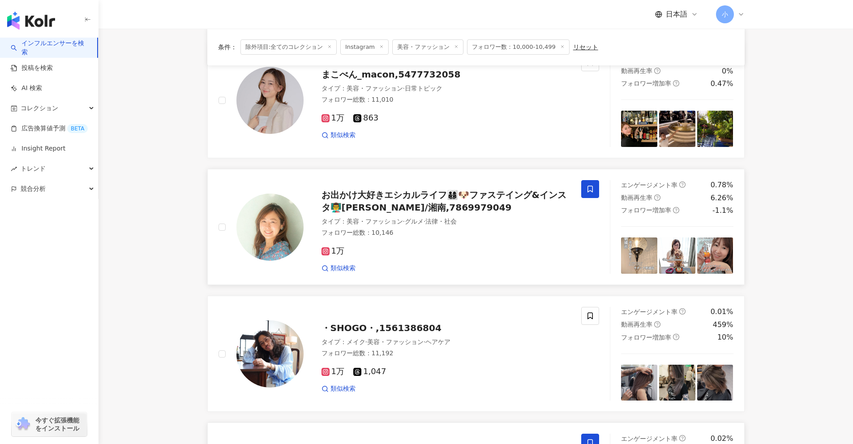
click at [416, 189] on span at bounding box center [590, 189] width 18 height 18
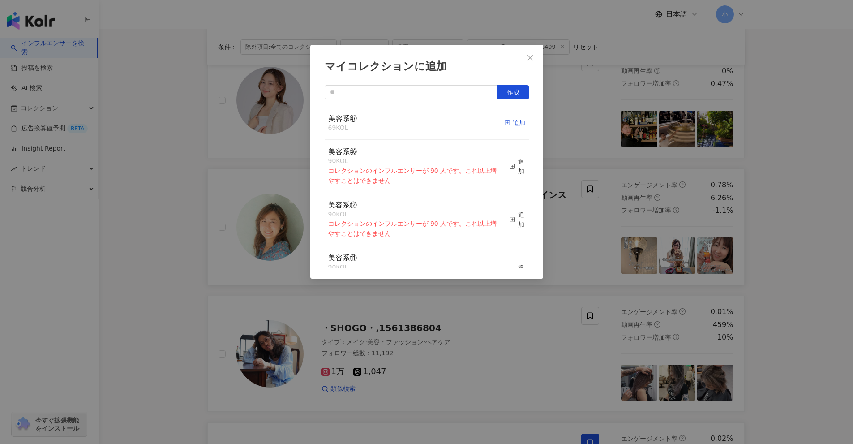
click at [416, 119] on div "追加" at bounding box center [514, 123] width 21 height 10
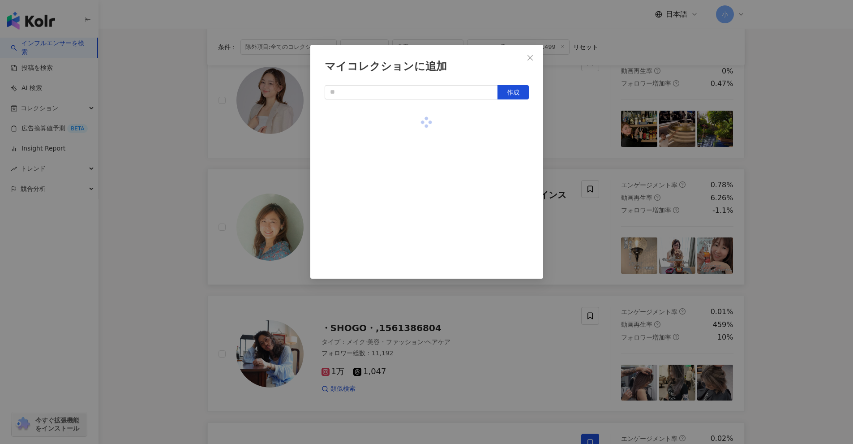
click at [416, 194] on div "マイコレクションに追加 作成" at bounding box center [426, 222] width 853 height 444
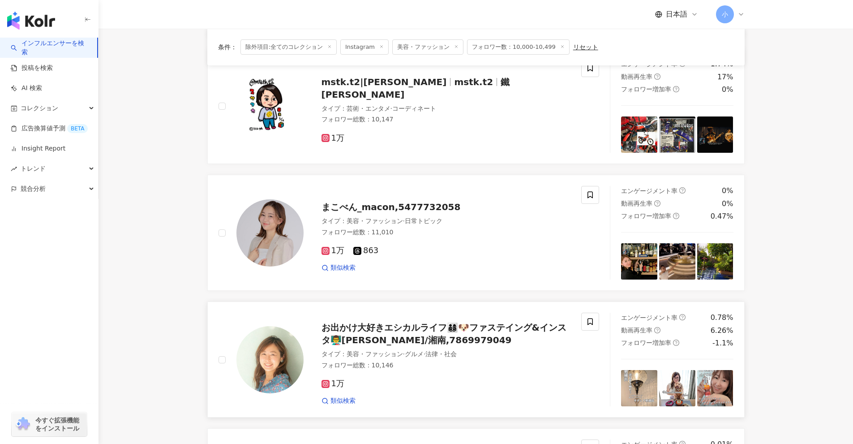
scroll to position [467, 0]
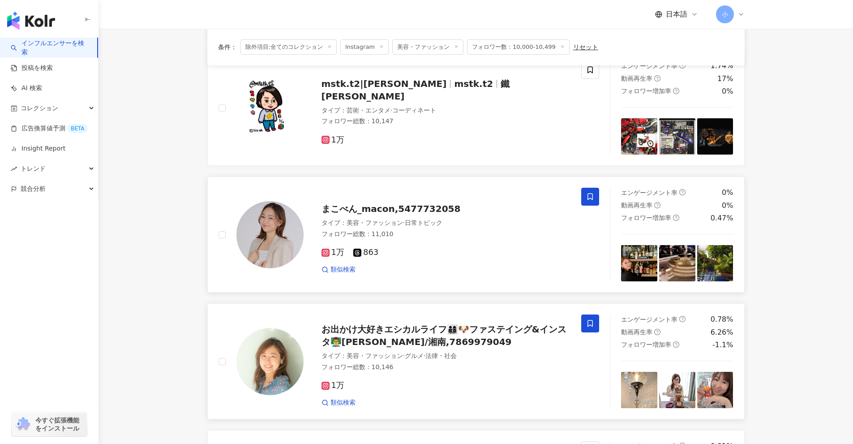
click at [416, 195] on icon at bounding box center [590, 196] width 8 height 8
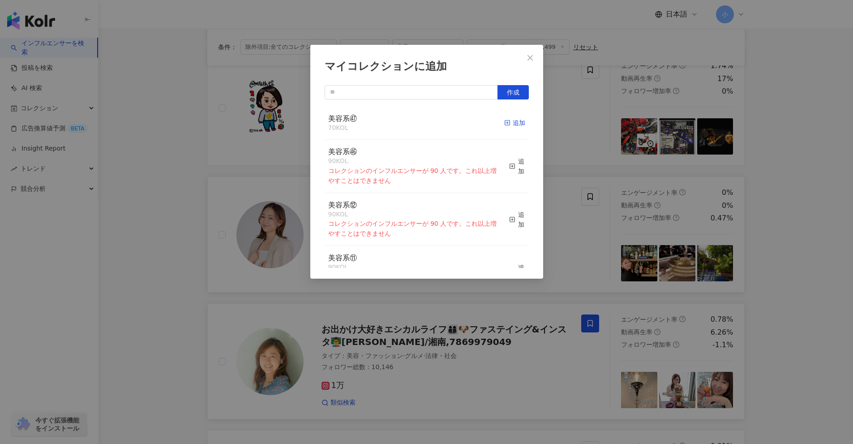
click at [416, 127] on div "追加" at bounding box center [514, 123] width 21 height 10
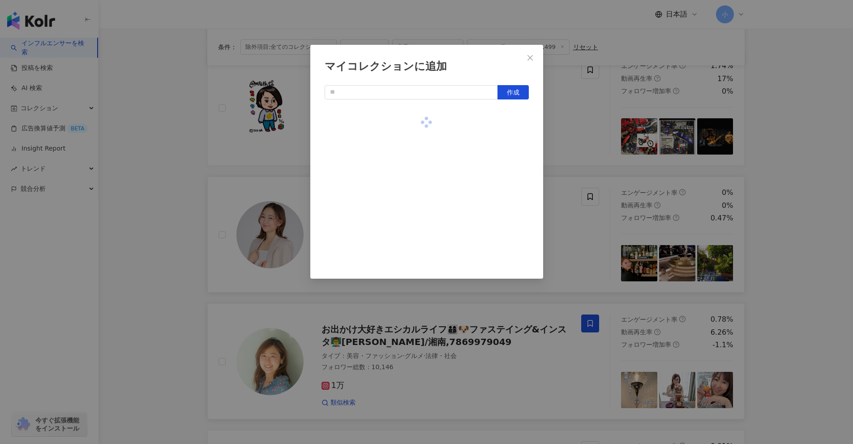
click at [416, 168] on div "マイコレクションに追加 作成" at bounding box center [426, 222] width 853 height 444
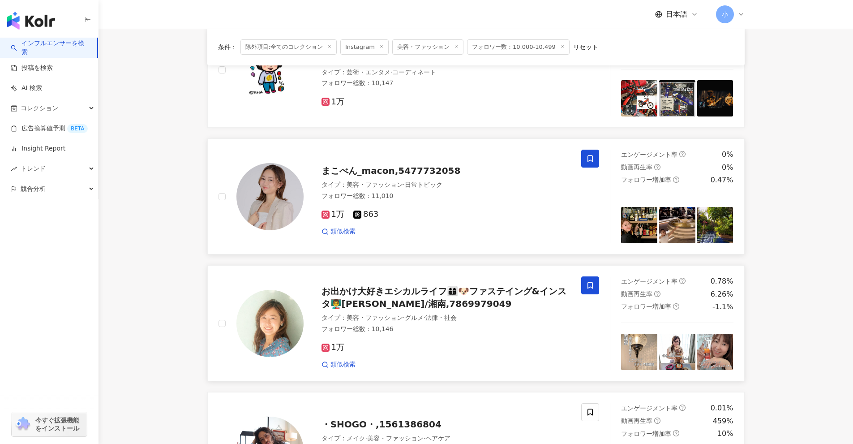
scroll to position [1407, 0]
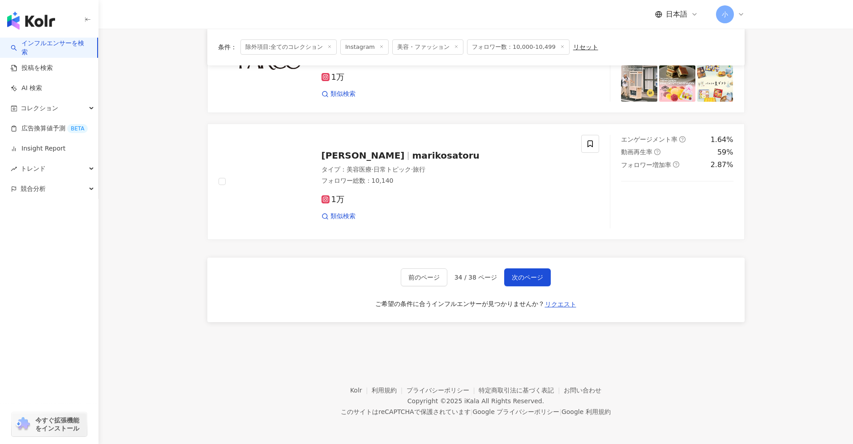
drag, startPoint x: 790, startPoint y: 161, endPoint x: 790, endPoint y: 342, distance: 180.4
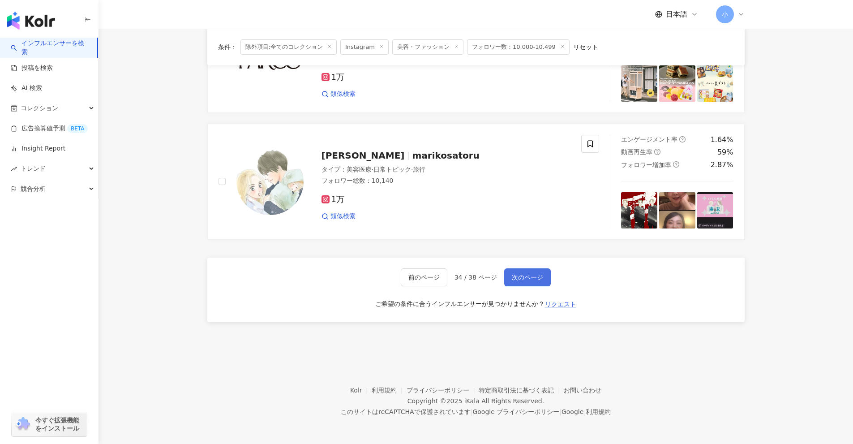
click at [416, 282] on button "次のページ" at bounding box center [527, 277] width 47 height 18
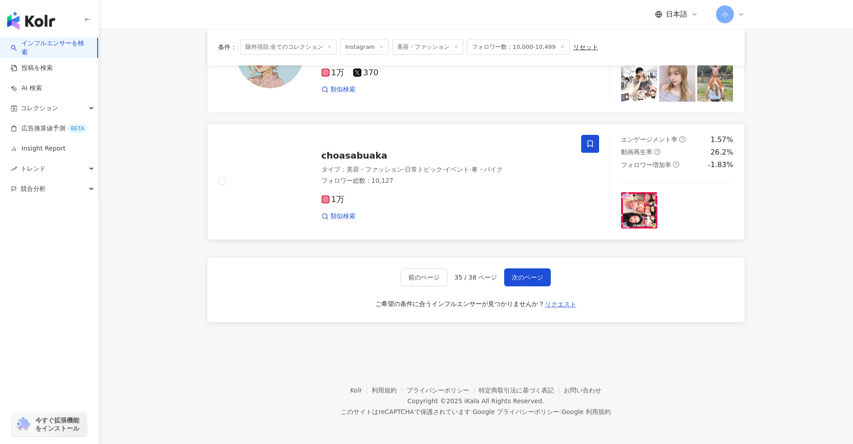
click at [416, 144] on icon at bounding box center [589, 143] width 5 height 7
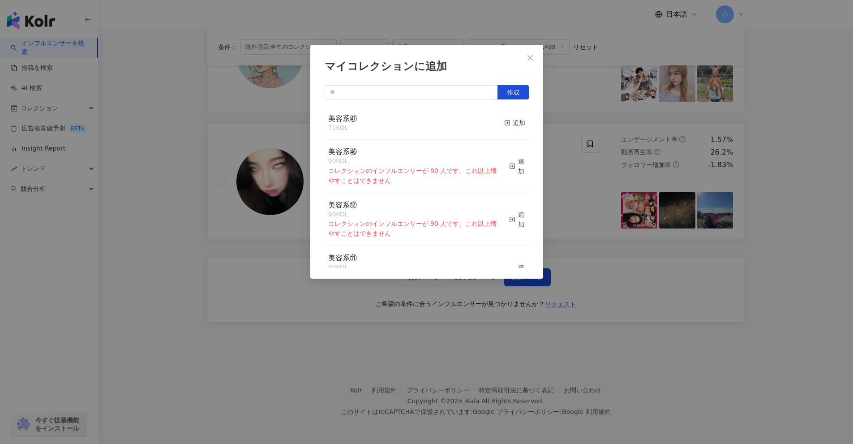
click at [416, 123] on div "美容系㊼ 71 KOL 追加" at bounding box center [427, 124] width 204 height 34
click at [416, 123] on div "追加" at bounding box center [514, 123] width 21 height 10
click at [416, 222] on div "マイコレクションに追加 作成 美容系㊼ 72 KOL 追加済み 美容系㊻ 90 KOL コレクションのインフルエンサーが 90 人です。これ以上増やすことはで…" at bounding box center [426, 222] width 853 height 444
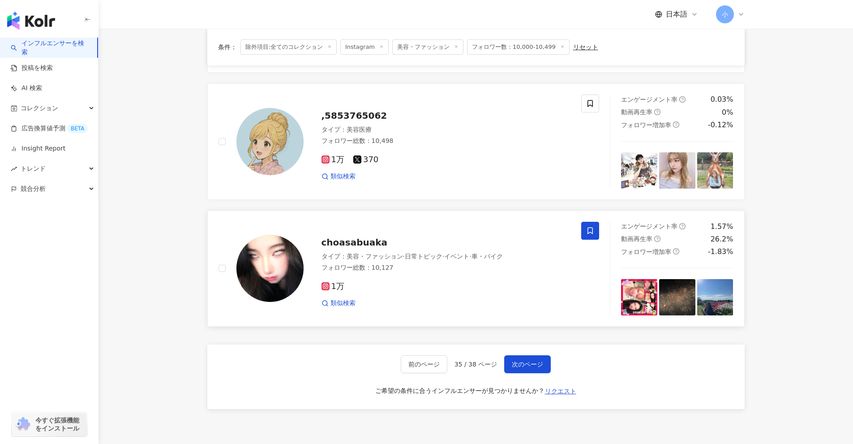
scroll to position [1273, 0]
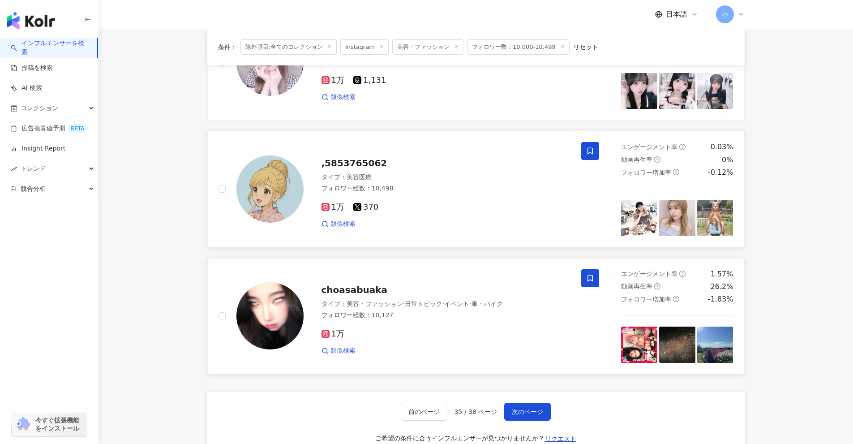
click at [416, 150] on span at bounding box center [590, 151] width 18 height 18
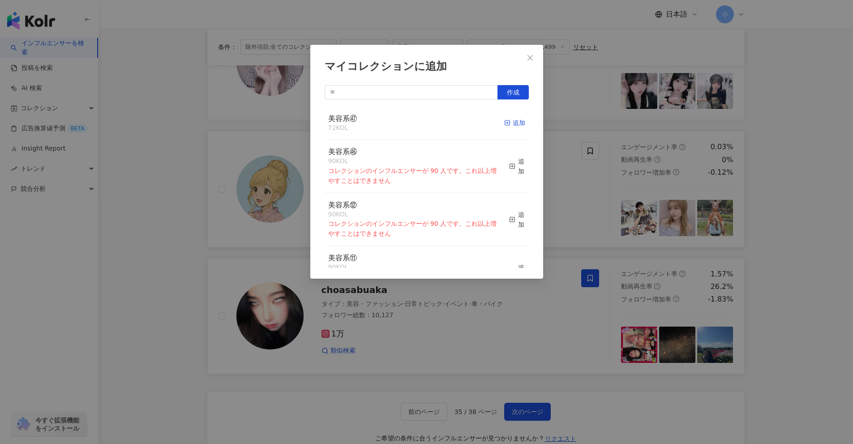
click at [416, 120] on div "追加" at bounding box center [514, 123] width 21 height 10
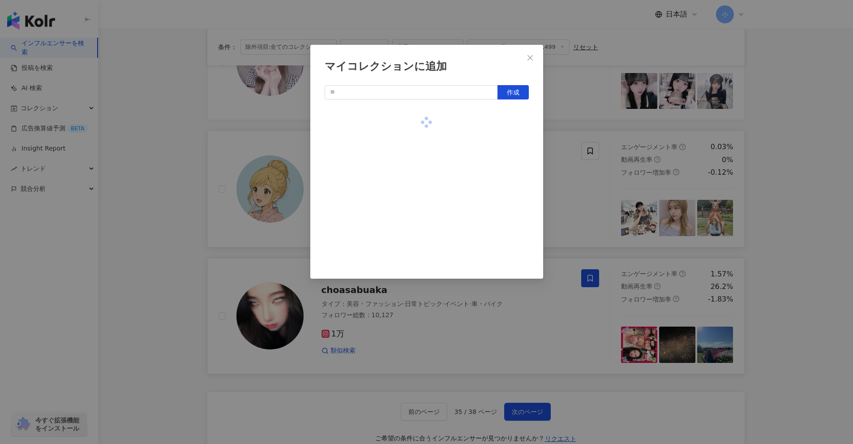
click at [416, 180] on div "マイコレクションに追加 作成" at bounding box center [426, 222] width 853 height 444
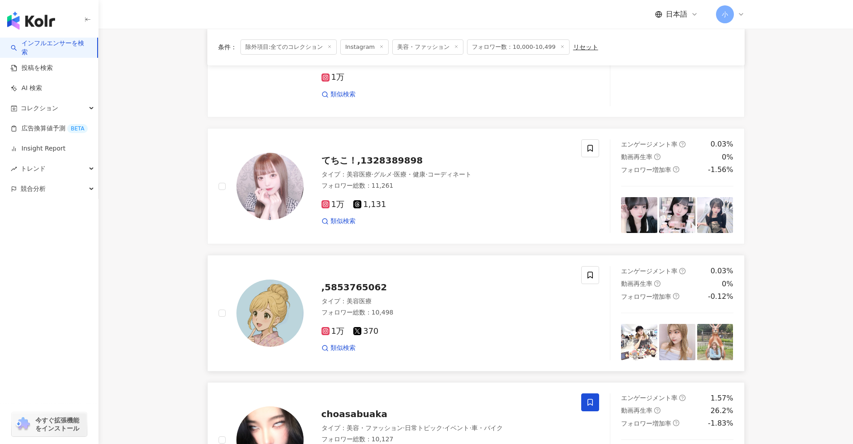
scroll to position [1094, 0]
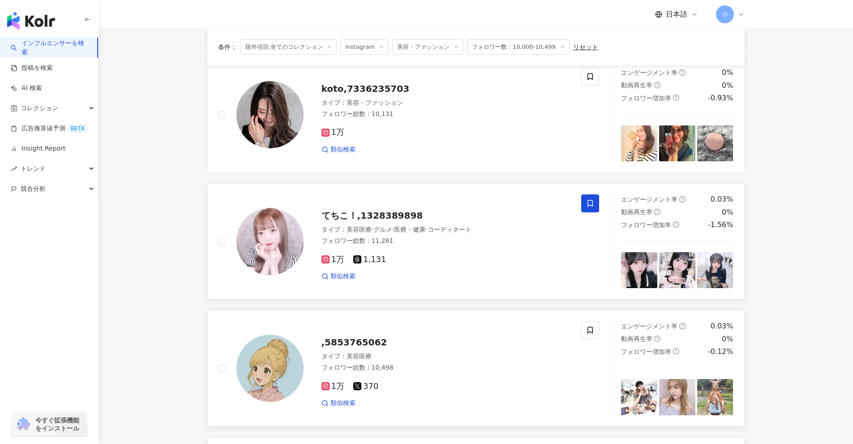
click at [416, 200] on icon at bounding box center [590, 203] width 8 height 8
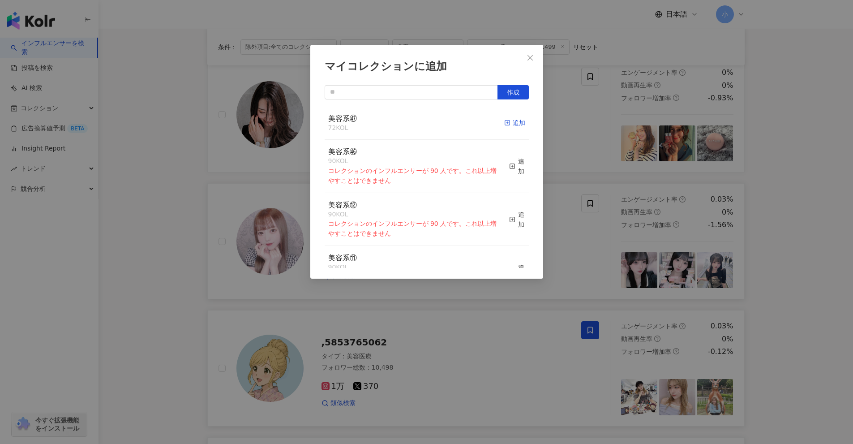
click at [416, 122] on div "追加" at bounding box center [514, 123] width 21 height 10
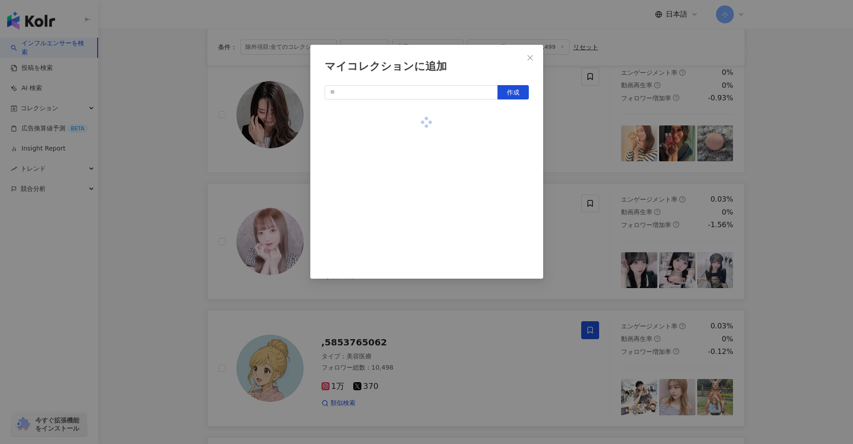
click at [416, 179] on div "マイコレクションに追加 作成" at bounding box center [426, 222] width 853 height 444
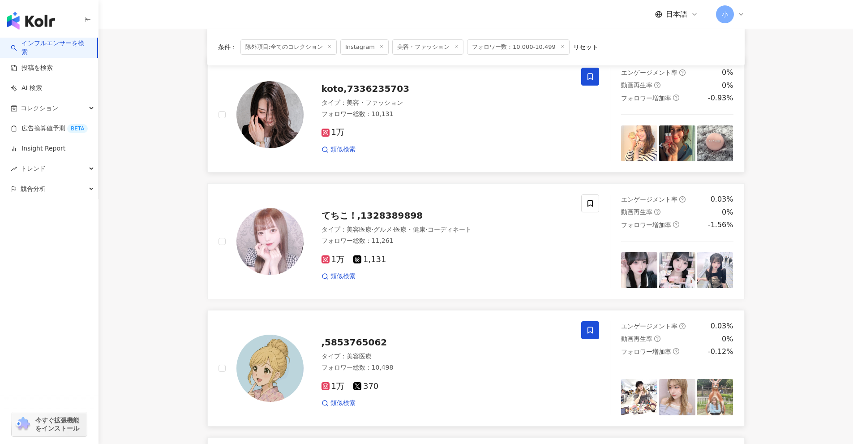
click at [416, 75] on span at bounding box center [590, 77] width 18 height 18
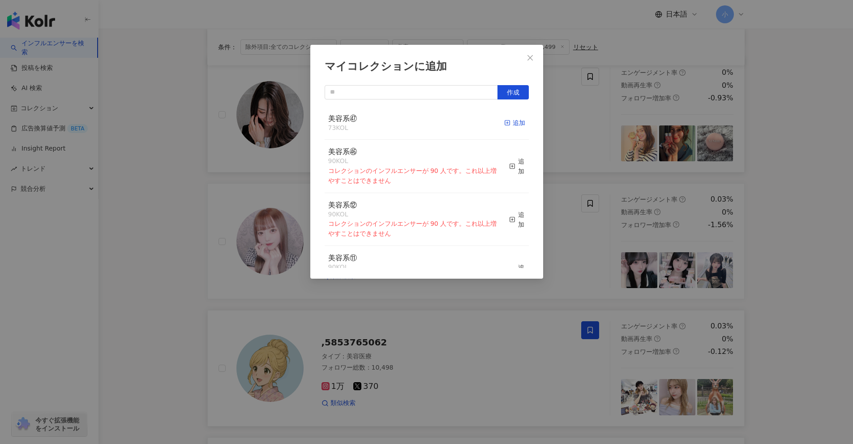
click at [416, 122] on div "追加" at bounding box center [514, 123] width 21 height 10
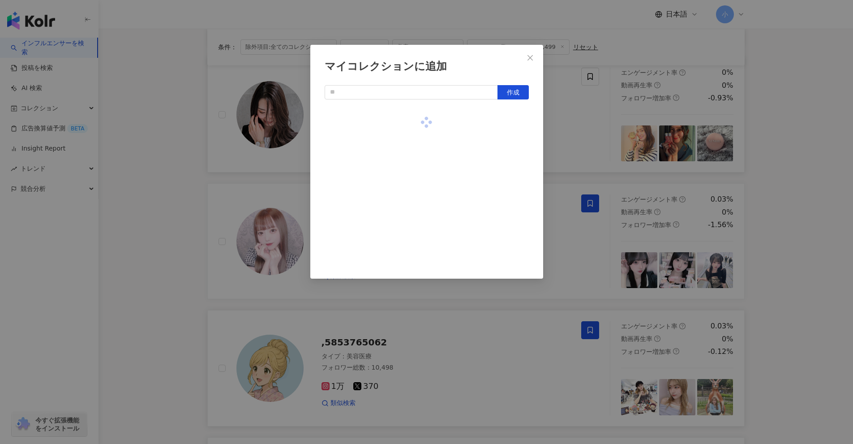
click at [416, 174] on div "マイコレクションに追加 作成" at bounding box center [426, 222] width 853 height 444
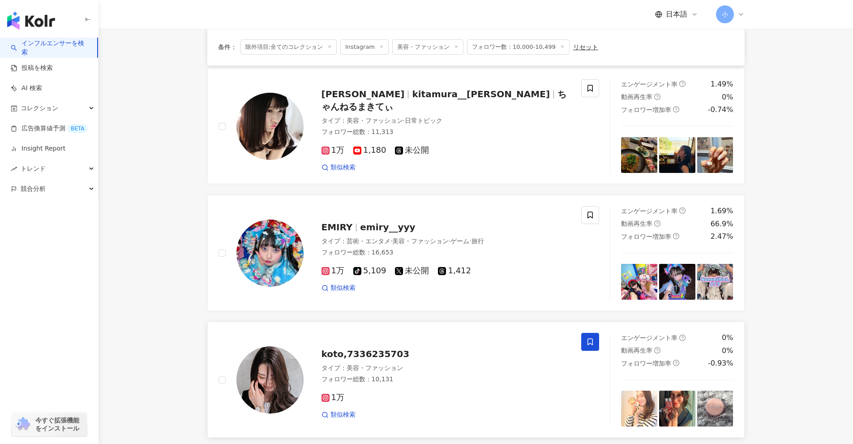
scroll to position [825, 0]
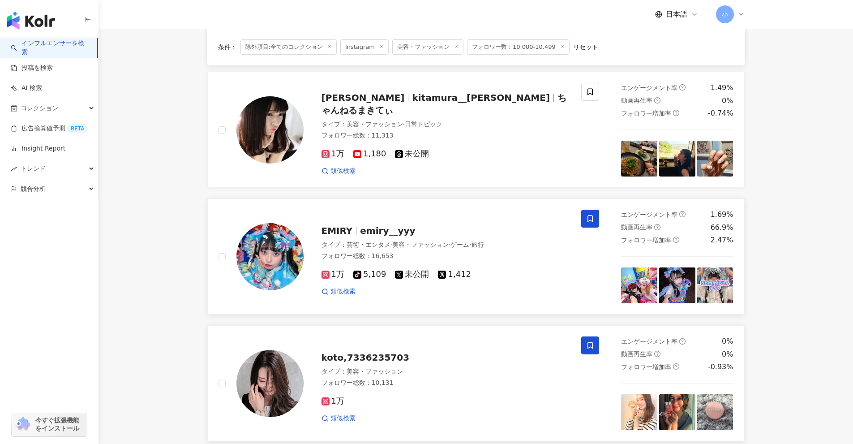
click at [416, 220] on icon at bounding box center [589, 218] width 5 height 7
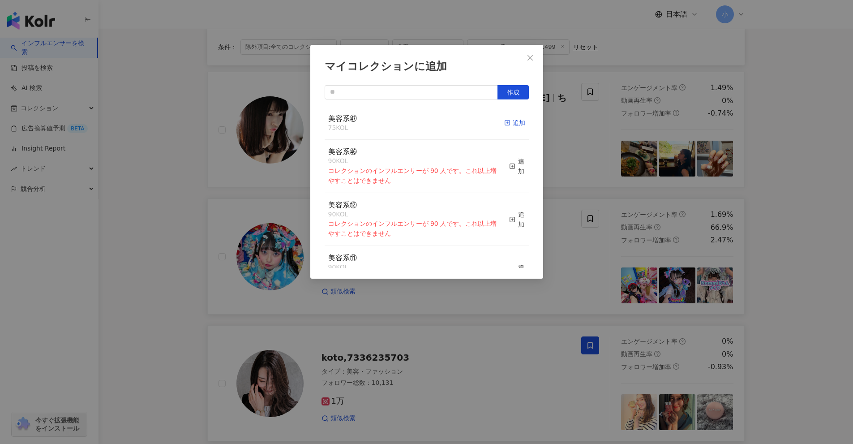
click at [416, 120] on div "追加" at bounding box center [514, 123] width 21 height 10
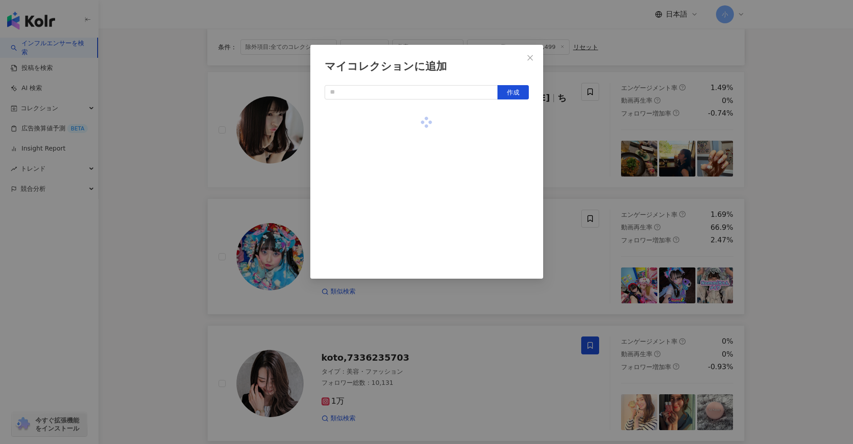
click at [416, 137] on div "マイコレクションに追加 作成" at bounding box center [426, 222] width 853 height 444
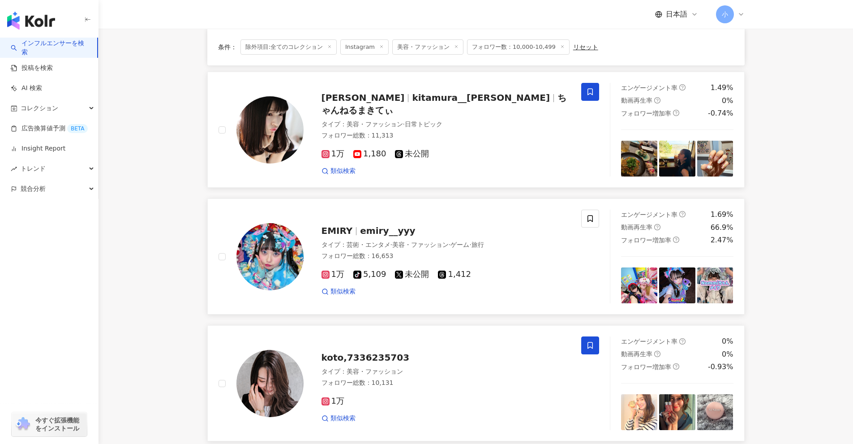
click at [416, 86] on span at bounding box center [590, 92] width 18 height 18
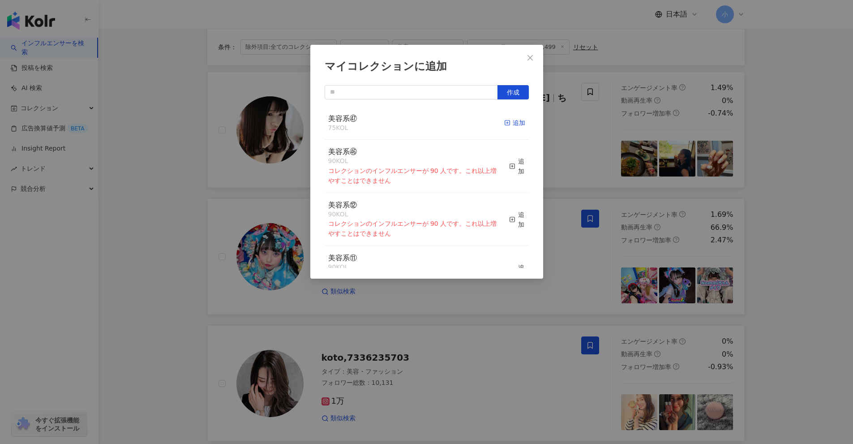
click at [416, 124] on div "追加" at bounding box center [514, 123] width 21 height 10
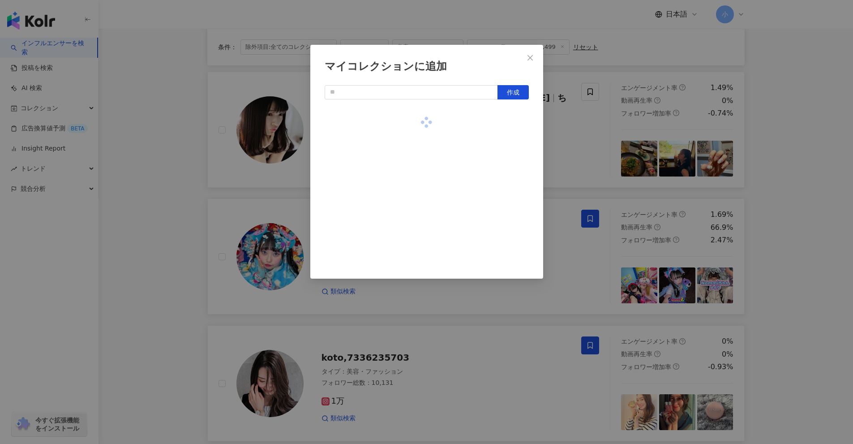
click at [416, 173] on div "マイコレクションに追加 作成" at bounding box center [426, 222] width 853 height 444
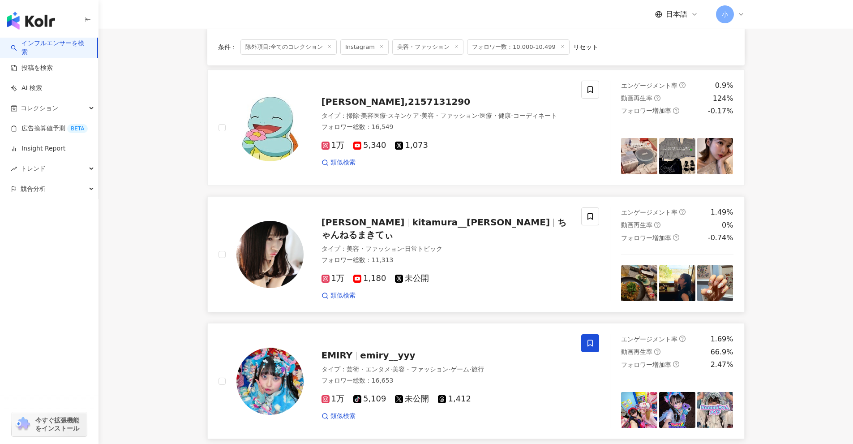
scroll to position [691, 0]
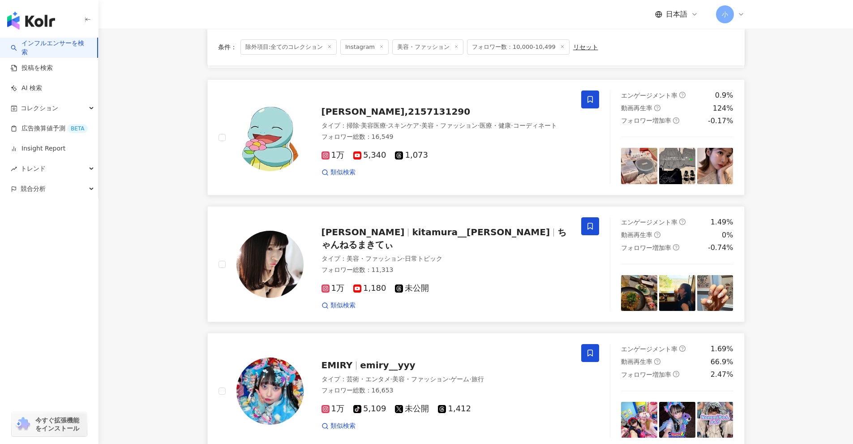
click at [416, 104] on span at bounding box center [590, 99] width 18 height 18
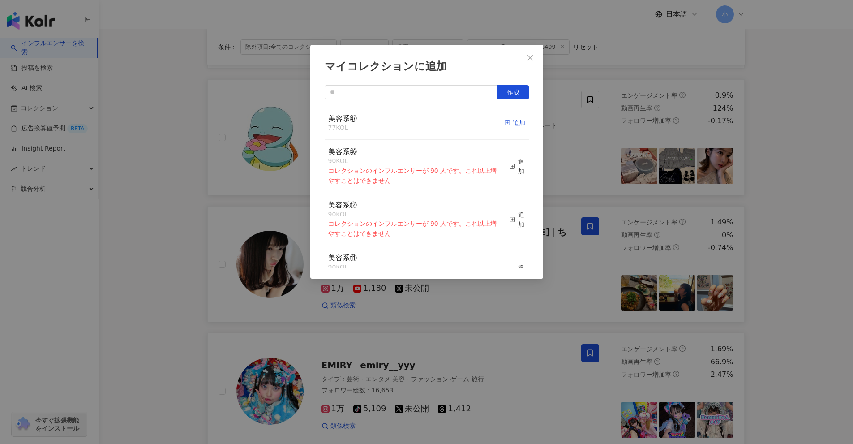
click at [416, 123] on div "追加" at bounding box center [514, 123] width 21 height 10
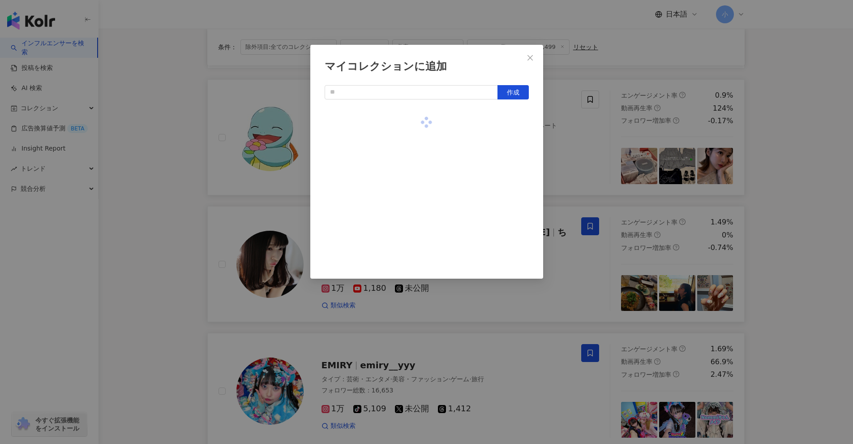
click at [416, 168] on div "マイコレクションに追加 作成" at bounding box center [426, 222] width 853 height 444
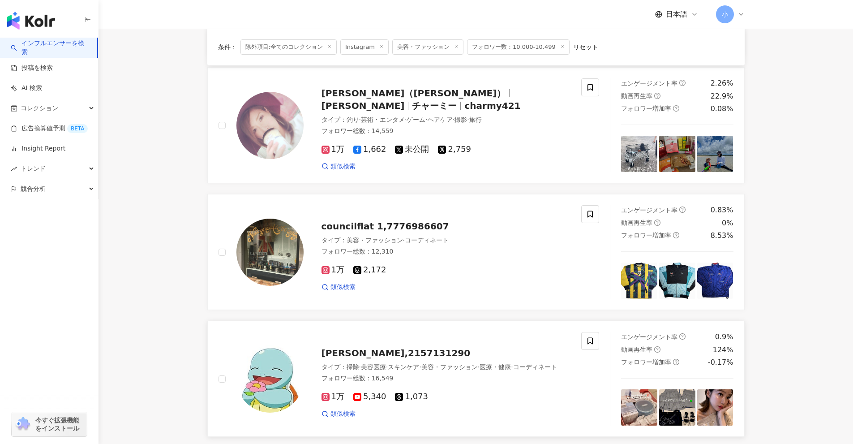
scroll to position [378, 0]
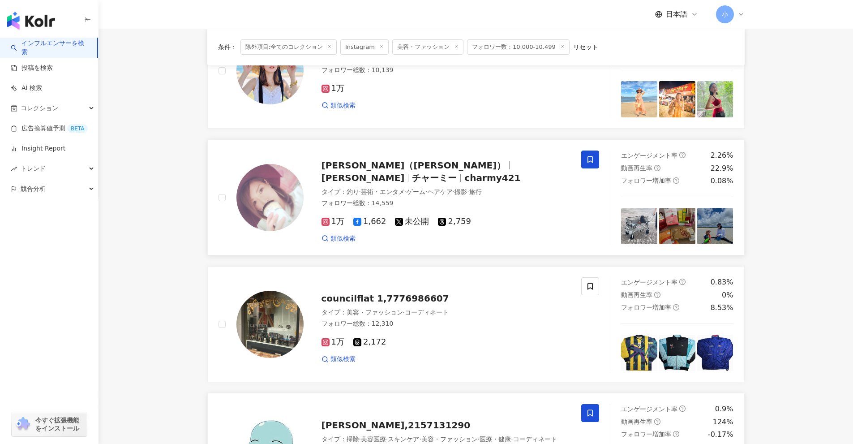
click at [416, 159] on icon at bounding box center [590, 159] width 8 height 8
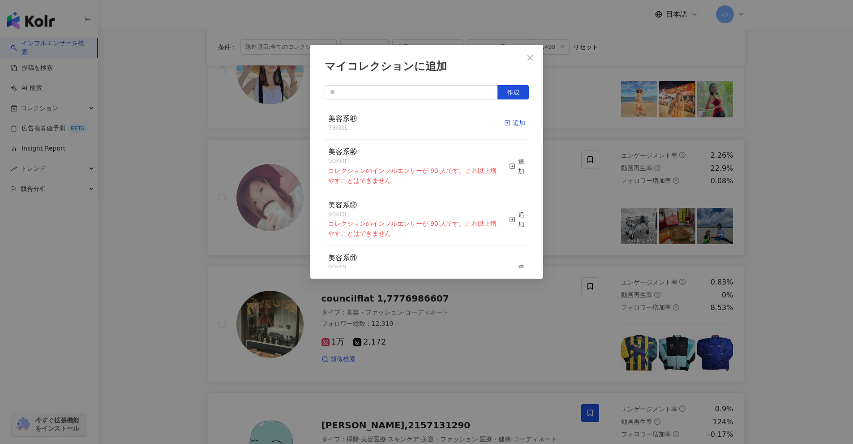
click at [416, 124] on div "追加" at bounding box center [514, 123] width 21 height 10
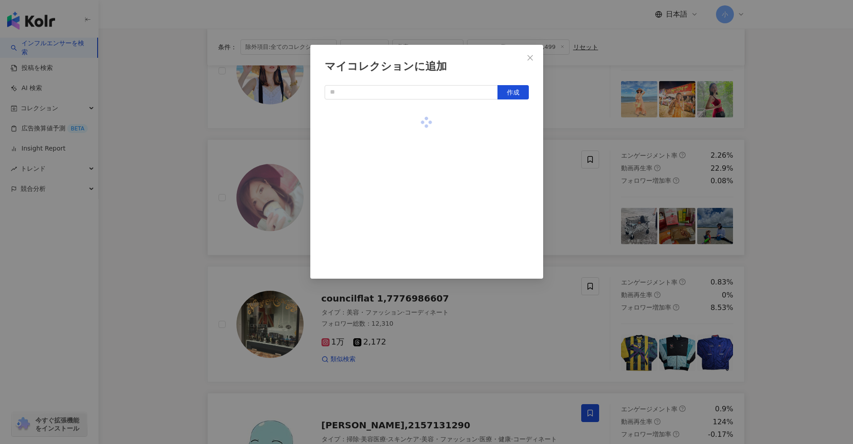
click at [416, 142] on div "マイコレクションに追加 作成" at bounding box center [426, 222] width 853 height 444
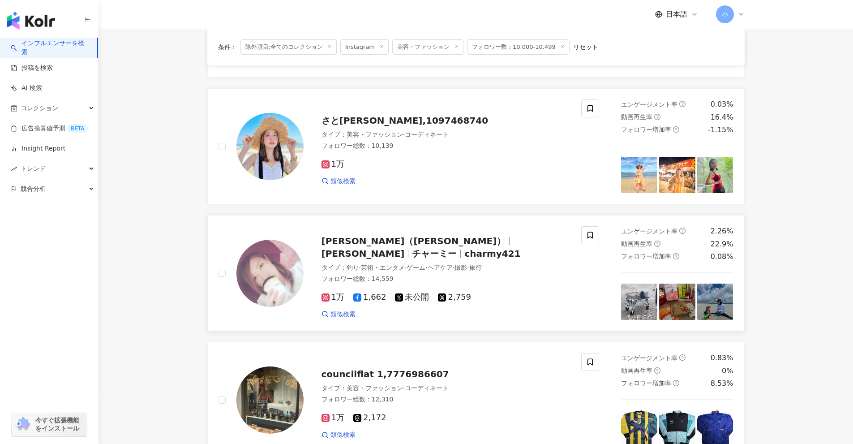
scroll to position [288, 0]
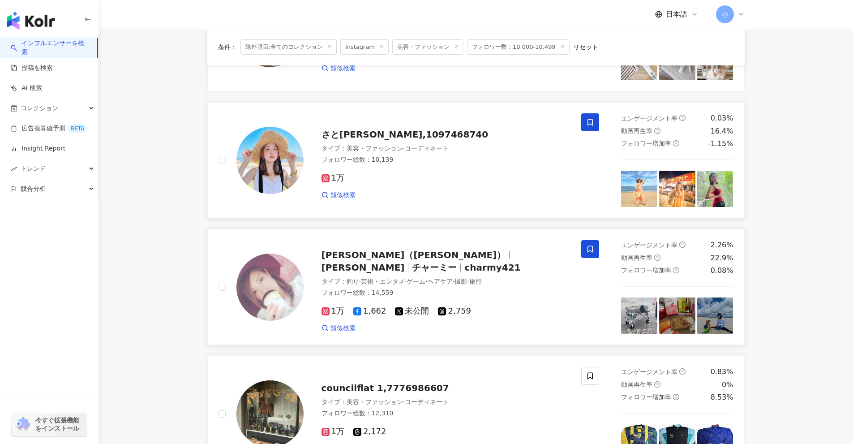
click at [416, 120] on span at bounding box center [590, 122] width 18 height 18
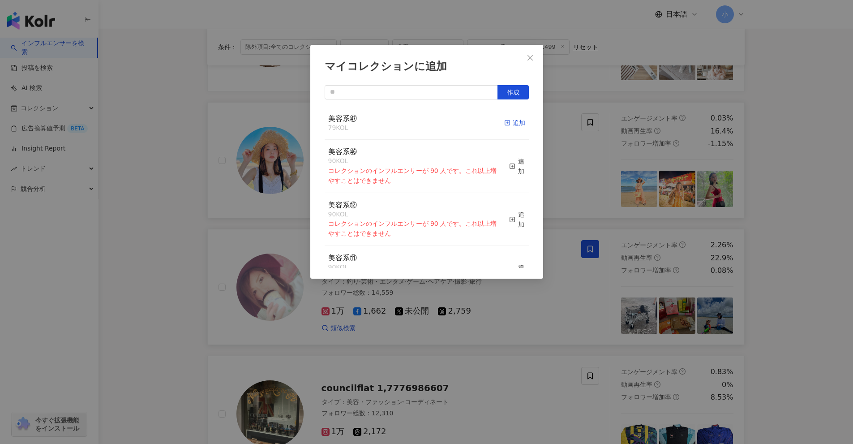
click at [416, 124] on div "追加" at bounding box center [514, 123] width 21 height 10
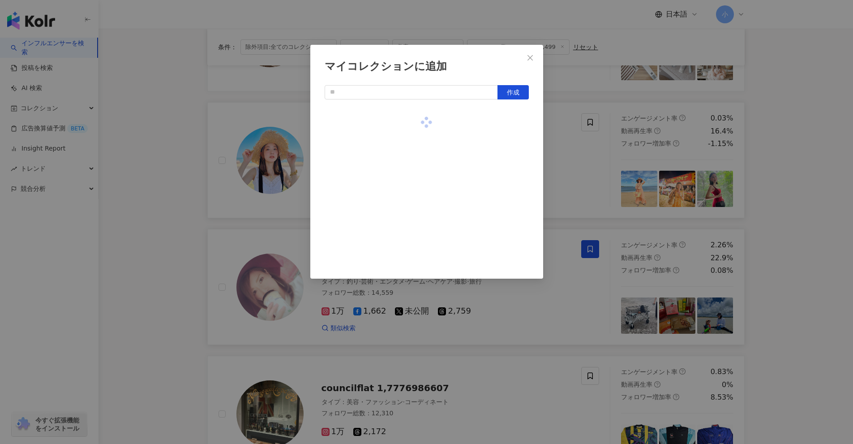
click at [416, 153] on div "マイコレクションに追加 作成" at bounding box center [426, 222] width 853 height 444
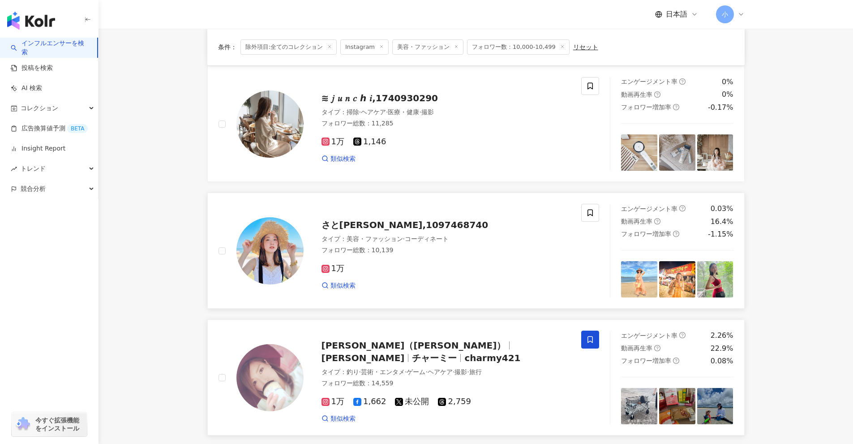
scroll to position [154, 0]
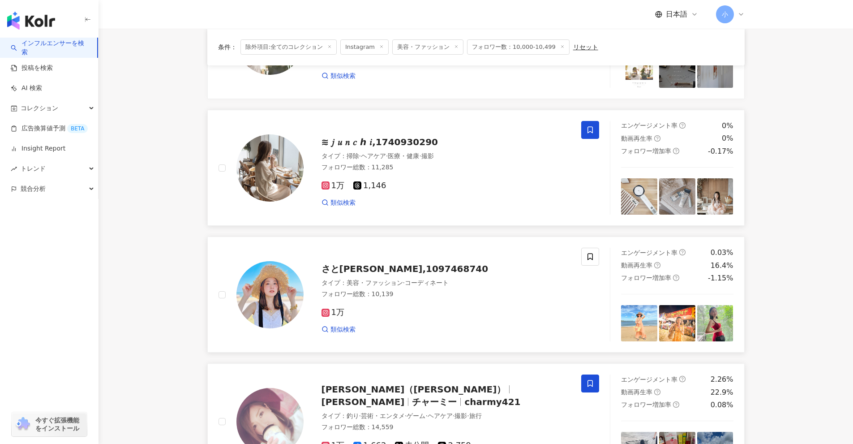
click at [416, 130] on span at bounding box center [590, 130] width 18 height 18
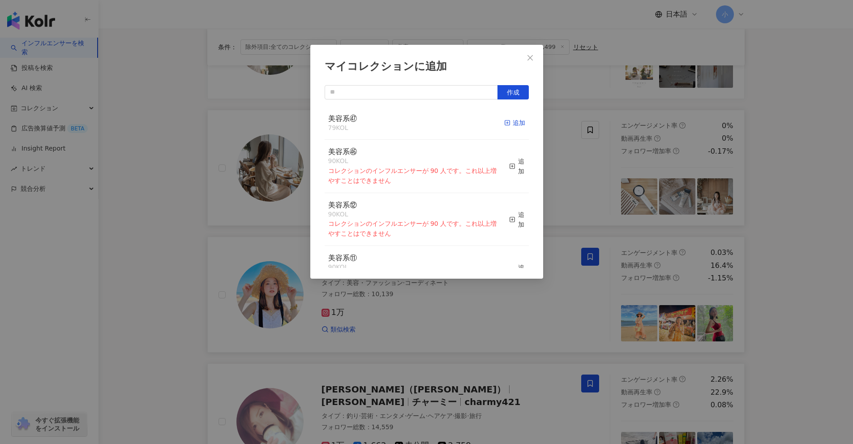
click at [416, 126] on div "追加" at bounding box center [514, 123] width 21 height 10
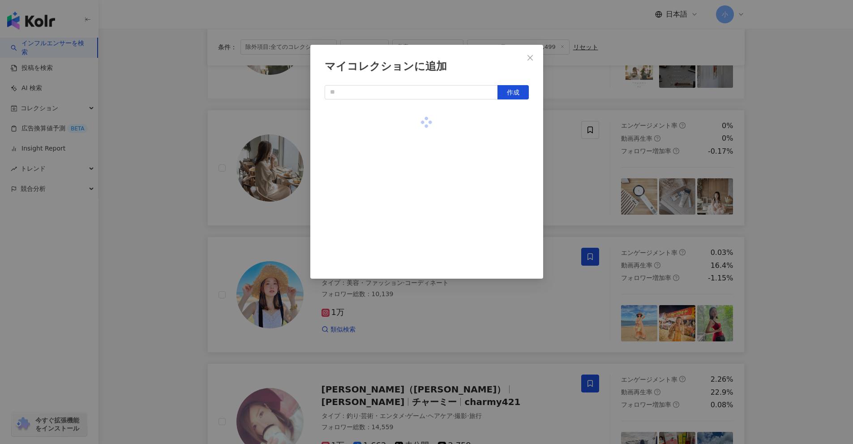
click at [416, 159] on div "マイコレクションに追加 作成" at bounding box center [426, 222] width 853 height 444
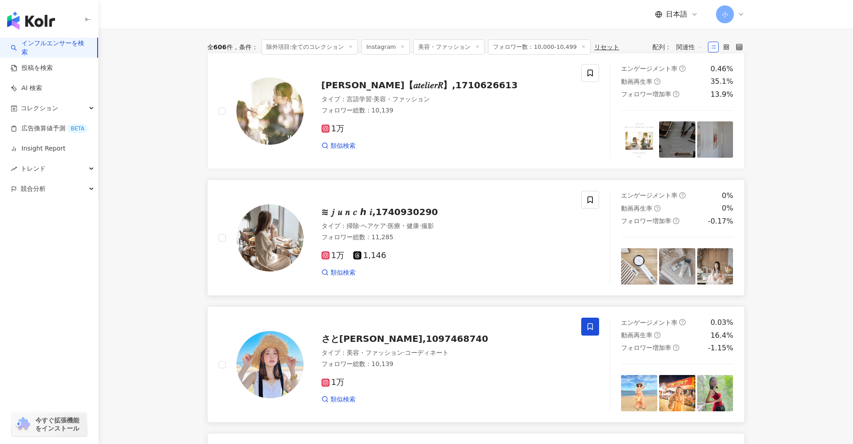
scroll to position [64, 0]
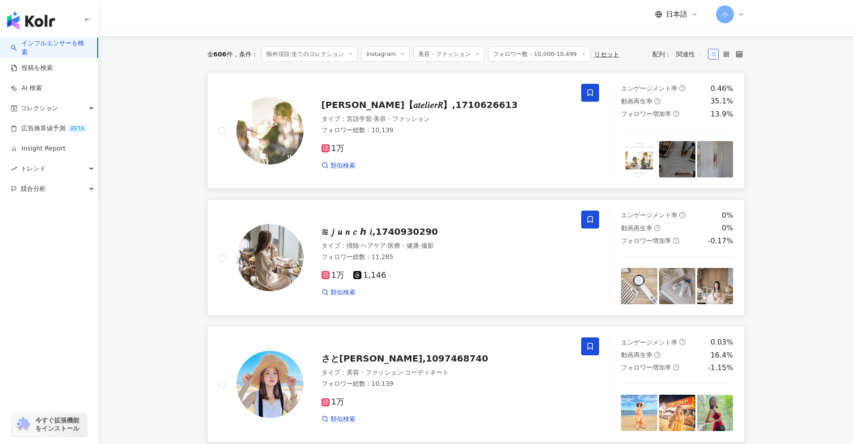
click at [416, 95] on span at bounding box center [590, 93] width 18 height 18
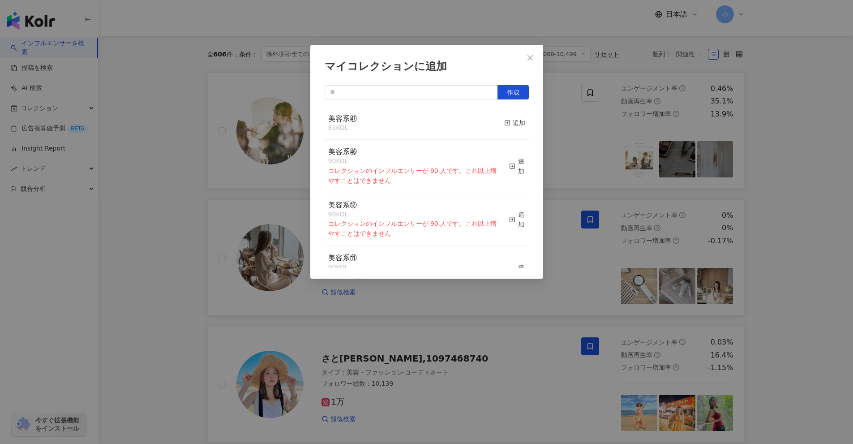
click at [416, 154] on div "マイコレクションに追加 作成 美容系㊼ 81 KOL 追加 美容系㊻ 90 KOL コレクションのインフルエンサーが 90 人です。これ以上増やすことはできま…" at bounding box center [426, 222] width 853 height 444
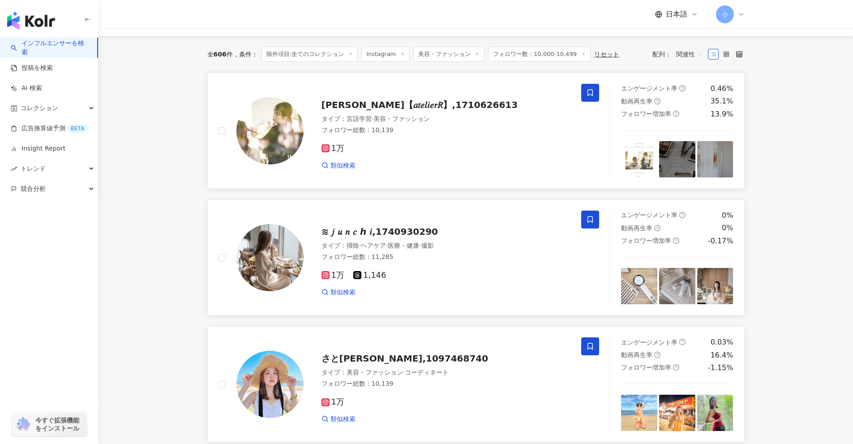
click at [416, 97] on span at bounding box center [590, 93] width 18 height 18
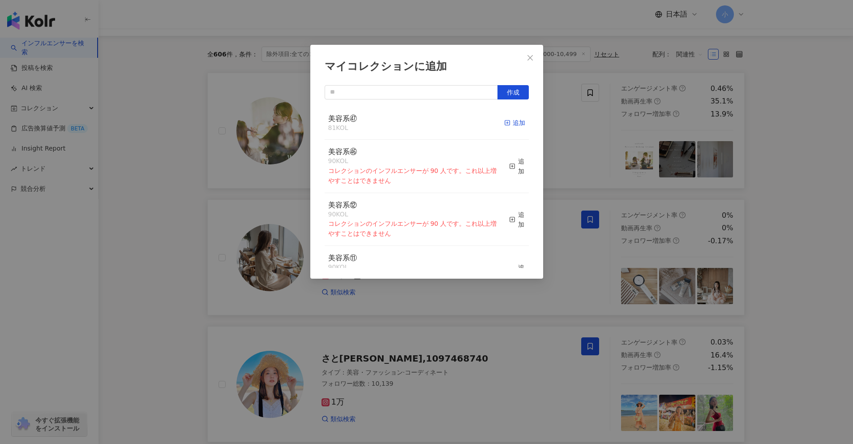
click at [416, 125] on div "追加" at bounding box center [514, 123] width 21 height 10
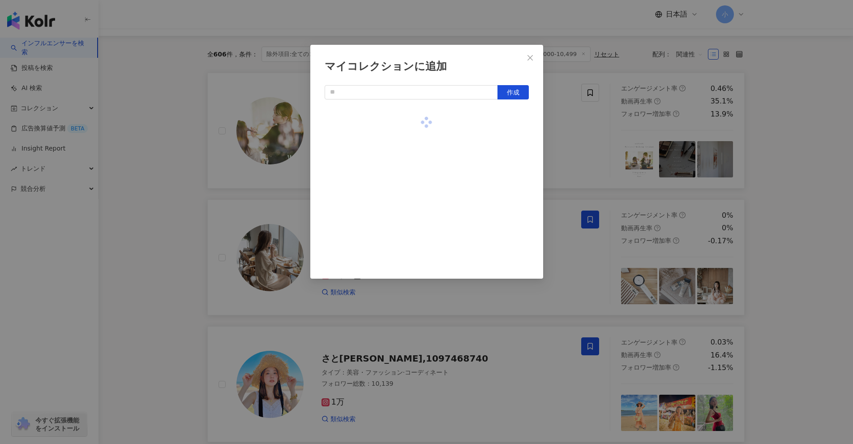
click at [416, 126] on div "マイコレクションに追加 作成" at bounding box center [426, 222] width 853 height 444
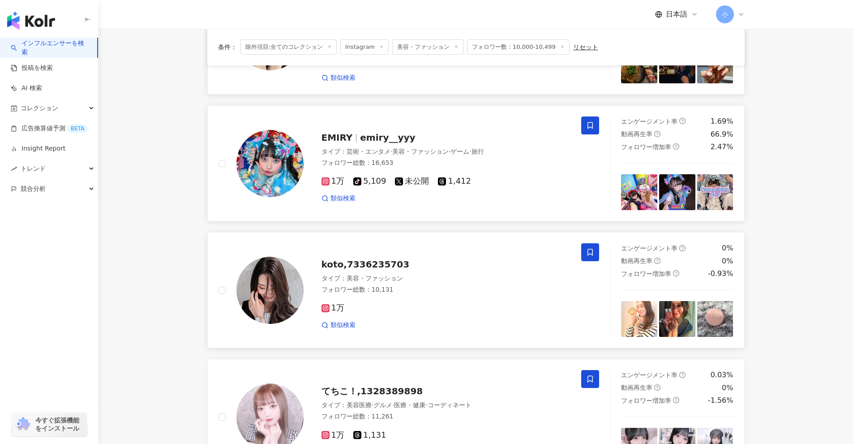
scroll to position [1407, 0]
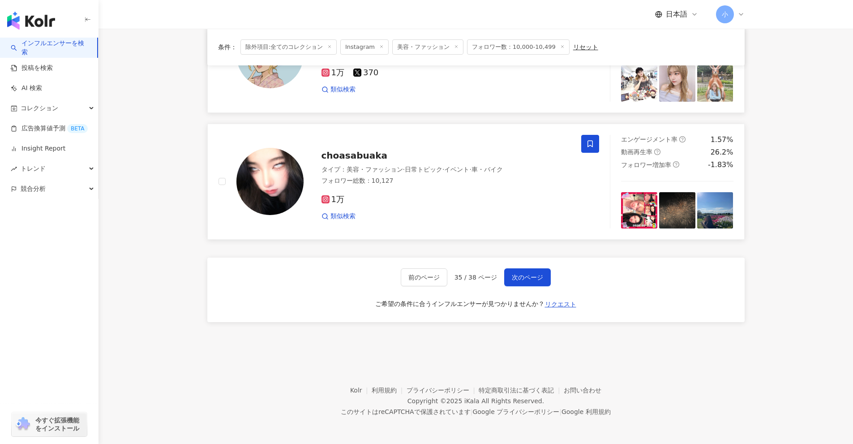
drag, startPoint x: 830, startPoint y: 98, endPoint x: 830, endPoint y: 293, distance: 195.6
click at [416, 274] on span "次のページ" at bounding box center [527, 277] width 31 height 7
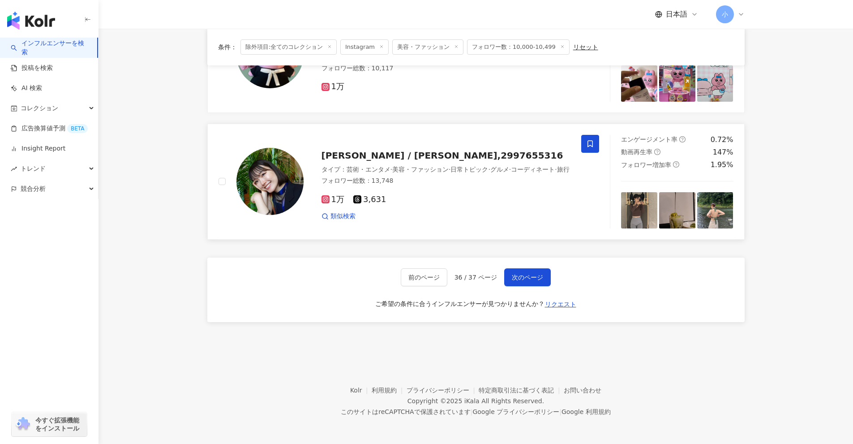
click at [416, 141] on span at bounding box center [590, 144] width 18 height 18
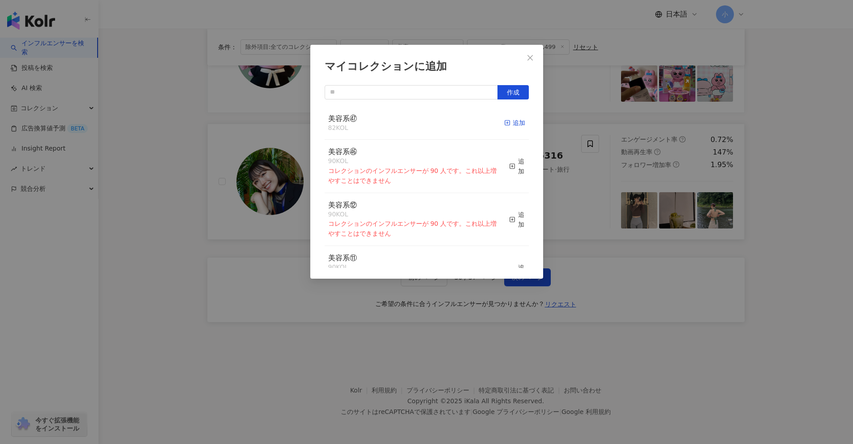
click at [416, 122] on div "追加" at bounding box center [514, 123] width 21 height 10
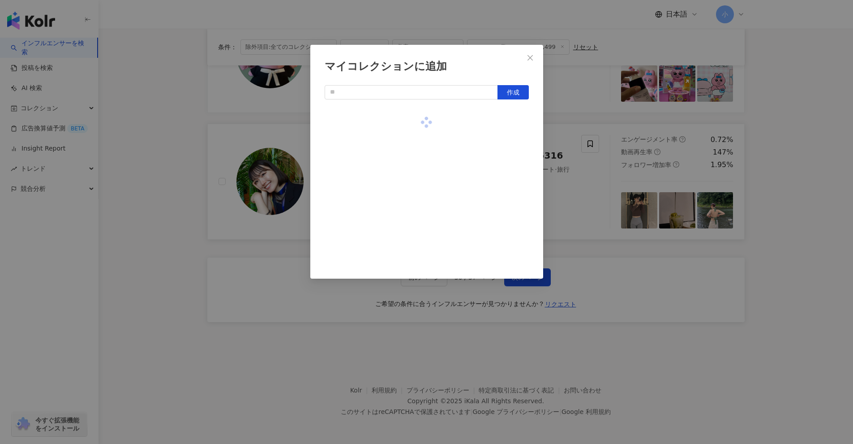
click at [416, 142] on div "マイコレクションに追加 作成" at bounding box center [426, 222] width 853 height 444
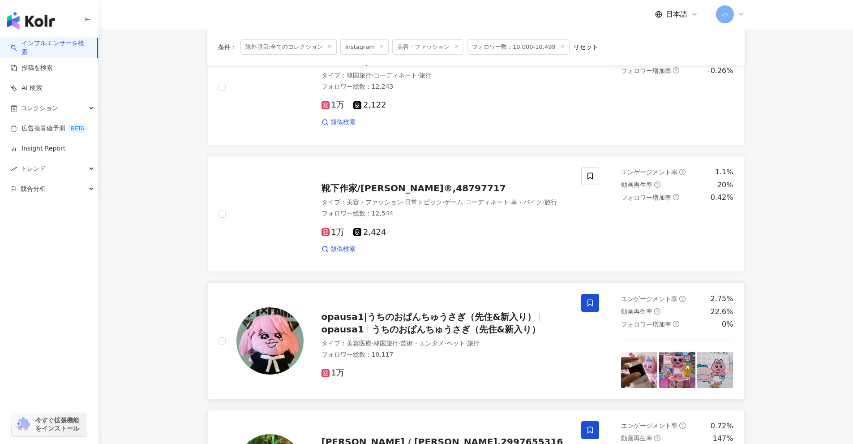
scroll to position [1049, 0]
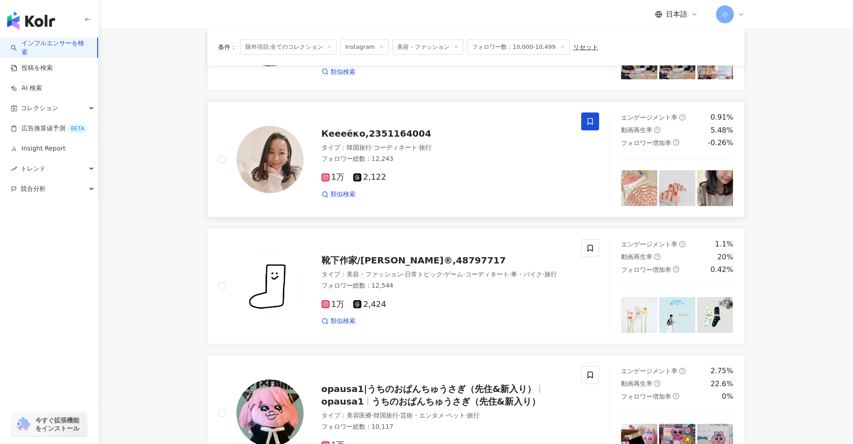
click at [416, 121] on icon at bounding box center [589, 121] width 5 height 7
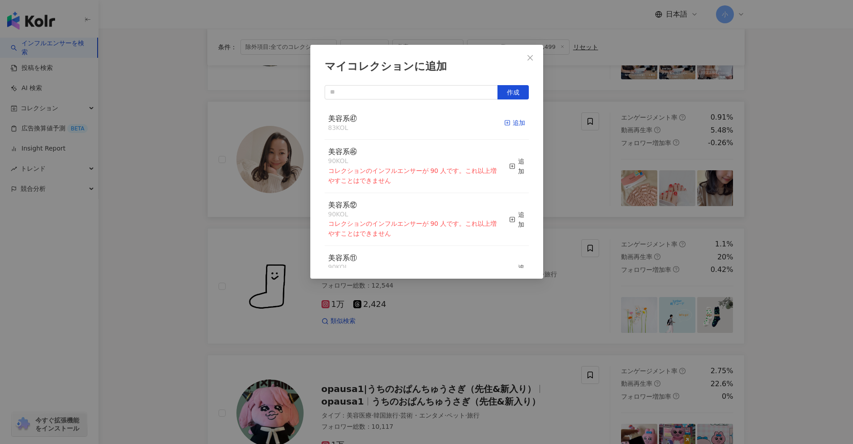
click at [416, 124] on div "追加" at bounding box center [514, 123] width 21 height 10
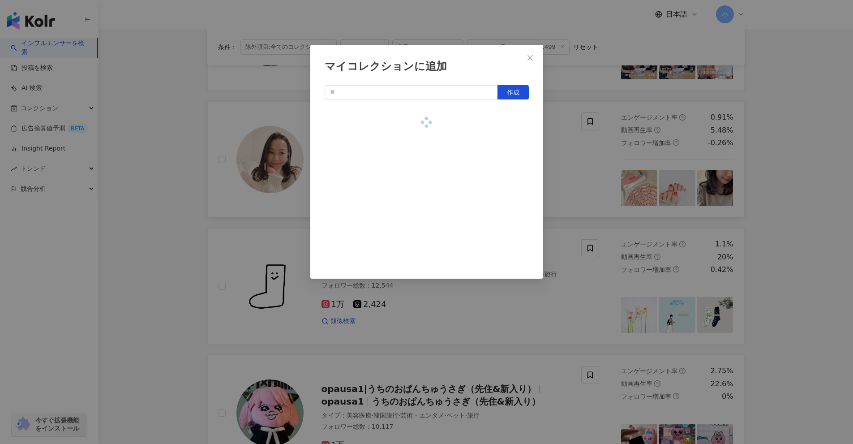
click at [416, 174] on div "マイコレクションに追加 作成" at bounding box center [426, 222] width 853 height 444
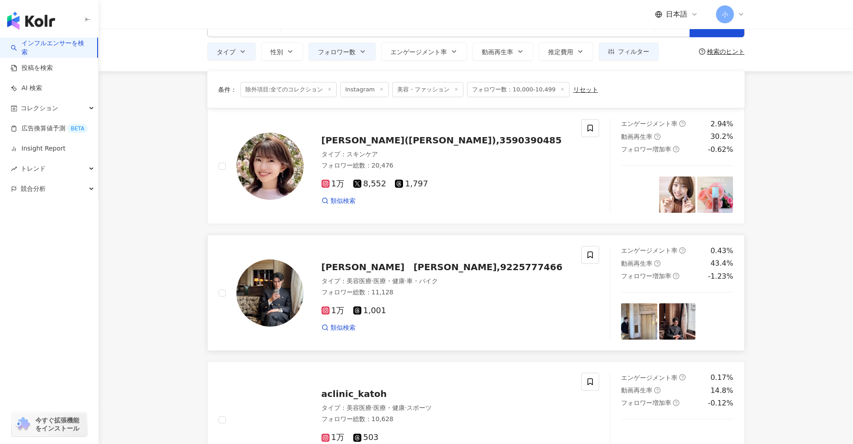
scroll to position [20, 0]
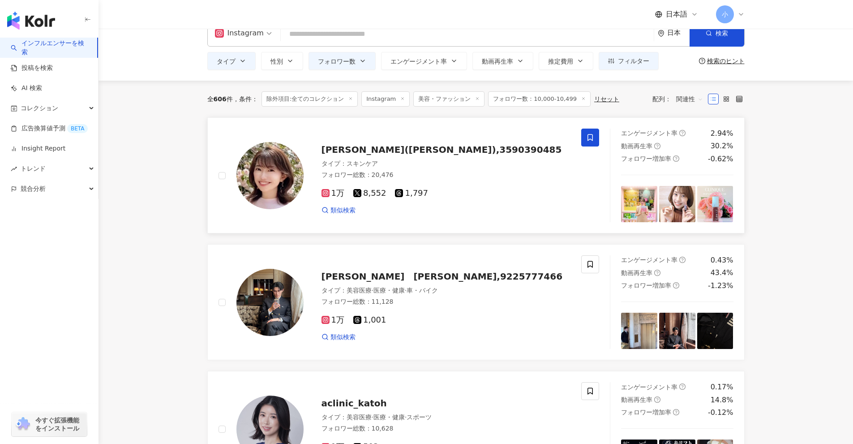
click at [416, 134] on icon at bounding box center [590, 137] width 8 height 8
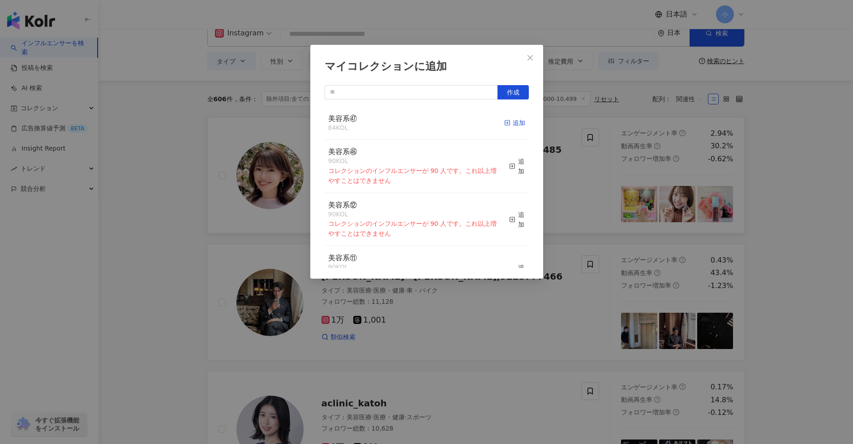
click at [416, 122] on div "追加" at bounding box center [514, 123] width 21 height 10
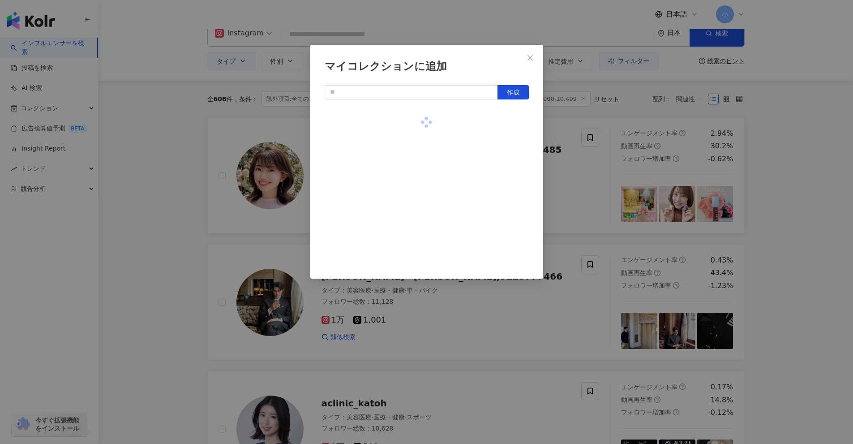
click at [416, 156] on div "マイコレクションに追加 作成" at bounding box center [426, 222] width 853 height 444
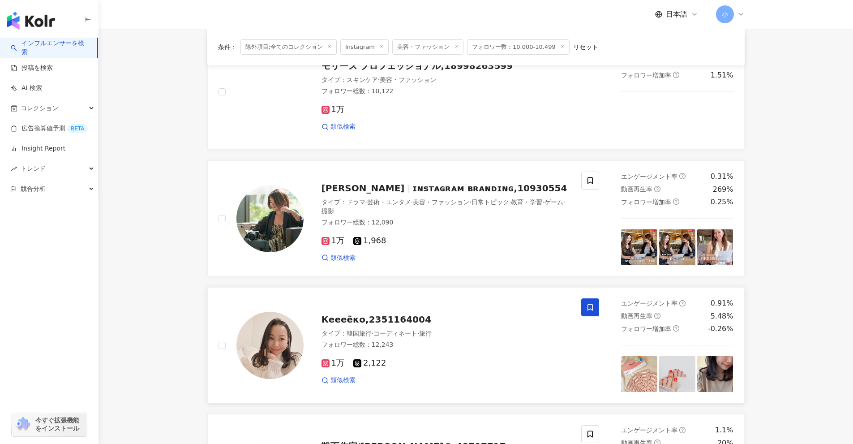
scroll to position [1407, 0]
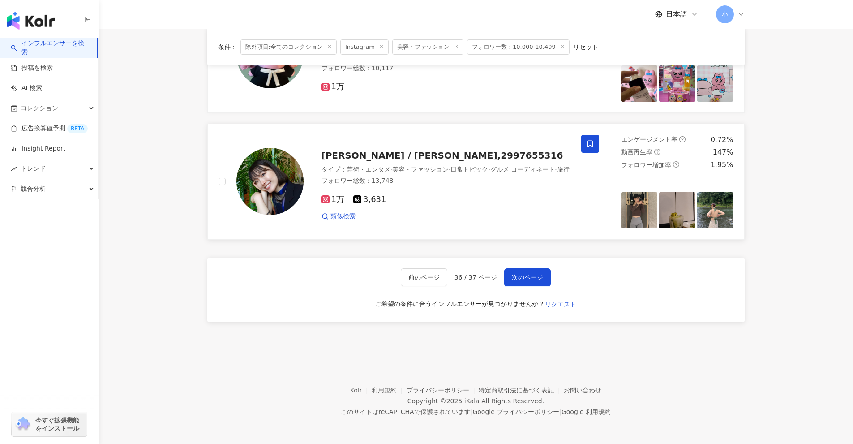
drag, startPoint x: 804, startPoint y: 147, endPoint x: 787, endPoint y: 382, distance: 235.2
click at [416, 279] on span "次のページ" at bounding box center [527, 277] width 31 height 7
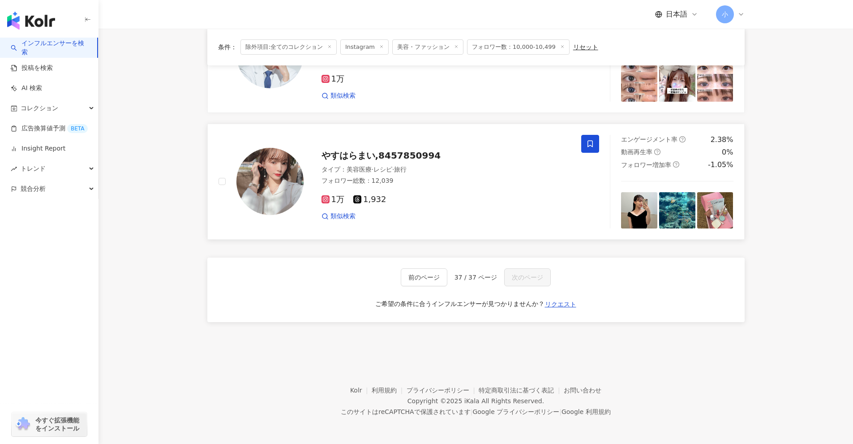
click at [416, 146] on span at bounding box center [590, 144] width 18 height 18
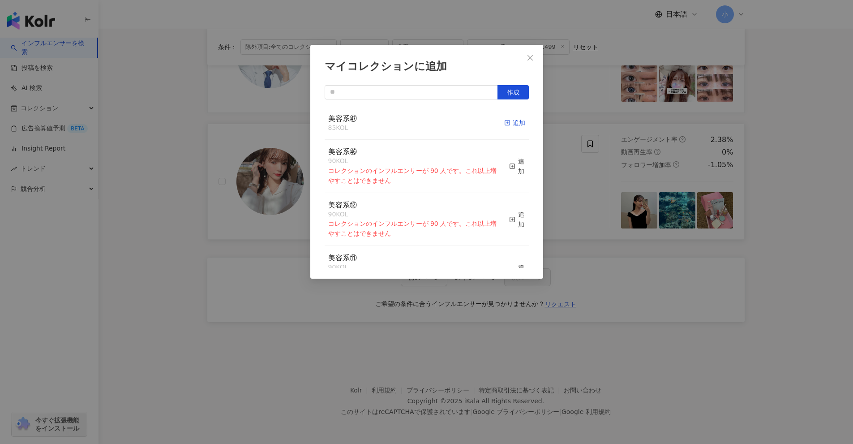
click at [416, 122] on icon "button" at bounding box center [507, 123] width 6 height 6
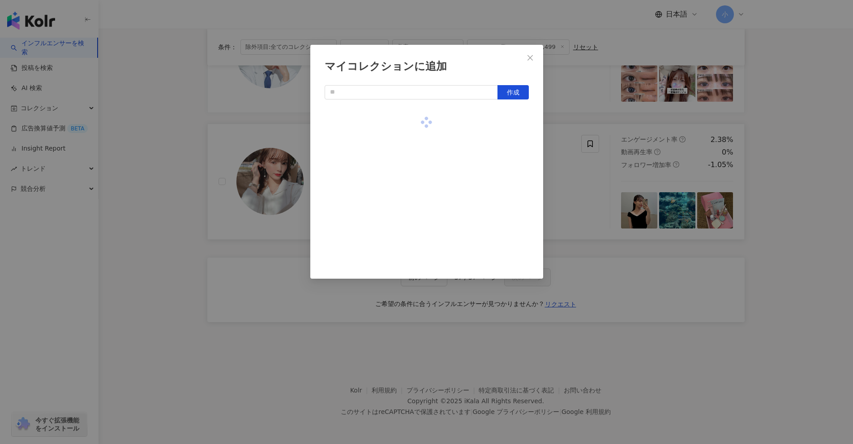
click at [416, 175] on div "マイコレクションに追加 作成" at bounding box center [426, 222] width 853 height 444
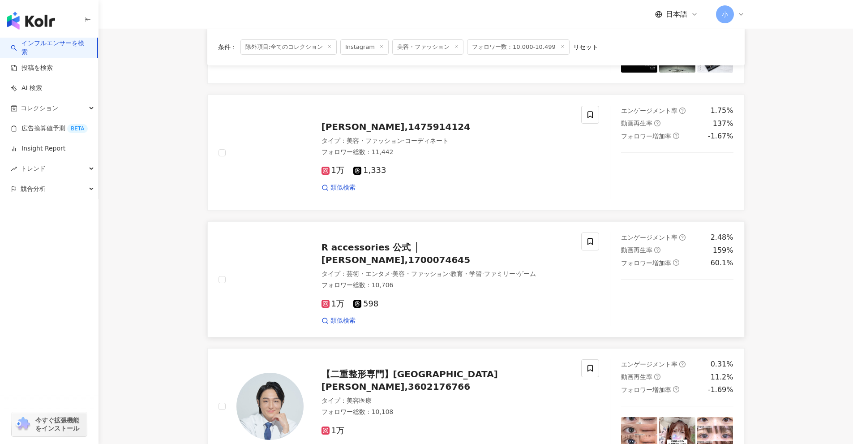
scroll to position [1005, 0]
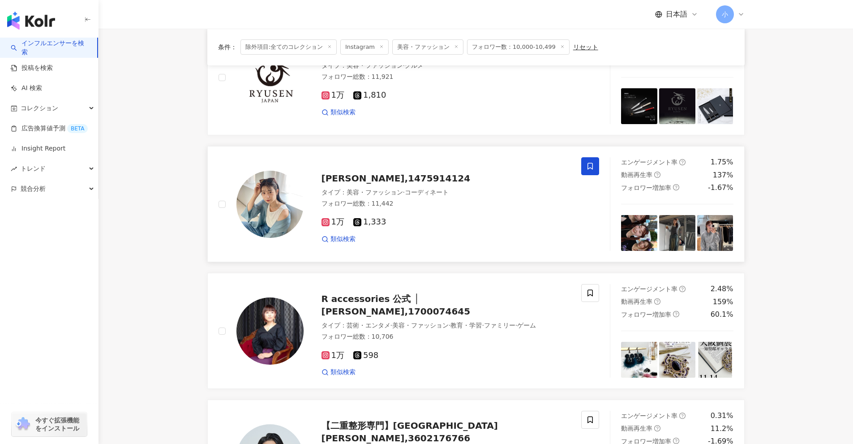
click at [416, 165] on span at bounding box center [590, 166] width 18 height 18
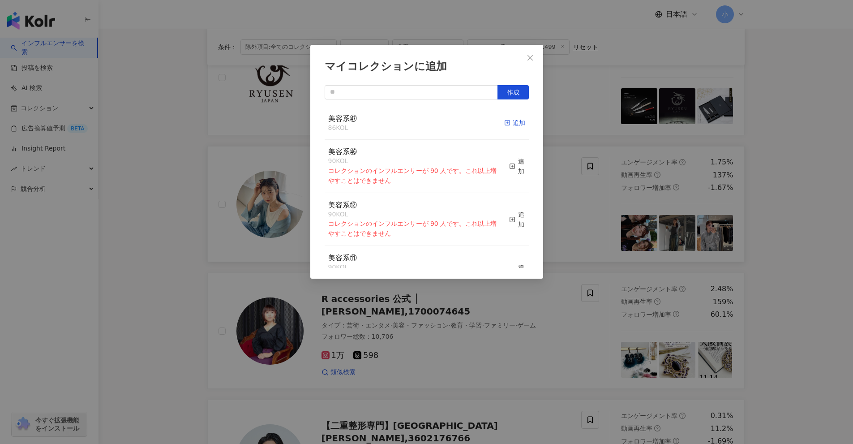
click at [416, 119] on div "追加" at bounding box center [514, 123] width 21 height 10
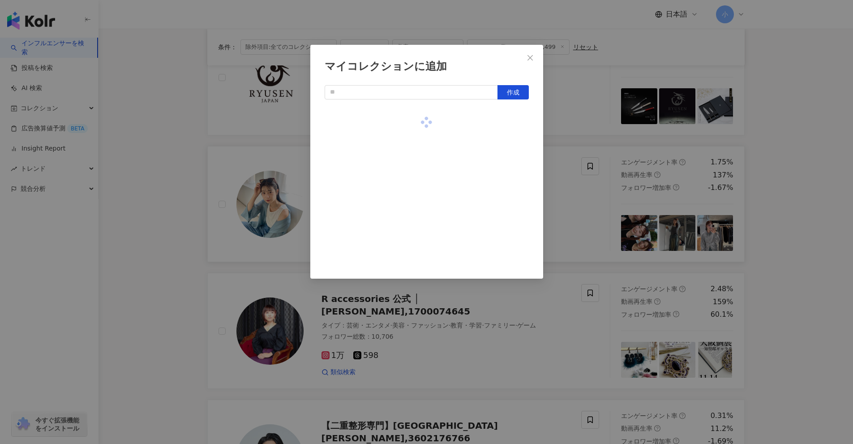
click at [416, 185] on div "マイコレクションに追加 作成" at bounding box center [426, 222] width 853 height 444
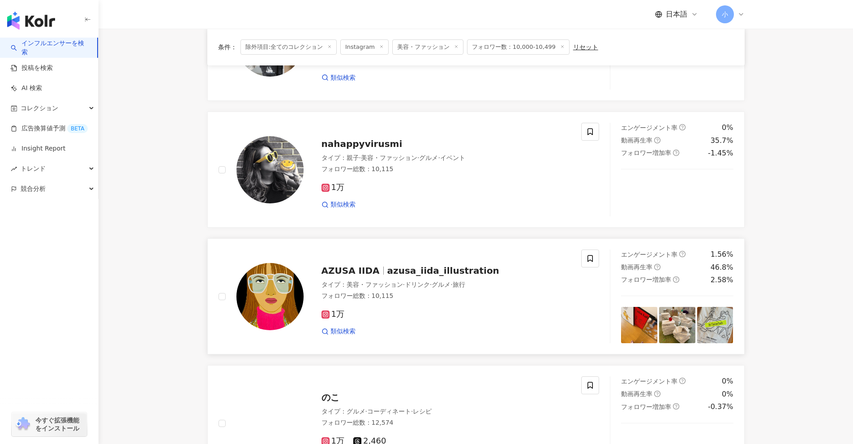
scroll to position [512, 0]
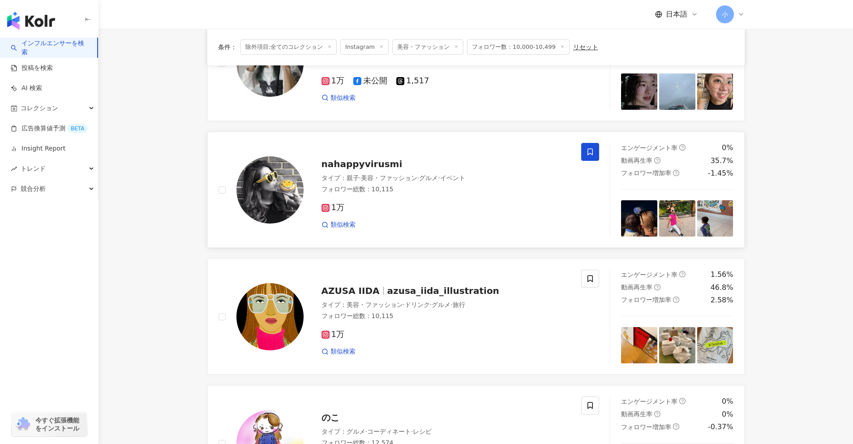
click at [416, 153] on span at bounding box center [590, 152] width 18 height 18
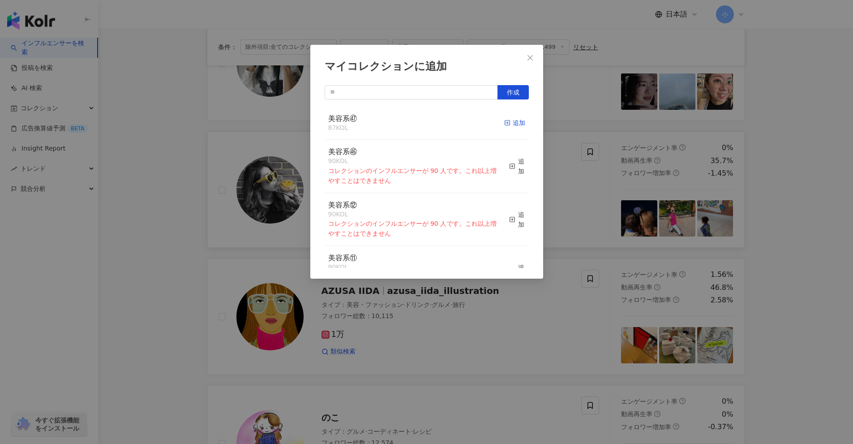
click at [416, 122] on div "追加" at bounding box center [514, 123] width 21 height 10
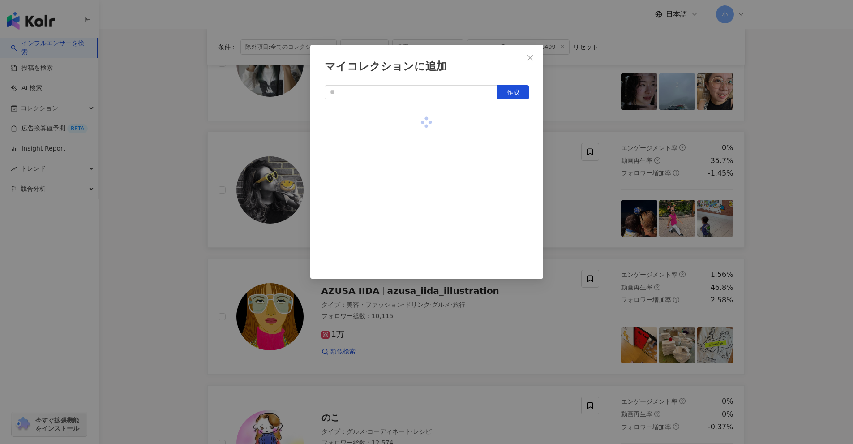
click at [416, 137] on div "マイコレクションに追加 作成" at bounding box center [426, 222] width 853 height 444
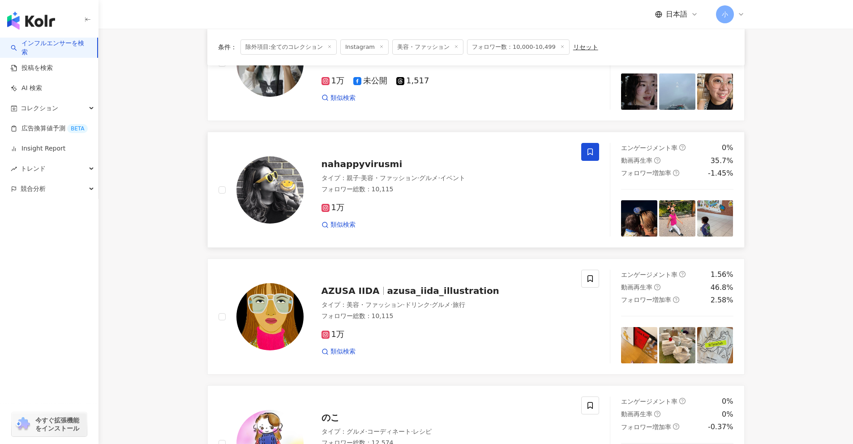
scroll to position [378, 0]
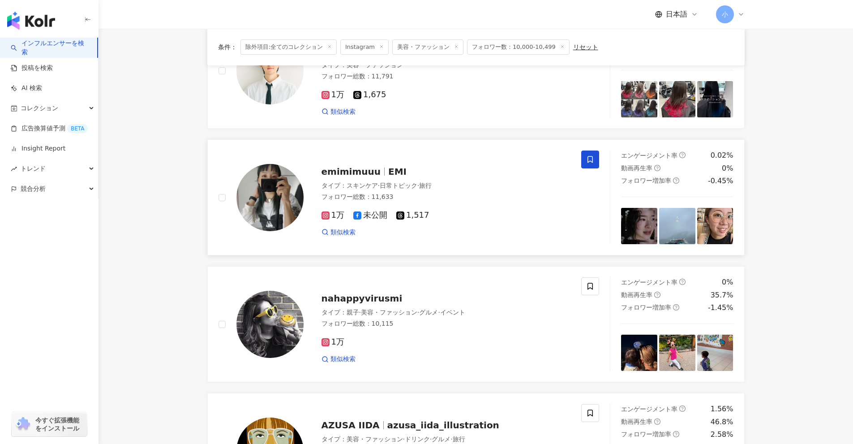
click at [416, 162] on icon at bounding box center [590, 159] width 8 height 8
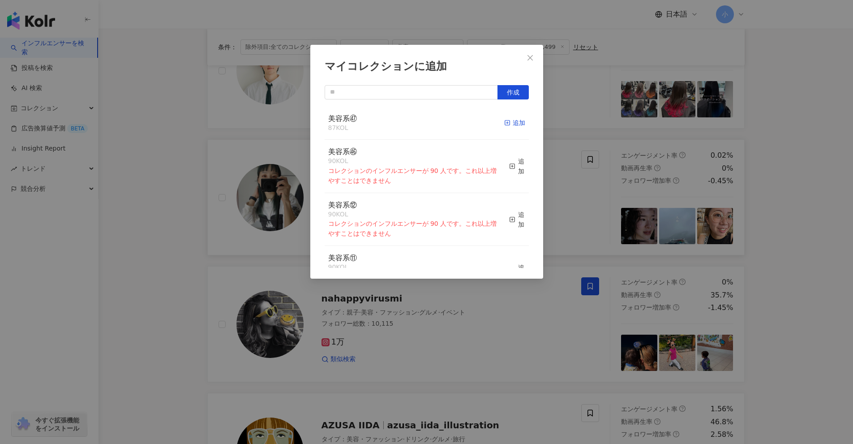
click at [416, 125] on div "追加" at bounding box center [514, 123] width 21 height 10
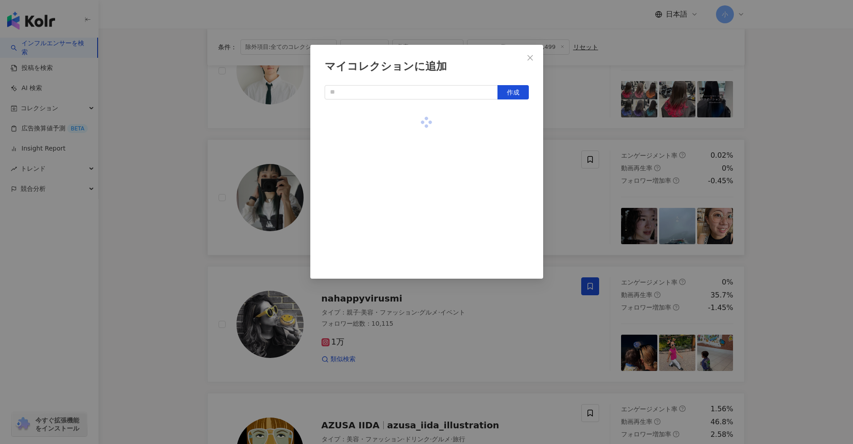
click at [416, 161] on div "マイコレクションに追加 作成" at bounding box center [426, 222] width 853 height 444
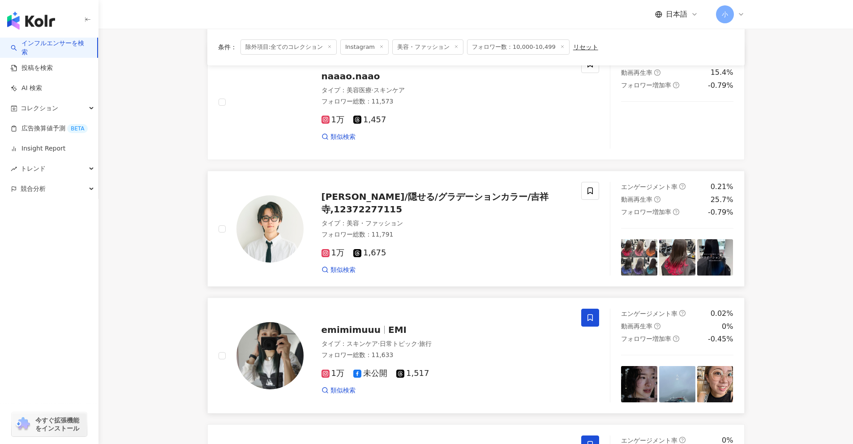
scroll to position [109, 0]
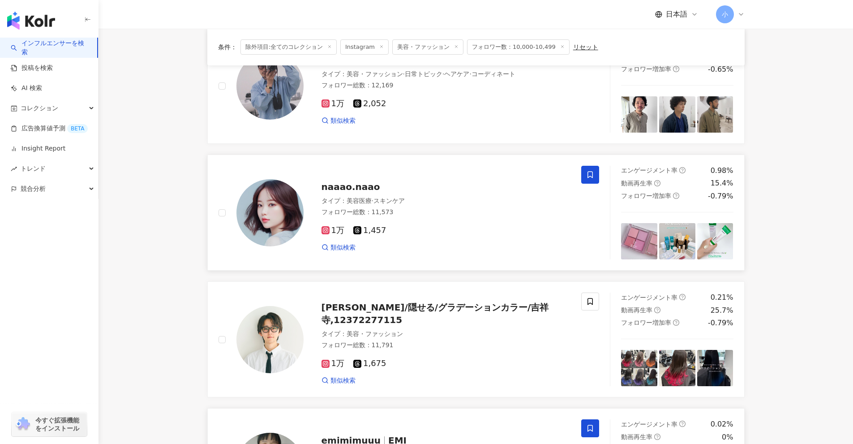
click at [416, 173] on icon at bounding box center [590, 175] width 8 height 8
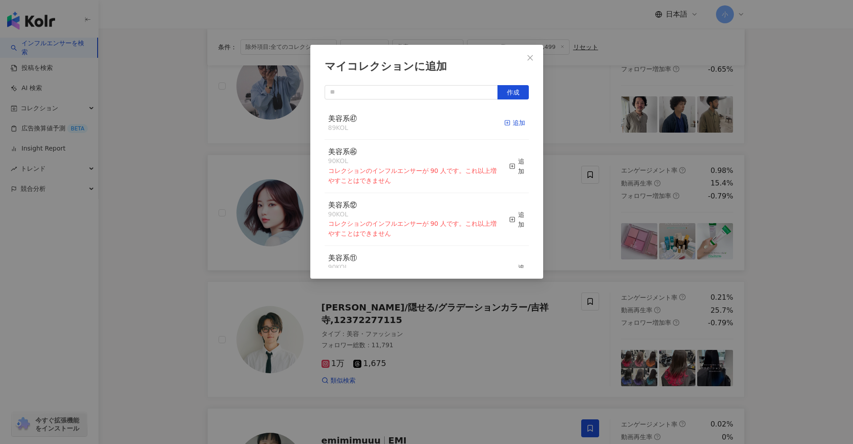
click at [416, 126] on div "追加" at bounding box center [514, 123] width 21 height 10
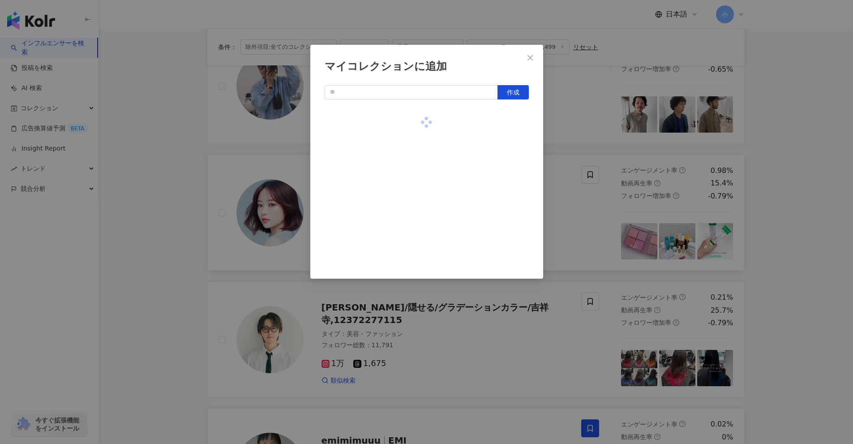
click at [416, 150] on div "マイコレクションに追加 作成" at bounding box center [426, 222] width 853 height 444
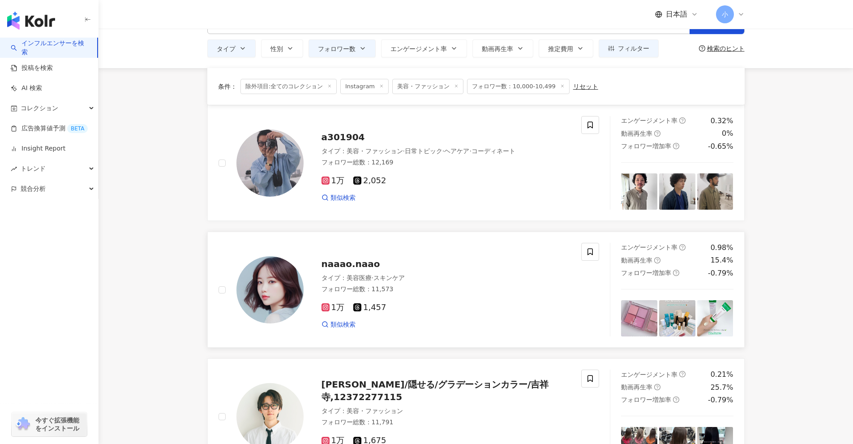
scroll to position [0, 0]
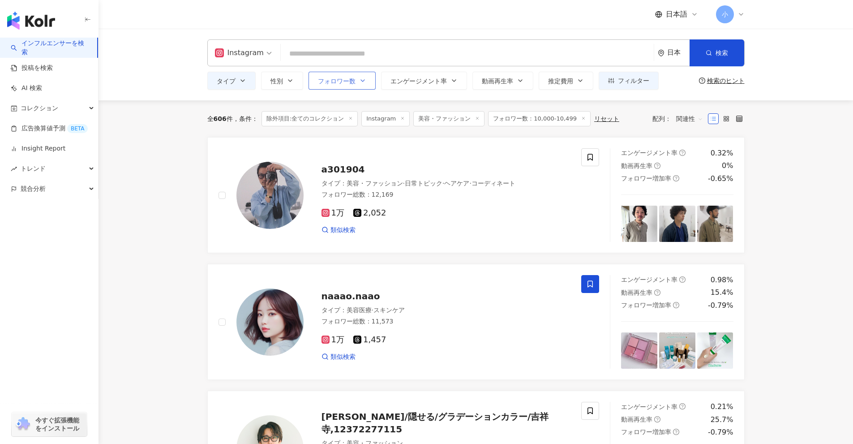
click at [361, 81] on icon "button" at bounding box center [363, 81] width 4 height 2
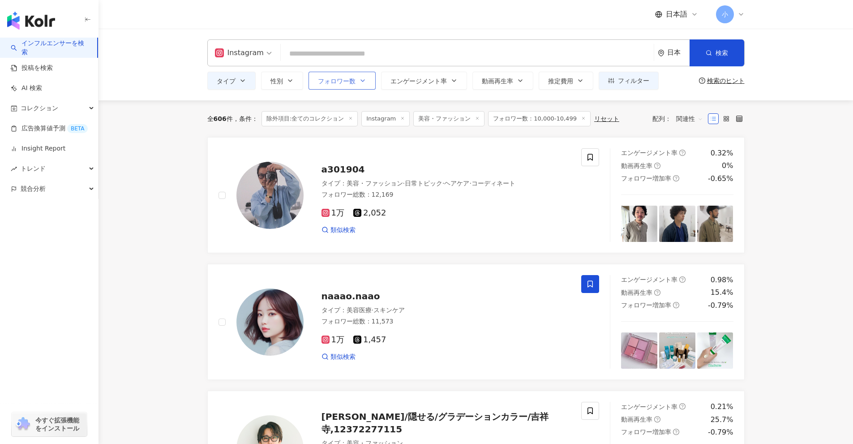
click at [355, 83] on span "フォロワー数" at bounding box center [337, 80] width 38 height 7
click at [48, 109] on span "コレクション" at bounding box center [40, 108] width 38 height 20
click at [354, 84] on span "フォロワー数" at bounding box center [337, 80] width 38 height 7
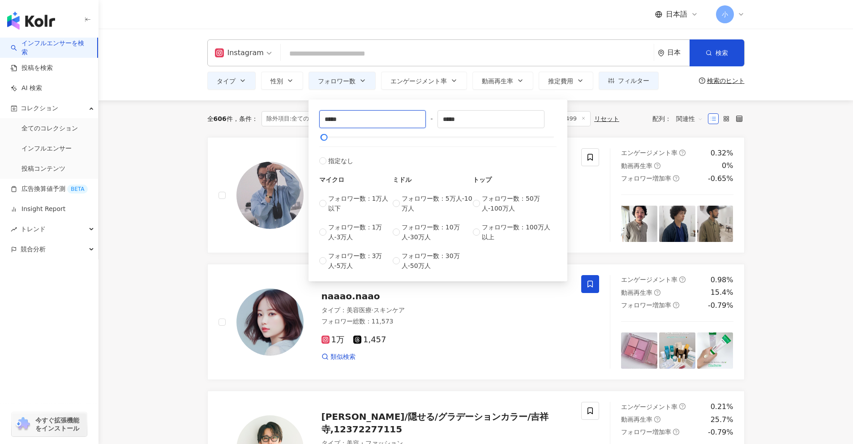
drag, startPoint x: 346, startPoint y: 118, endPoint x: 261, endPoint y: 109, distance: 85.5
type input "****"
drag, startPoint x: 466, startPoint y: 120, endPoint x: 439, endPoint y: 128, distance: 28.9
click at [413, 115] on div "**** - ***** 指定なし マイクロ フォロワー数：1万人以下 フォロワー数：1万人-3万人 フォロワー数：3万人-5万人 ミドル フォロワー数：5万…" at bounding box center [437, 190] width 237 height 160
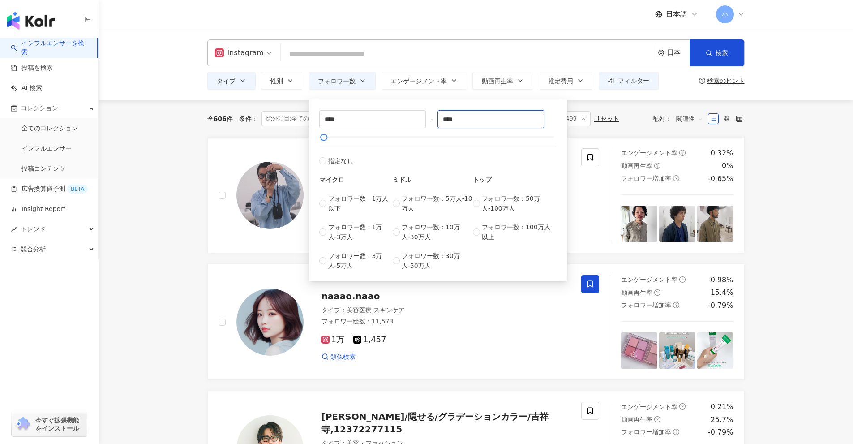
type input "****"
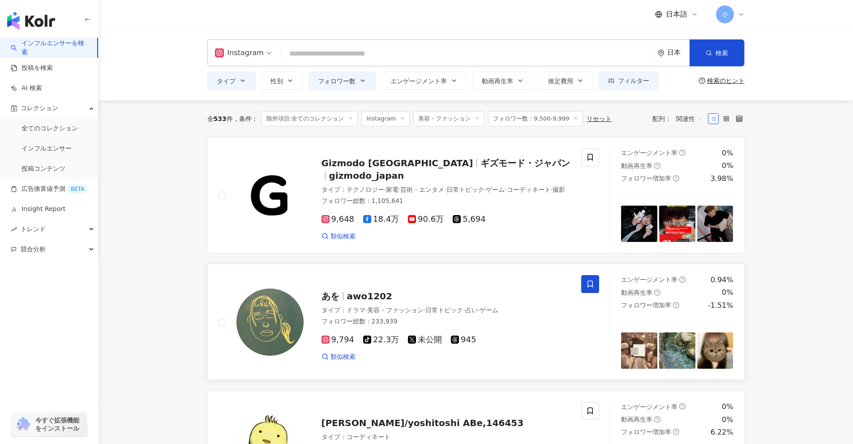
click at [416, 282] on icon at bounding box center [590, 284] width 8 height 8
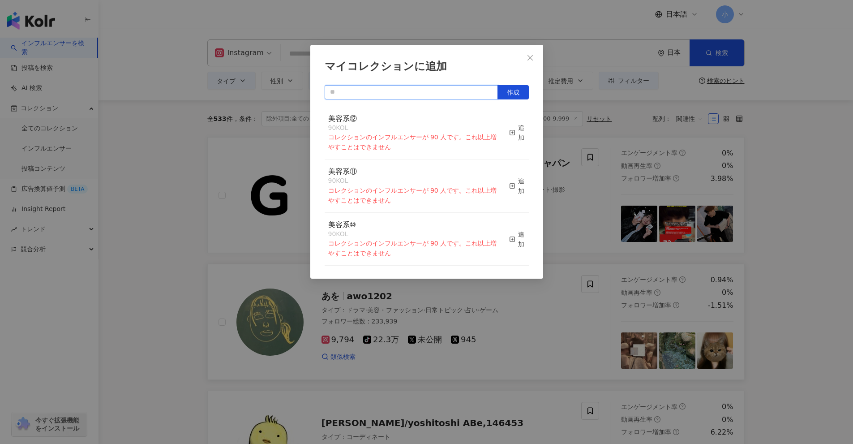
click at [416, 87] on input "text" at bounding box center [411, 92] width 173 height 14
drag, startPoint x: 443, startPoint y: 87, endPoint x: 367, endPoint y: 94, distance: 76.9
click at [367, 94] on input "text" at bounding box center [411, 92] width 173 height 14
type input "****"
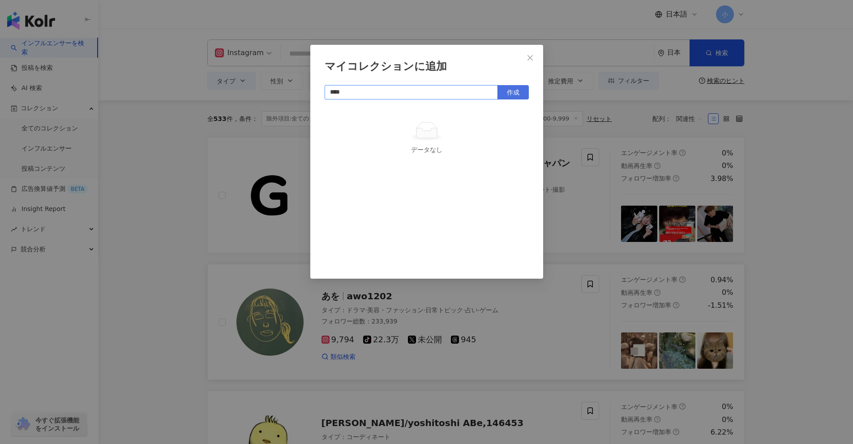
click at [416, 91] on span "作成" at bounding box center [513, 92] width 13 height 7
click at [416, 153] on div "マイコレクションに追加 **** 作成" at bounding box center [426, 222] width 853 height 444
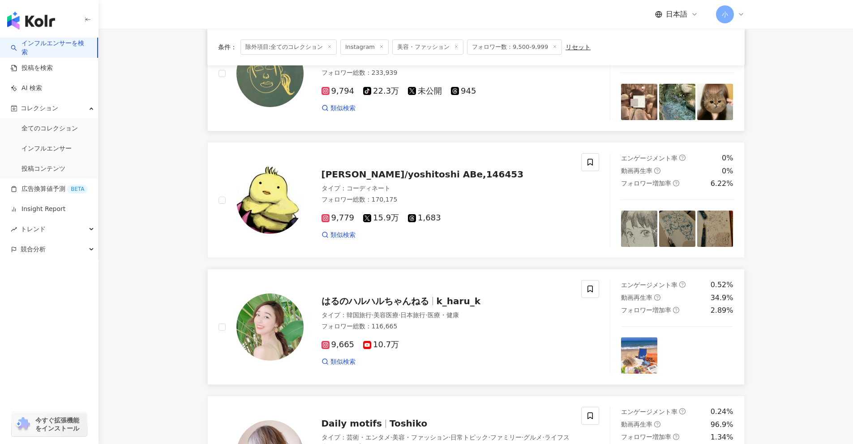
scroll to position [269, 0]
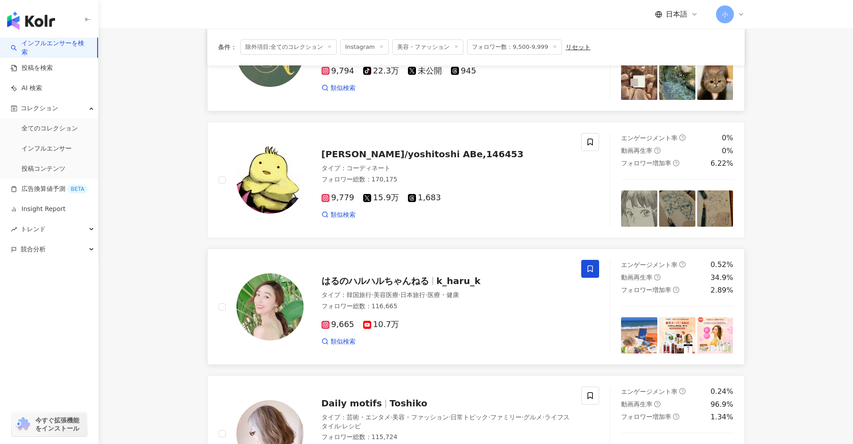
click at [416, 269] on span at bounding box center [590, 269] width 18 height 18
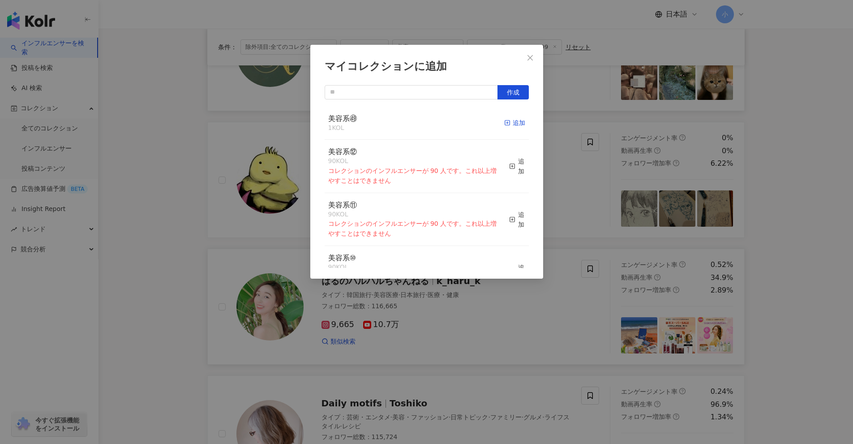
click at [416, 124] on div "追加" at bounding box center [514, 123] width 21 height 10
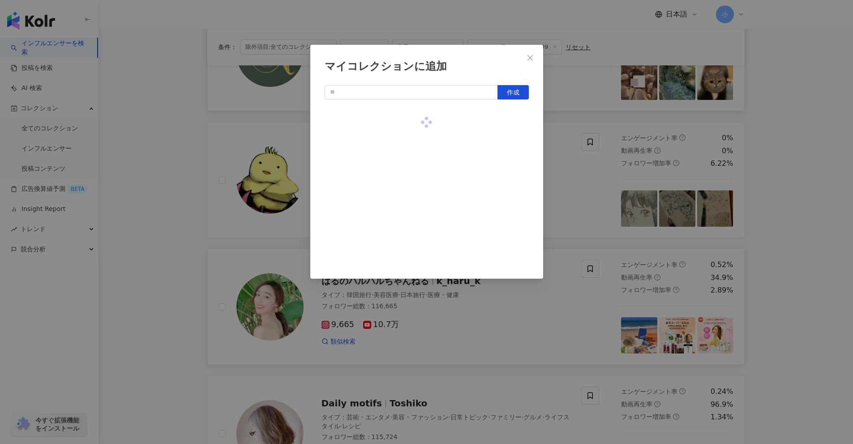
click at [416, 273] on div "マイコレクションに追加 作成" at bounding box center [426, 222] width 853 height 444
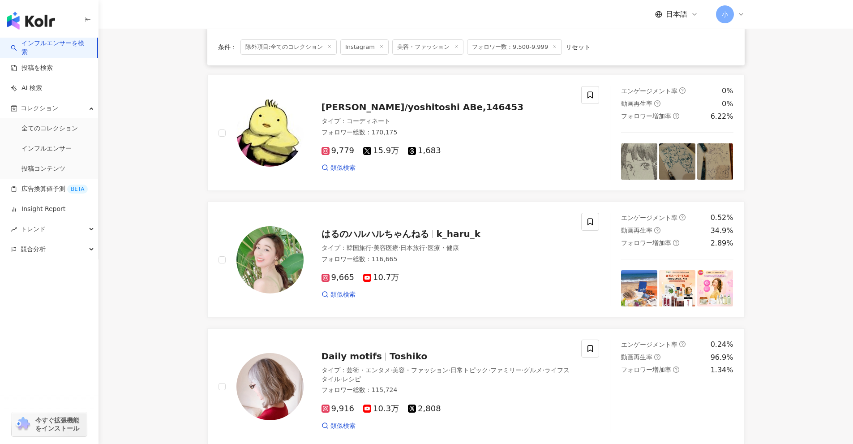
scroll to position [492, 0]
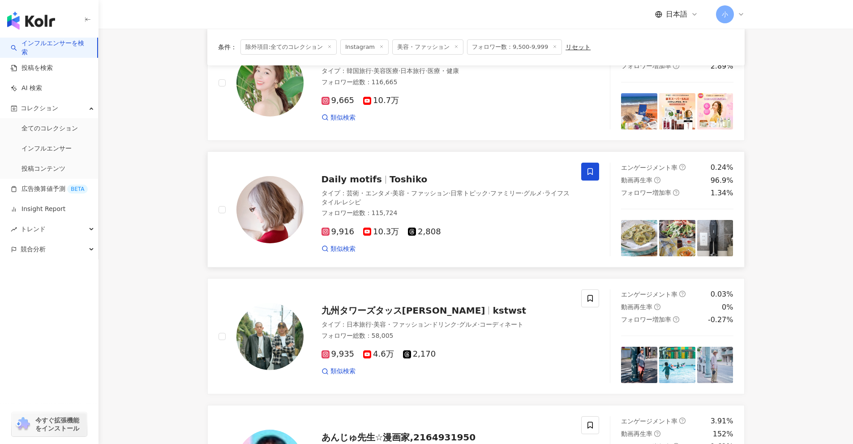
click at [416, 174] on span at bounding box center [590, 171] width 18 height 18
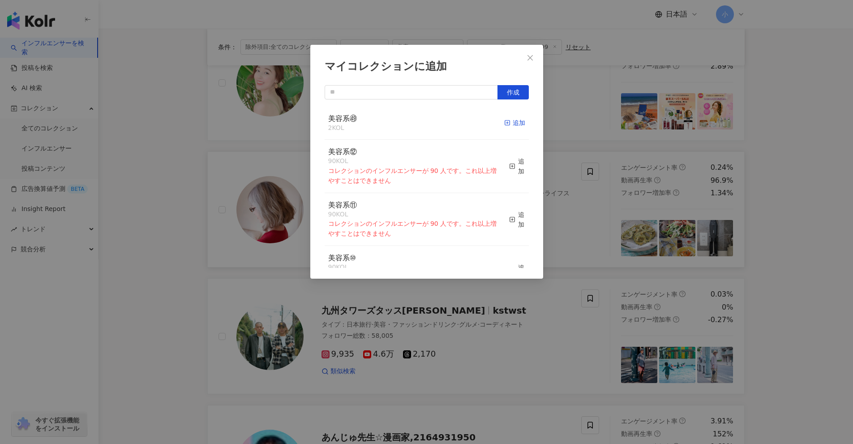
click at [416, 123] on line "button" at bounding box center [507, 123] width 2 height 0
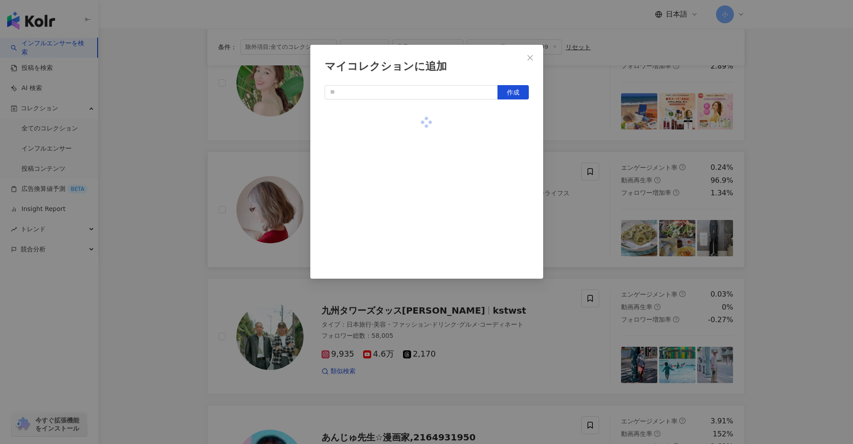
click at [416, 289] on div "マイコレクションに追加 作成" at bounding box center [426, 222] width 853 height 444
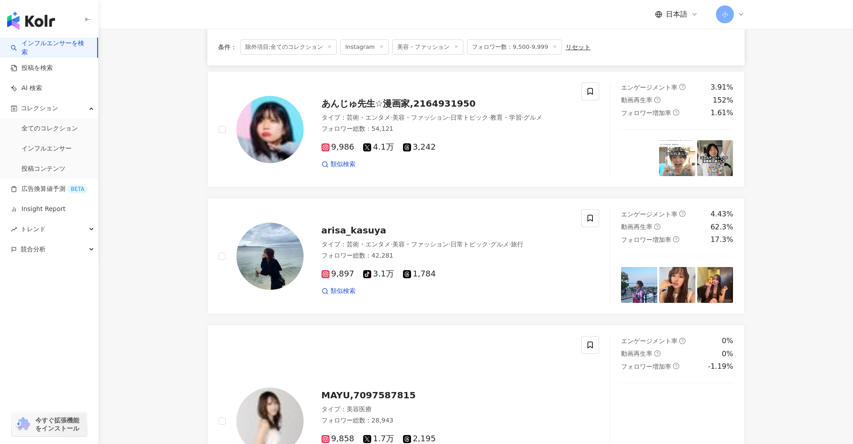
scroll to position [851, 0]
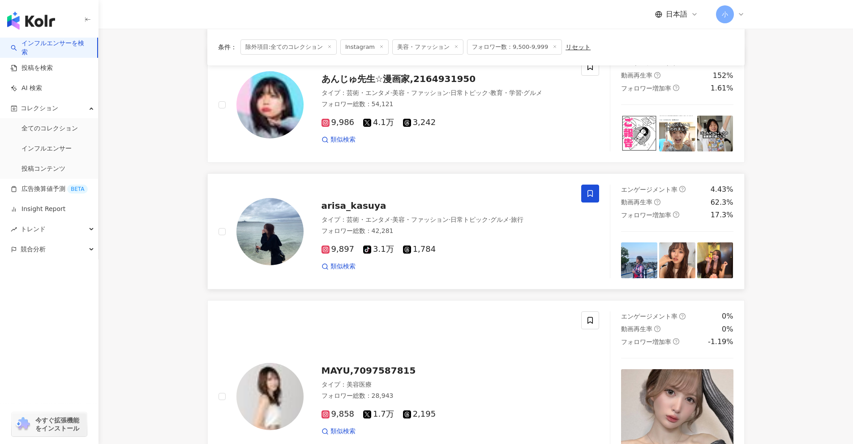
click at [416, 188] on span at bounding box center [590, 193] width 18 height 18
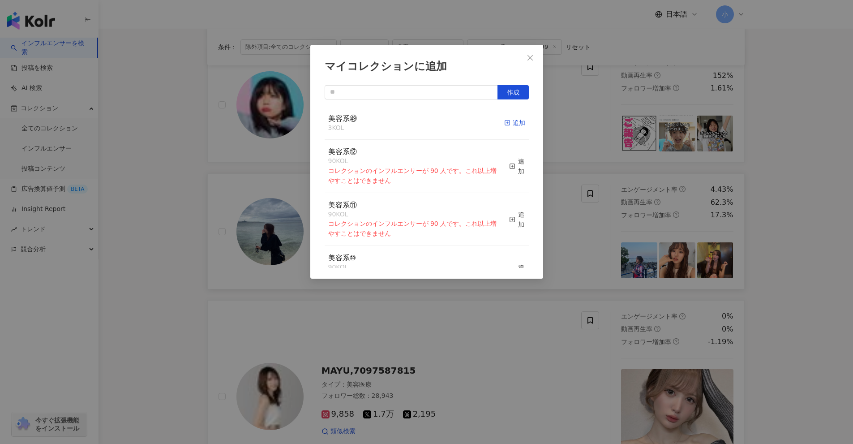
click at [416, 119] on span "button" at bounding box center [507, 122] width 6 height 7
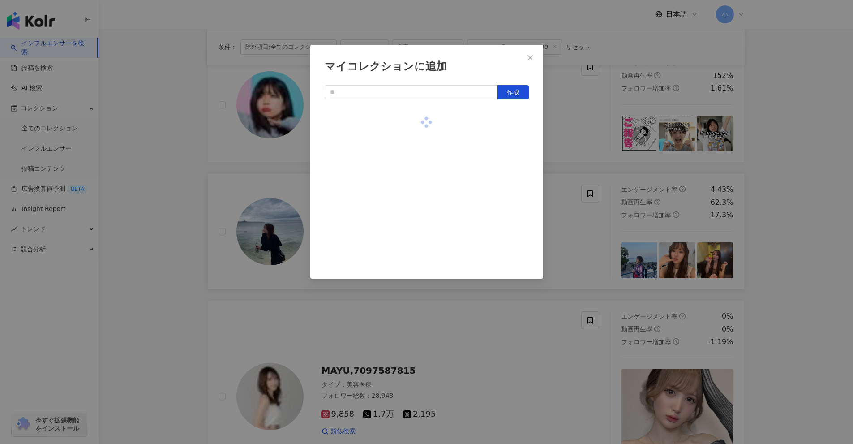
click at [416, 168] on div "マイコレクションに追加 作成" at bounding box center [426, 222] width 853 height 444
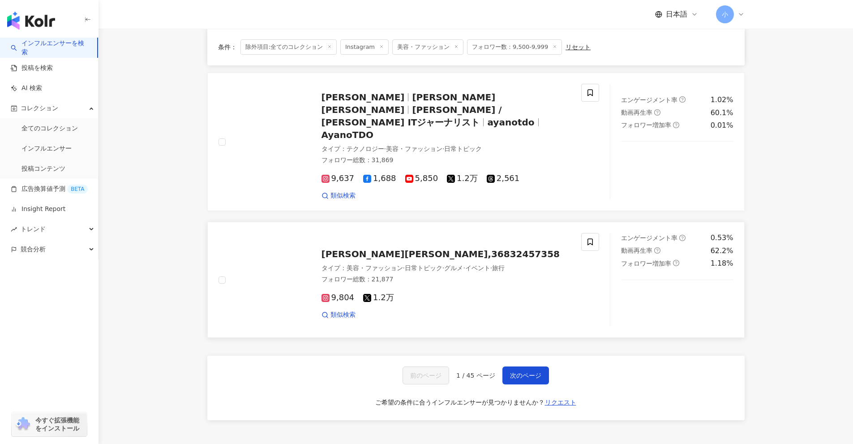
scroll to position [1388, 0]
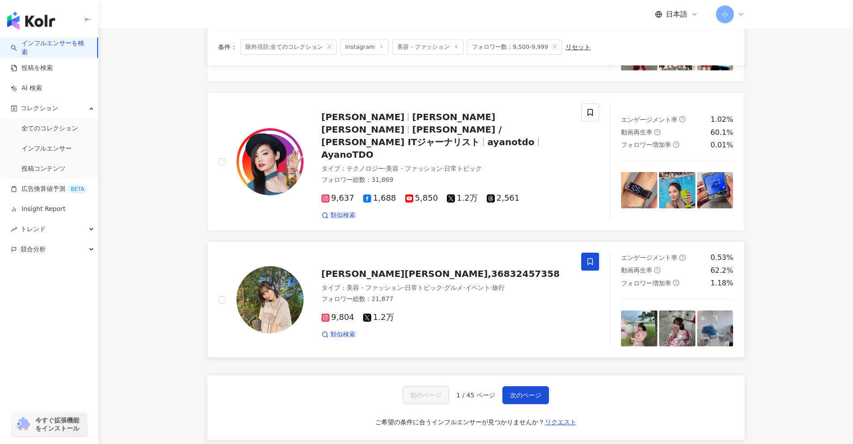
click at [416, 257] on icon at bounding box center [590, 261] width 8 height 8
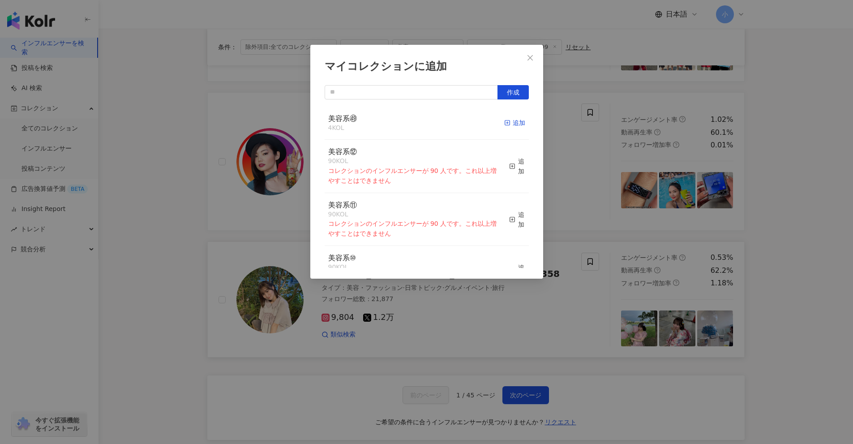
click at [416, 120] on icon "button" at bounding box center [507, 123] width 6 height 6
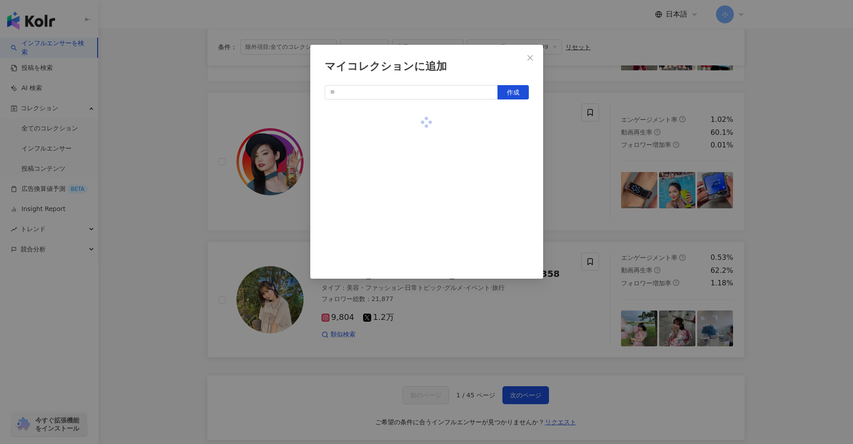
click at [416, 158] on div "マイコレクションに追加 作成" at bounding box center [426, 222] width 853 height 444
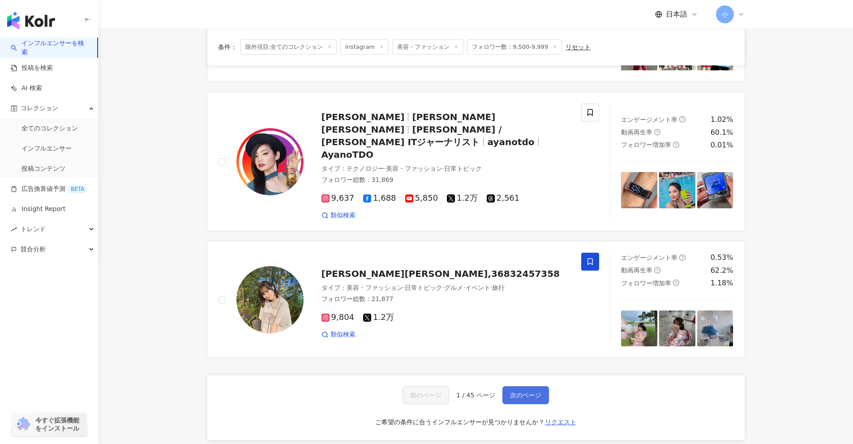
click at [416, 391] on span "次のページ" at bounding box center [525, 394] width 31 height 7
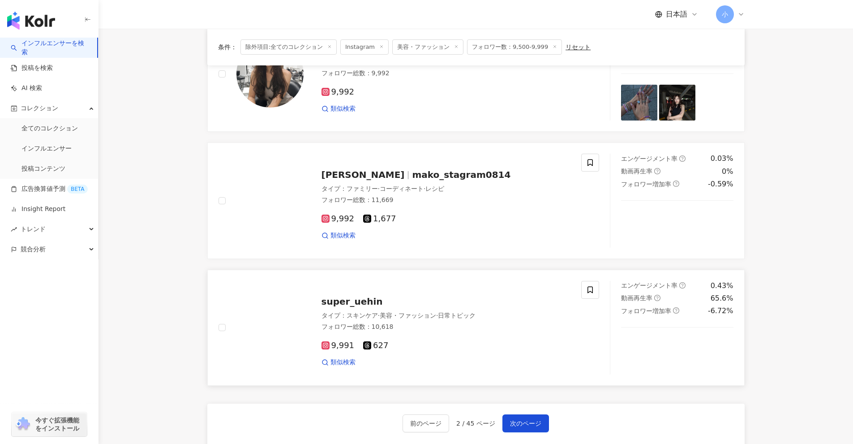
scroll to position [1258, 0]
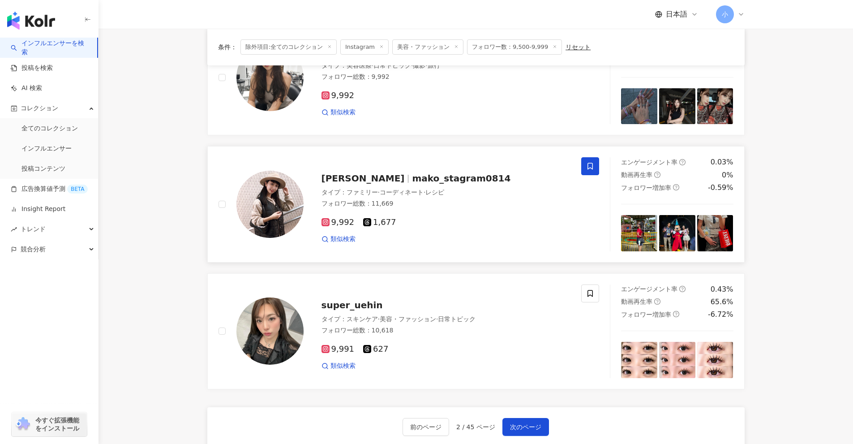
click at [416, 169] on icon at bounding box center [590, 166] width 8 height 8
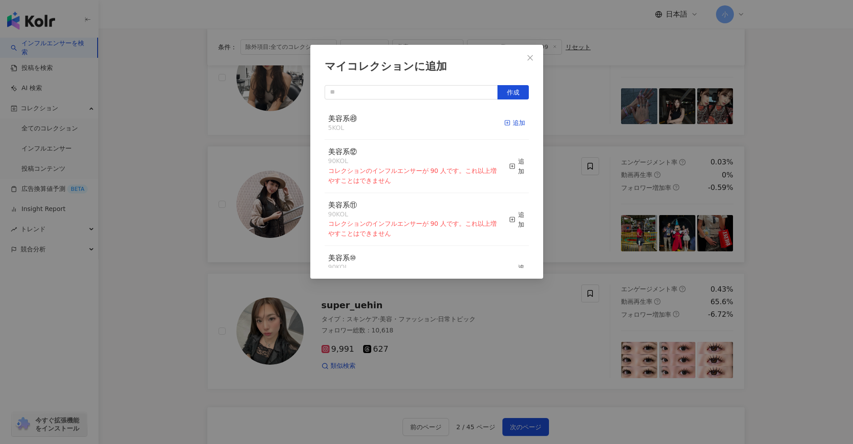
click at [416, 125] on div "追加" at bounding box center [514, 123] width 21 height 10
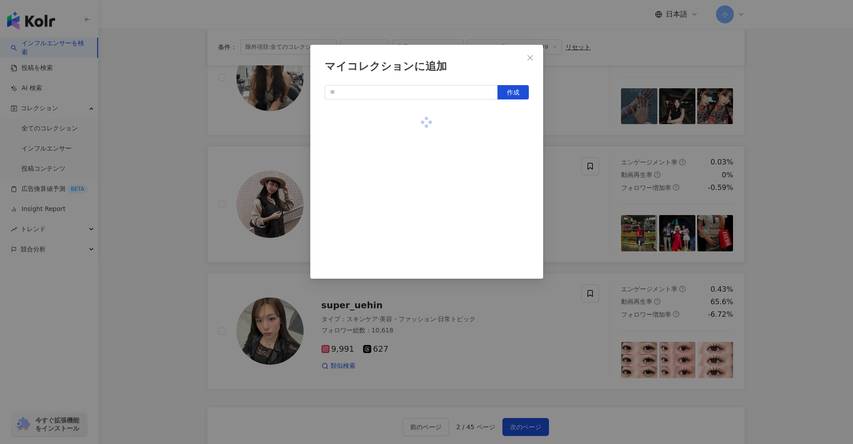
click at [416, 154] on div "マイコレクションに追加 作成" at bounding box center [426, 222] width 853 height 444
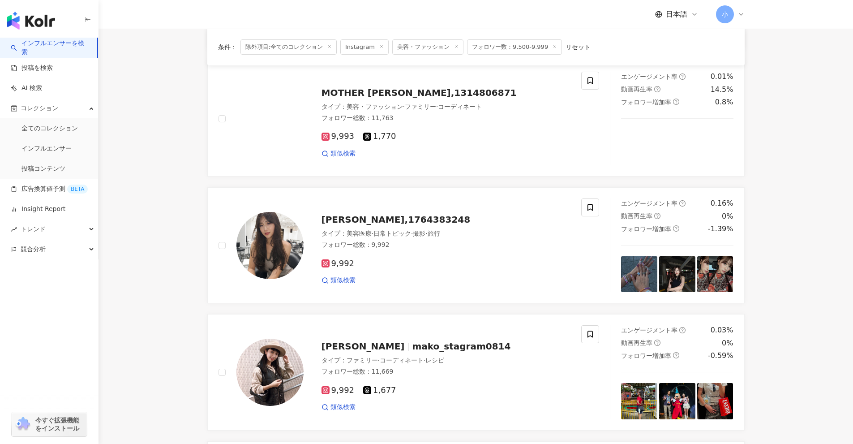
scroll to position [1079, 0]
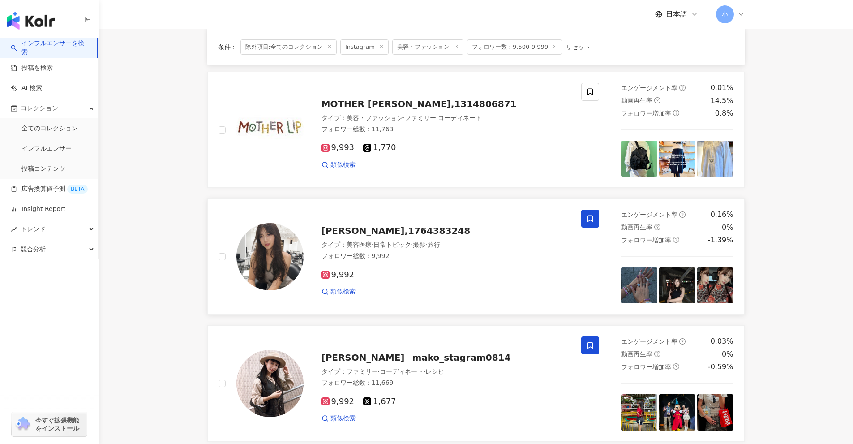
click at [416, 220] on icon at bounding box center [590, 218] width 8 height 8
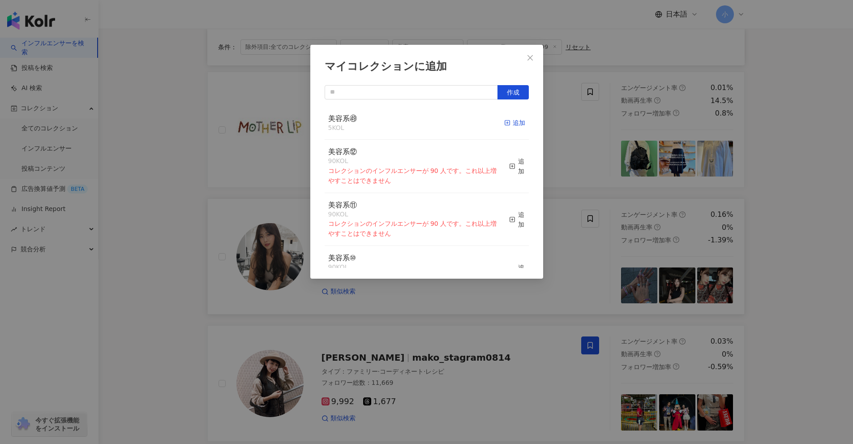
click at [416, 124] on div "追加" at bounding box center [514, 123] width 21 height 10
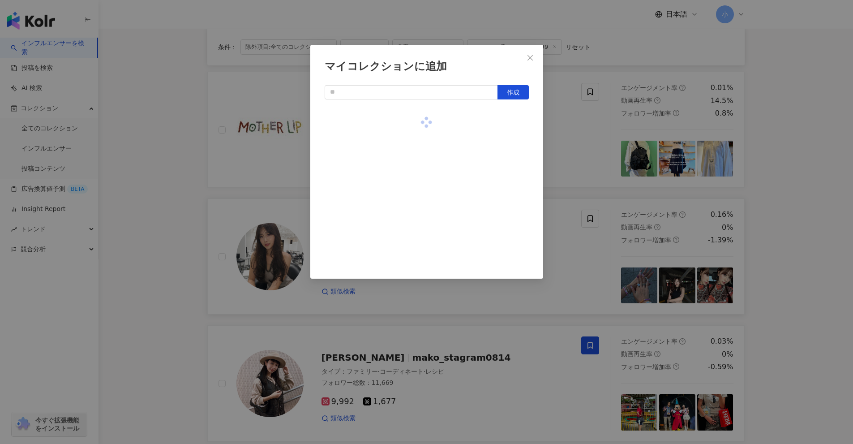
click at [416, 124] on div at bounding box center [427, 123] width 204 height 32
click at [416, 177] on div "マイコレクションに追加 作成" at bounding box center [426, 222] width 853 height 444
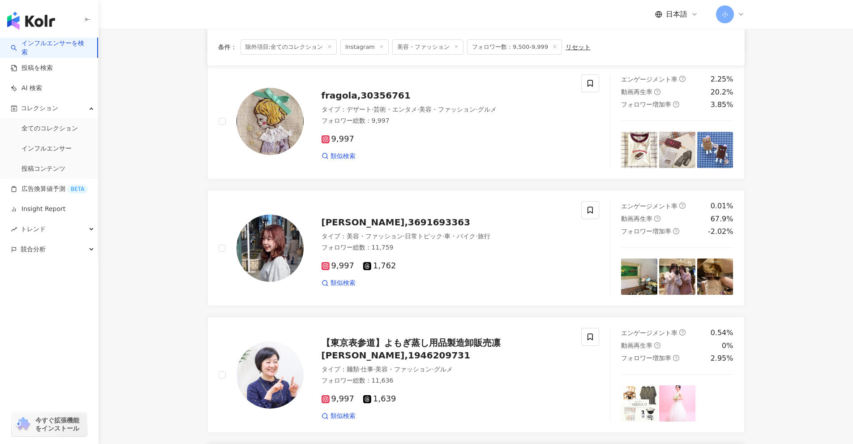
scroll to position [452, 0]
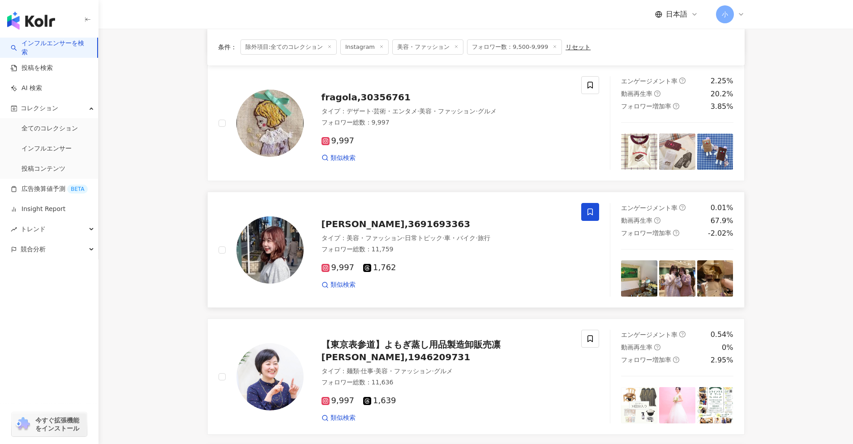
click at [416, 211] on icon at bounding box center [590, 212] width 8 height 8
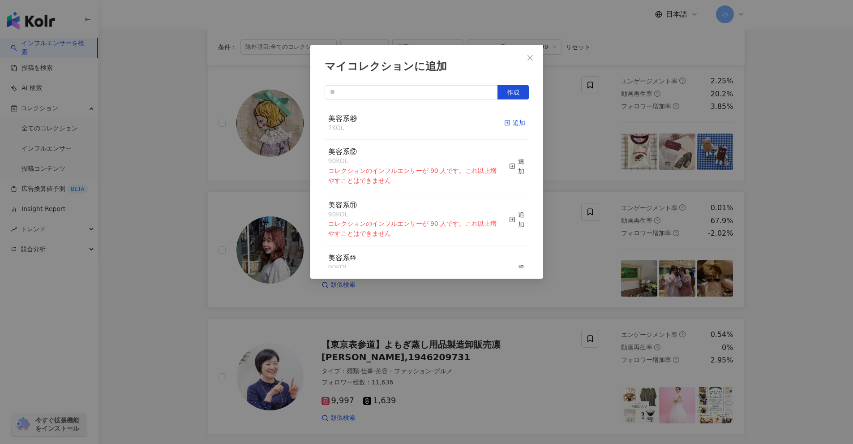
click at [416, 126] on span "button" at bounding box center [507, 122] width 6 height 7
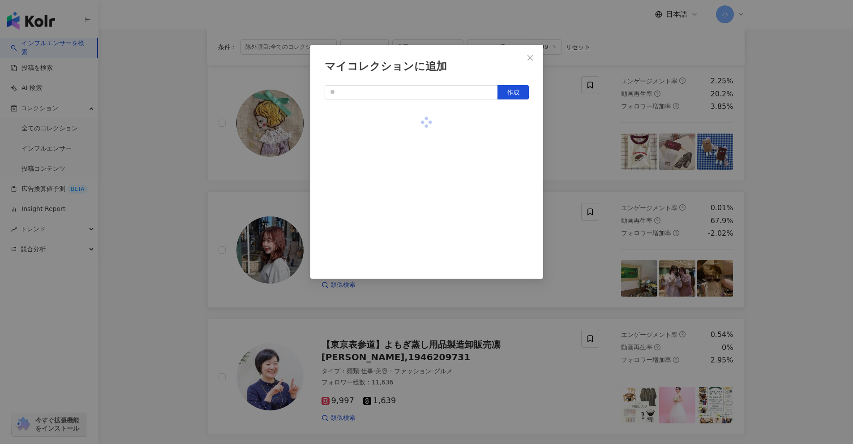
click at [416, 146] on div "マイコレクションに追加 作成" at bounding box center [426, 222] width 853 height 444
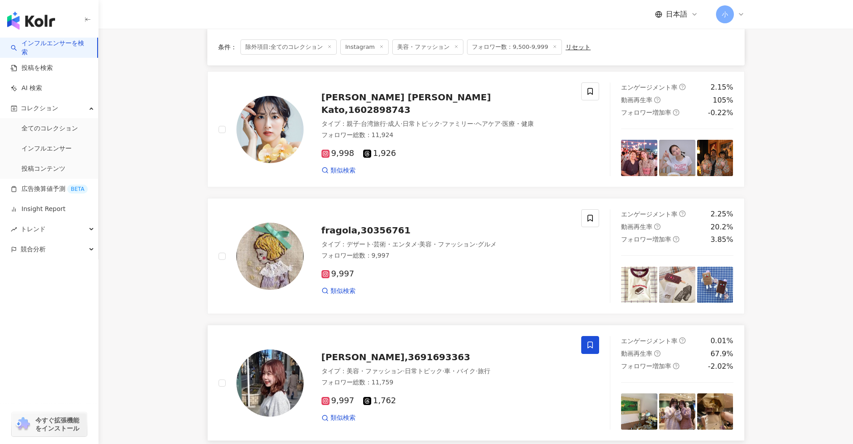
scroll to position [273, 0]
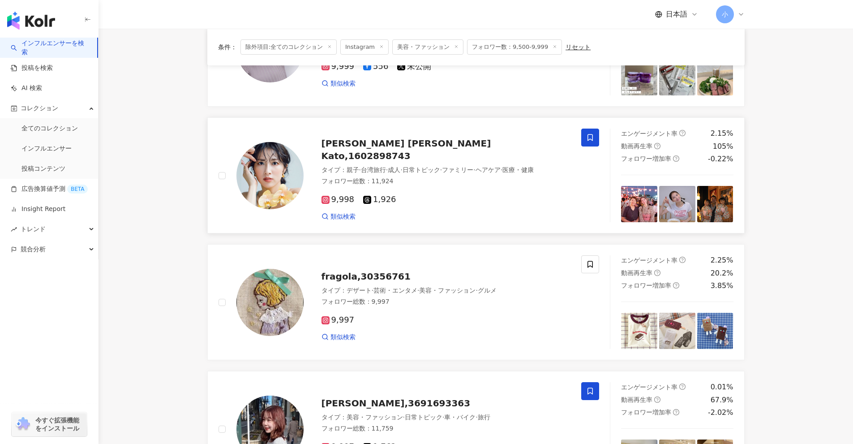
click at [416, 137] on icon at bounding box center [590, 137] width 8 height 8
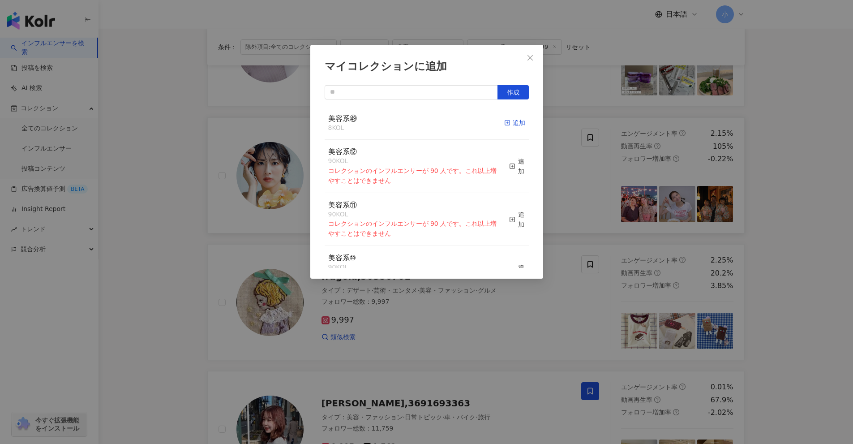
click at [416, 121] on icon "button" at bounding box center [507, 123] width 6 height 6
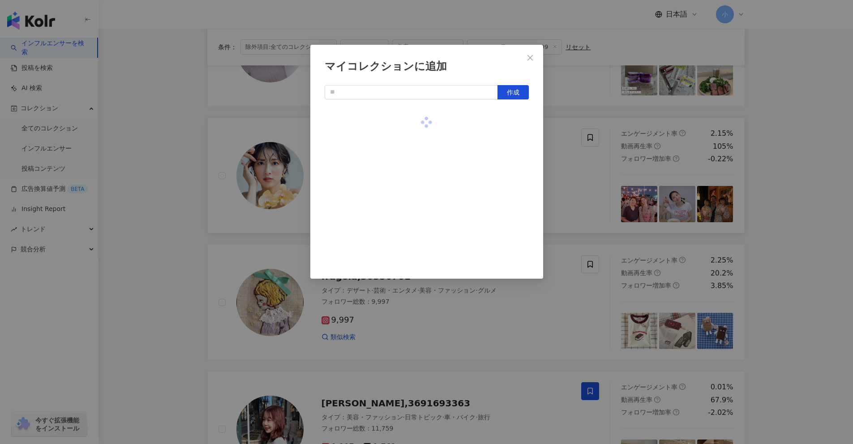
click at [416, 214] on div "マイコレクションに追加 作成" at bounding box center [426, 222] width 853 height 444
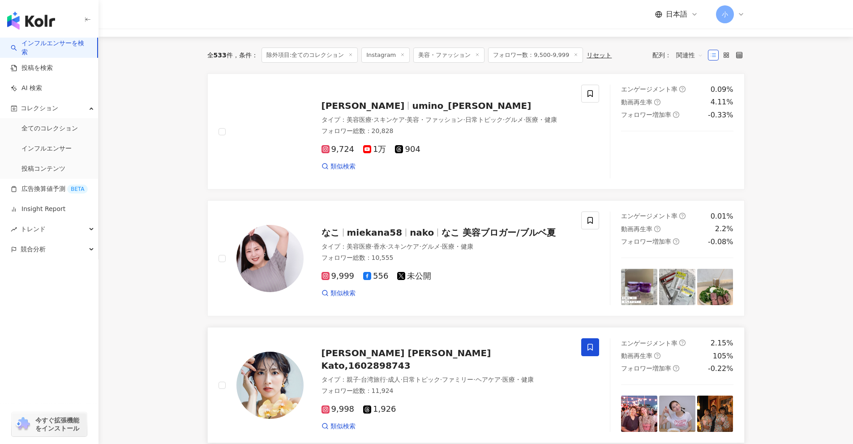
scroll to position [4, 0]
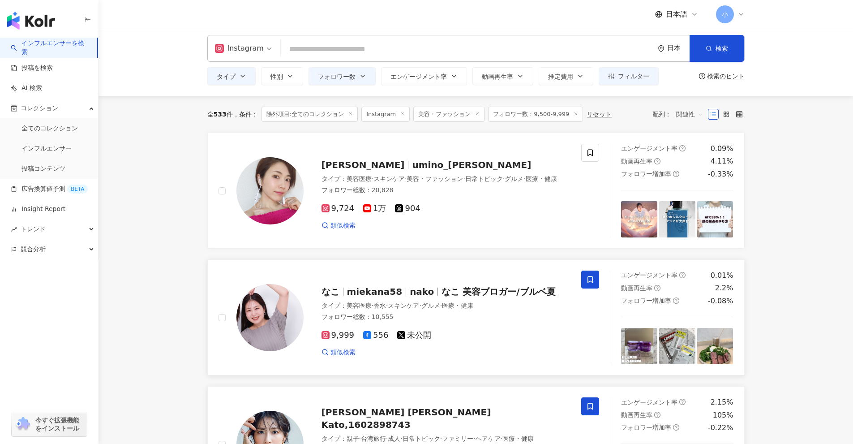
click at [416, 282] on icon at bounding box center [590, 279] width 8 height 8
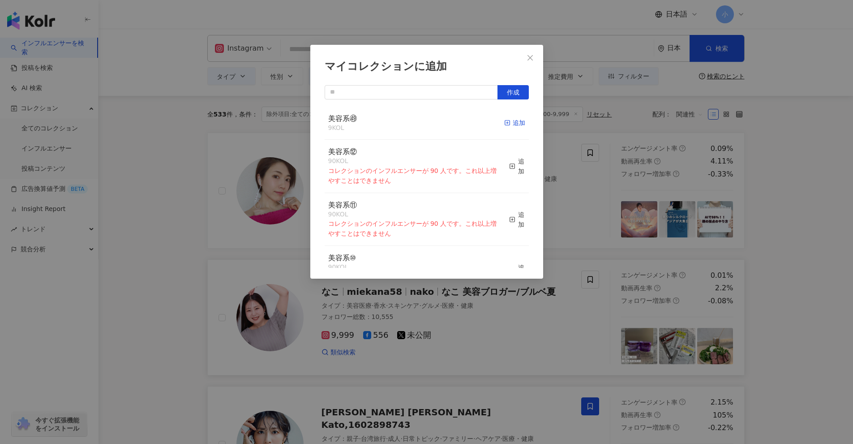
click at [416, 124] on div "追加" at bounding box center [514, 123] width 21 height 10
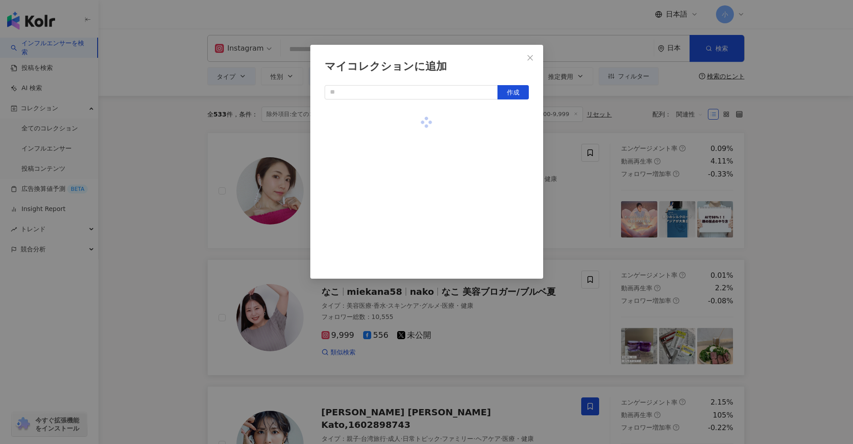
click at [416, 164] on div "マイコレクションに追加 作成" at bounding box center [426, 222] width 853 height 444
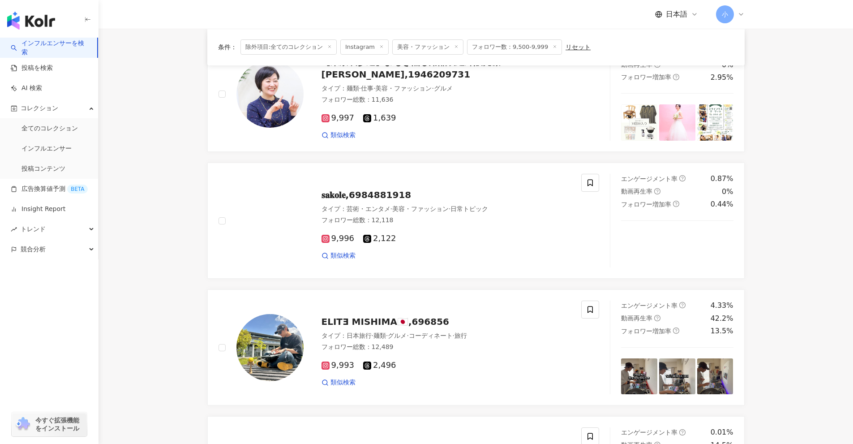
scroll to position [1407, 0]
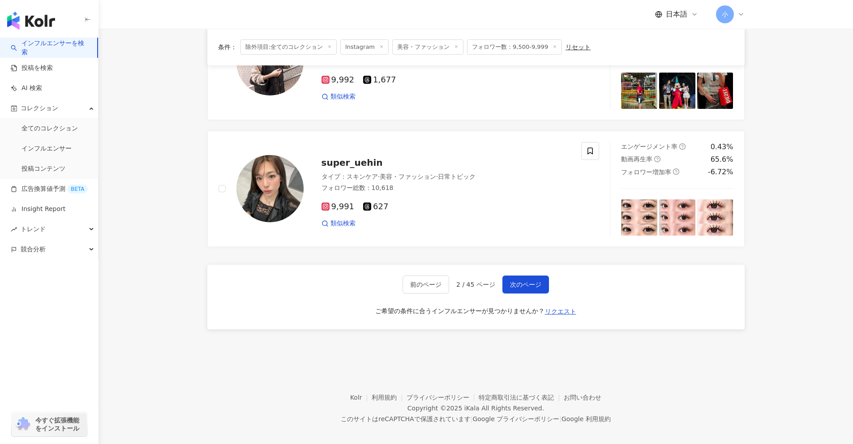
drag, startPoint x: 774, startPoint y: 171, endPoint x: 754, endPoint y: 367, distance: 197.5
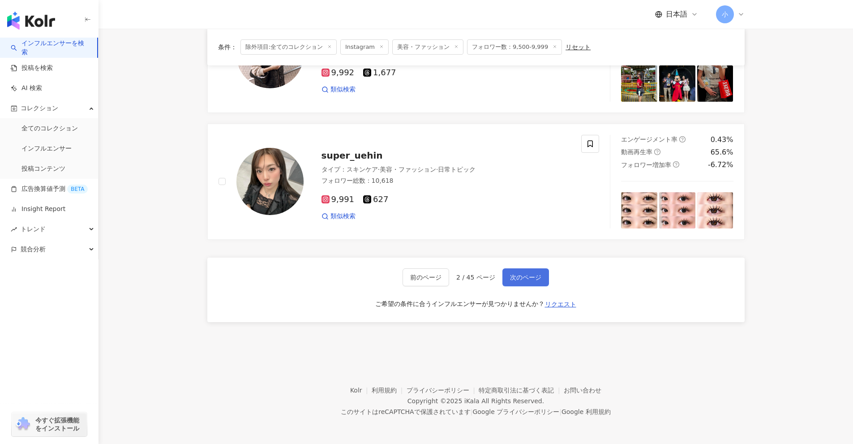
click at [416, 274] on span "次のページ" at bounding box center [525, 277] width 31 height 7
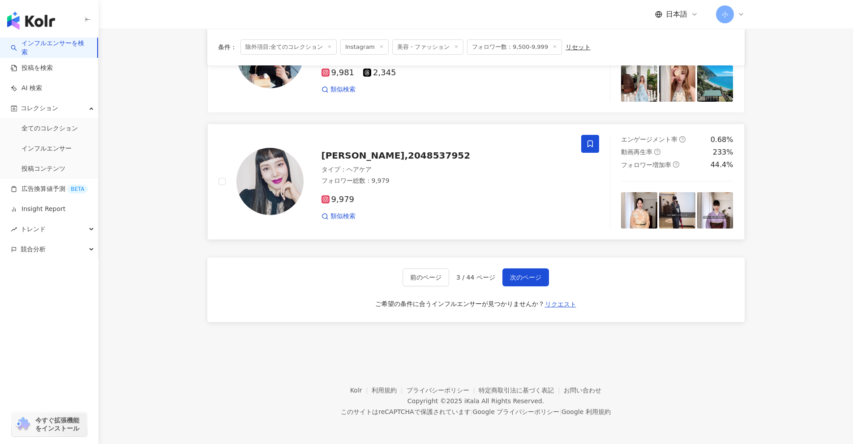
click at [416, 144] on icon at bounding box center [590, 144] width 8 height 8
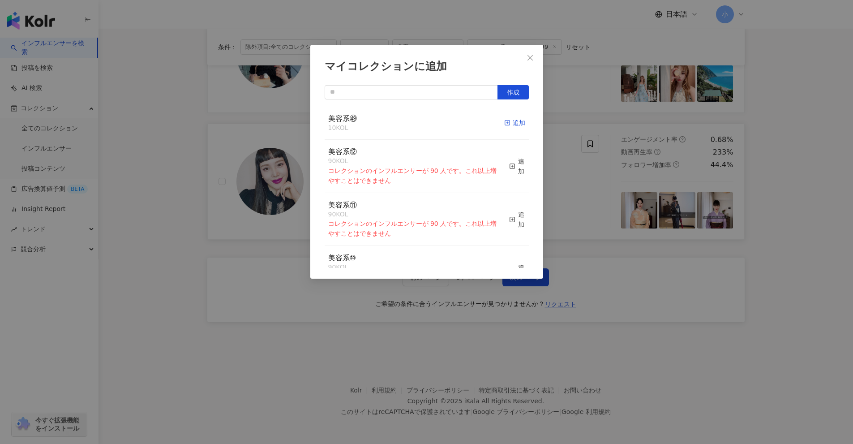
click at [416, 122] on div "追加" at bounding box center [514, 123] width 21 height 10
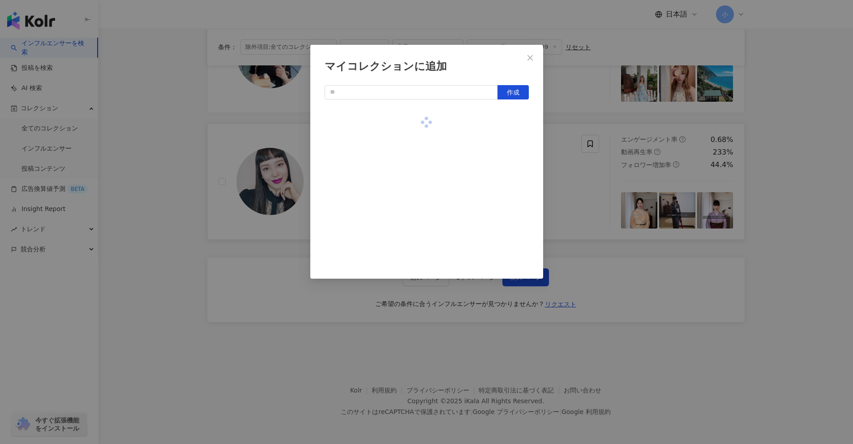
click at [416, 156] on div "マイコレクションに追加 作成" at bounding box center [426, 222] width 853 height 444
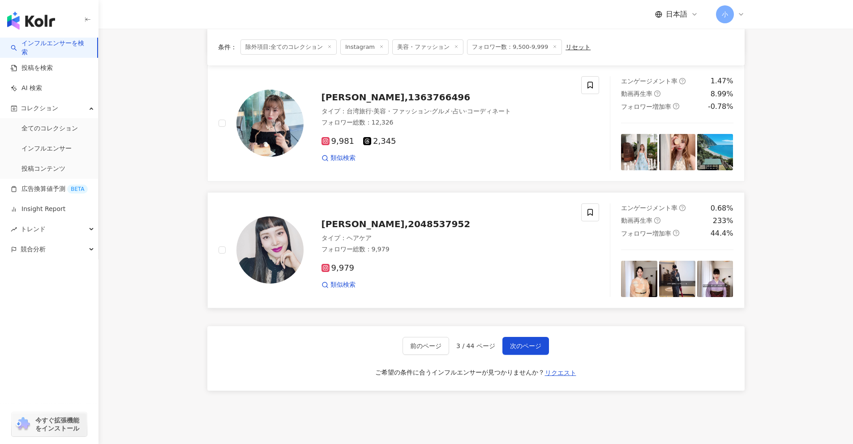
scroll to position [1318, 0]
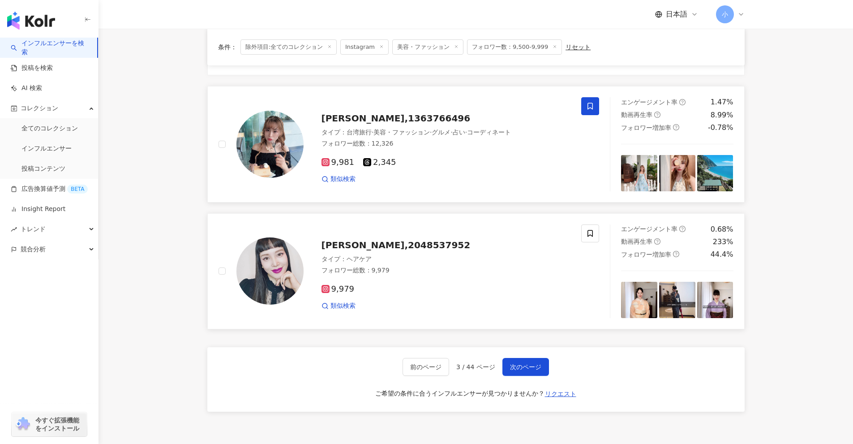
click at [416, 106] on icon at bounding box center [590, 106] width 8 height 8
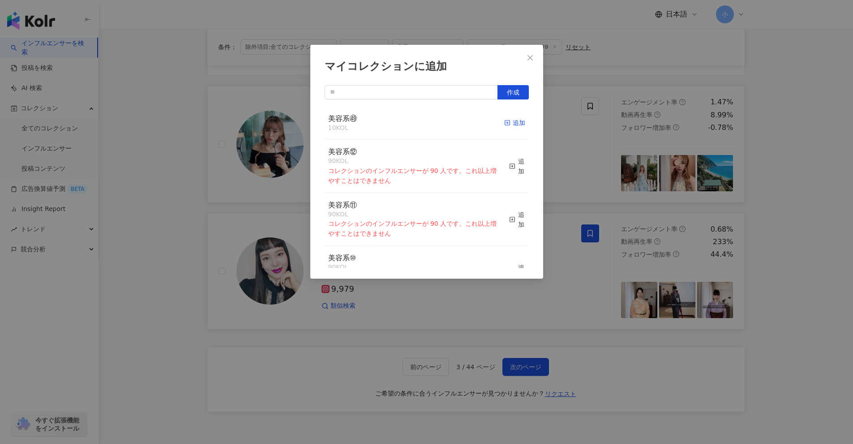
click at [416, 120] on icon "button" at bounding box center [507, 123] width 6 height 6
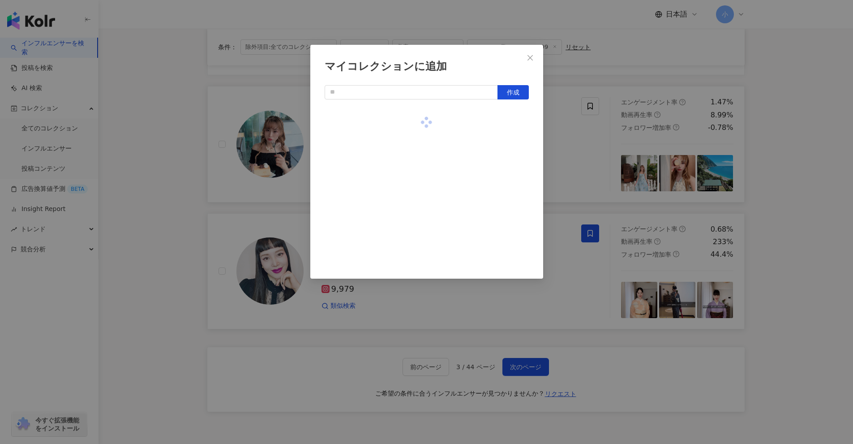
click at [416, 148] on div "マイコレクションに追加 作成" at bounding box center [426, 222] width 853 height 444
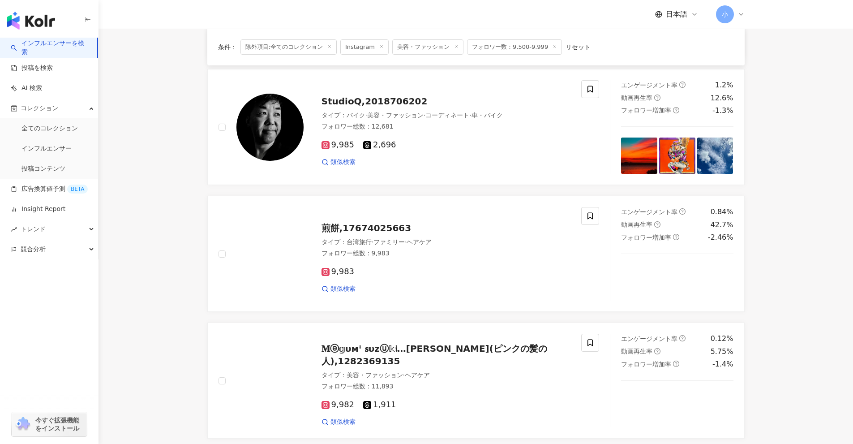
scroll to position [691, 0]
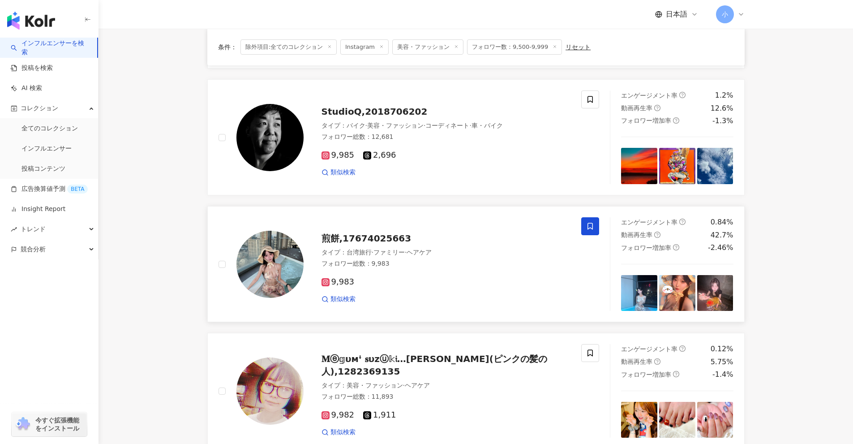
click at [416, 231] on span at bounding box center [590, 226] width 18 height 18
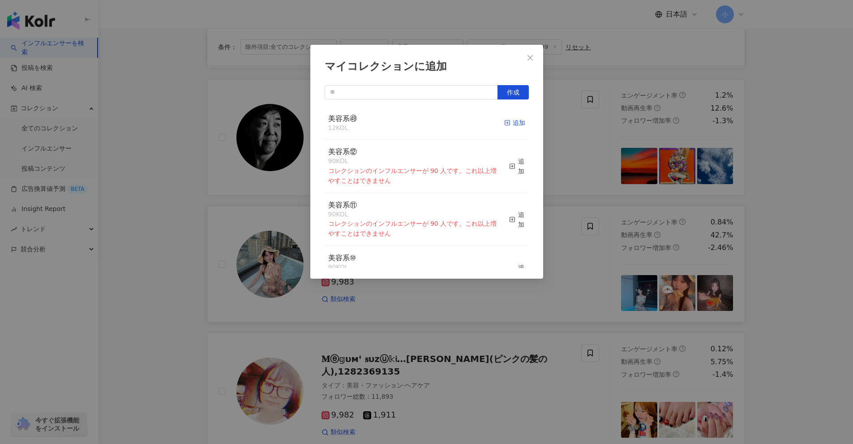
click at [416, 124] on div "追加" at bounding box center [514, 123] width 21 height 10
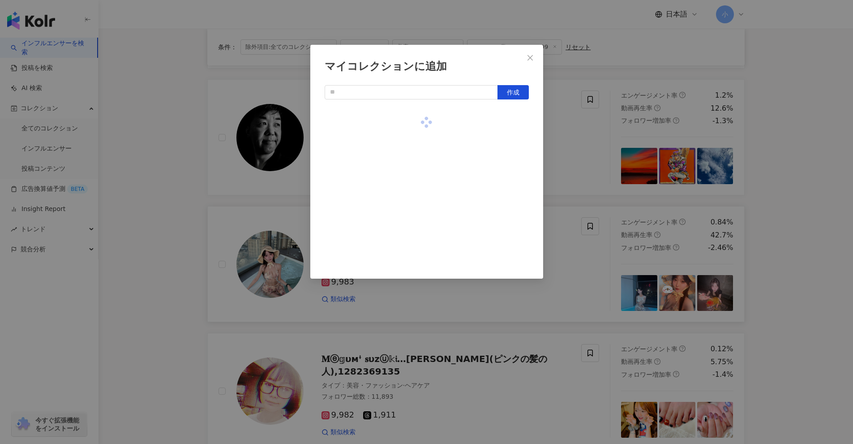
click at [416, 156] on div "マイコレクションに追加 作成" at bounding box center [426, 222] width 853 height 444
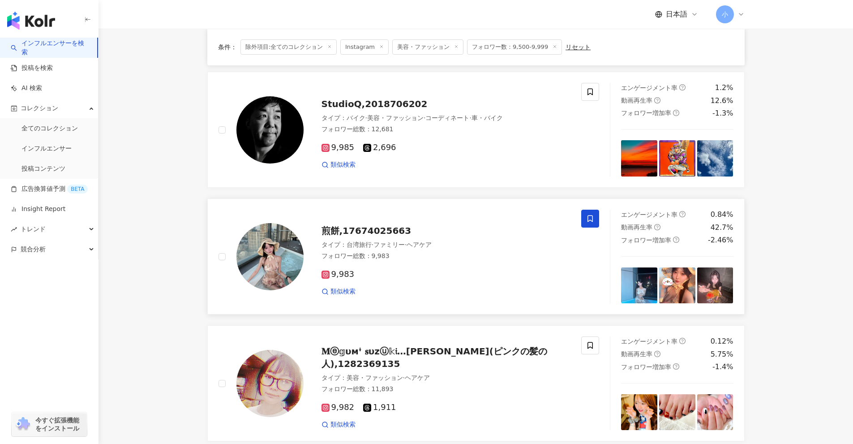
scroll to position [1407, 0]
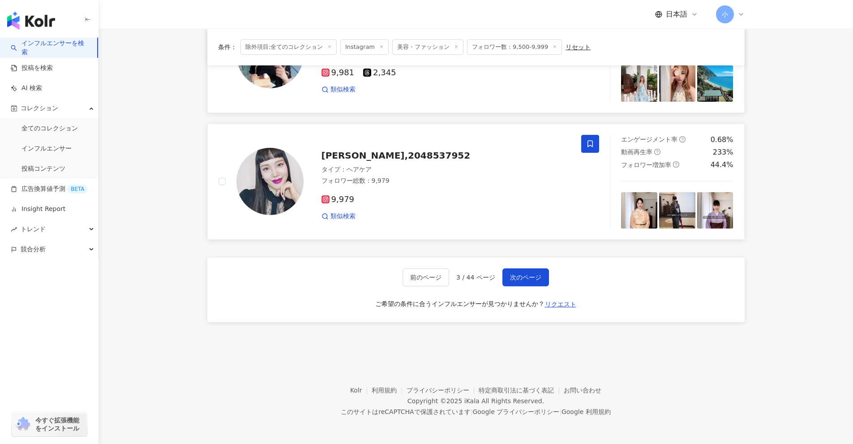
drag, startPoint x: 781, startPoint y: 142, endPoint x: 769, endPoint y: 347, distance: 205.4
click at [416, 275] on span "次のページ" at bounding box center [525, 277] width 31 height 7
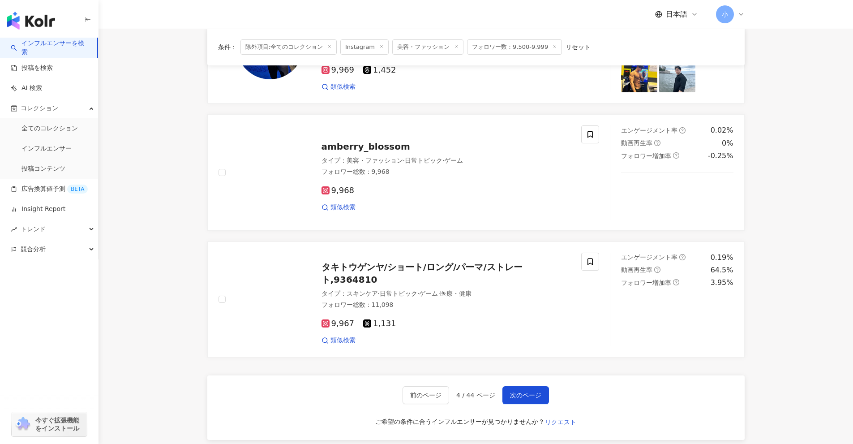
scroll to position [1228, 0]
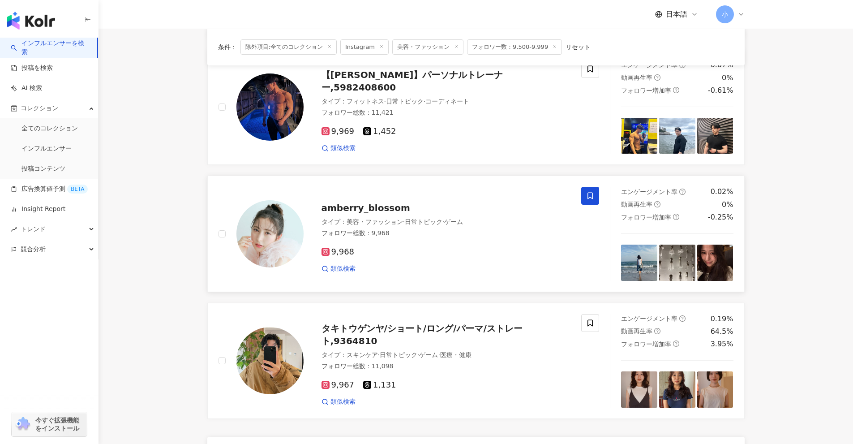
click at [416, 199] on icon at bounding box center [590, 196] width 8 height 8
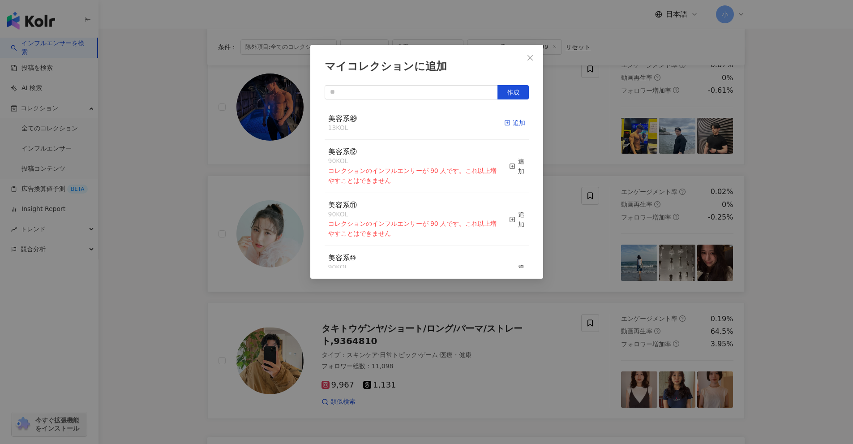
click at [416, 125] on div "追加" at bounding box center [514, 123] width 21 height 10
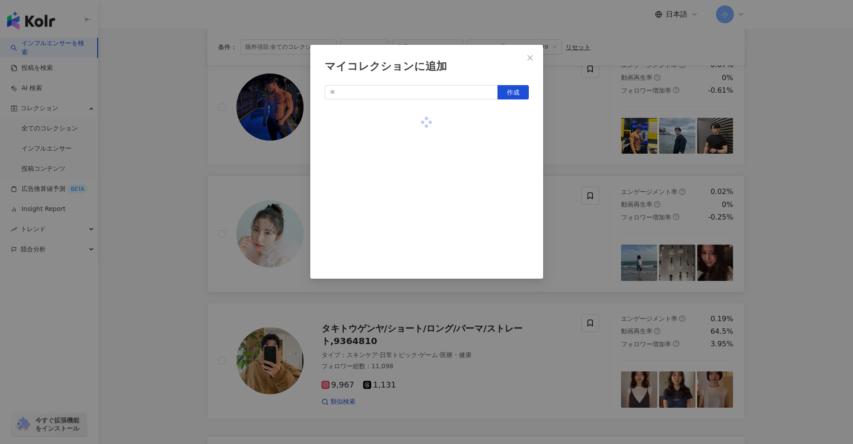
click at [416, 154] on div "マイコレクションに追加 作成" at bounding box center [426, 222] width 853 height 444
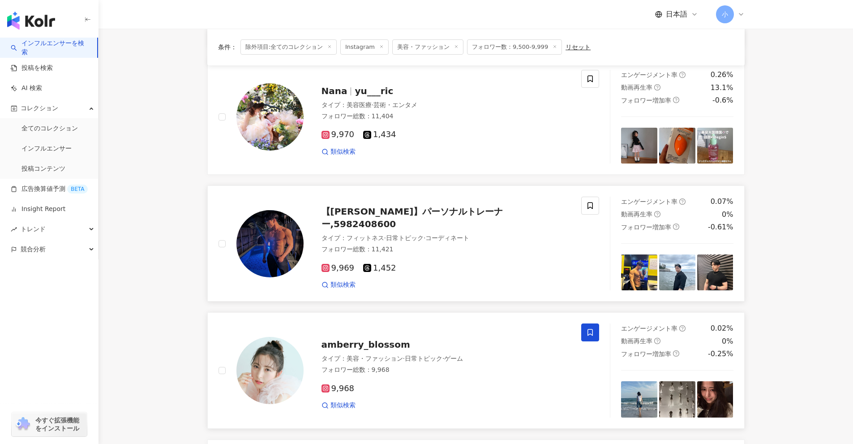
scroll to position [1005, 0]
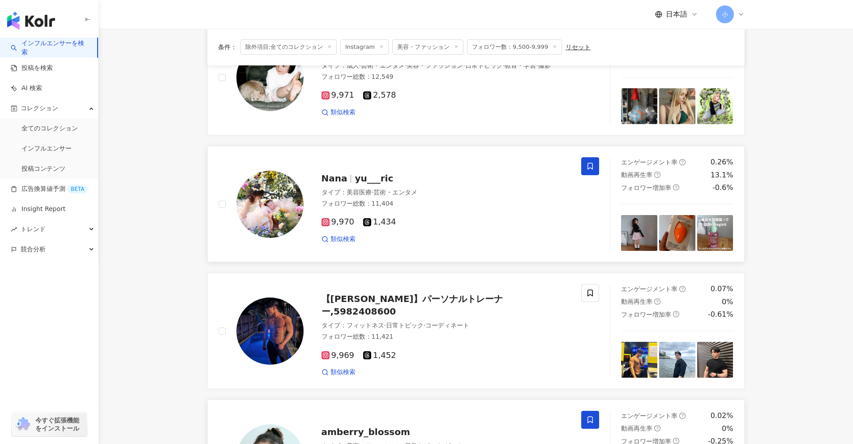
click at [416, 168] on span at bounding box center [590, 166] width 18 height 18
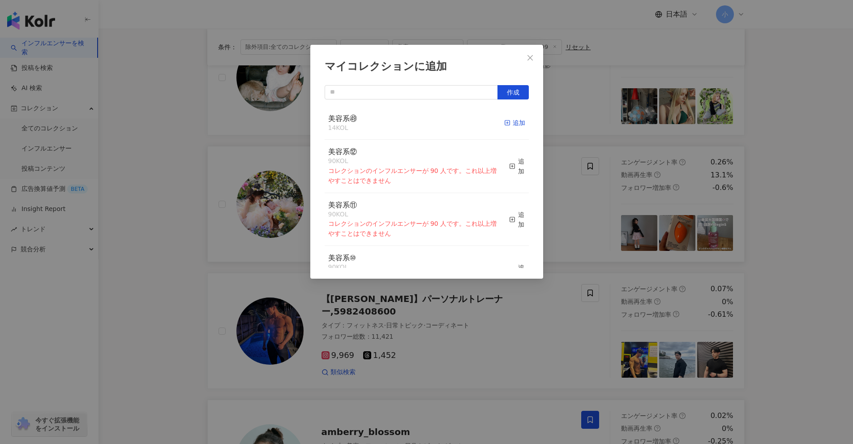
click at [416, 124] on div "追加" at bounding box center [514, 123] width 21 height 10
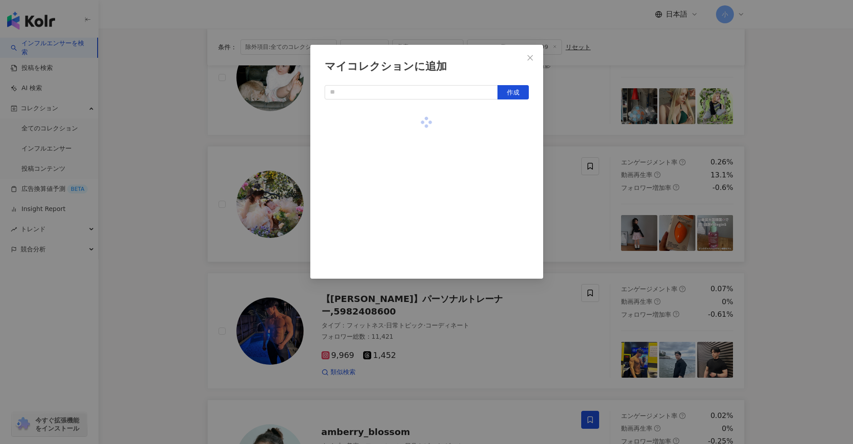
click at [416, 152] on div "マイコレクションに追加 作成" at bounding box center [426, 222] width 853 height 444
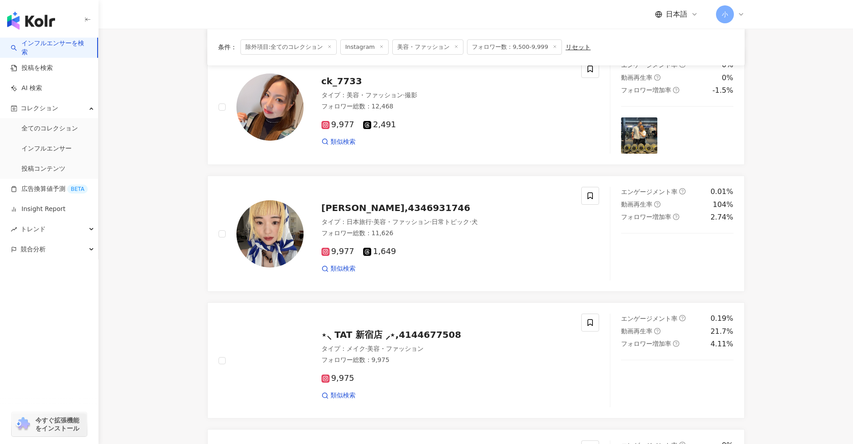
scroll to position [467, 0]
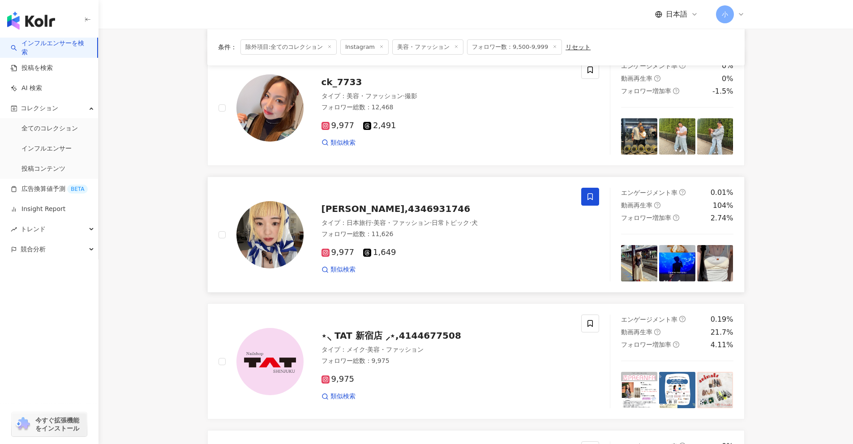
click at [416, 198] on icon at bounding box center [590, 196] width 8 height 8
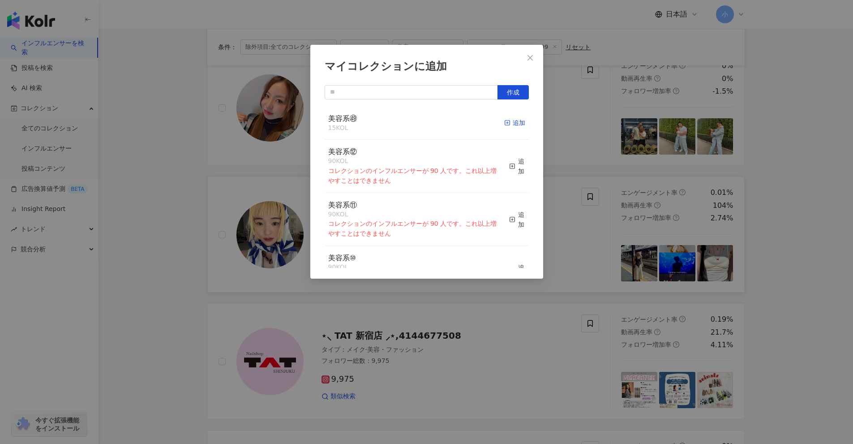
click at [416, 119] on div "追加" at bounding box center [514, 123] width 21 height 10
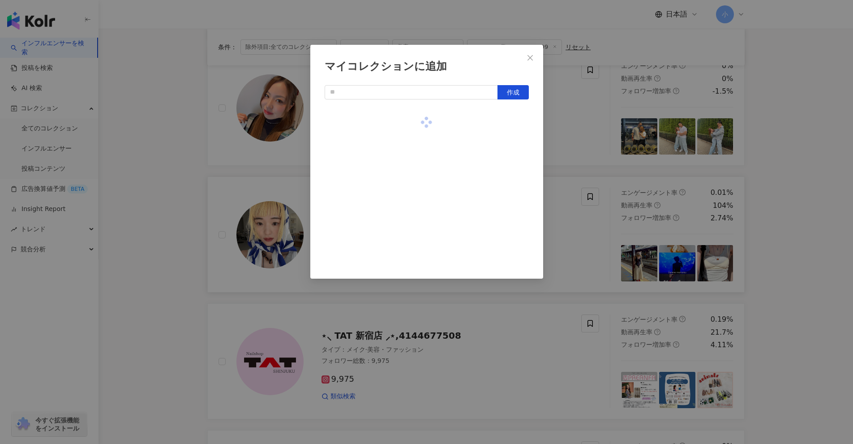
click at [416, 150] on div "マイコレクションに追加 作成" at bounding box center [426, 222] width 853 height 444
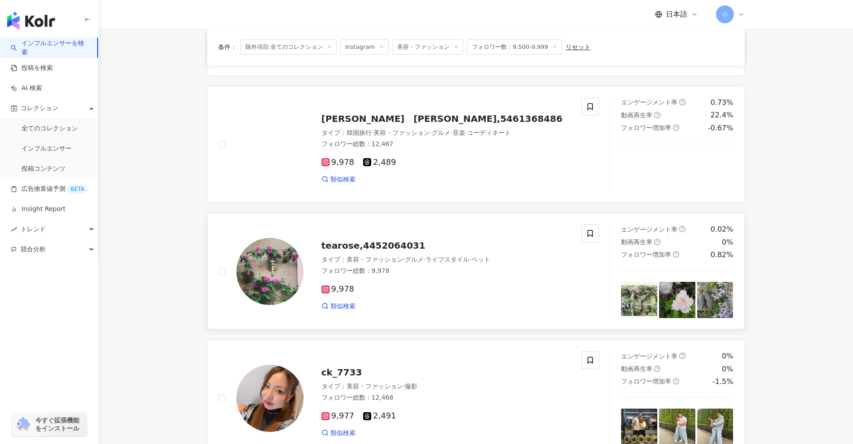
scroll to position [154, 0]
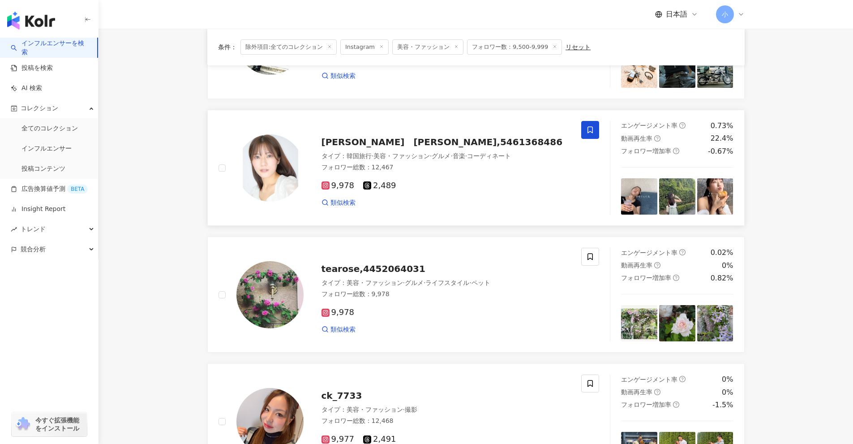
click at [416, 135] on span at bounding box center [590, 130] width 18 height 18
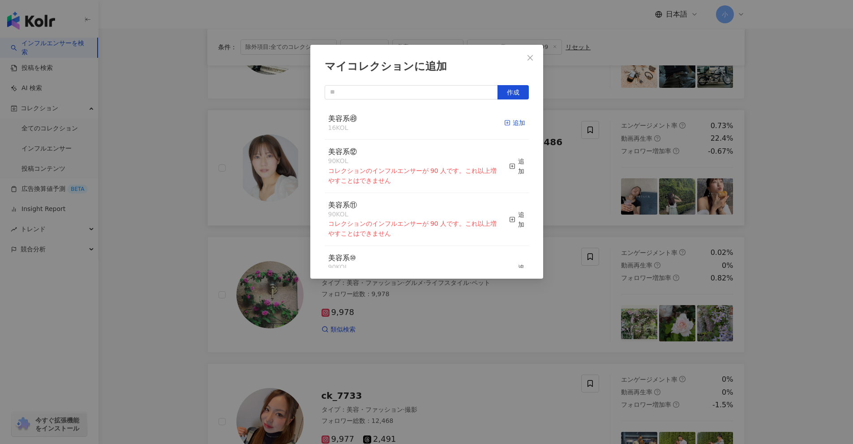
click at [416, 124] on div "追加" at bounding box center [514, 123] width 21 height 10
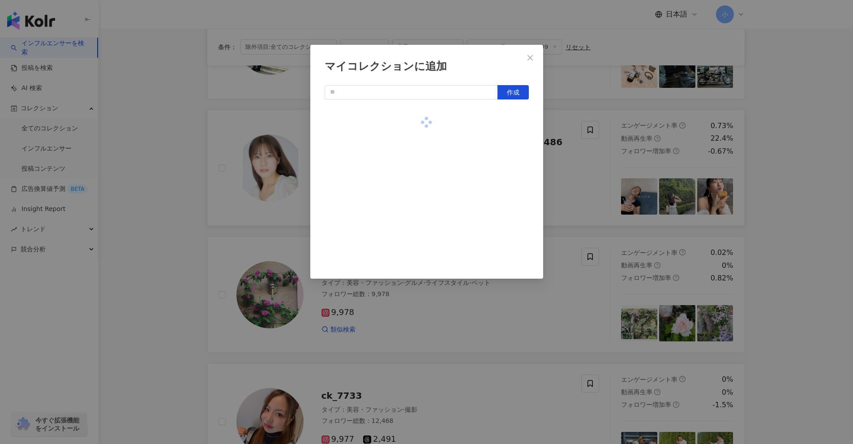
click at [416, 174] on div "マイコレクションに追加 作成" at bounding box center [426, 222] width 853 height 444
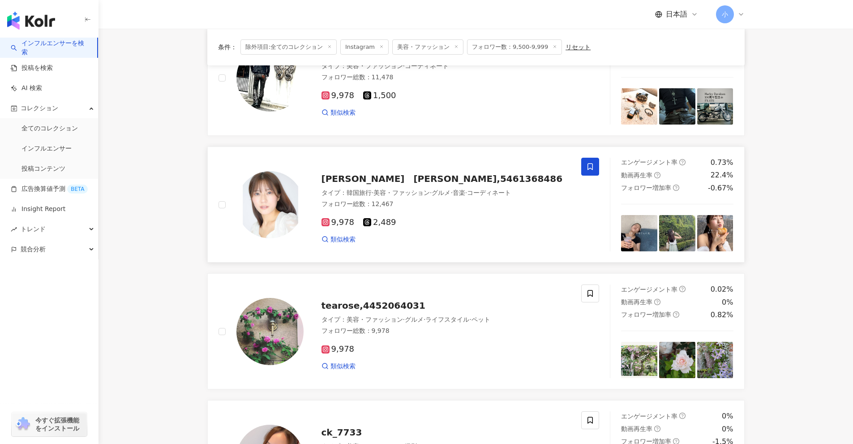
scroll to position [1407, 0]
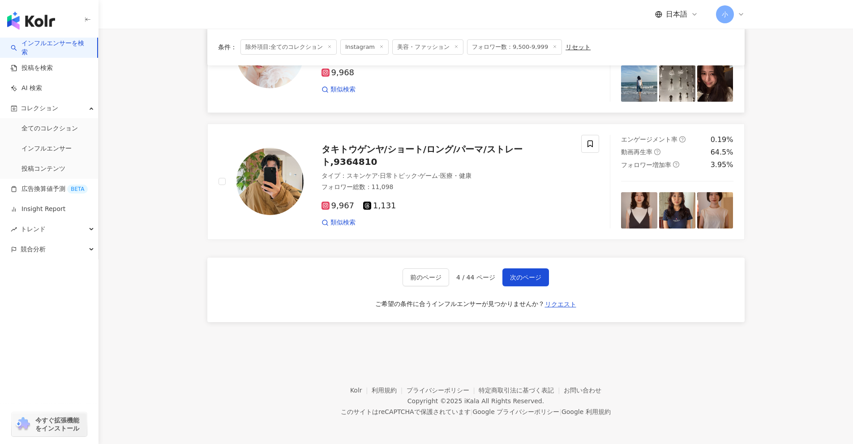
drag, startPoint x: 787, startPoint y: 163, endPoint x: 763, endPoint y: 399, distance: 237.6
click at [416, 272] on button "次のページ" at bounding box center [525, 277] width 47 height 18
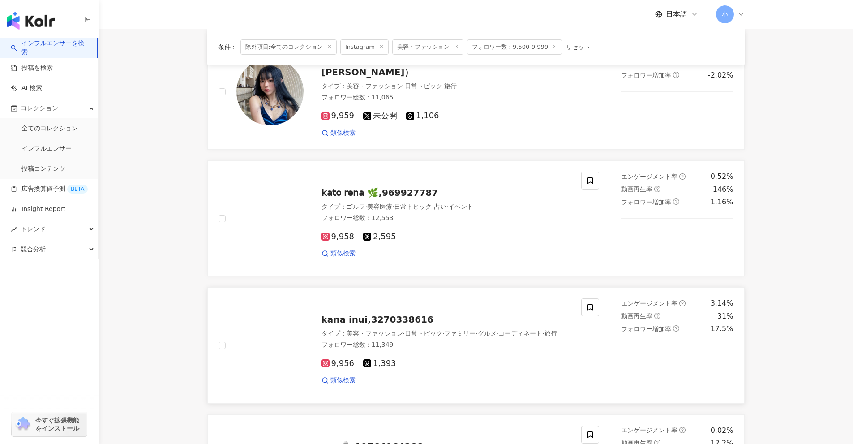
scroll to position [1094, 0]
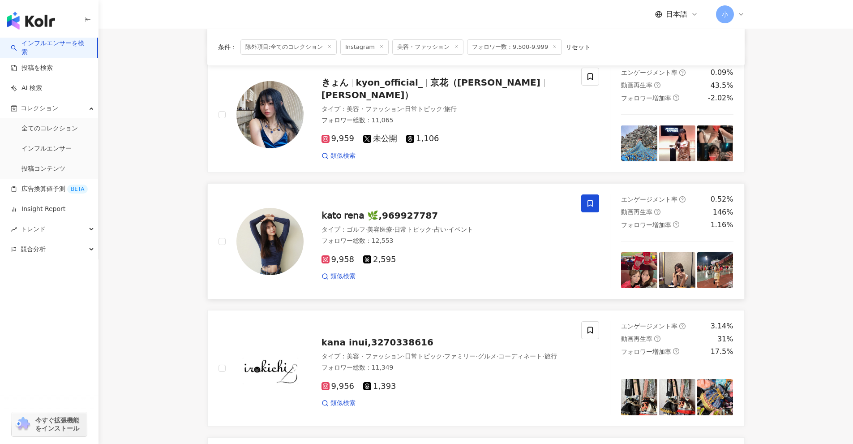
click at [416, 204] on icon at bounding box center [590, 203] width 8 height 8
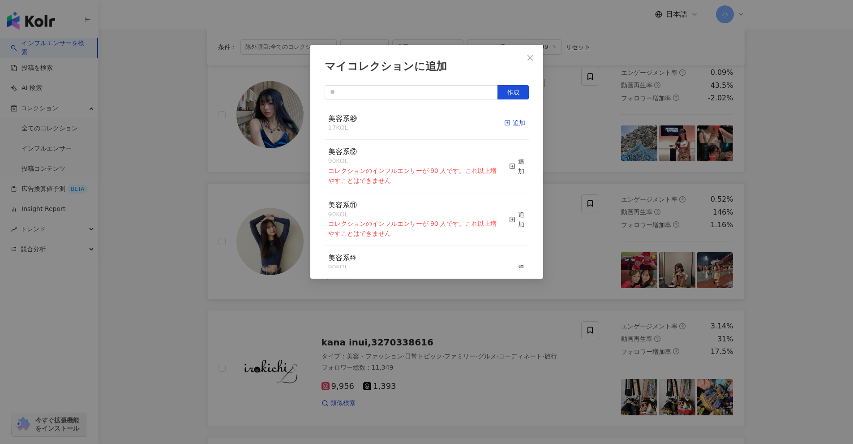
click at [416, 121] on icon "button" at bounding box center [507, 123] width 6 height 6
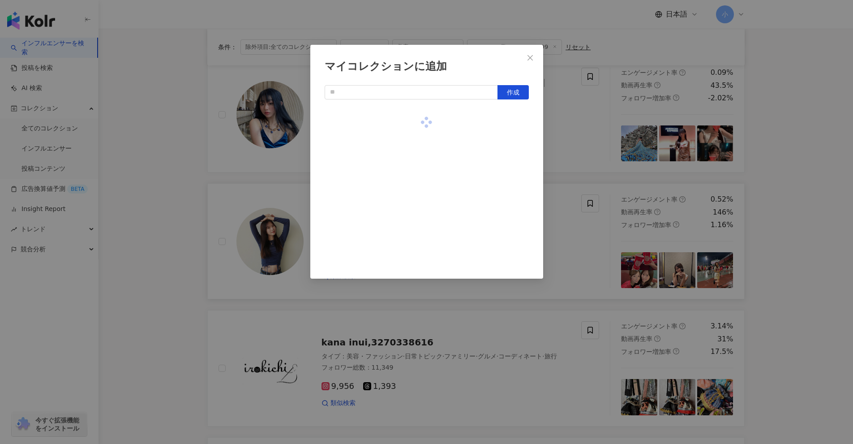
click at [416, 161] on div "マイコレクションに追加 作成" at bounding box center [426, 222] width 853 height 444
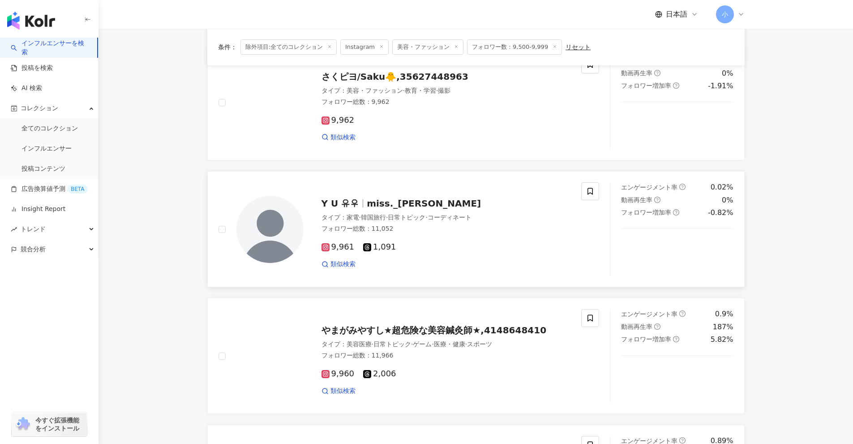
scroll to position [467, 0]
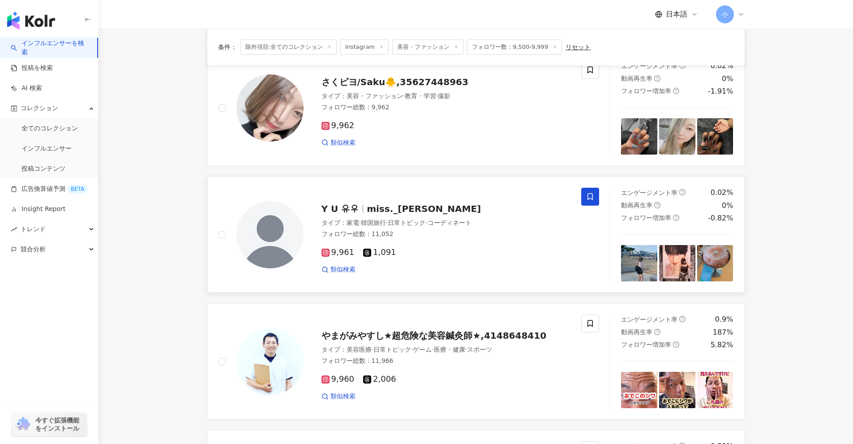
click at [416, 196] on span at bounding box center [590, 197] width 18 height 18
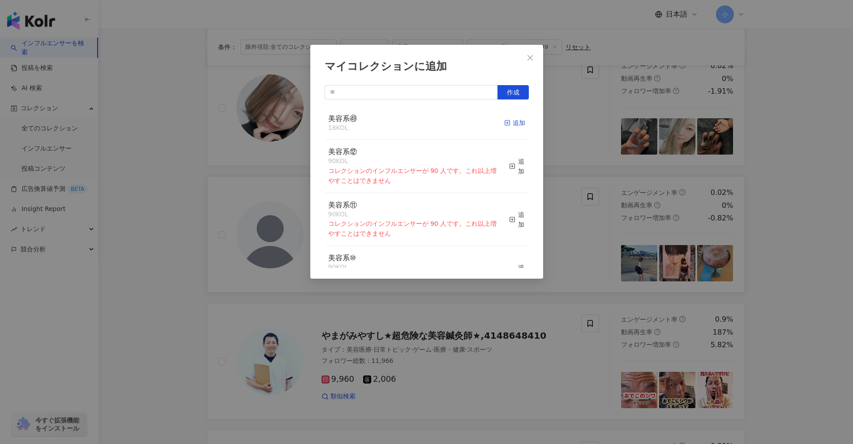
click at [416, 122] on div "追加" at bounding box center [514, 123] width 21 height 10
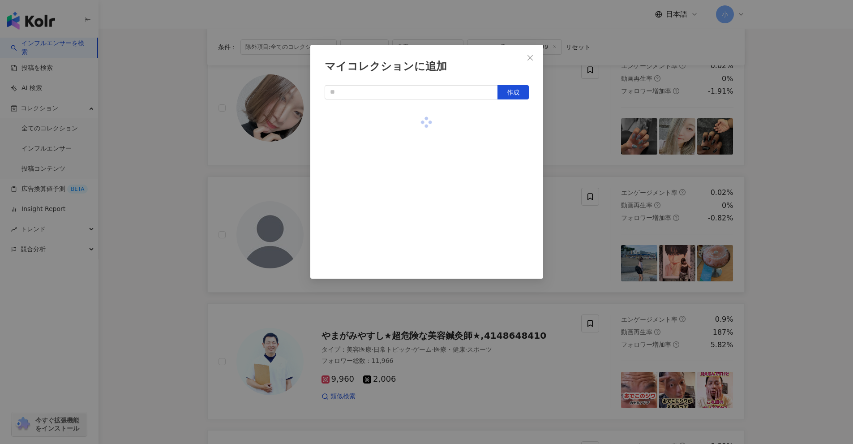
click at [416, 157] on div "マイコレクションに追加 作成" at bounding box center [426, 222] width 853 height 444
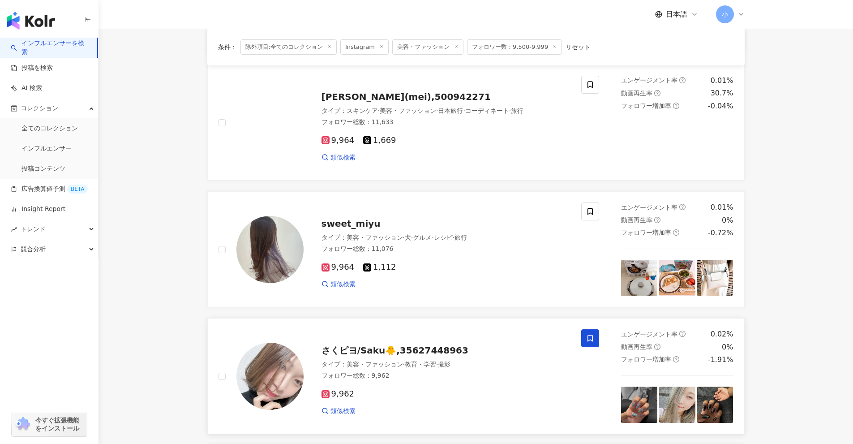
scroll to position [199, 0]
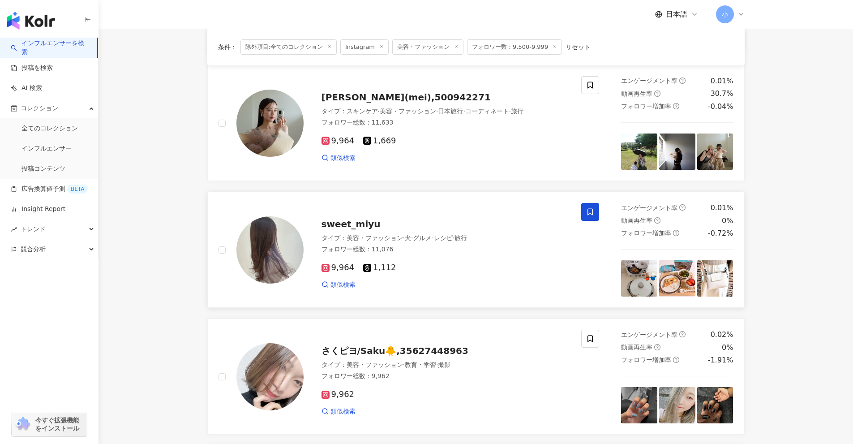
click at [416, 215] on span at bounding box center [590, 212] width 18 height 18
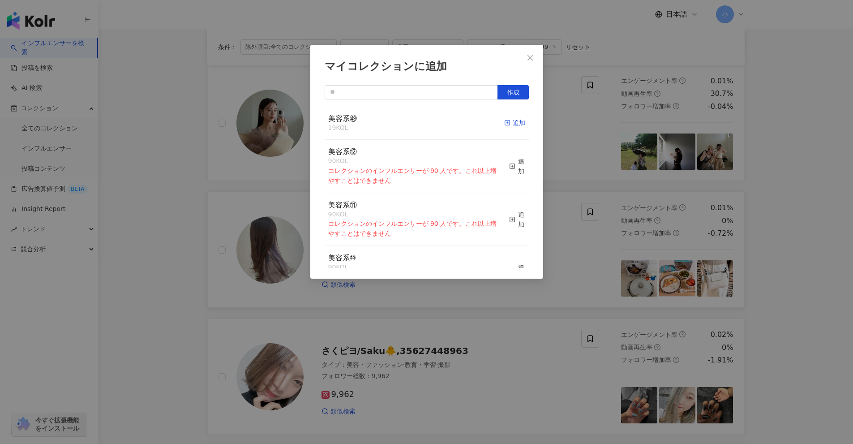
click at [416, 125] on div "追加" at bounding box center [514, 123] width 21 height 10
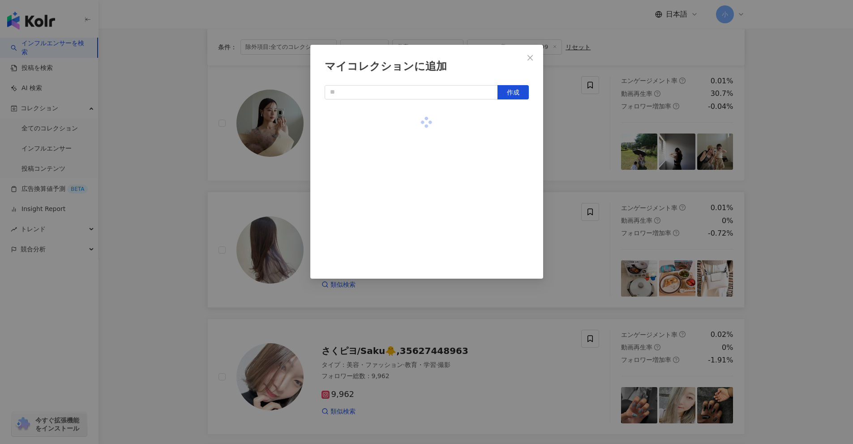
click at [416, 150] on div "マイコレクションに追加 作成" at bounding box center [426, 222] width 853 height 444
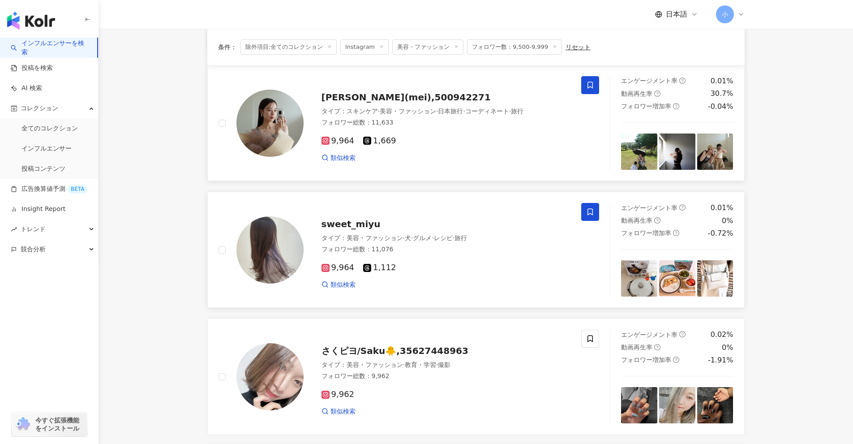
click at [416, 80] on span at bounding box center [590, 85] width 18 height 18
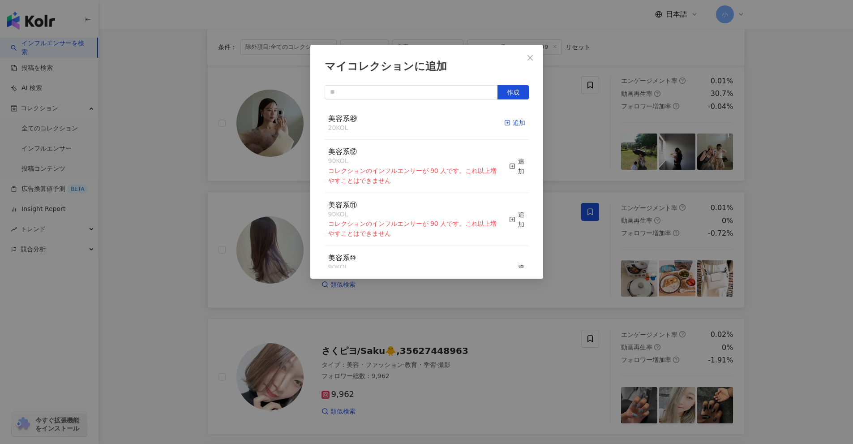
click at [416, 121] on icon "button" at bounding box center [507, 123] width 6 height 6
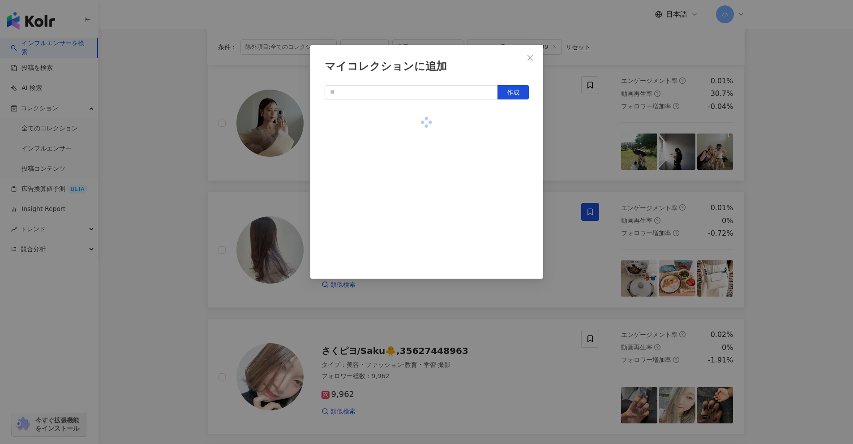
click at [416, 134] on div "マイコレクションに追加 作成" at bounding box center [426, 222] width 853 height 444
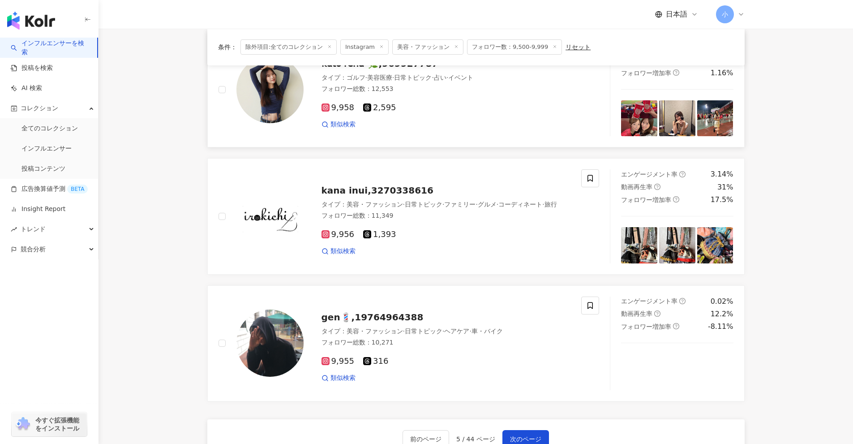
scroll to position [1407, 0]
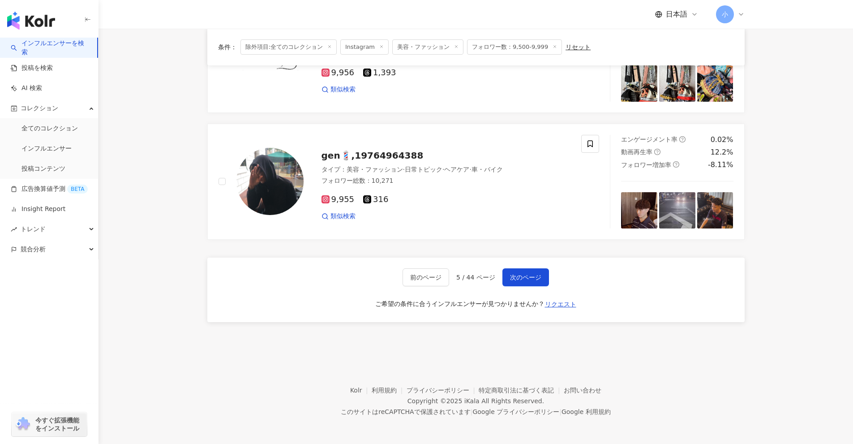
drag, startPoint x: 799, startPoint y: 140, endPoint x: 819, endPoint y: 352, distance: 213.1
click at [416, 274] on span "次のページ" at bounding box center [525, 277] width 31 height 7
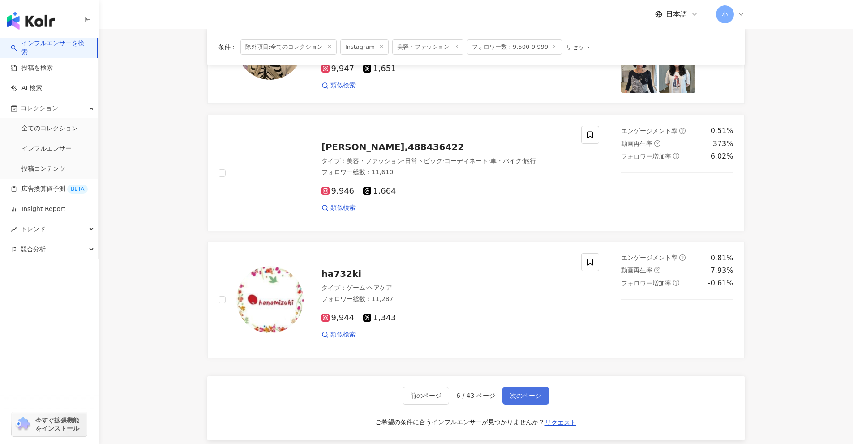
scroll to position [1228, 0]
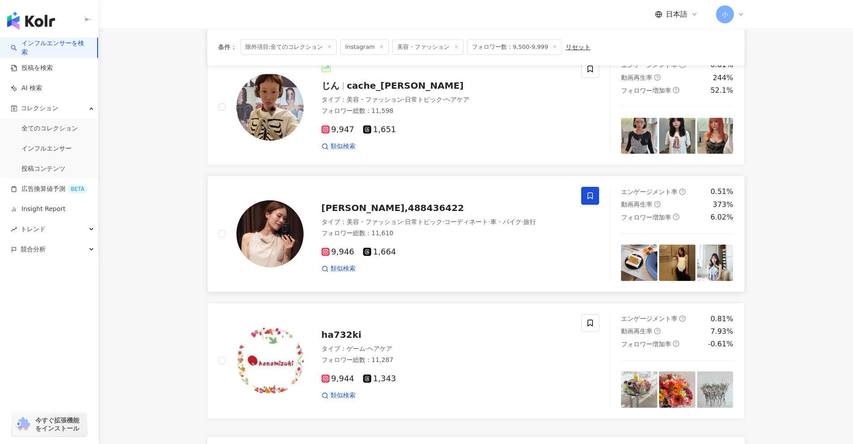
click at [416, 192] on span at bounding box center [590, 196] width 18 height 18
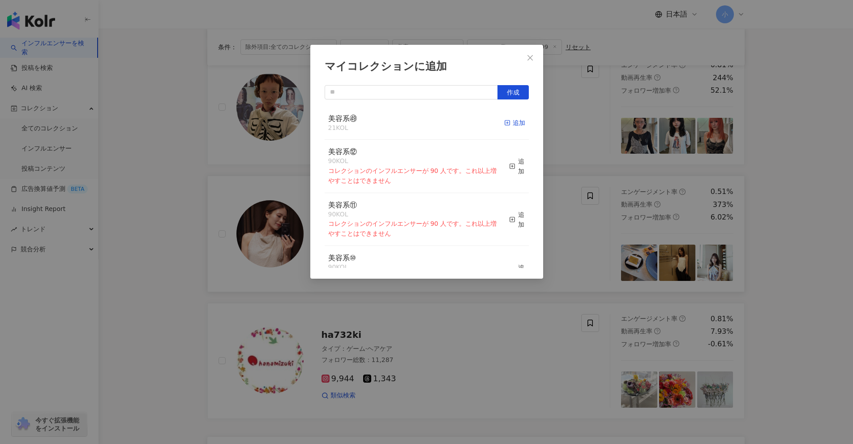
click at [416, 122] on div "追加" at bounding box center [514, 123] width 21 height 10
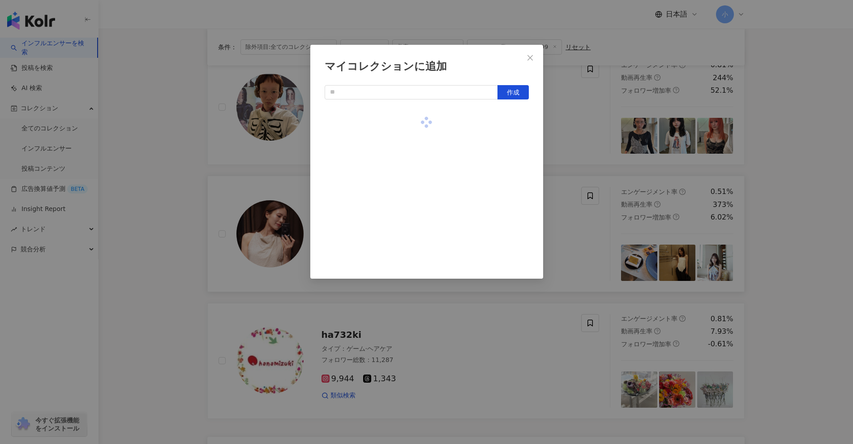
click at [416, 153] on div "マイコレクションに追加 作成" at bounding box center [426, 222] width 853 height 444
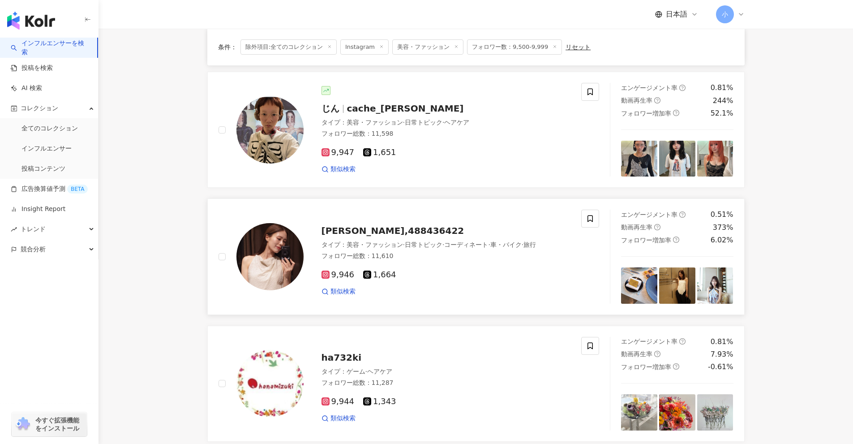
scroll to position [1094, 0]
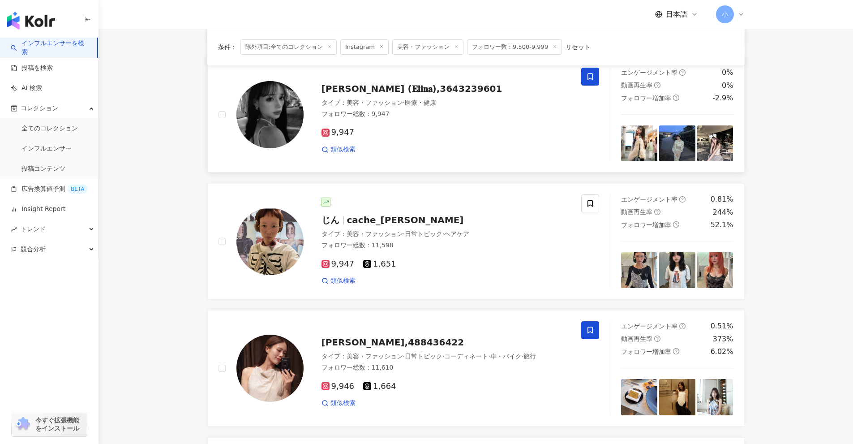
click at [416, 74] on icon at bounding box center [589, 76] width 5 height 7
click at [416, 77] on icon at bounding box center [590, 77] width 8 height 8
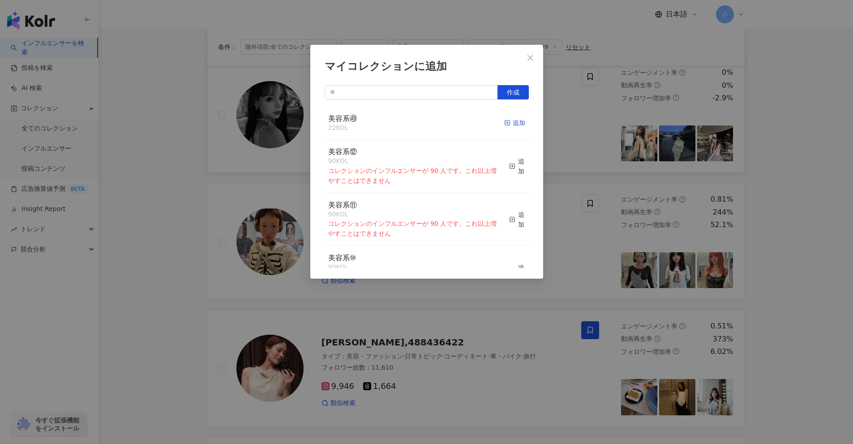
click at [416, 126] on icon "button" at bounding box center [507, 123] width 6 height 6
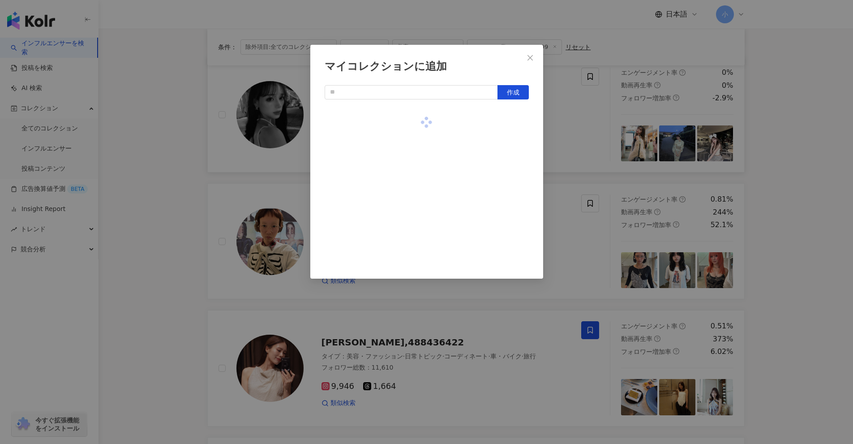
click at [416, 157] on div "マイコレクションに追加 作成" at bounding box center [426, 222] width 853 height 444
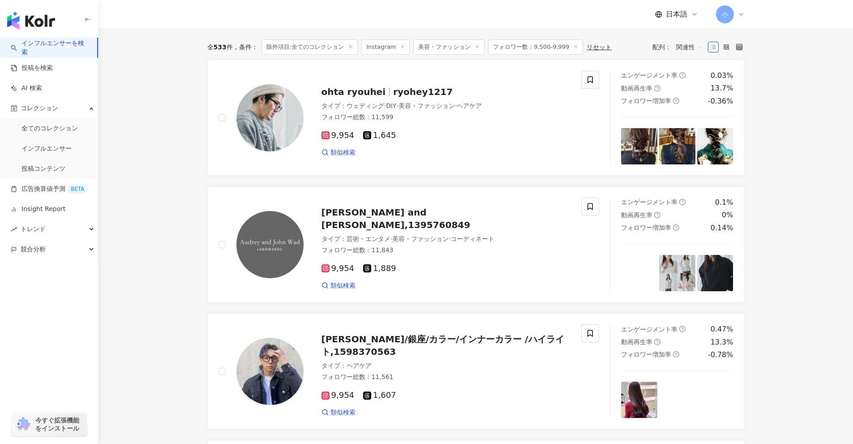
scroll to position [1407, 0]
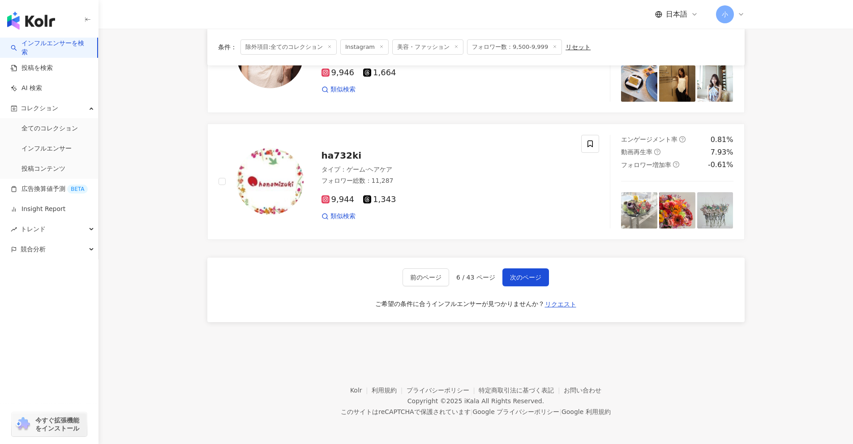
drag, startPoint x: 792, startPoint y: 168, endPoint x: 784, endPoint y: 444, distance: 276.3
click at [416, 276] on button "次のページ" at bounding box center [525, 277] width 47 height 18
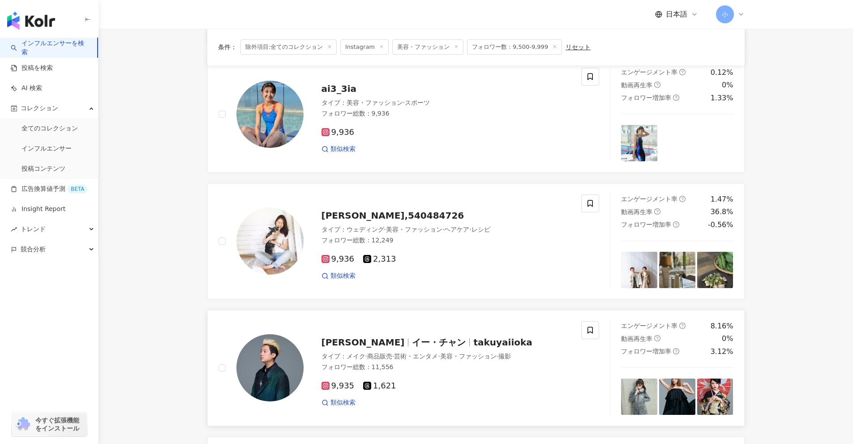
scroll to position [1113, 0]
click at [416, 206] on icon at bounding box center [589, 203] width 5 height 7
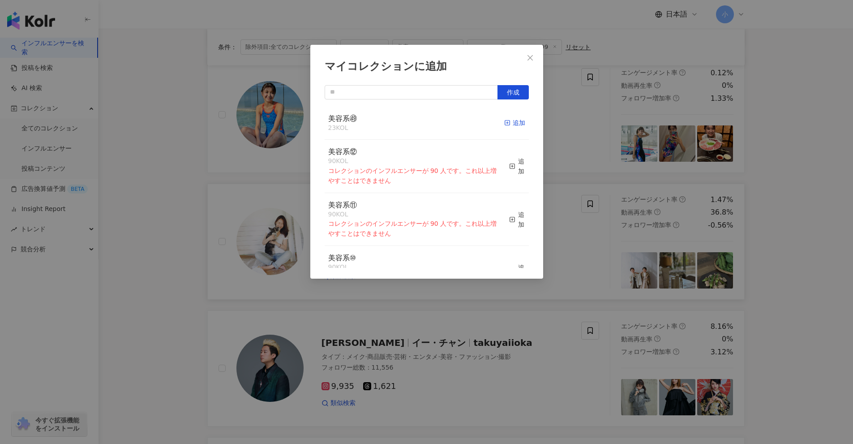
click at [416, 120] on div "追加" at bounding box center [514, 123] width 21 height 10
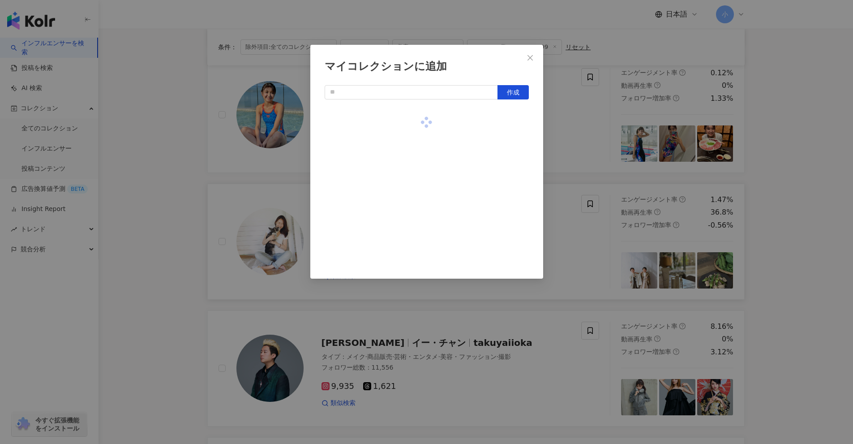
drag, startPoint x: 577, startPoint y: 158, endPoint x: 579, endPoint y: 174, distance: 15.8
click at [416, 159] on div "マイコレクションに追加 作成" at bounding box center [426, 222] width 853 height 444
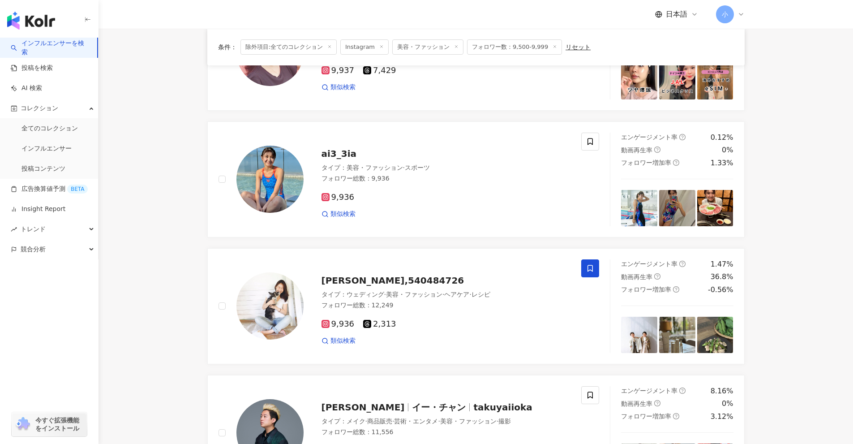
scroll to position [1426, 0]
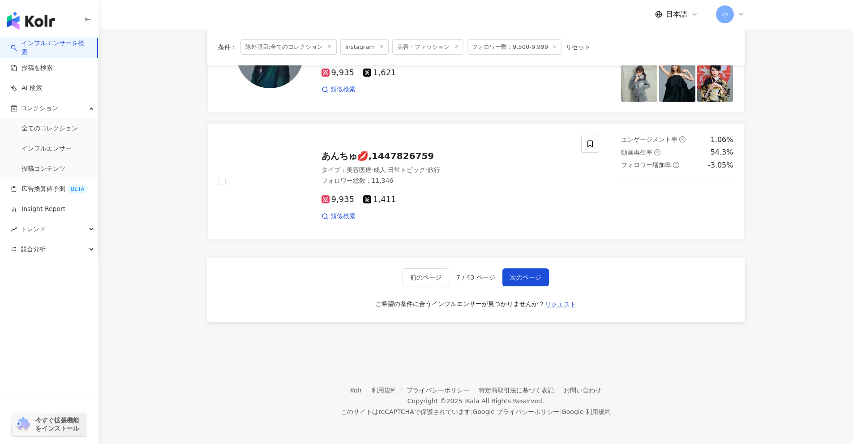
drag, startPoint x: 780, startPoint y: 167, endPoint x: 783, endPoint y: 381, distance: 214.0
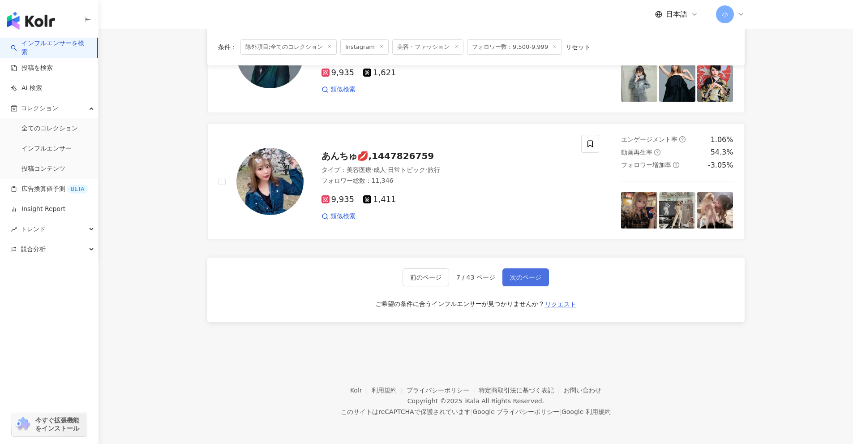
click at [416, 277] on span "次のページ" at bounding box center [525, 277] width 31 height 7
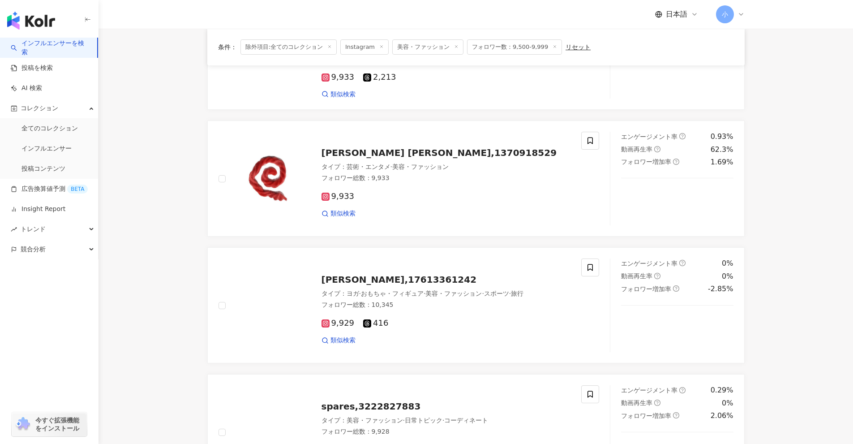
scroll to position [288, 0]
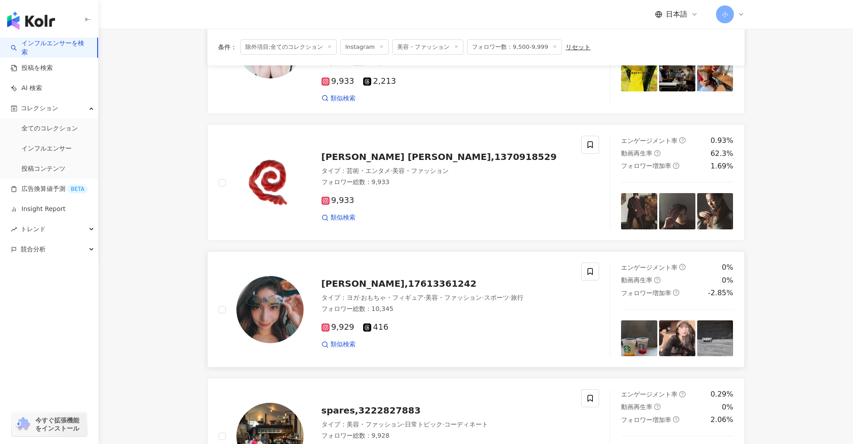
click at [416, 262] on div "[PERSON_NAME],17613361242 タイプ ： [PERSON_NAME]・フィギュア · 美容・ファッション · スポーツ · 旅行 フォロ…" at bounding box center [409, 309] width 402 height 94
click at [416, 267] on icon at bounding box center [590, 271] width 8 height 8
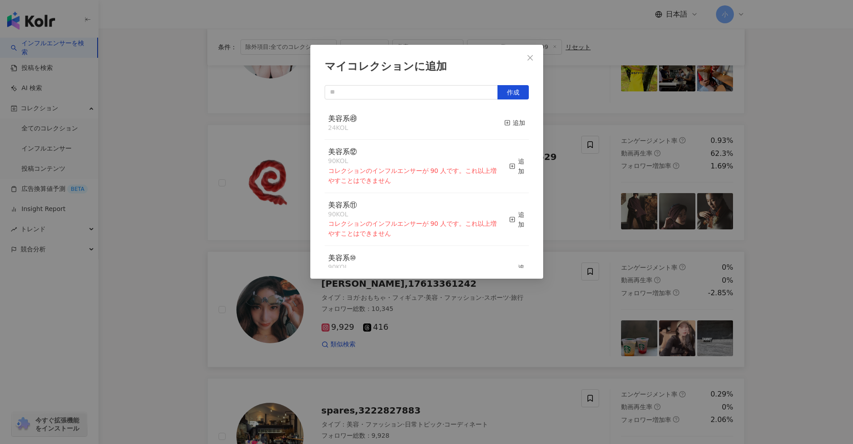
click at [416, 120] on div "美容系㊾ 24 KOL 追加" at bounding box center [427, 124] width 204 height 34
click at [416, 121] on div "追加" at bounding box center [514, 123] width 21 height 10
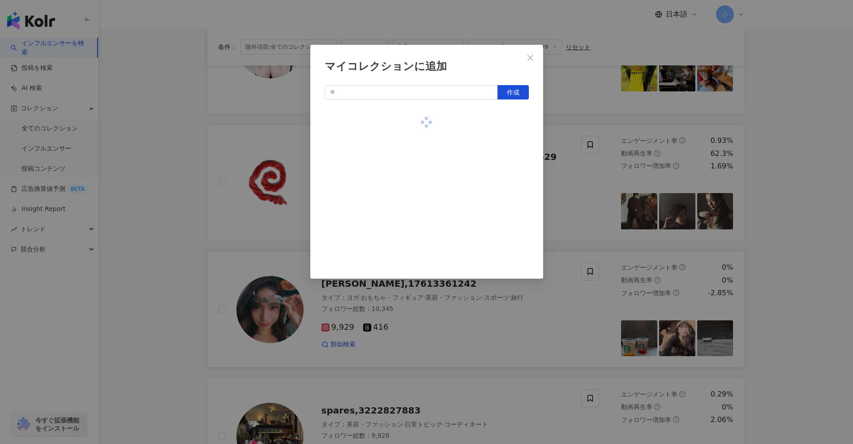
click at [416, 180] on div "マイコレクションに追加 作成" at bounding box center [426, 222] width 853 height 444
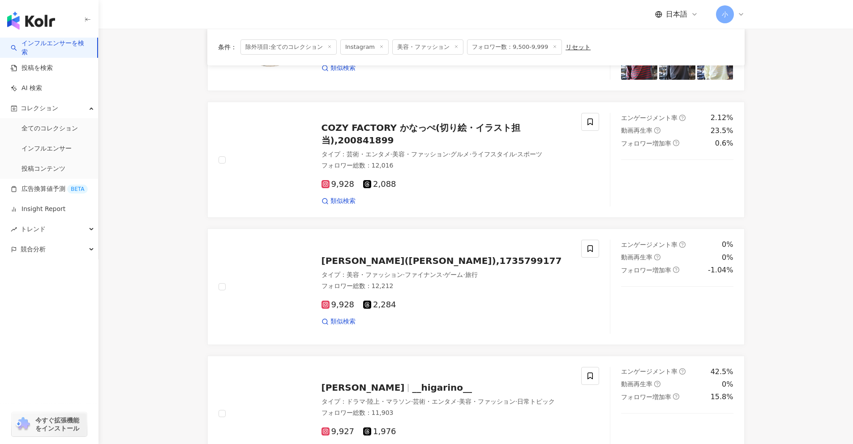
scroll to position [1407, 0]
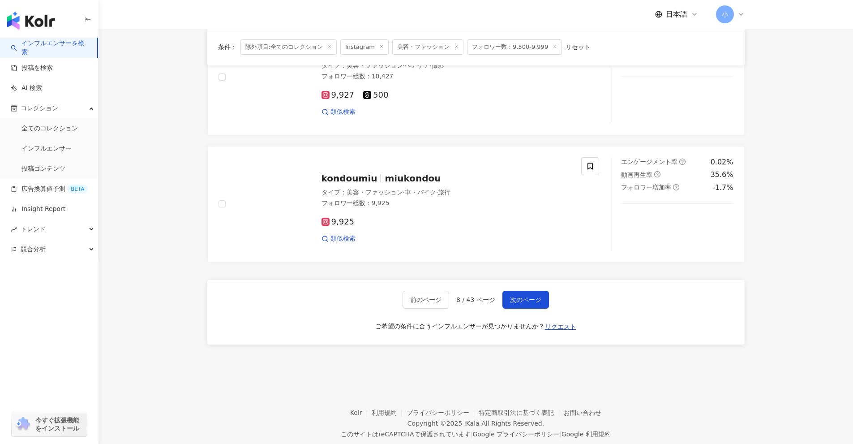
drag, startPoint x: 785, startPoint y: 186, endPoint x: 720, endPoint y: 351, distance: 177.9
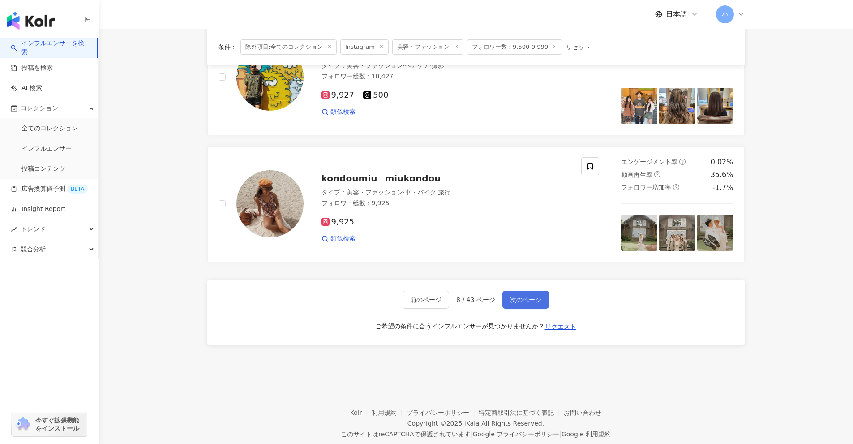
click at [416, 291] on button "次のページ" at bounding box center [525, 300] width 47 height 18
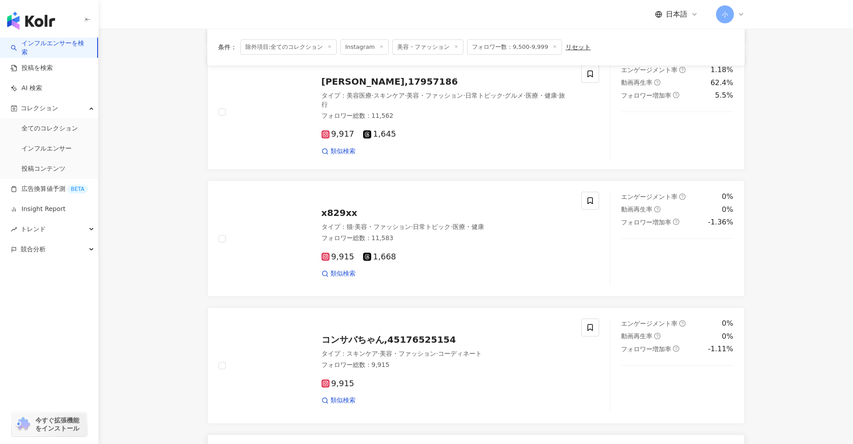
scroll to position [1094, 0]
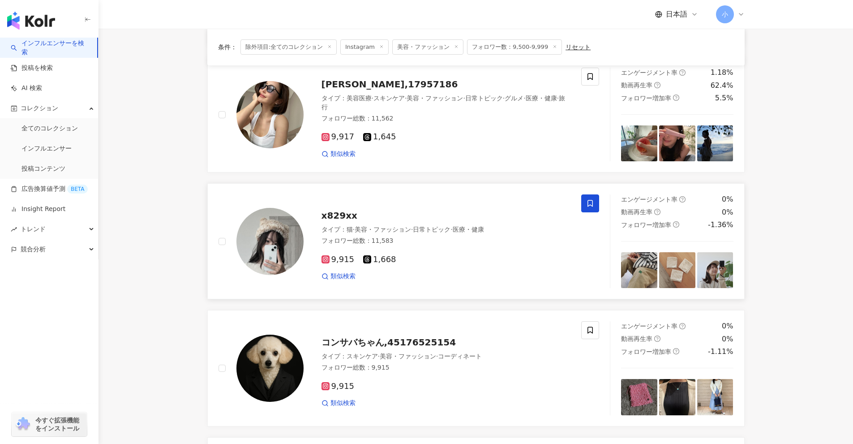
click at [416, 205] on icon at bounding box center [589, 203] width 5 height 7
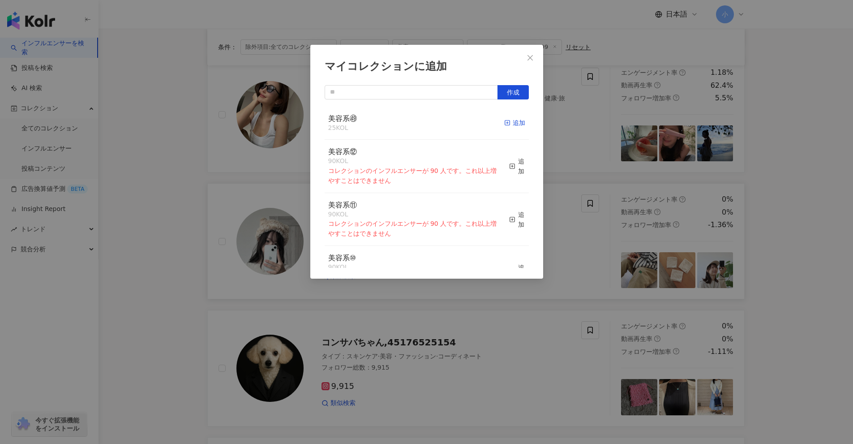
click at [416, 122] on div "追加" at bounding box center [514, 123] width 21 height 10
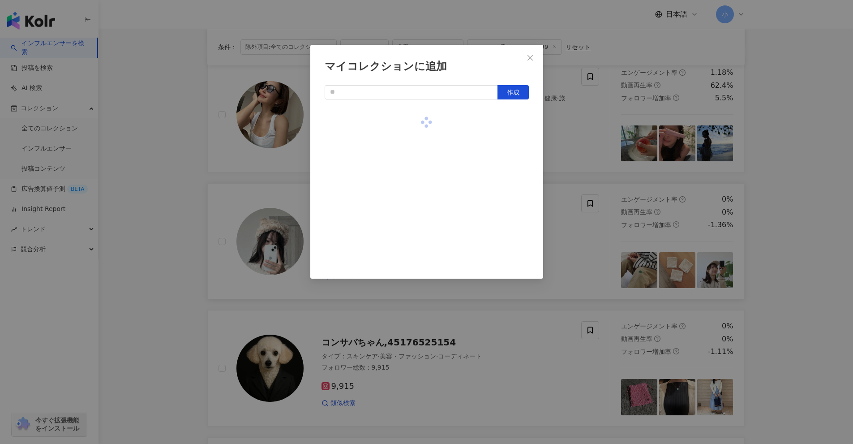
click at [416, 156] on div "マイコレクションに追加 作成" at bounding box center [426, 222] width 853 height 444
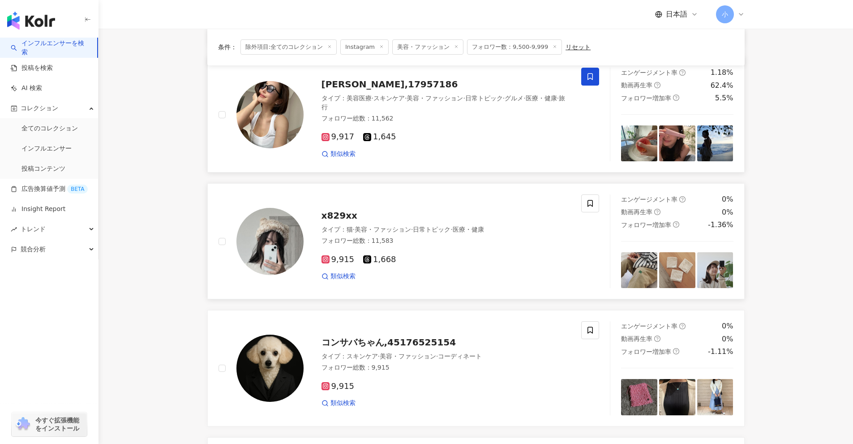
click at [416, 76] on span at bounding box center [590, 77] width 18 height 18
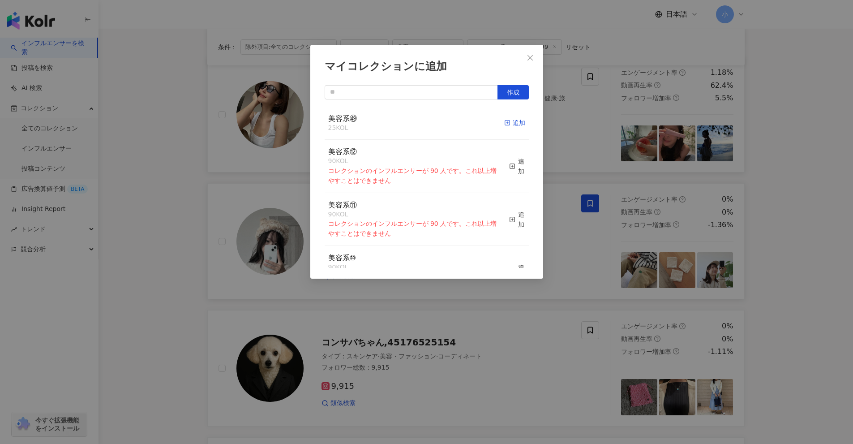
click at [416, 124] on icon "button" at bounding box center [507, 123] width 6 height 6
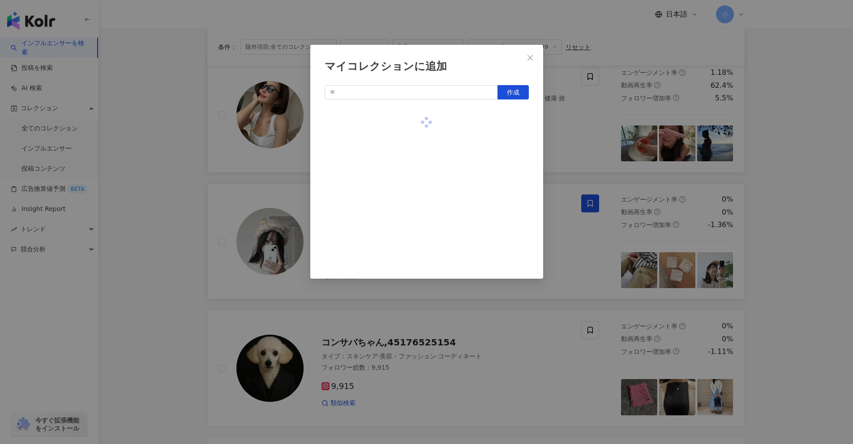
click at [416, 141] on div "マイコレクションに追加 作成" at bounding box center [426, 222] width 853 height 444
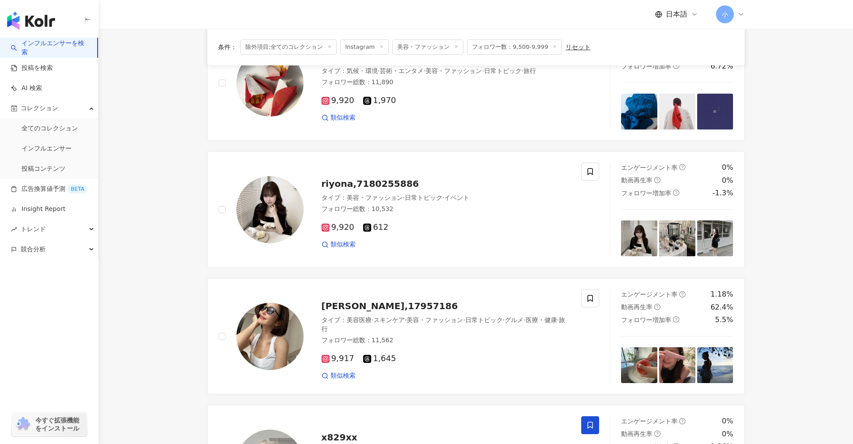
scroll to position [870, 0]
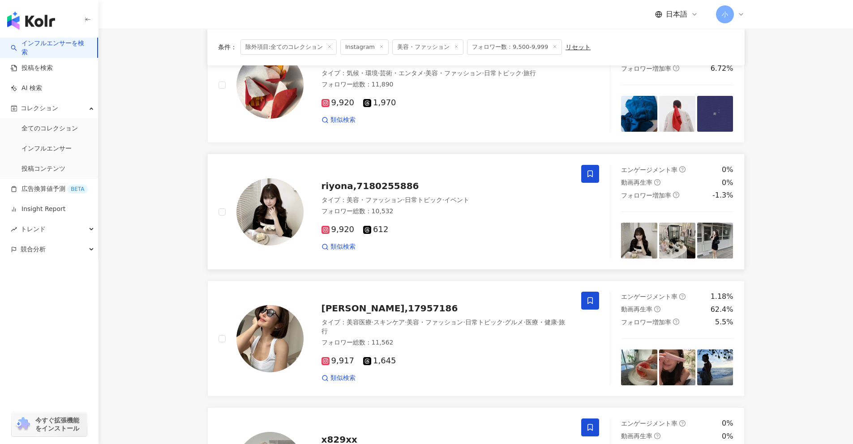
click at [416, 175] on icon at bounding box center [590, 174] width 8 height 8
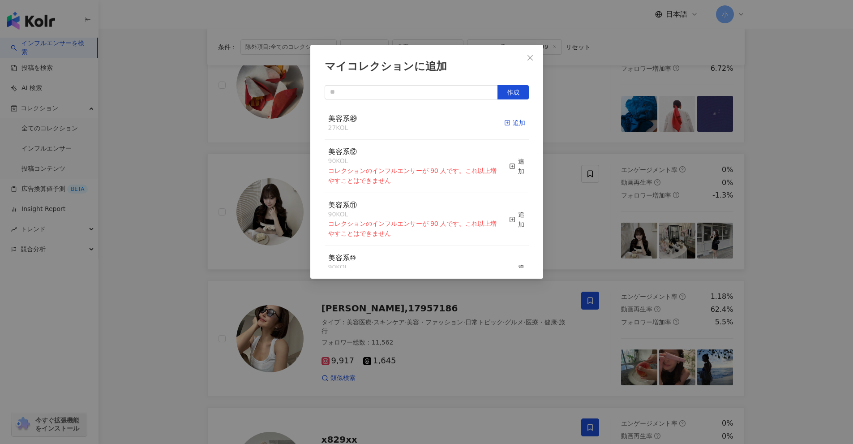
click at [416, 125] on div "追加" at bounding box center [514, 123] width 21 height 10
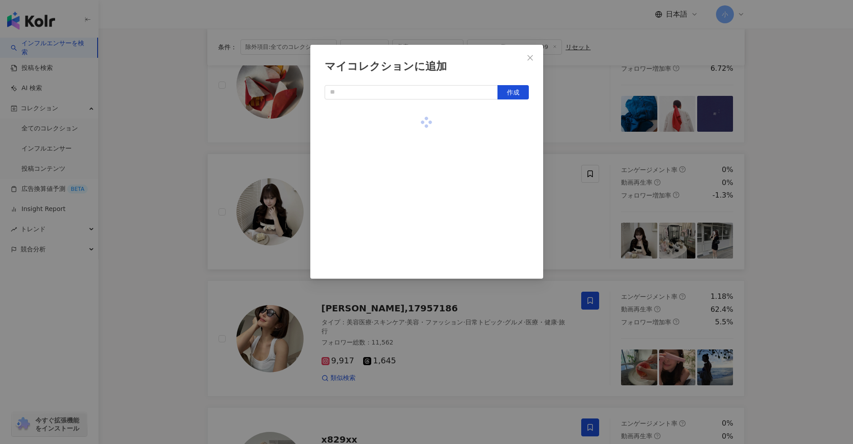
click at [416, 149] on div "マイコレクションに追加 作成" at bounding box center [426, 222] width 853 height 444
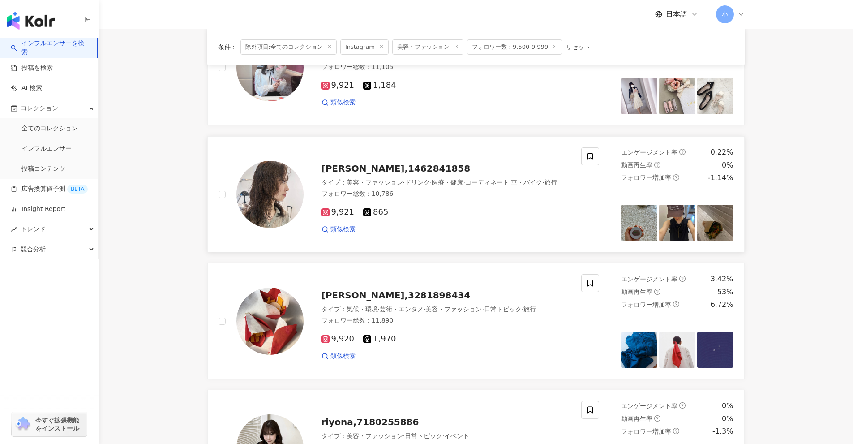
scroll to position [602, 0]
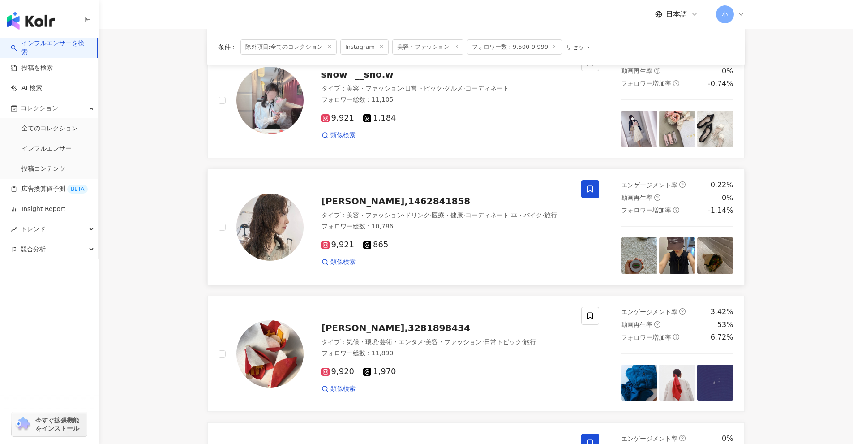
click at [416, 187] on icon at bounding box center [590, 189] width 8 height 8
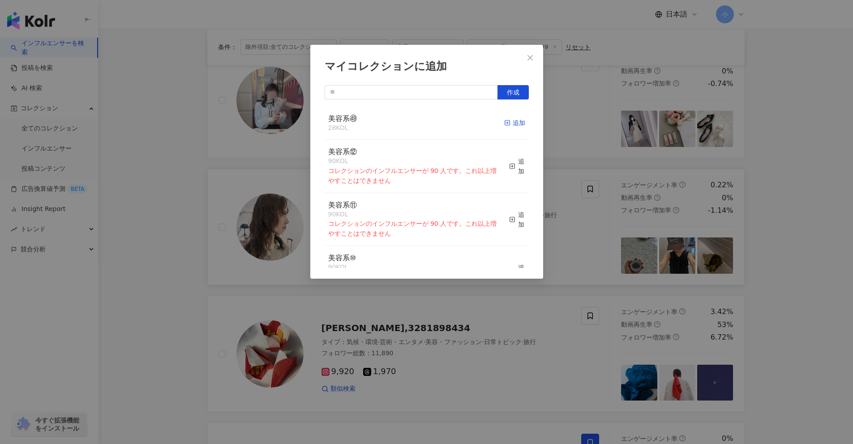
click at [416, 122] on div "追加" at bounding box center [514, 123] width 21 height 10
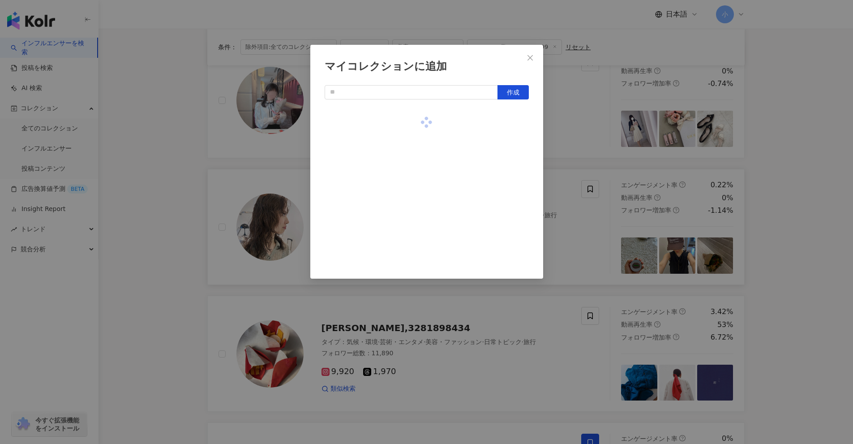
click at [416, 145] on div "マイコレクションに追加 作成" at bounding box center [426, 222] width 853 height 444
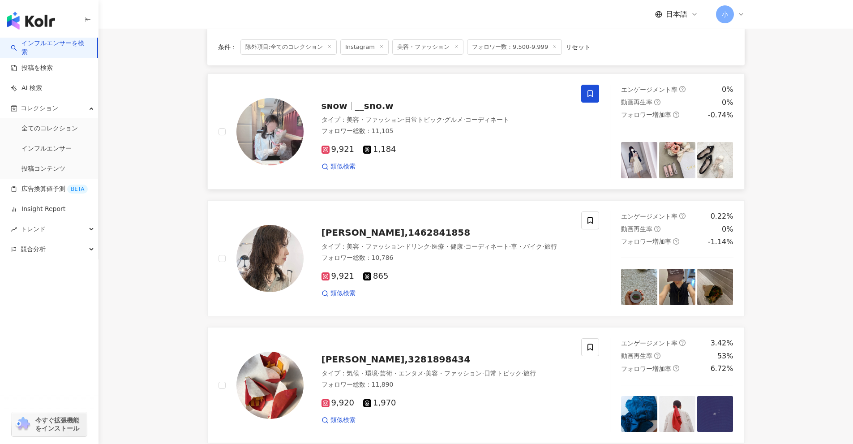
scroll to position [467, 0]
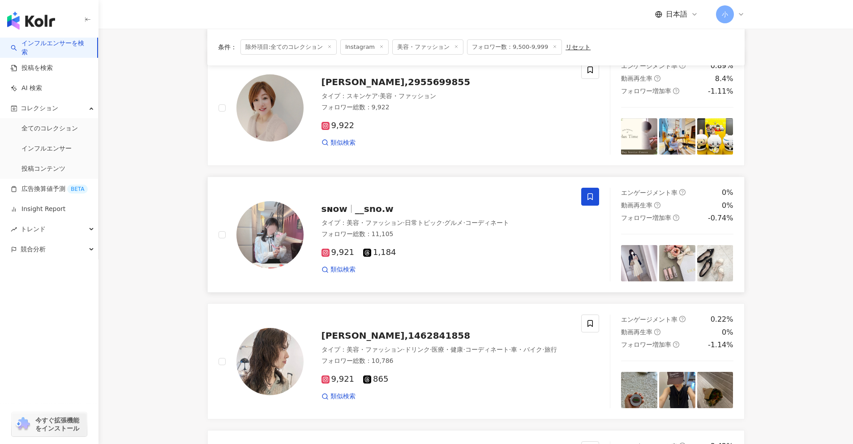
click at [416, 197] on span at bounding box center [590, 197] width 18 height 18
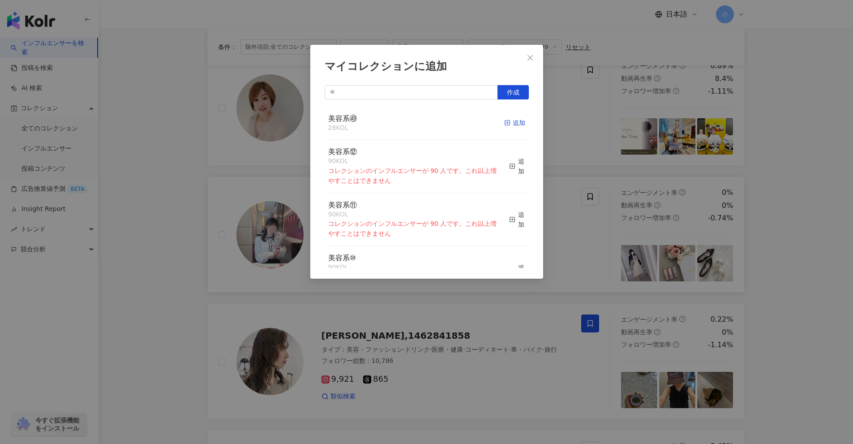
click at [416, 122] on rect "button" at bounding box center [507, 122] width 5 height 5
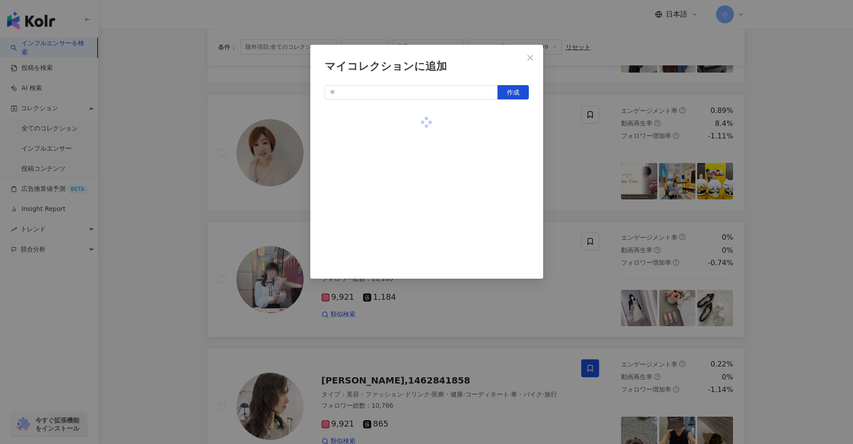
click at [416, 153] on div "マイコレクションに追加 作成" at bounding box center [426, 222] width 853 height 444
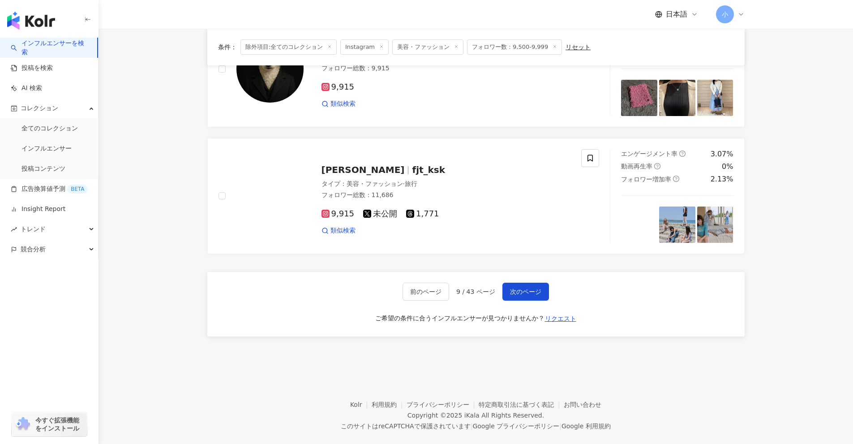
scroll to position [1407, 0]
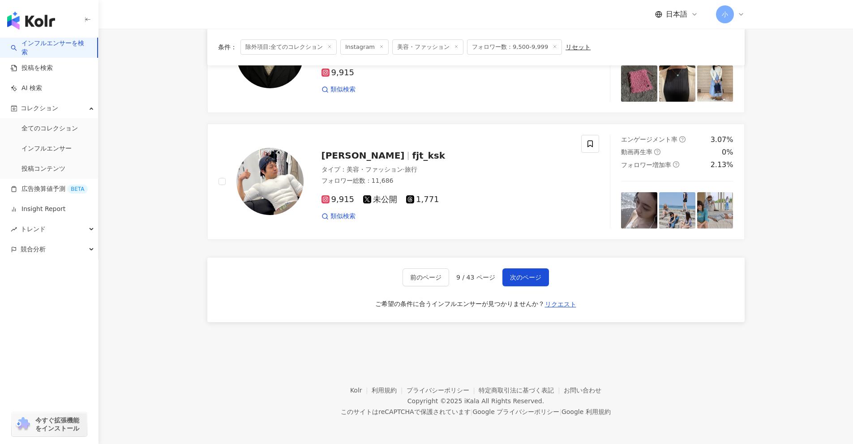
drag, startPoint x: 798, startPoint y: 158, endPoint x: 756, endPoint y: 391, distance: 236.6
click at [416, 275] on span "次のページ" at bounding box center [525, 277] width 31 height 7
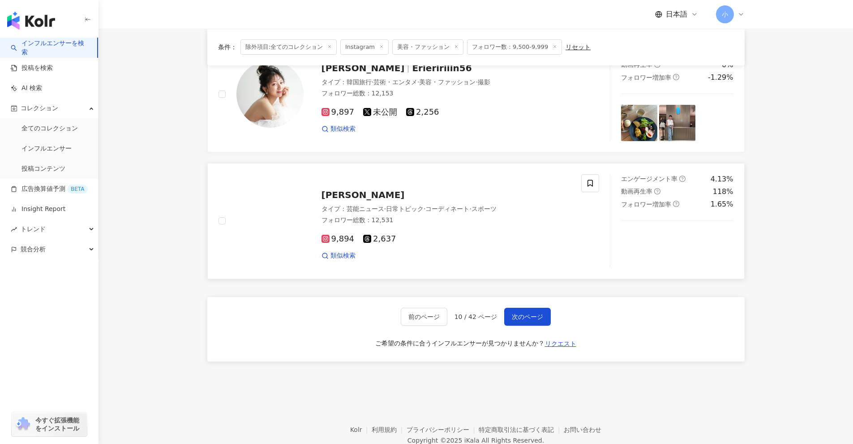
scroll to position [1228, 0]
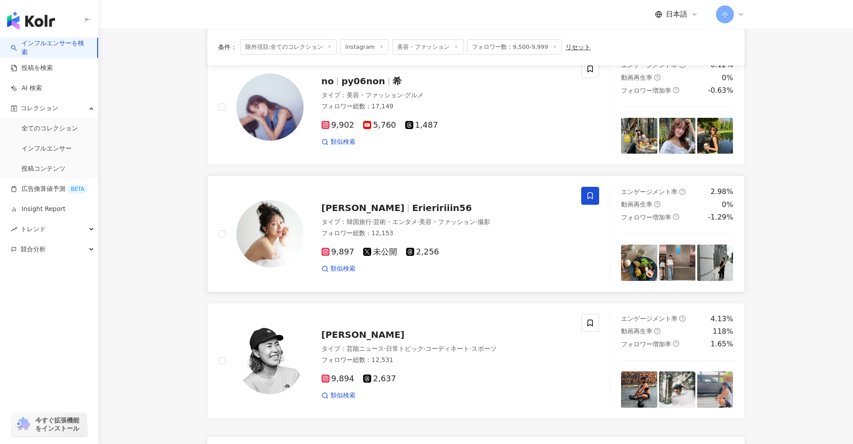
click at [416, 196] on span at bounding box center [590, 196] width 18 height 18
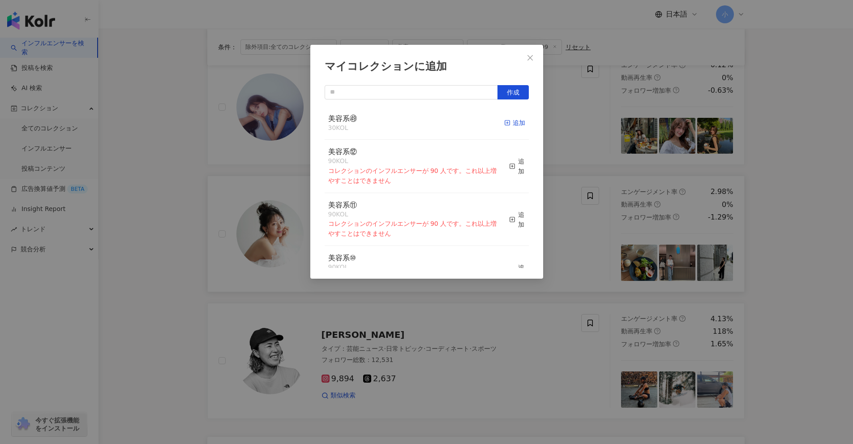
click at [416, 122] on div "追加" at bounding box center [514, 123] width 21 height 10
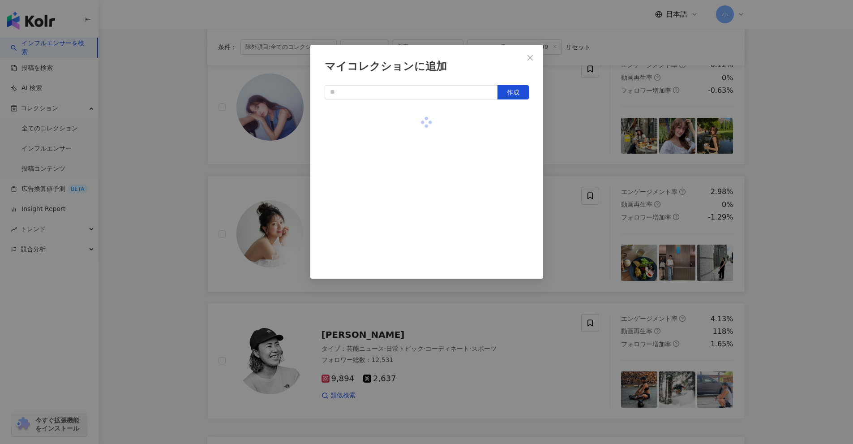
click at [416, 171] on div "マイコレクションに追加 作成" at bounding box center [426, 222] width 853 height 444
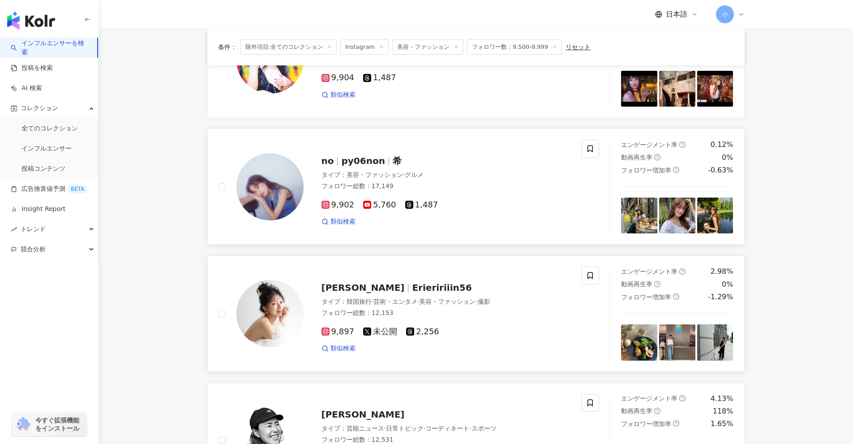
scroll to position [1139, 0]
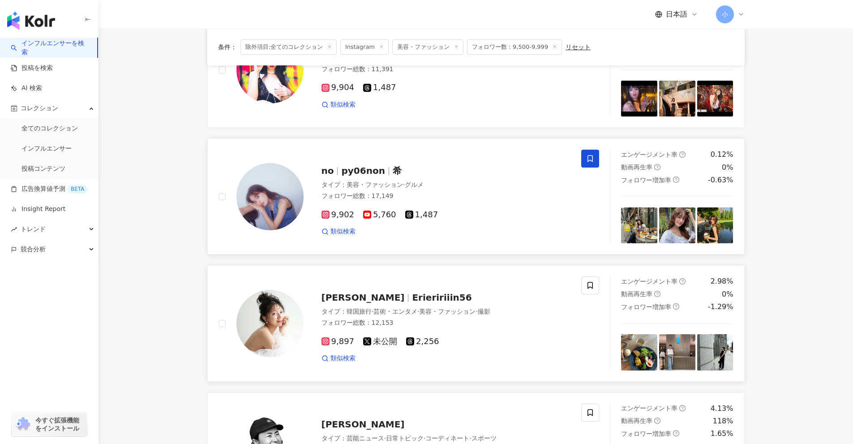
click at [416, 161] on icon at bounding box center [589, 158] width 5 height 7
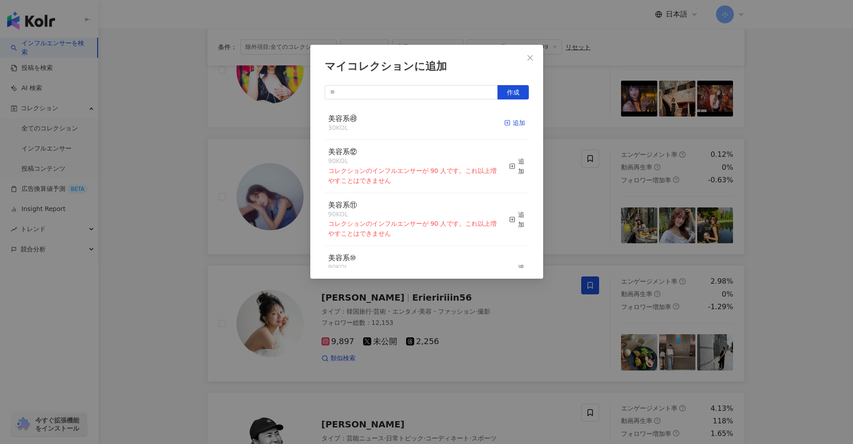
click at [416, 121] on div "追加" at bounding box center [514, 123] width 21 height 10
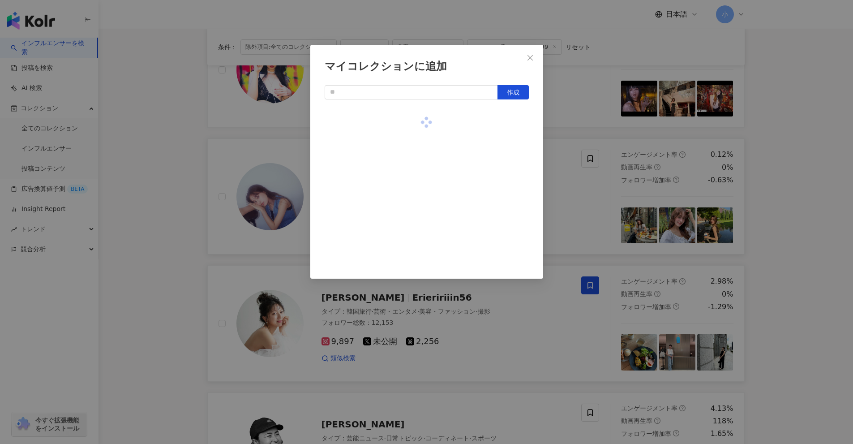
click at [416, 196] on div "マイコレクションに追加 作成" at bounding box center [426, 222] width 853 height 444
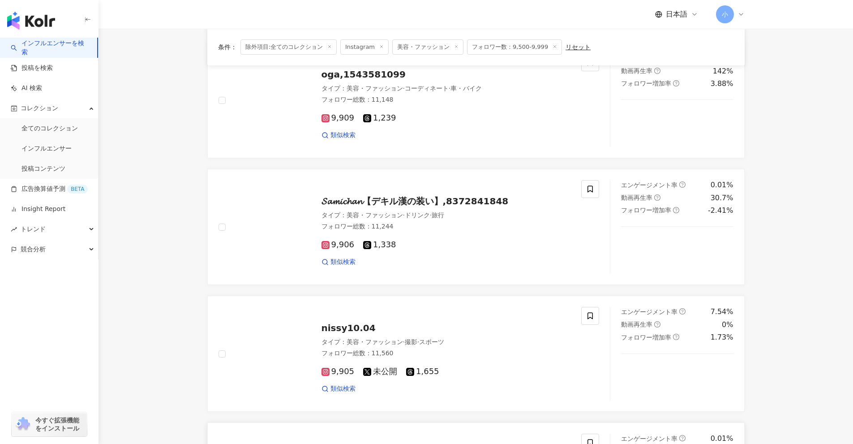
scroll to position [467, 0]
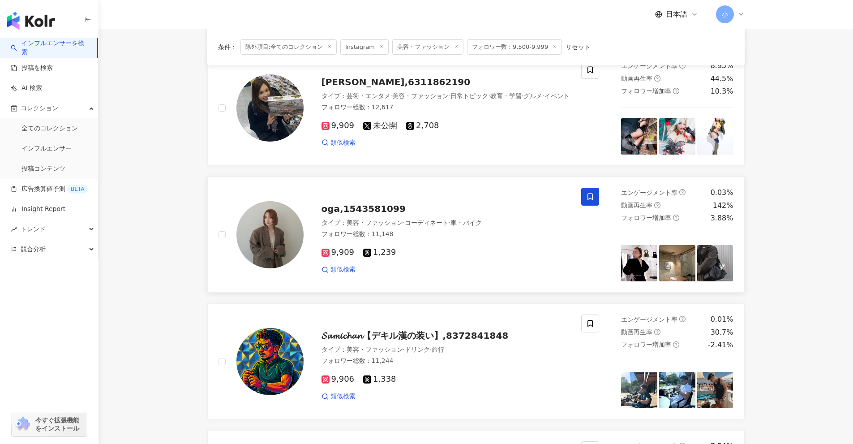
click at [416, 200] on icon at bounding box center [590, 196] width 8 height 8
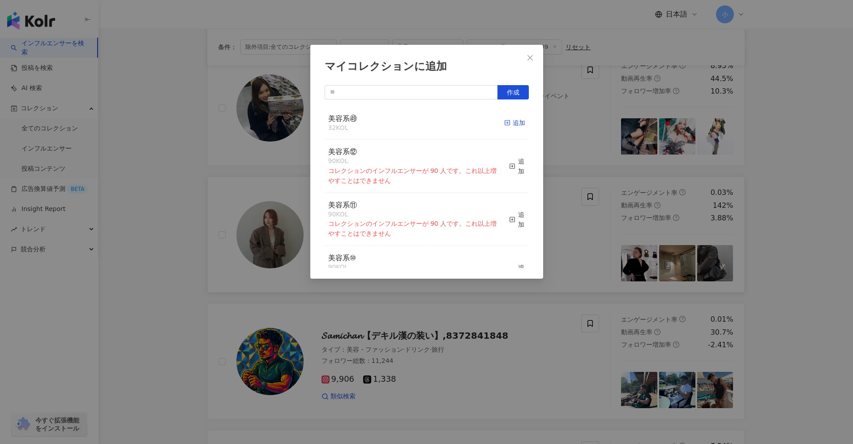
click at [416, 128] on div "追加" at bounding box center [514, 123] width 21 height 10
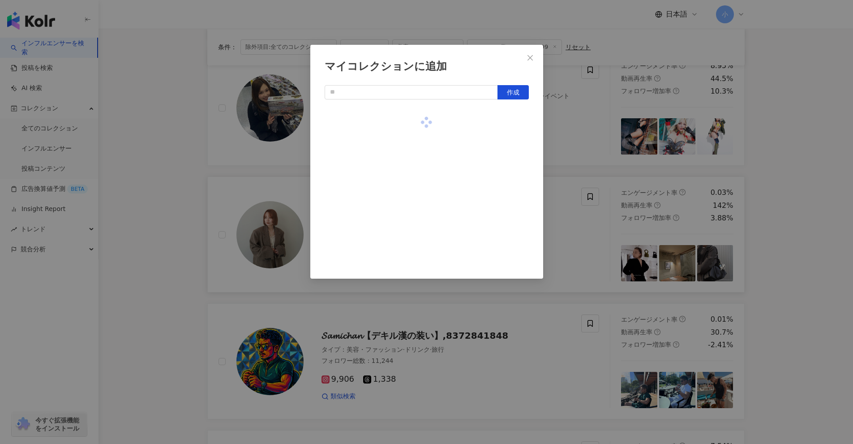
click at [416, 148] on div "マイコレクションに追加 作成" at bounding box center [426, 222] width 853 height 444
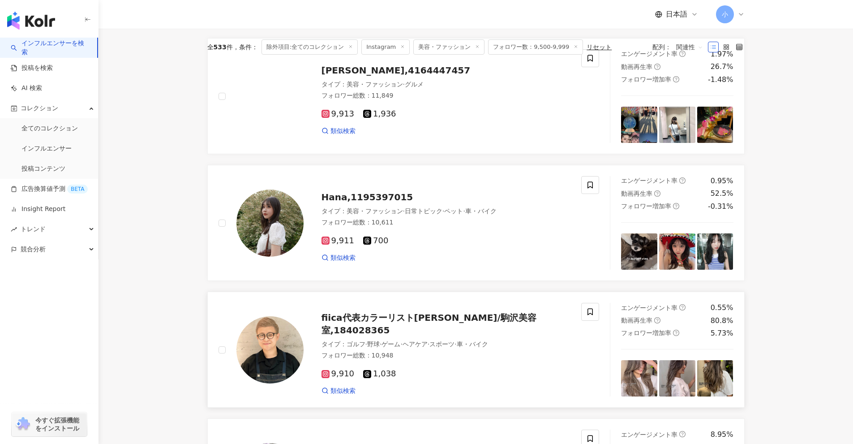
scroll to position [20, 0]
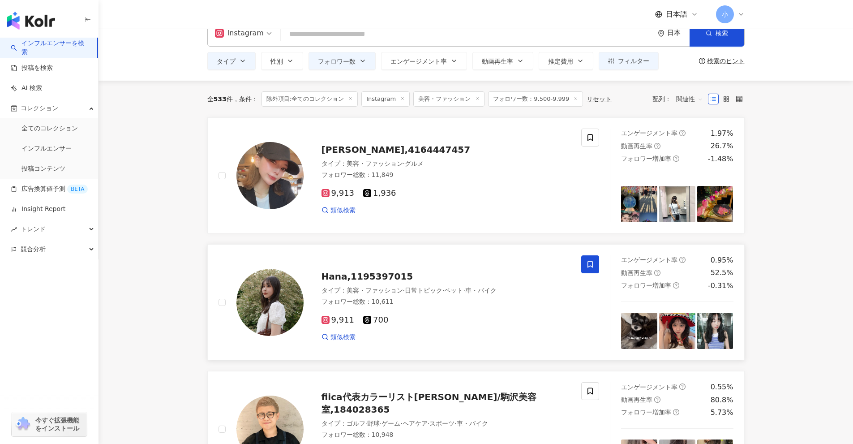
click at [416, 260] on icon at bounding box center [590, 264] width 8 height 8
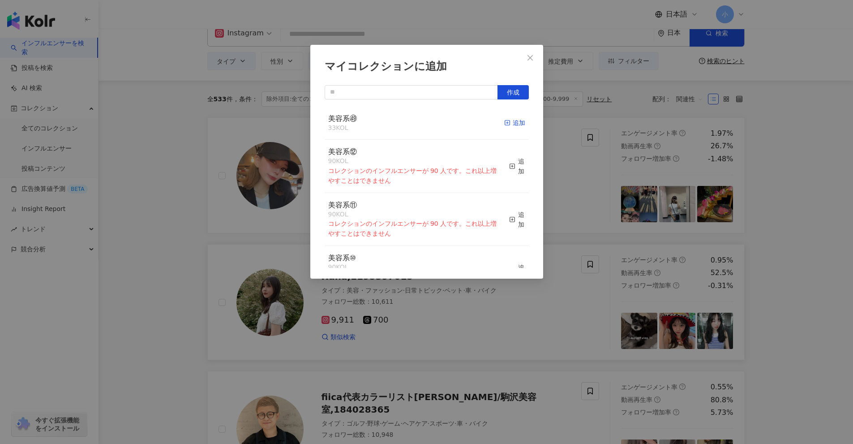
click at [416, 125] on div "追加" at bounding box center [514, 123] width 21 height 10
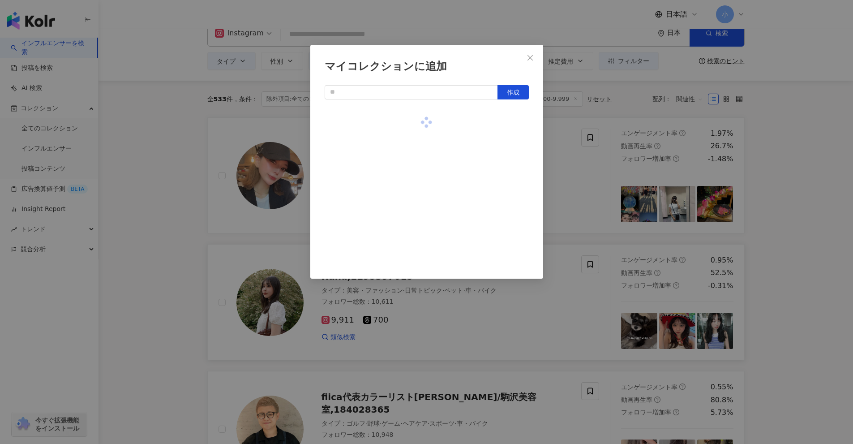
click at [416, 168] on div "マイコレクションに追加 作成" at bounding box center [426, 222] width 853 height 444
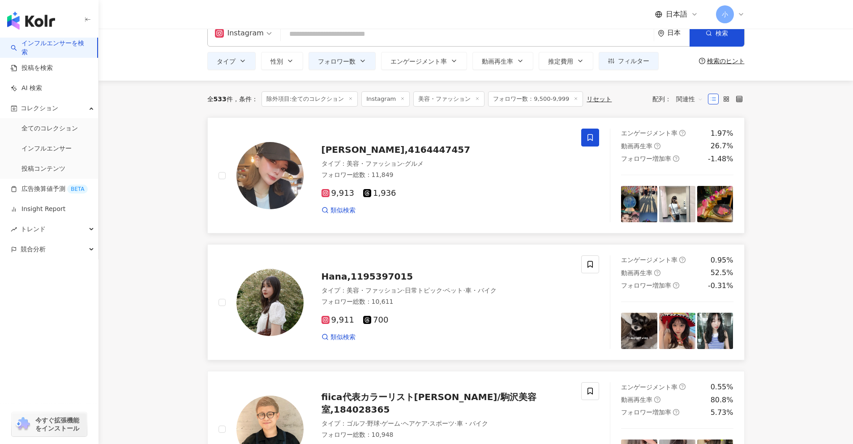
click at [416, 136] on icon at bounding box center [590, 137] width 8 height 8
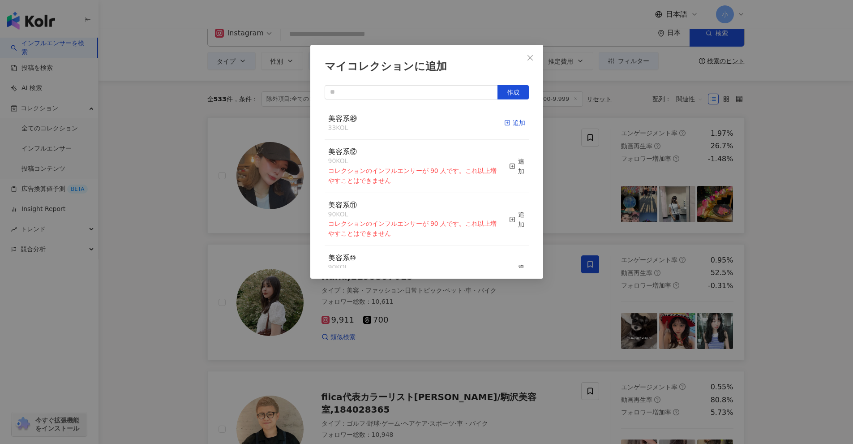
click at [416, 125] on div "追加" at bounding box center [514, 123] width 21 height 10
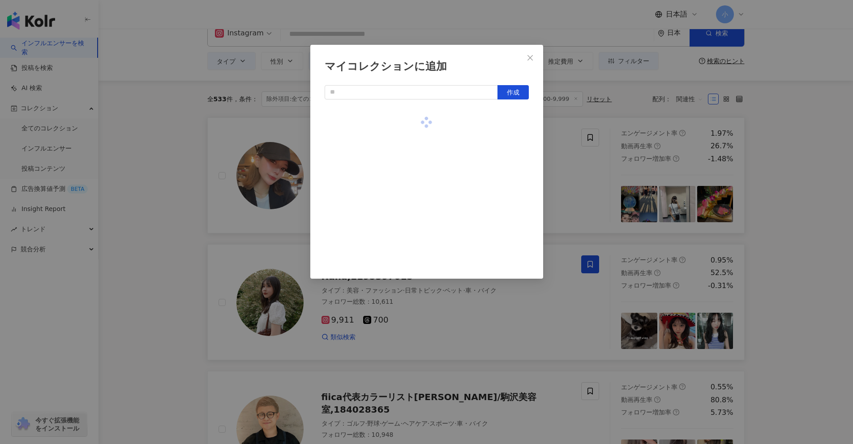
click at [416, 183] on div "マイコレクションに追加 作成" at bounding box center [426, 222] width 853 height 444
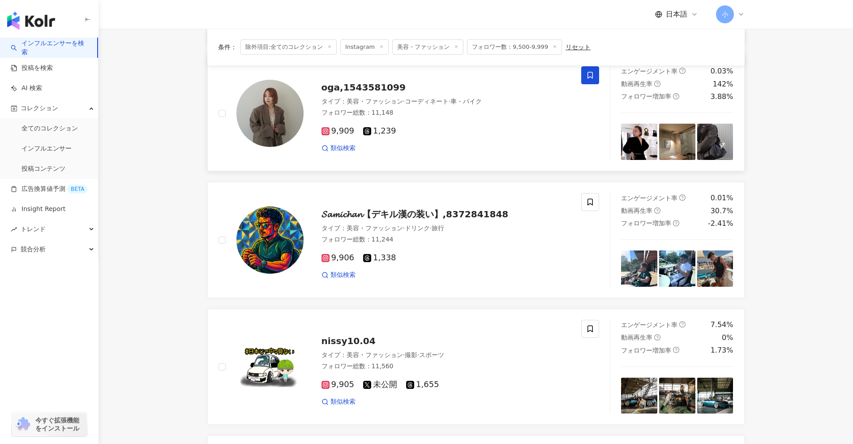
scroll to position [1407, 0]
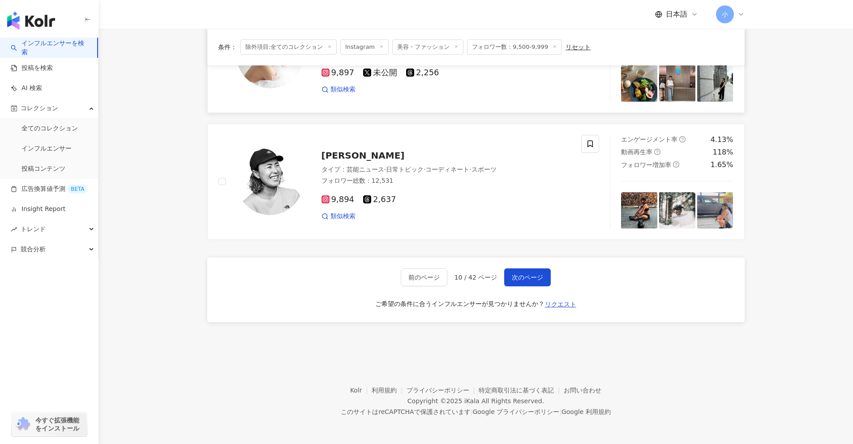
drag, startPoint x: 780, startPoint y: 178, endPoint x: 768, endPoint y: 444, distance: 266.6
click at [416, 277] on span "次のページ" at bounding box center [527, 277] width 31 height 7
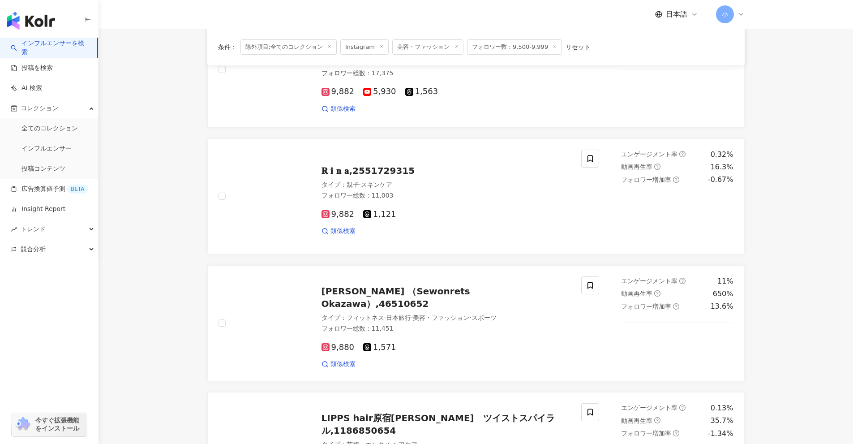
scroll to position [1103, 0]
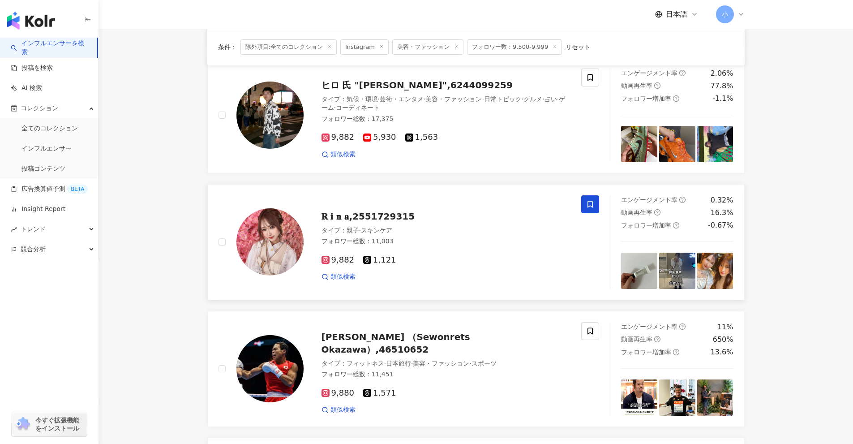
click at [416, 201] on icon at bounding box center [589, 204] width 5 height 7
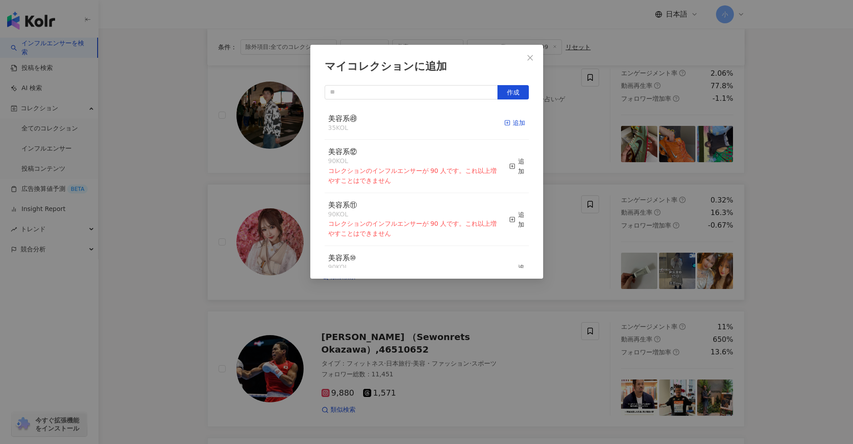
click at [416, 120] on div "追加" at bounding box center [514, 123] width 21 height 10
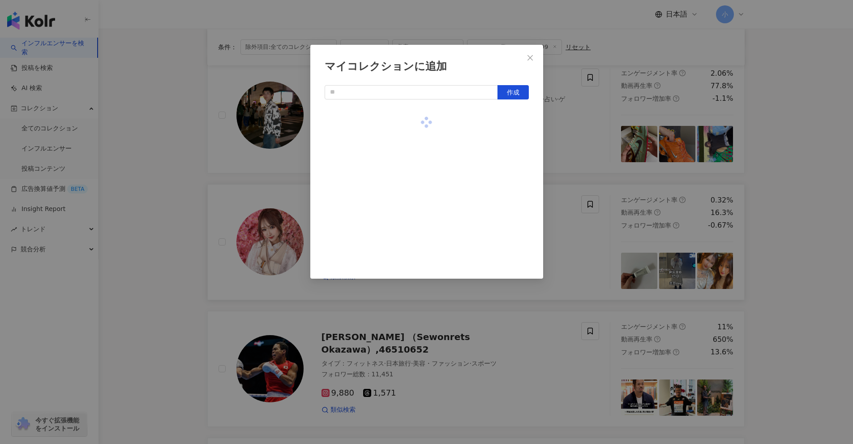
click at [416, 145] on div "マイコレクションに追加 作成" at bounding box center [426, 222] width 853 height 444
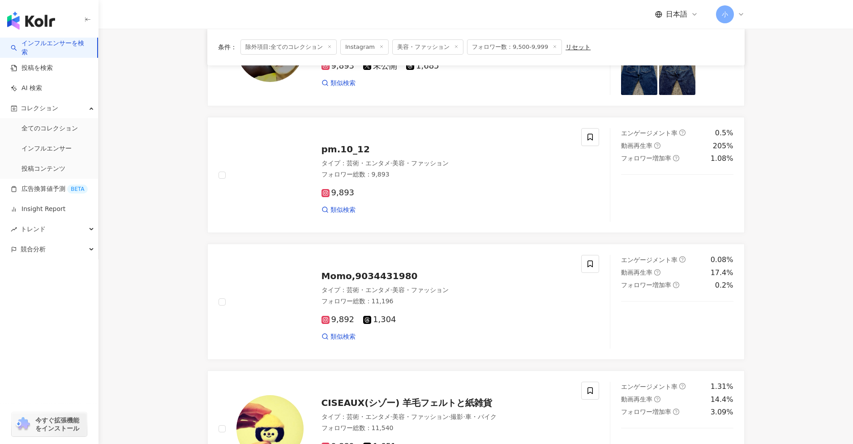
scroll to position [253, 0]
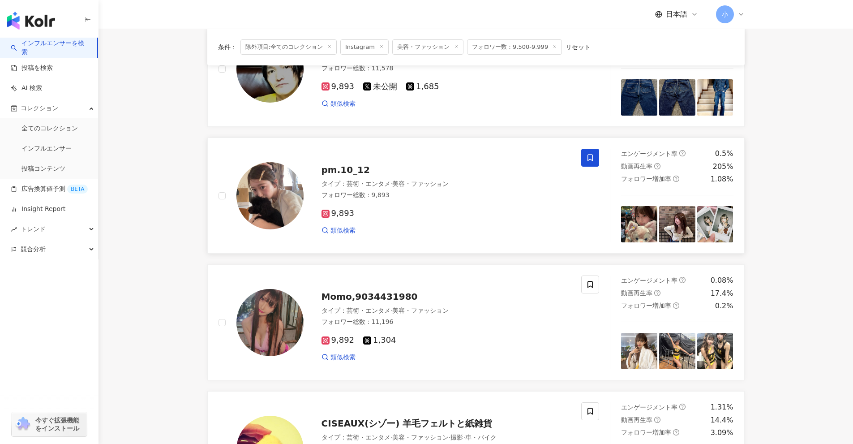
click at [416, 160] on icon at bounding box center [590, 158] width 8 height 8
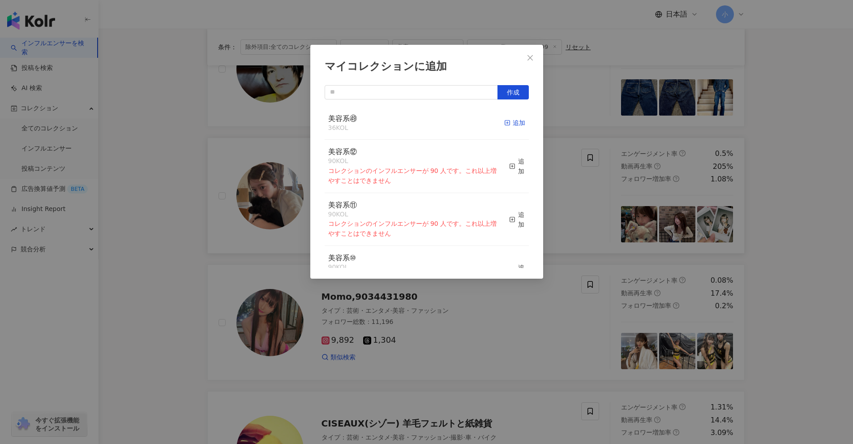
click at [416, 123] on div "追加" at bounding box center [514, 123] width 21 height 10
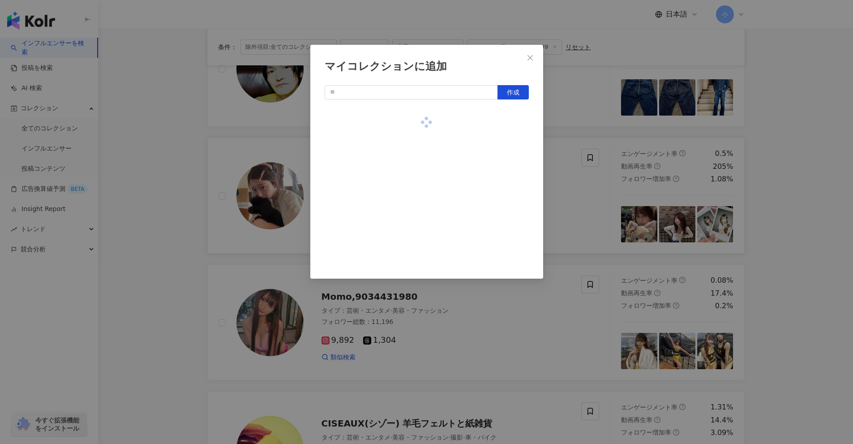
click at [416, 203] on div "マイコレクションに追加 作成" at bounding box center [426, 222] width 853 height 444
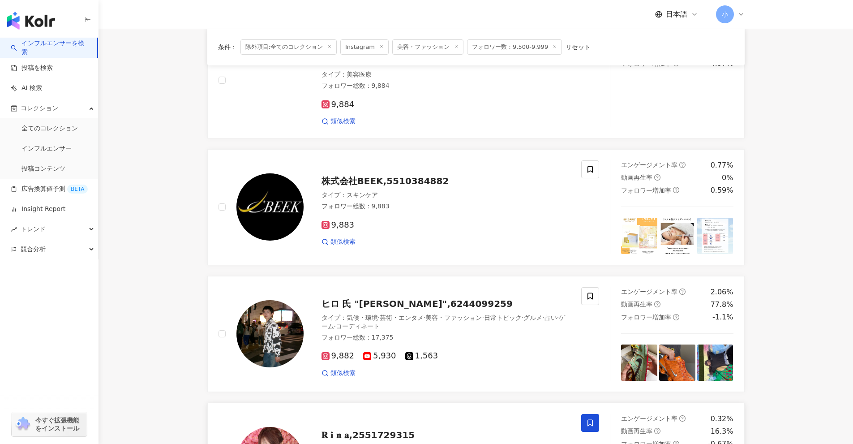
scroll to position [1417, 0]
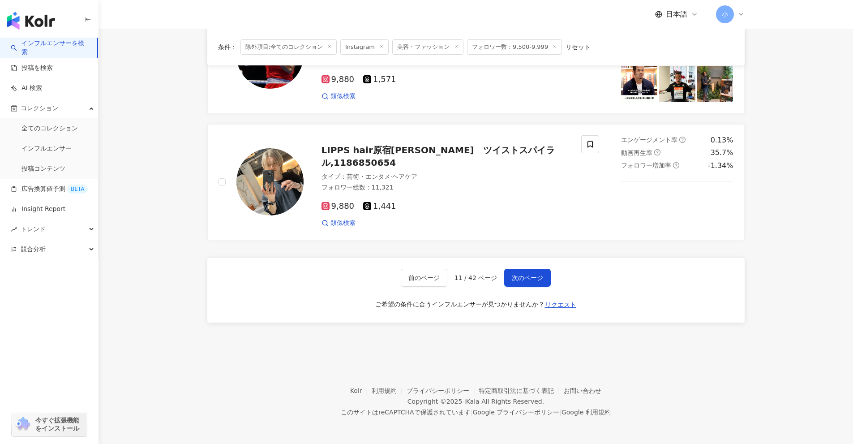
drag, startPoint x: 831, startPoint y: 188, endPoint x: 785, endPoint y: 427, distance: 243.5
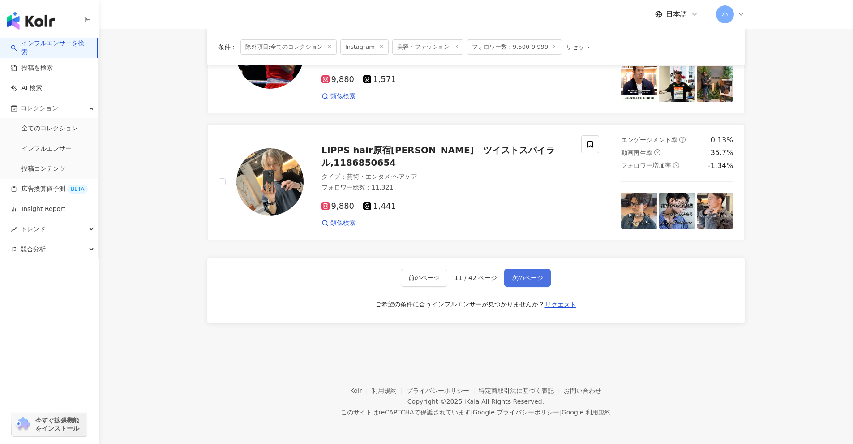
click at [416, 276] on span "次のページ" at bounding box center [527, 277] width 31 height 7
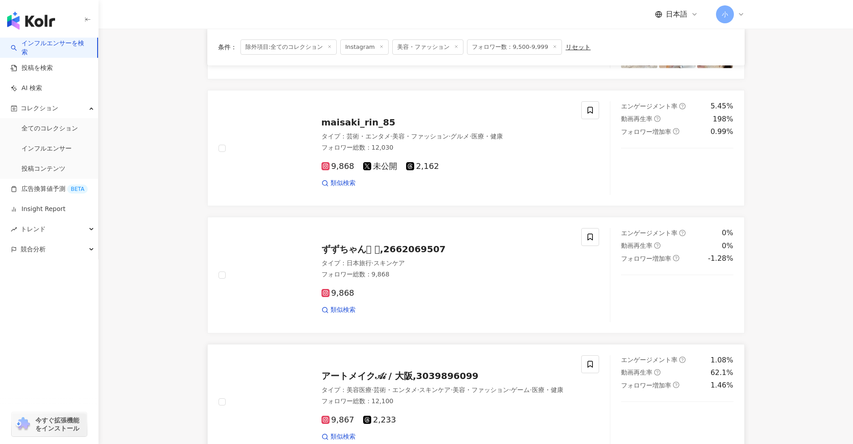
scroll to position [1184, 0]
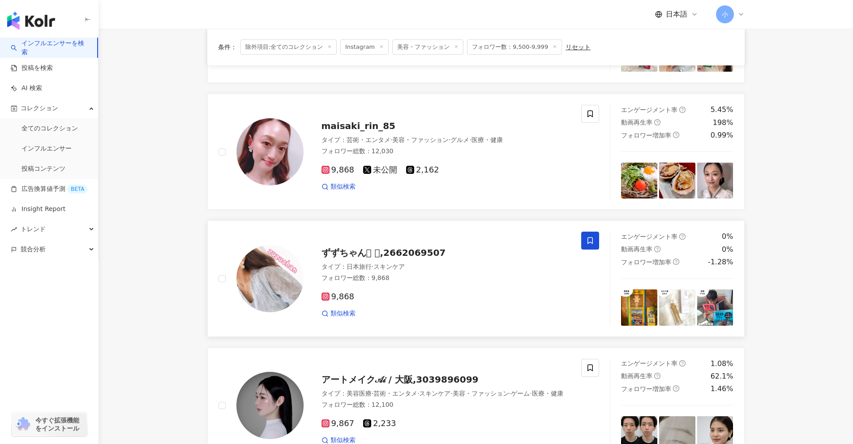
click at [416, 241] on icon at bounding box center [590, 240] width 8 height 8
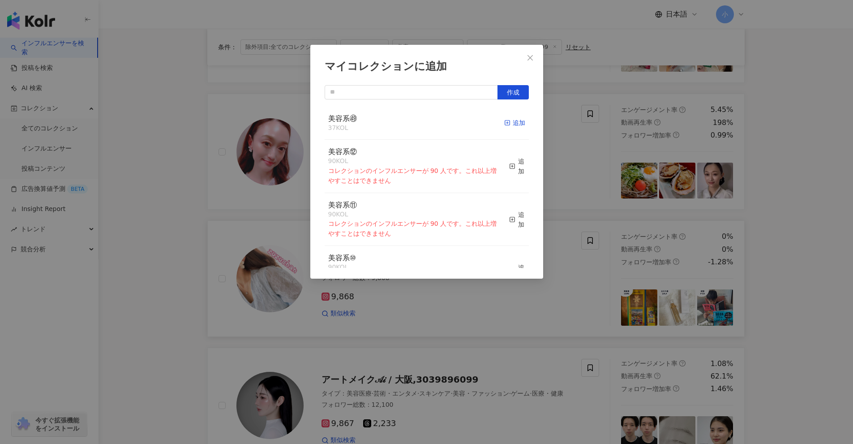
click at [416, 123] on div "追加" at bounding box center [514, 123] width 21 height 10
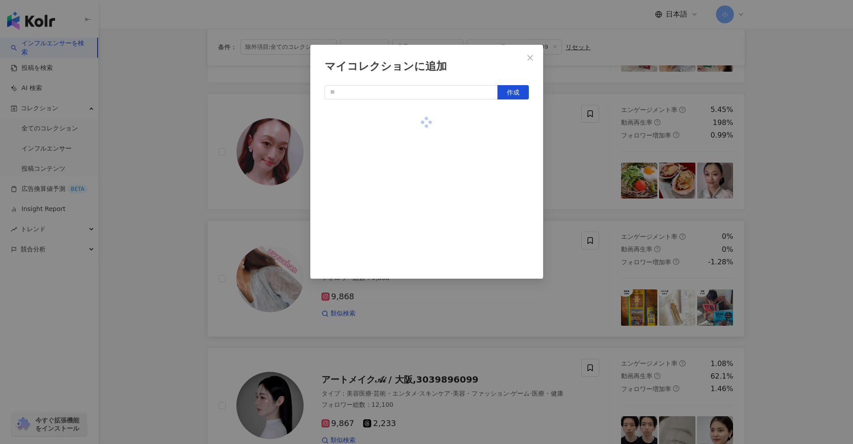
click at [416, 155] on div "マイコレクションに追加 作成" at bounding box center [426, 222] width 853 height 444
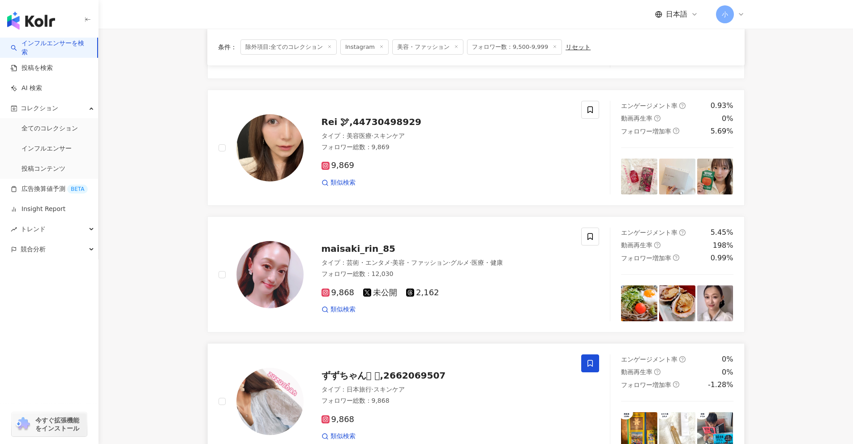
scroll to position [1005, 0]
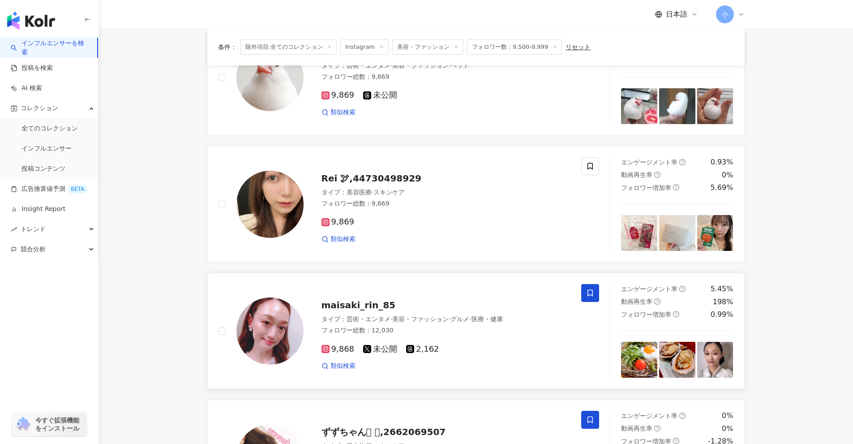
click at [416, 292] on icon at bounding box center [590, 293] width 8 height 8
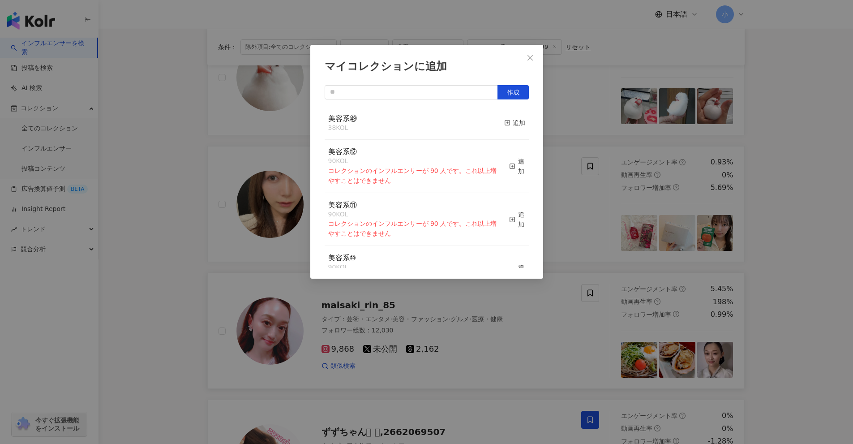
click at [416, 117] on button "追加" at bounding box center [514, 123] width 21 height 19
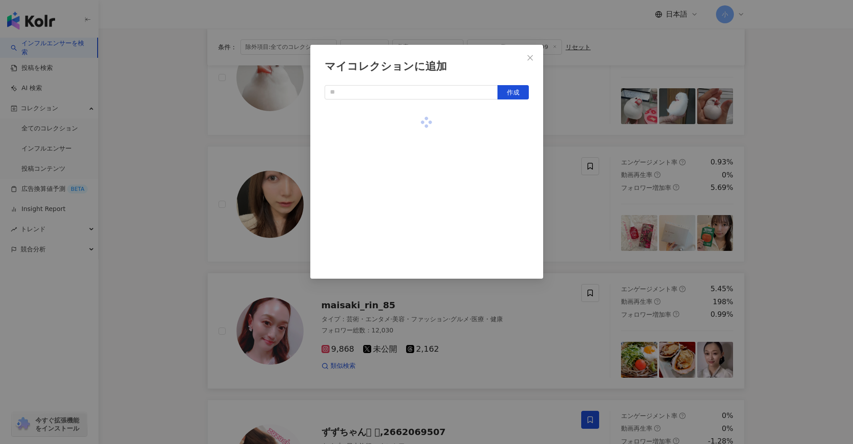
click at [416, 198] on div "マイコレクションに追加 作成" at bounding box center [426, 222] width 853 height 444
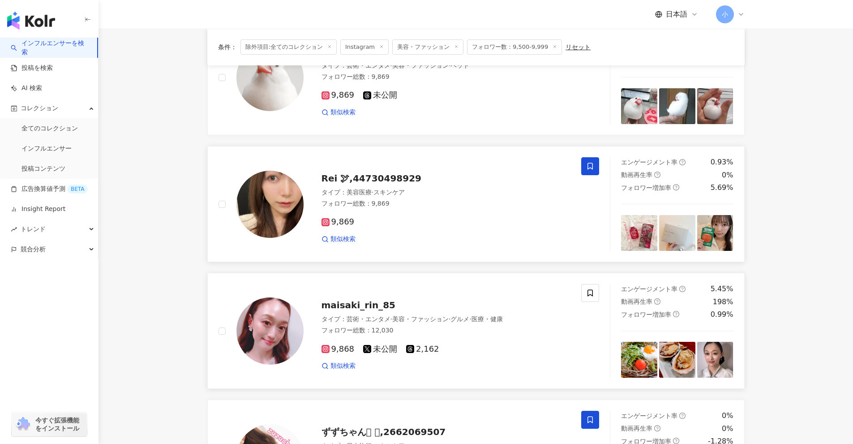
click at [416, 166] on span at bounding box center [590, 166] width 18 height 18
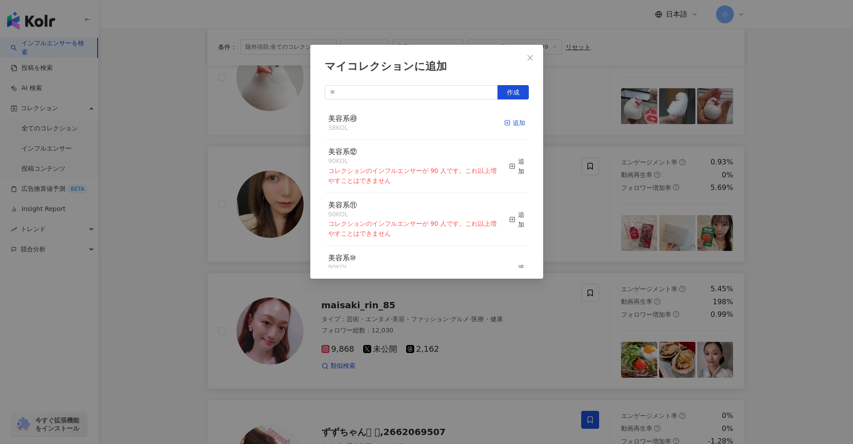
click at [416, 122] on rect "button" at bounding box center [507, 122] width 5 height 5
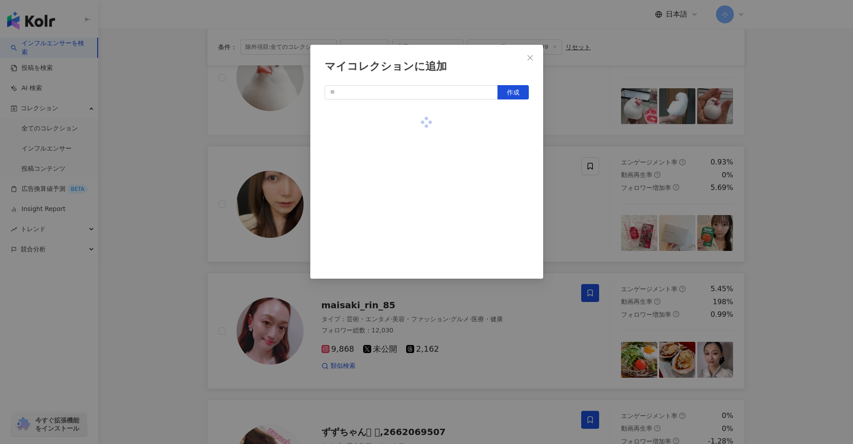
click at [416, 178] on div "マイコレクションに追加 作成" at bounding box center [426, 222] width 853 height 444
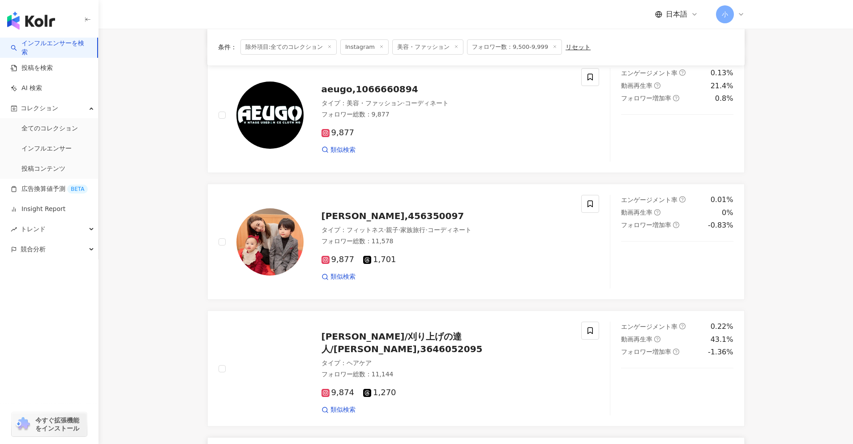
scroll to position [423, 0]
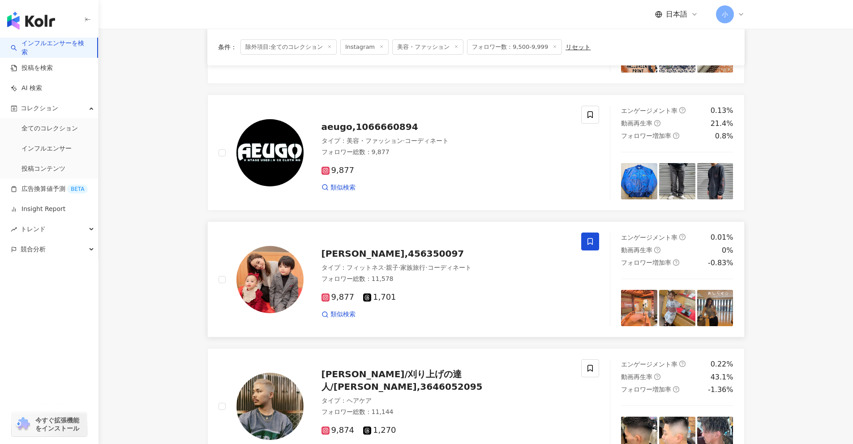
click at [416, 241] on icon at bounding box center [590, 241] width 8 height 8
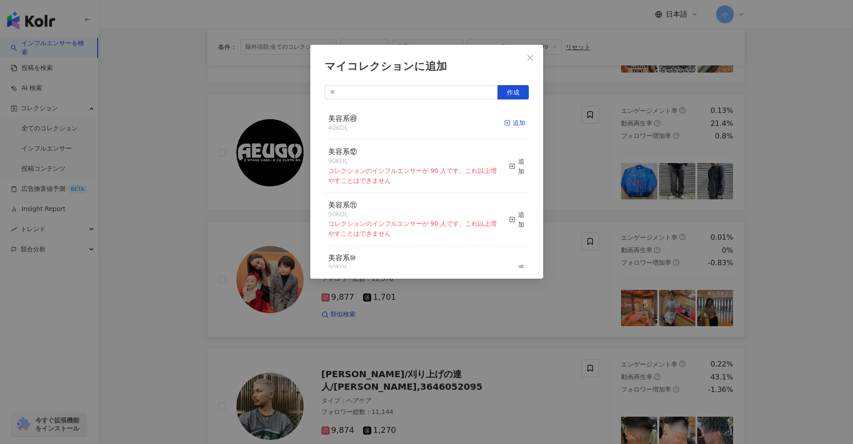
click at [416, 120] on icon "button" at bounding box center [507, 123] width 6 height 6
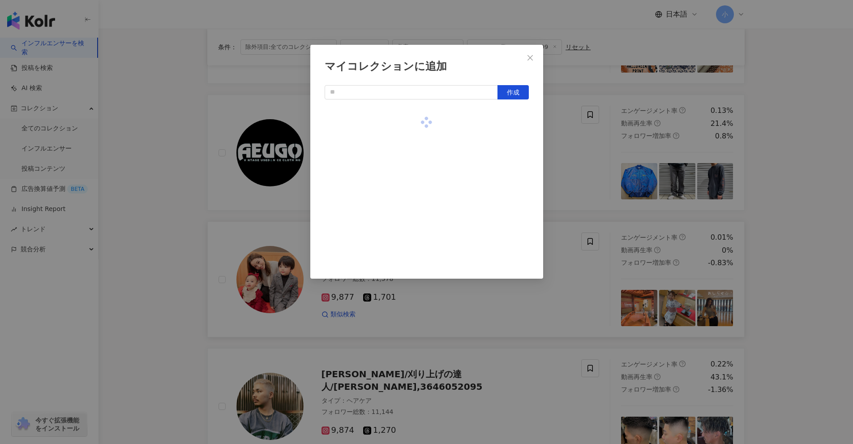
click at [416, 190] on div "マイコレクションに追加 作成" at bounding box center [426, 222] width 853 height 444
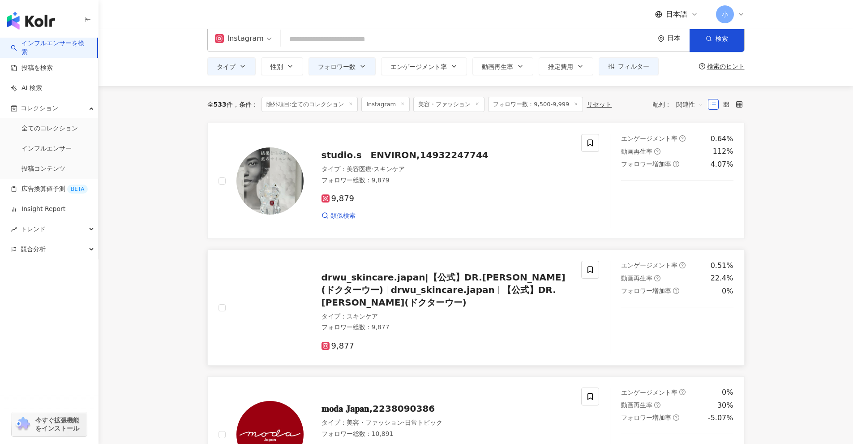
scroll to position [0, 0]
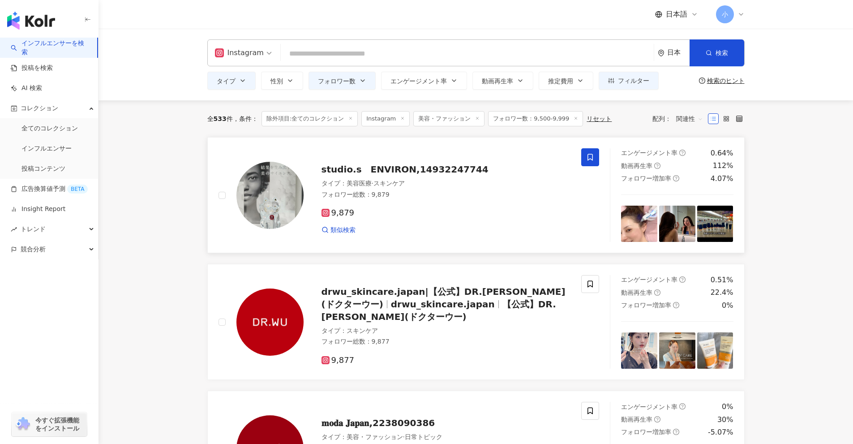
click at [416, 161] on icon at bounding box center [590, 157] width 8 height 8
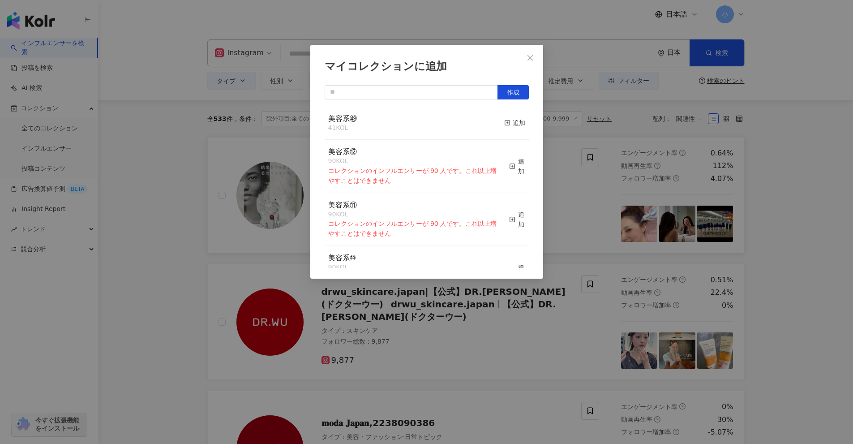
click at [416, 186] on div "マイコレクションに追加 作成 美容系㊾ 41 KOL 追加 美容系⑫ 90 KOL コレクションのインフルエンサーが 90 人です。これ以上増やすことはできま…" at bounding box center [426, 222] width 853 height 444
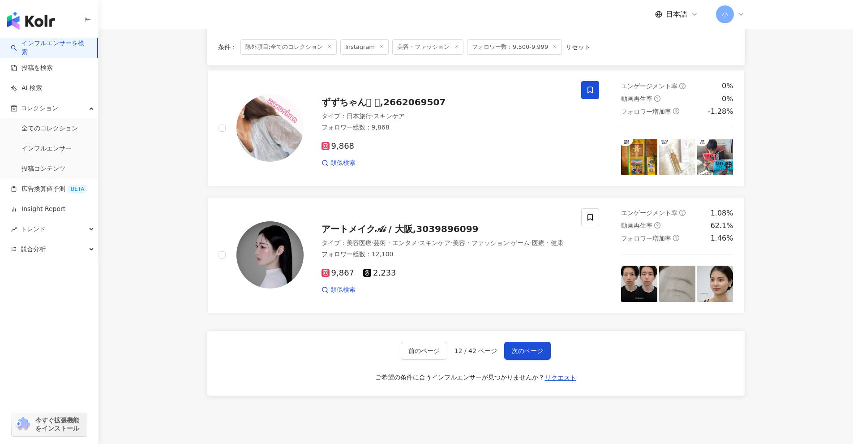
scroll to position [1407, 0]
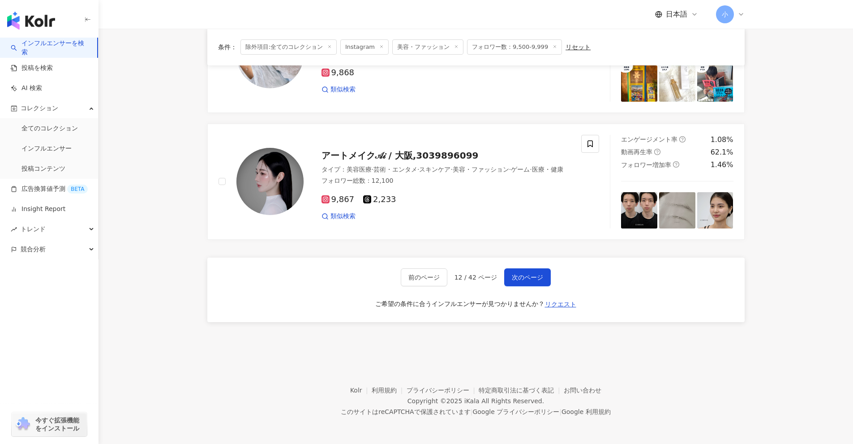
drag, startPoint x: 764, startPoint y: 174, endPoint x: 758, endPoint y: 422, distance: 247.6
click at [416, 270] on button "次のページ" at bounding box center [527, 277] width 47 height 18
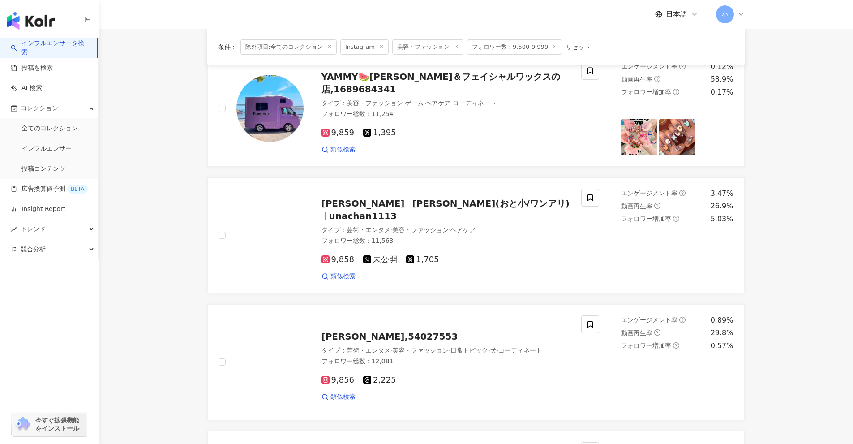
scroll to position [1113, 0]
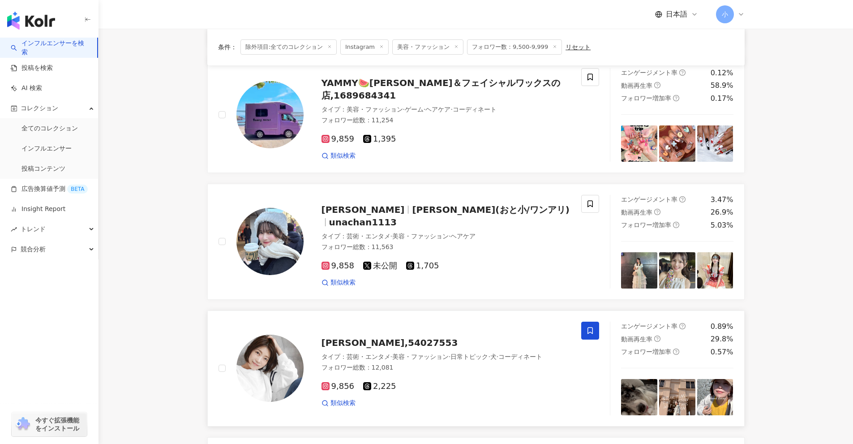
click at [416, 331] on icon at bounding box center [590, 330] width 8 height 8
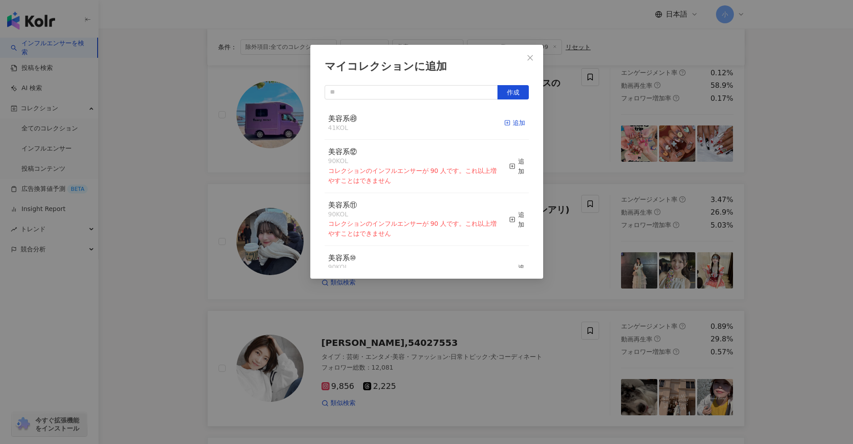
click at [416, 124] on div "追加" at bounding box center [514, 123] width 21 height 10
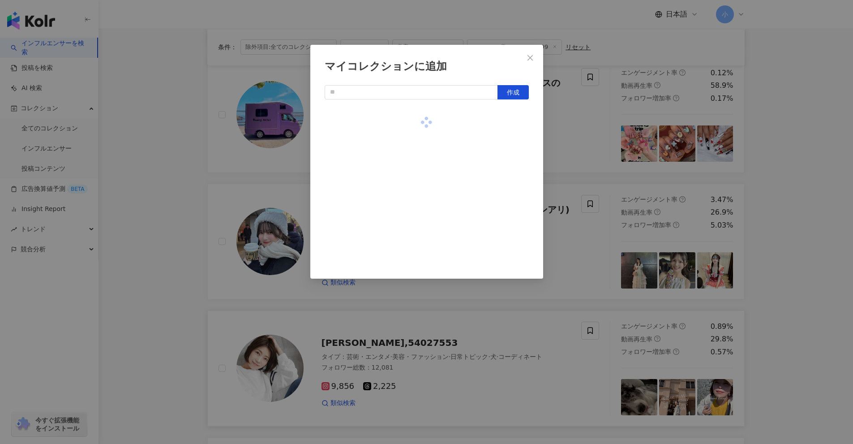
click at [416, 167] on div "マイコレクションに追加 作成" at bounding box center [426, 222] width 853 height 444
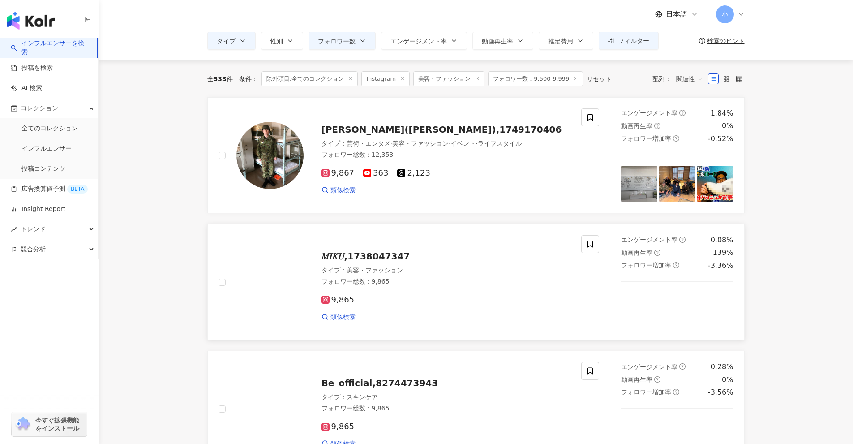
scroll to position [38, 0]
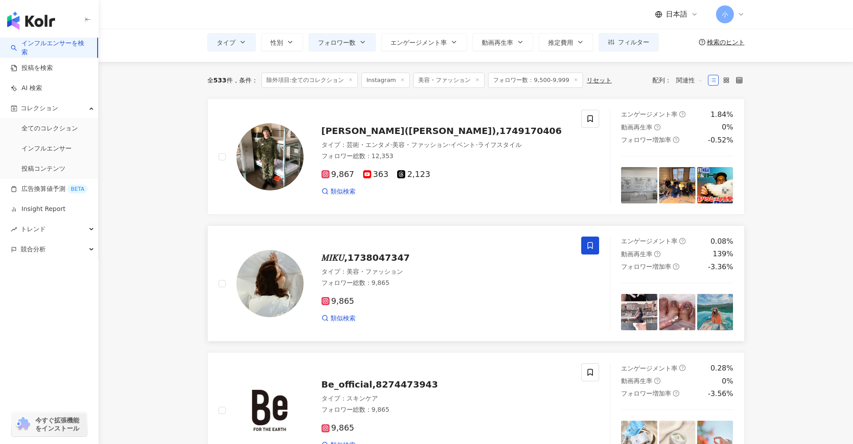
click at [416, 246] on icon at bounding box center [590, 245] width 8 height 8
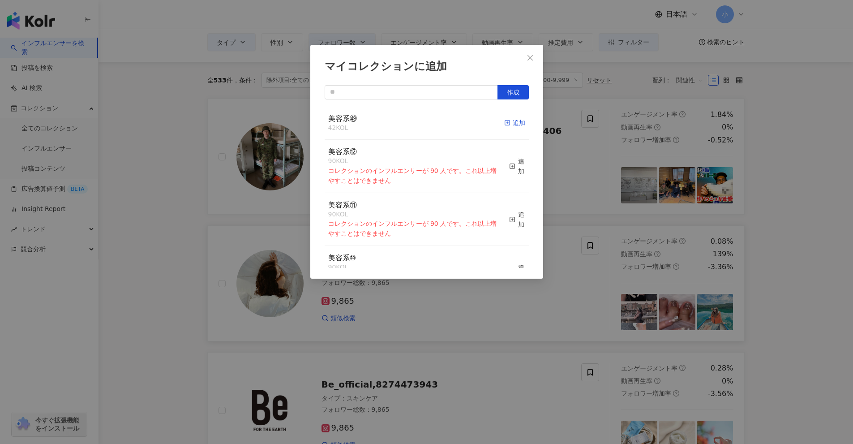
click at [416, 120] on div "追加" at bounding box center [514, 123] width 21 height 10
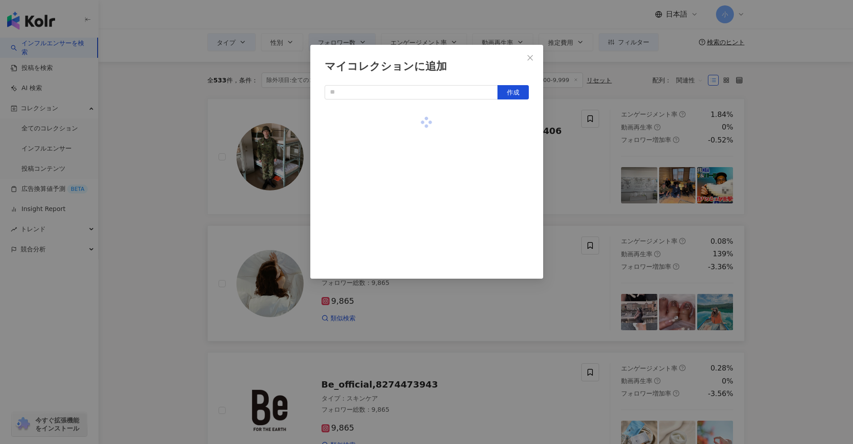
click at [416, 180] on div "マイコレクションに追加 作成" at bounding box center [426, 222] width 853 height 444
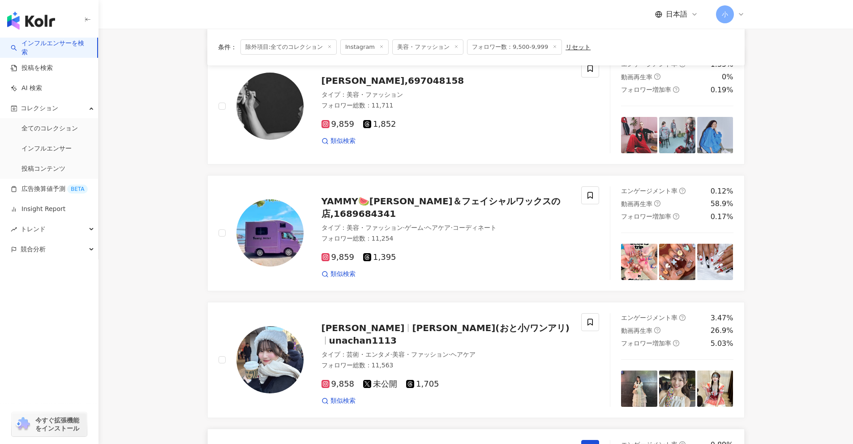
scroll to position [1426, 0]
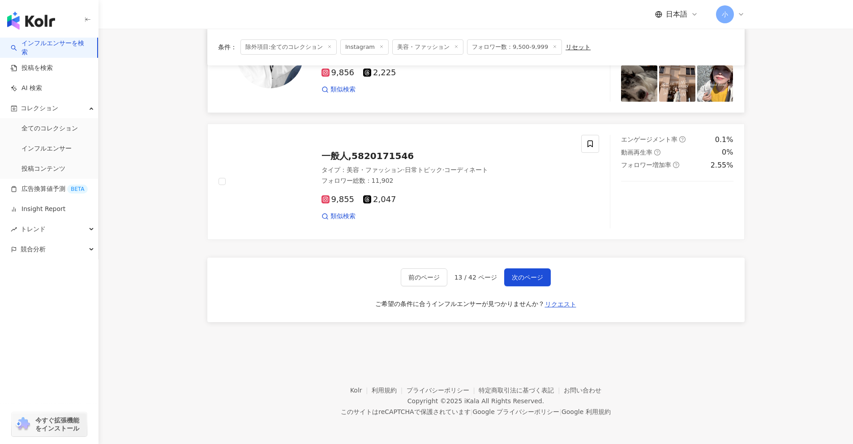
drag, startPoint x: 776, startPoint y: 183, endPoint x: 773, endPoint y: 444, distance: 261.0
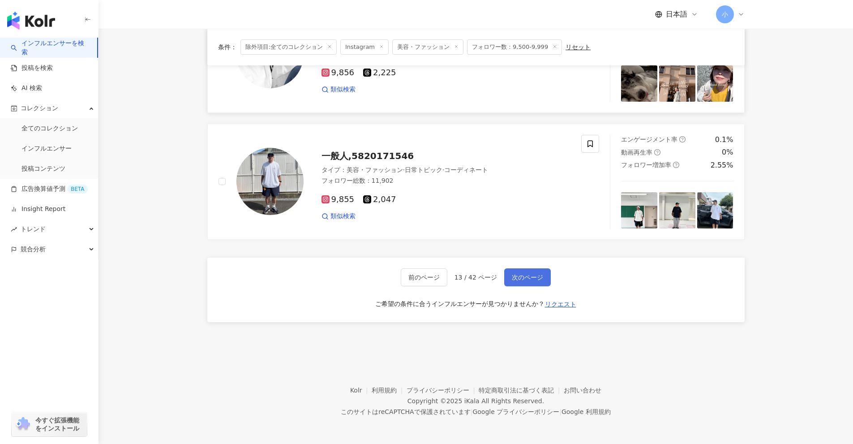
click at [416, 274] on span "次のページ" at bounding box center [527, 277] width 31 height 7
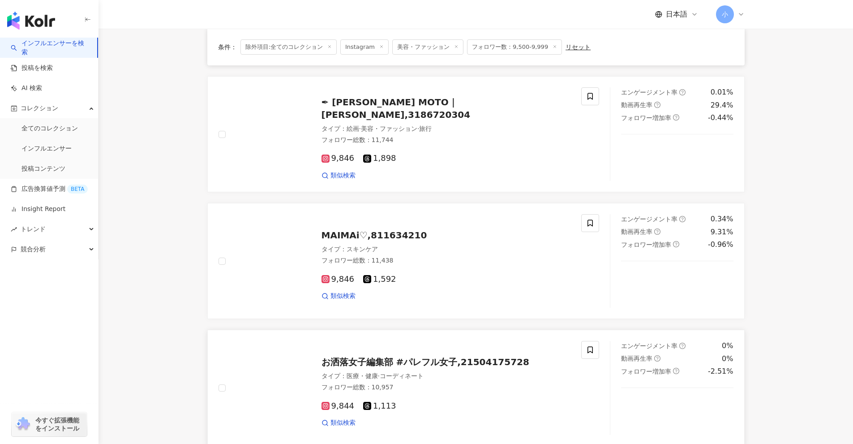
scroll to position [1049, 0]
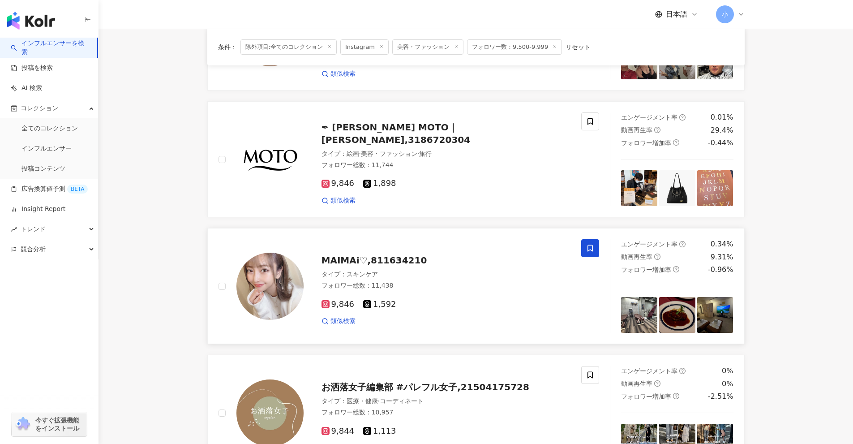
click at [416, 248] on span at bounding box center [590, 248] width 18 height 18
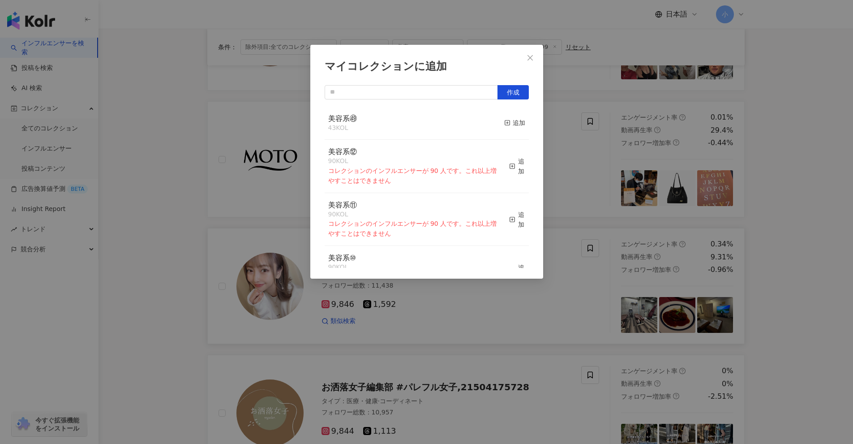
click at [416, 128] on button "追加" at bounding box center [514, 123] width 21 height 19
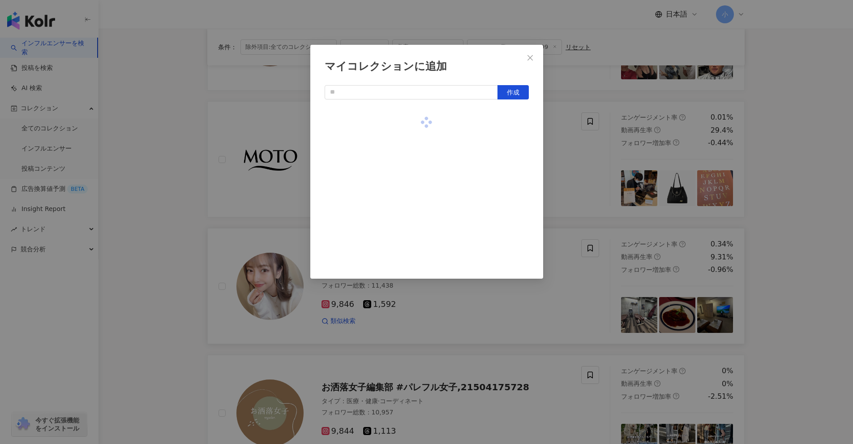
click at [416, 182] on div "マイコレクションに追加 作成" at bounding box center [426, 222] width 853 height 444
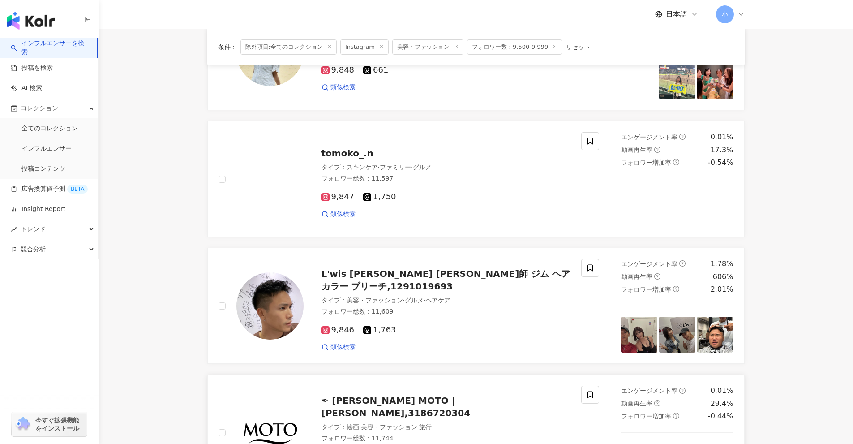
scroll to position [736, 0]
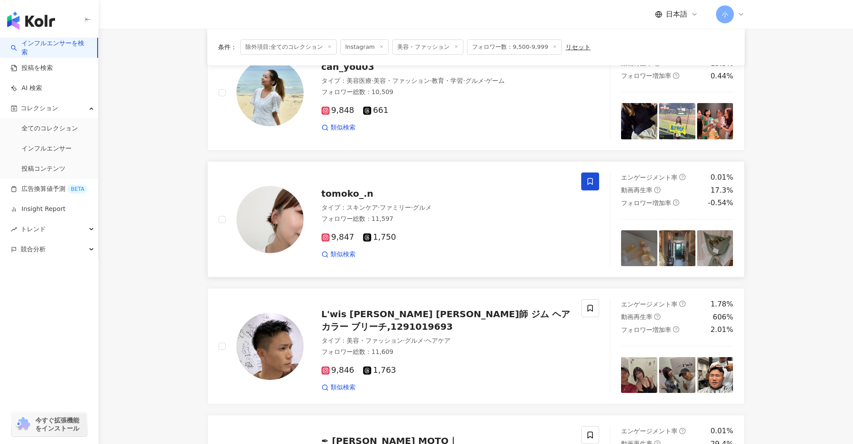
click at [416, 184] on icon at bounding box center [590, 181] width 8 height 8
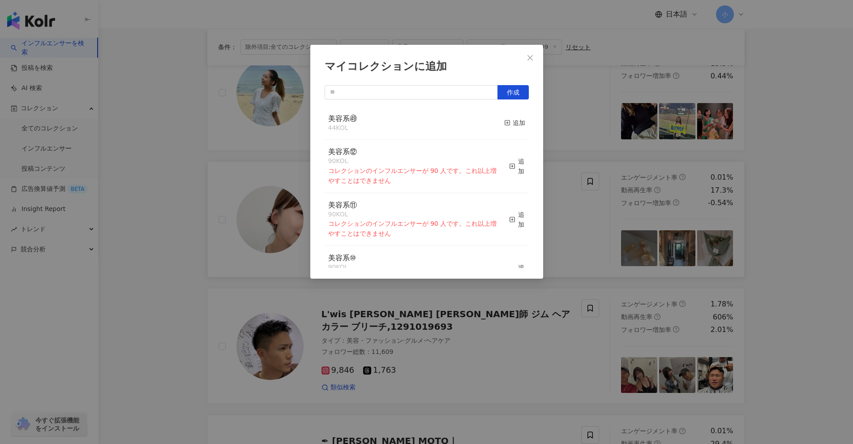
click at [416, 115] on button "追加" at bounding box center [514, 123] width 21 height 19
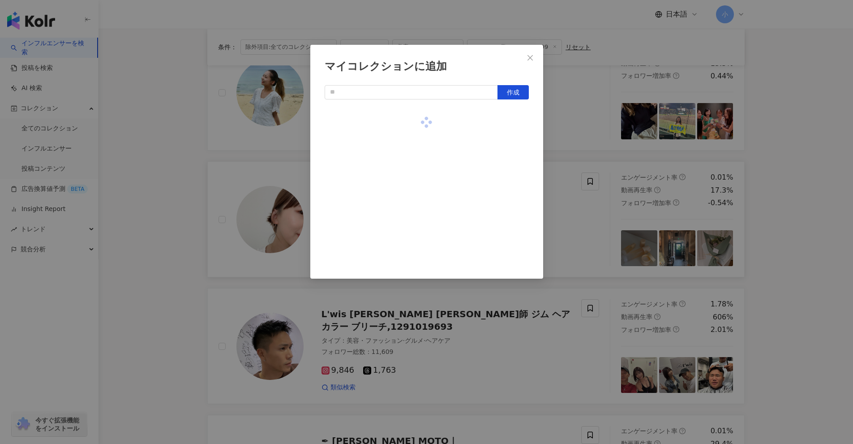
click at [416, 149] on div "マイコレクションに追加 作成" at bounding box center [426, 222] width 853 height 444
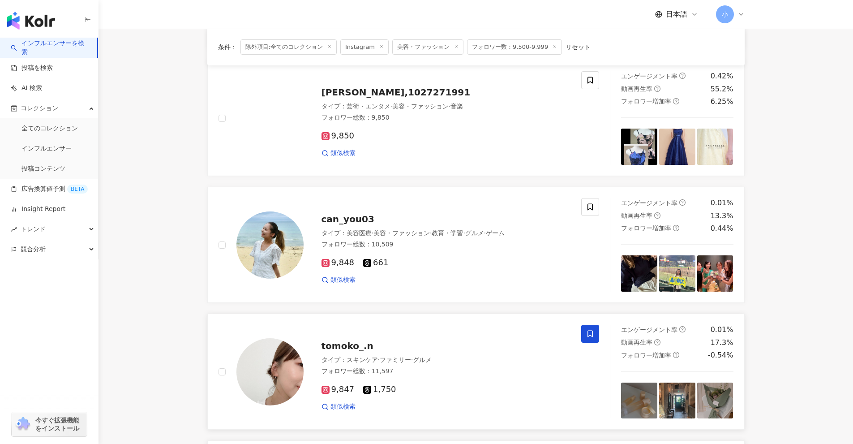
scroll to position [557, 0]
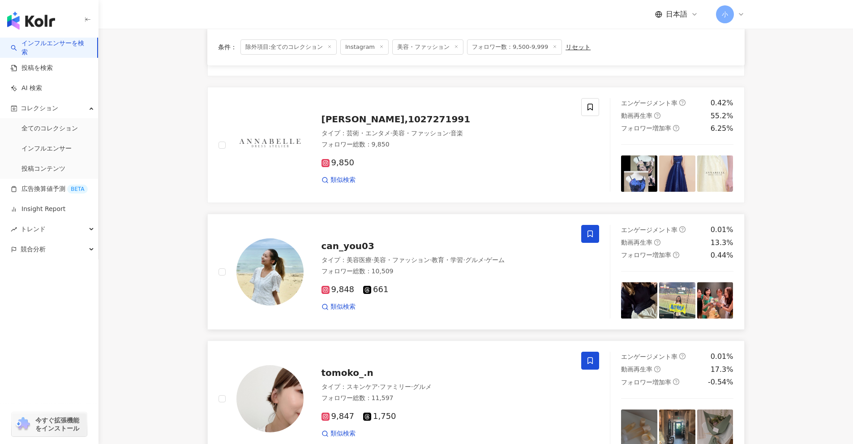
click at [416, 233] on icon at bounding box center [590, 234] width 8 height 8
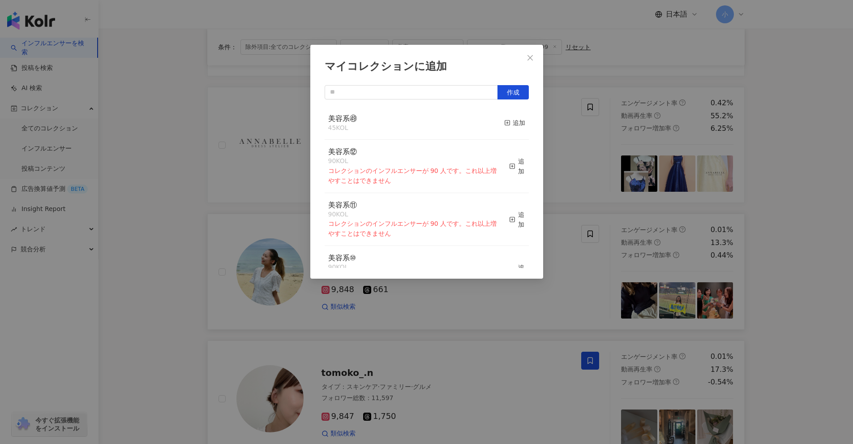
click at [416, 120] on div "美容系㊾ 45 KOL 追加" at bounding box center [427, 124] width 204 height 34
click at [416, 121] on div "追加" at bounding box center [514, 123] width 21 height 10
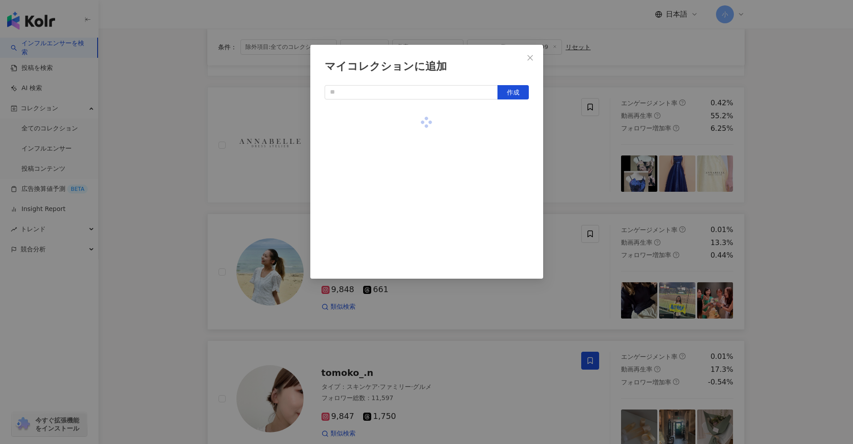
click at [416, 197] on div "マイコレクションに追加 作成" at bounding box center [426, 222] width 853 height 444
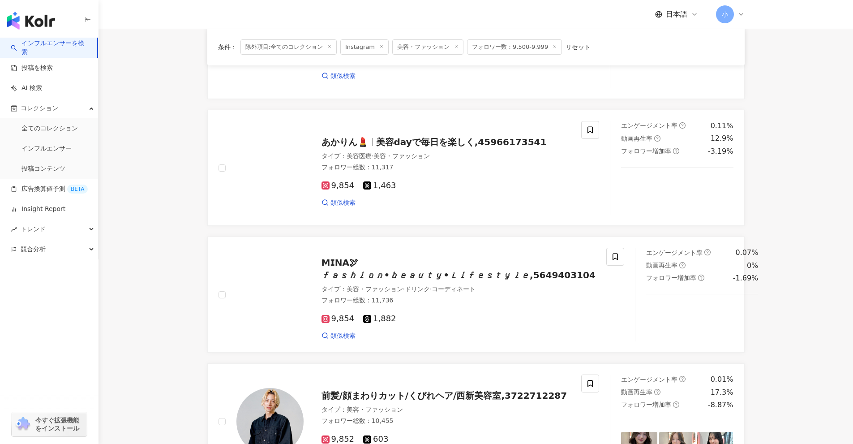
scroll to position [0, 0]
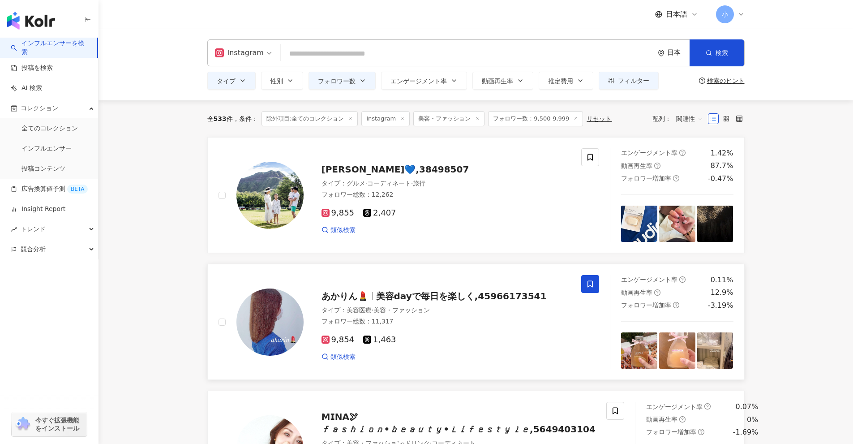
click at [416, 282] on span at bounding box center [590, 284] width 18 height 18
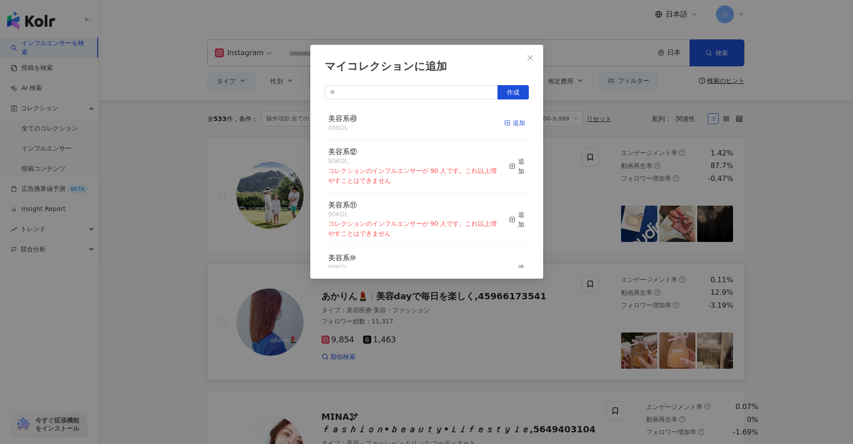
click at [416, 122] on div "追加" at bounding box center [514, 123] width 21 height 10
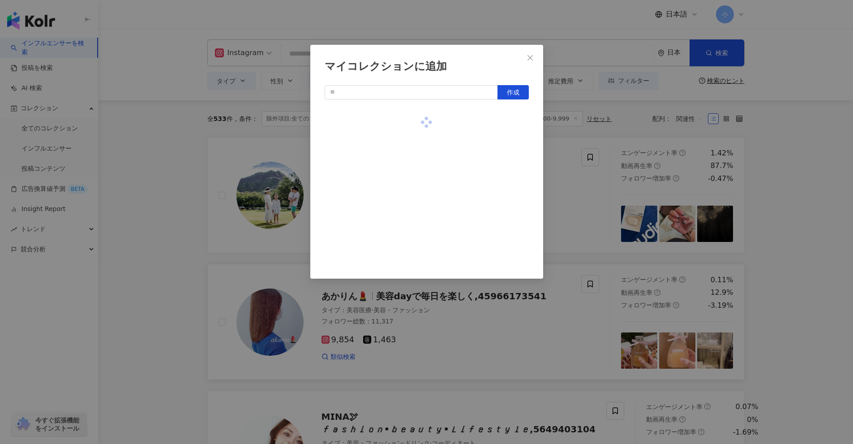
click at [416, 232] on div "マイコレクションに追加 作成" at bounding box center [426, 222] width 853 height 444
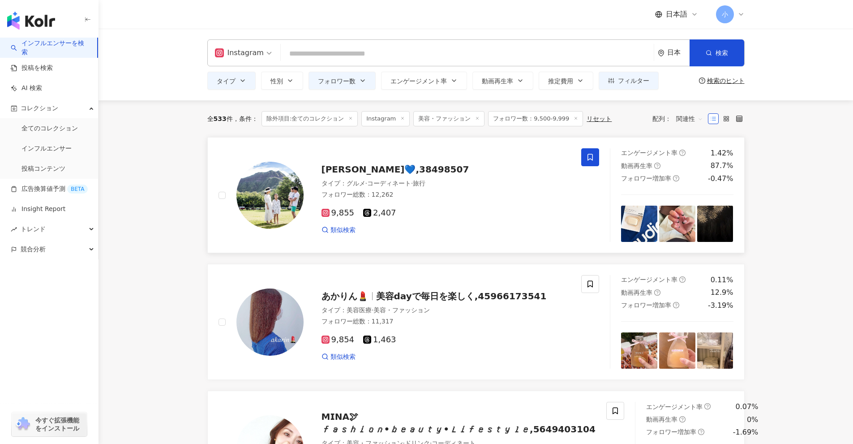
click at [416, 158] on icon at bounding box center [590, 157] width 8 height 8
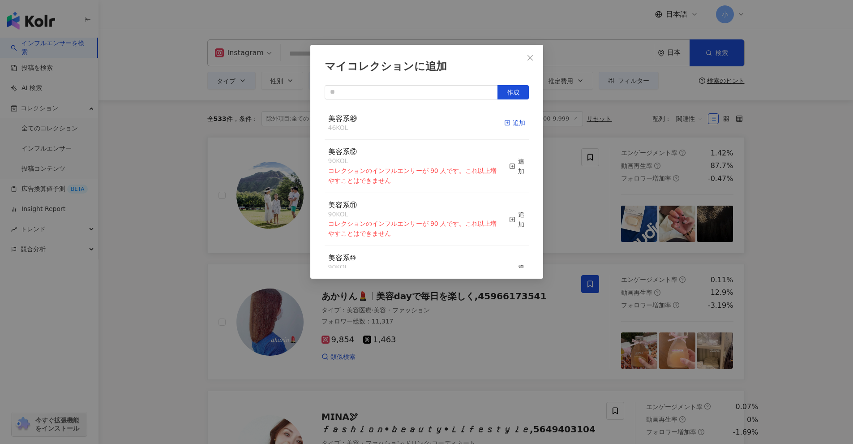
click at [416, 120] on div "追加" at bounding box center [514, 123] width 21 height 10
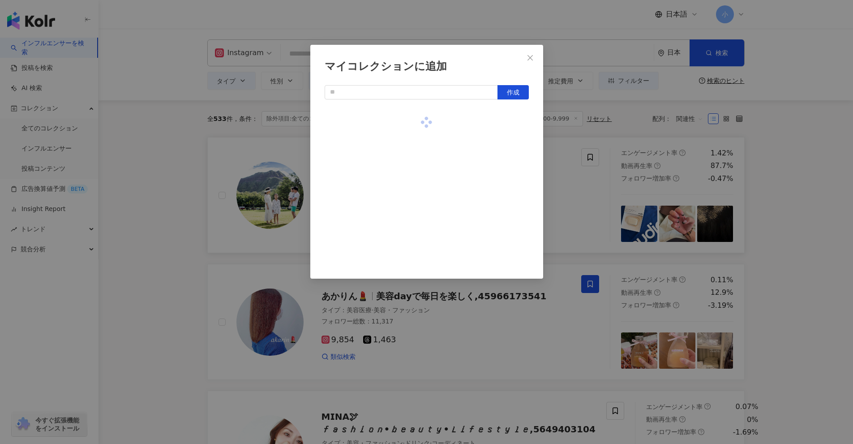
click at [416, 188] on div "マイコレクションに追加 作成" at bounding box center [426, 222] width 853 height 444
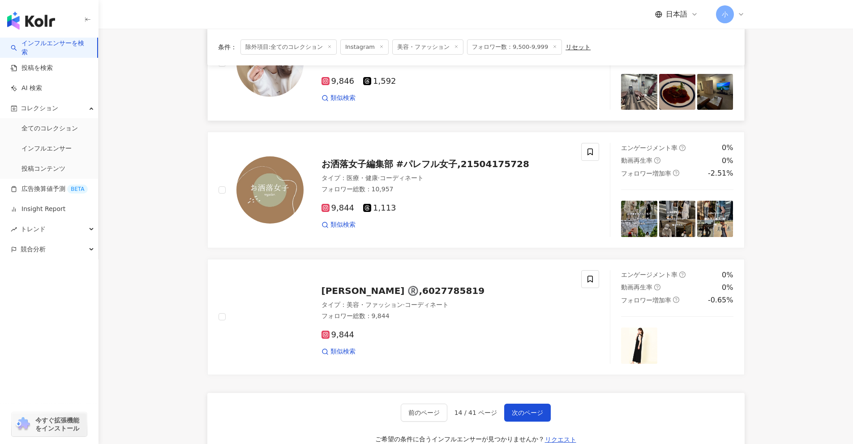
scroll to position [1407, 0]
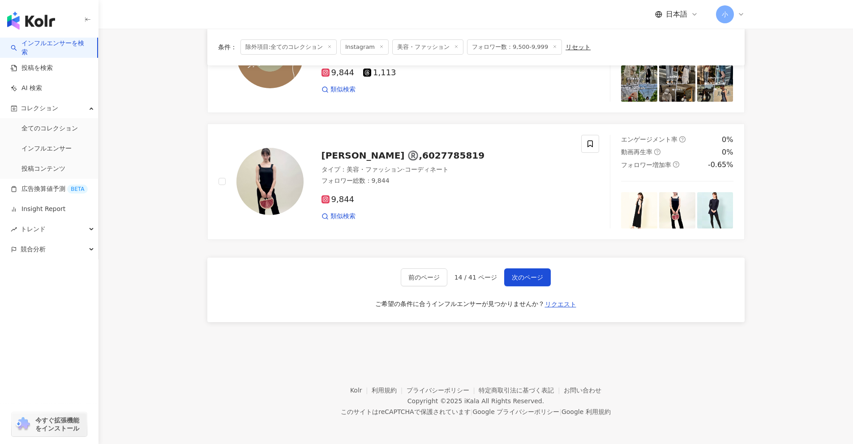
drag, startPoint x: 773, startPoint y: 156, endPoint x: 782, endPoint y: 426, distance: 270.1
click at [416, 277] on span "次のページ" at bounding box center [527, 277] width 31 height 7
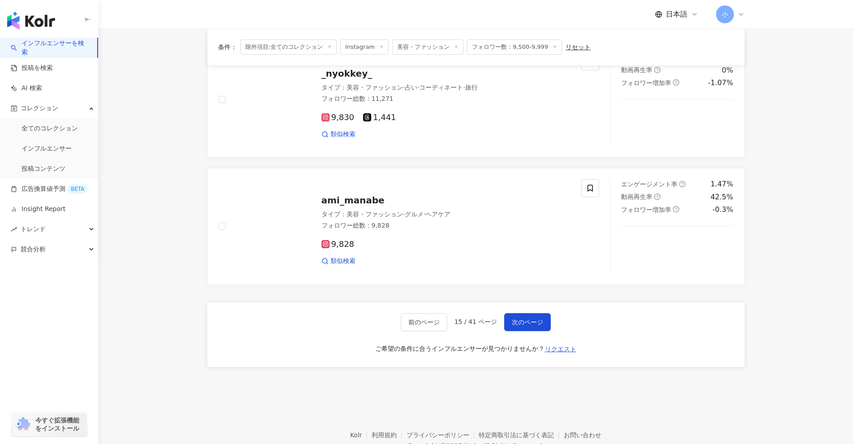
scroll to position [1059, 0]
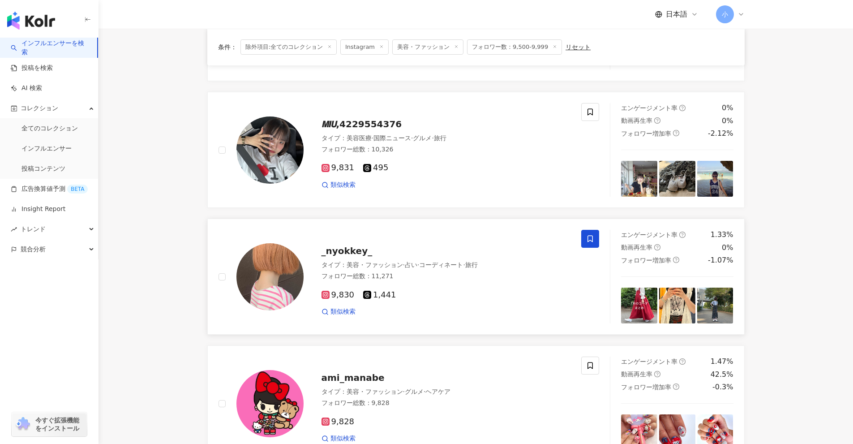
click at [416, 237] on icon at bounding box center [590, 239] width 8 height 8
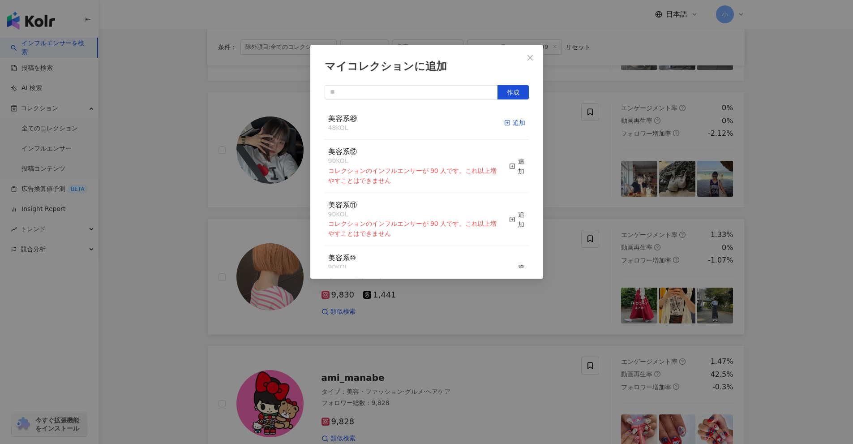
click at [416, 121] on div "追加" at bounding box center [514, 123] width 21 height 10
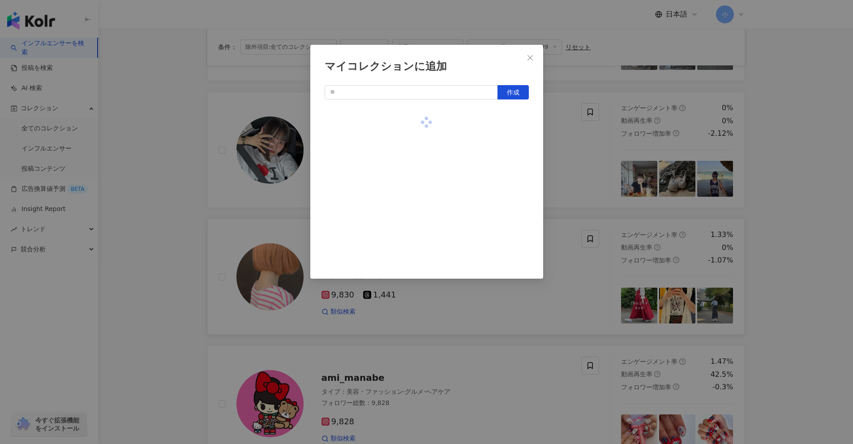
click at [416, 142] on div "マイコレクションに追加 作成" at bounding box center [426, 222] width 853 height 444
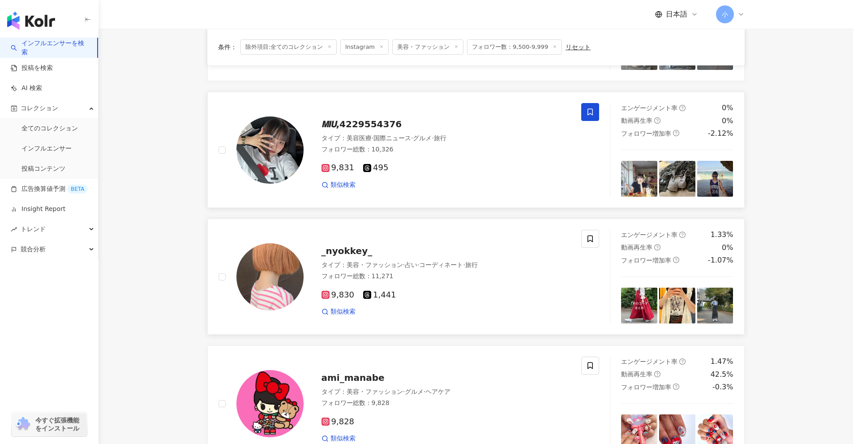
click at [416, 109] on span at bounding box center [590, 112] width 18 height 18
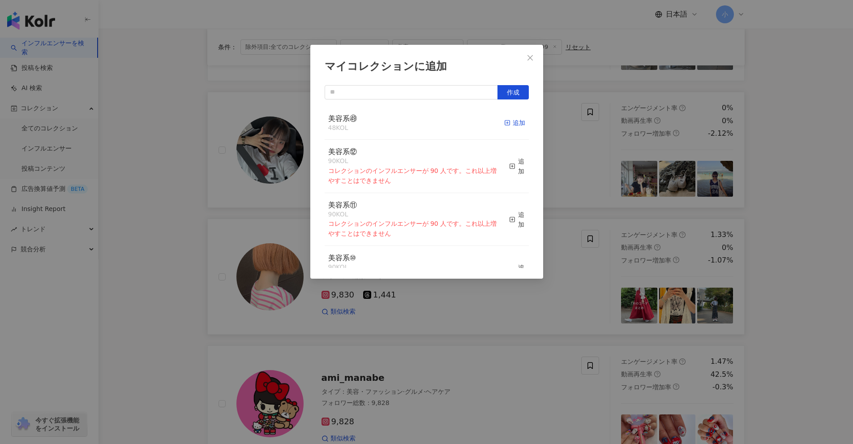
click at [416, 124] on div "追加" at bounding box center [514, 123] width 21 height 10
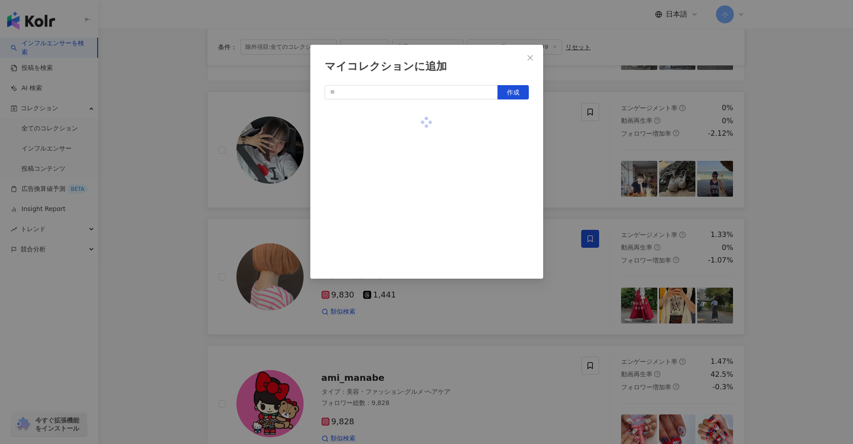
click at [416, 159] on div "マイコレクションに追加 作成" at bounding box center [426, 222] width 853 height 444
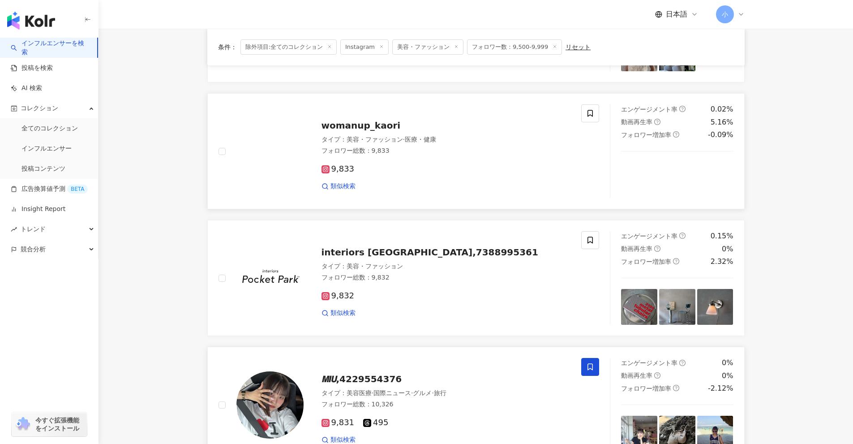
scroll to position [701, 0]
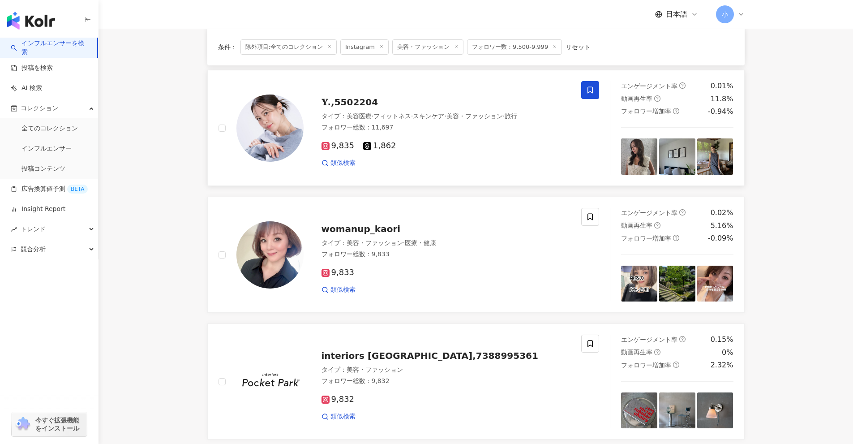
click at [416, 97] on span at bounding box center [590, 90] width 18 height 18
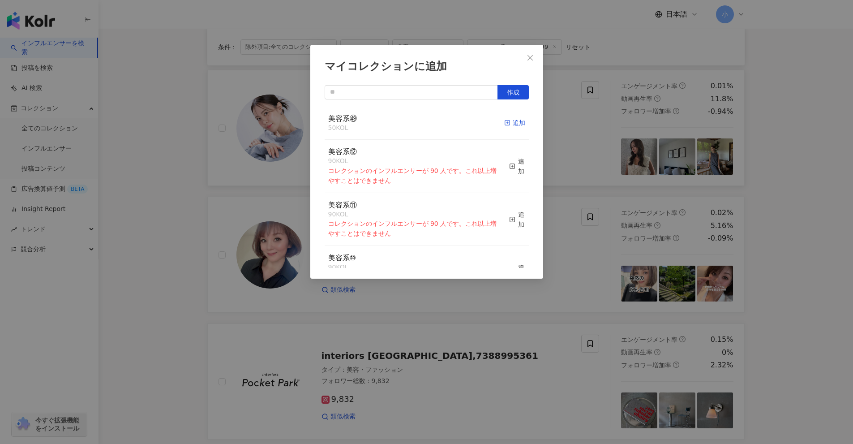
click at [416, 125] on div "追加" at bounding box center [514, 123] width 21 height 10
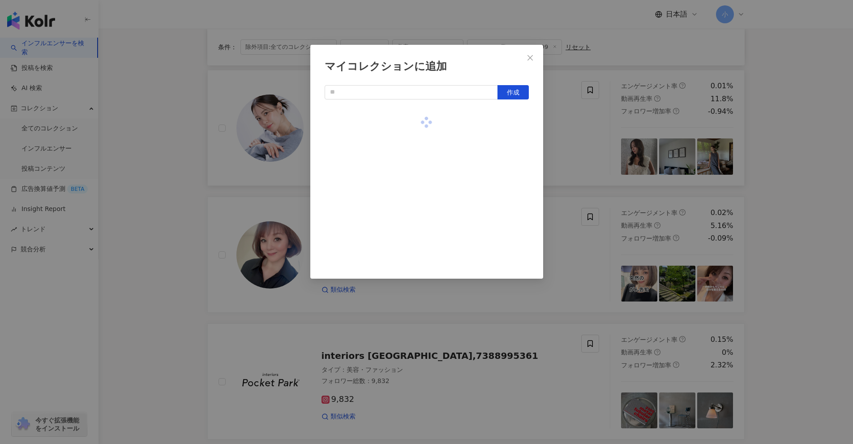
click at [416, 156] on div "マイコレクションに追加 作成" at bounding box center [426, 222] width 853 height 444
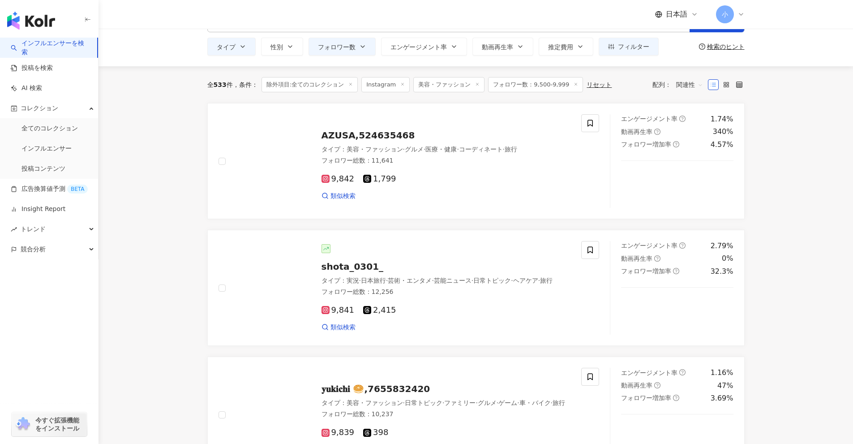
scroll to position [29, 0]
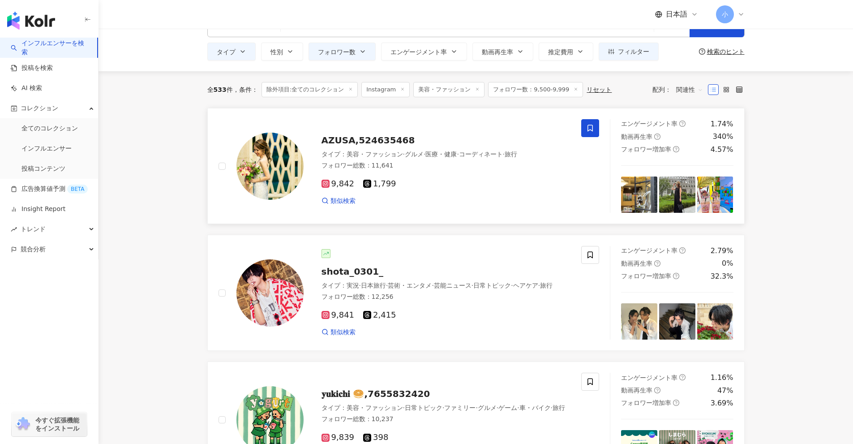
click at [416, 135] on span at bounding box center [590, 128] width 18 height 18
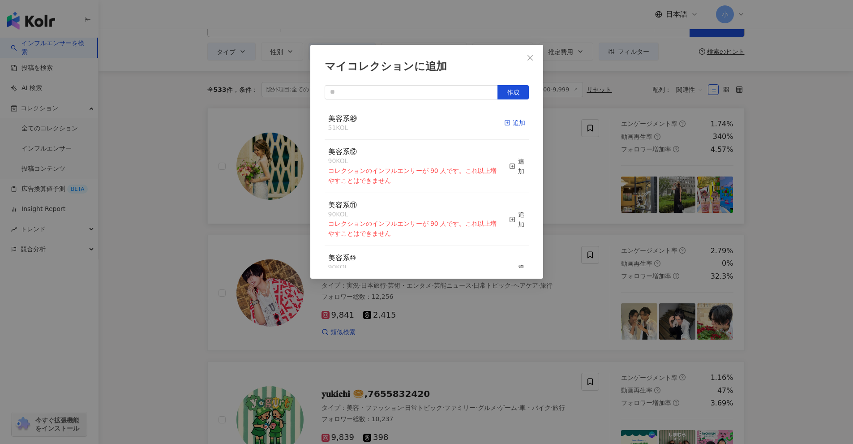
click at [416, 127] on div "追加" at bounding box center [514, 123] width 21 height 10
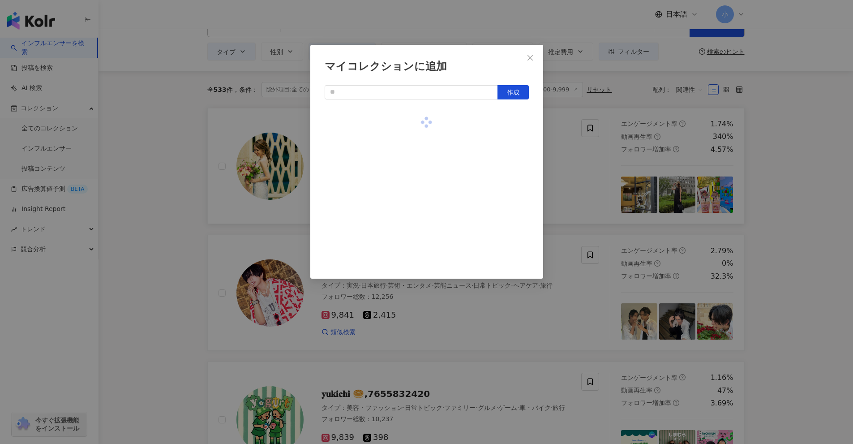
click at [416, 153] on div "マイコレクションに追加 作成" at bounding box center [426, 222] width 853 height 444
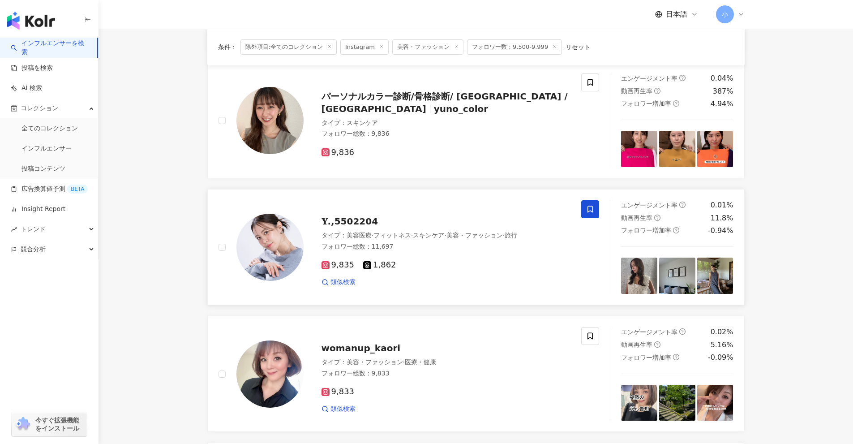
scroll to position [1283, 0]
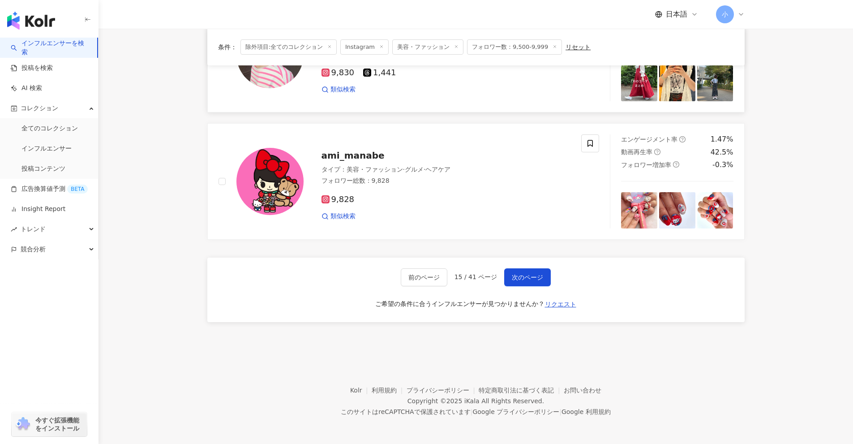
drag, startPoint x: 816, startPoint y: 150, endPoint x: 804, endPoint y: 300, distance: 151.3
click at [416, 281] on span "次のページ" at bounding box center [527, 277] width 31 height 7
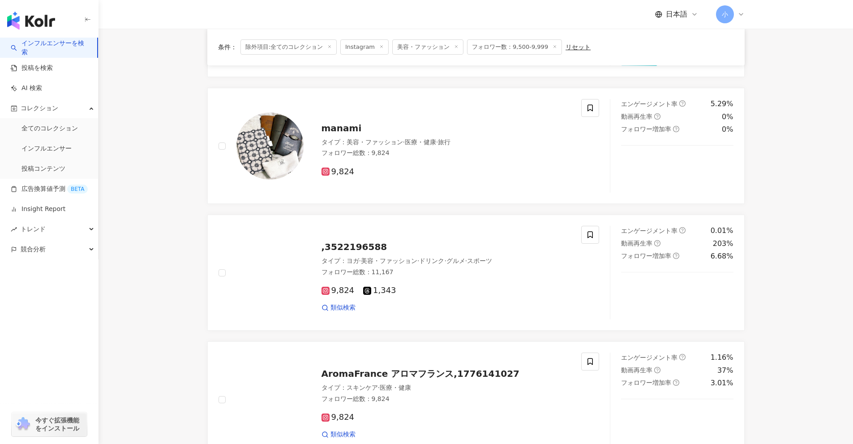
scroll to position [1407, 0]
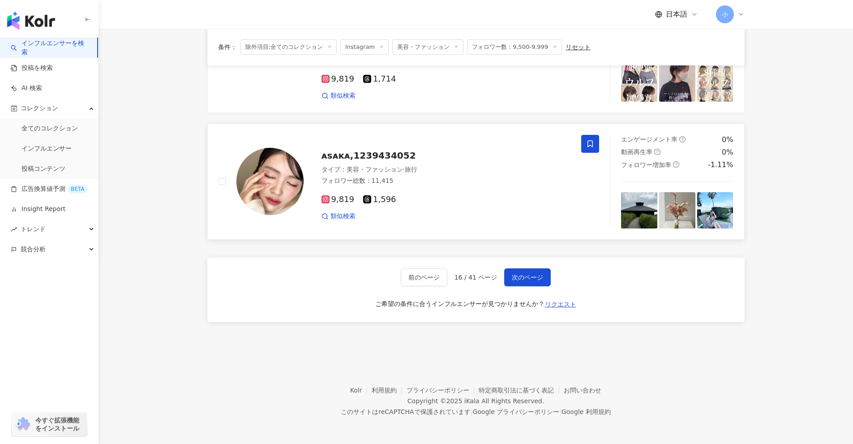
click at [416, 137] on span at bounding box center [590, 144] width 18 height 18
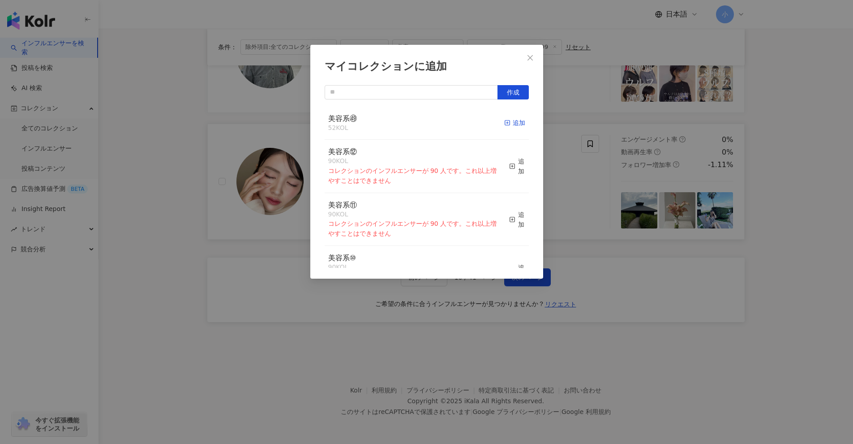
click at [416, 122] on div "追加" at bounding box center [514, 123] width 21 height 10
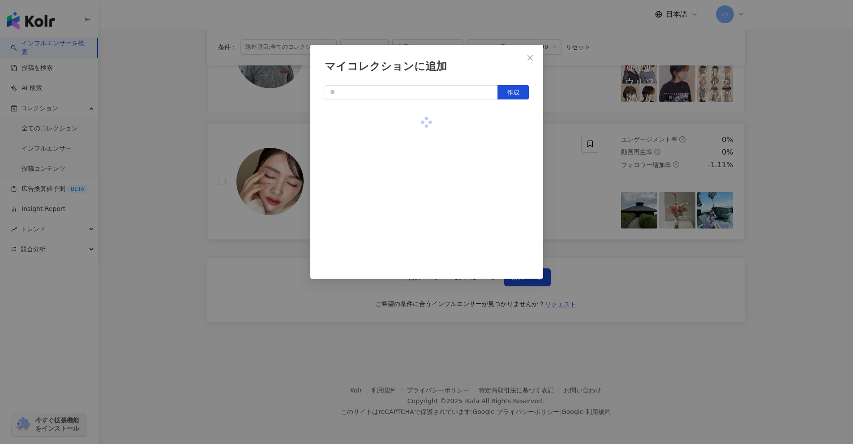
click at [416, 163] on div "マイコレクションに追加 作成" at bounding box center [426, 222] width 853 height 444
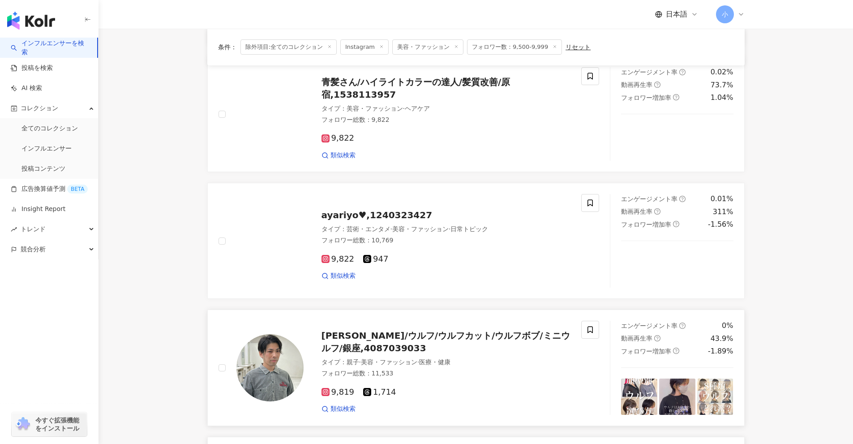
scroll to position [1094, 0]
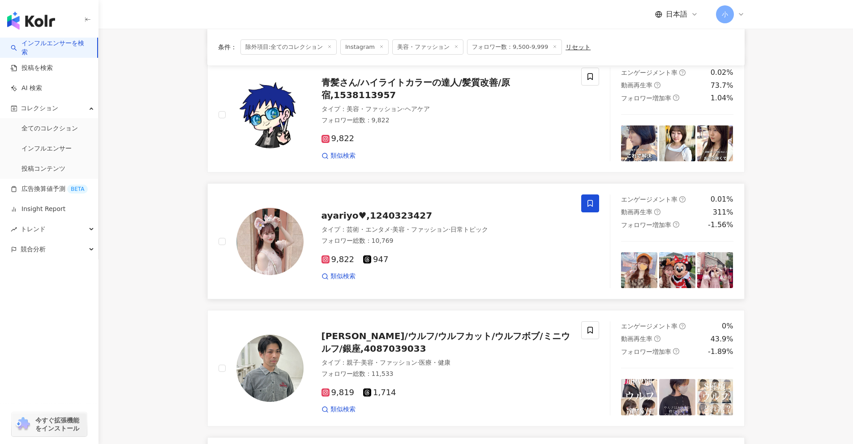
click at [416, 202] on icon at bounding box center [590, 203] width 8 height 8
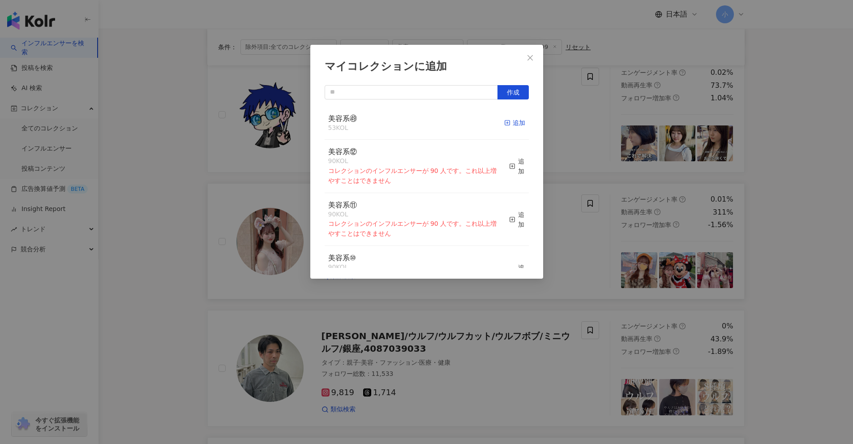
click at [416, 125] on div "追加" at bounding box center [514, 123] width 21 height 10
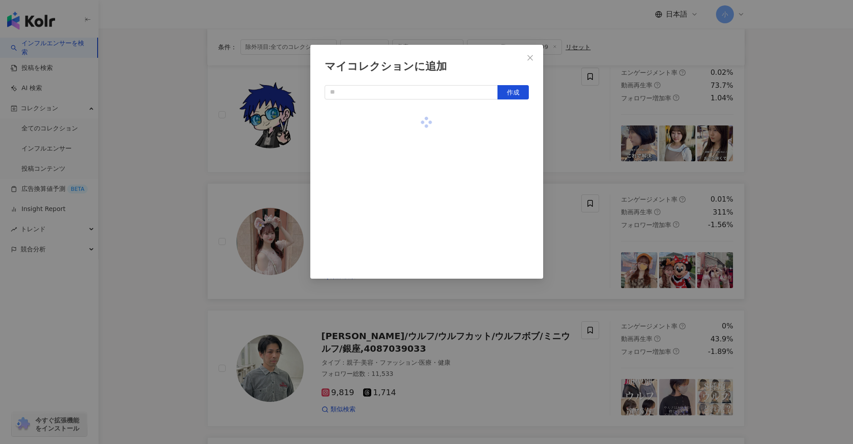
click at [416, 149] on div "マイコレクションに追加 作成" at bounding box center [426, 222] width 853 height 444
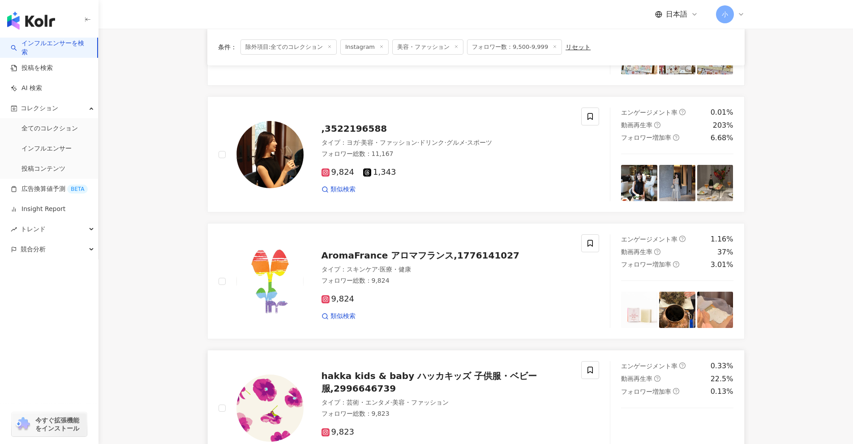
scroll to position [512, 0]
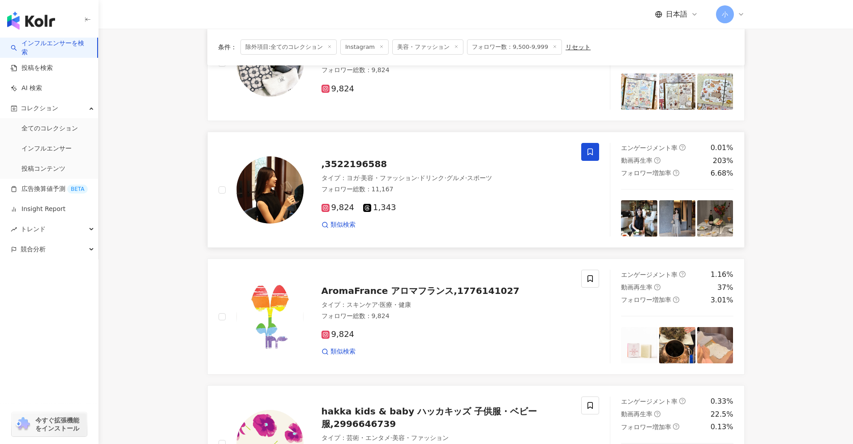
click at [416, 157] on span at bounding box center [590, 152] width 18 height 18
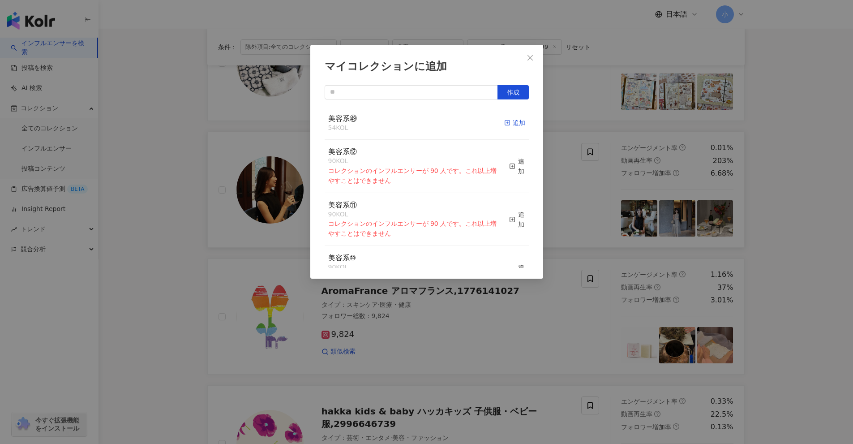
click at [416, 119] on span "button" at bounding box center [507, 122] width 6 height 7
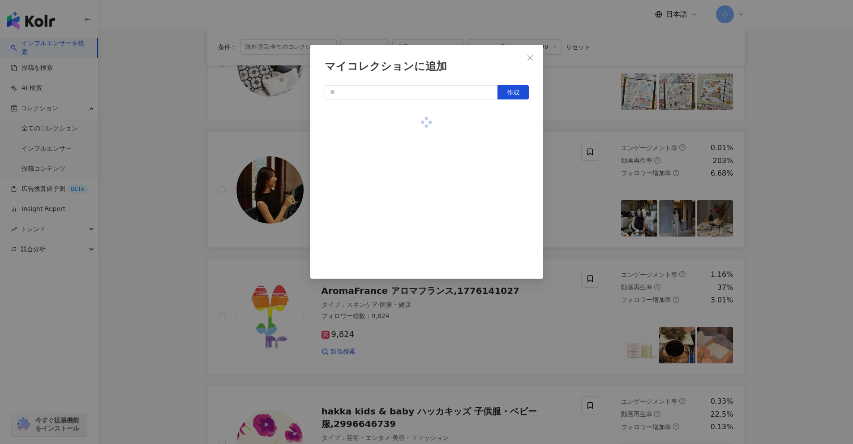
click at [416, 137] on div "マイコレクションに追加 作成" at bounding box center [426, 222] width 853 height 444
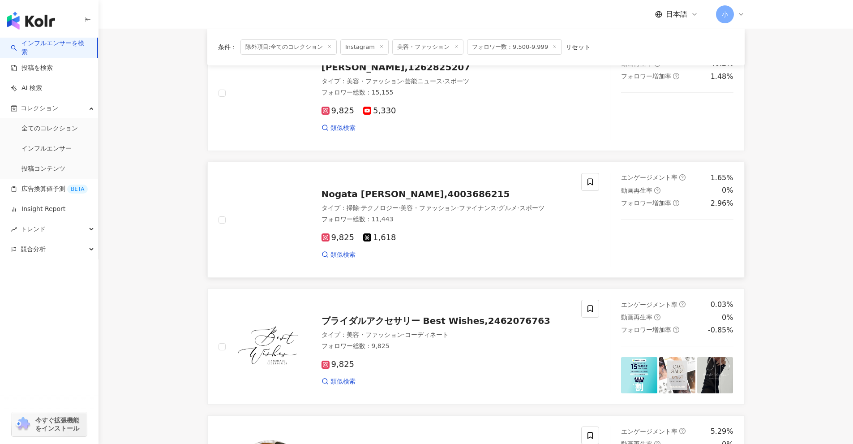
scroll to position [20, 0]
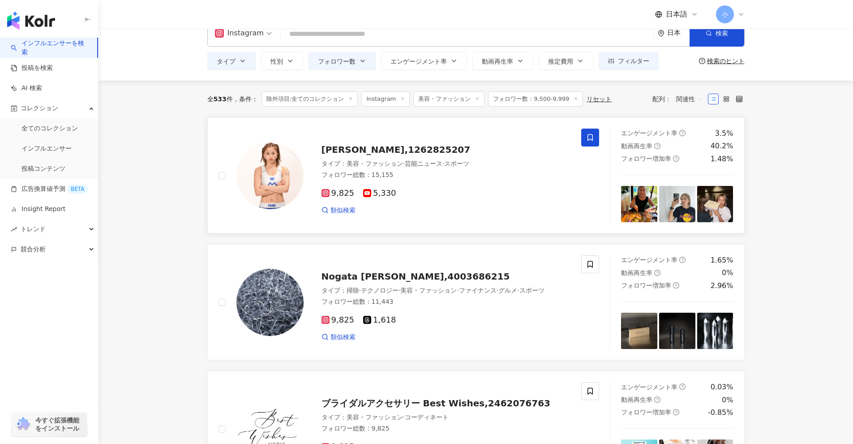
click at [416, 134] on icon at bounding box center [590, 137] width 8 height 8
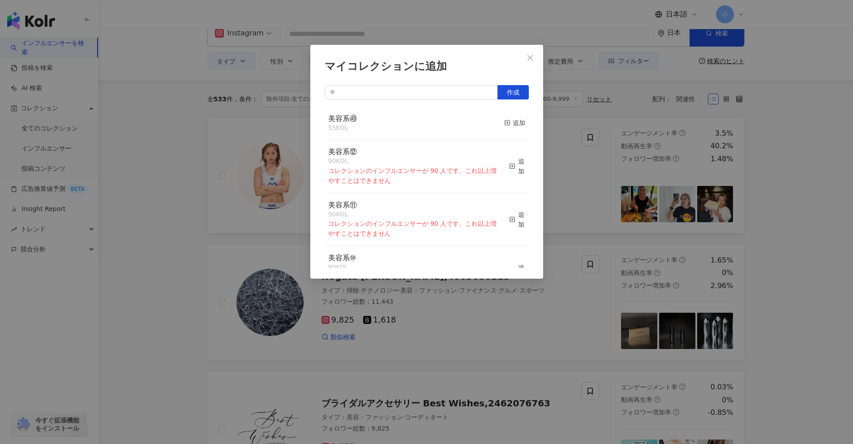
click at [416, 189] on div "マイコレクションに追加 作成 美容系㊾ 55 KOL 追加 美容系⑫ 90 KOL コレクションのインフルエンサーが 90 人です。これ以上増やすことはできま…" at bounding box center [426, 222] width 853 height 444
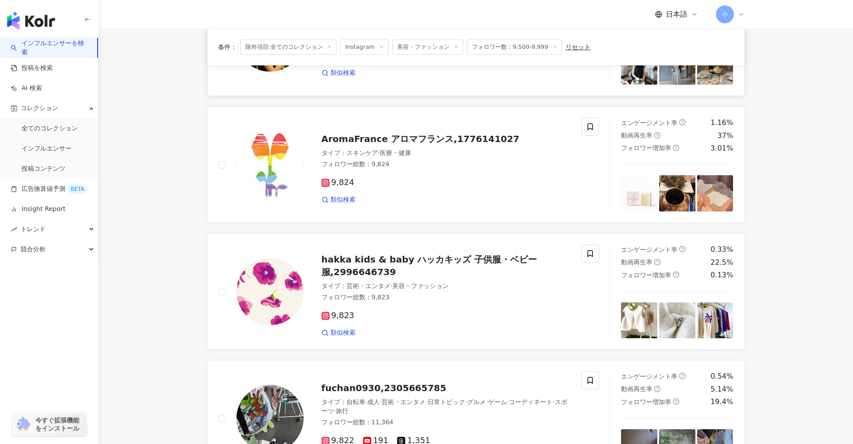
scroll to position [1407, 0]
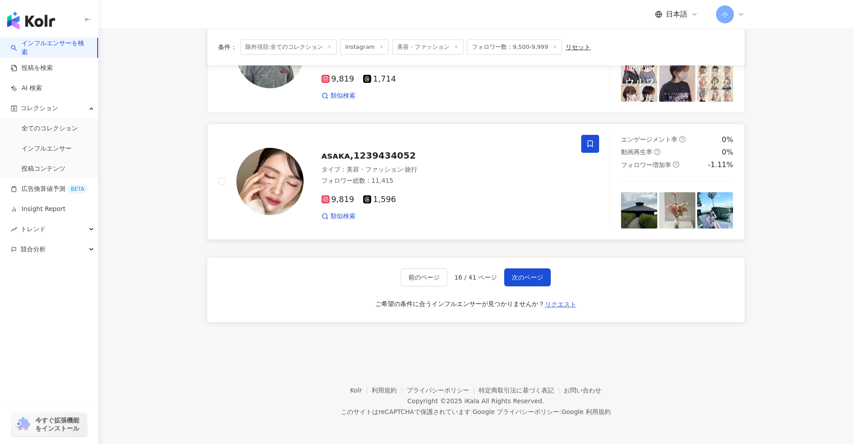
drag, startPoint x: 786, startPoint y: 128, endPoint x: 757, endPoint y: 353, distance: 226.7
click at [416, 278] on span "次のページ" at bounding box center [527, 277] width 31 height 7
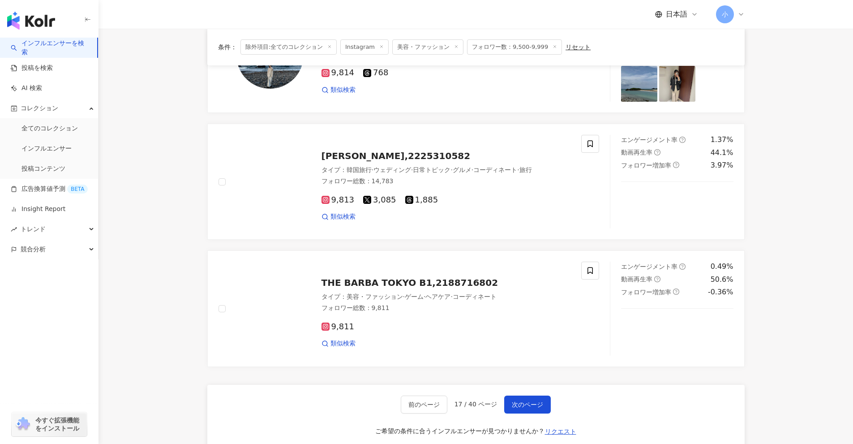
scroll to position [1146, 0]
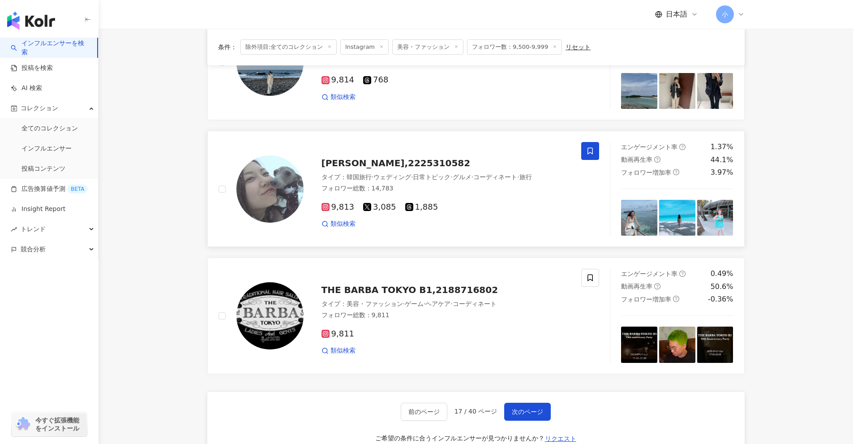
click at [416, 150] on icon at bounding box center [590, 151] width 8 height 8
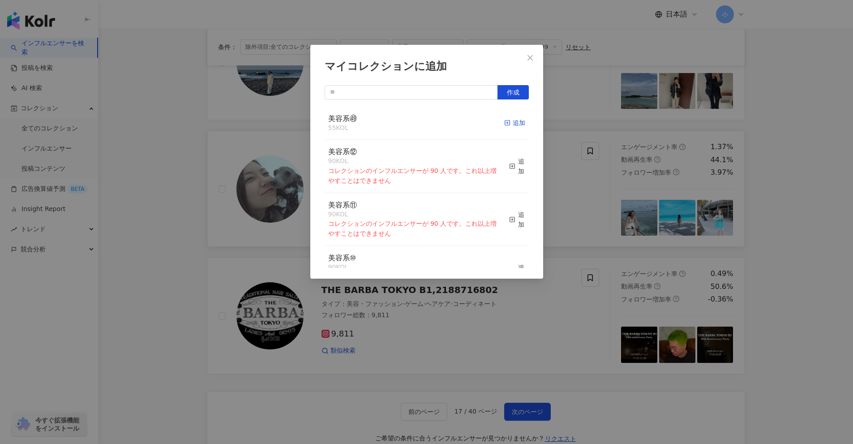
click at [416, 124] on div "追加" at bounding box center [514, 123] width 21 height 10
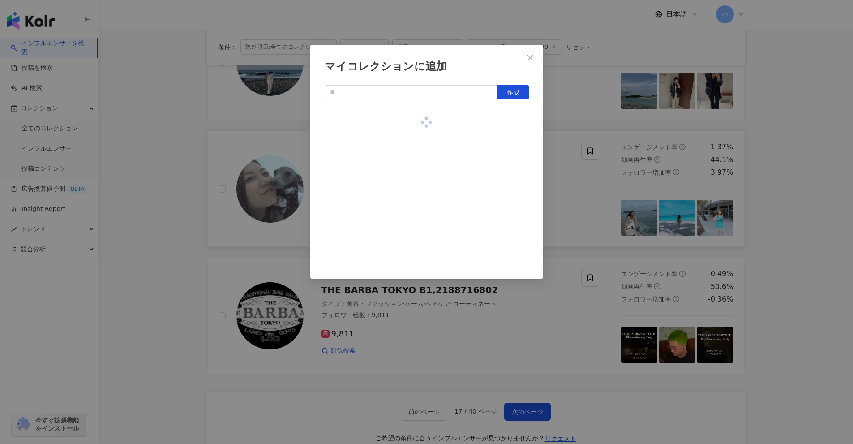
click at [416, 129] on div "マイコレクションに追加 作成" at bounding box center [426, 222] width 853 height 444
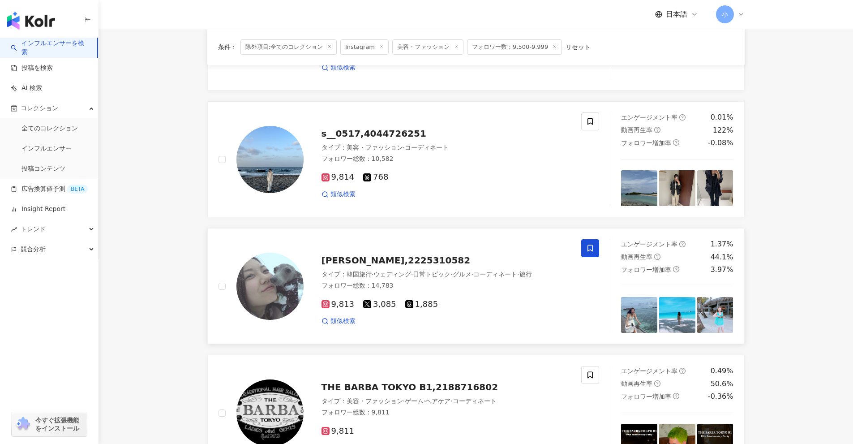
scroll to position [1012, 0]
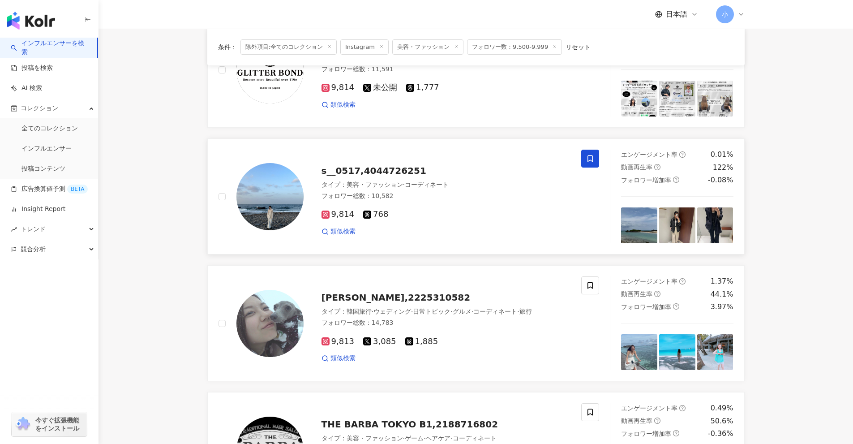
click at [416, 156] on span at bounding box center [590, 159] width 18 height 18
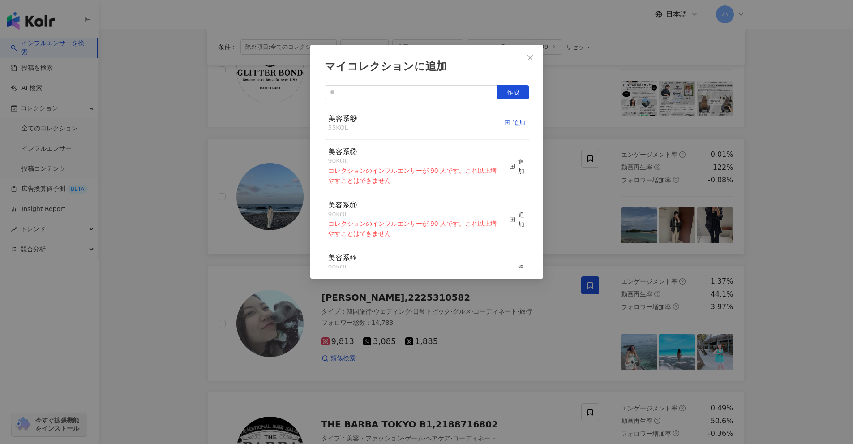
click at [416, 124] on icon "button" at bounding box center [507, 123] width 6 height 6
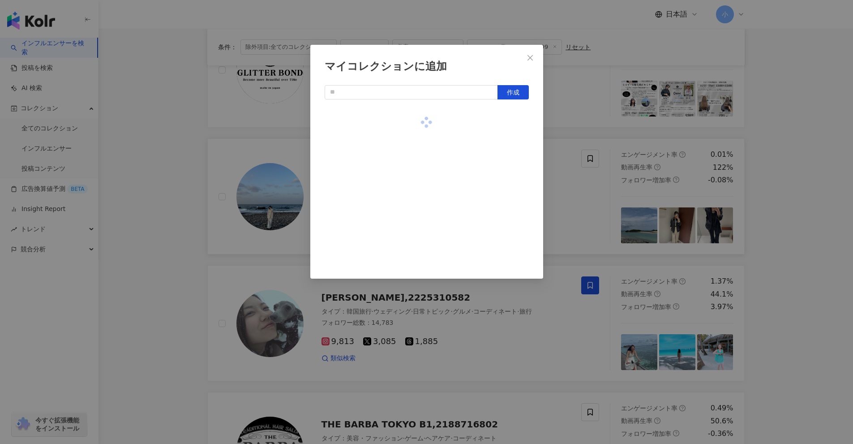
click at [416, 129] on div "マイコレクションに追加 作成" at bounding box center [426, 222] width 853 height 444
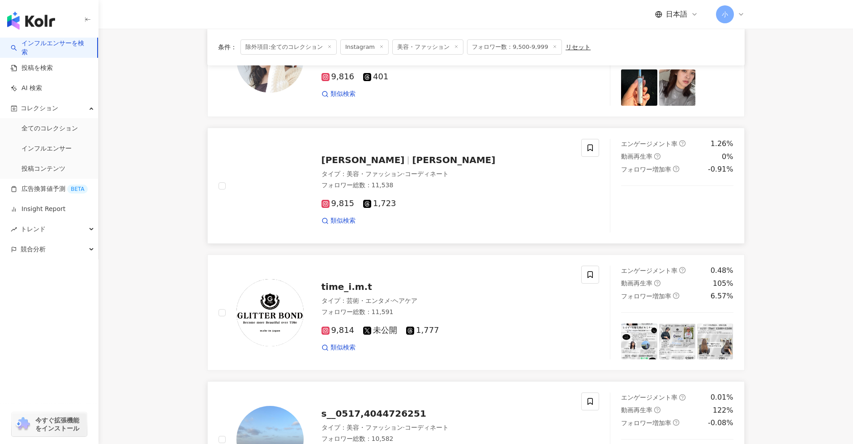
scroll to position [744, 0]
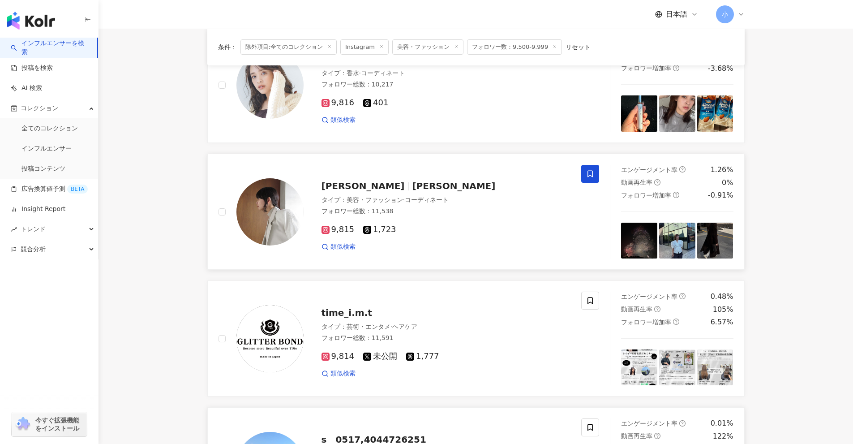
click at [416, 177] on span at bounding box center [590, 174] width 18 height 18
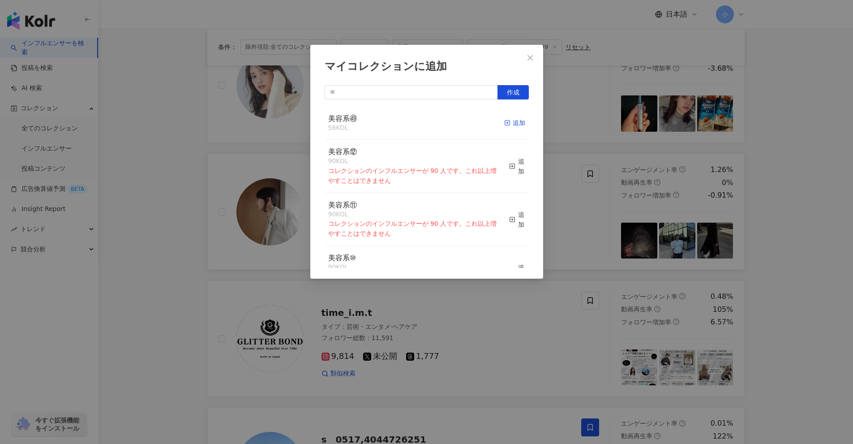
click at [416, 125] on div "追加" at bounding box center [514, 123] width 21 height 10
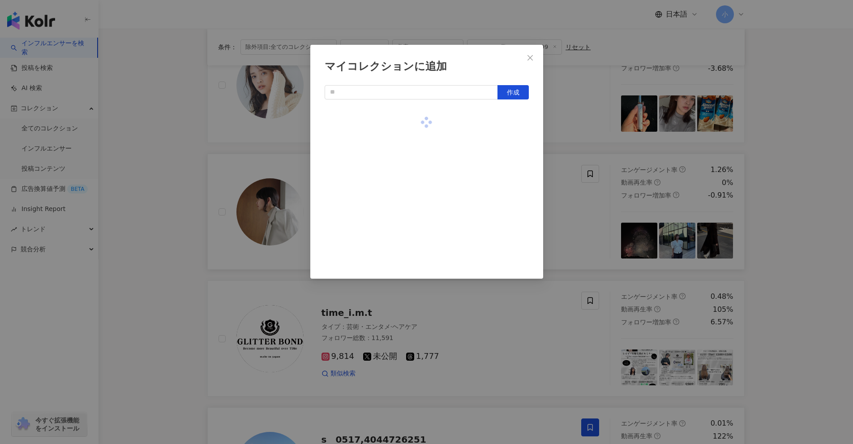
click at [416, 135] on div "マイコレクションに追加 作成" at bounding box center [426, 222] width 853 height 444
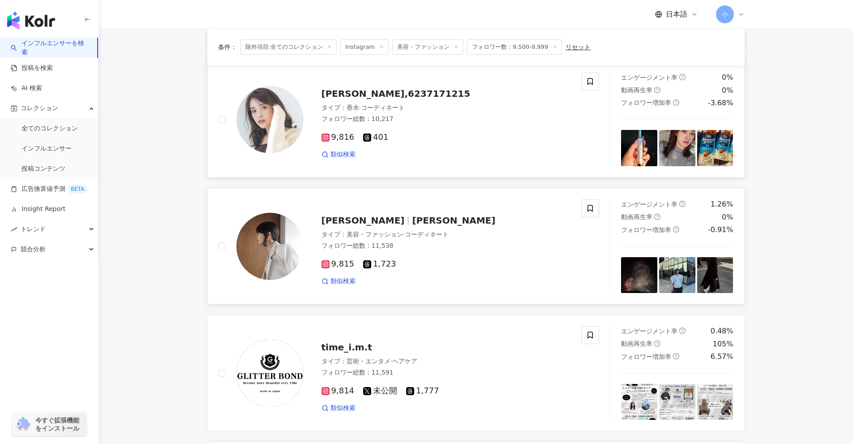
scroll to position [609, 0]
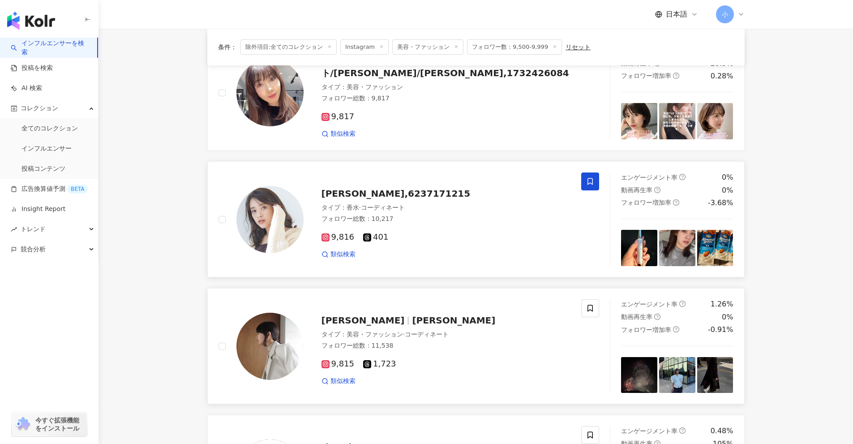
click at [416, 177] on span at bounding box center [590, 181] width 18 height 18
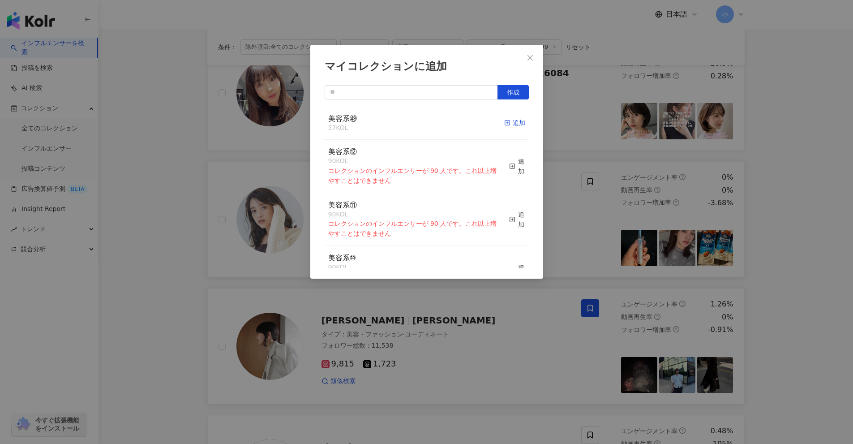
click at [416, 124] on div "追加" at bounding box center [514, 123] width 21 height 10
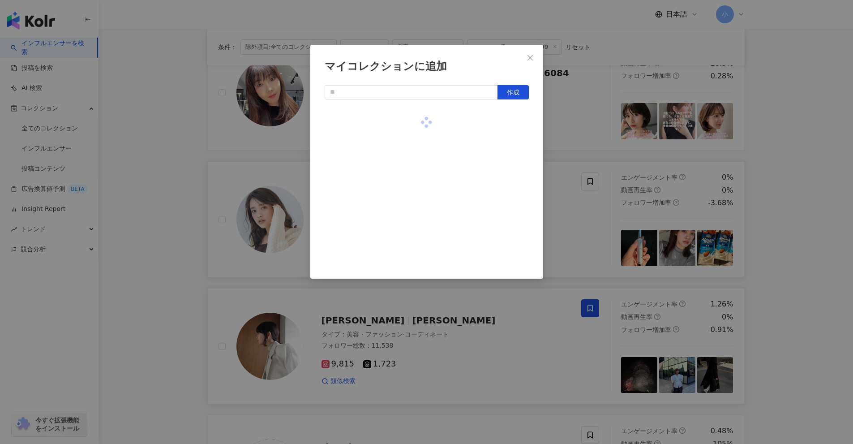
click at [416, 143] on div "マイコレクションに追加 作成" at bounding box center [426, 222] width 853 height 444
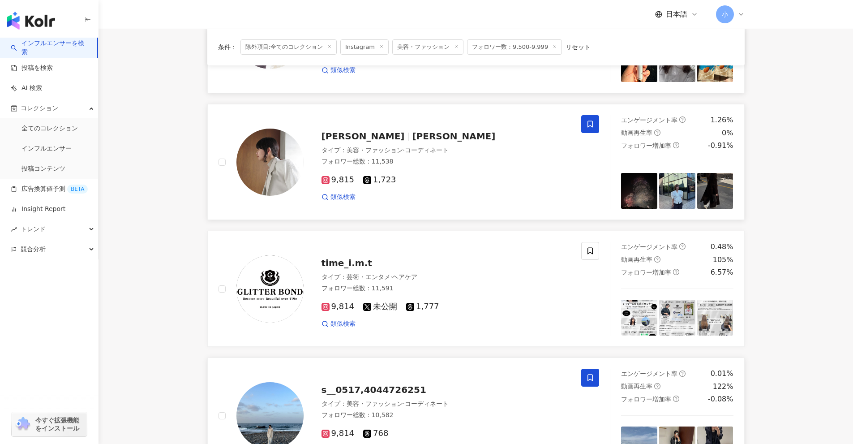
scroll to position [1281, 0]
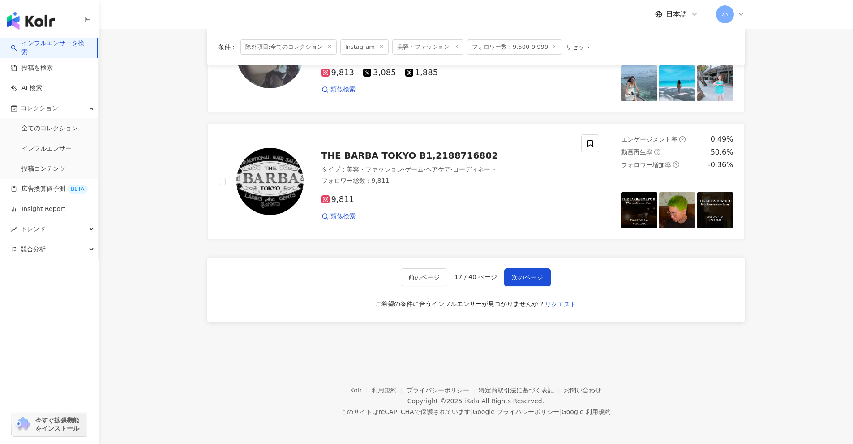
drag, startPoint x: 790, startPoint y: 119, endPoint x: 762, endPoint y: 308, distance: 191.4
click at [416, 274] on span "次のページ" at bounding box center [527, 277] width 31 height 7
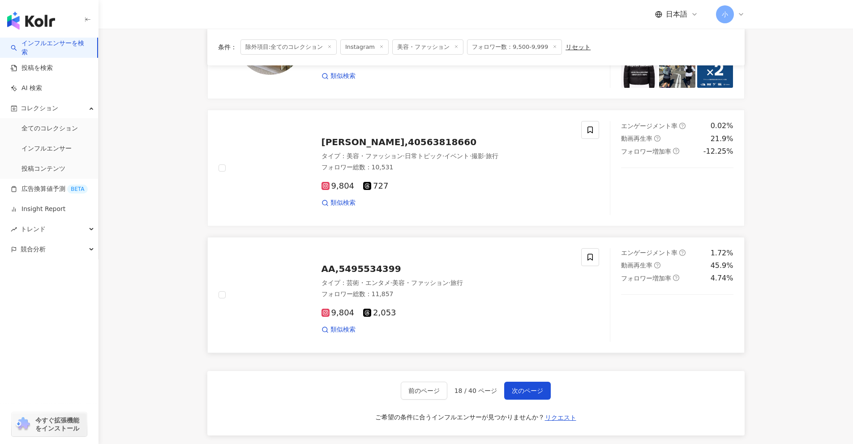
scroll to position [1228, 0]
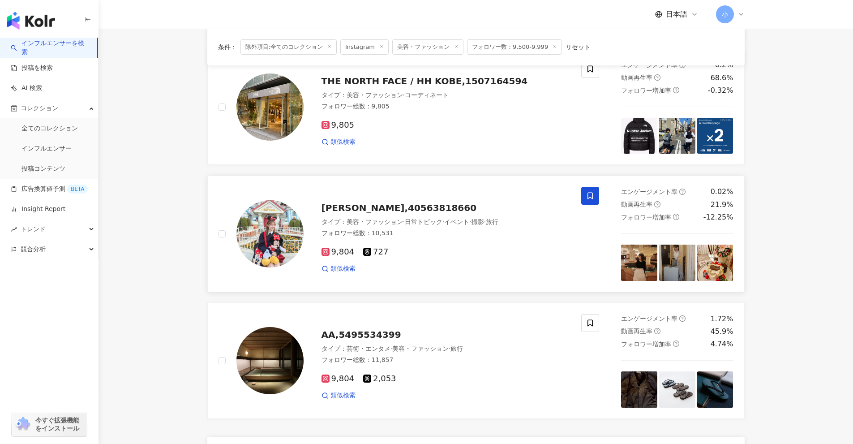
click at [416, 197] on span at bounding box center [590, 196] width 18 height 18
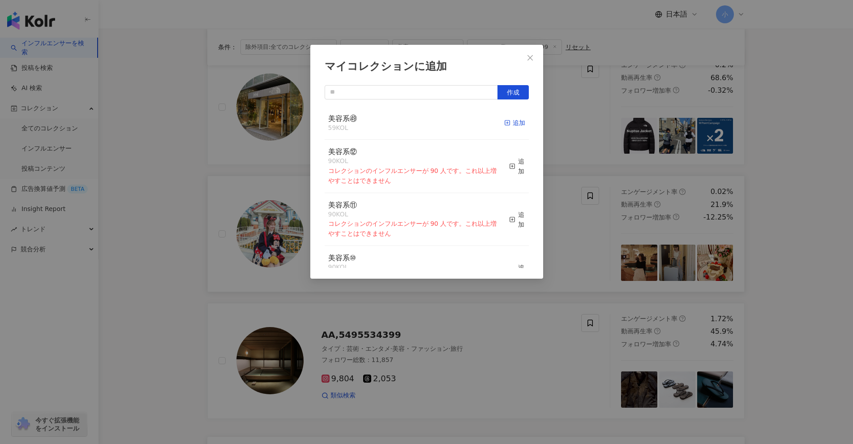
click at [416, 121] on div "追加" at bounding box center [514, 123] width 21 height 10
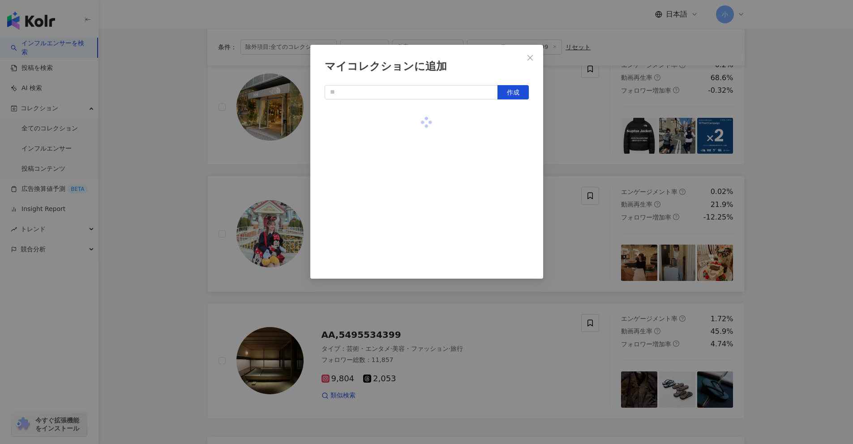
click at [416, 156] on div "マイコレクションに追加 作成" at bounding box center [426, 222] width 853 height 444
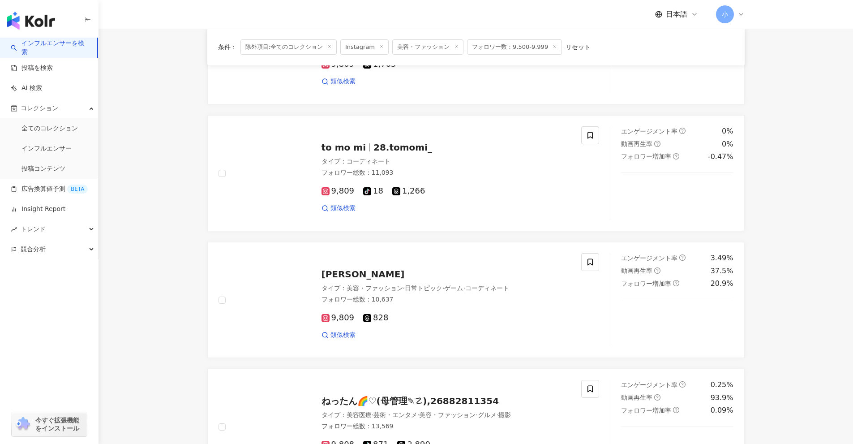
scroll to position [646, 0]
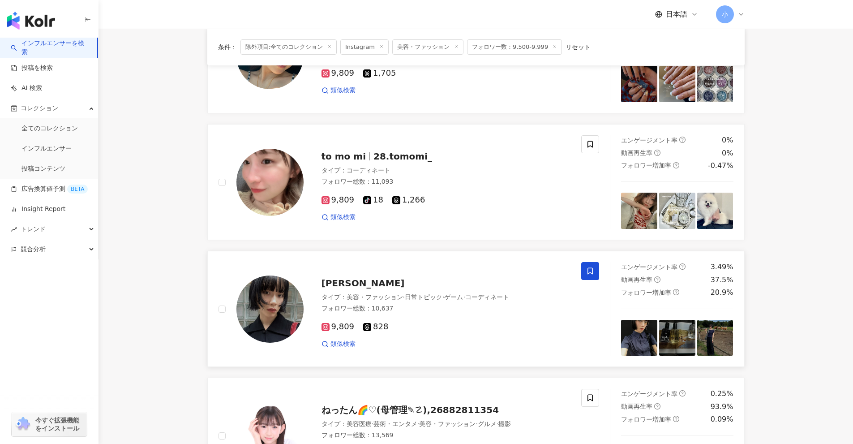
click at [416, 266] on span at bounding box center [590, 271] width 18 height 18
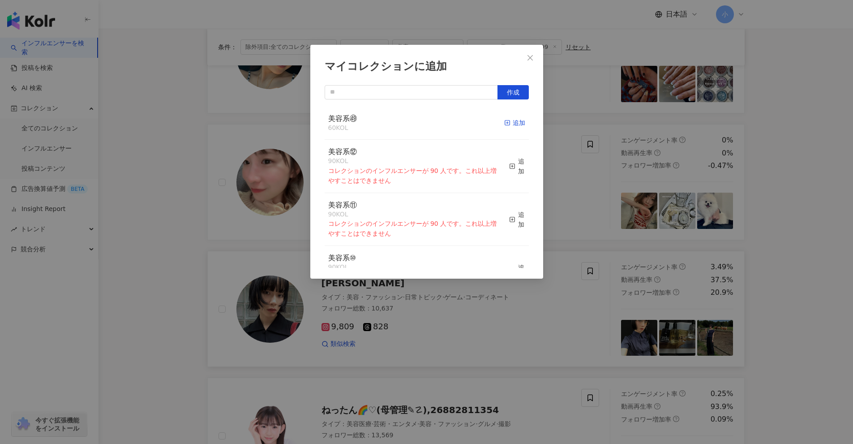
click at [416, 123] on div "追加" at bounding box center [514, 123] width 21 height 10
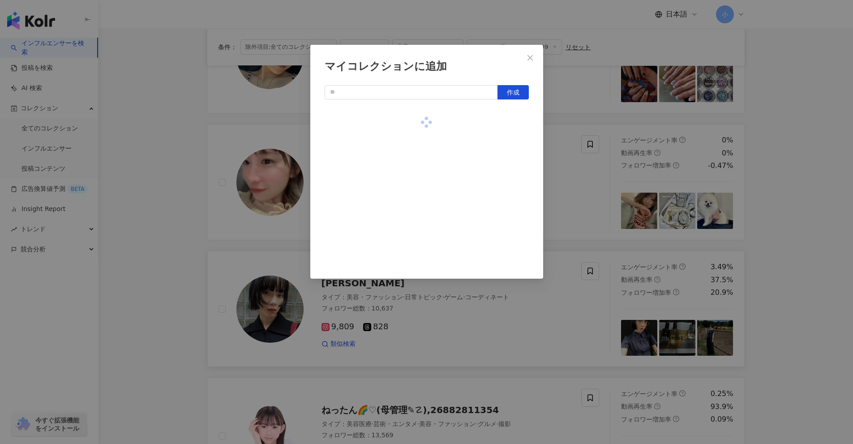
click at [416, 172] on div "マイコレクションに追加 作成" at bounding box center [426, 222] width 853 height 444
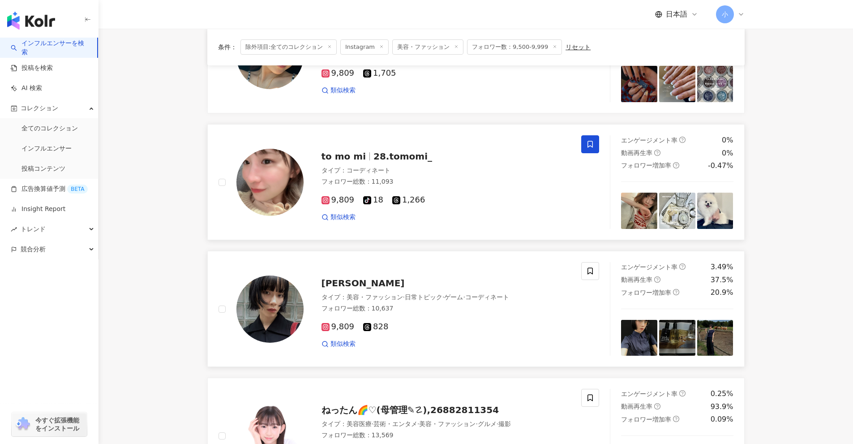
click at [416, 143] on icon at bounding box center [589, 144] width 5 height 7
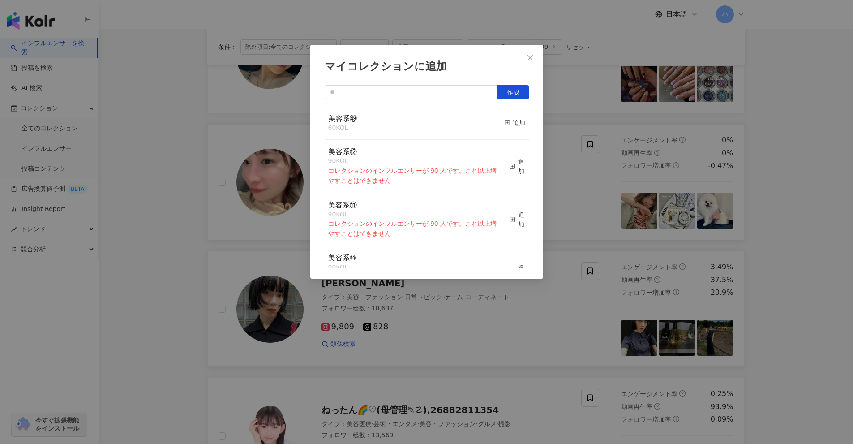
click at [416, 130] on button "追加" at bounding box center [514, 123] width 21 height 19
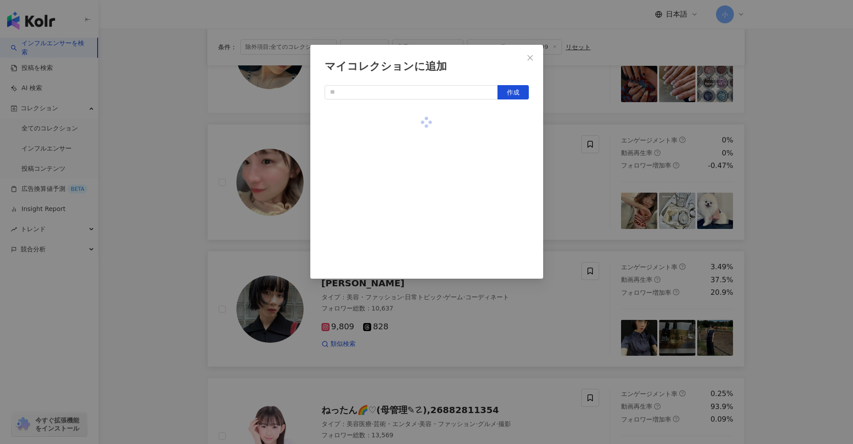
click at [416, 164] on div "マイコレクションに追加 作成" at bounding box center [426, 222] width 853 height 444
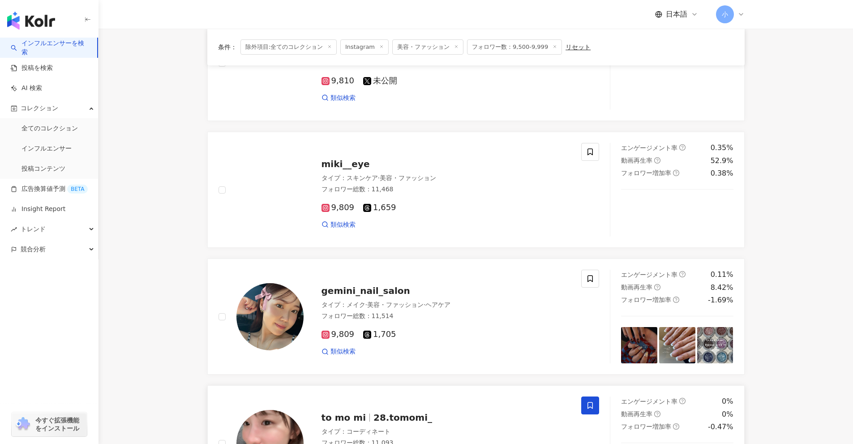
scroll to position [378, 0]
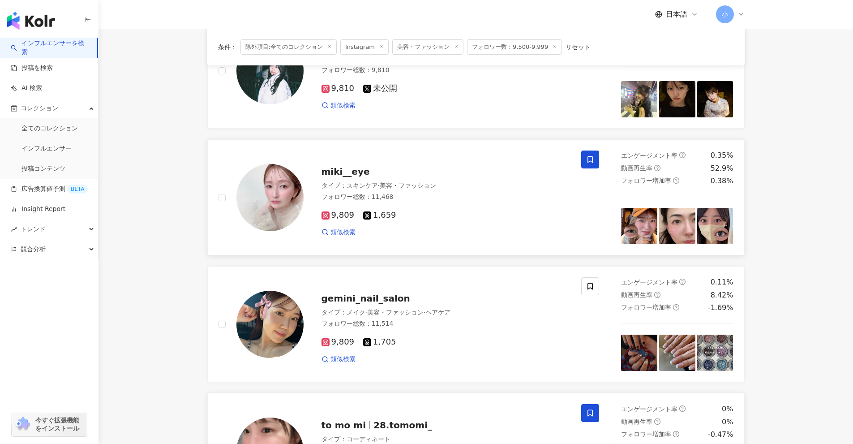
click at [416, 159] on span at bounding box center [590, 159] width 18 height 18
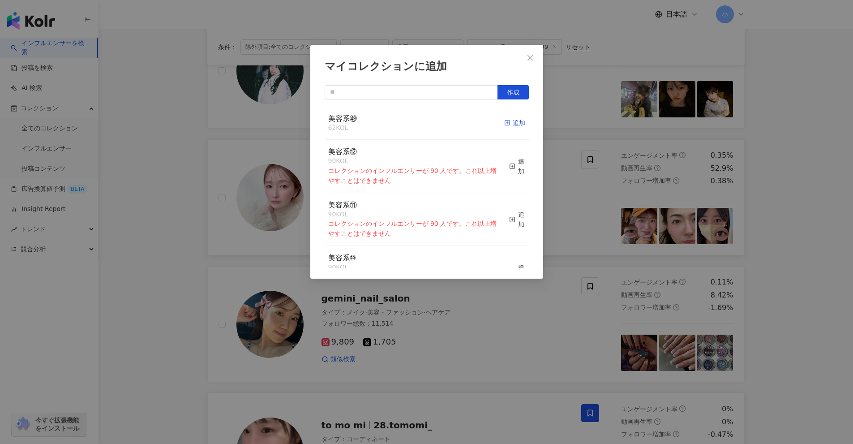
click at [416, 127] on div "追加" at bounding box center [514, 123] width 21 height 10
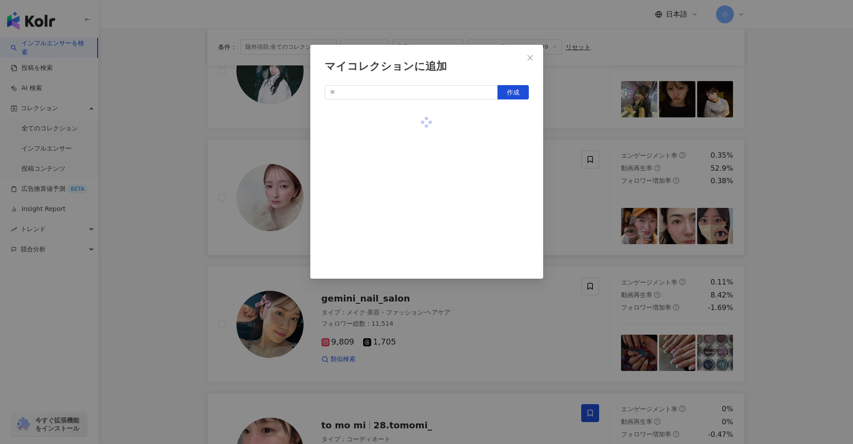
click at [416, 148] on div "マイコレクションに追加 作成" at bounding box center [426, 222] width 853 height 444
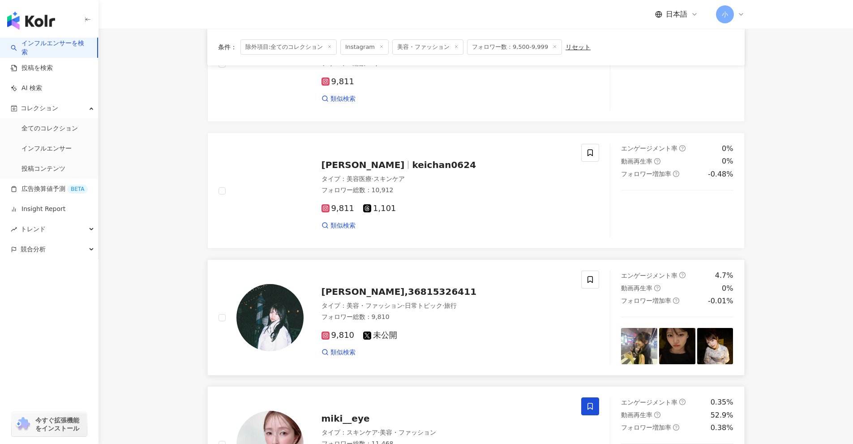
scroll to position [64, 0]
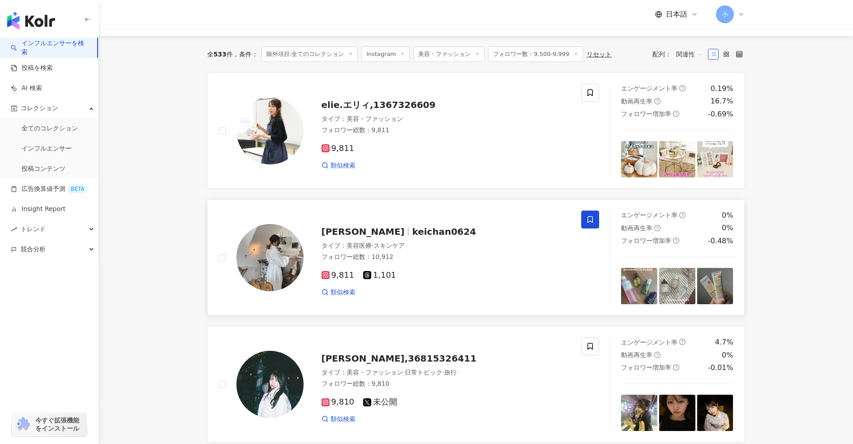
click at [416, 218] on icon at bounding box center [590, 219] width 8 height 8
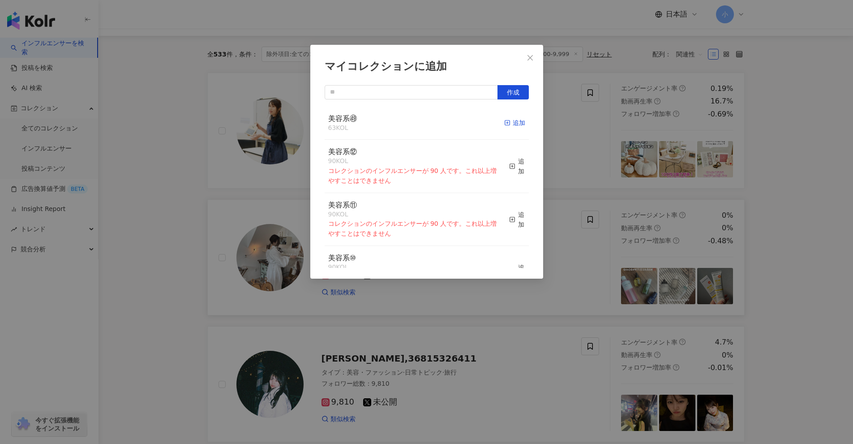
click at [416, 124] on div "追加" at bounding box center [514, 123] width 21 height 10
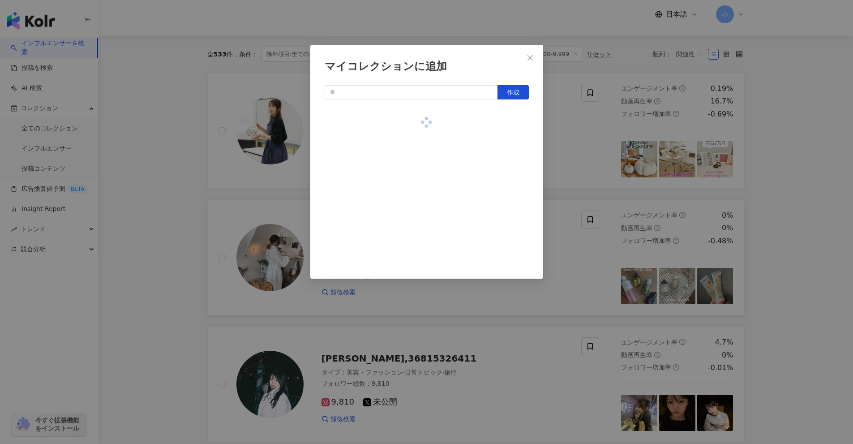
click at [416, 150] on div "マイコレクションに追加 作成" at bounding box center [426, 222] width 853 height 444
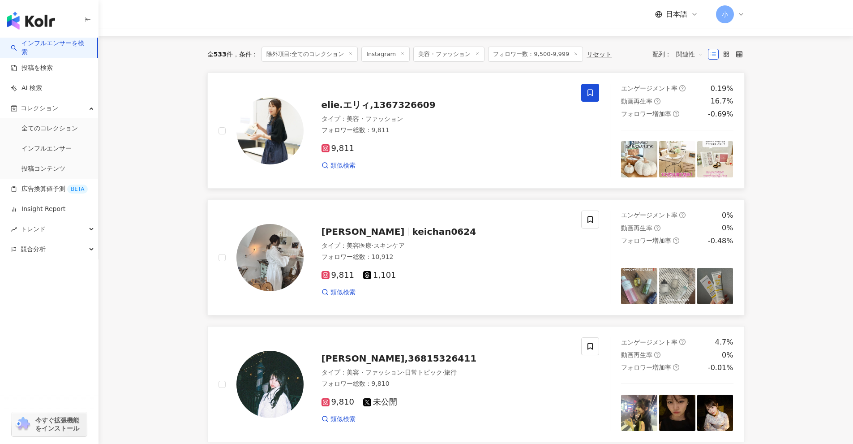
click at [416, 94] on span at bounding box center [590, 93] width 18 height 18
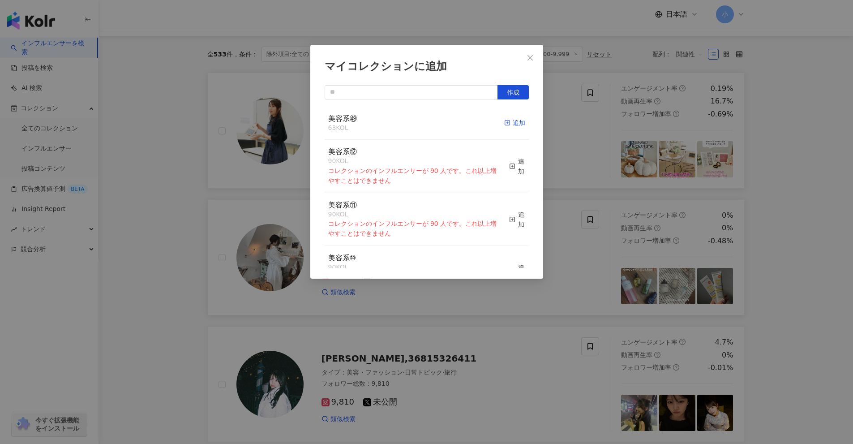
click at [416, 122] on div "追加" at bounding box center [514, 123] width 21 height 10
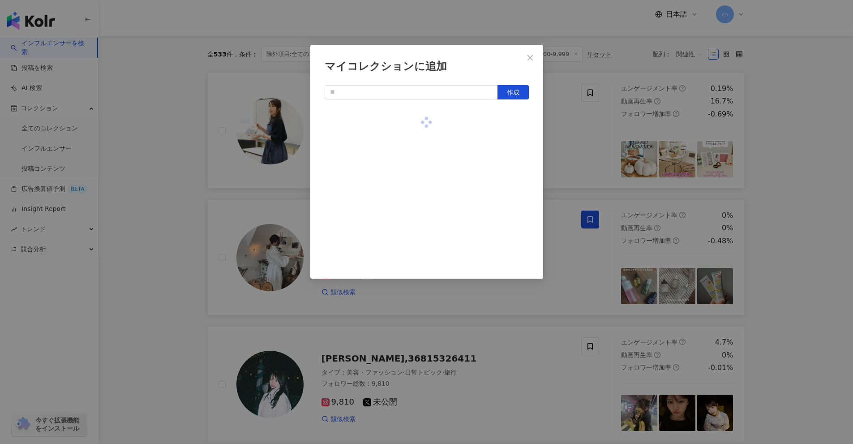
click at [416, 132] on div "マイコレクションに追加 作成" at bounding box center [426, 222] width 853 height 444
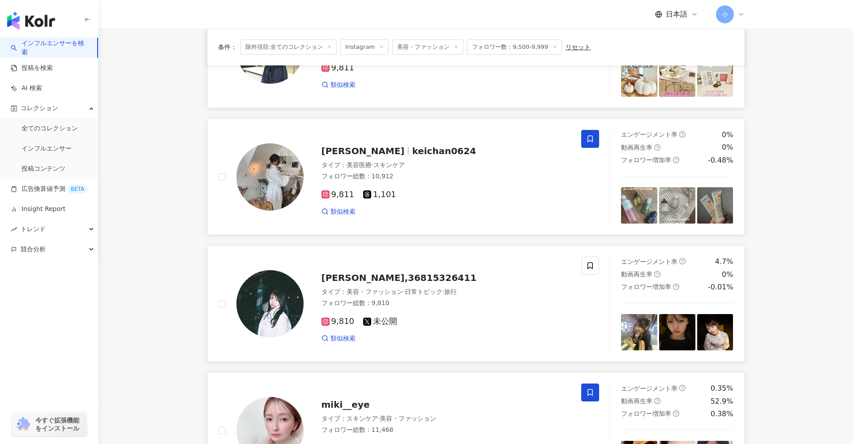
scroll to position [199, 0]
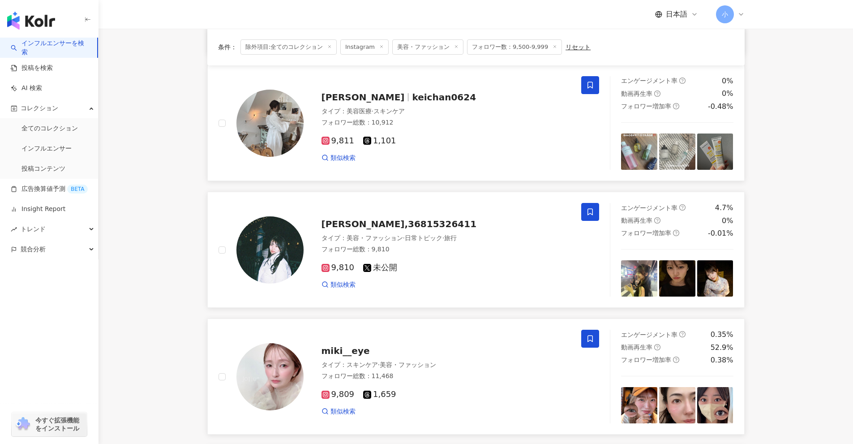
click at [416, 210] on span at bounding box center [590, 212] width 18 height 18
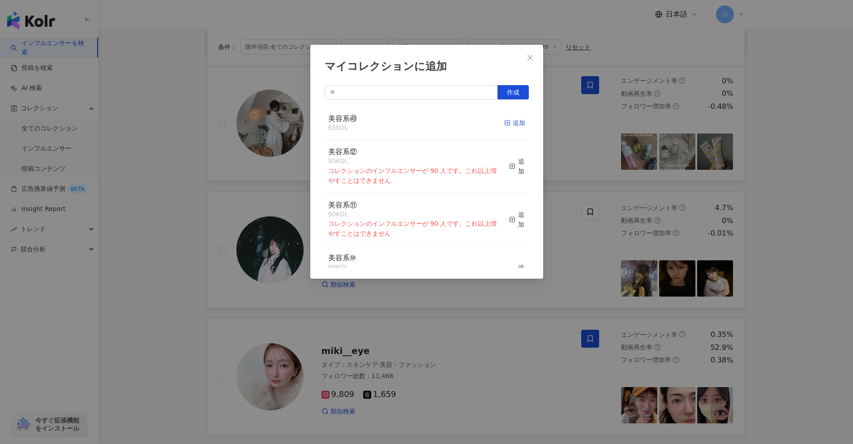
click at [416, 124] on div "追加" at bounding box center [514, 123] width 21 height 10
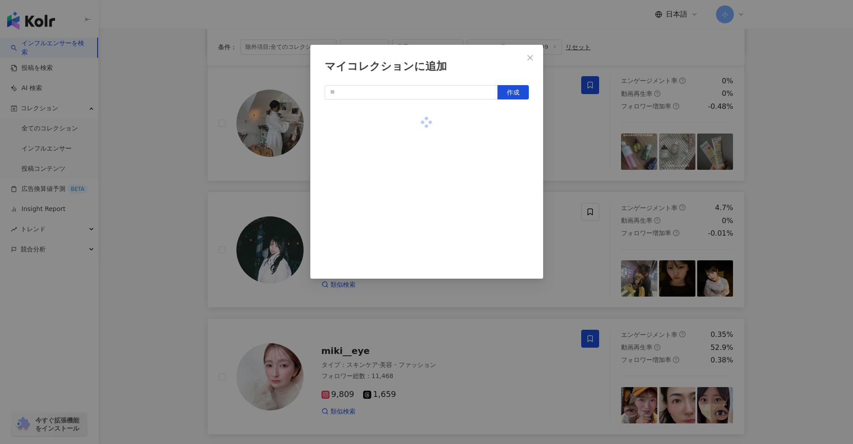
click at [416, 135] on div "マイコレクションに追加 作成" at bounding box center [426, 222] width 853 height 444
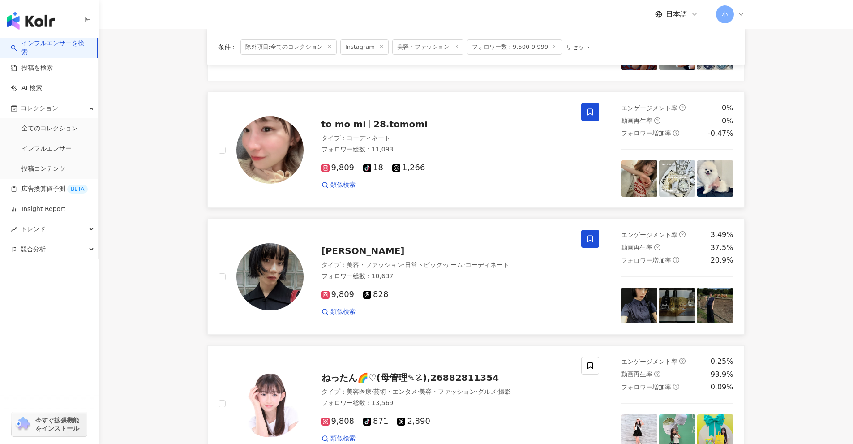
scroll to position [1407, 0]
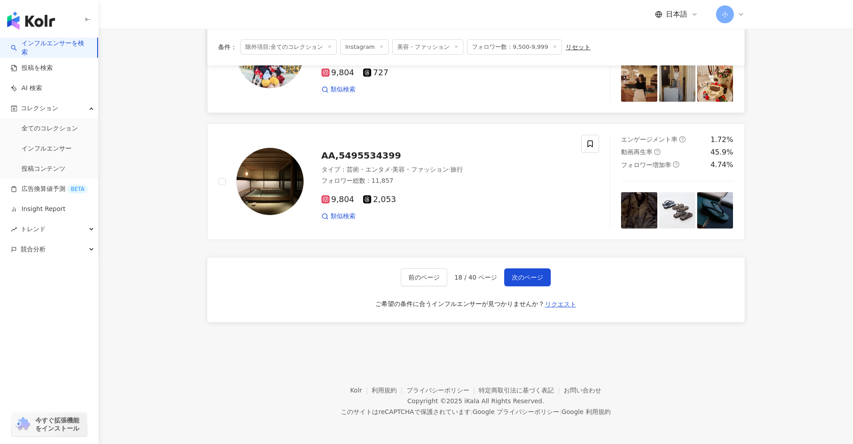
drag, startPoint x: 796, startPoint y: 116, endPoint x: 714, endPoint y: 415, distance: 310.1
click at [416, 277] on span "次のページ" at bounding box center [527, 277] width 31 height 7
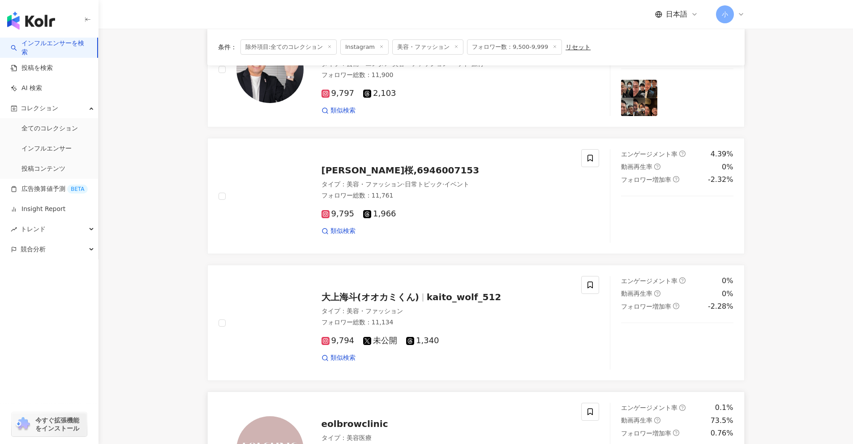
scroll to position [736, 0]
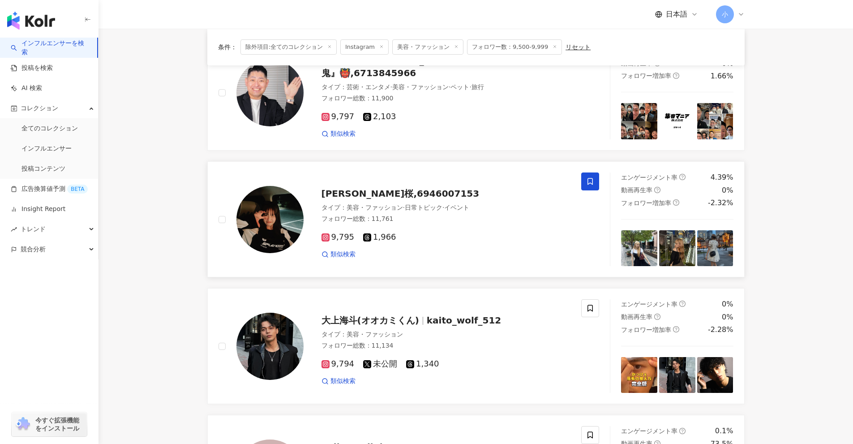
click at [416, 181] on icon at bounding box center [589, 181] width 5 height 7
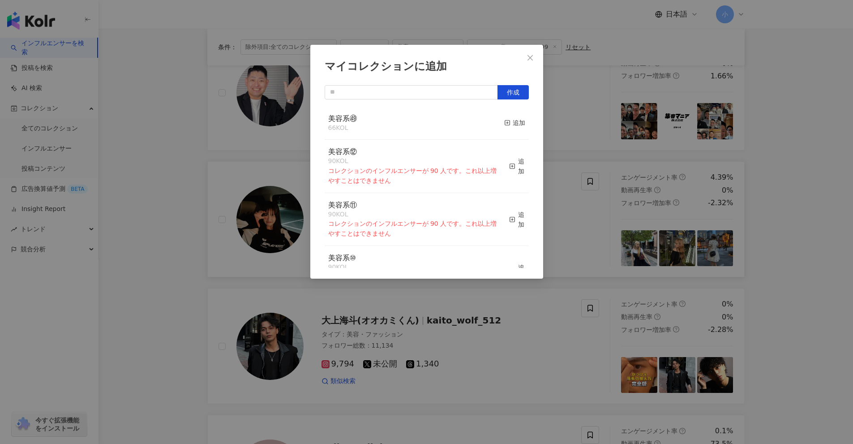
click at [416, 127] on div "美容系㊾ 66 KOL 追加" at bounding box center [427, 124] width 204 height 34
click at [416, 124] on div "追加" at bounding box center [514, 123] width 21 height 10
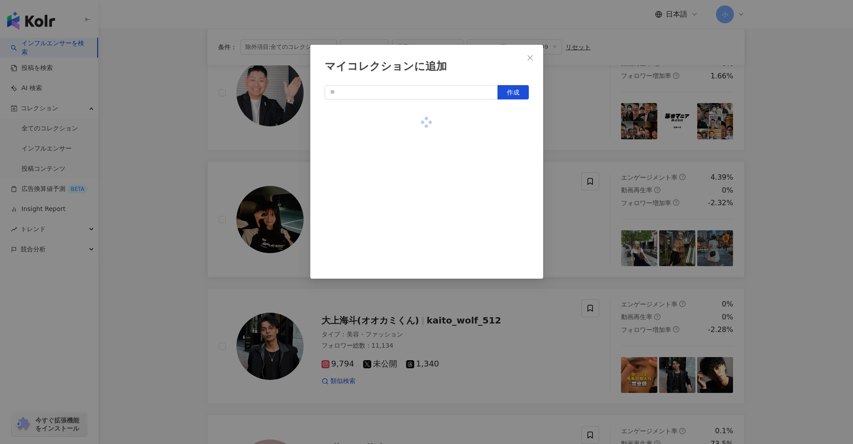
click at [416, 138] on div "マイコレクションに追加 作成" at bounding box center [426, 222] width 853 height 444
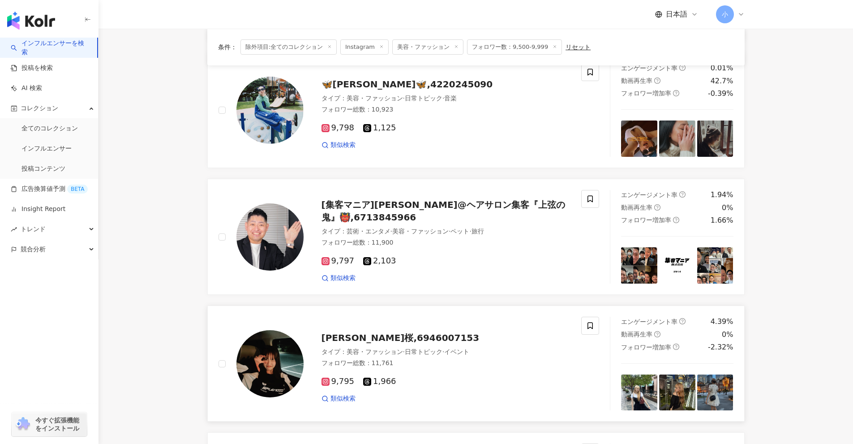
scroll to position [557, 0]
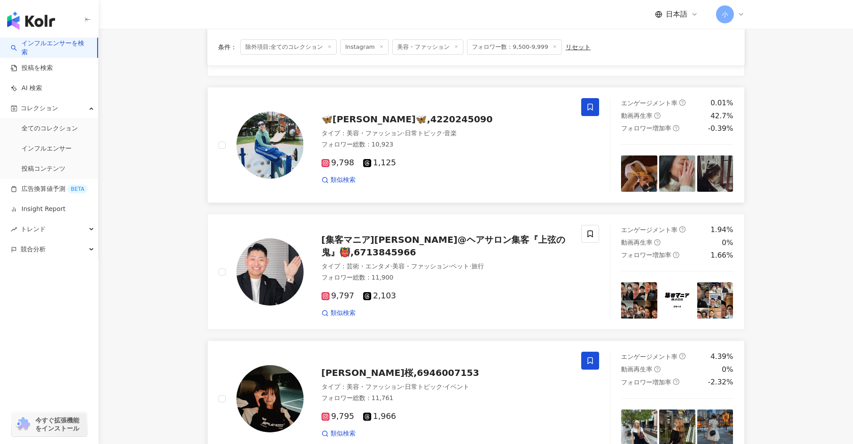
click at [416, 109] on icon at bounding box center [590, 107] width 8 height 8
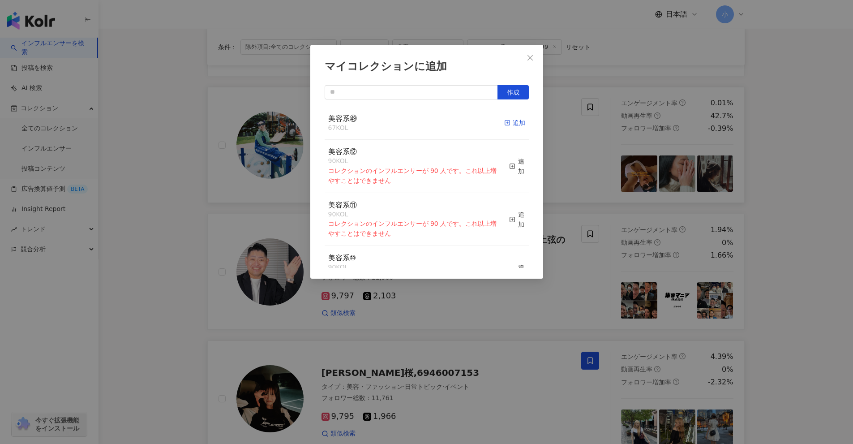
click at [416, 128] on div "追加" at bounding box center [514, 123] width 21 height 10
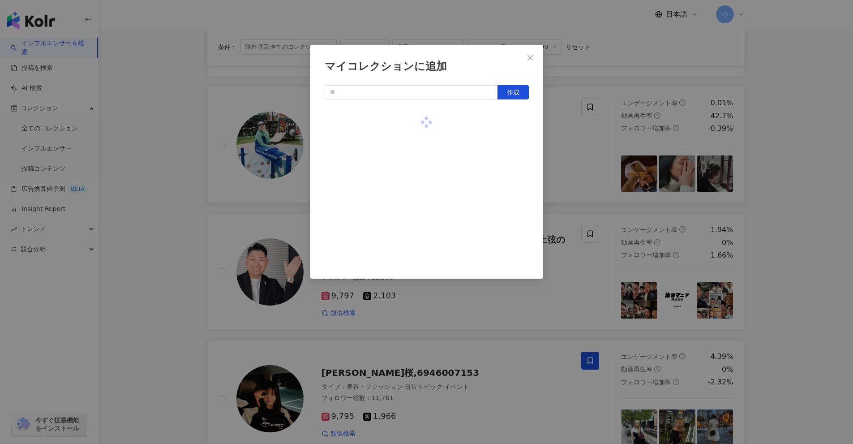
click at [416, 135] on div "マイコレクションに追加 作成" at bounding box center [426, 222] width 853 height 444
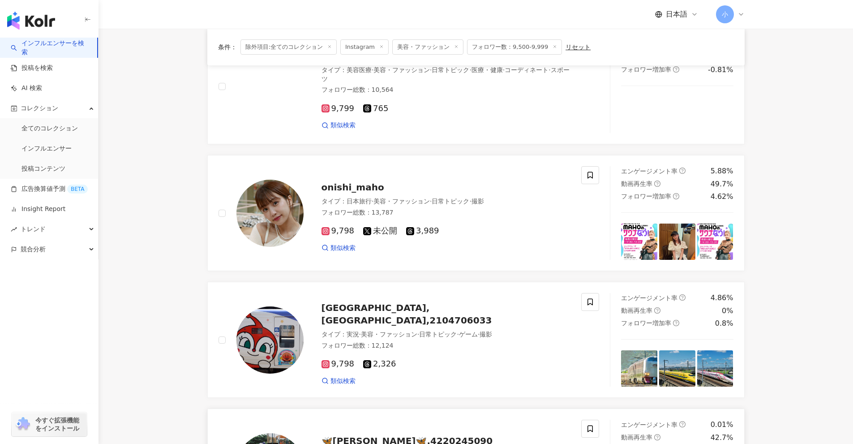
scroll to position [154, 0]
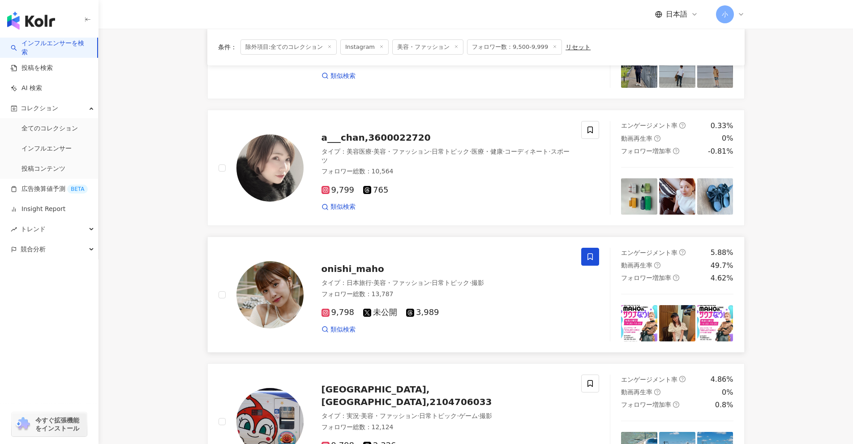
click at [416, 252] on span at bounding box center [590, 257] width 18 height 18
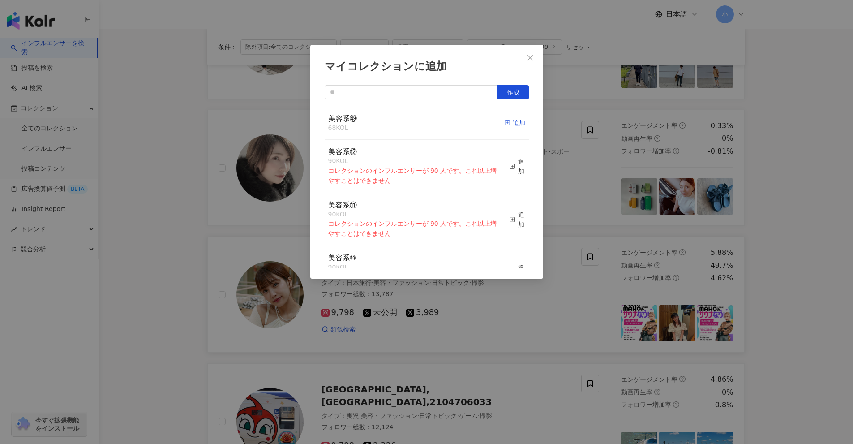
click at [416, 126] on div "追加" at bounding box center [514, 123] width 21 height 10
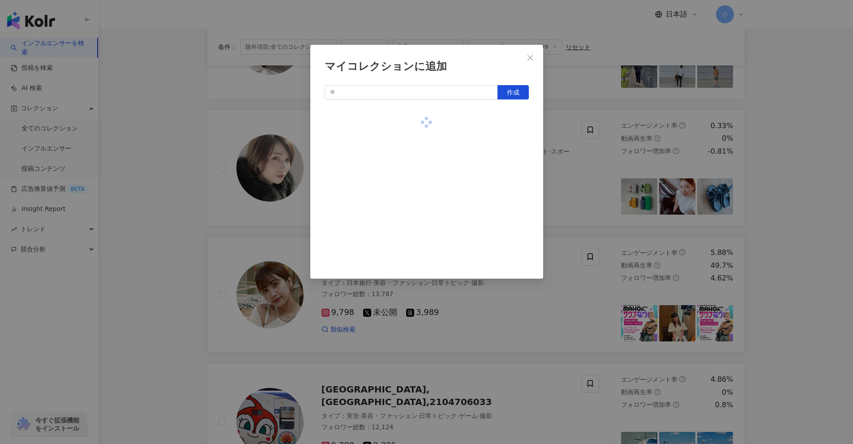
click at [416, 164] on div "マイコレクションに追加 作成" at bounding box center [426, 222] width 853 height 444
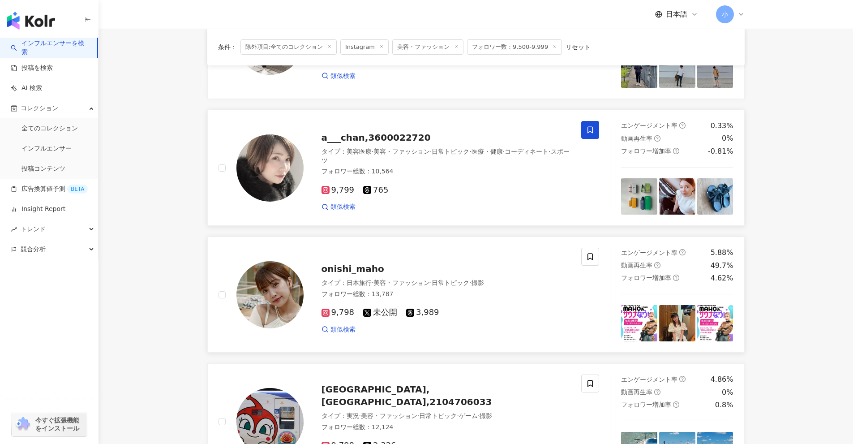
click at [416, 124] on span at bounding box center [590, 130] width 18 height 18
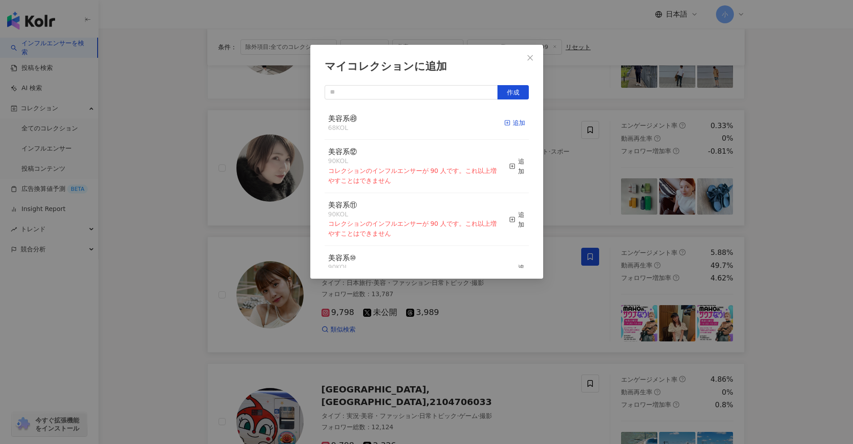
click at [416, 124] on div "追加" at bounding box center [514, 123] width 21 height 10
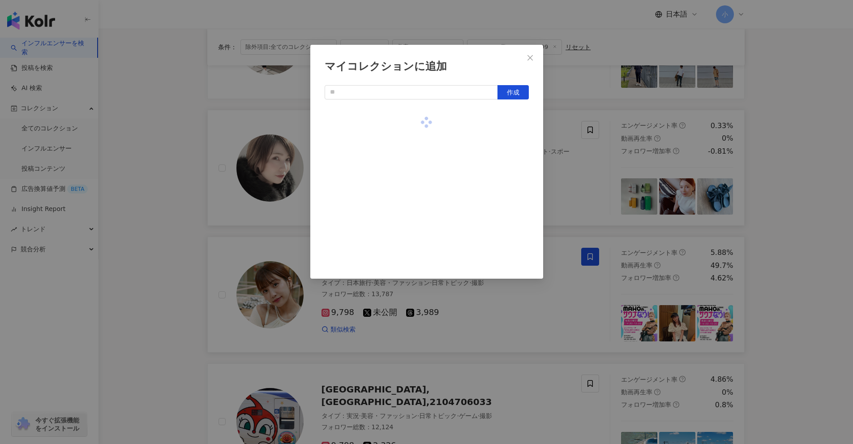
click at [416, 186] on div "マイコレクションに追加 作成" at bounding box center [426, 222] width 853 height 444
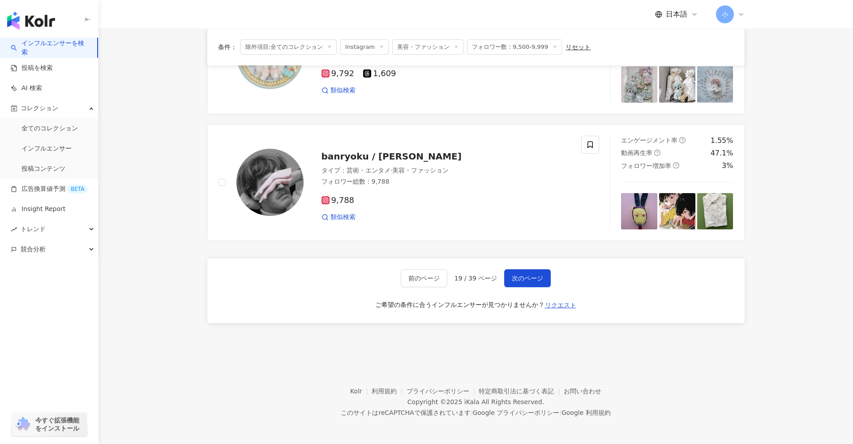
scroll to position [1407, 0]
drag, startPoint x: 772, startPoint y: 126, endPoint x: 659, endPoint y: 379, distance: 277.2
click at [416, 281] on span "次のページ" at bounding box center [527, 277] width 31 height 7
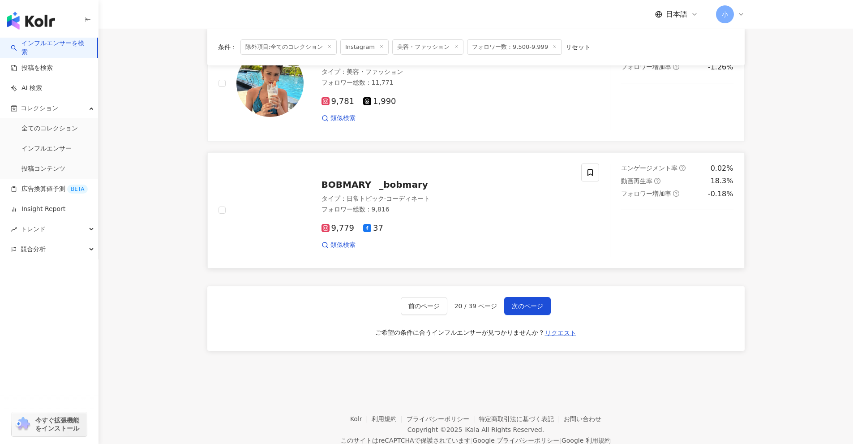
scroll to position [1292, 0]
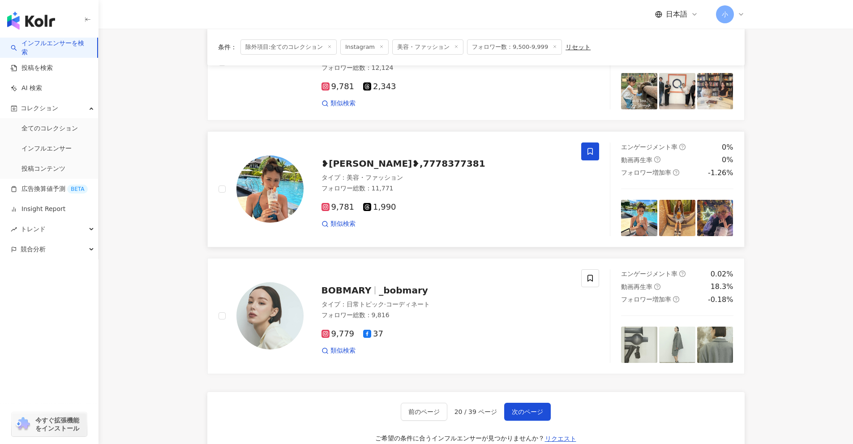
click at [416, 154] on icon at bounding box center [589, 151] width 5 height 7
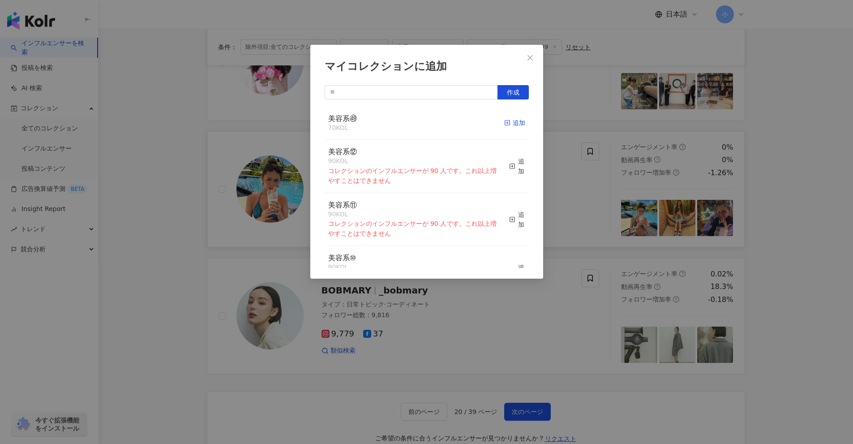
click at [416, 122] on div "追加" at bounding box center [514, 123] width 21 height 10
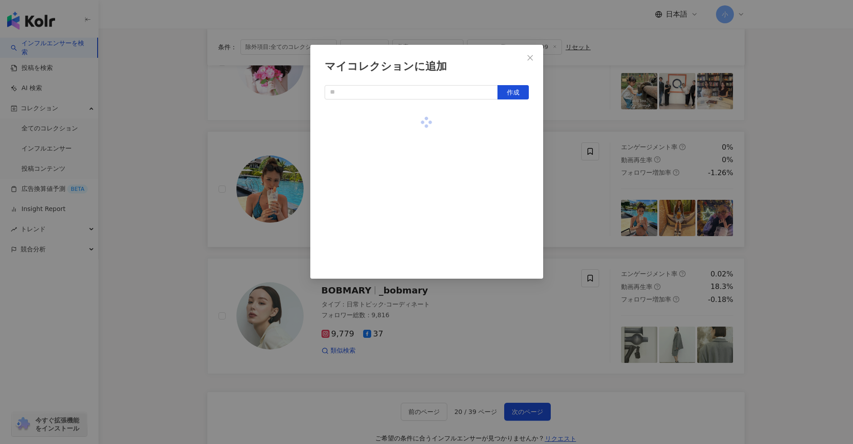
click at [416, 124] on div "マイコレクションに追加 作成" at bounding box center [426, 222] width 853 height 444
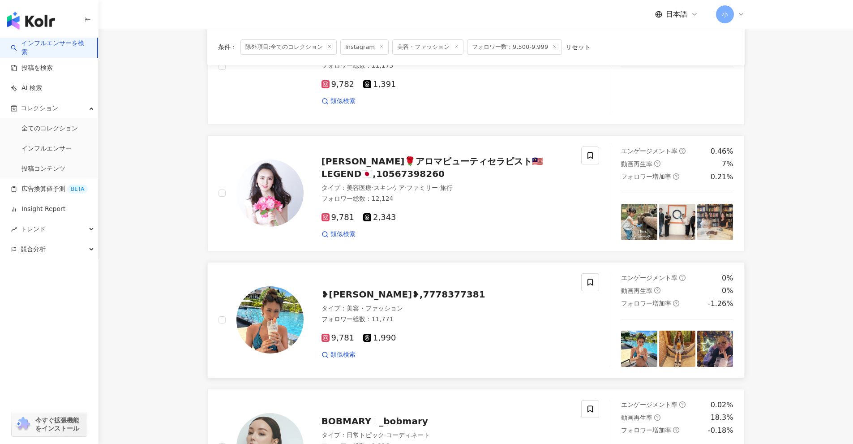
scroll to position [1113, 0]
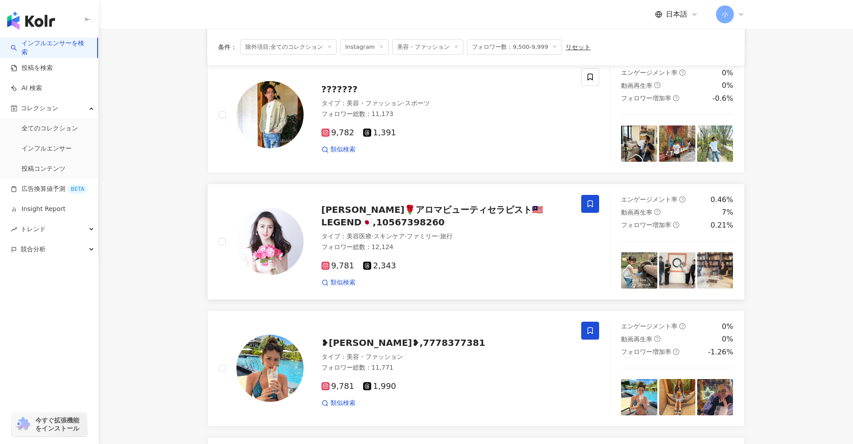
click at [416, 202] on icon at bounding box center [590, 204] width 8 height 8
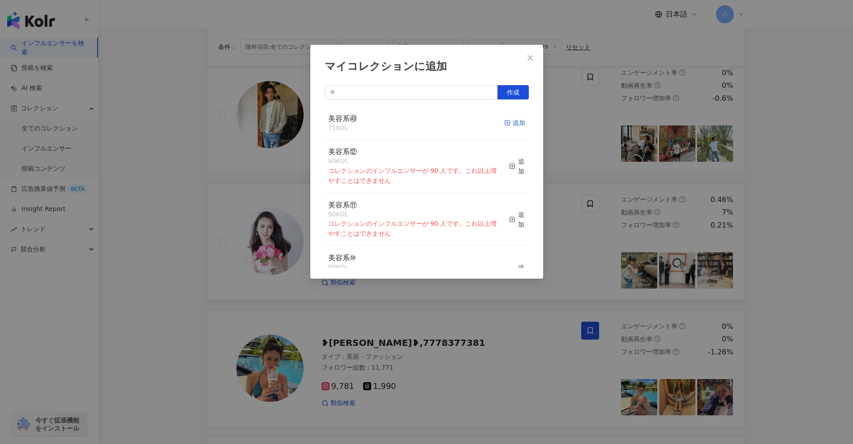
click at [416, 128] on div "追加" at bounding box center [514, 123] width 21 height 10
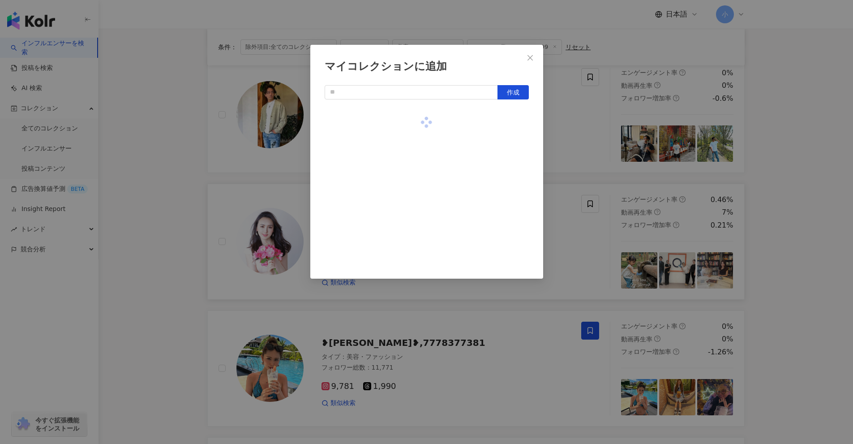
click at [416, 157] on div "マイコレクションに追加 作成" at bounding box center [426, 222] width 853 height 444
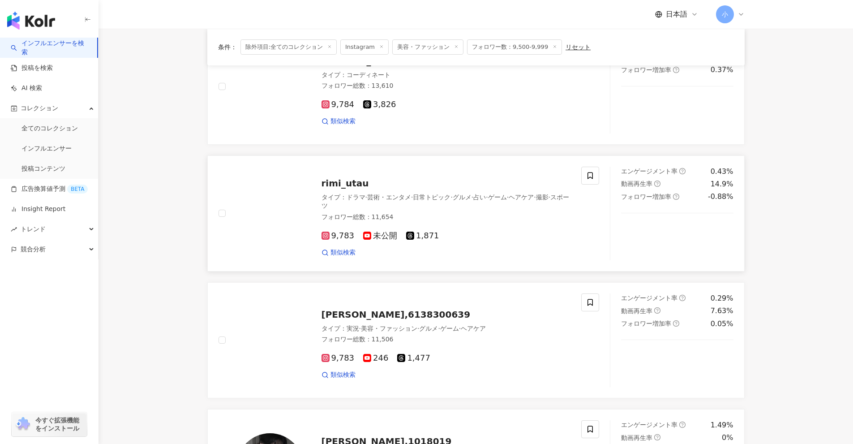
scroll to position [576, 0]
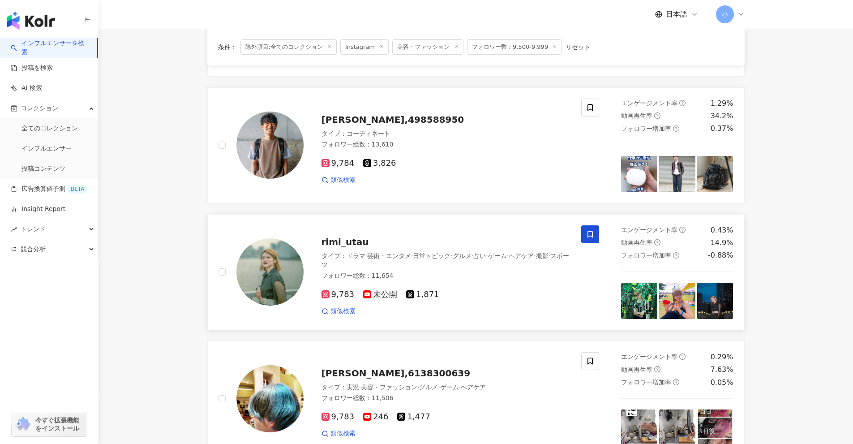
click at [416, 233] on icon at bounding box center [590, 234] width 8 height 8
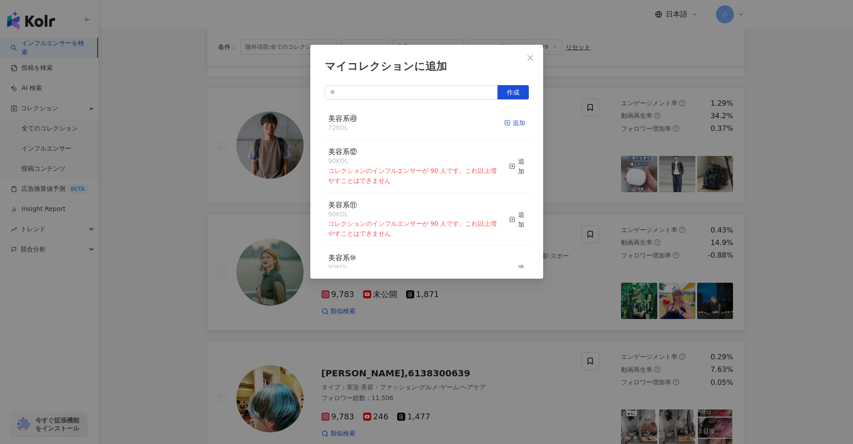
click at [416, 125] on rect "button" at bounding box center [507, 122] width 5 height 5
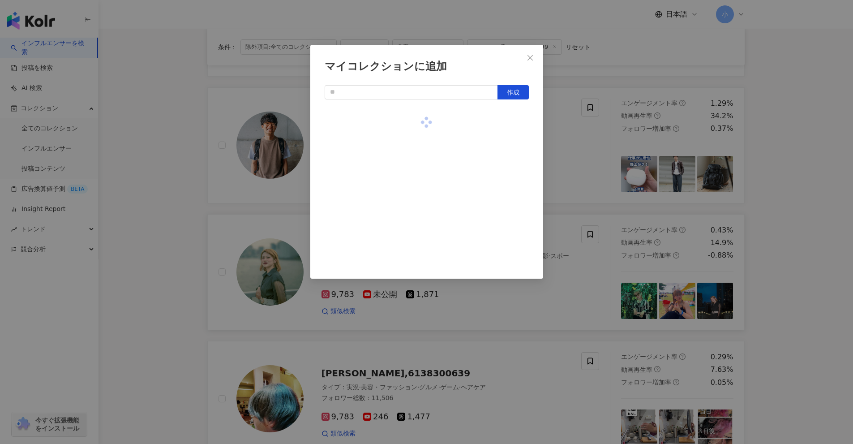
click at [416, 182] on div "マイコレクションに追加 作成" at bounding box center [426, 222] width 853 height 444
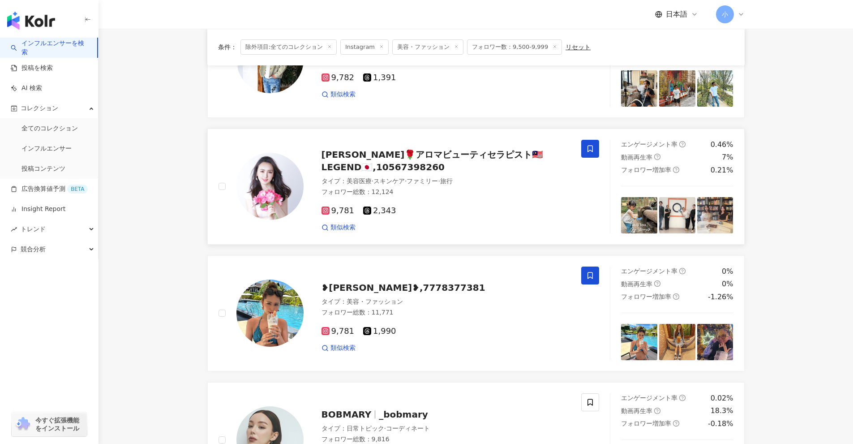
scroll to position [1426, 0]
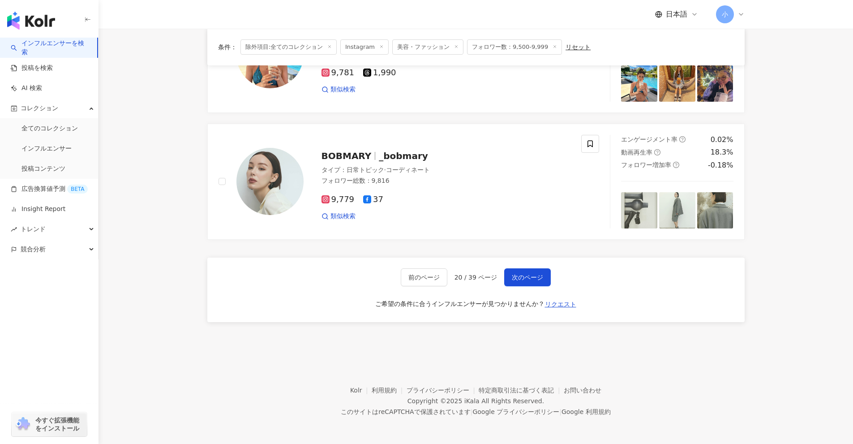
drag, startPoint x: 781, startPoint y: 197, endPoint x: 773, endPoint y: 358, distance: 160.5
click at [416, 276] on button "次のページ" at bounding box center [527, 277] width 47 height 18
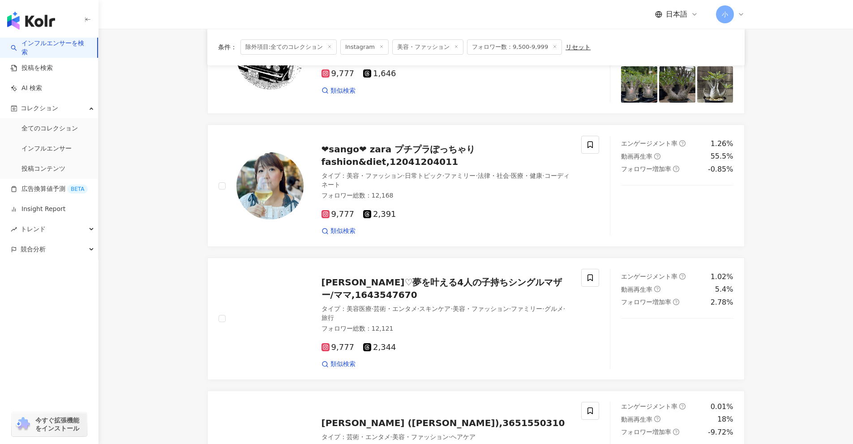
scroll to position [255, 0]
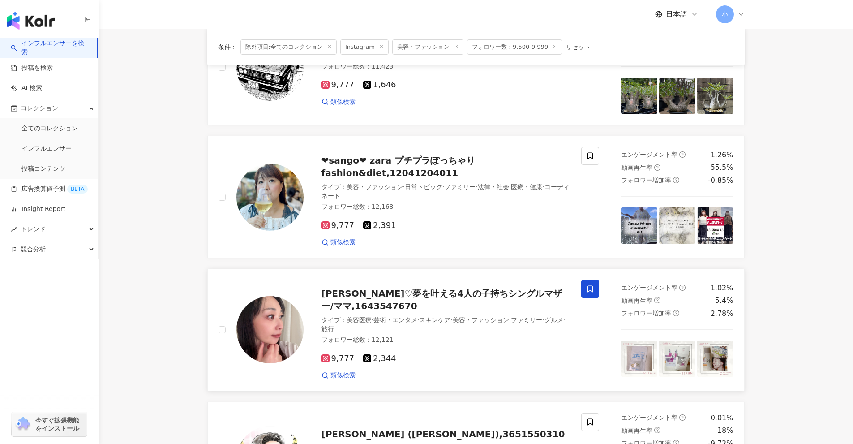
click at [416, 287] on icon at bounding box center [590, 289] width 8 height 8
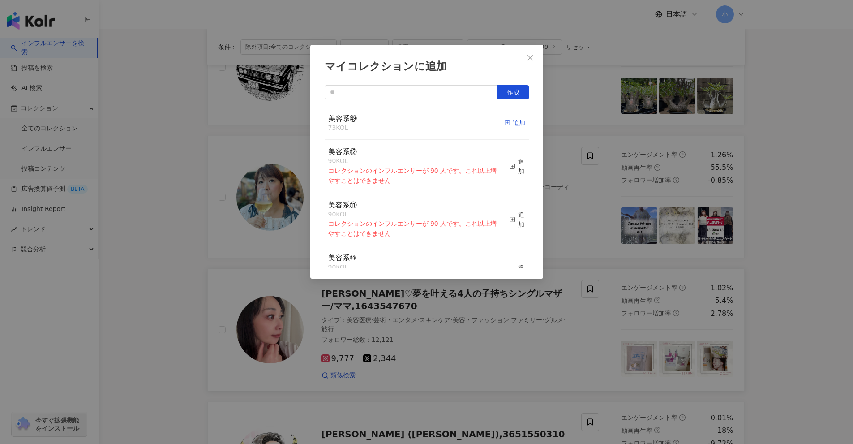
click at [416, 124] on div "追加" at bounding box center [514, 123] width 21 height 10
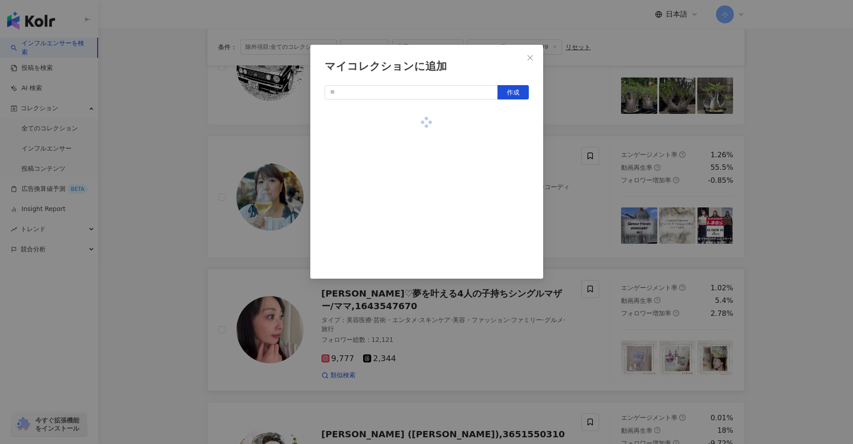
click at [416, 196] on div "マイコレクションに追加 作成" at bounding box center [426, 222] width 853 height 444
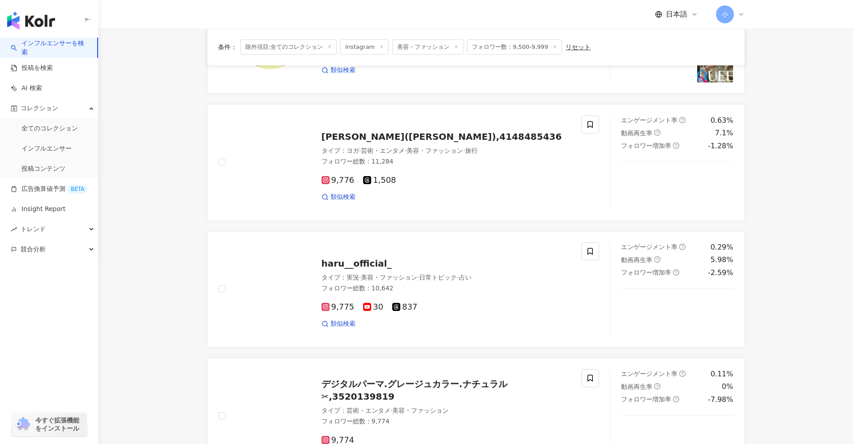
scroll to position [1419, 0]
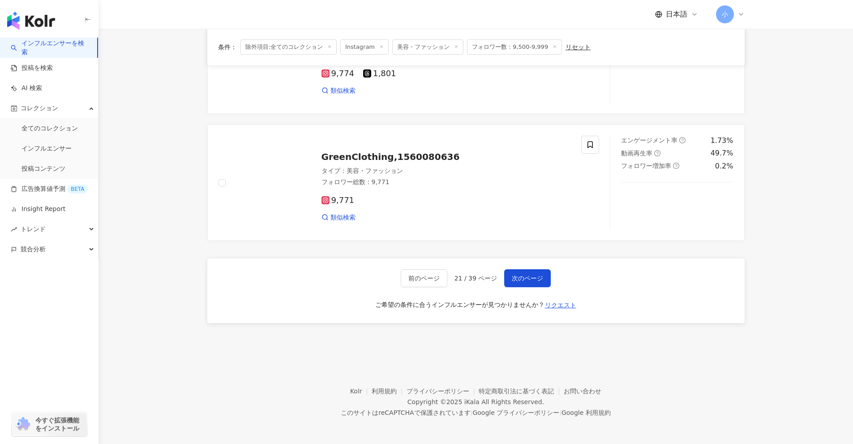
drag, startPoint x: 799, startPoint y: 166, endPoint x: 791, endPoint y: 389, distance: 222.6
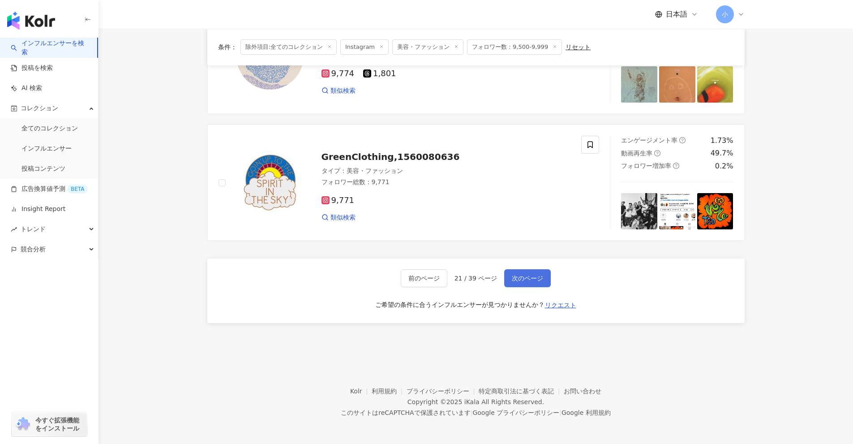
click at [416, 283] on button "次のページ" at bounding box center [527, 278] width 47 height 18
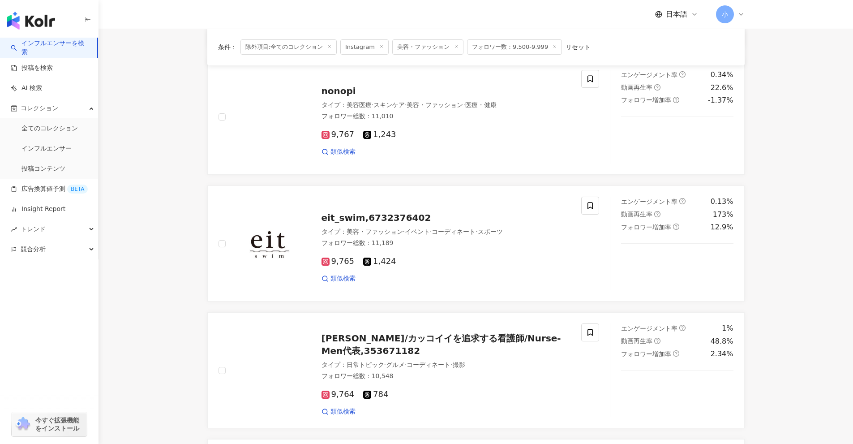
scroll to position [646, 0]
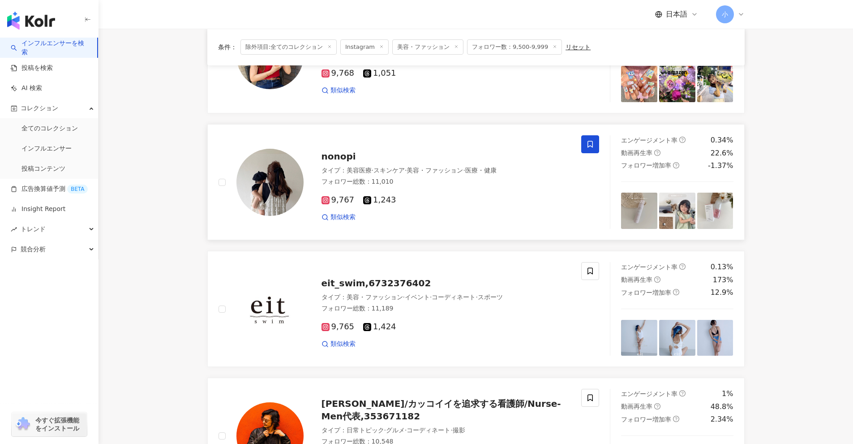
click at [416, 149] on span at bounding box center [590, 144] width 18 height 18
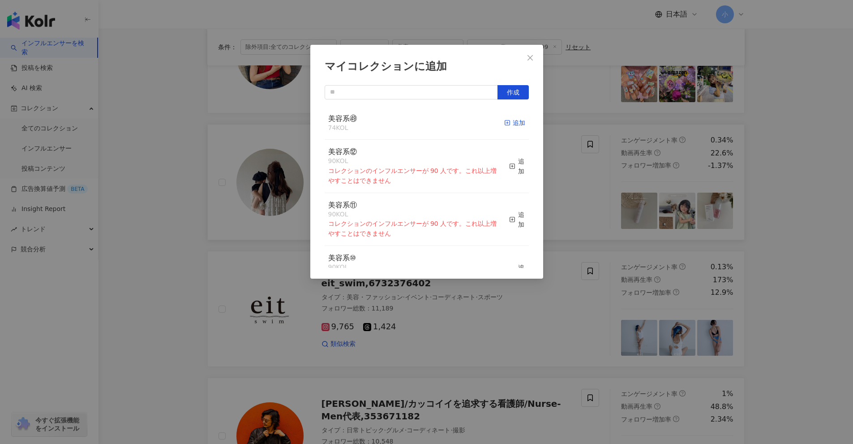
click at [416, 119] on div "追加" at bounding box center [514, 123] width 21 height 10
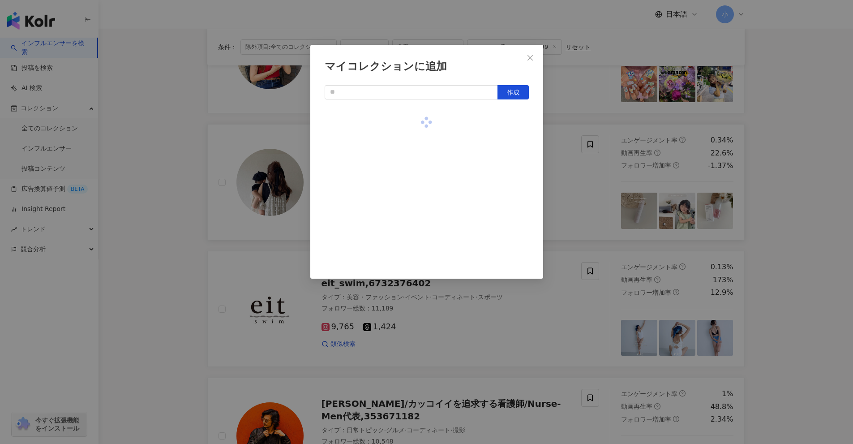
click at [416, 173] on div "マイコレクションに追加 作成" at bounding box center [426, 222] width 853 height 444
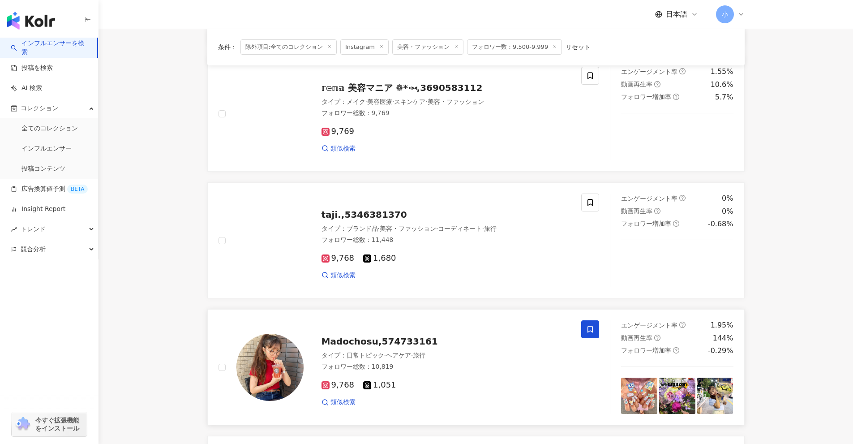
scroll to position [333, 0]
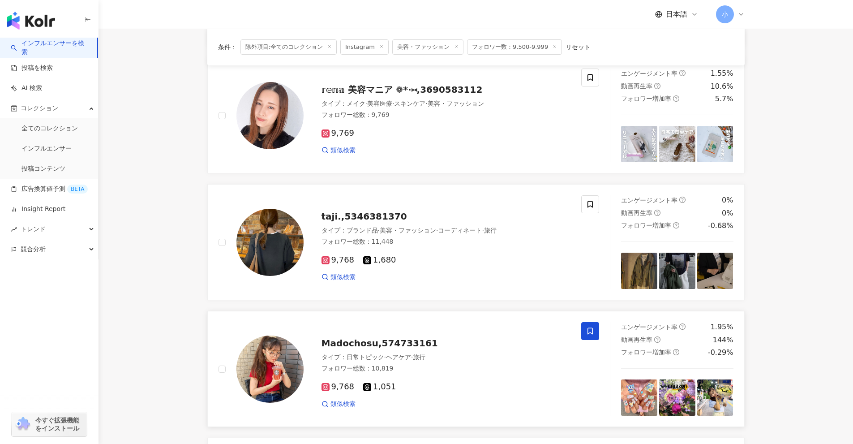
click at [416, 328] on icon at bounding box center [589, 331] width 5 height 7
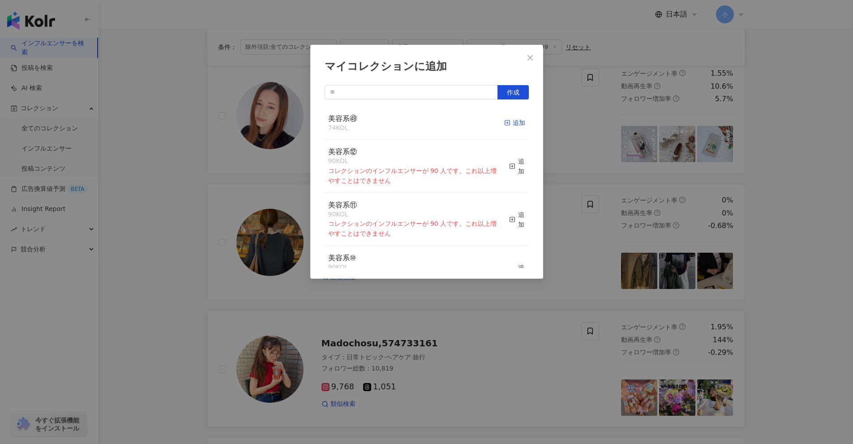
click at [416, 122] on div "追加" at bounding box center [514, 123] width 21 height 10
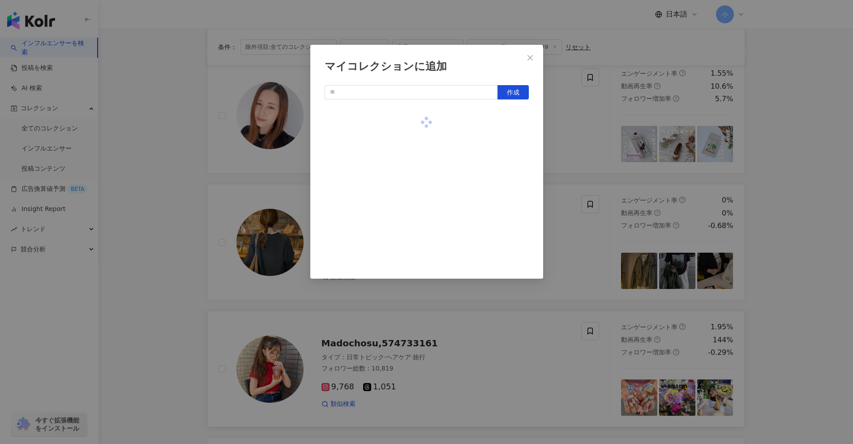
click at [416, 155] on div "マイコレクションに追加 作成" at bounding box center [426, 222] width 853 height 444
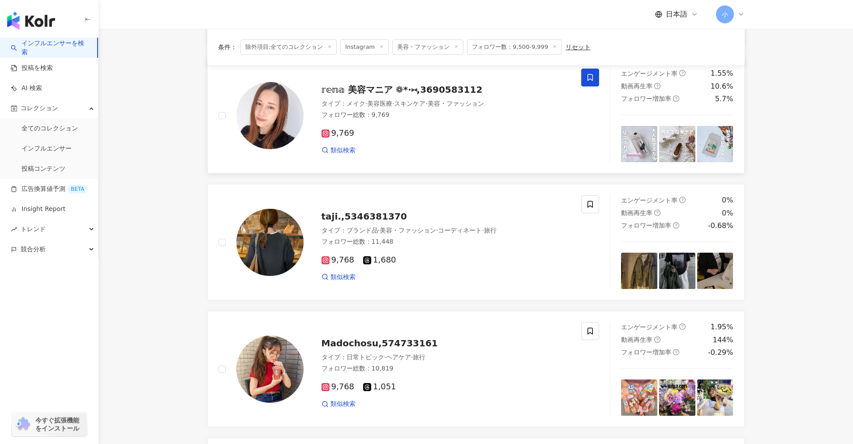
click at [416, 75] on span at bounding box center [590, 77] width 18 height 18
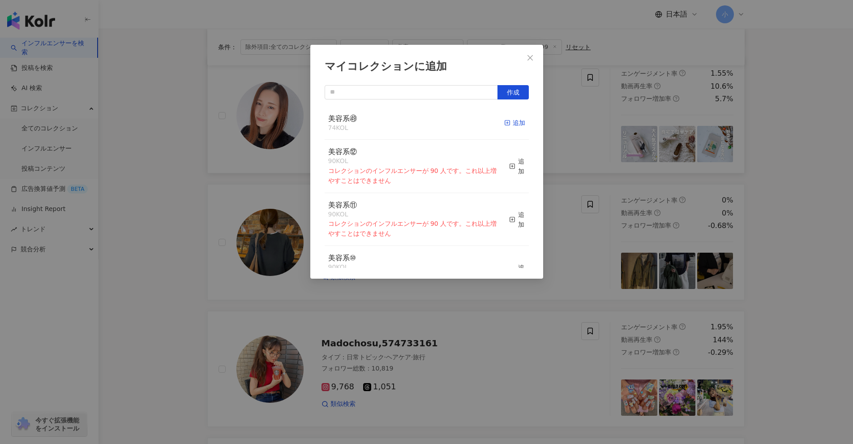
click at [416, 122] on div "追加" at bounding box center [514, 123] width 21 height 10
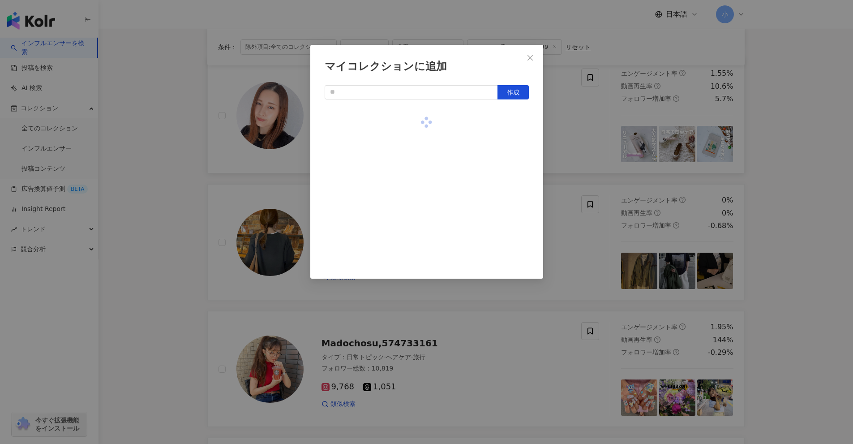
click at [416, 176] on div "マイコレクションに追加 作成" at bounding box center [426, 222] width 853 height 444
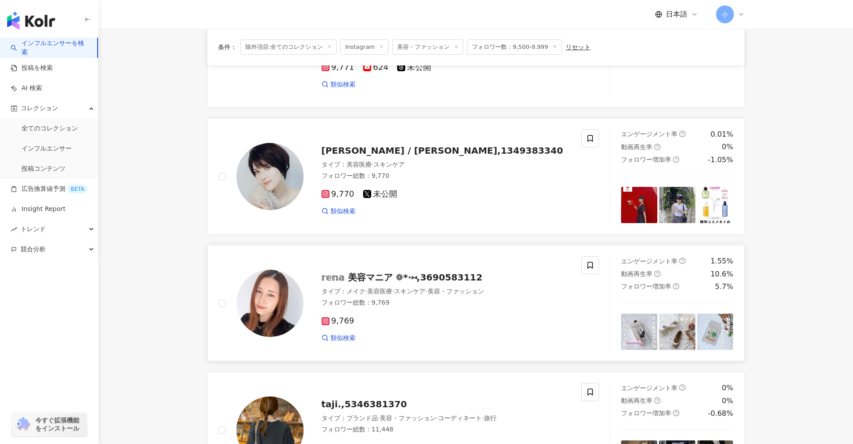
scroll to position [109, 0]
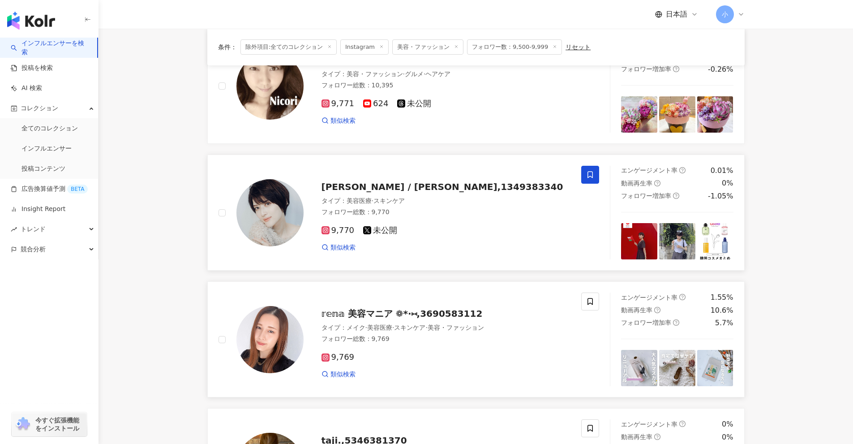
click at [416, 175] on icon at bounding box center [590, 175] width 8 height 8
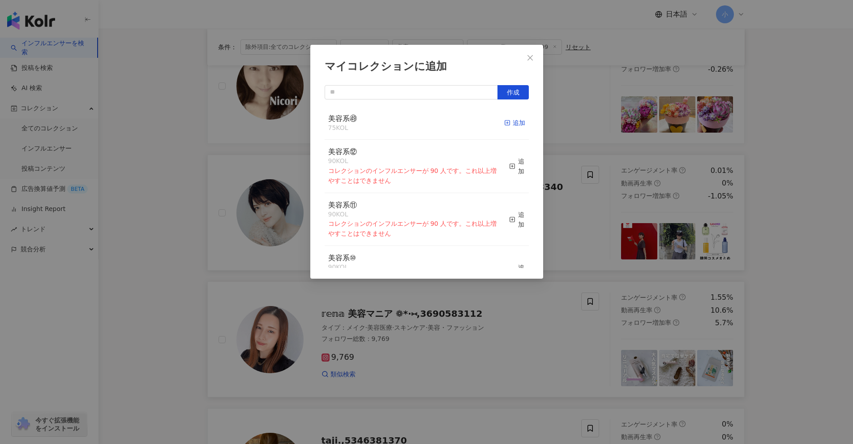
click at [416, 119] on span "button" at bounding box center [507, 122] width 6 height 7
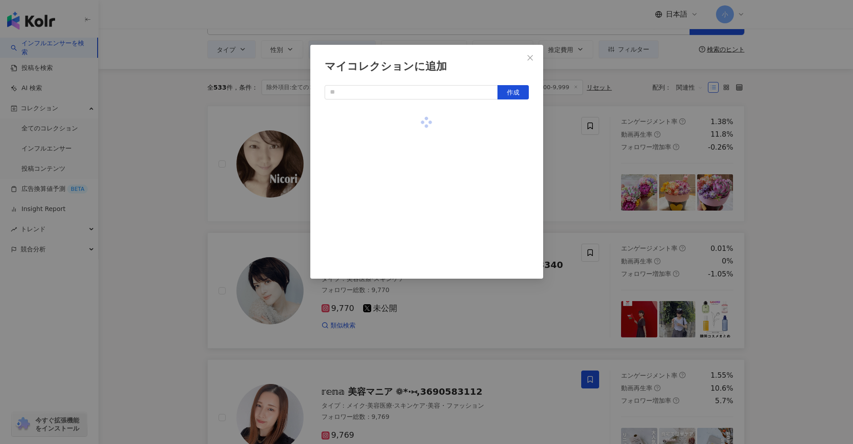
scroll to position [0, 0]
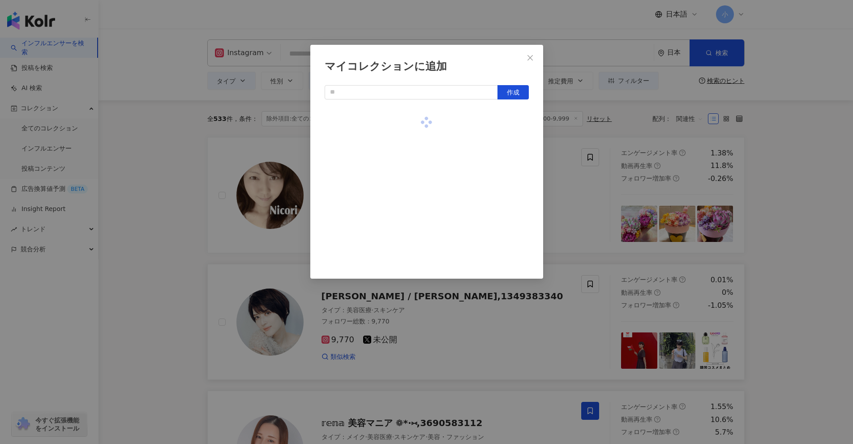
click at [416, 211] on div "マイコレクションに追加 作成" at bounding box center [426, 222] width 853 height 444
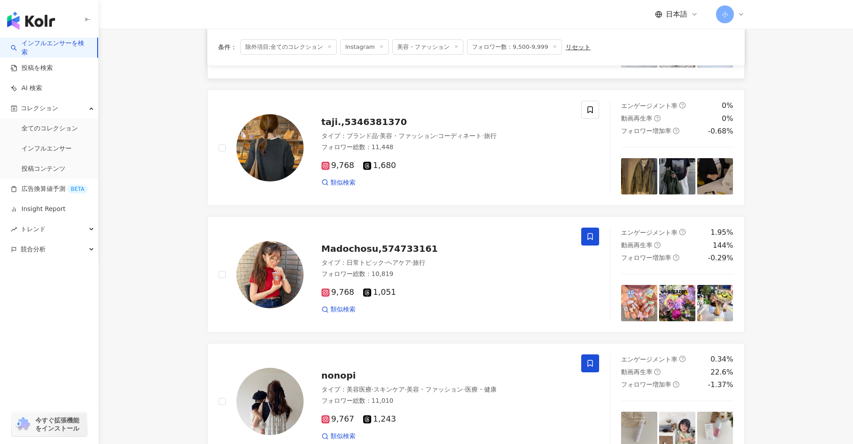
drag, startPoint x: 790, startPoint y: 161, endPoint x: 794, endPoint y: 195, distance: 33.8
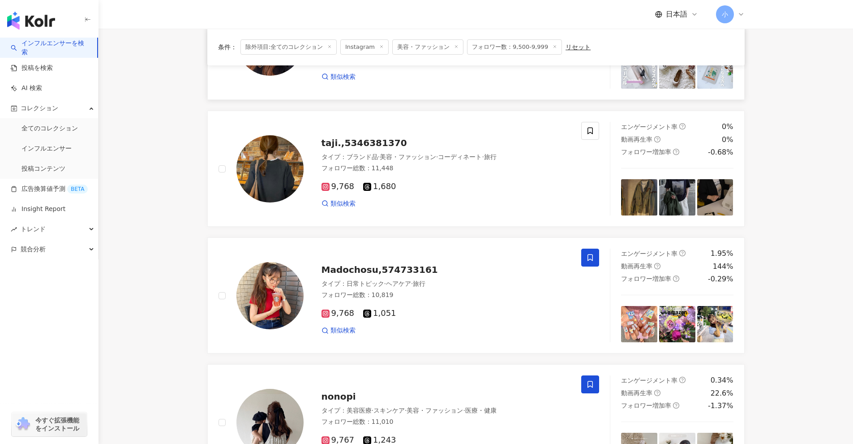
drag, startPoint x: 791, startPoint y: 195, endPoint x: 793, endPoint y: 173, distance: 22.5
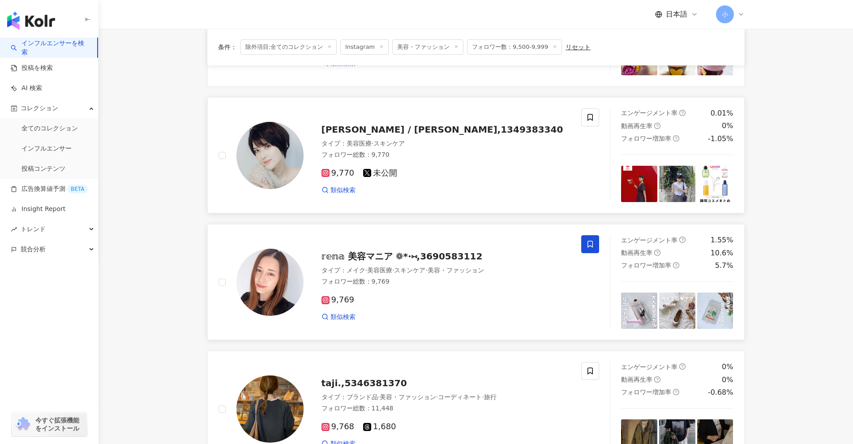
scroll to position [137, 0]
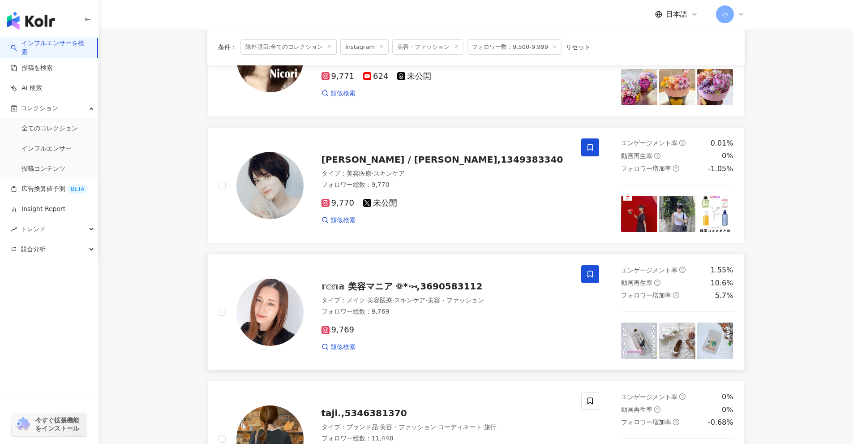
click at [416, 142] on span at bounding box center [590, 147] width 18 height 18
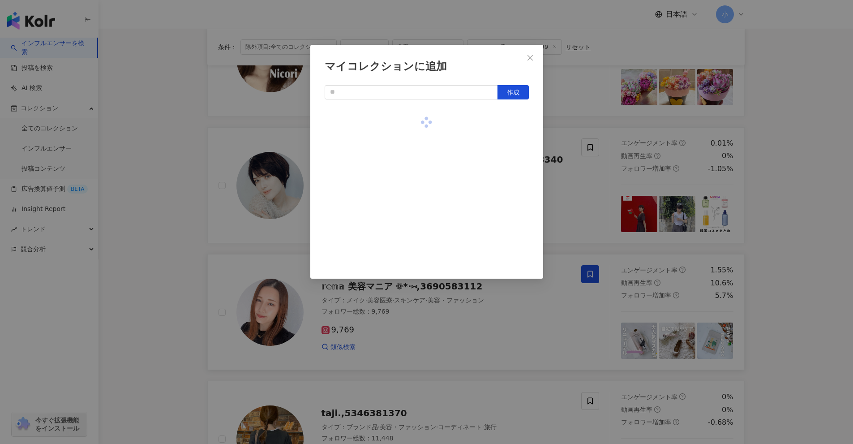
click at [416, 249] on div "マイコレクションに追加 作成" at bounding box center [426, 222] width 853 height 444
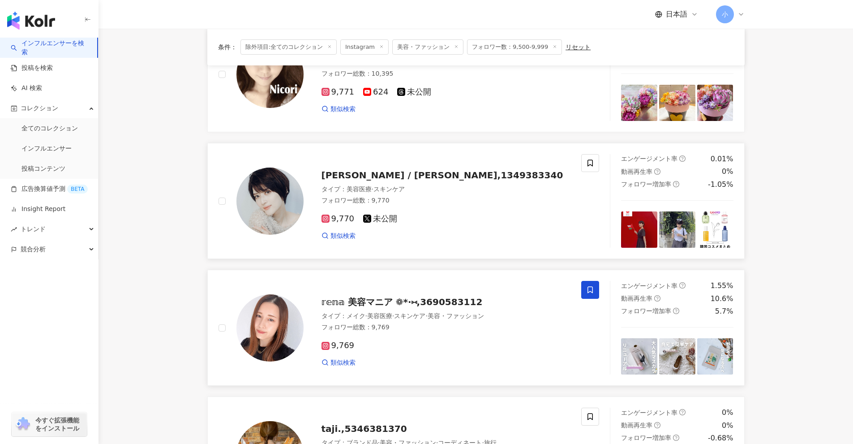
scroll to position [47, 0]
